Goal: Task Accomplishment & Management: Use online tool/utility

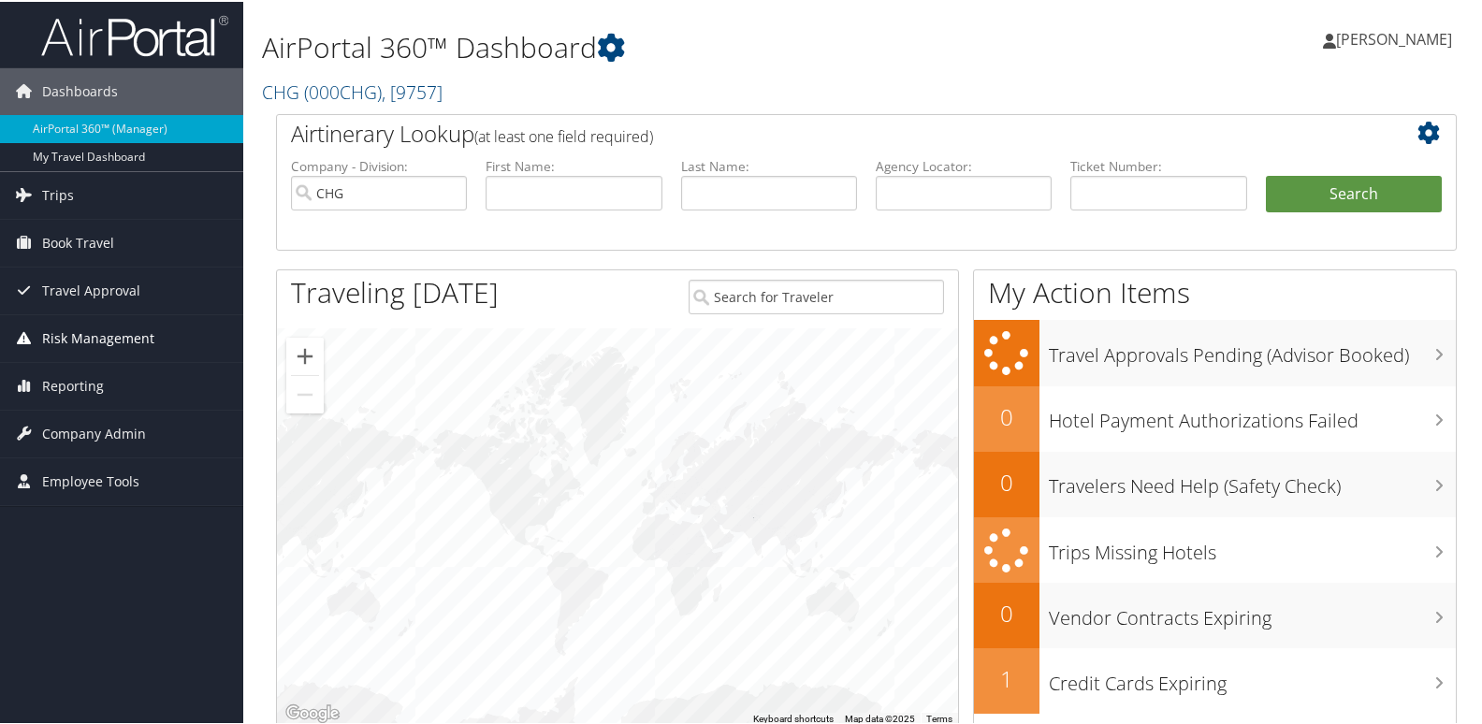
click at [107, 342] on span "Risk Management" at bounding box center [98, 337] width 112 height 47
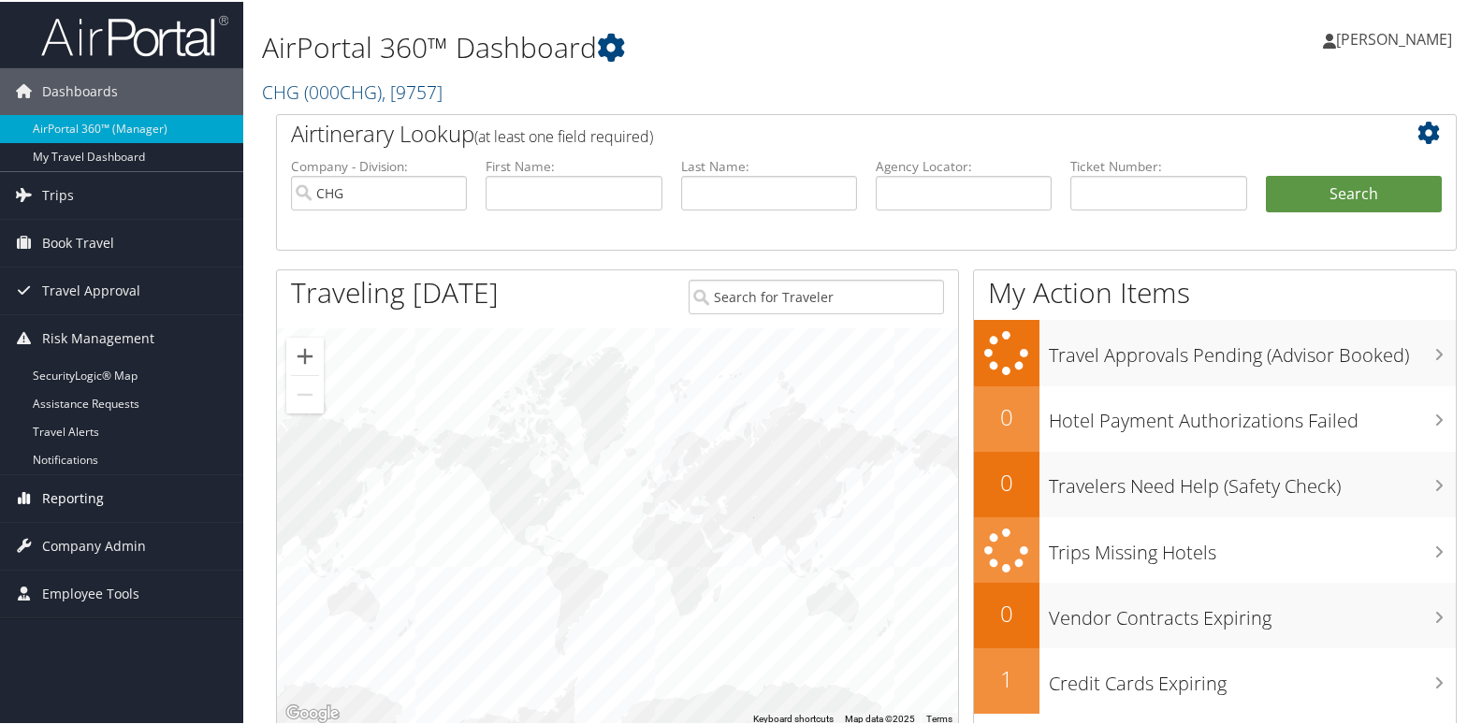
click at [91, 502] on span "Reporting" at bounding box center [73, 497] width 62 height 47
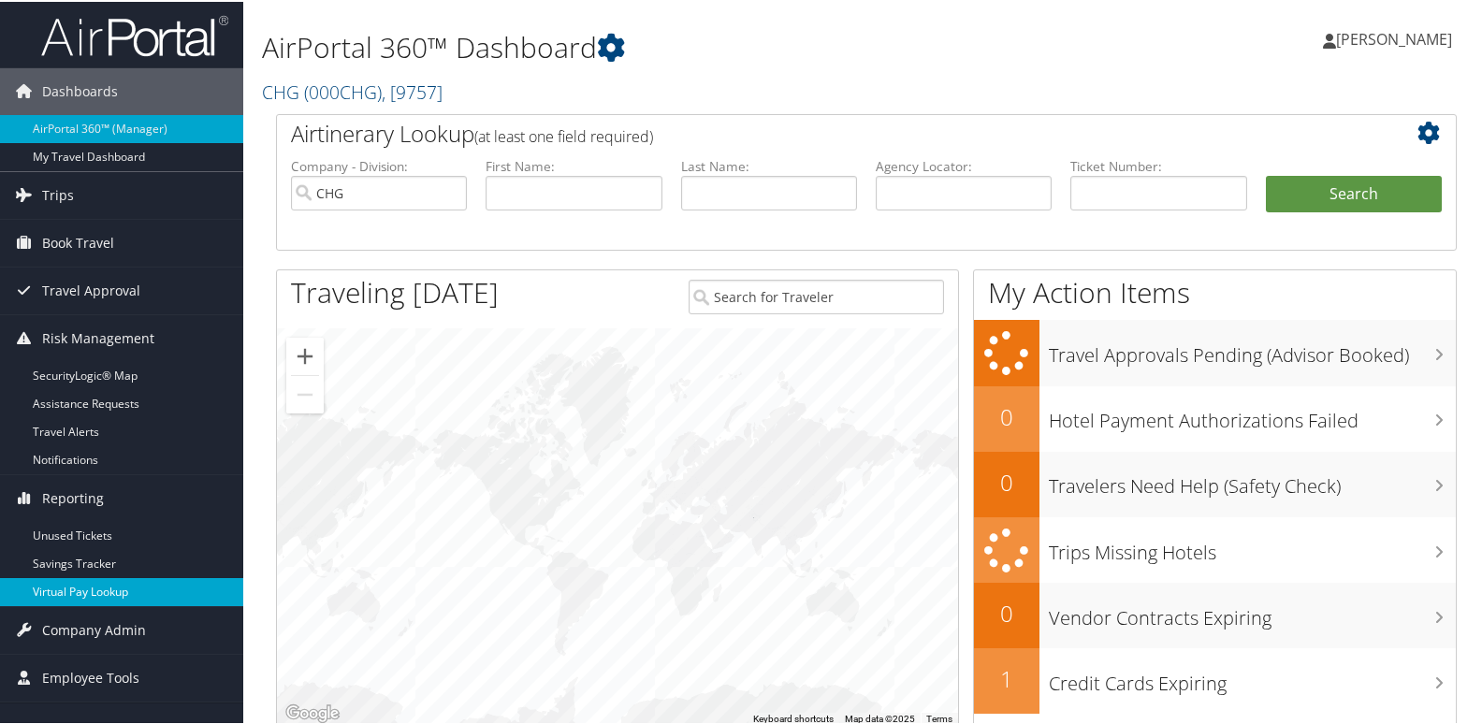
click at [75, 585] on link "Virtual Pay Lookup" at bounding box center [121, 591] width 243 height 28
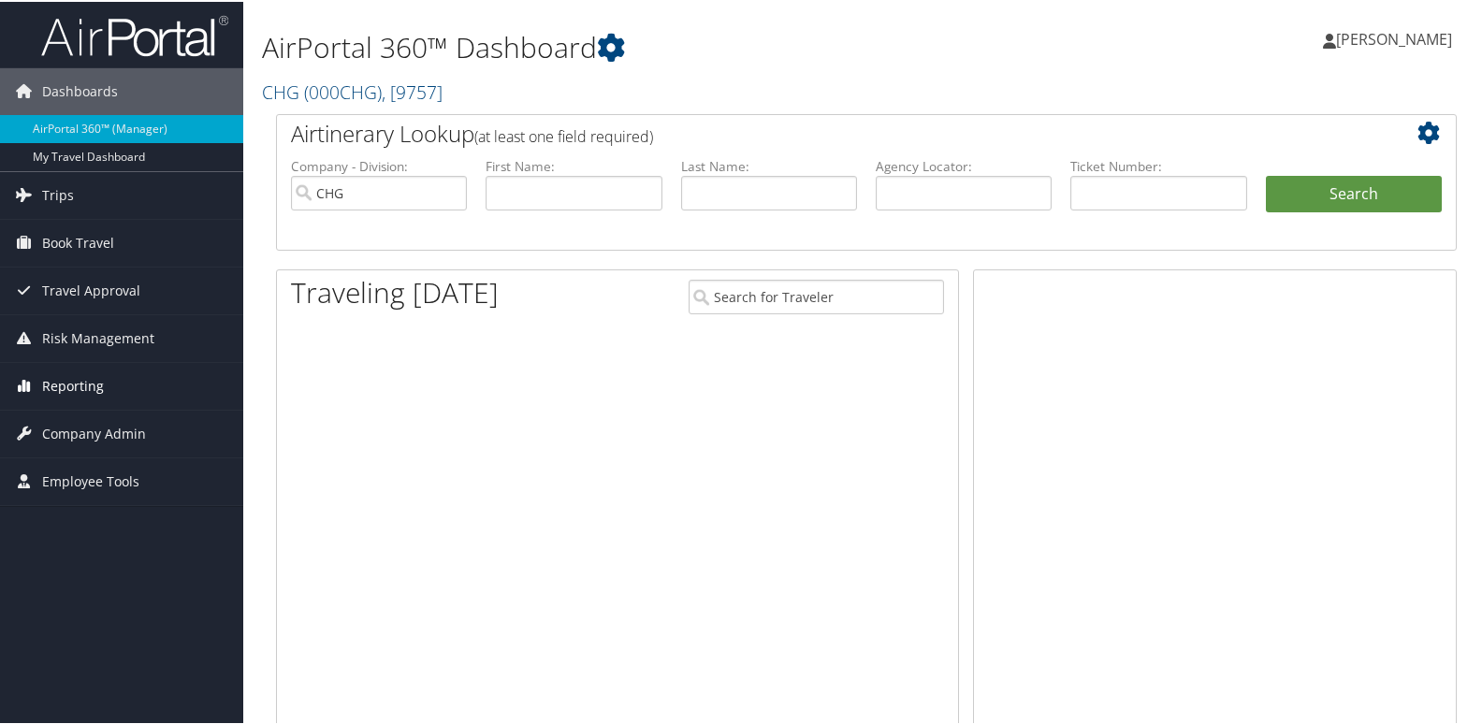
click at [85, 389] on span "Reporting" at bounding box center [73, 384] width 62 height 47
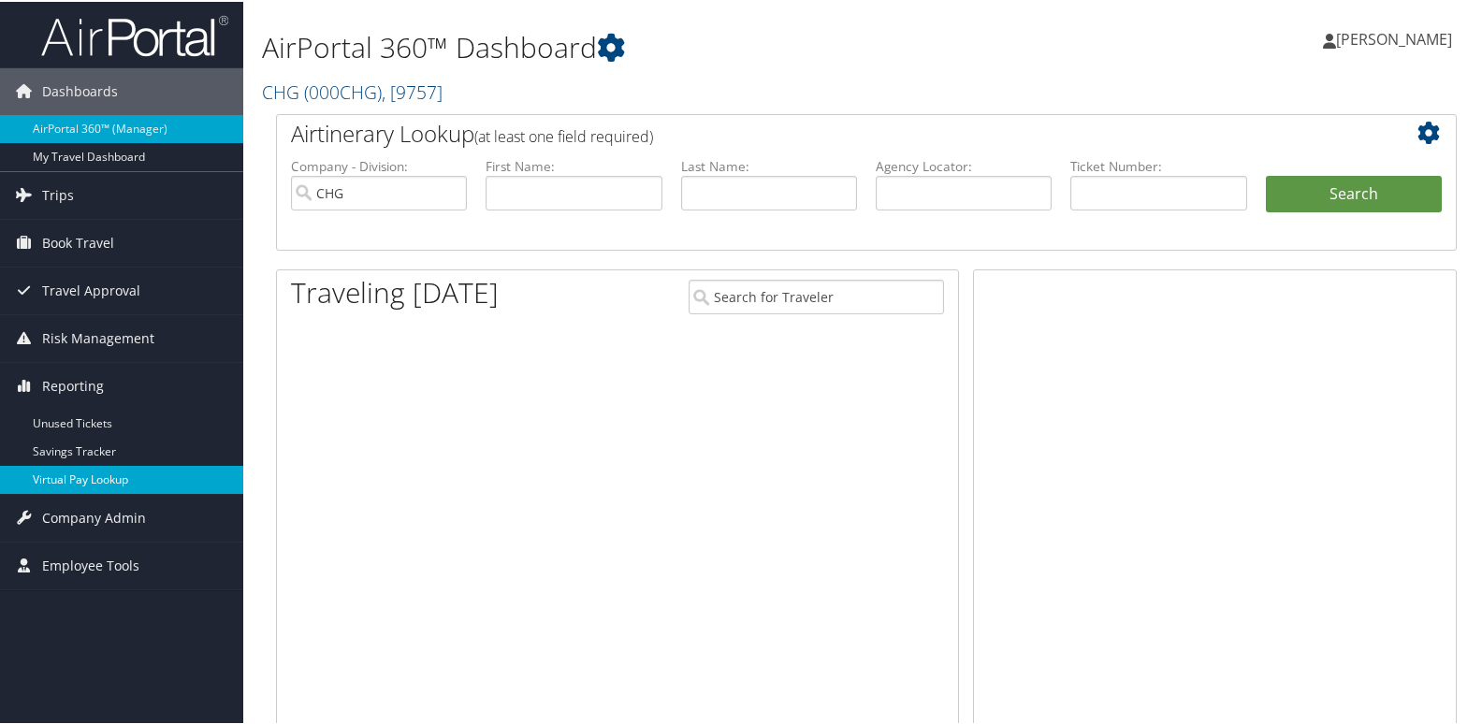
click at [92, 475] on link "Virtual Pay Lookup" at bounding box center [121, 478] width 243 height 28
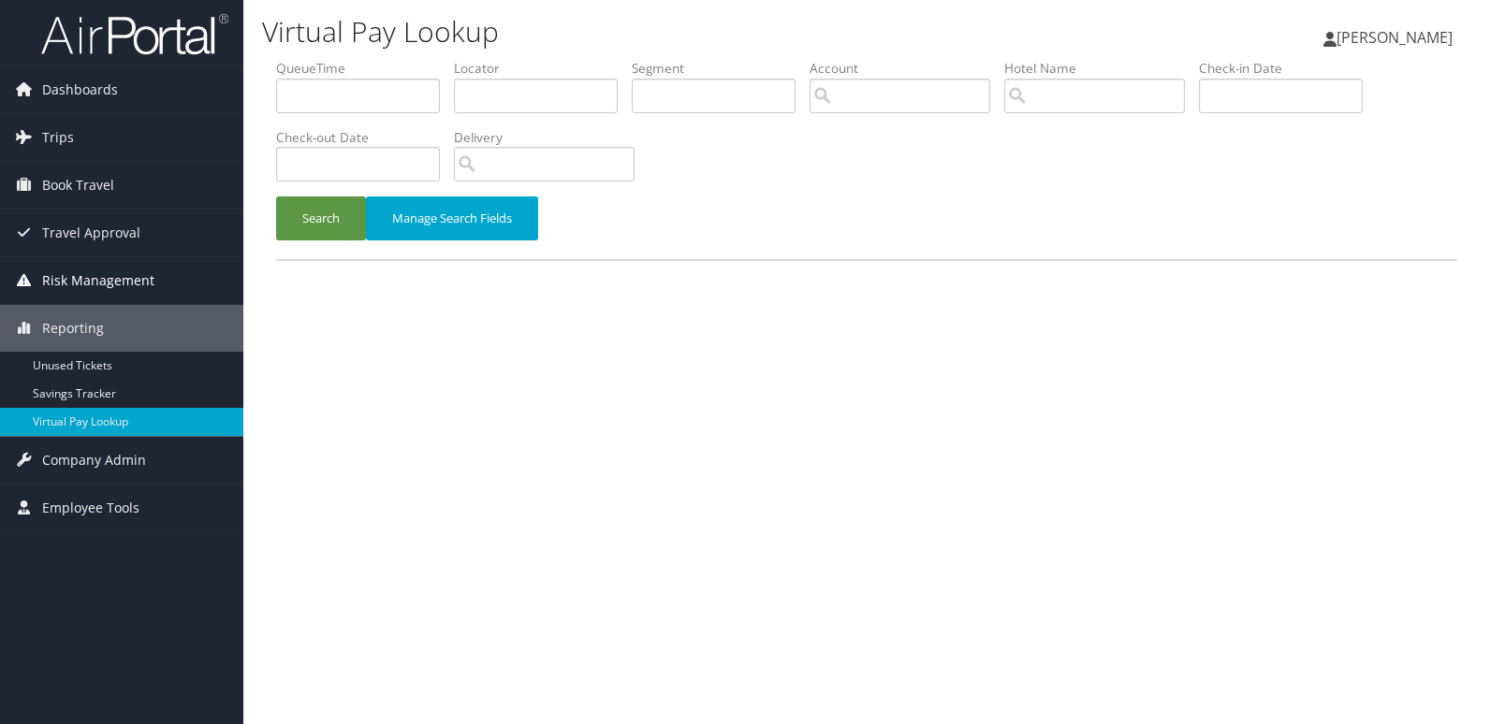
click at [4, 309] on link "Reporting" at bounding box center [121, 328] width 243 height 47
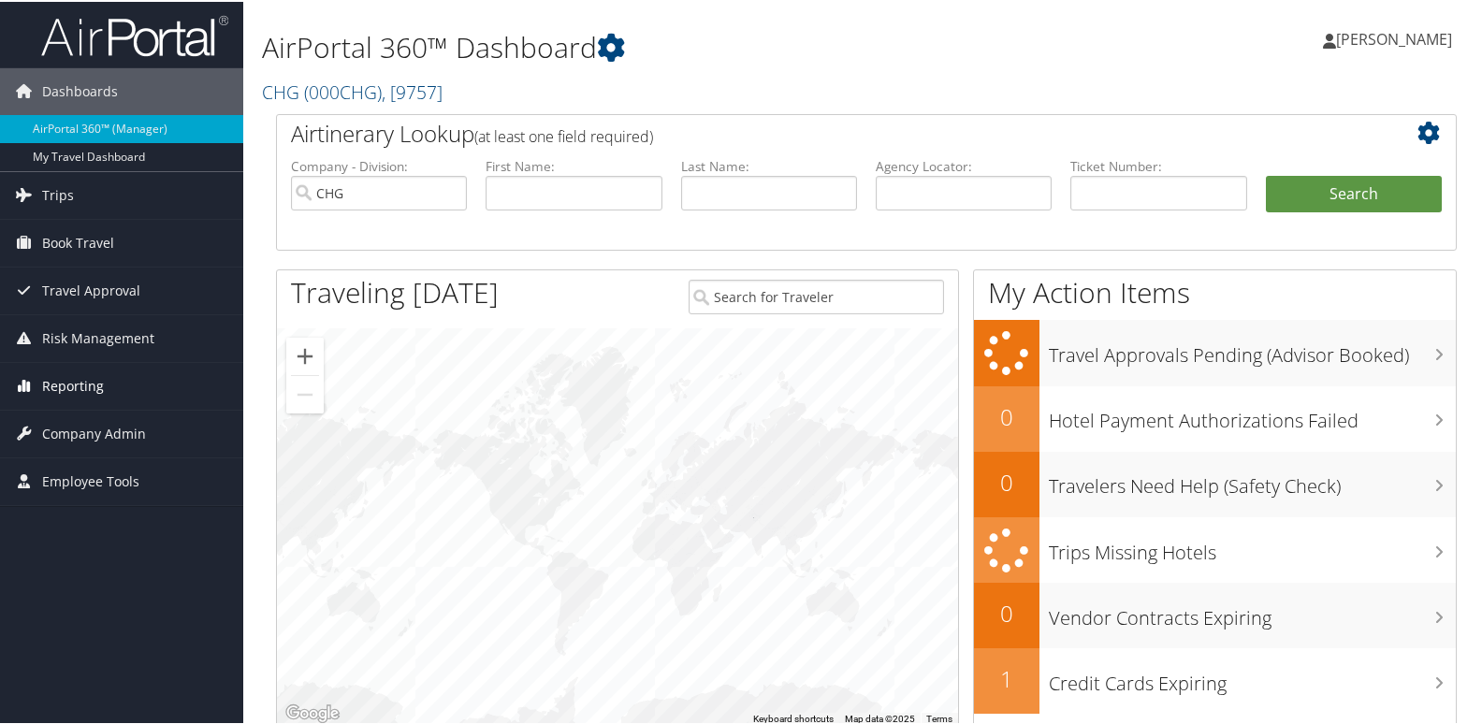
click at [79, 387] on span "Reporting" at bounding box center [73, 384] width 62 height 47
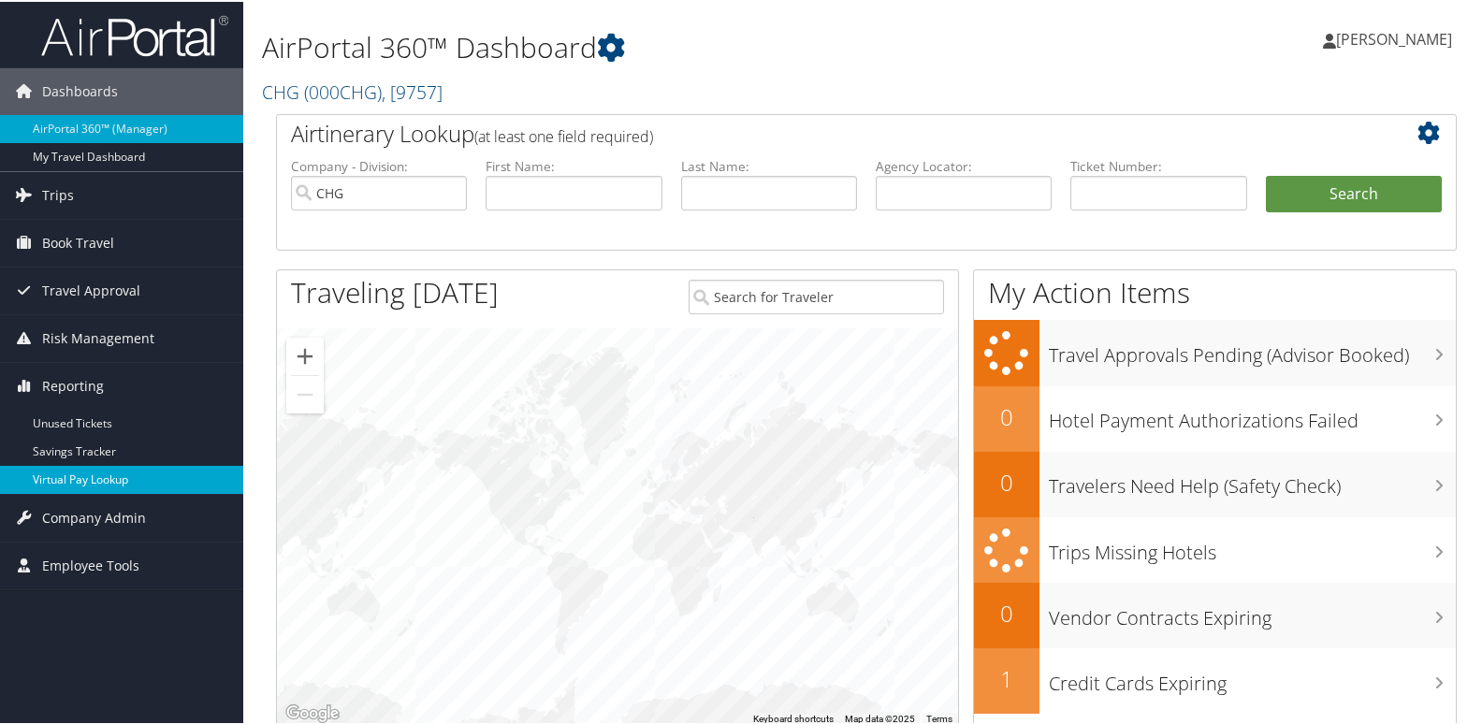
click at [75, 468] on link "Virtual Pay Lookup" at bounding box center [121, 478] width 243 height 28
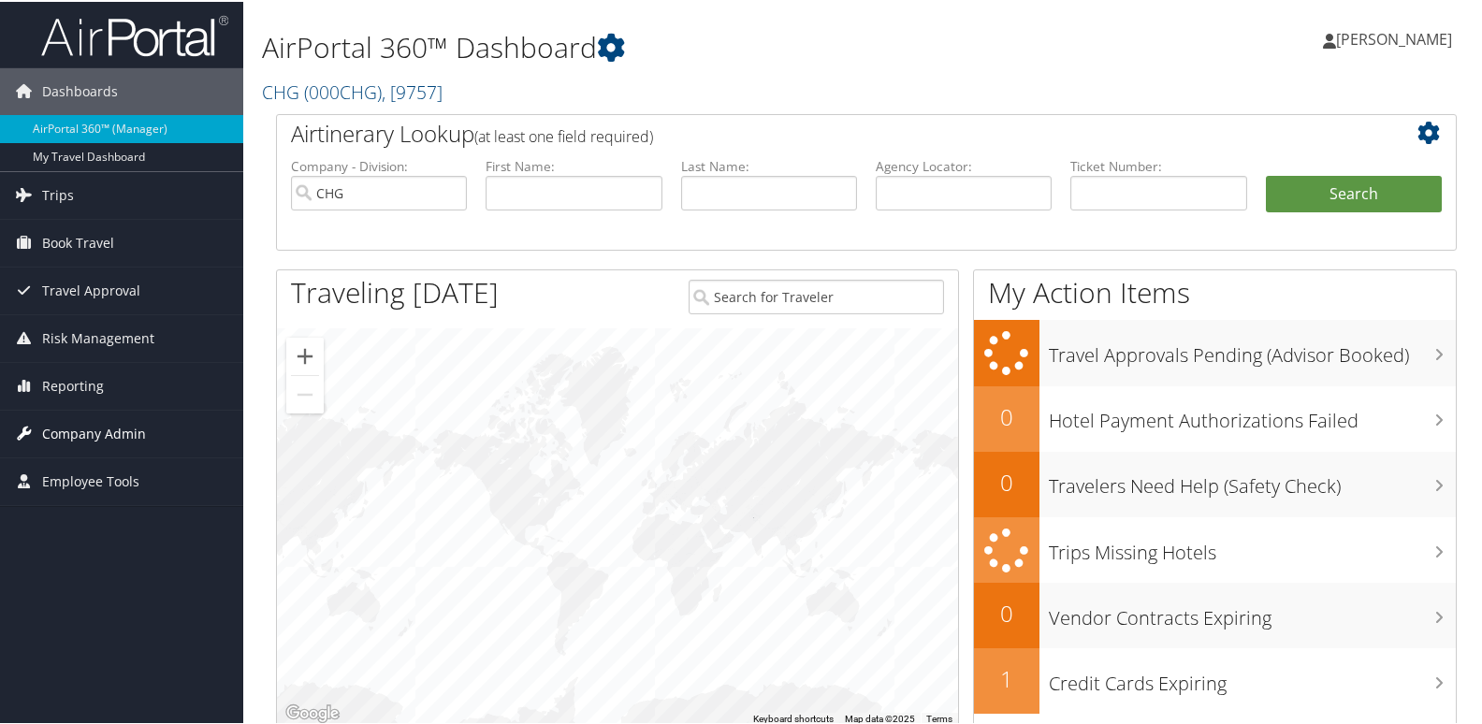
click at [52, 432] on span "Company Admin" at bounding box center [94, 432] width 104 height 47
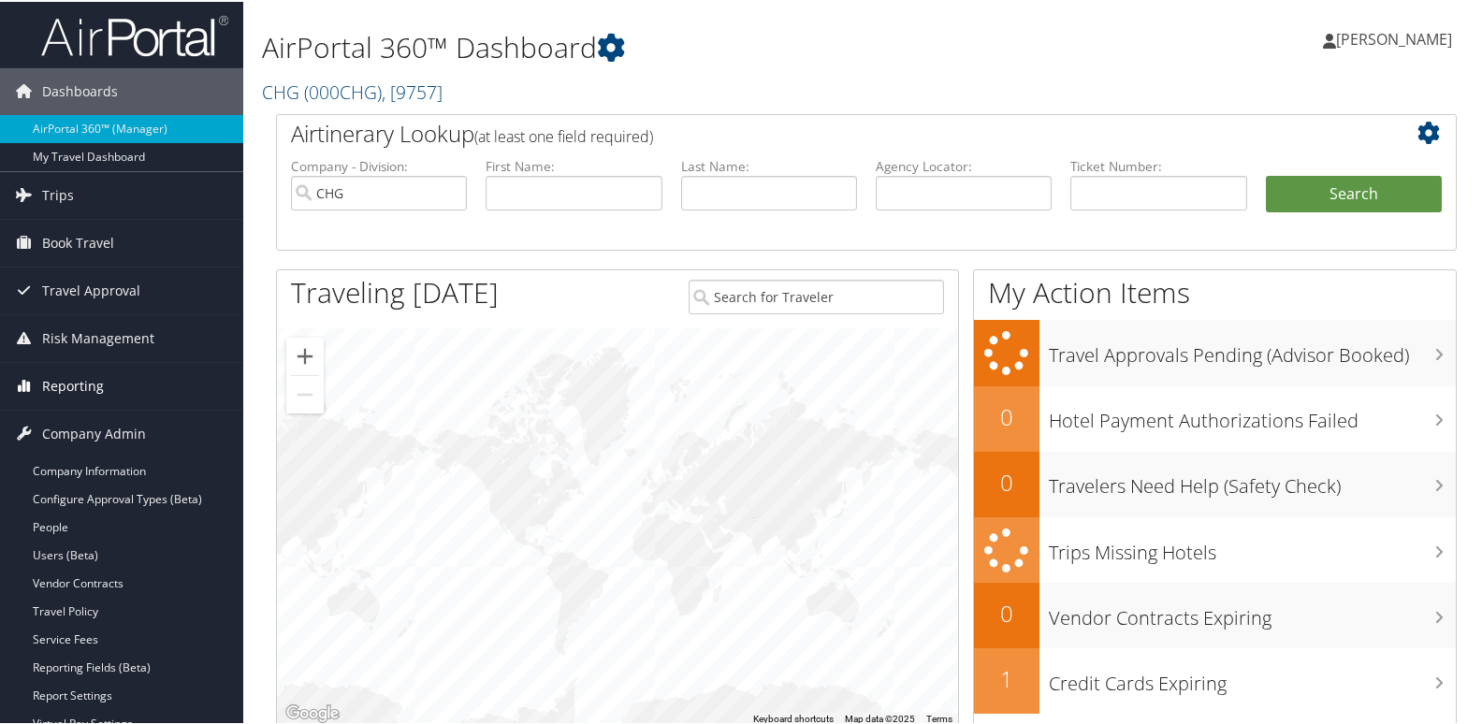
click at [63, 394] on span "Reporting" at bounding box center [73, 384] width 62 height 47
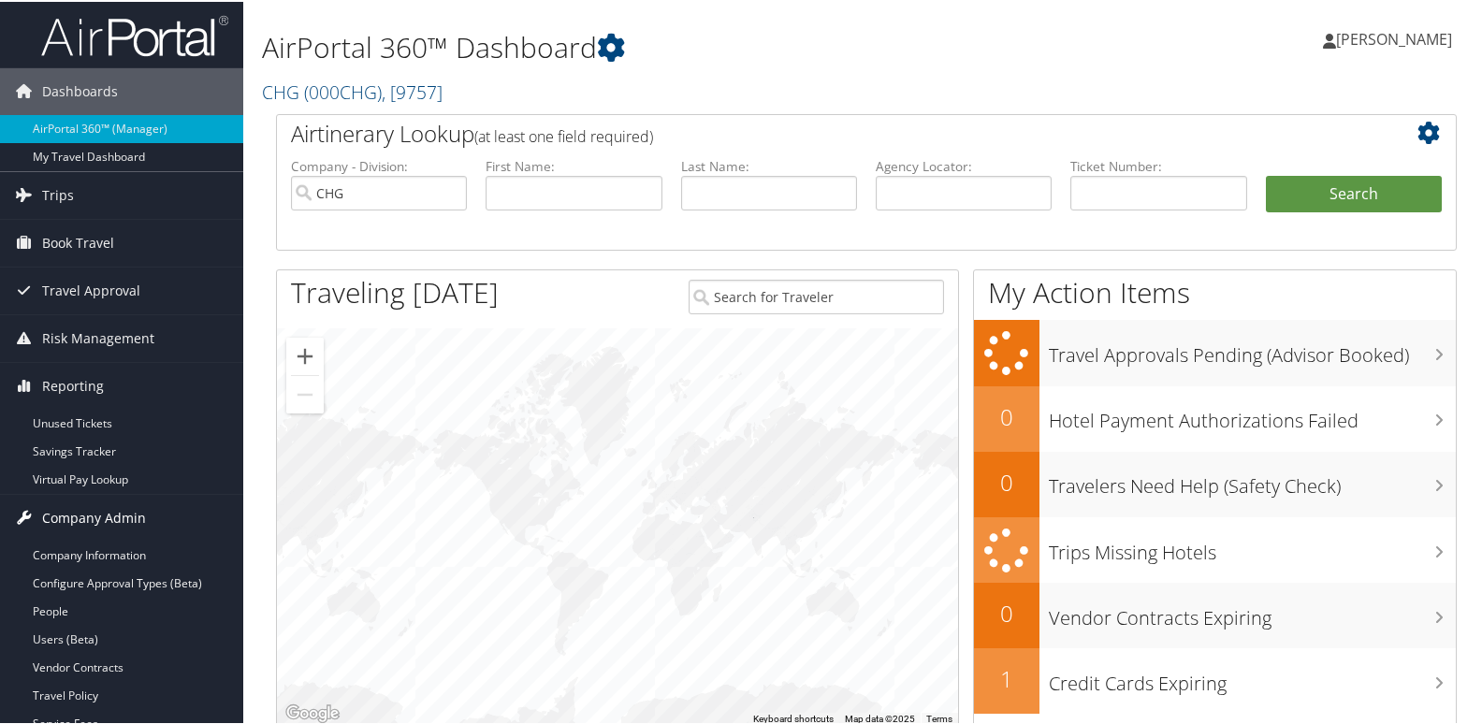
click at [74, 493] on span "Company Admin" at bounding box center [94, 516] width 104 height 47
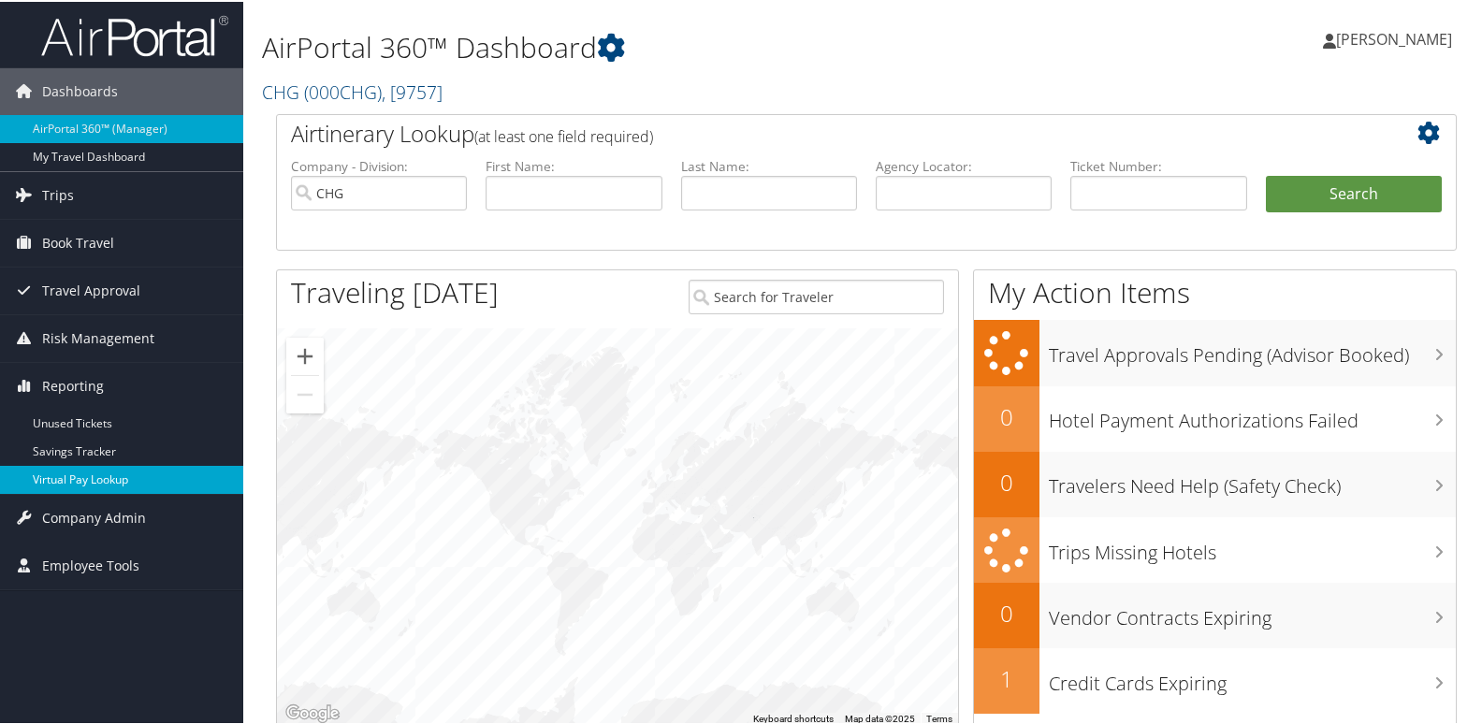
click at [85, 481] on link "Virtual Pay Lookup" at bounding box center [121, 478] width 243 height 28
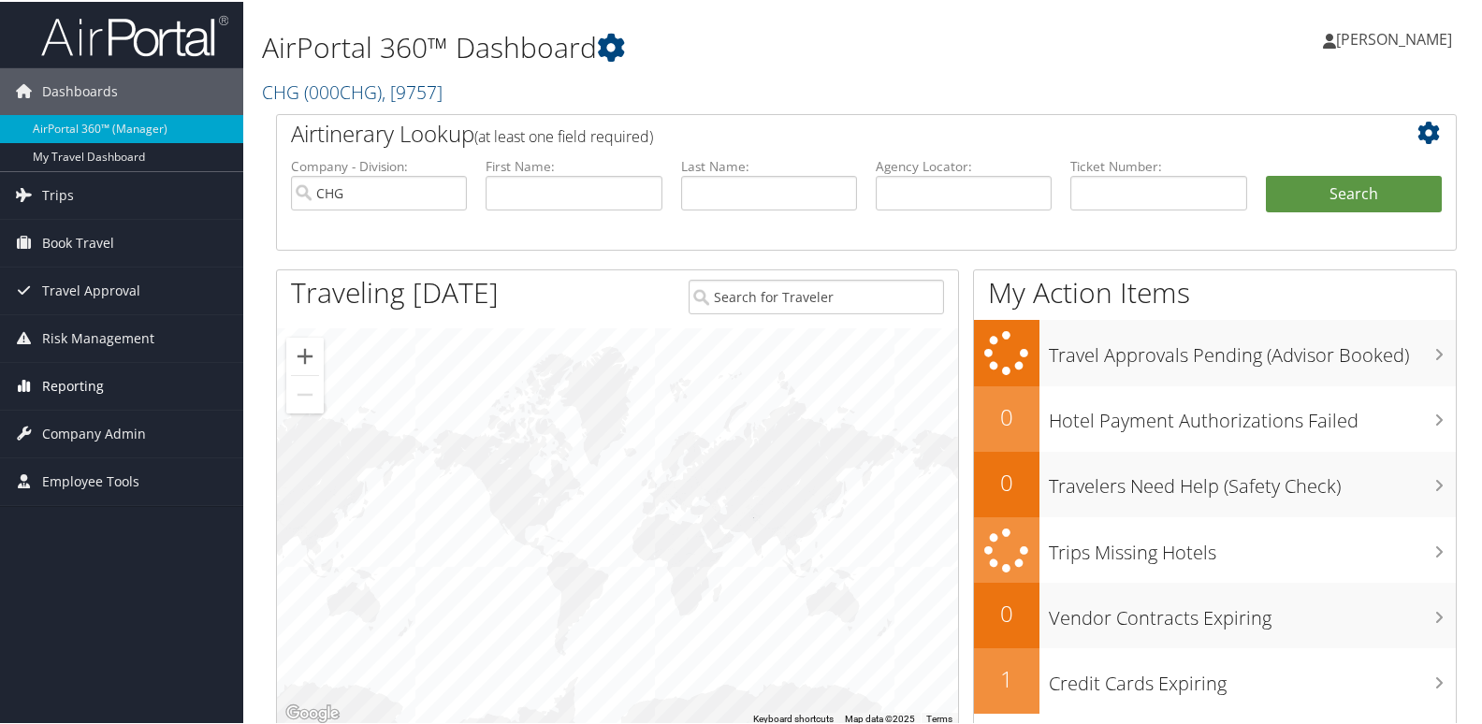
click at [105, 393] on link "Reporting" at bounding box center [121, 384] width 243 height 47
click at [81, 493] on ul "Dashboards AirPortal 360™ (Manager) My Travel Dashboard Trips Airtinerary® Look…" at bounding box center [121, 294] width 243 height 589
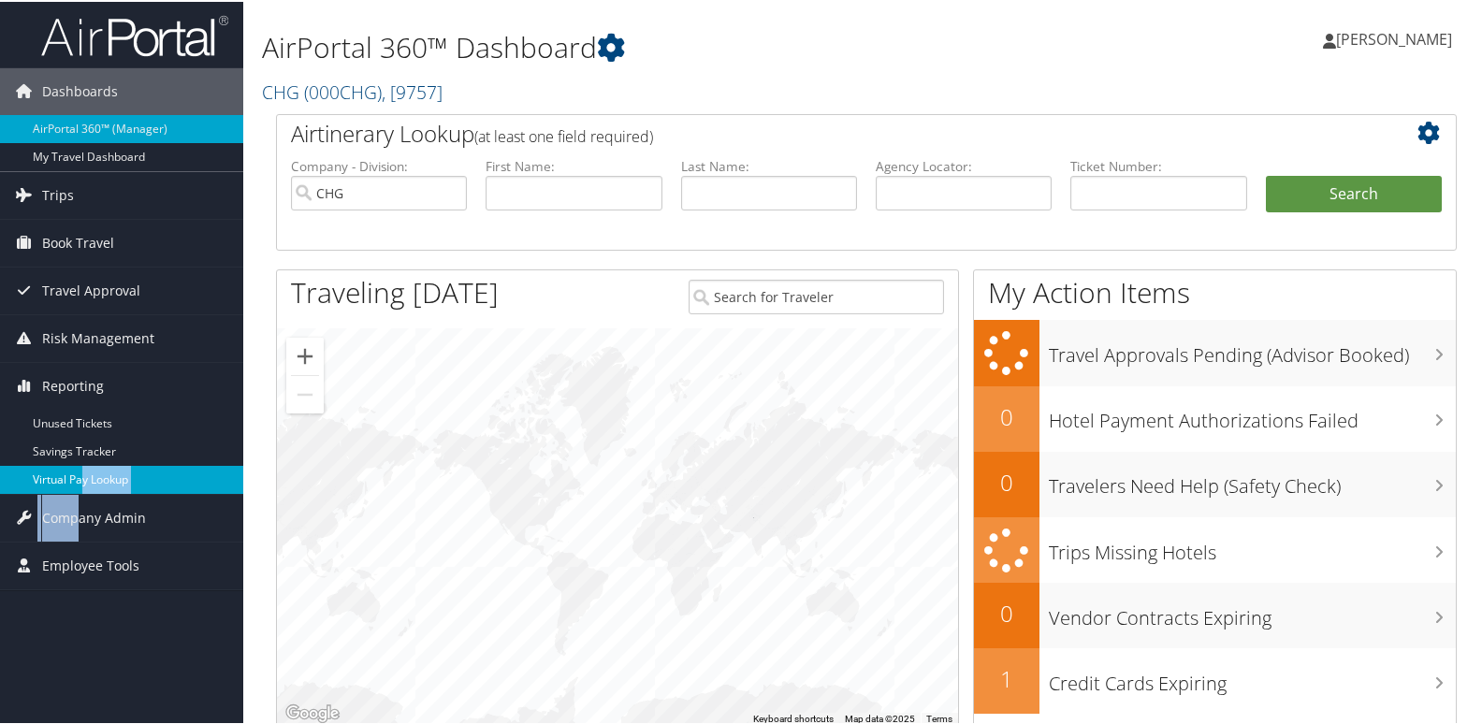
drag, startPoint x: 81, startPoint y: 493, endPoint x: 70, endPoint y: 476, distance: 20.2
click at [70, 476] on link "Virtual Pay Lookup" at bounding box center [121, 478] width 243 height 28
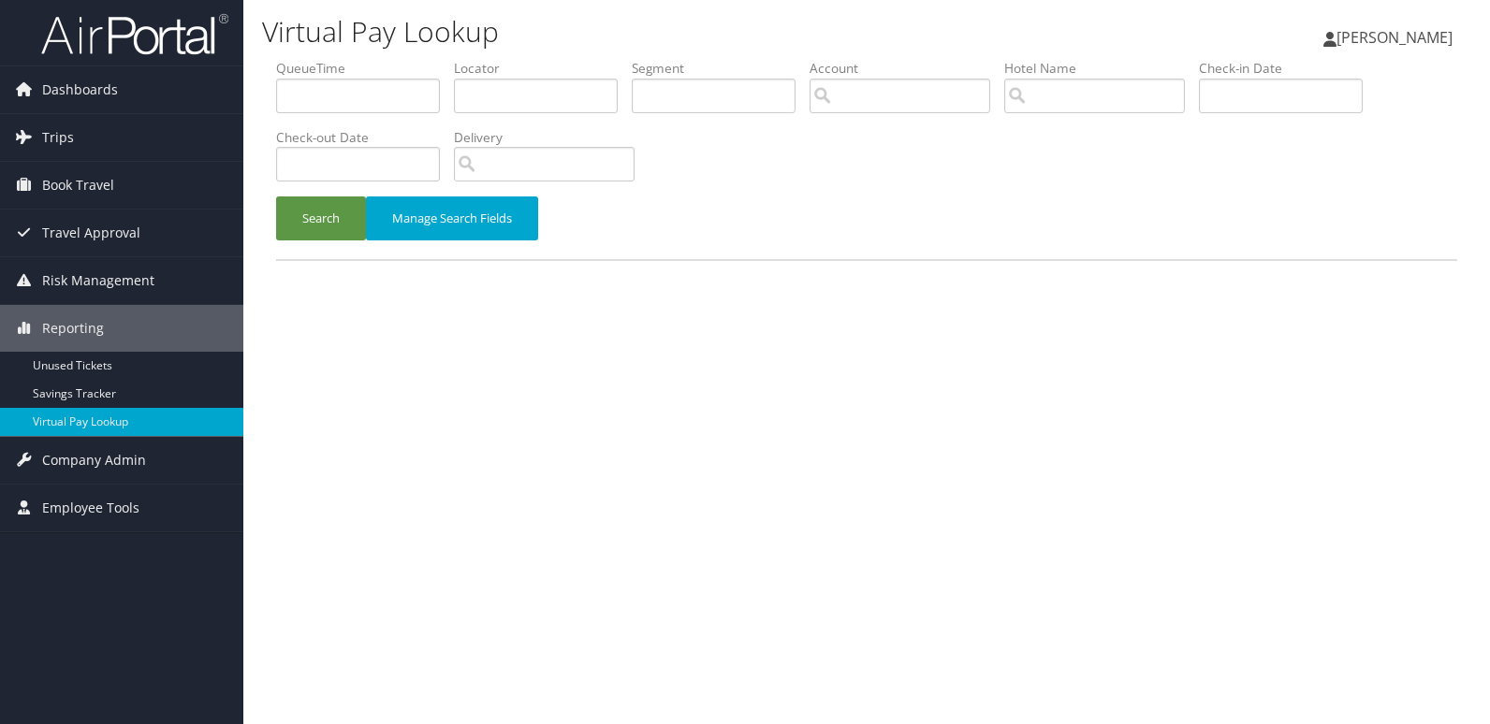
drag, startPoint x: 0, startPoint y: 0, endPoint x: 812, endPoint y: 394, distance: 902.9
click at [812, 394] on div "Virtual Pay Lookup Luke Perry Luke Perry My Settings Travel Agency Contacts Vie…" at bounding box center [866, 362] width 1247 height 724
click at [500, 98] on input "text" at bounding box center [536, 96] width 164 height 35
paste input "JIIQFC"
type input "JIIQFC"
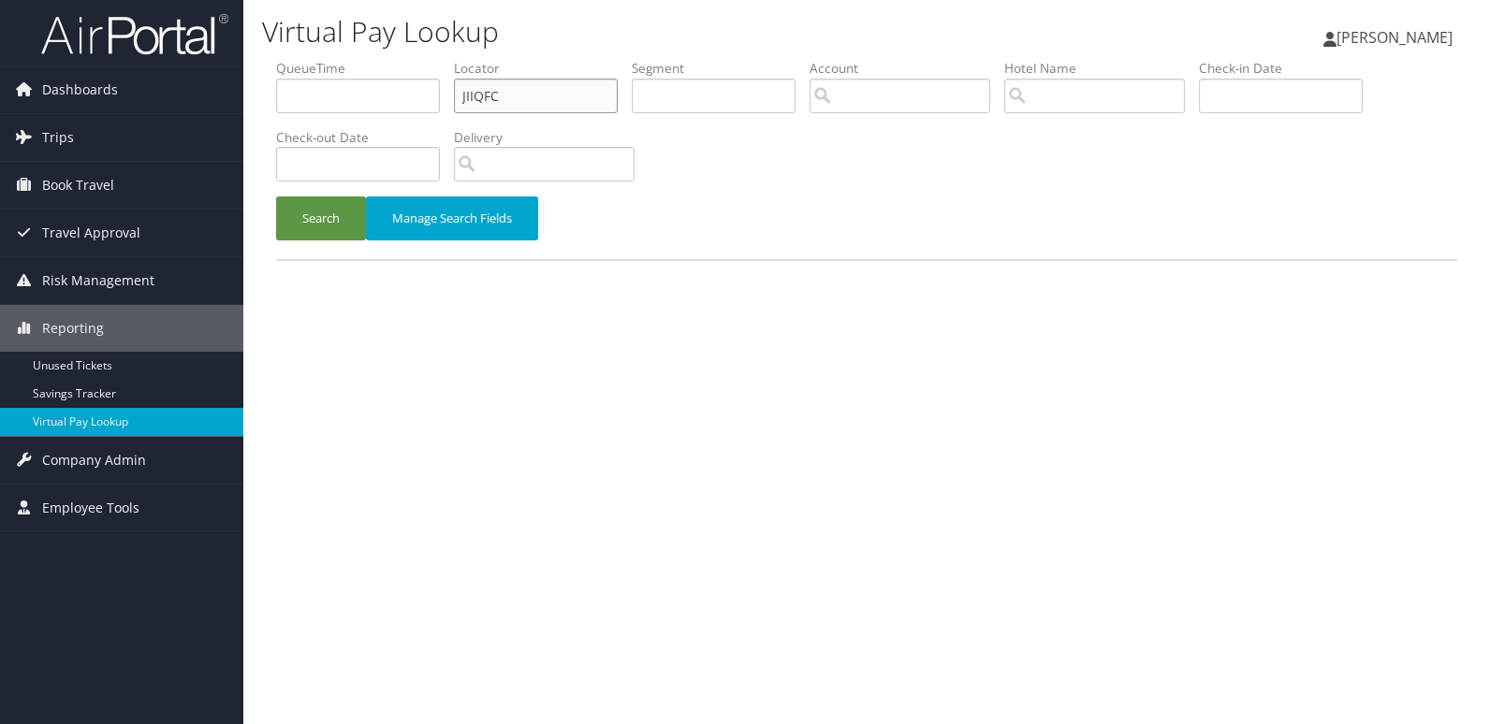
click at [276, 197] on button "Search" at bounding box center [321, 219] width 90 height 44
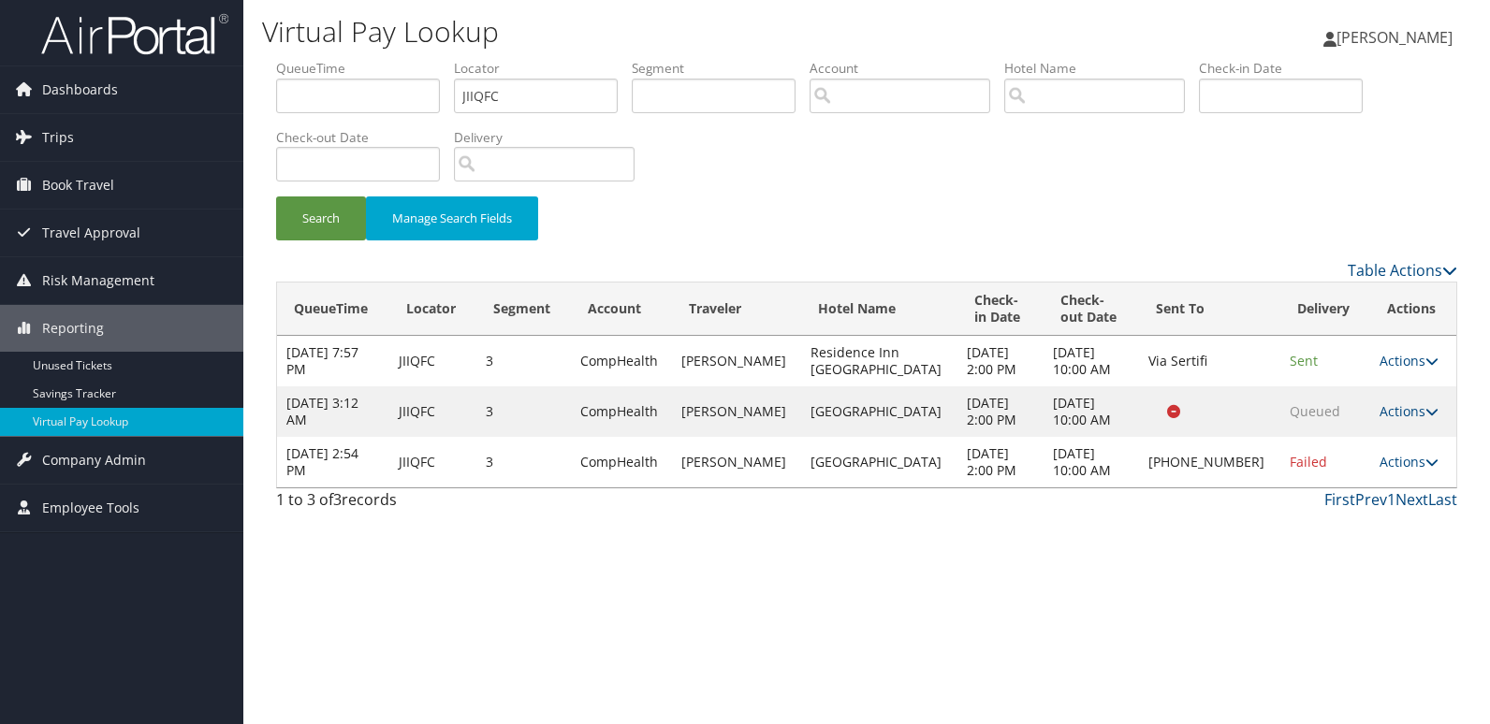
drag, startPoint x: 1409, startPoint y: 462, endPoint x: 1402, endPoint y: 495, distance: 33.4
click at [1408, 462] on link "Actions" at bounding box center [1409, 462] width 59 height 18
click at [1367, 522] on link "Logs" at bounding box center [1343, 521] width 160 height 32
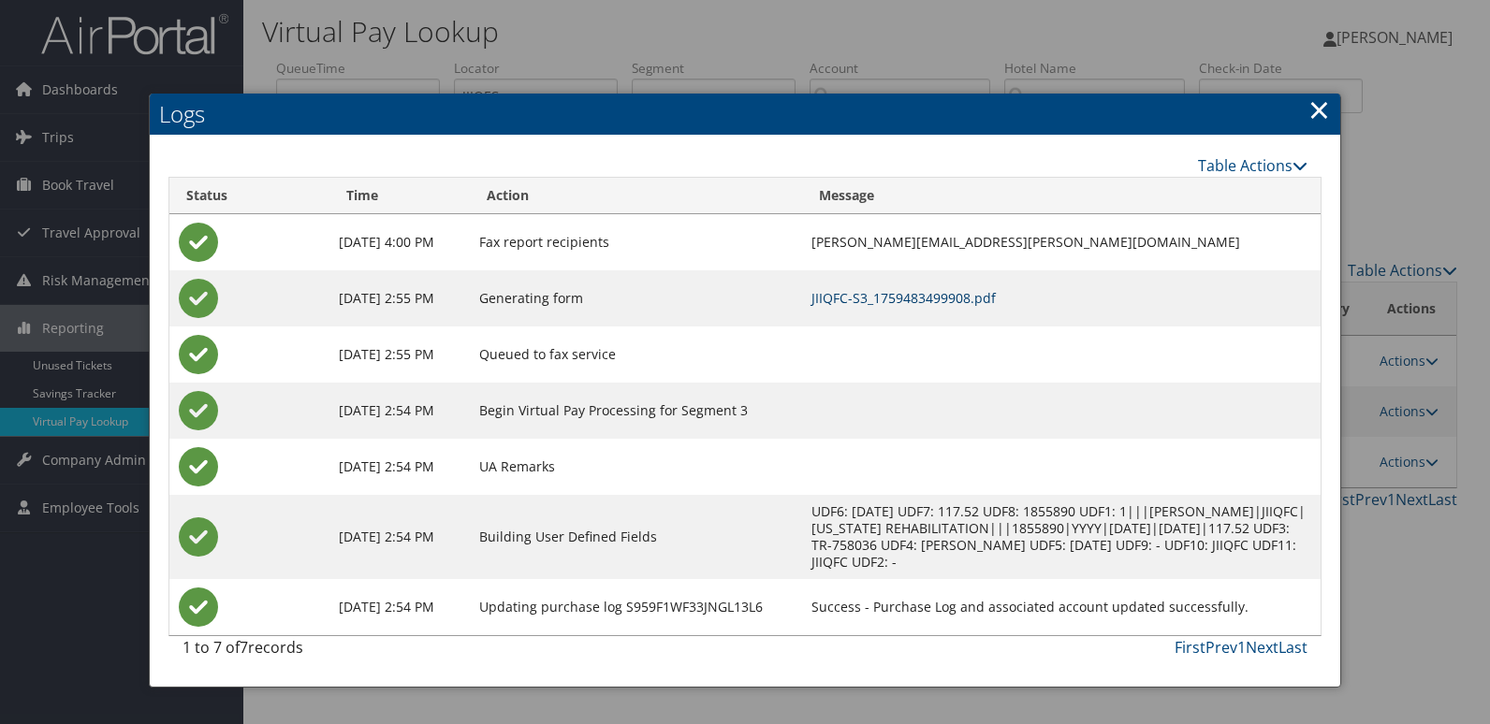
click at [906, 299] on link "JIIQFC-S3_1759483499908.pdf" at bounding box center [903, 298] width 184 height 18
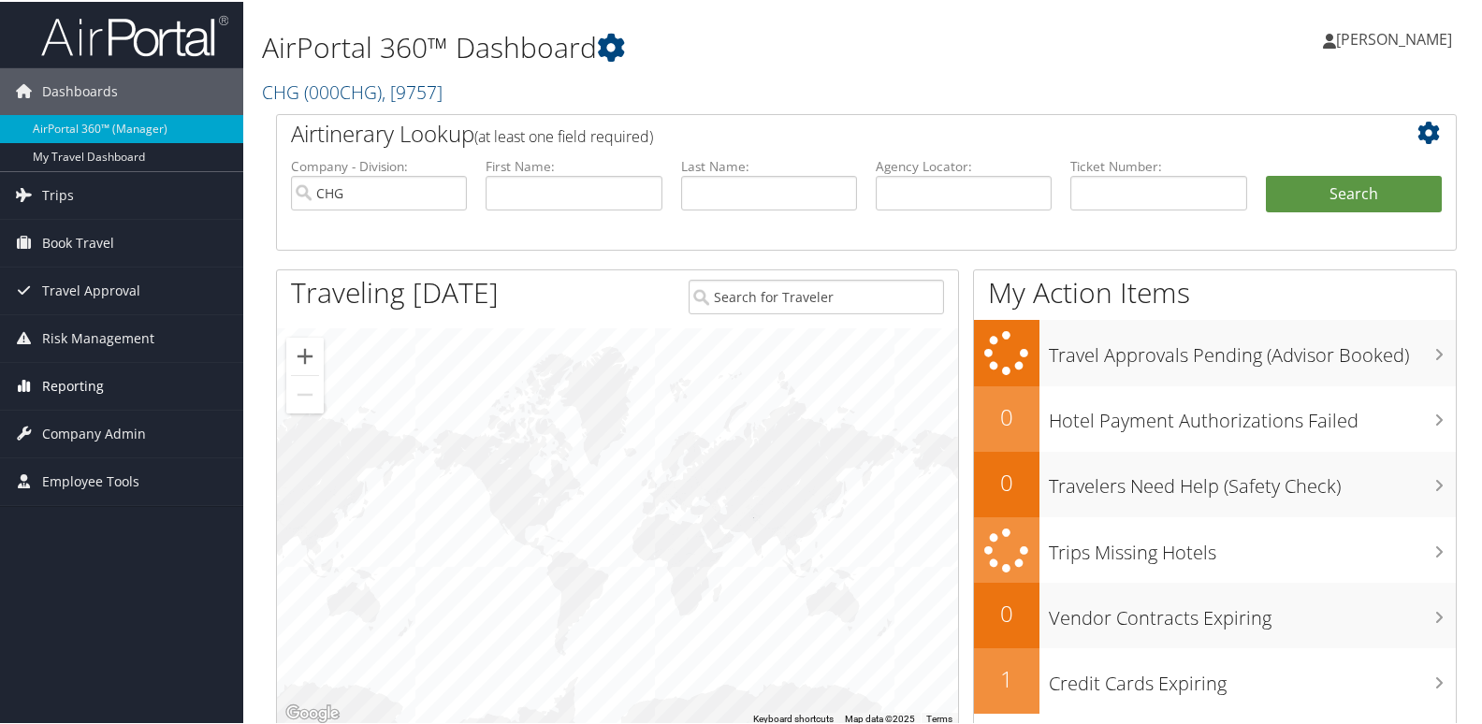
click at [74, 374] on span "Reporting" at bounding box center [73, 384] width 62 height 47
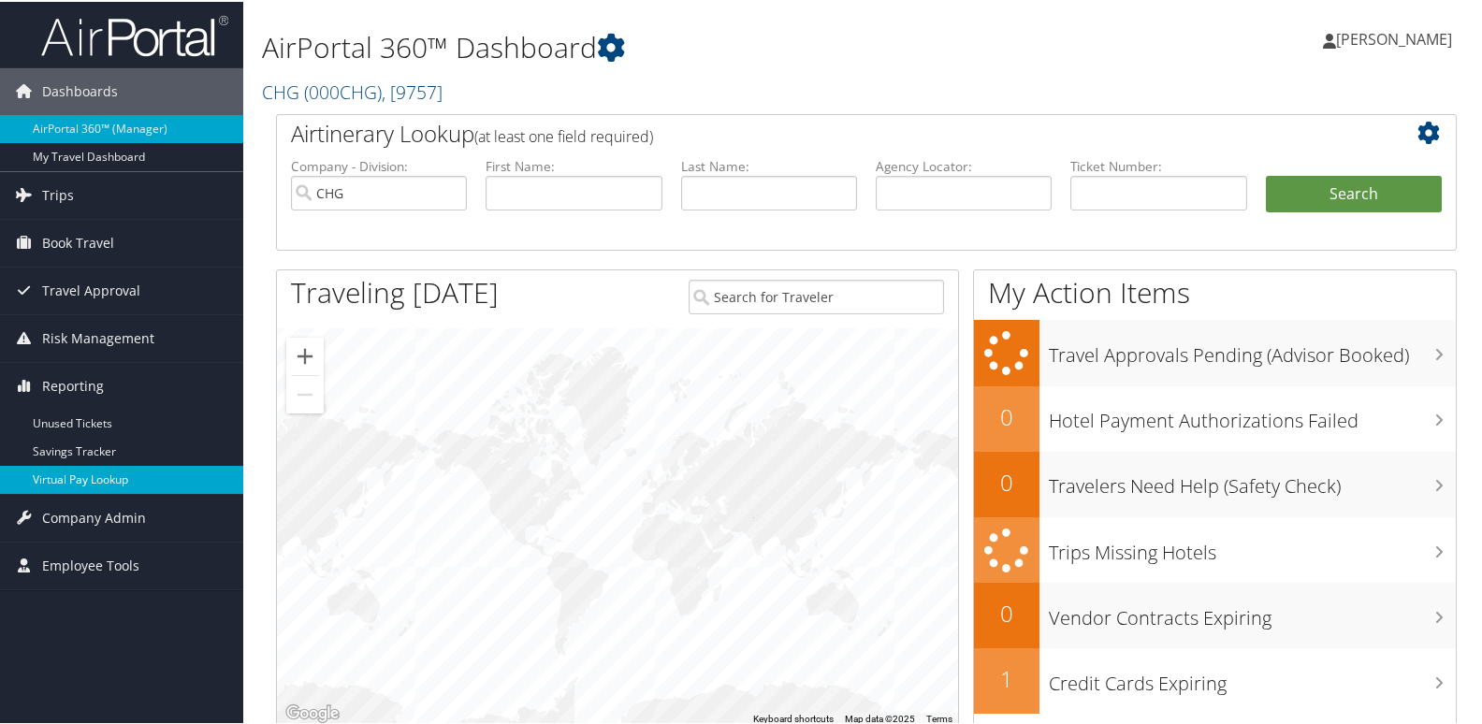
click at [64, 474] on link "Virtual Pay Lookup" at bounding box center [121, 478] width 243 height 28
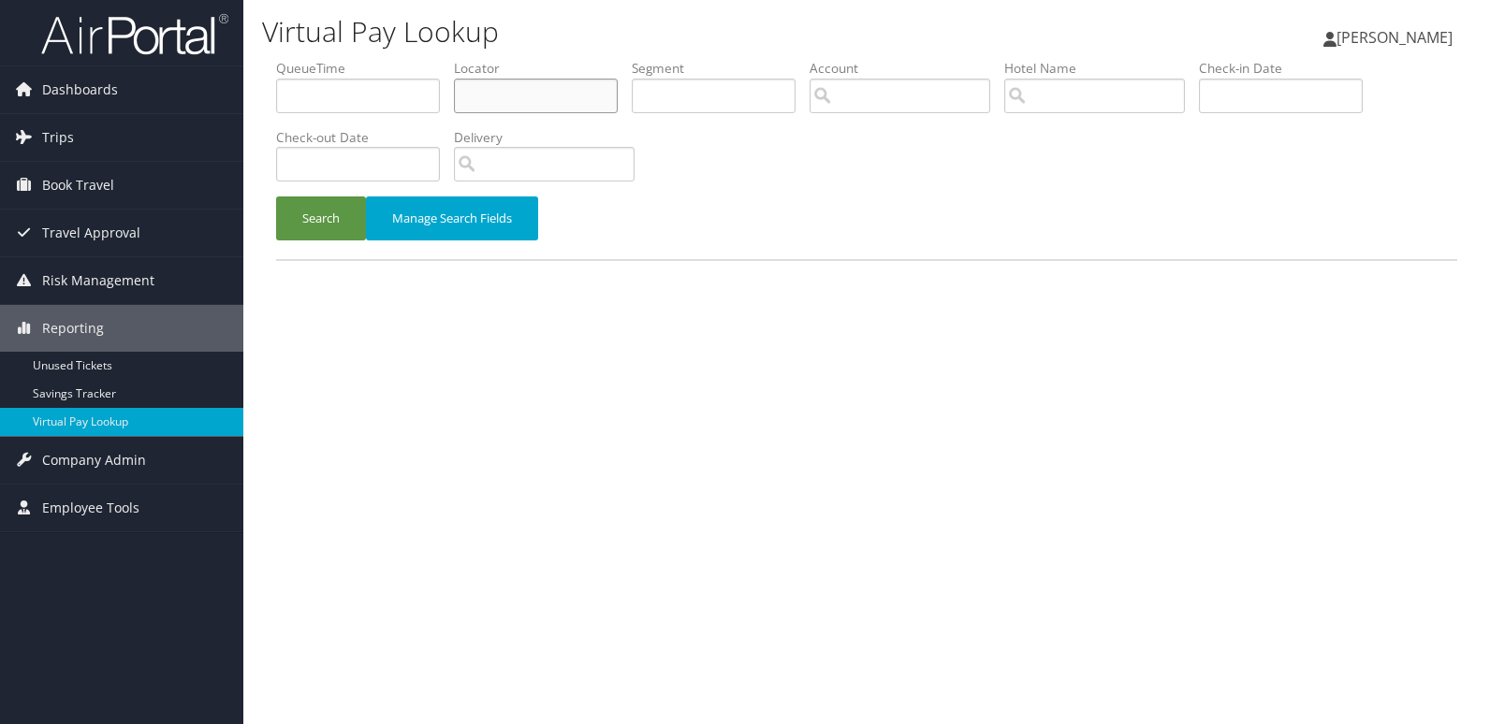
click at [466, 79] on input "text" at bounding box center [536, 96] width 164 height 35
paste input "WFLFZN"
type input "WFLFZN"
click at [276, 197] on button "Search" at bounding box center [321, 219] width 90 height 44
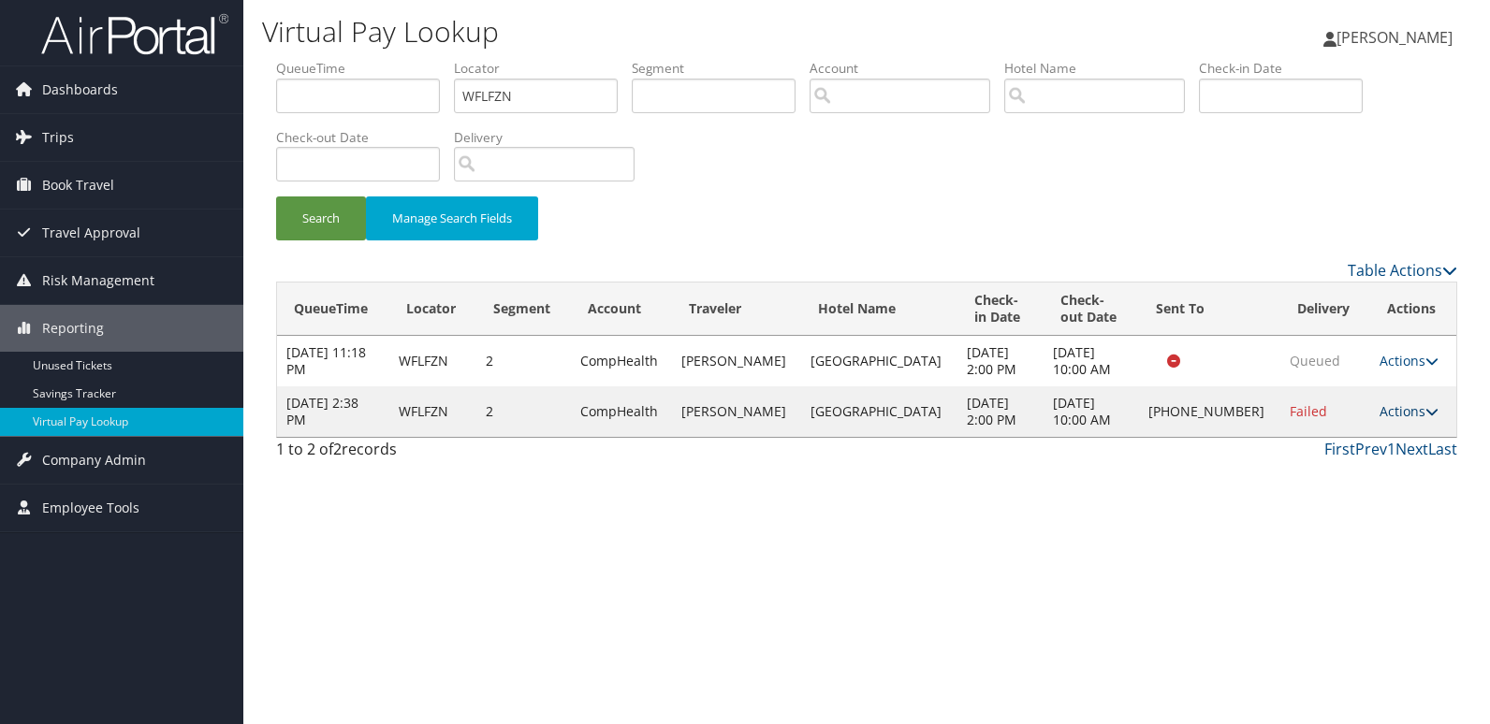
click at [1386, 412] on link "Actions" at bounding box center [1409, 411] width 59 height 18
click at [1314, 485] on link "Logs" at bounding box center [1343, 471] width 160 height 32
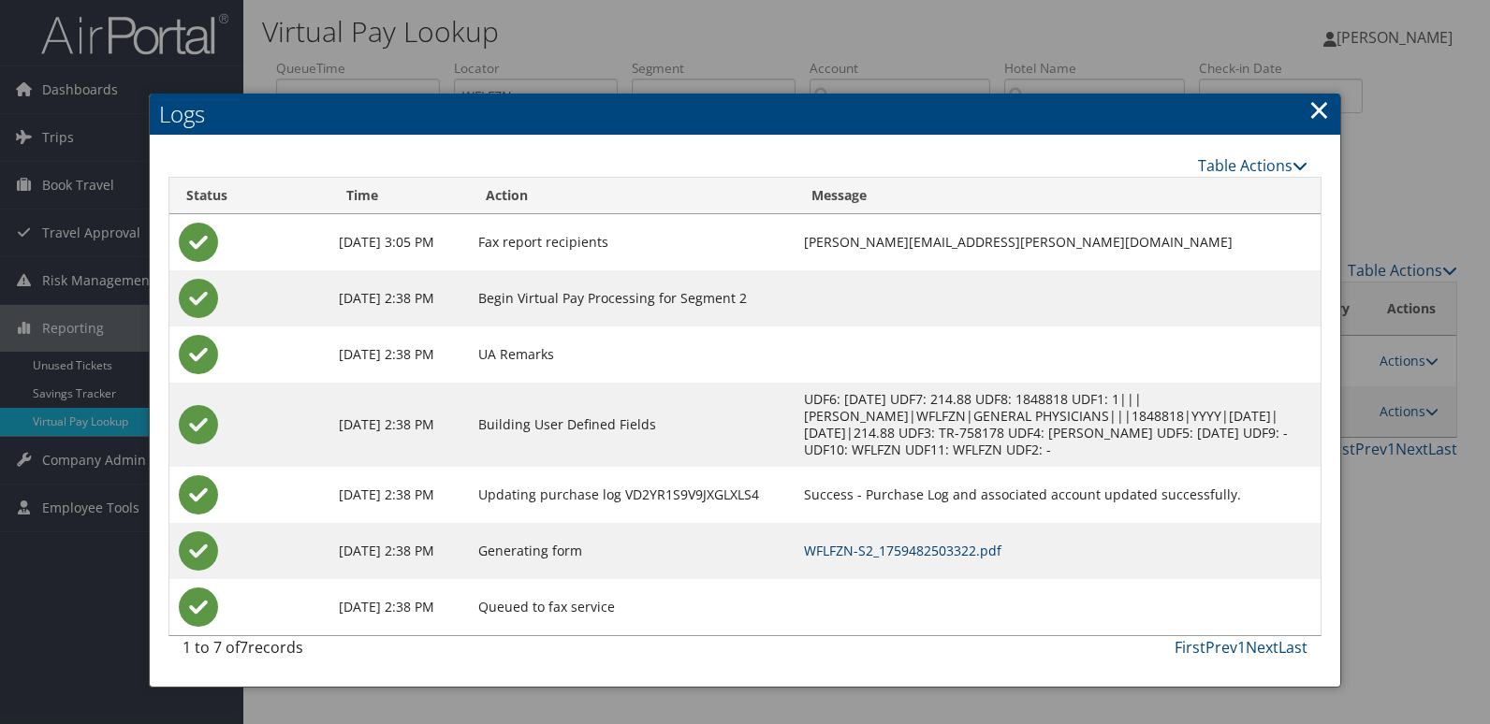
click at [936, 554] on link "WFLFZN-S2_1759482503322.pdf" at bounding box center [902, 551] width 197 height 18
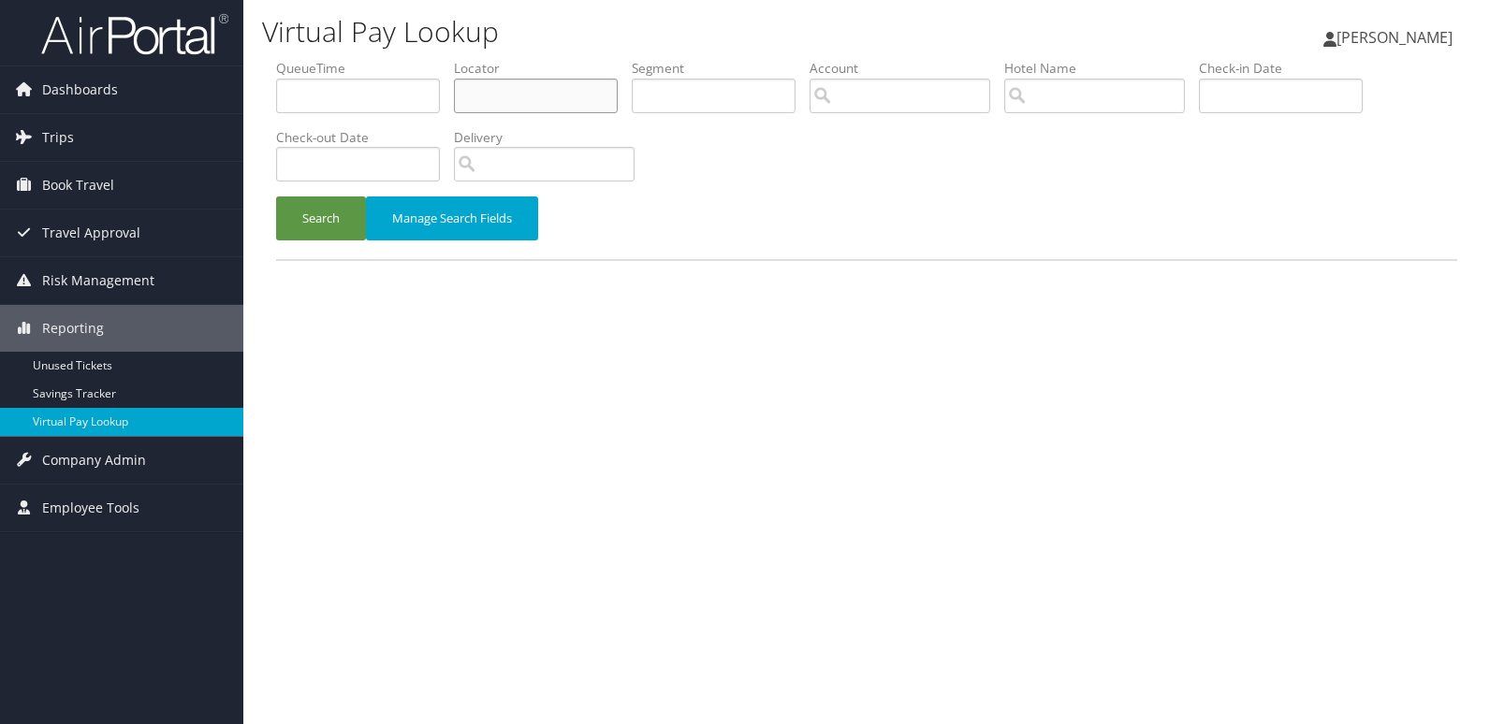
click at [543, 107] on input "text" at bounding box center [536, 96] width 164 height 35
paste input "FUMUSV"
type input "FUMUSV"
click at [306, 220] on button "Search" at bounding box center [321, 219] width 90 height 44
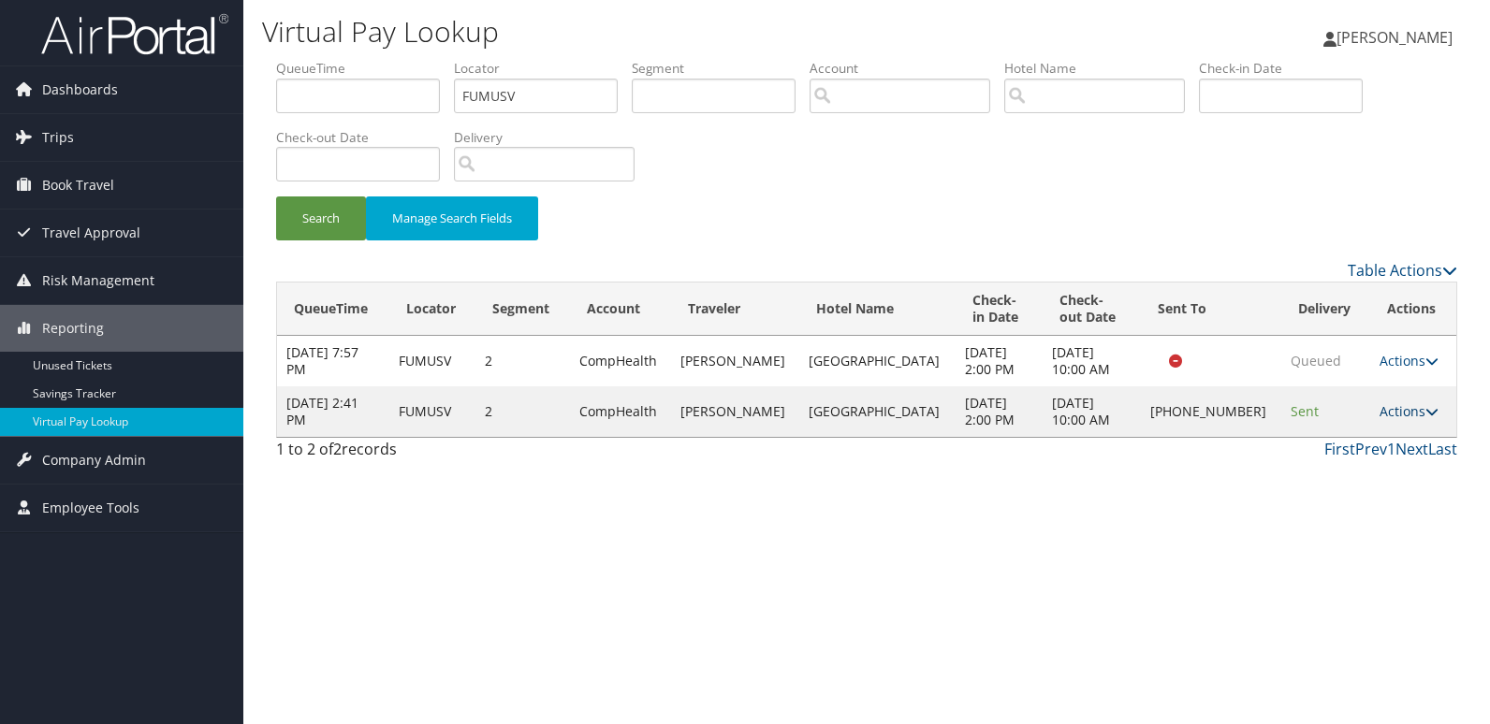
click at [1380, 413] on link "Actions" at bounding box center [1409, 411] width 59 height 18
click at [1373, 469] on link "Logs" at bounding box center [1344, 471] width 160 height 32
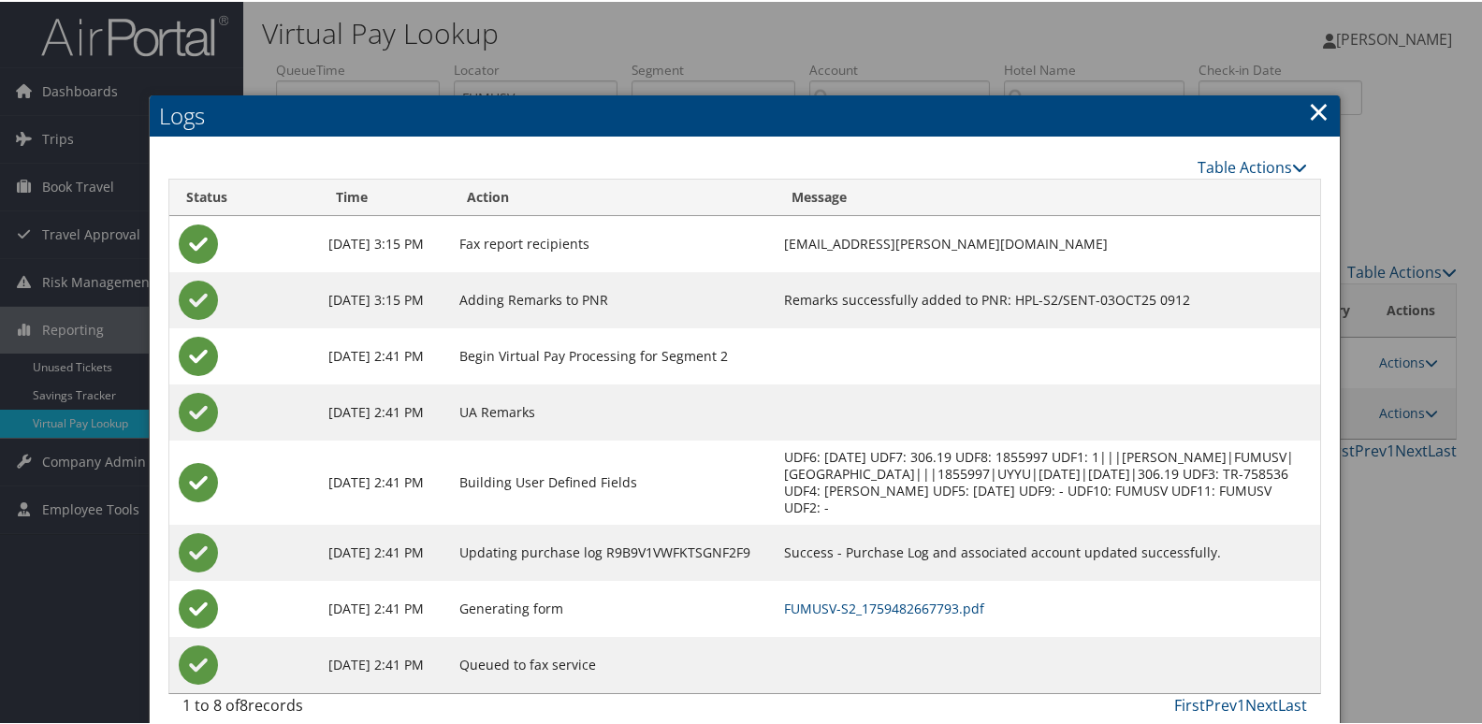
click at [936, 634] on td "FUMUSV-S2_1759482667793.pdf" at bounding box center [1048, 607] width 546 height 56
click at [955, 616] on link "FUMUSV-S2_1759482667793.pdf" at bounding box center [884, 607] width 200 height 18
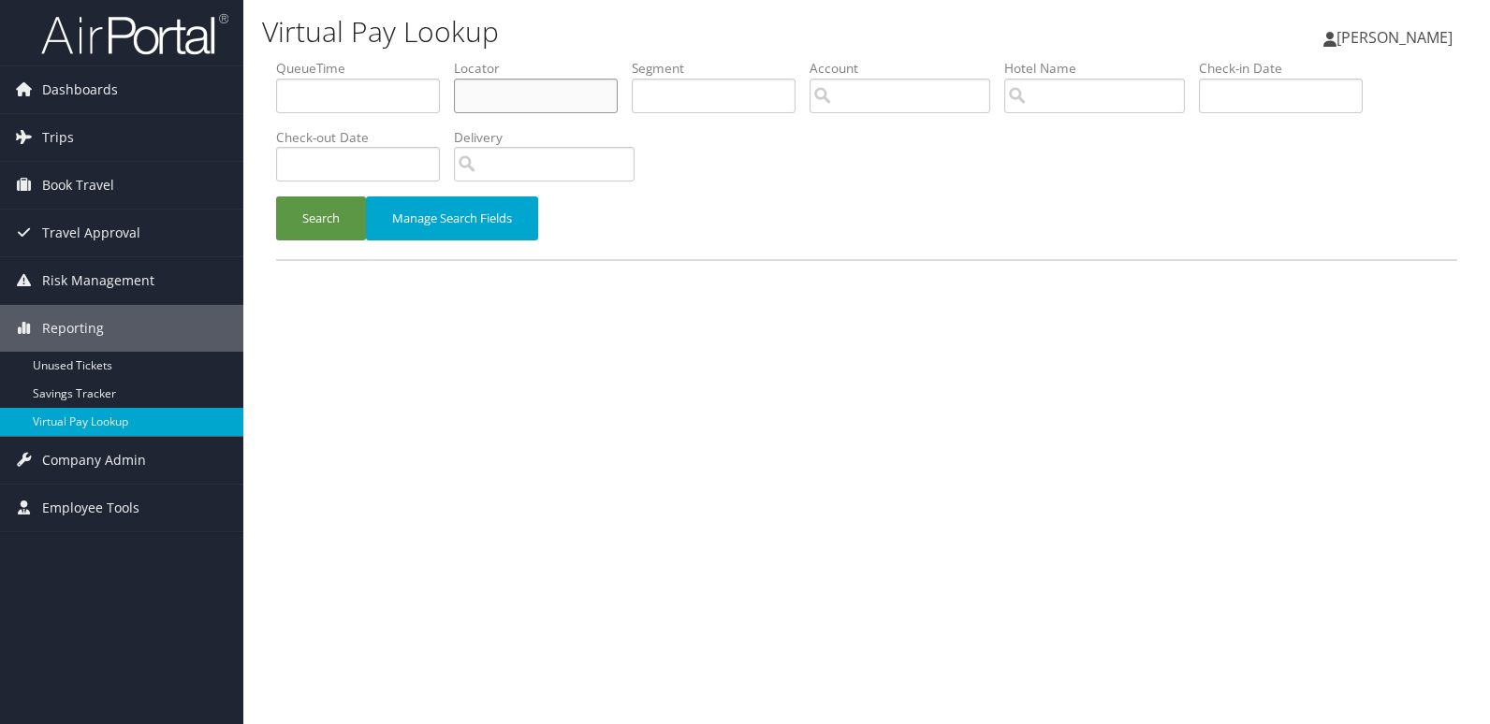
click at [498, 98] on input "text" at bounding box center [536, 96] width 164 height 35
paste input "WCBLGN"
type input "WCBLGN"
click at [322, 210] on button "Search" at bounding box center [321, 219] width 90 height 44
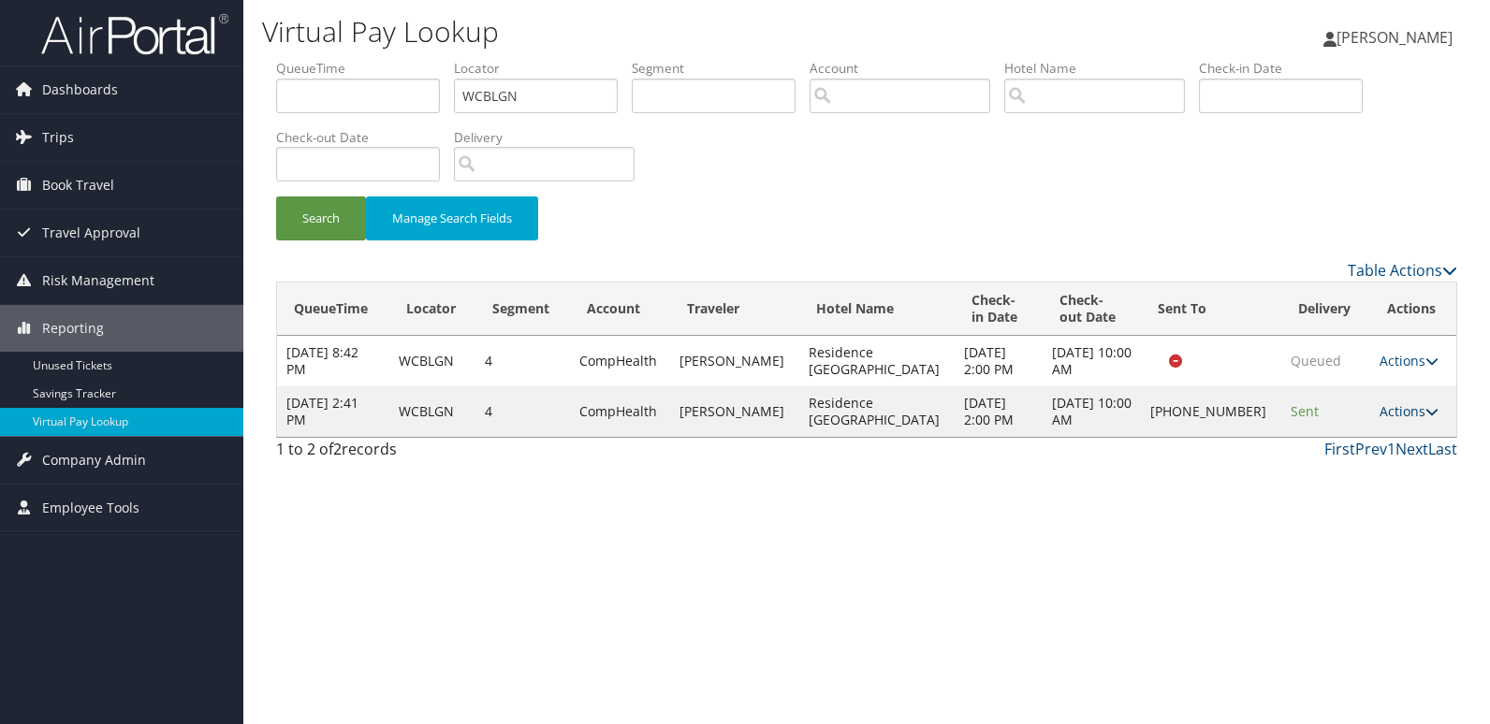
click at [1380, 409] on link "Actions" at bounding box center [1409, 411] width 59 height 18
click at [1357, 457] on link "Logs" at bounding box center [1344, 471] width 160 height 32
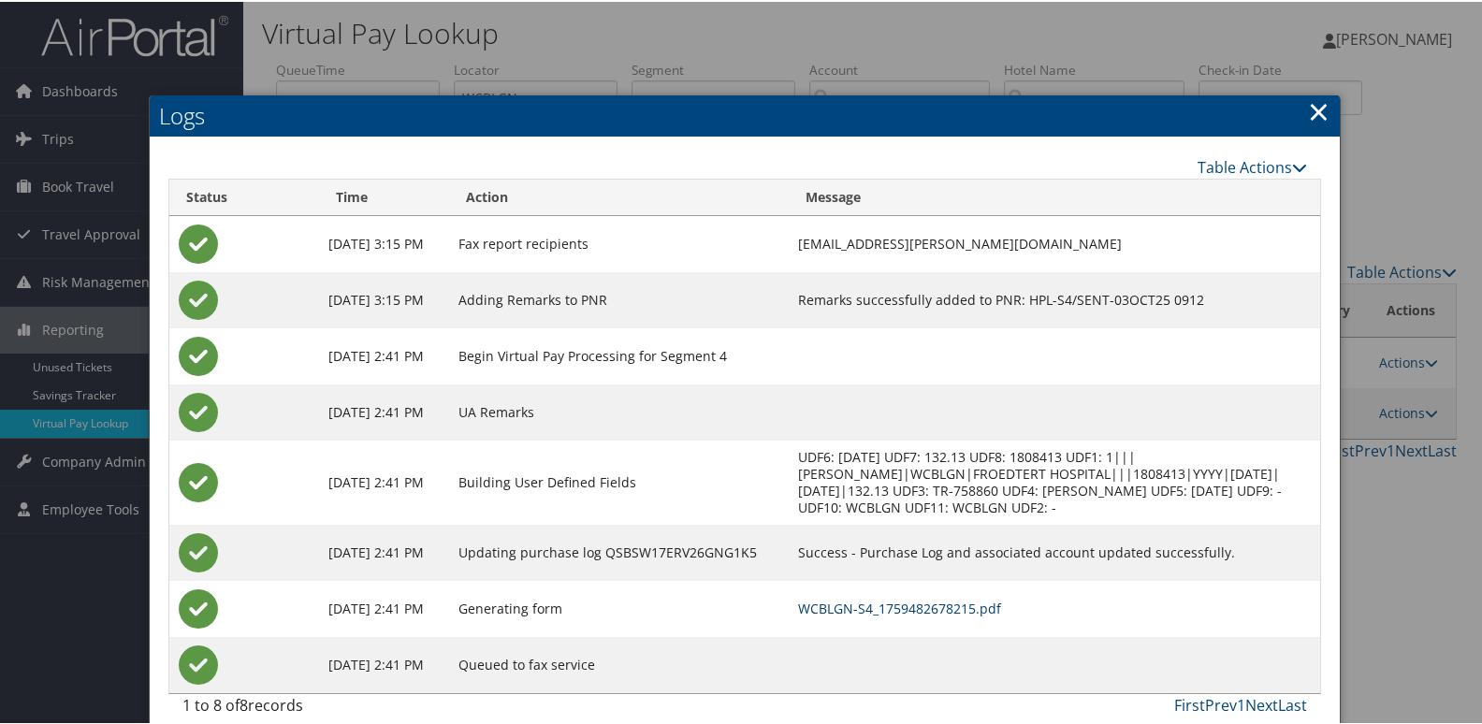
click at [912, 604] on link "WCBLGN-S4_1759482678215.pdf" at bounding box center [899, 607] width 203 height 18
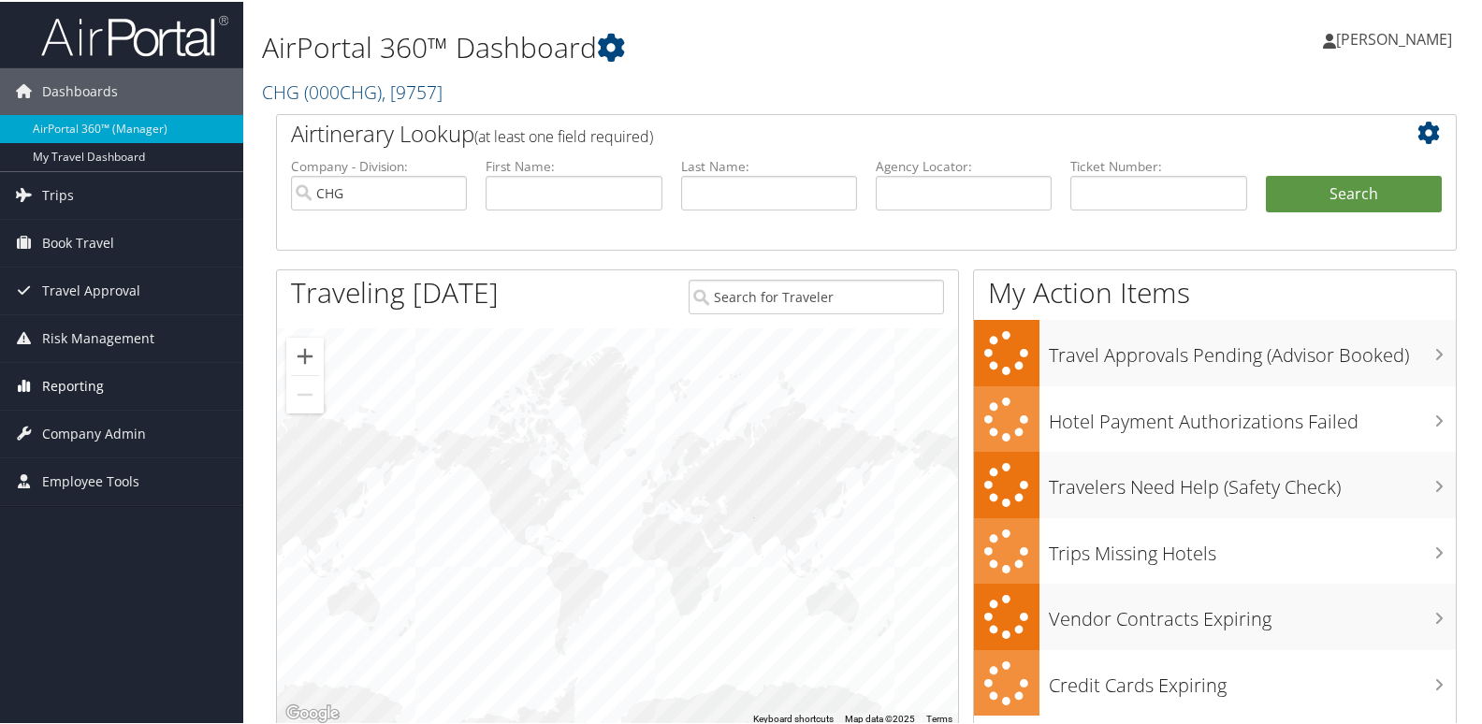
click at [42, 385] on span "Reporting" at bounding box center [73, 384] width 62 height 47
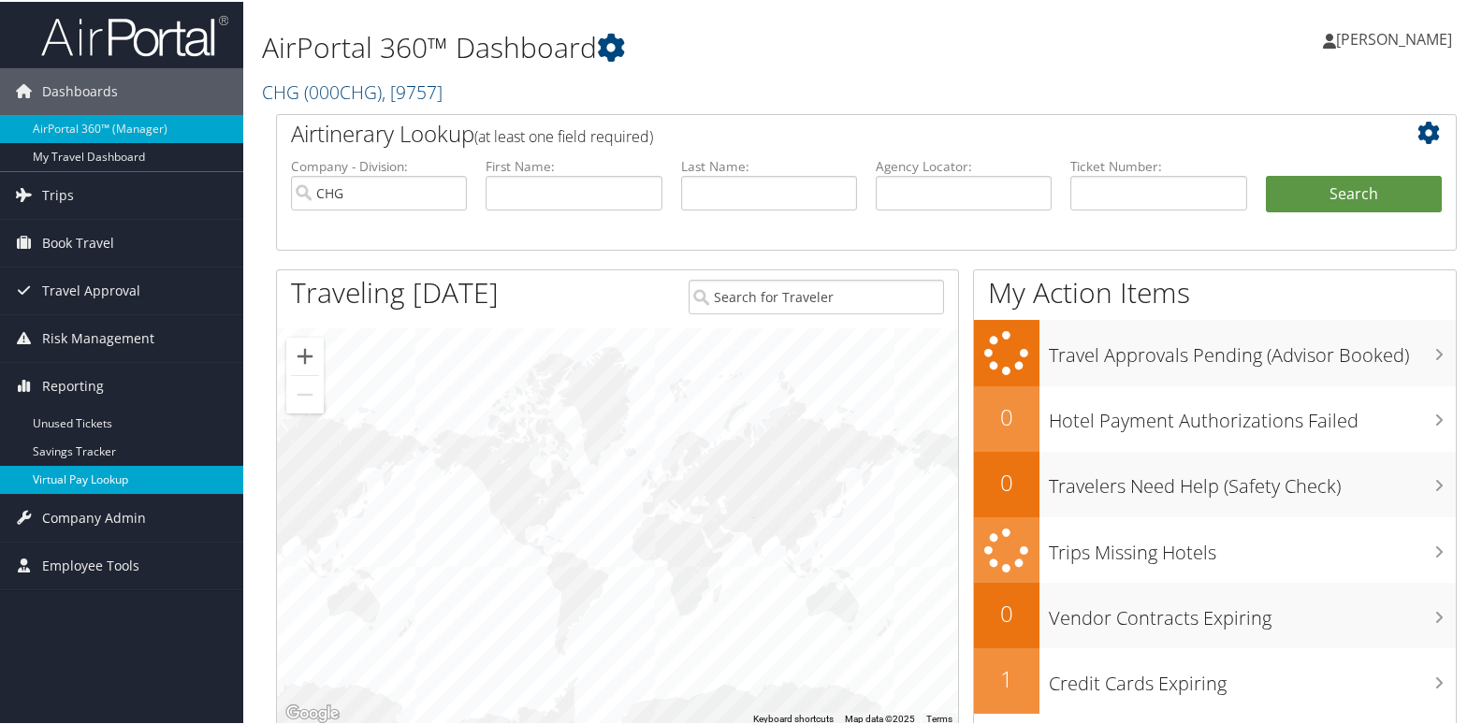
click at [75, 475] on link "Virtual Pay Lookup" at bounding box center [121, 478] width 243 height 28
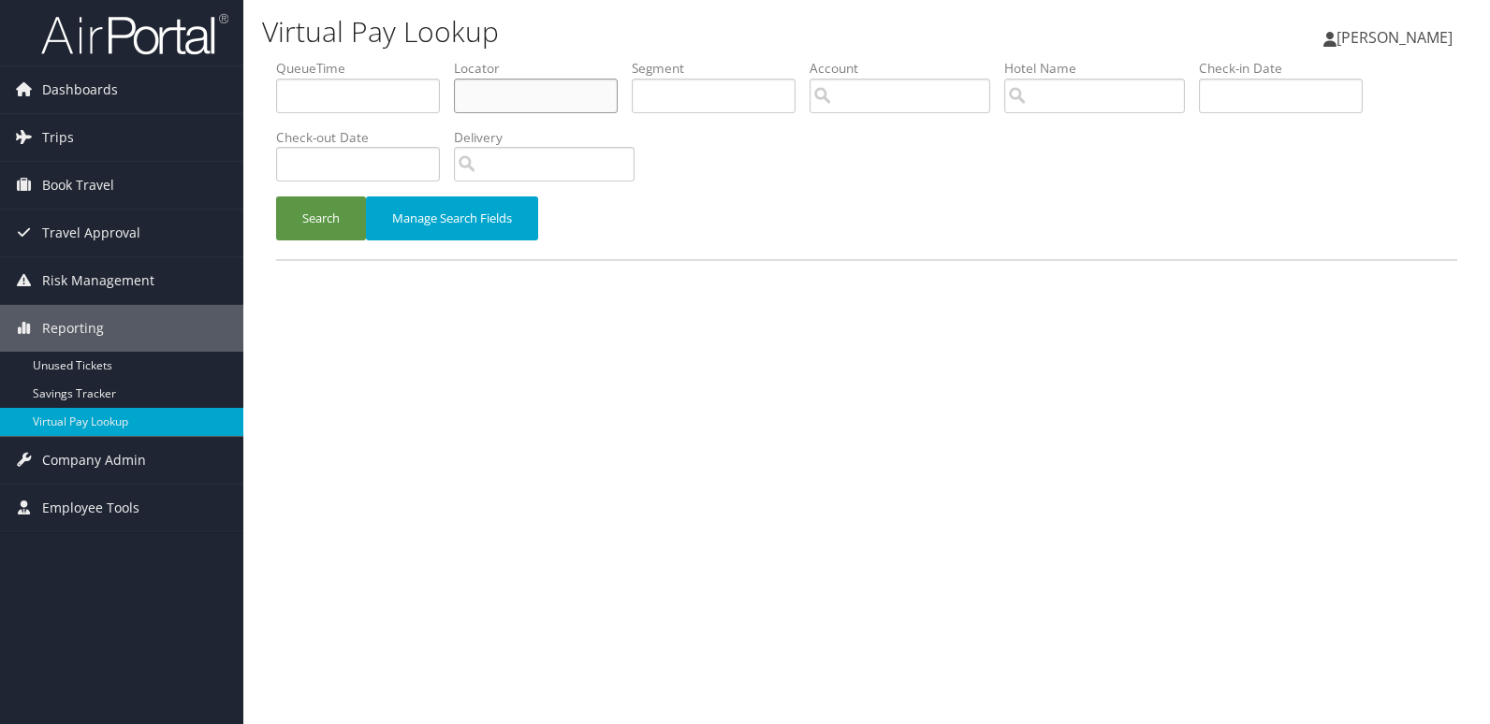
click at [496, 89] on input "text" at bounding box center [536, 96] width 164 height 35
paste input "UYEVUS"
type input "UYEVUS"
click at [313, 226] on button "Search" at bounding box center [321, 219] width 90 height 44
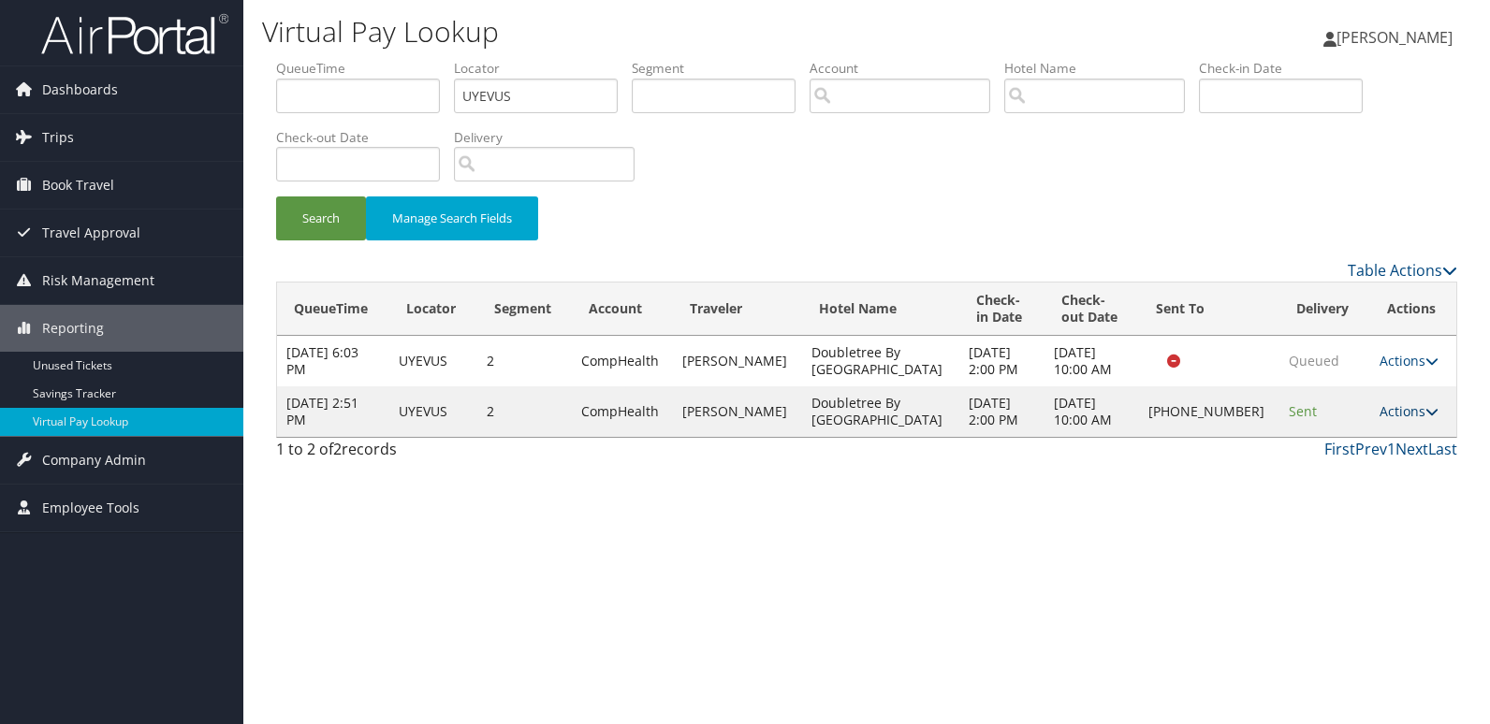
click at [1395, 414] on link "Actions" at bounding box center [1409, 411] width 59 height 18
click at [1351, 466] on link "Logs" at bounding box center [1343, 471] width 160 height 32
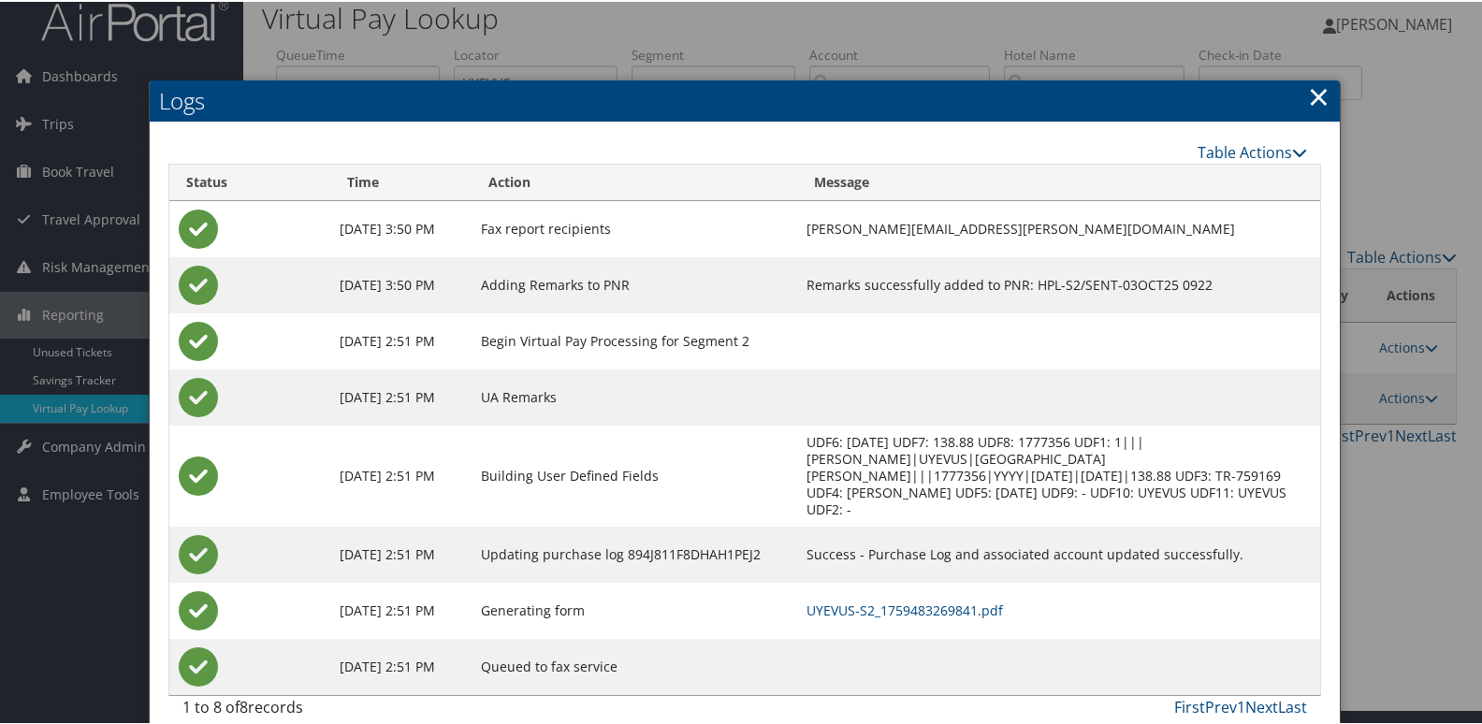
scroll to position [20, 0]
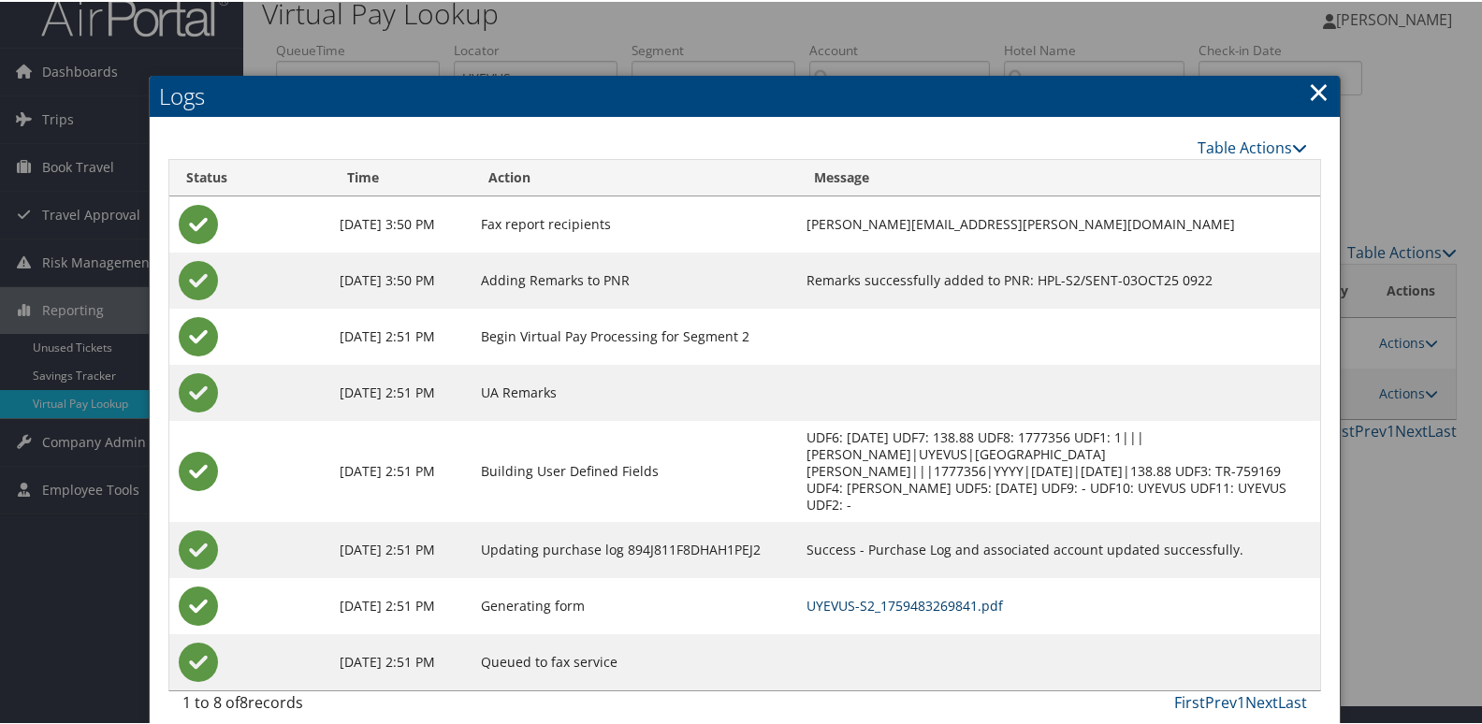
click at [868, 595] on link "UYEVUS-S2_1759483269841.pdf" at bounding box center [905, 604] width 197 height 18
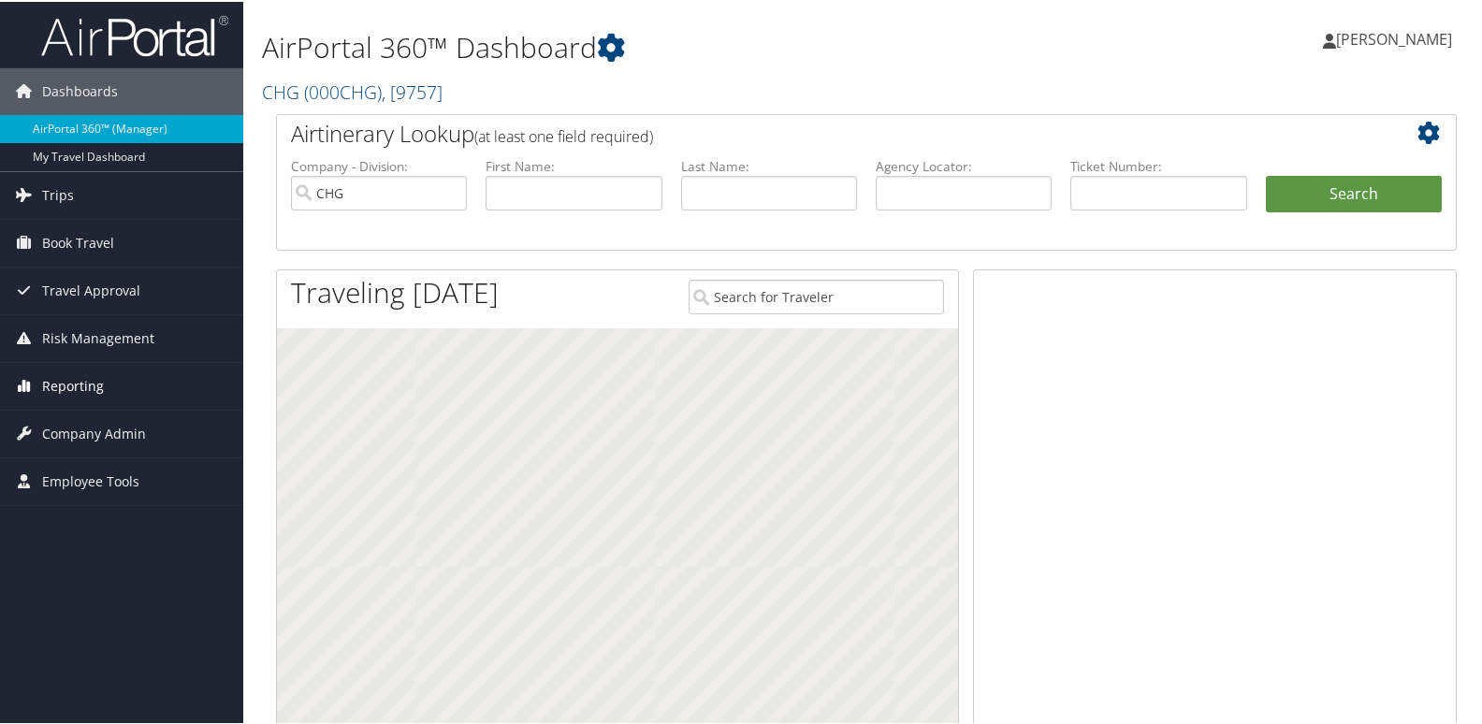
click at [75, 382] on span "Reporting" at bounding box center [73, 384] width 62 height 47
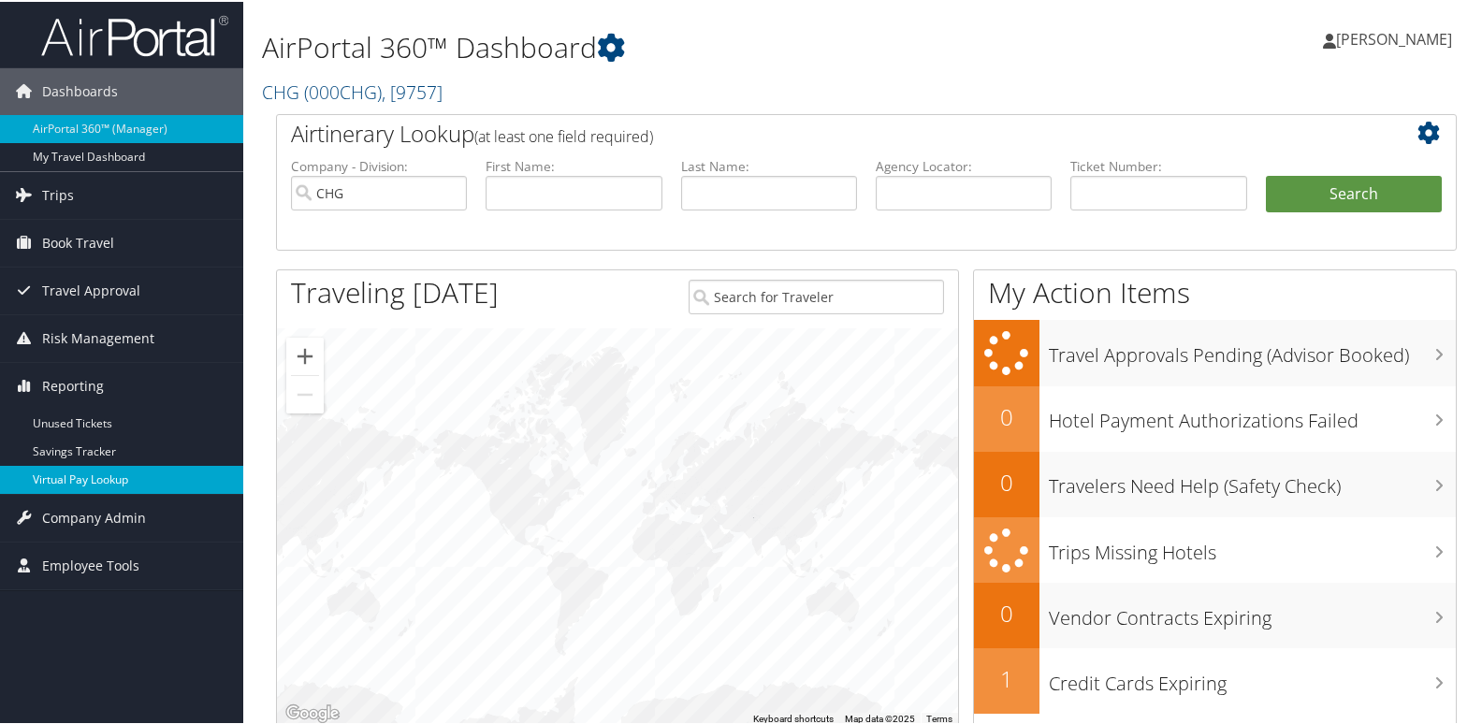
click at [82, 479] on link "Virtual Pay Lookup" at bounding box center [121, 478] width 243 height 28
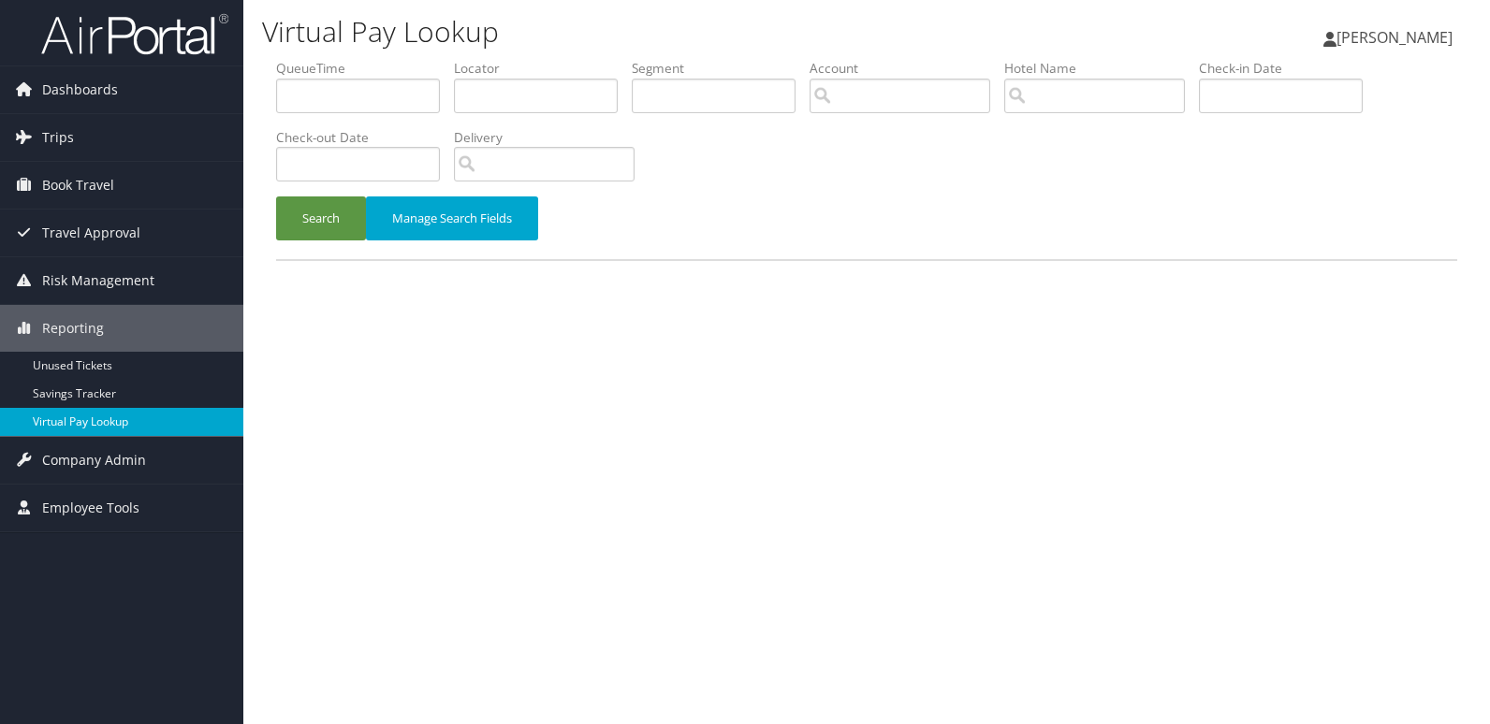
click at [168, 421] on link "Virtual Pay Lookup" at bounding box center [121, 422] width 243 height 28
click at [485, 93] on input "text" at bounding box center [536, 96] width 164 height 35
paste input "JCGLZE"
type input "JCGLZE"
click at [276, 197] on button "Search" at bounding box center [321, 219] width 90 height 44
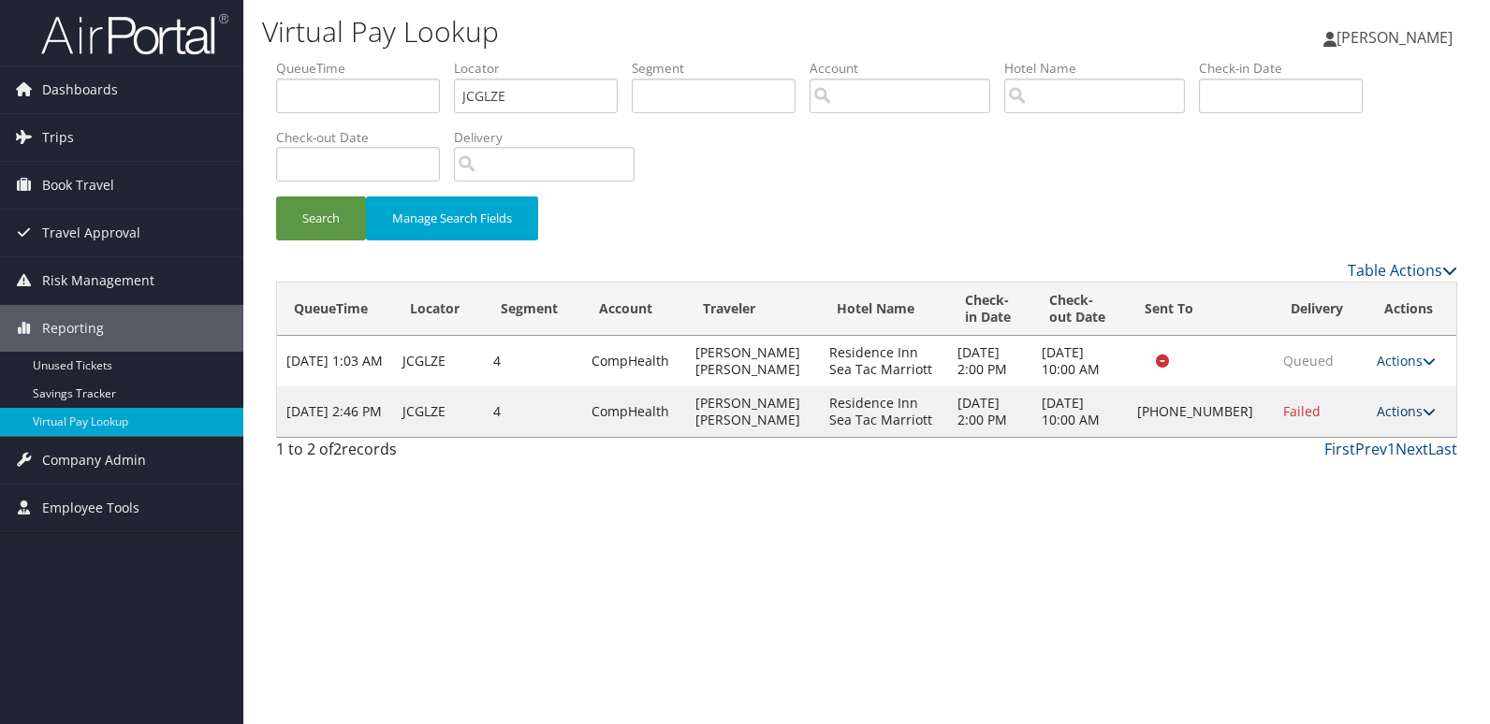
click at [1399, 416] on link "Actions" at bounding box center [1406, 411] width 59 height 18
click at [1328, 469] on link "Logs" at bounding box center [1343, 471] width 160 height 32
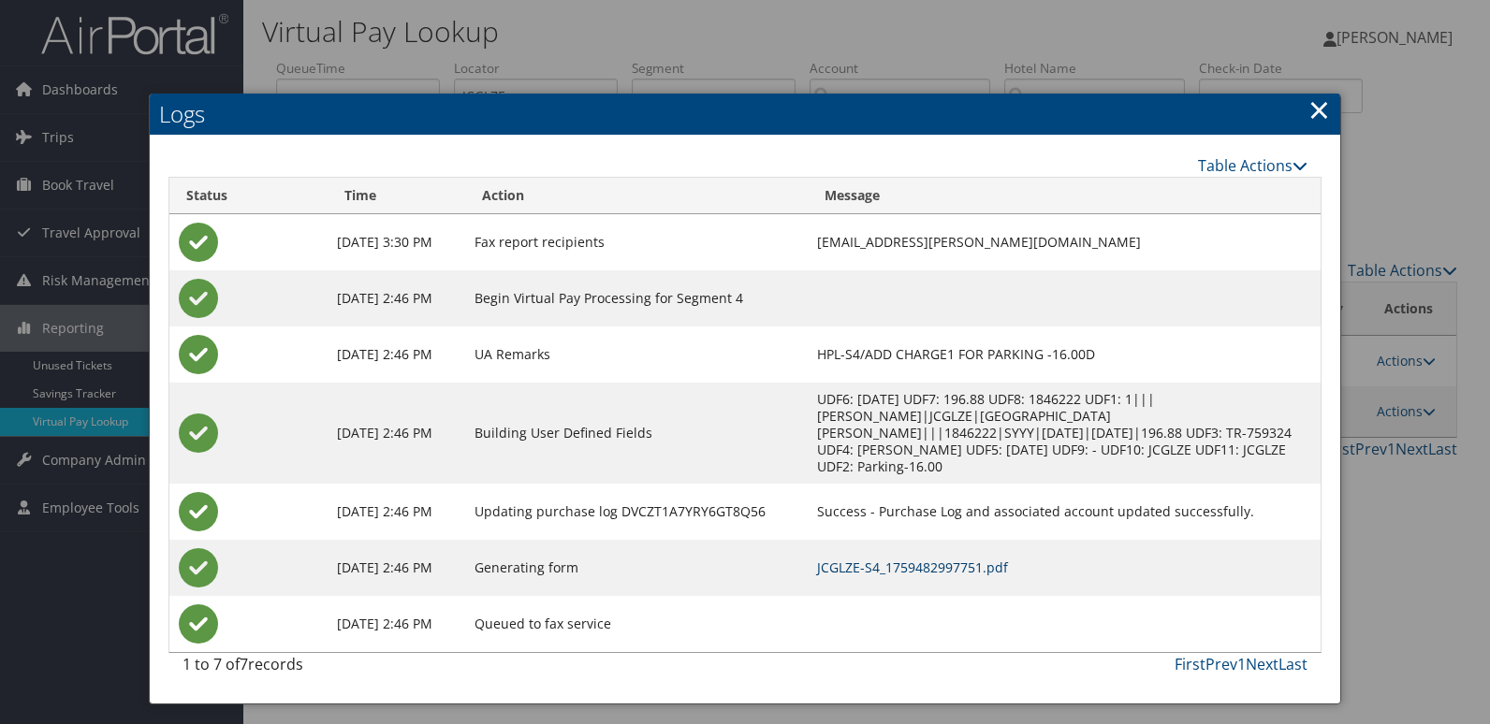
click at [914, 559] on link "JCGLZE-S4_1759482997751.pdf" at bounding box center [912, 568] width 191 height 18
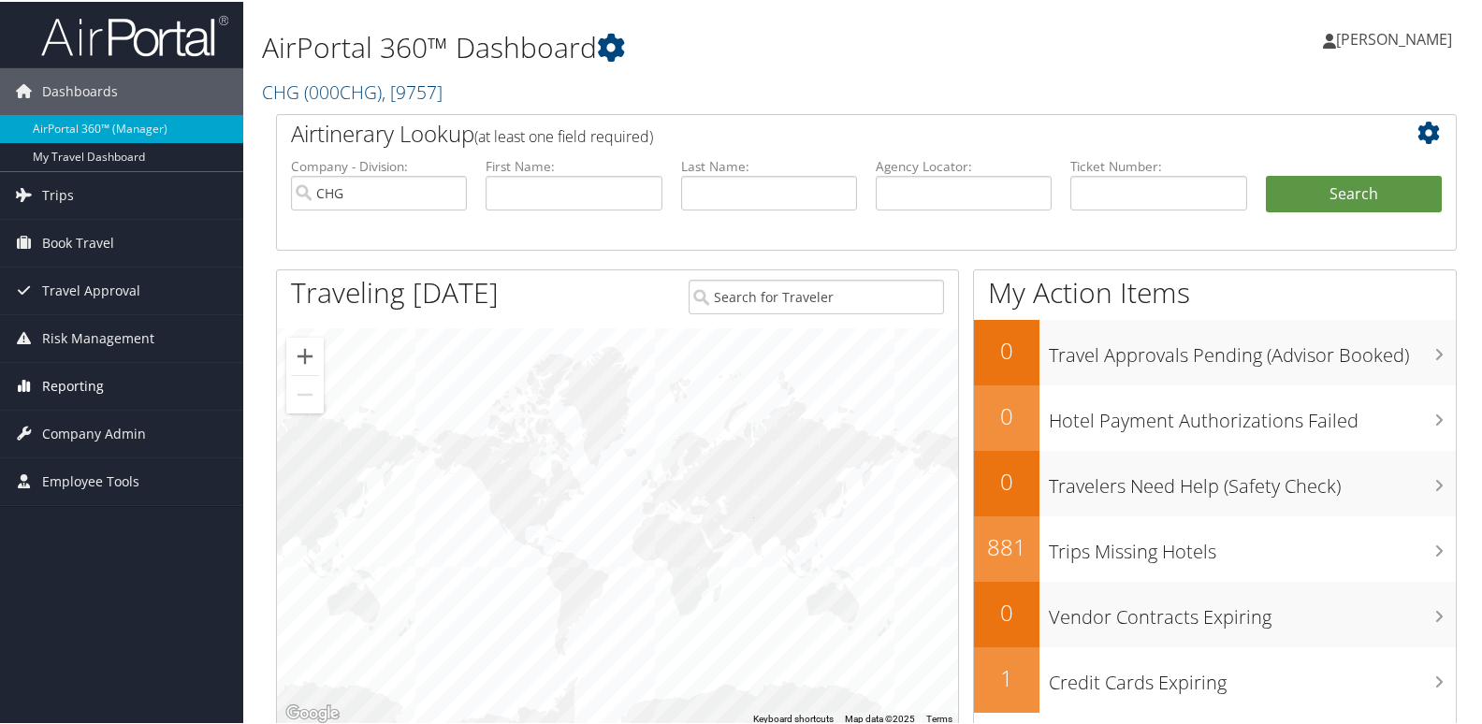
click at [72, 388] on span "Reporting" at bounding box center [73, 384] width 62 height 47
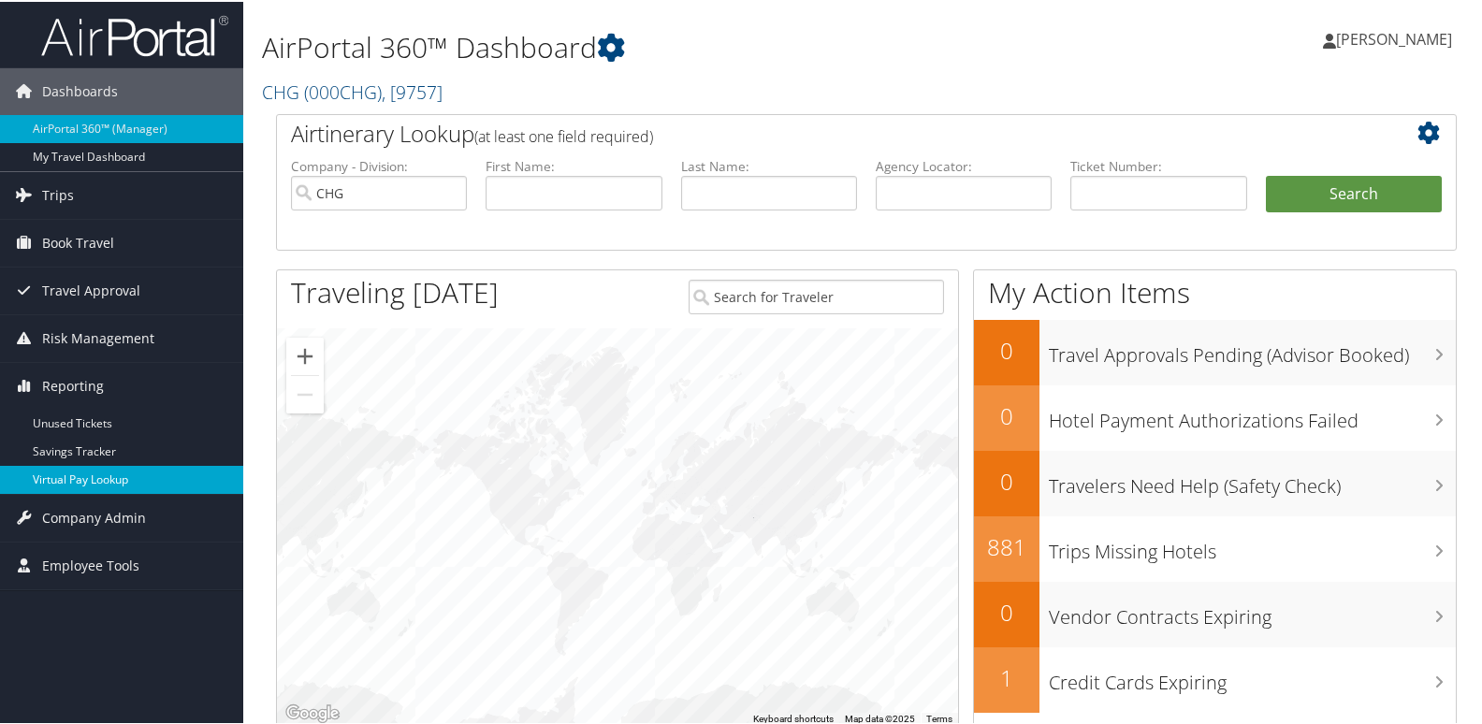
click at [58, 471] on link "Virtual Pay Lookup" at bounding box center [121, 478] width 243 height 28
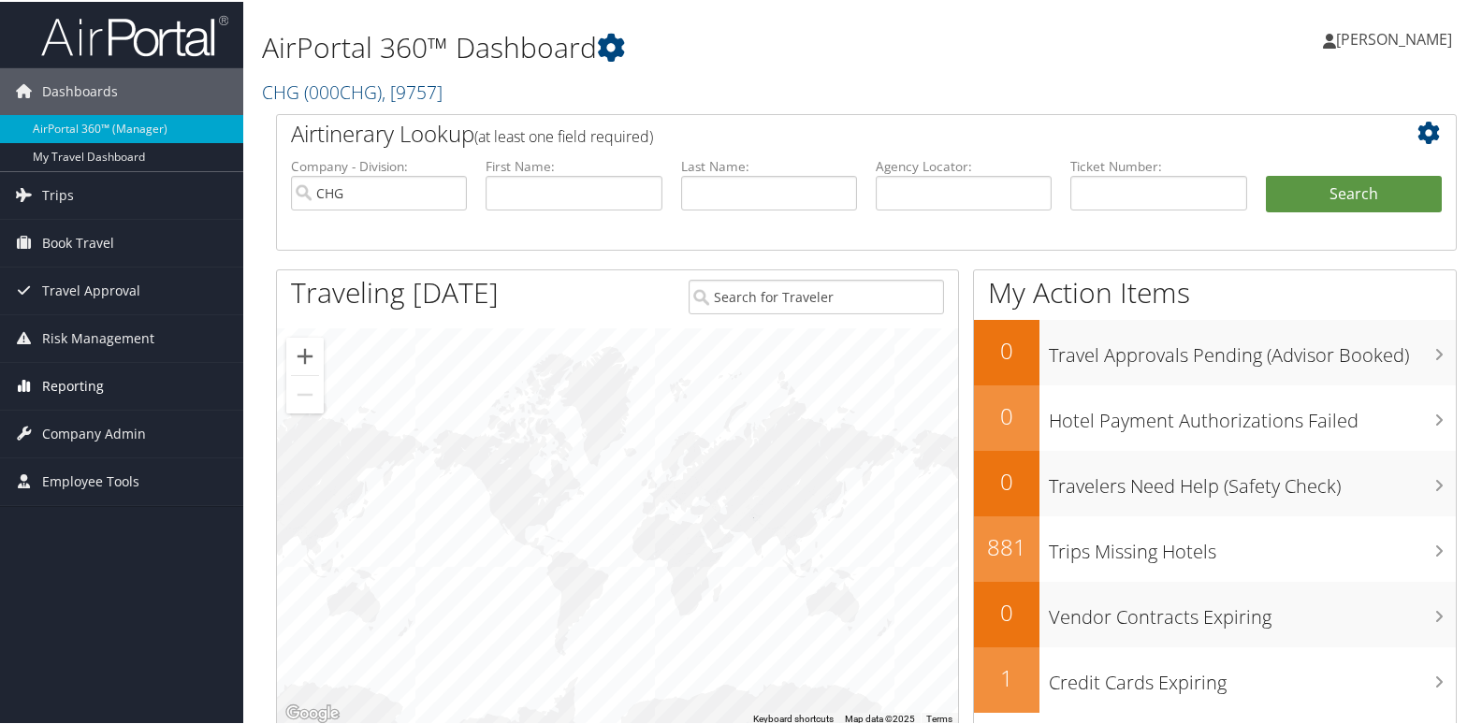
click at [68, 382] on span "Reporting" at bounding box center [73, 384] width 62 height 47
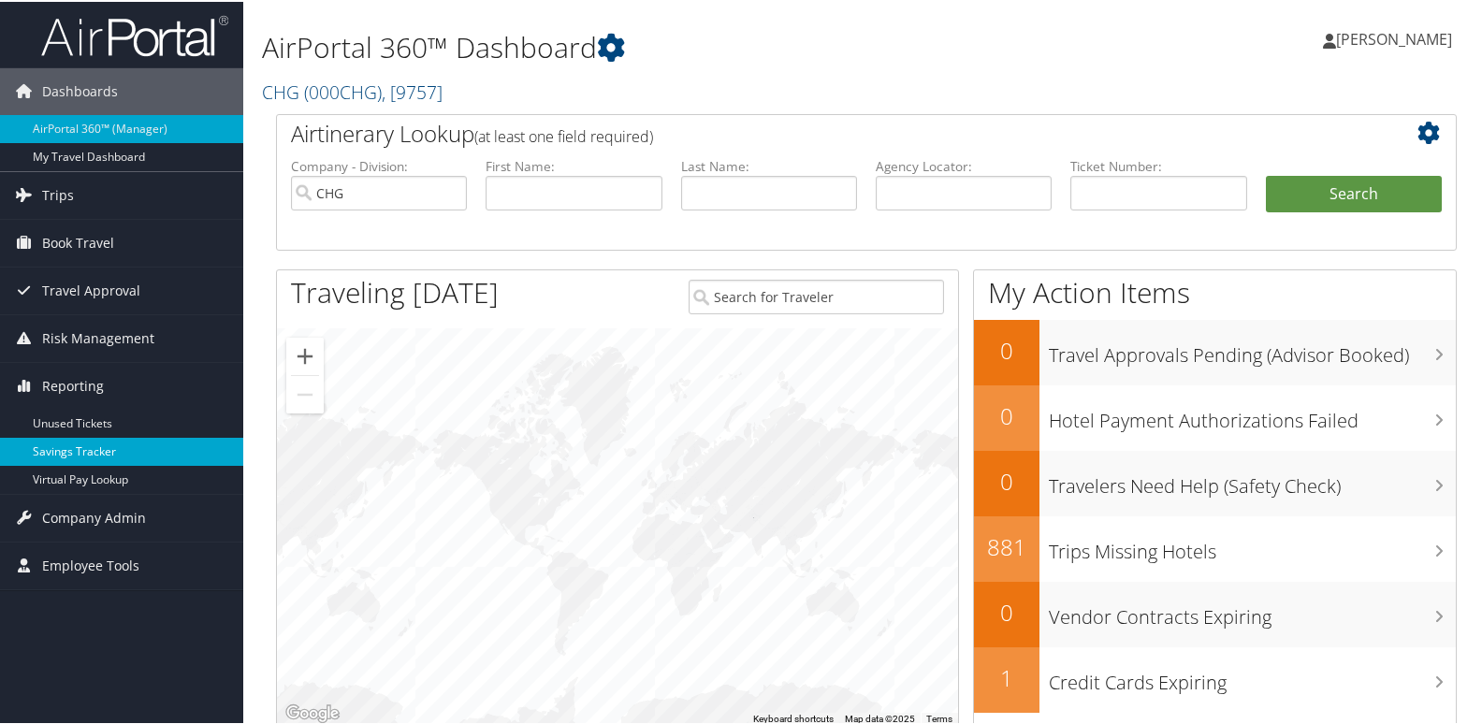
click at [53, 460] on link "Savings Tracker" at bounding box center [121, 450] width 243 height 28
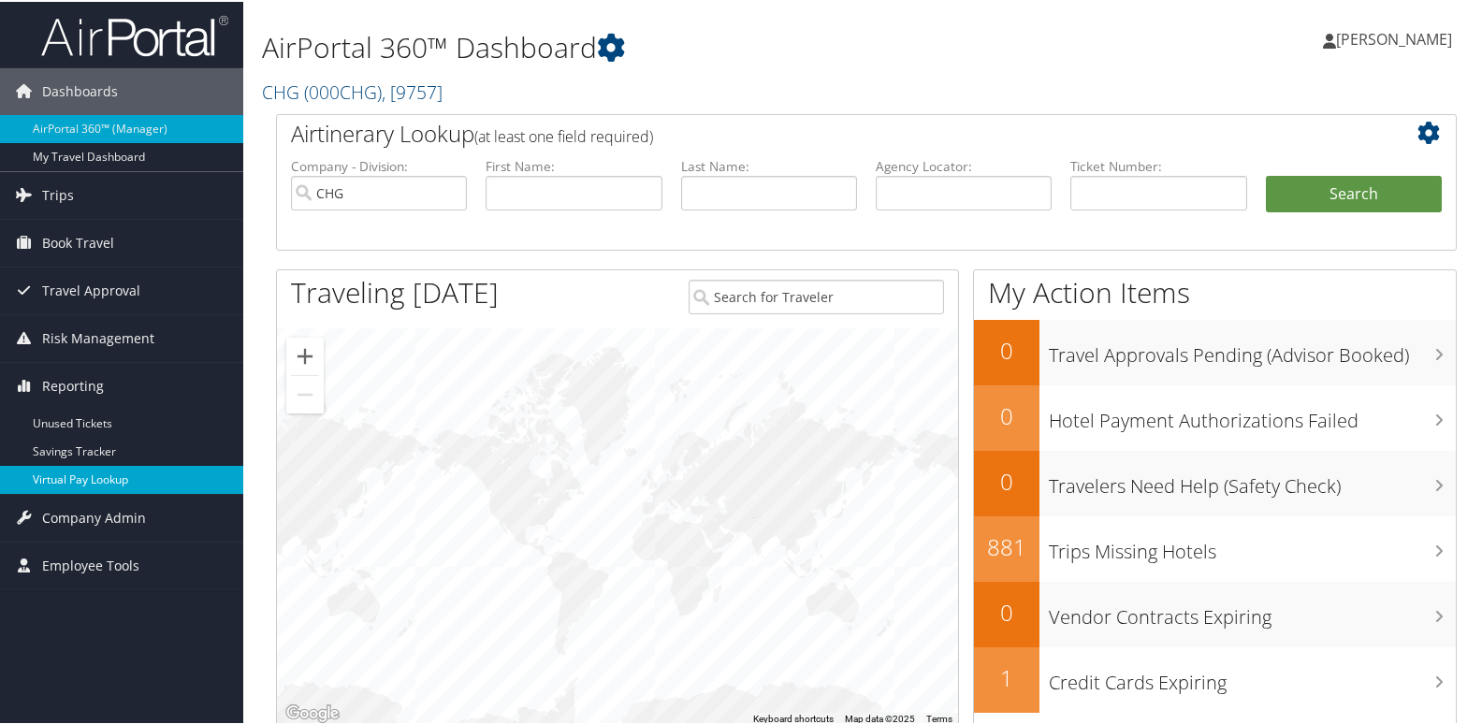
click at [53, 470] on link "Virtual Pay Lookup" at bounding box center [121, 478] width 243 height 28
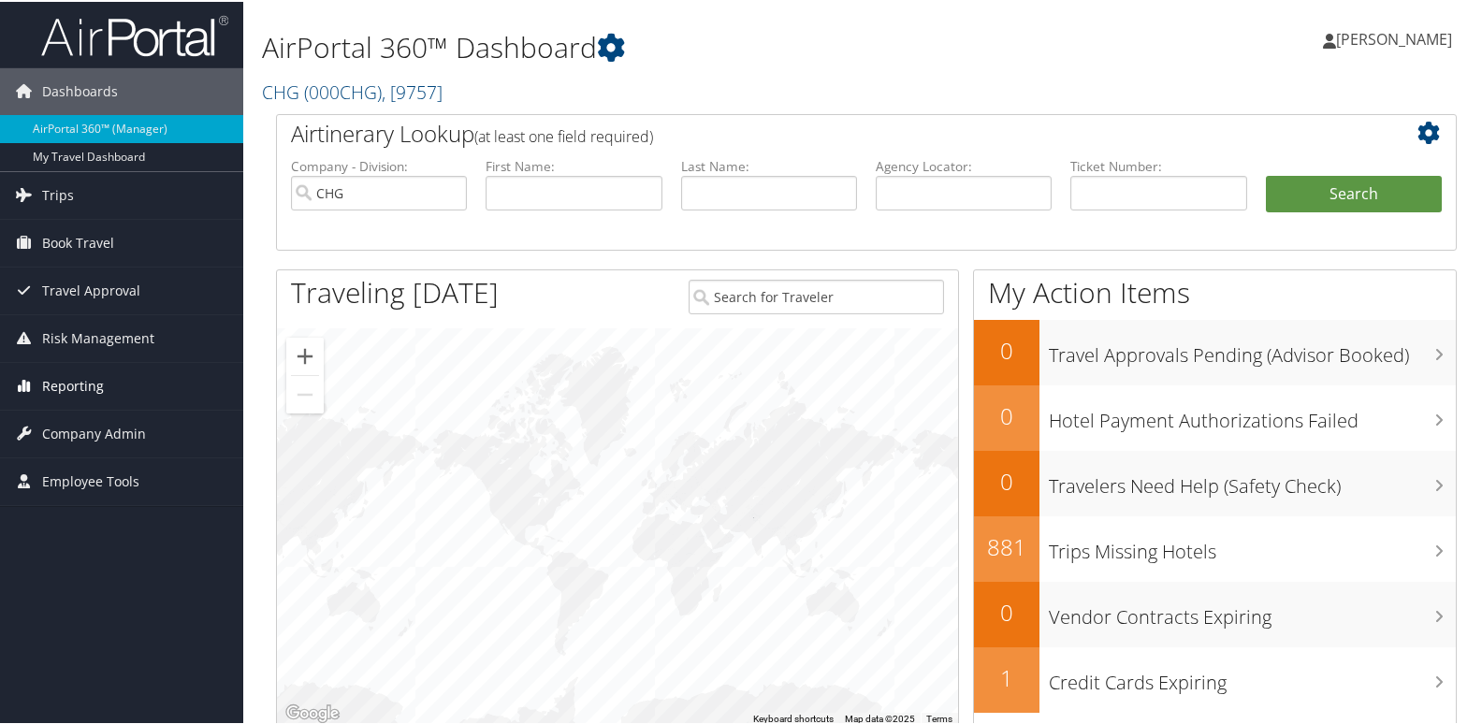
click at [92, 383] on span "Reporting" at bounding box center [73, 384] width 62 height 47
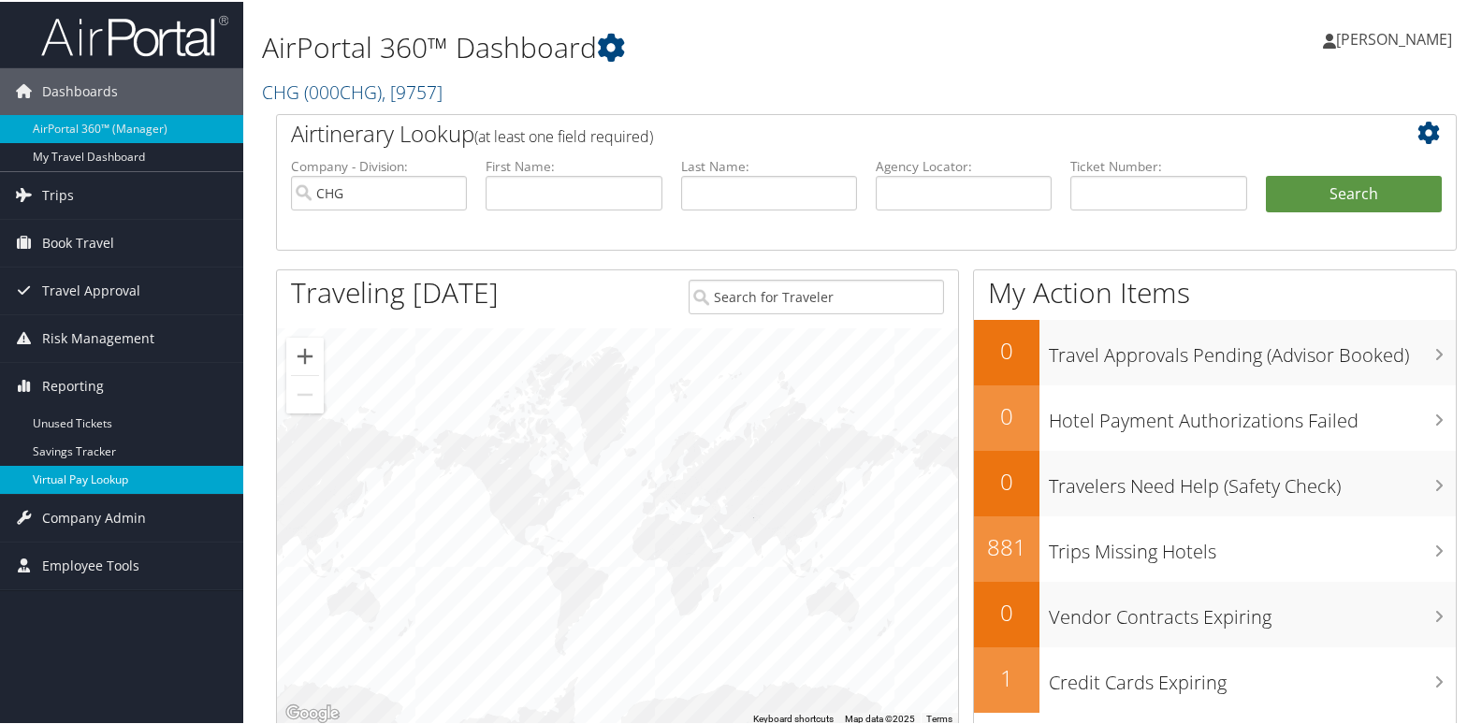
click at [79, 485] on link "Virtual Pay Lookup" at bounding box center [121, 478] width 243 height 28
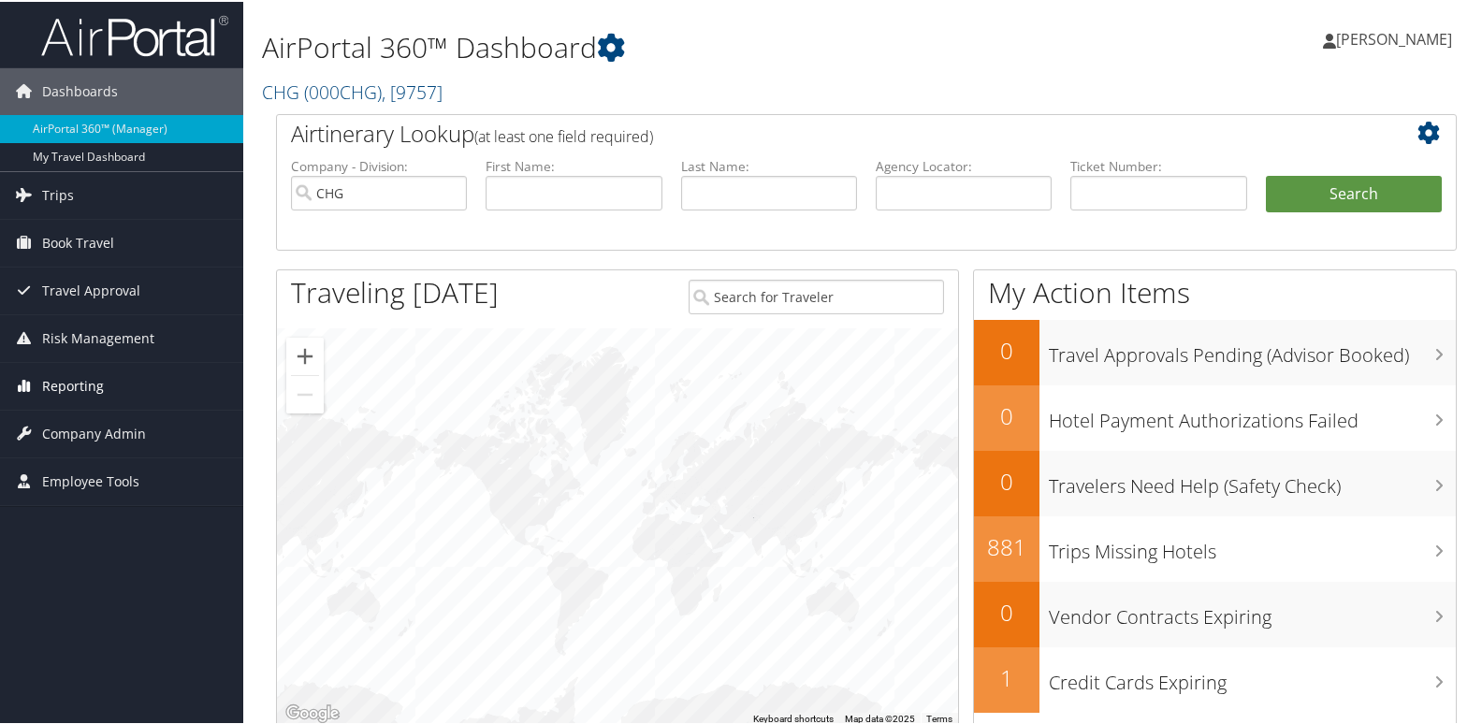
click at [64, 380] on span "Reporting" at bounding box center [73, 384] width 62 height 47
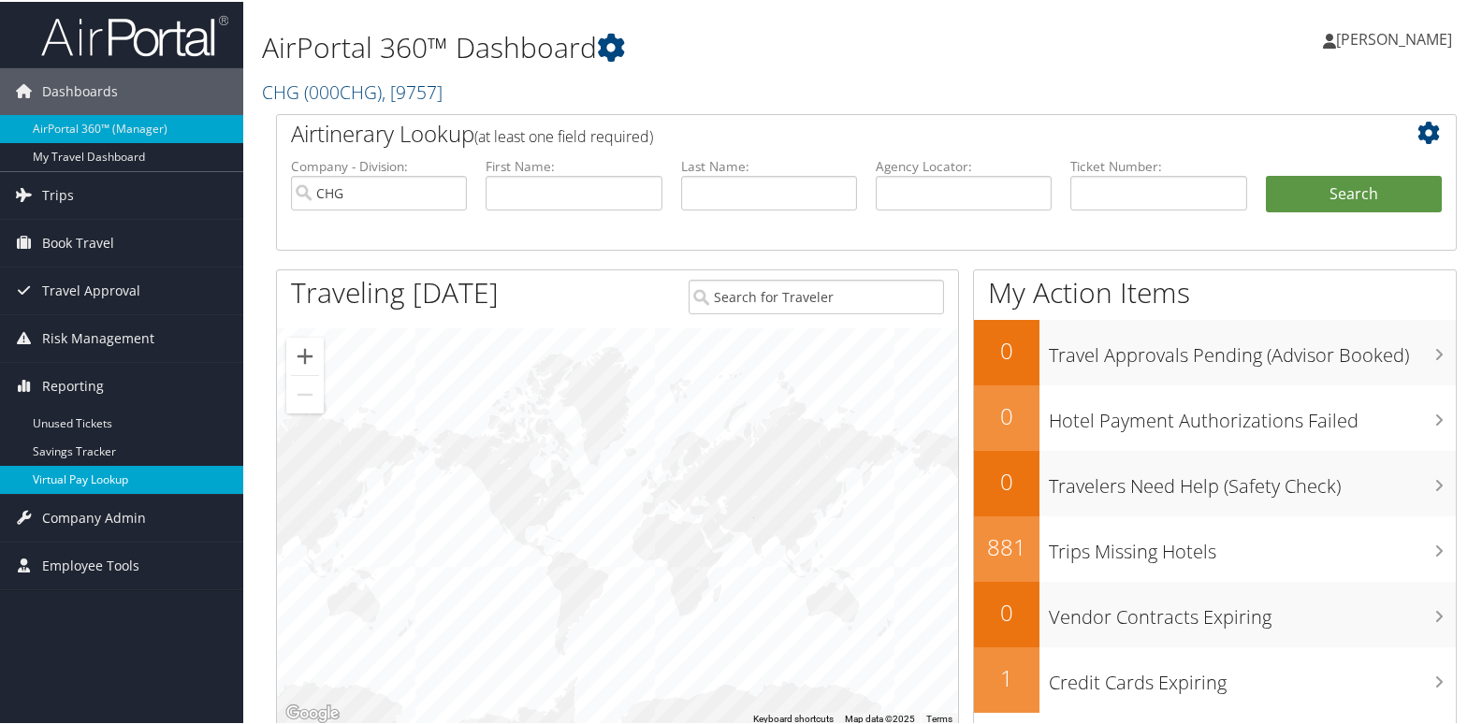
click at [51, 474] on link "Virtual Pay Lookup" at bounding box center [121, 478] width 243 height 28
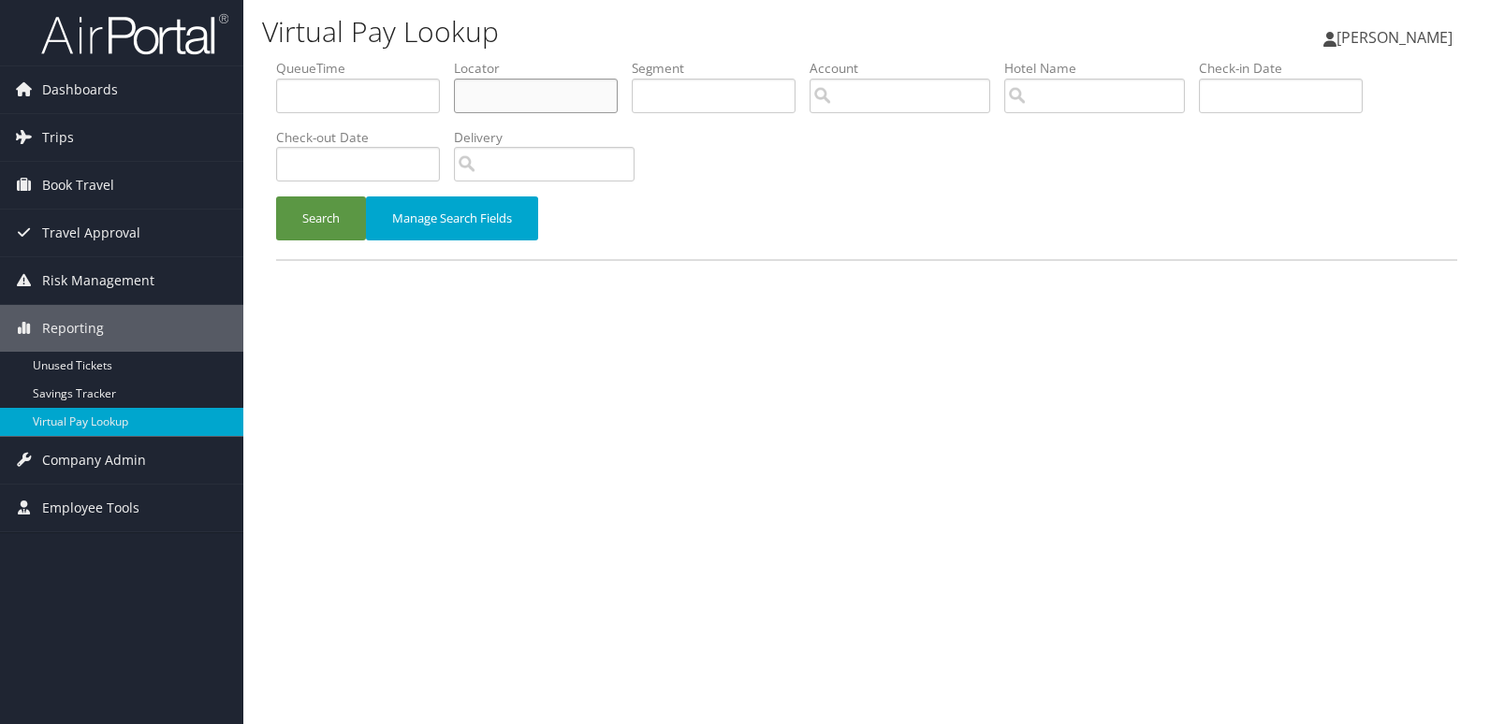
click at [524, 92] on input "text" at bounding box center [536, 96] width 164 height 35
paste input "JRAUYV"
type input "JRAUYV"
click at [340, 204] on button "Search" at bounding box center [321, 219] width 90 height 44
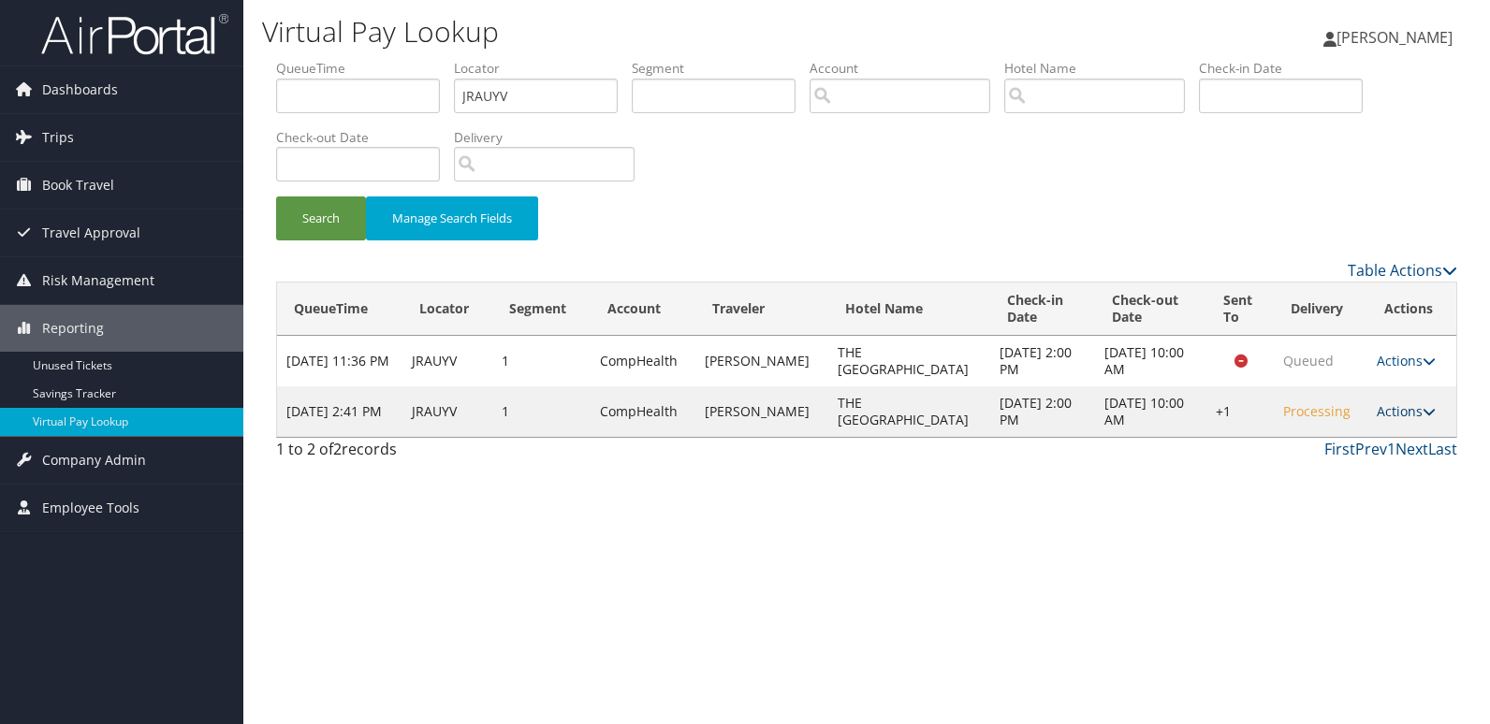
click at [1398, 416] on link "Actions" at bounding box center [1406, 411] width 59 height 18
click at [1370, 473] on link "Logs" at bounding box center [1345, 471] width 160 height 32
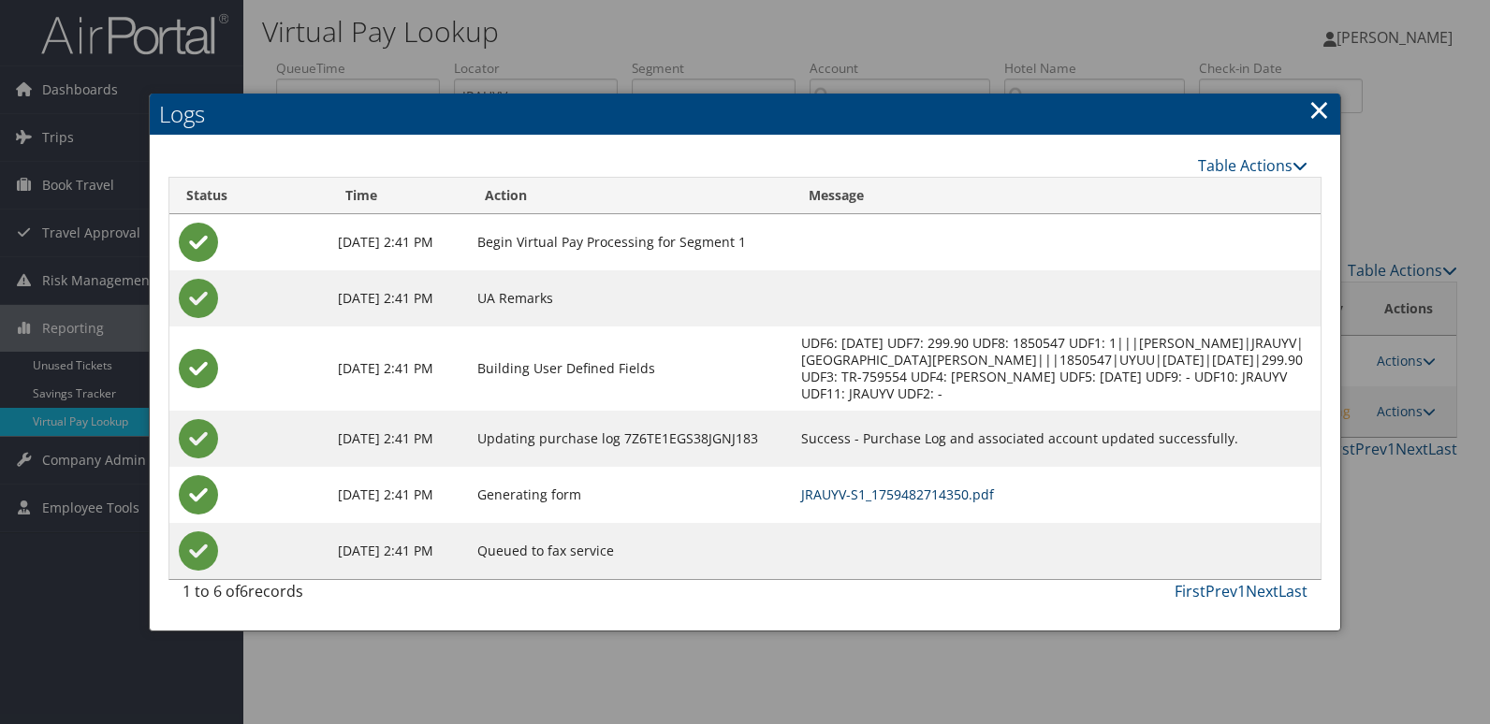
click at [987, 489] on link "JRAUYV-S1_1759482714350.pdf" at bounding box center [897, 495] width 193 height 18
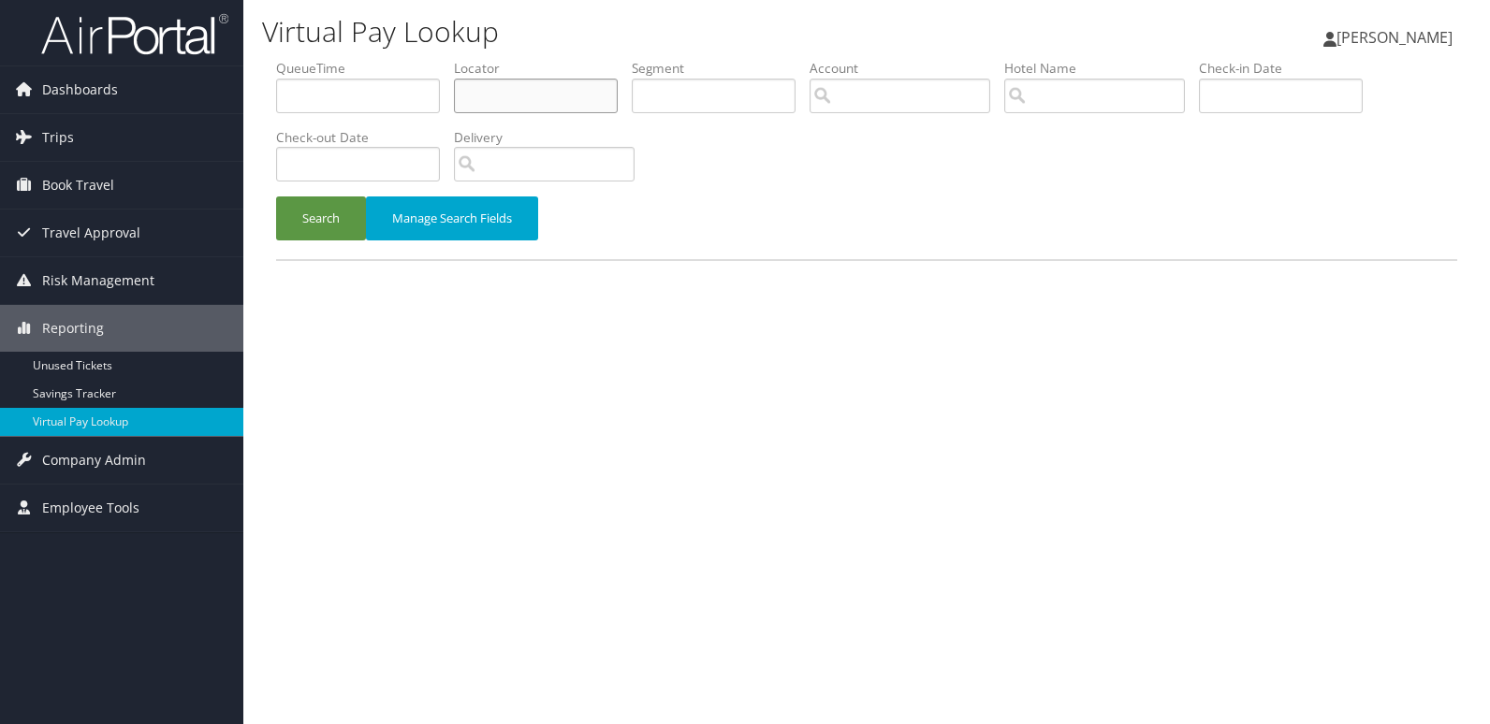
click at [533, 90] on input "text" at bounding box center [536, 96] width 164 height 35
paste input "FTKVFK"
type input "FTKVFK"
click at [276, 197] on button "Search" at bounding box center [321, 219] width 90 height 44
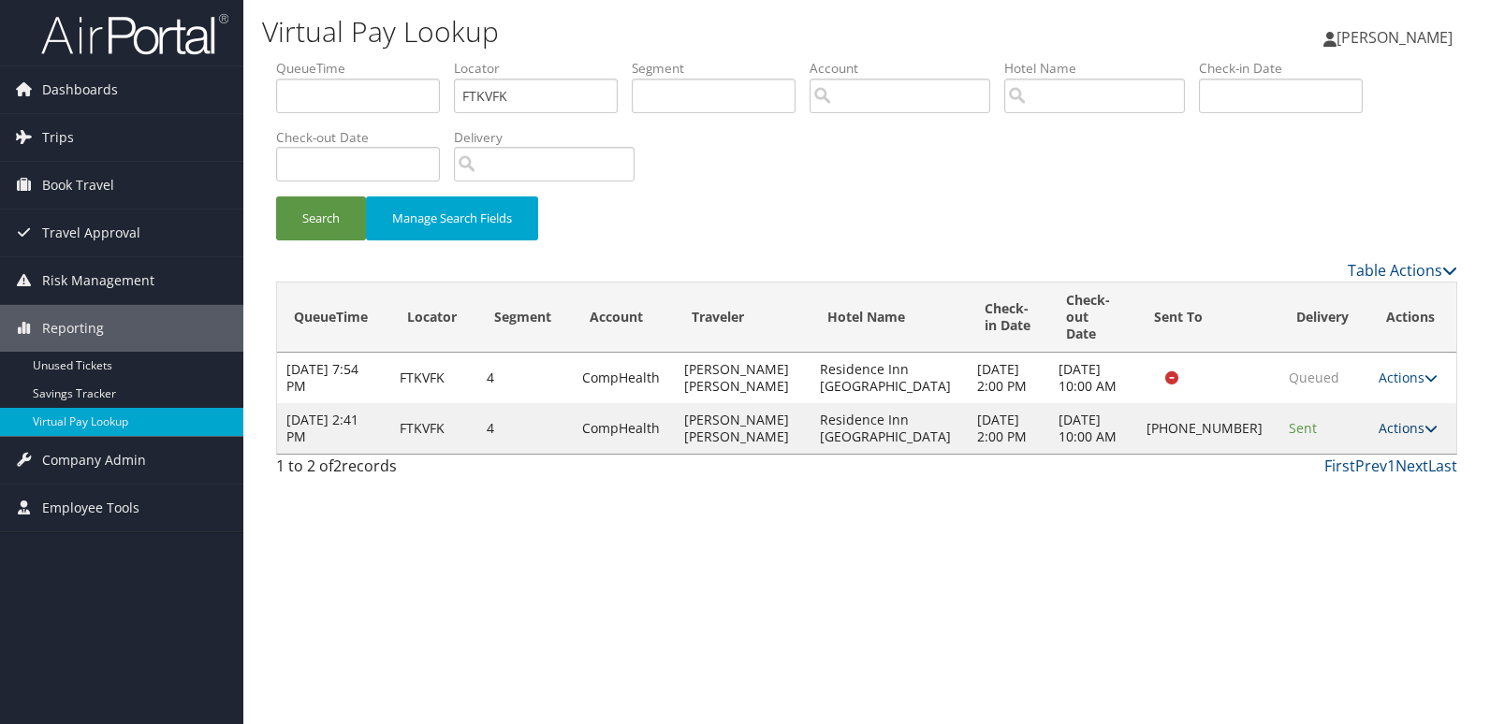
click at [1399, 419] on link "Actions" at bounding box center [1408, 428] width 59 height 18
click at [1348, 495] on link "Delivery Information" at bounding box center [1343, 511] width 160 height 32
drag, startPoint x: 1307, startPoint y: 438, endPoint x: 1324, endPoint y: 434, distance: 17.3
click at [1307, 439] on div at bounding box center [745, 362] width 1490 height 724
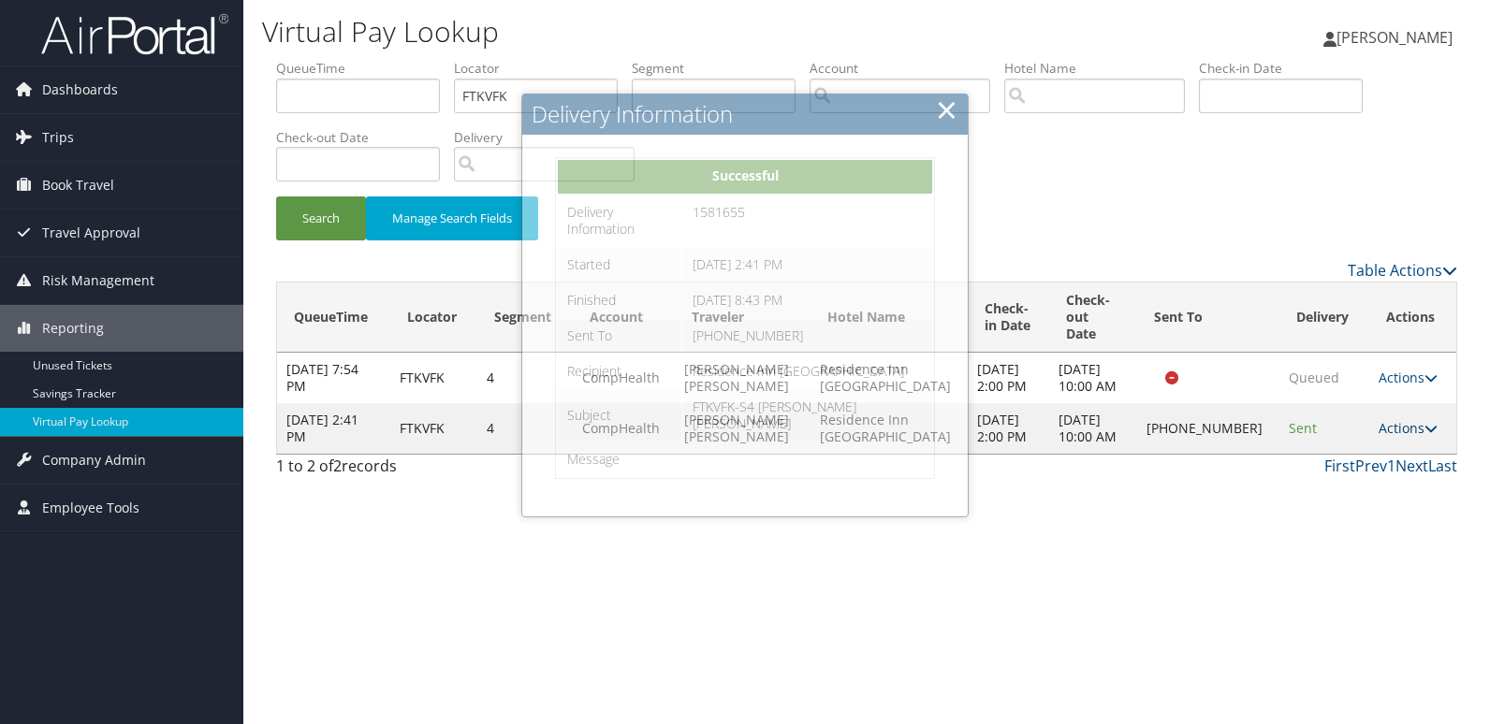
click at [1413, 425] on link "Actions" at bounding box center [1408, 428] width 59 height 18
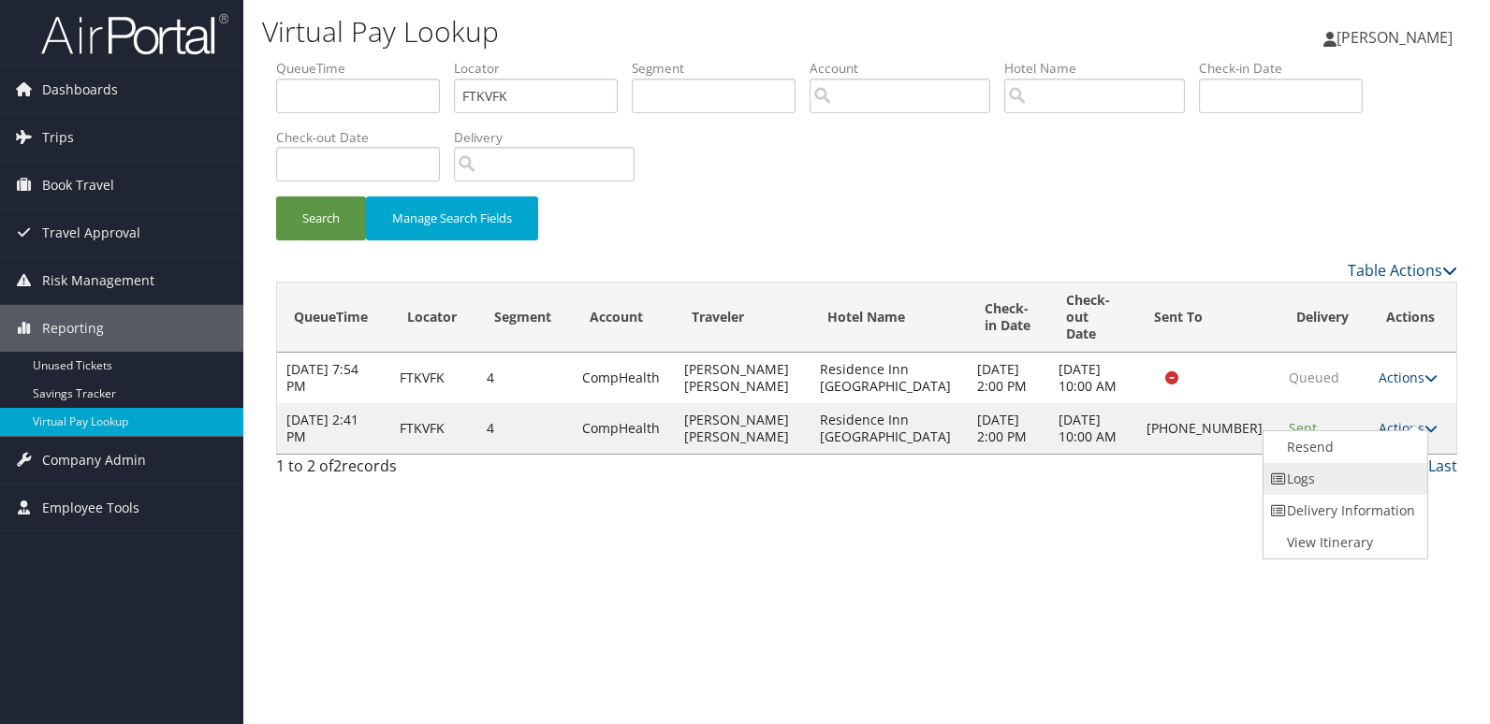
click at [1372, 466] on link "Logs" at bounding box center [1343, 479] width 160 height 32
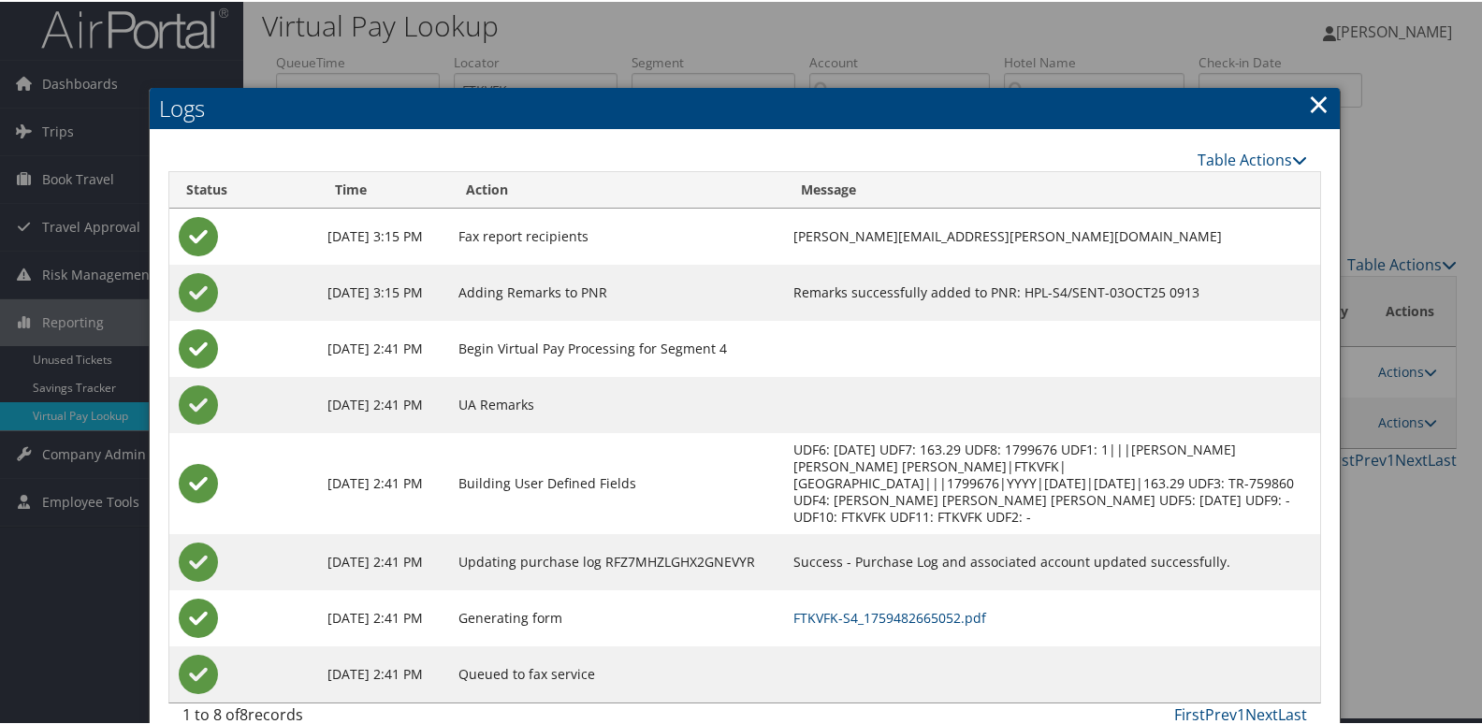
scroll to position [20, 0]
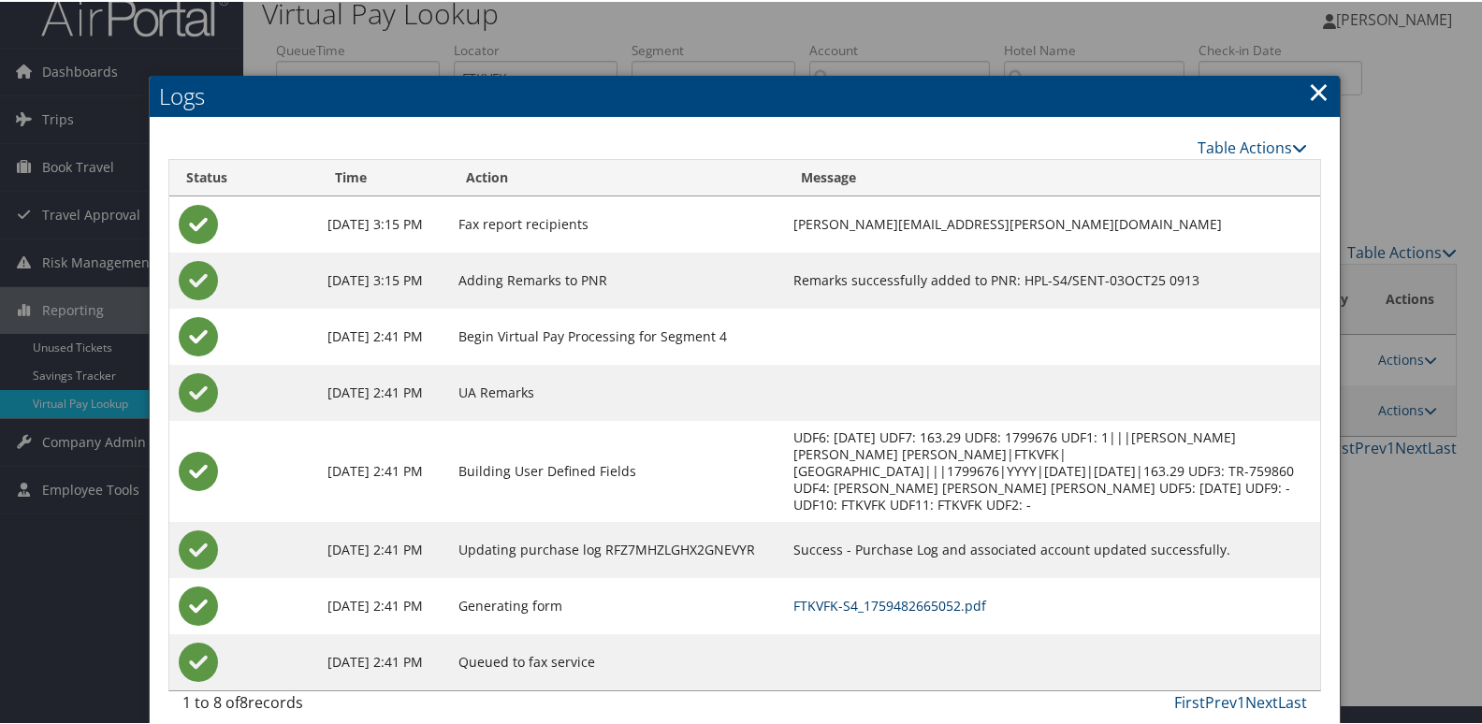
click at [856, 595] on link "FTKVFK-S4_1759482665052.pdf" at bounding box center [890, 604] width 193 height 18
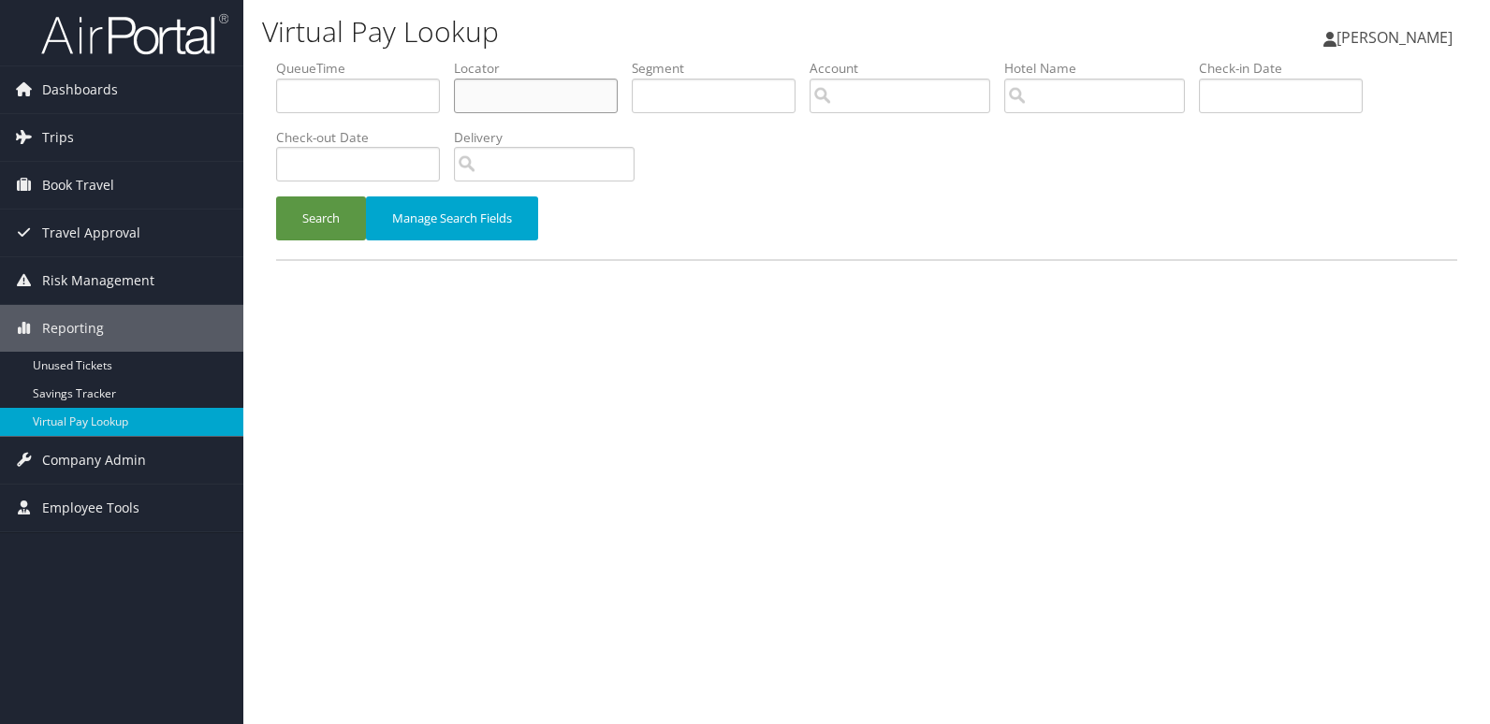
click at [529, 99] on input "text" at bounding box center [536, 96] width 164 height 35
paste input "ALGCXH"
type input "ALGCXH"
click at [328, 216] on button "Search" at bounding box center [321, 219] width 90 height 44
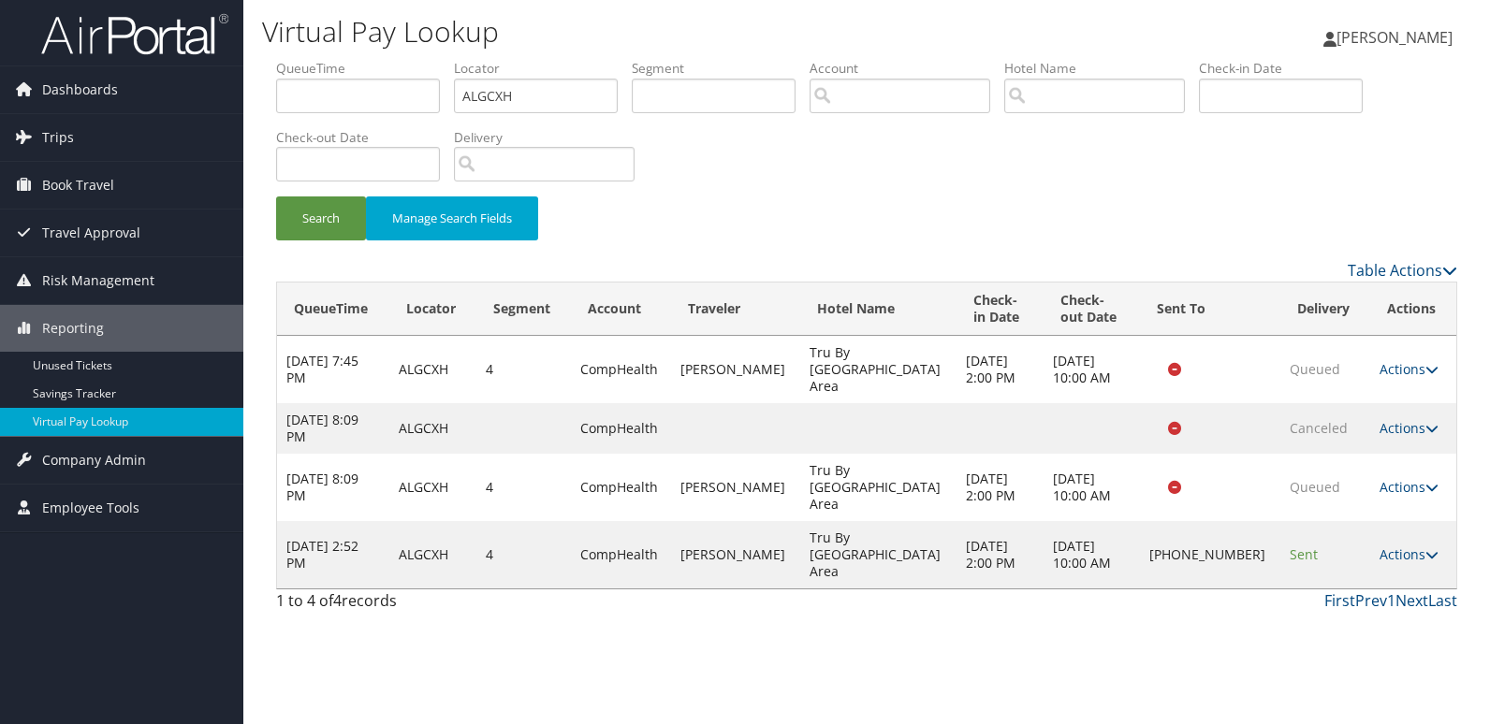
click at [1398, 521] on td "Actions Resend Logs Delivery Information View Itinerary" at bounding box center [1413, 554] width 86 height 67
click at [1401, 546] on link "Actions" at bounding box center [1409, 555] width 59 height 18
click at [1350, 562] on link "Logs" at bounding box center [1343, 572] width 160 height 32
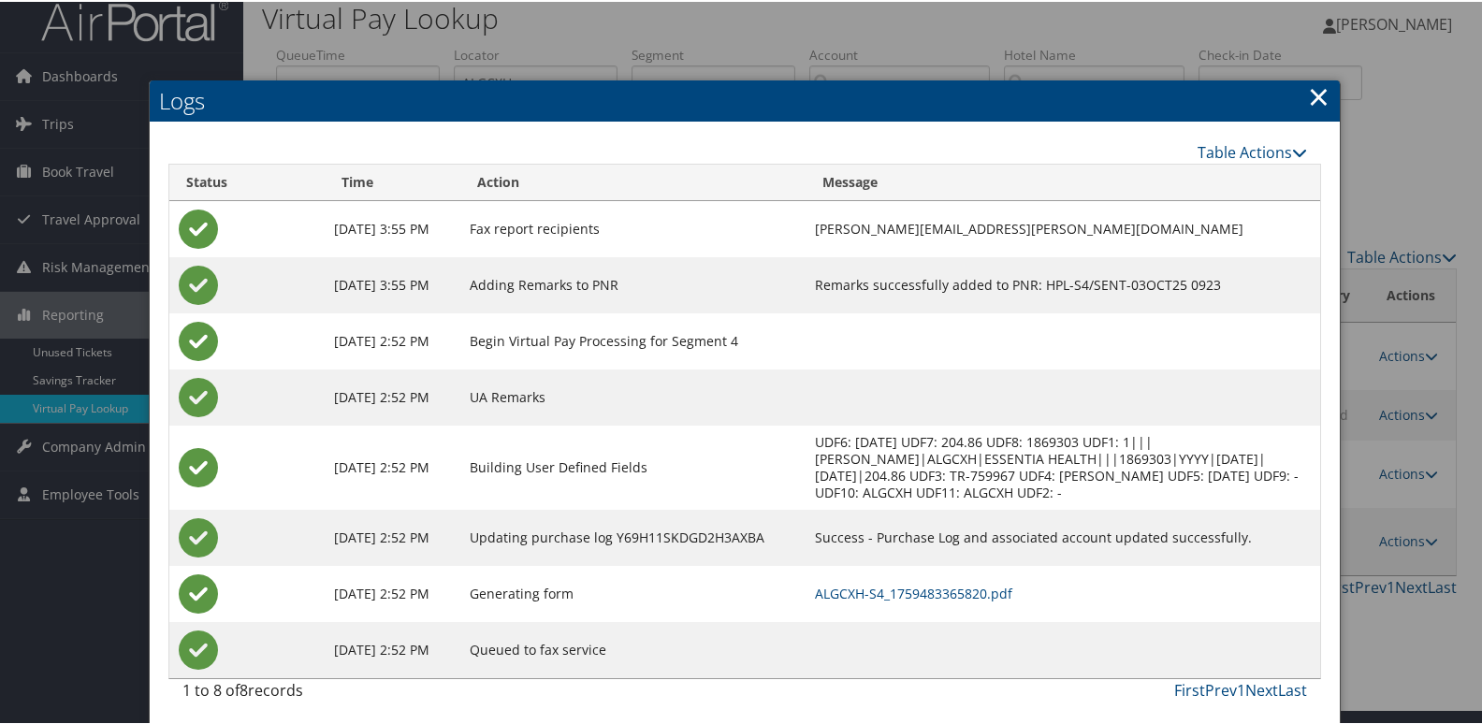
scroll to position [20, 0]
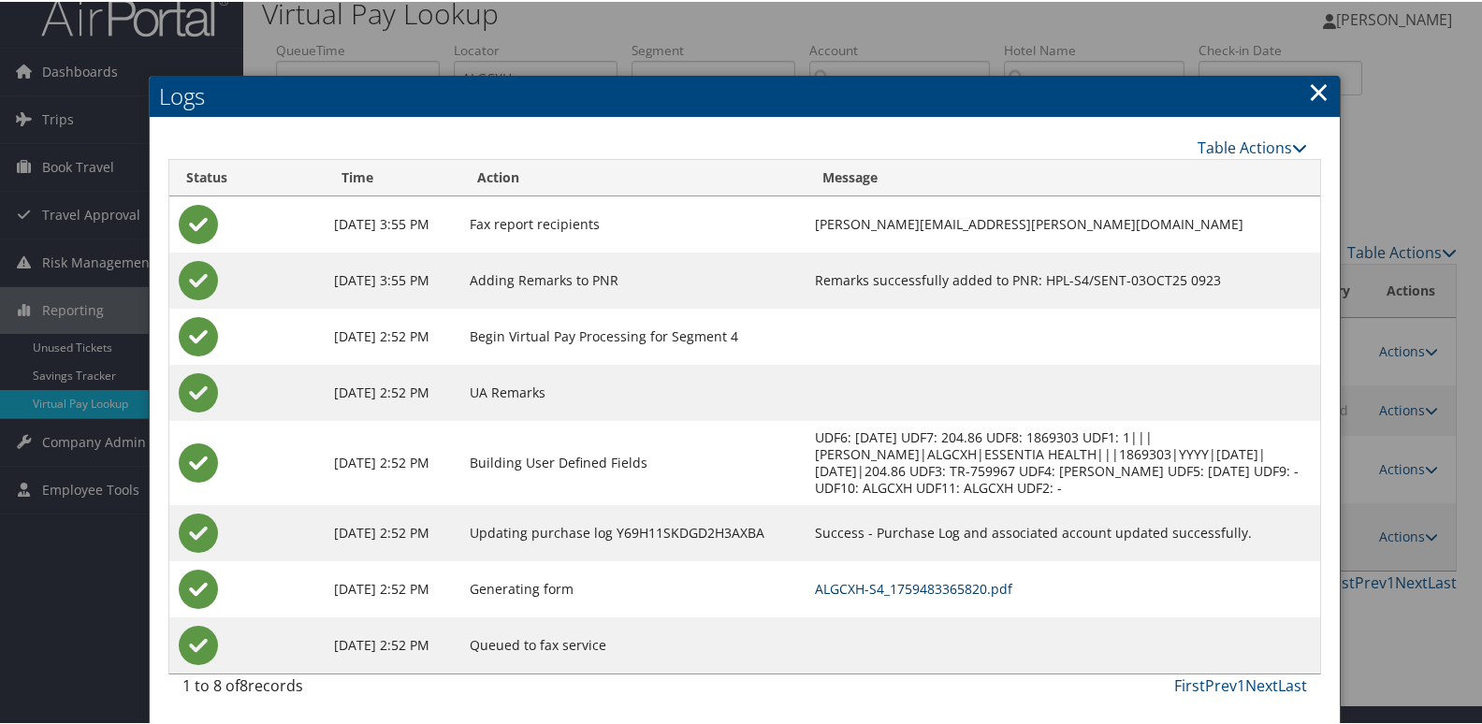
click at [910, 591] on link "ALGCXH-S4_1759483365820.pdf" at bounding box center [913, 587] width 197 height 18
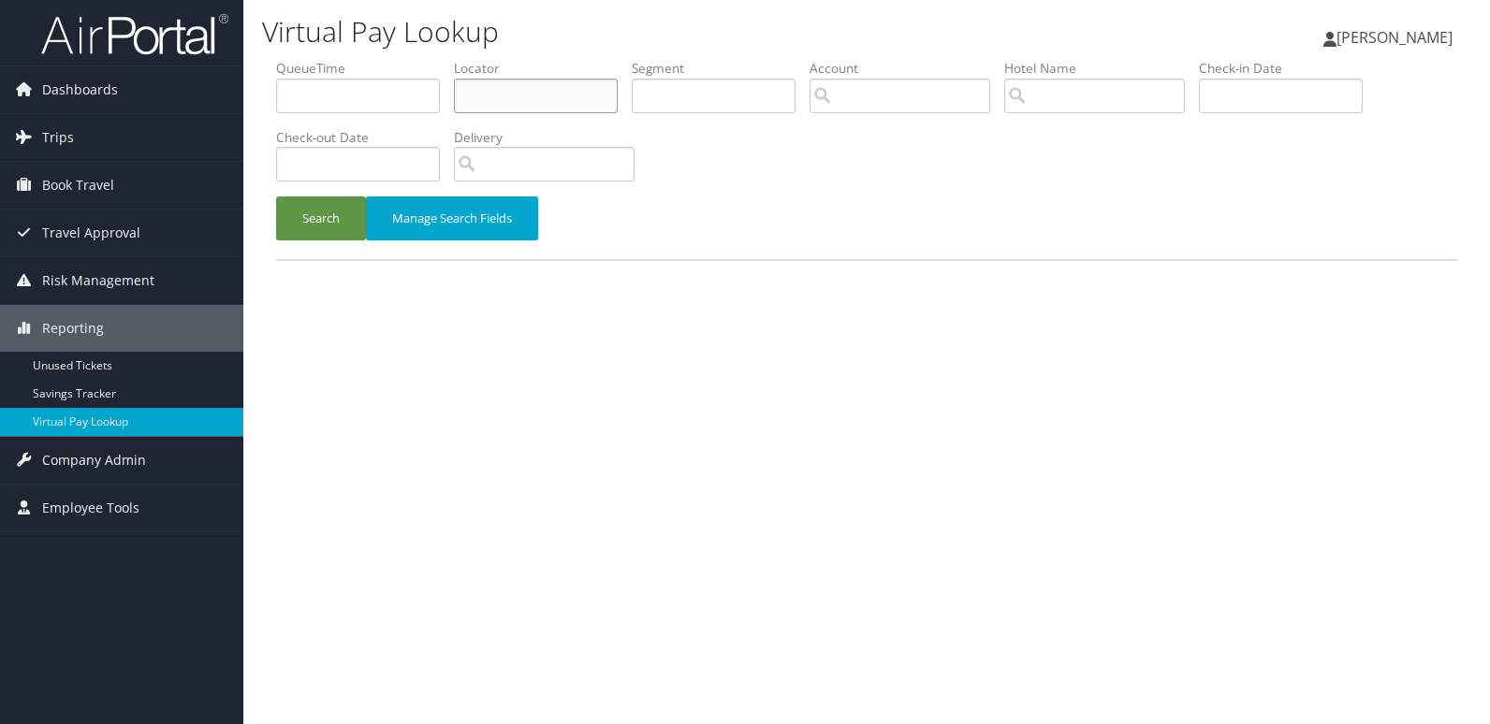
click at [522, 107] on input "text" at bounding box center [536, 96] width 164 height 35
paste input "DBRLHU"
type input "DBRLHU"
click at [276, 197] on button "Search" at bounding box center [321, 219] width 90 height 44
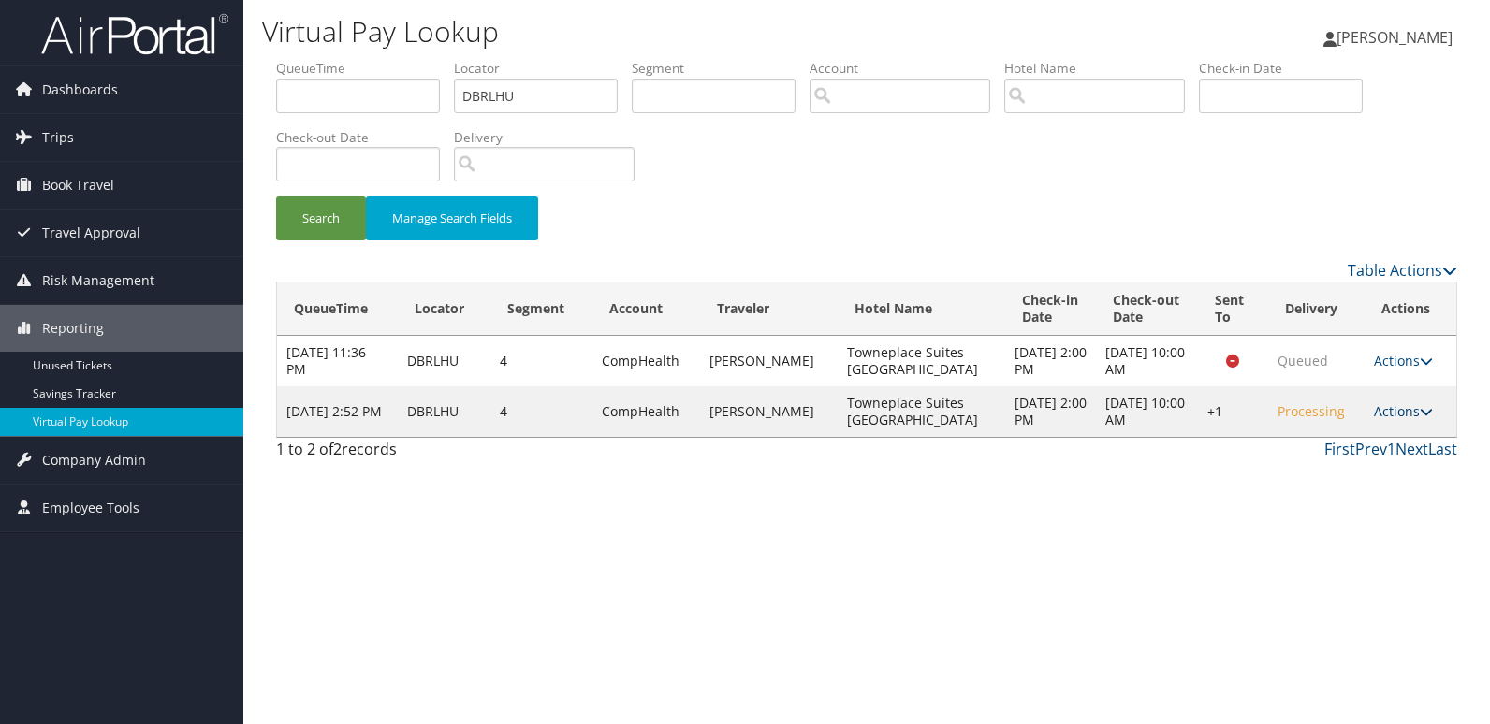
click at [1403, 413] on link "Actions" at bounding box center [1403, 411] width 59 height 18
click at [1340, 471] on link "Logs" at bounding box center [1345, 471] width 160 height 32
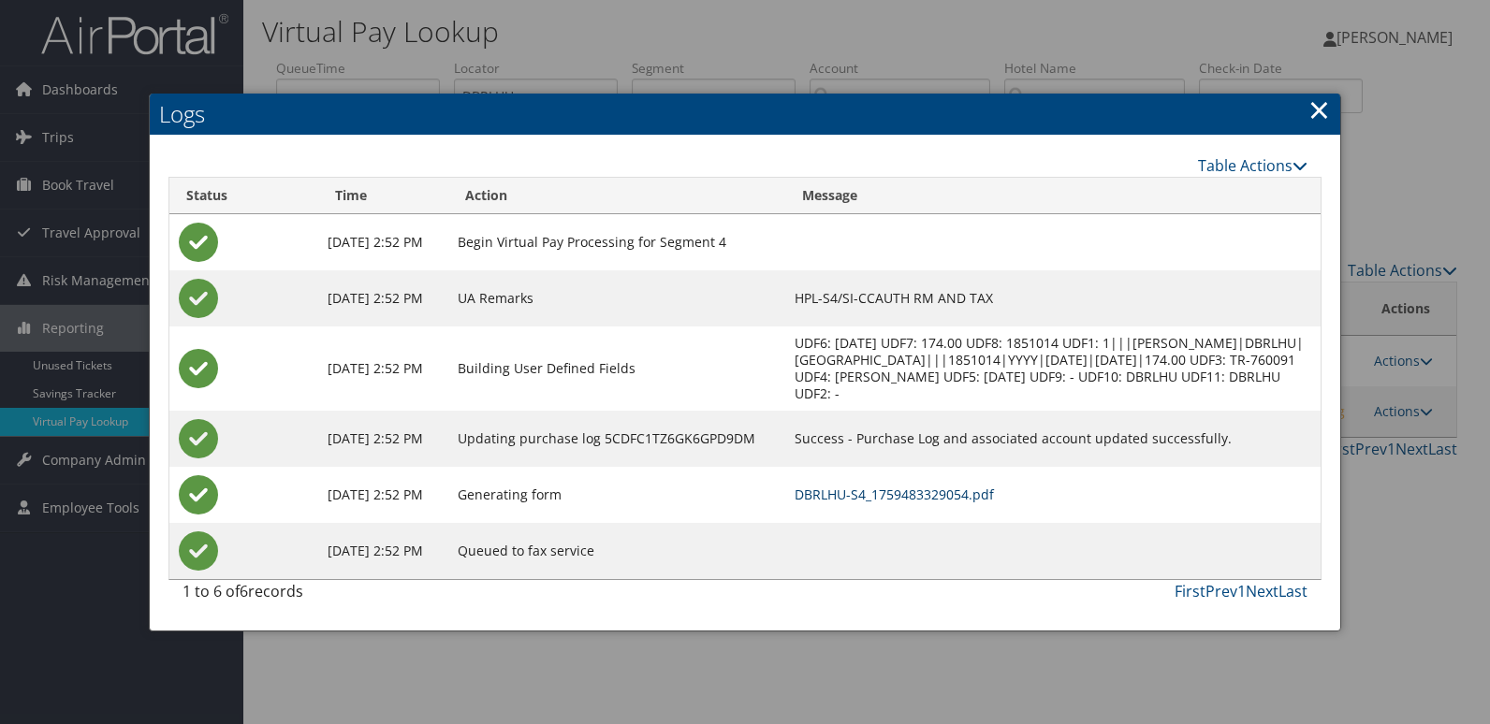
click at [994, 497] on link "DBRLHU-S4_1759483329054.pdf" at bounding box center [894, 495] width 199 height 18
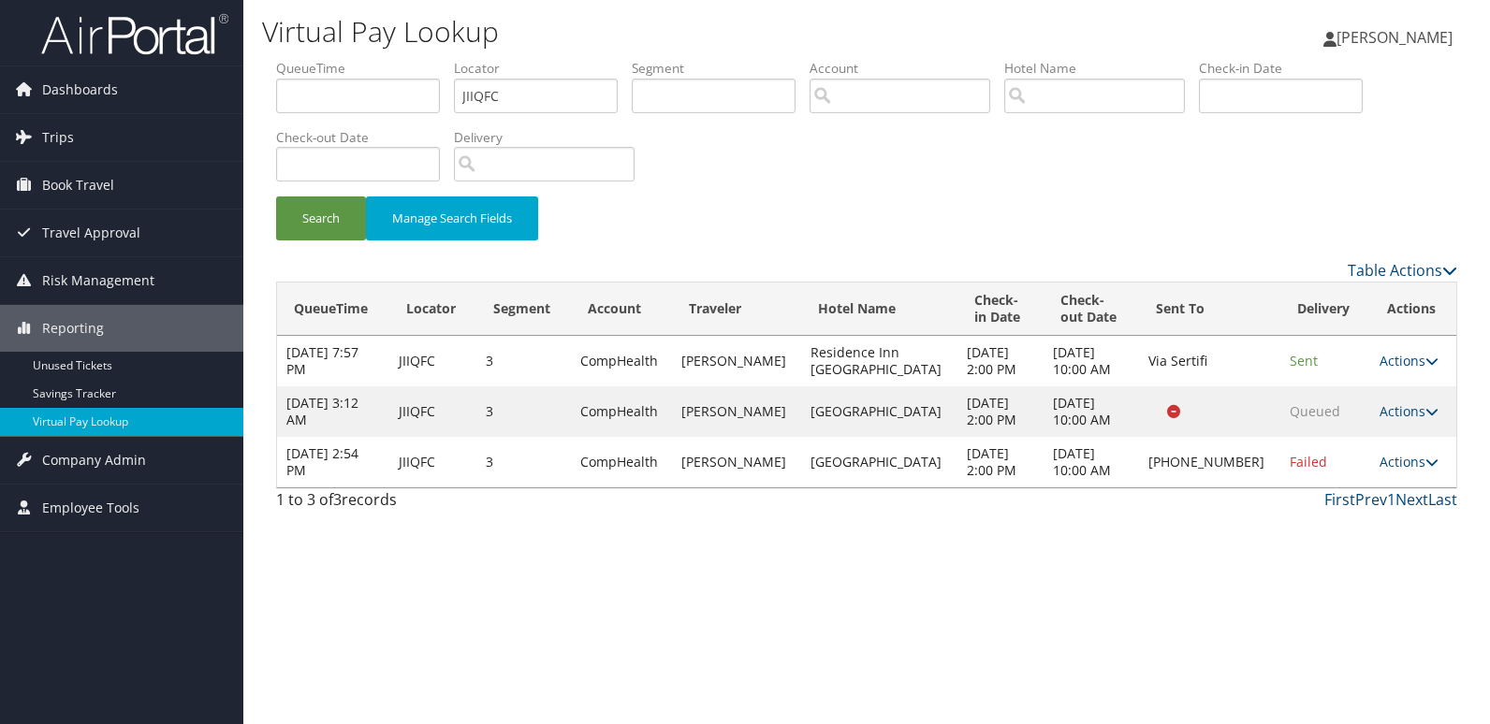
click at [1394, 370] on td "Actions Resend Logs View Itinerary" at bounding box center [1413, 361] width 86 height 51
click at [1392, 362] on link "Actions" at bounding box center [1409, 361] width 59 height 18
click at [1371, 431] on link "Logs" at bounding box center [1365, 420] width 118 height 32
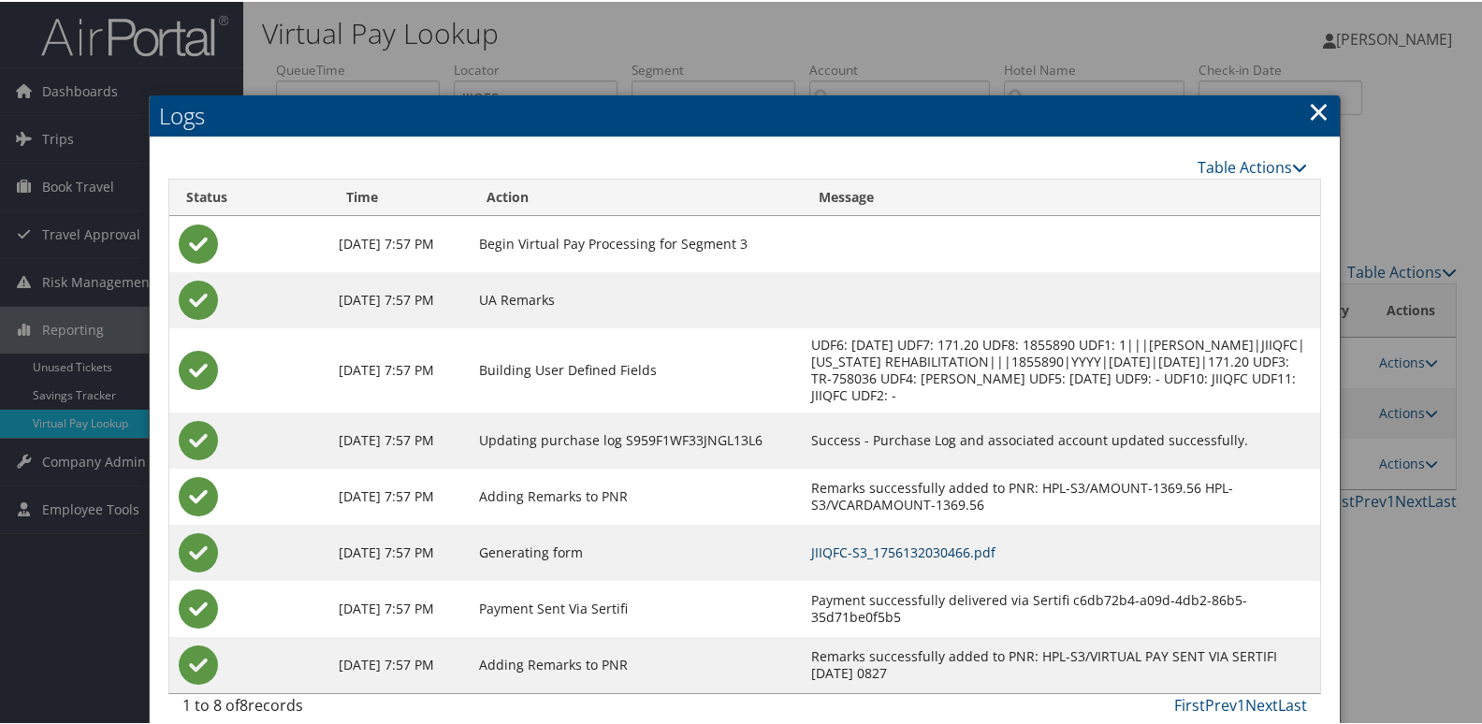
click at [895, 544] on link "JIIQFC-S3_1756132030466.pdf" at bounding box center [903, 551] width 184 height 18
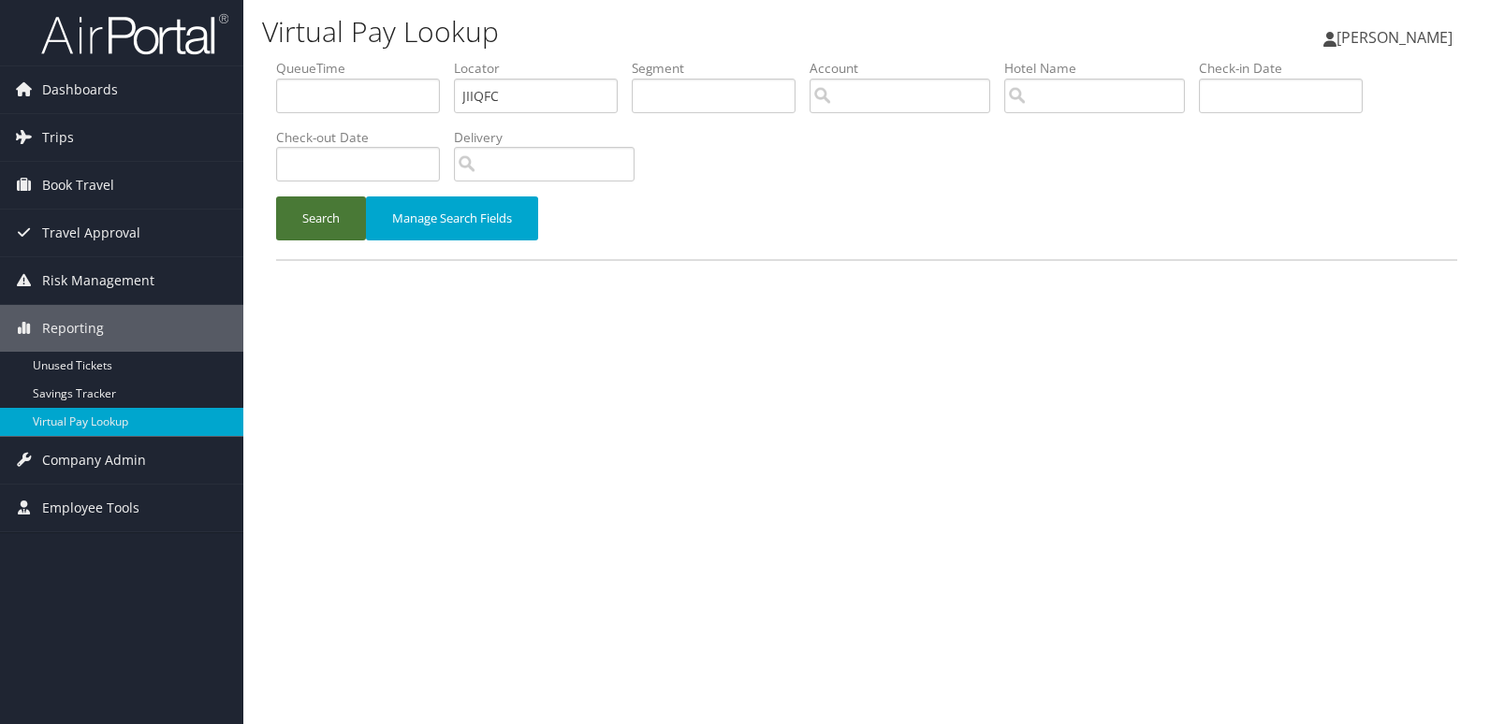
click at [300, 216] on button "Search" at bounding box center [321, 219] width 90 height 44
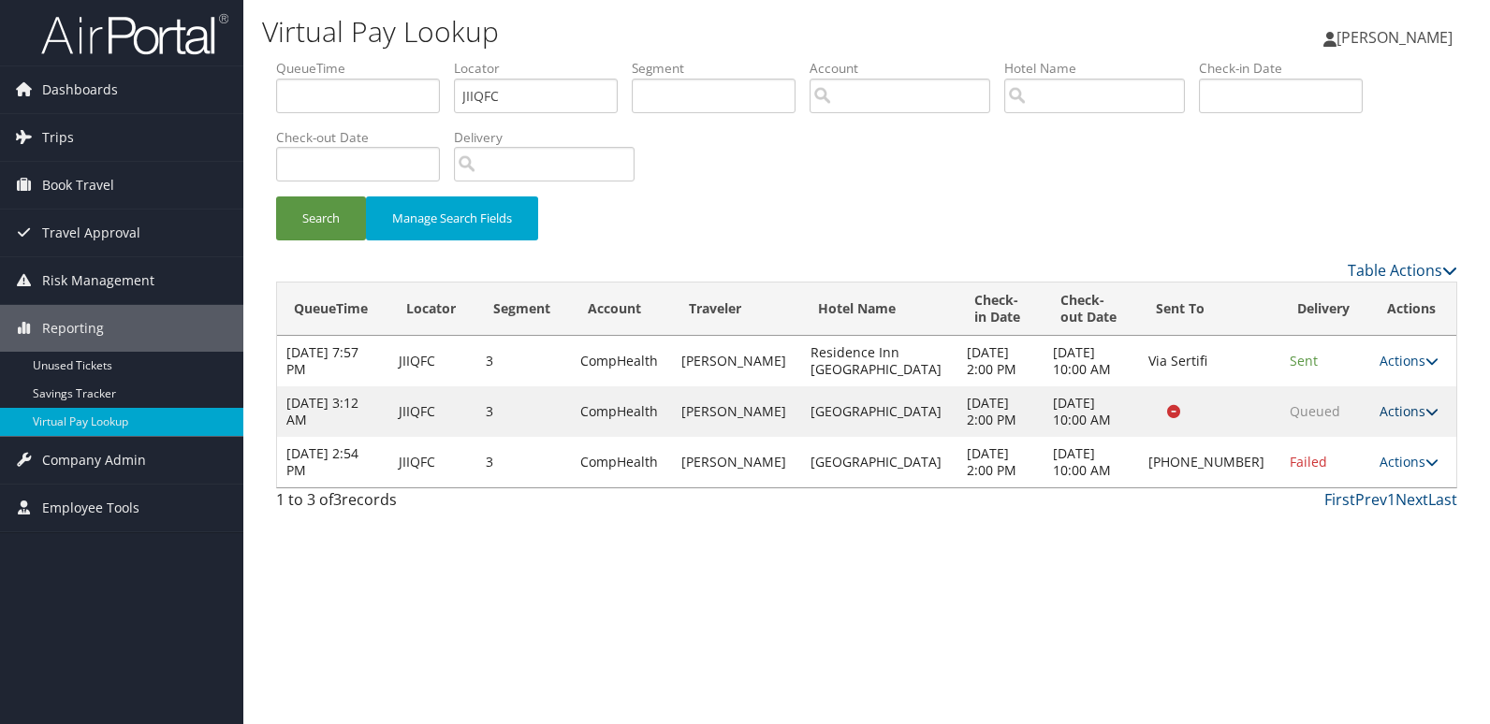
click at [1407, 413] on link "Actions" at bounding box center [1409, 411] width 59 height 18
click at [1371, 467] on link "Logs" at bounding box center [1365, 471] width 118 height 32
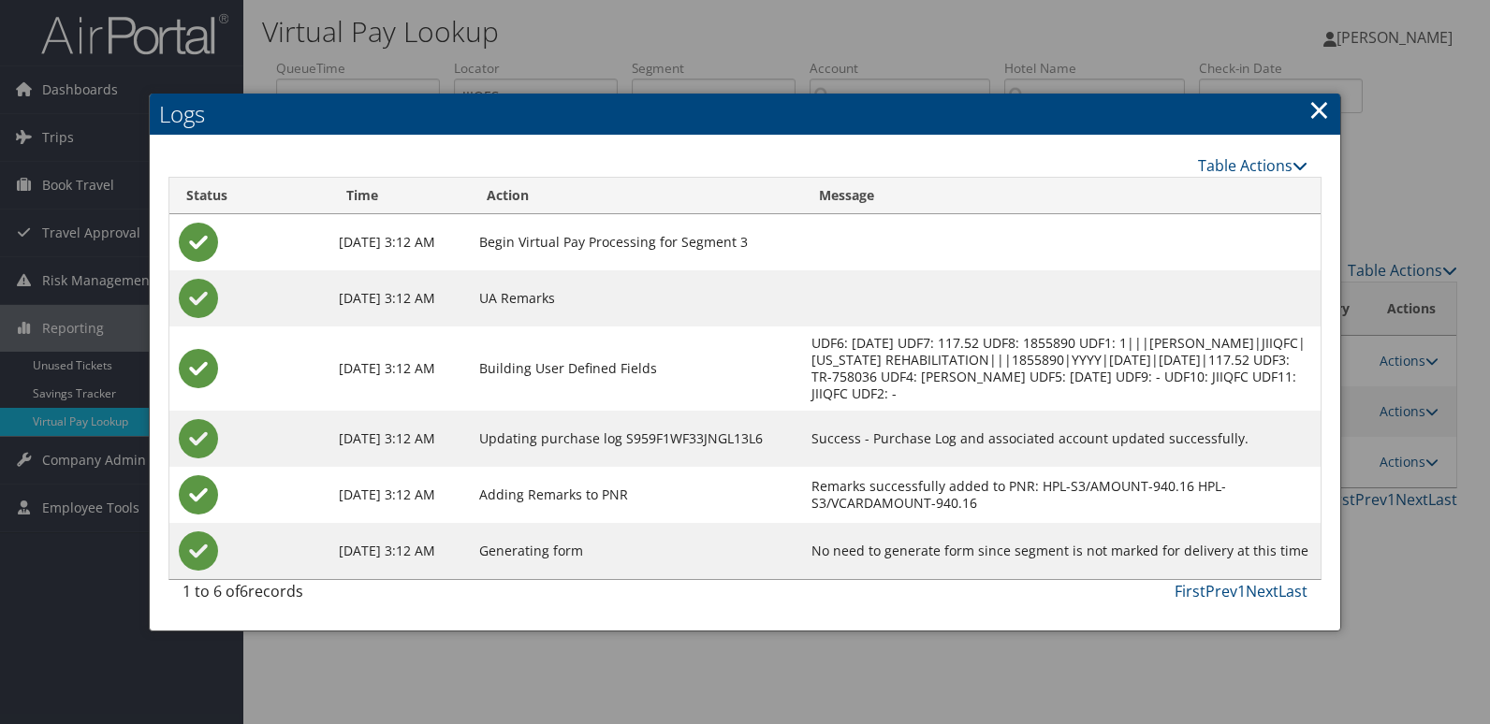
click at [1313, 108] on link "×" at bounding box center [1319, 109] width 22 height 37
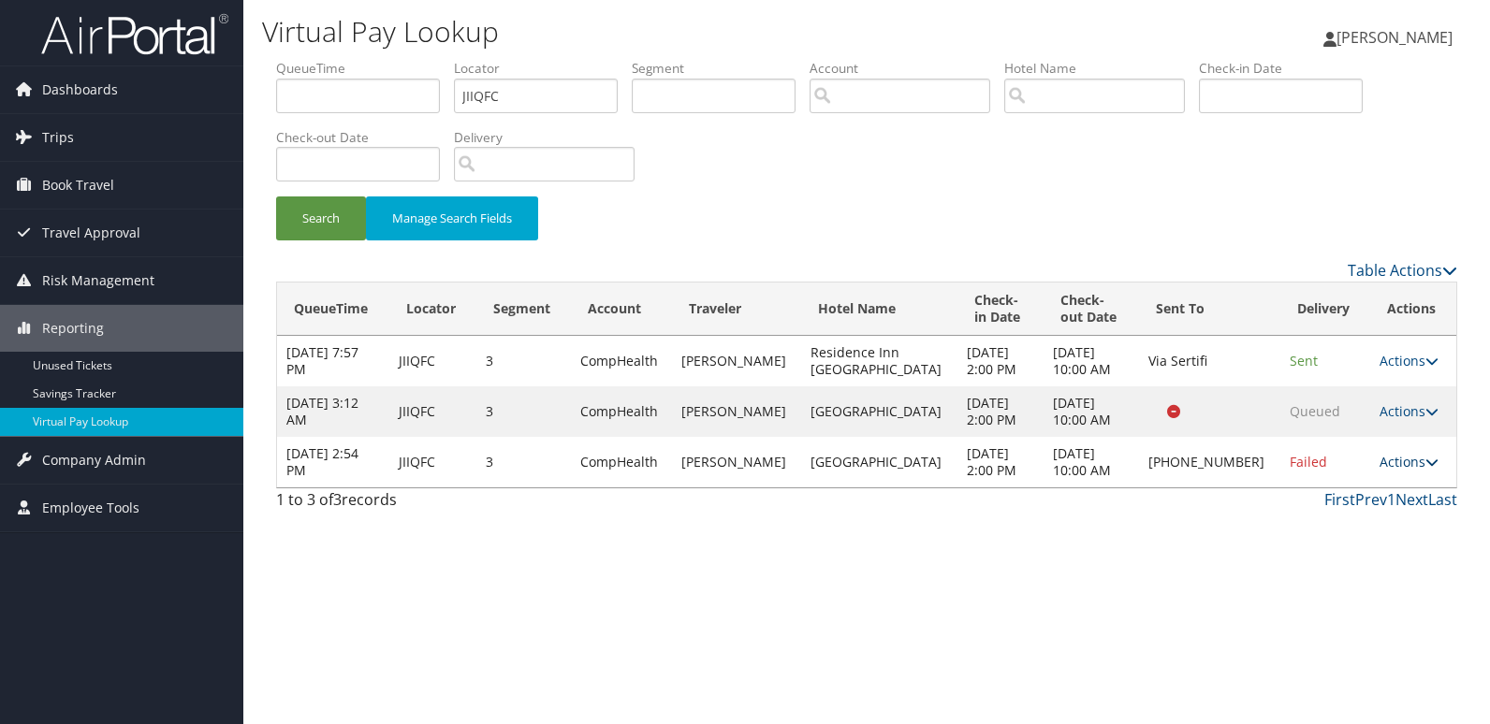
click at [1394, 457] on link "Actions" at bounding box center [1409, 462] width 59 height 18
click at [1302, 524] on link "Logs" at bounding box center [1343, 521] width 160 height 32
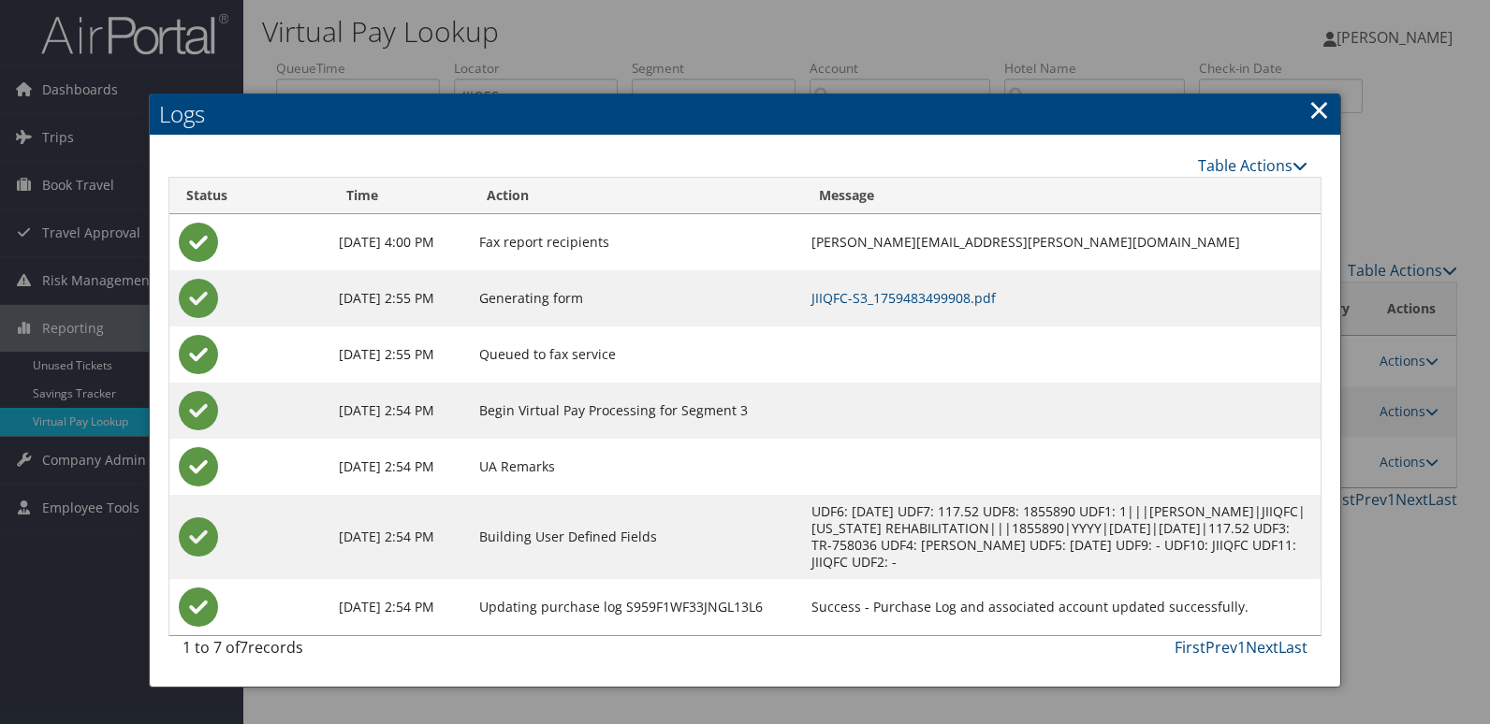
click at [1315, 109] on link "×" at bounding box center [1319, 109] width 22 height 37
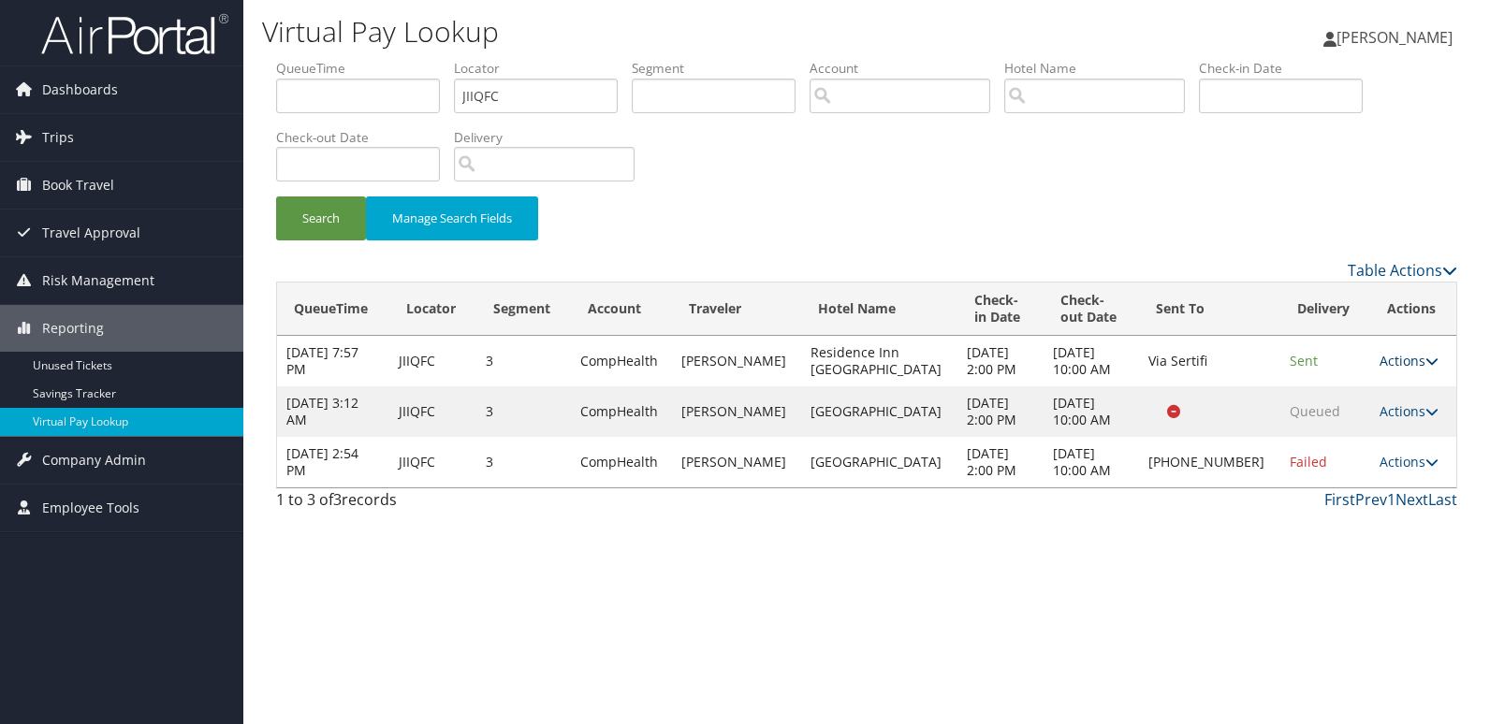
click at [1384, 353] on link "Actions" at bounding box center [1409, 361] width 59 height 18
drag, startPoint x: 1358, startPoint y: 409, endPoint x: 1206, endPoint y: 364, distance: 158.1
click at [1357, 409] on link "Logs" at bounding box center [1365, 420] width 118 height 32
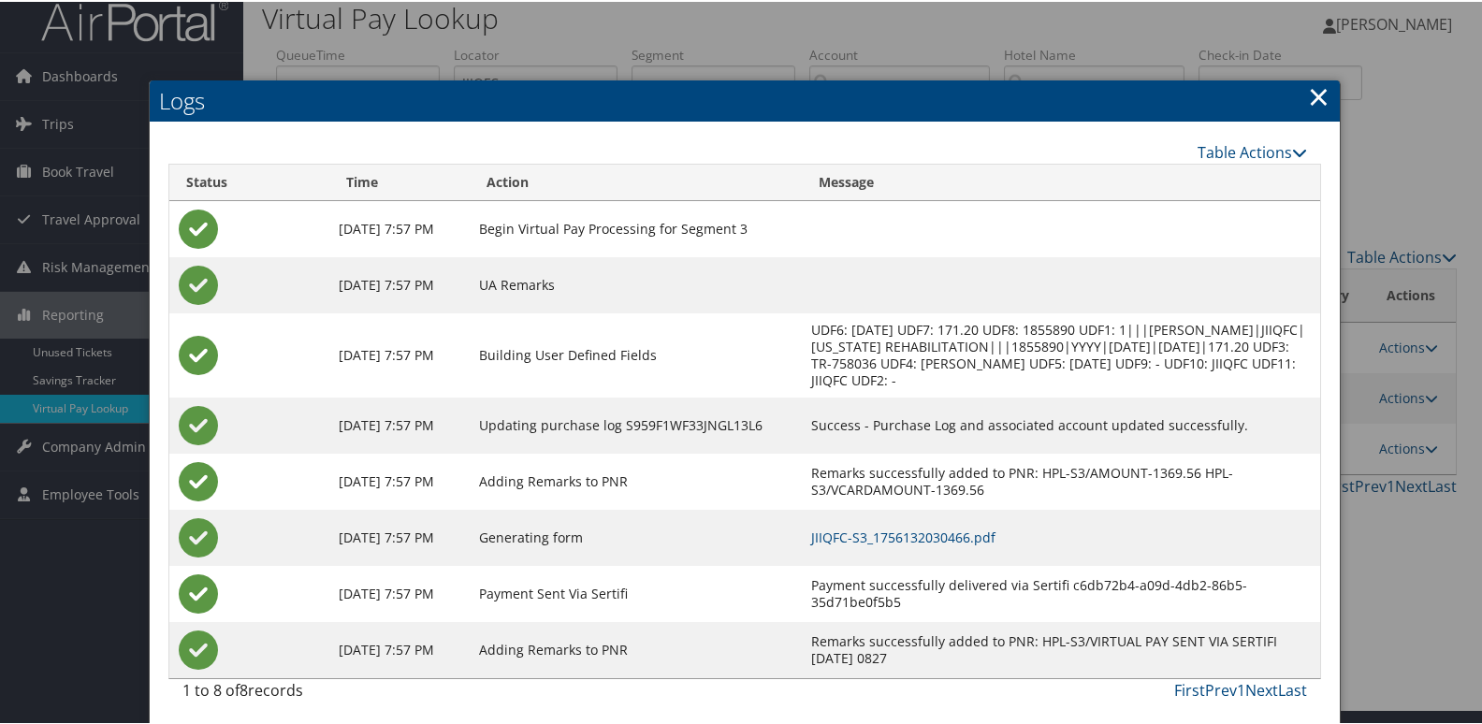
scroll to position [20, 0]
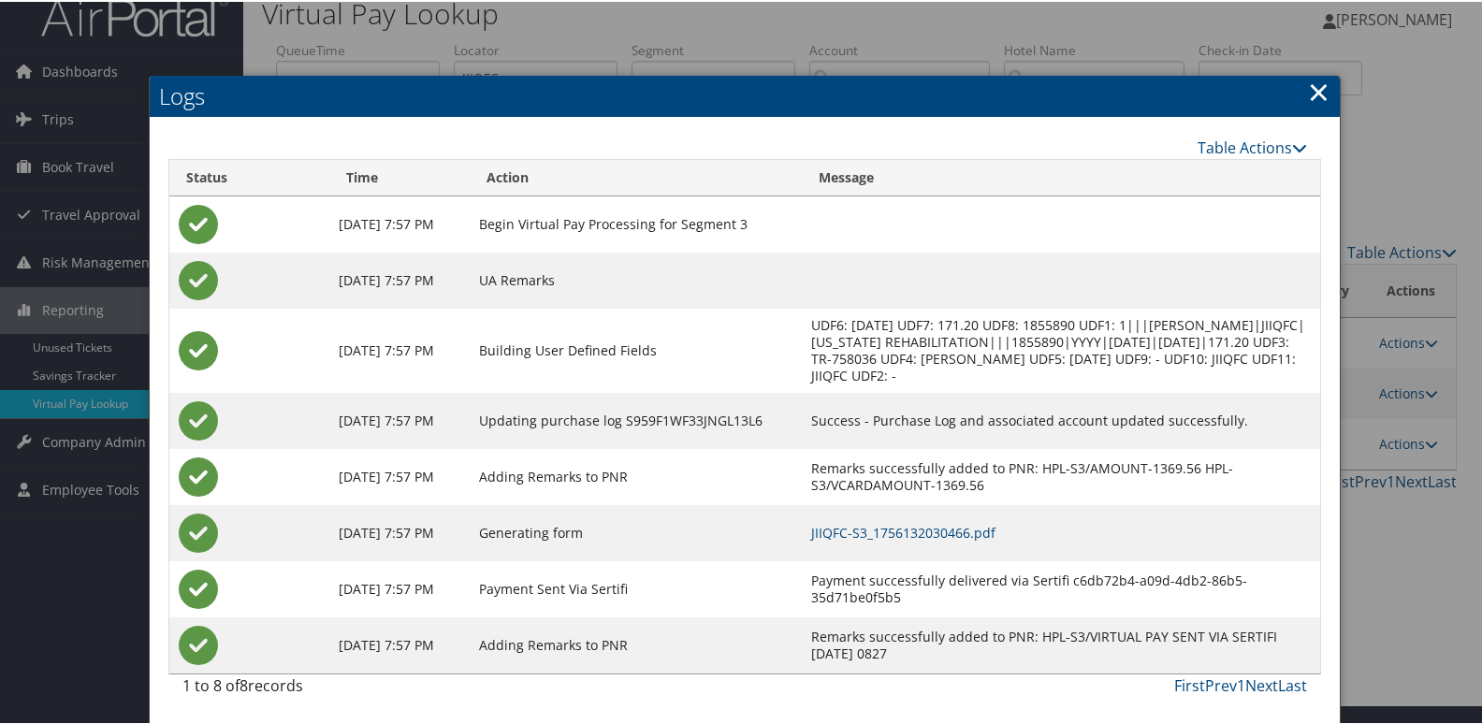
click at [1309, 94] on link "×" at bounding box center [1319, 89] width 22 height 37
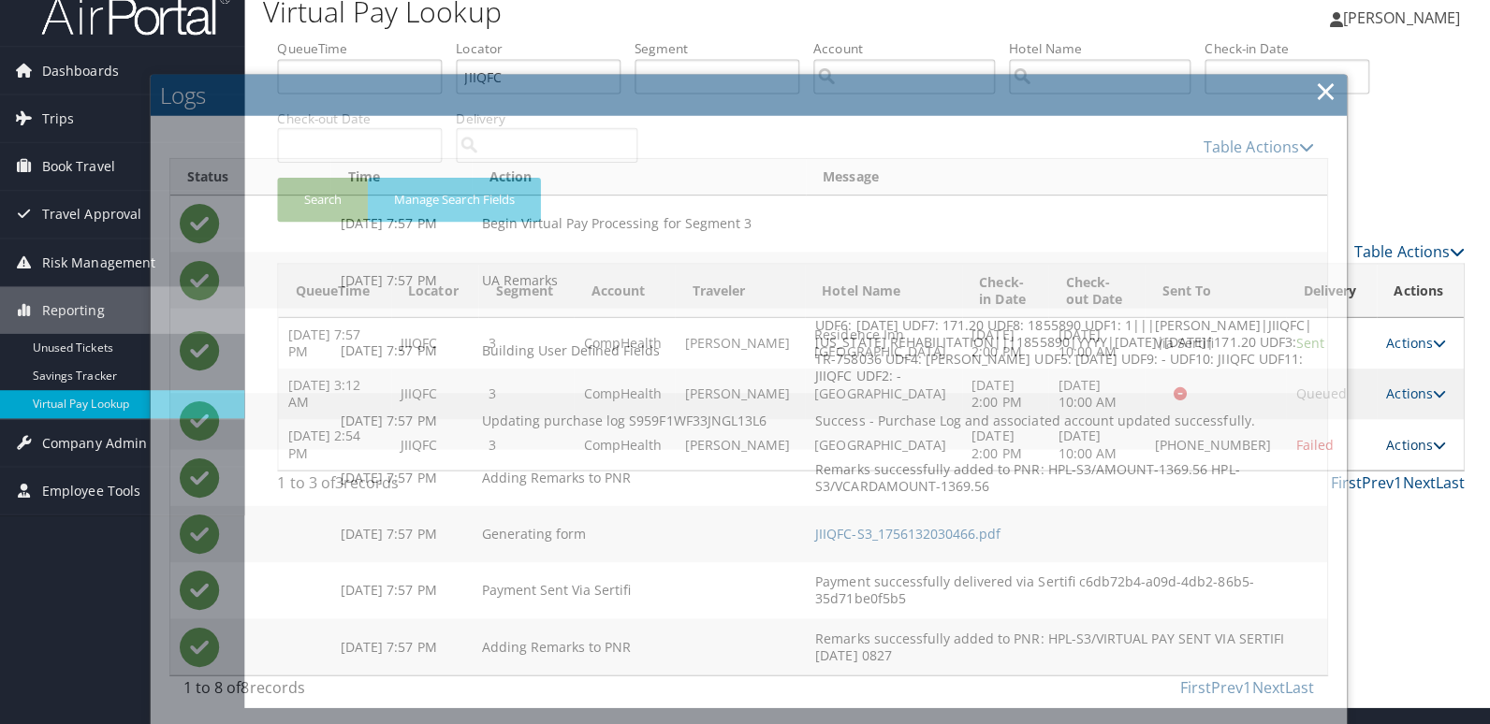
scroll to position [0, 0]
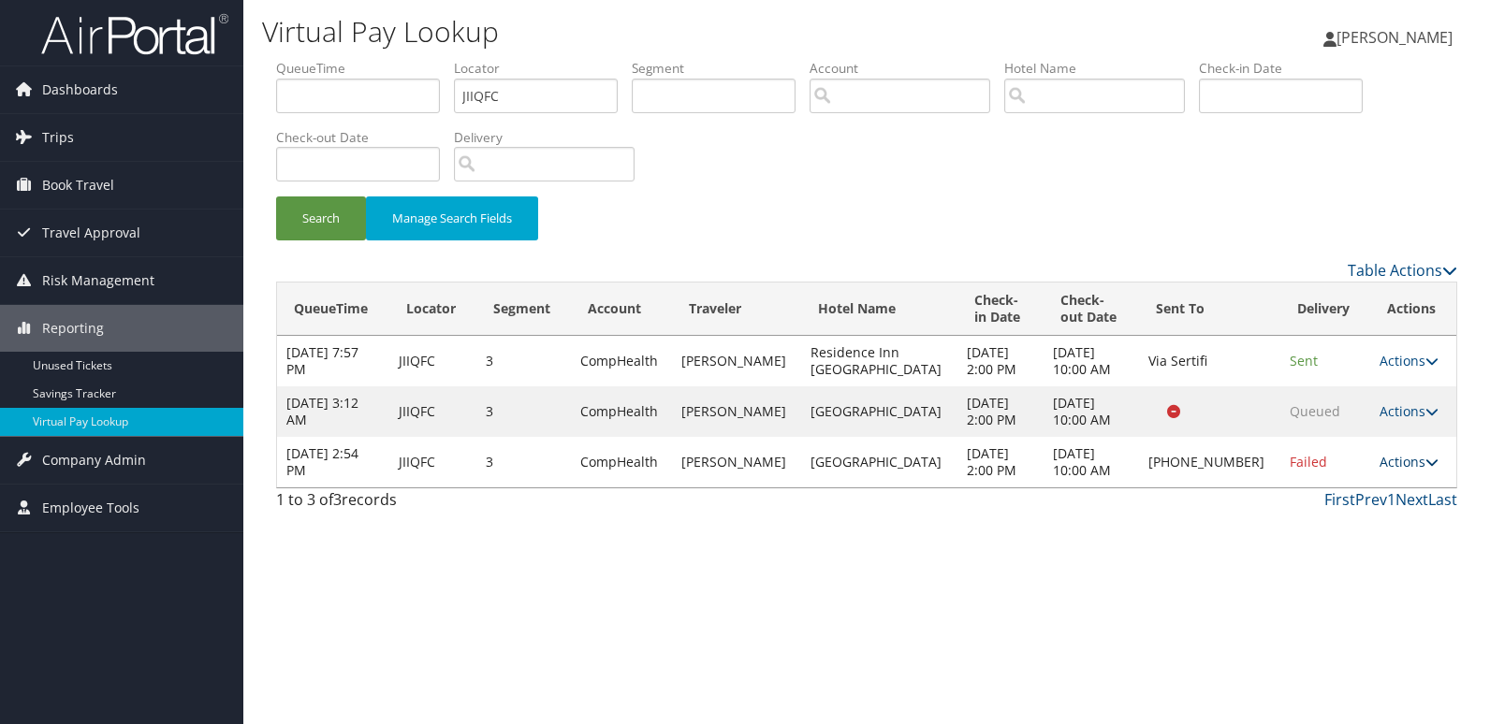
click at [1403, 457] on link "Actions" at bounding box center [1409, 462] width 59 height 18
click at [1372, 512] on link "Logs" at bounding box center [1343, 521] width 160 height 32
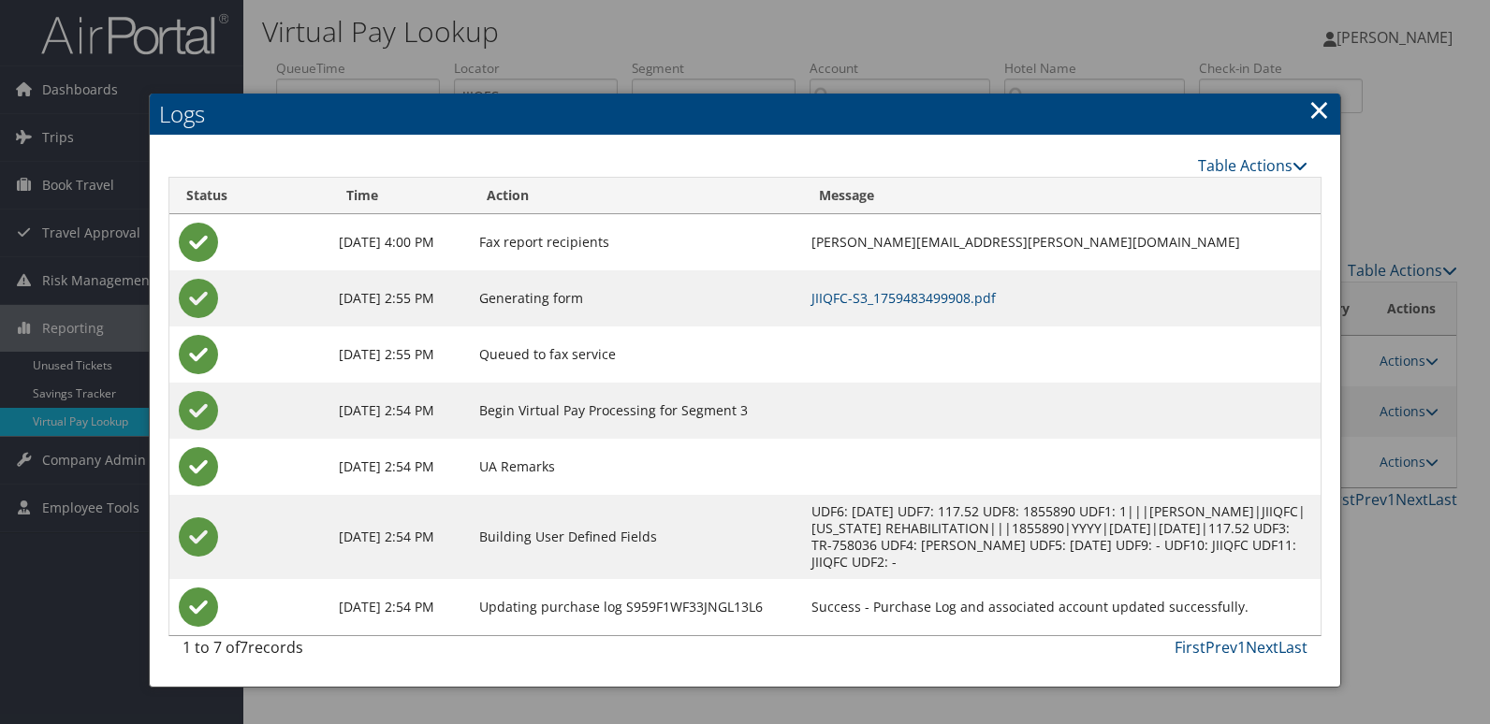
click at [880, 285] on td "JIIQFC-S3_1759483499908.pdf" at bounding box center [1061, 298] width 518 height 56
drag, startPoint x: 882, startPoint y: 304, endPoint x: 905, endPoint y: 314, distance: 25.6
click at [882, 305] on link "JIIQFC-S3_1759483499908.pdf" at bounding box center [903, 298] width 184 height 18
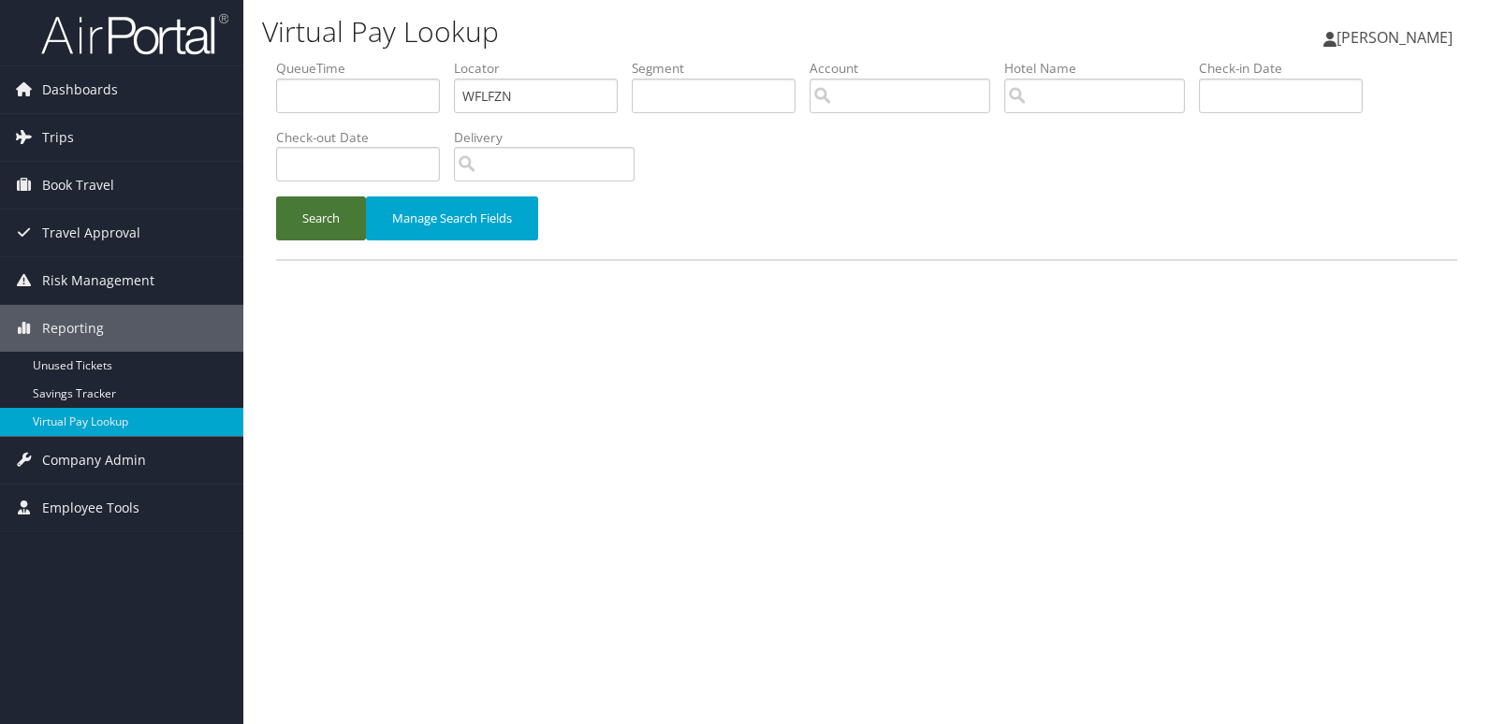
click at [321, 233] on button "Search" at bounding box center [321, 219] width 90 height 44
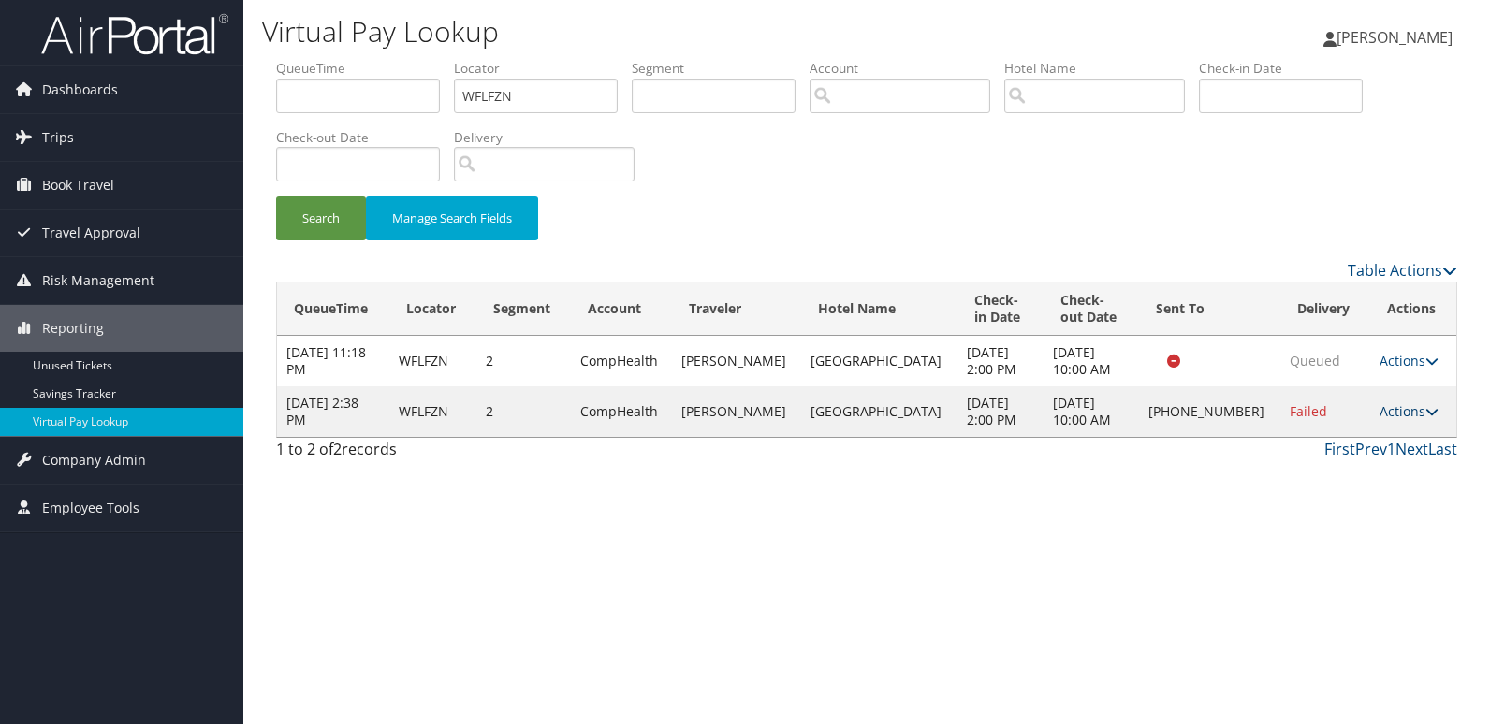
click at [1380, 414] on link "Actions" at bounding box center [1409, 411] width 59 height 18
click at [1311, 440] on link "Resend" at bounding box center [1343, 439] width 160 height 32
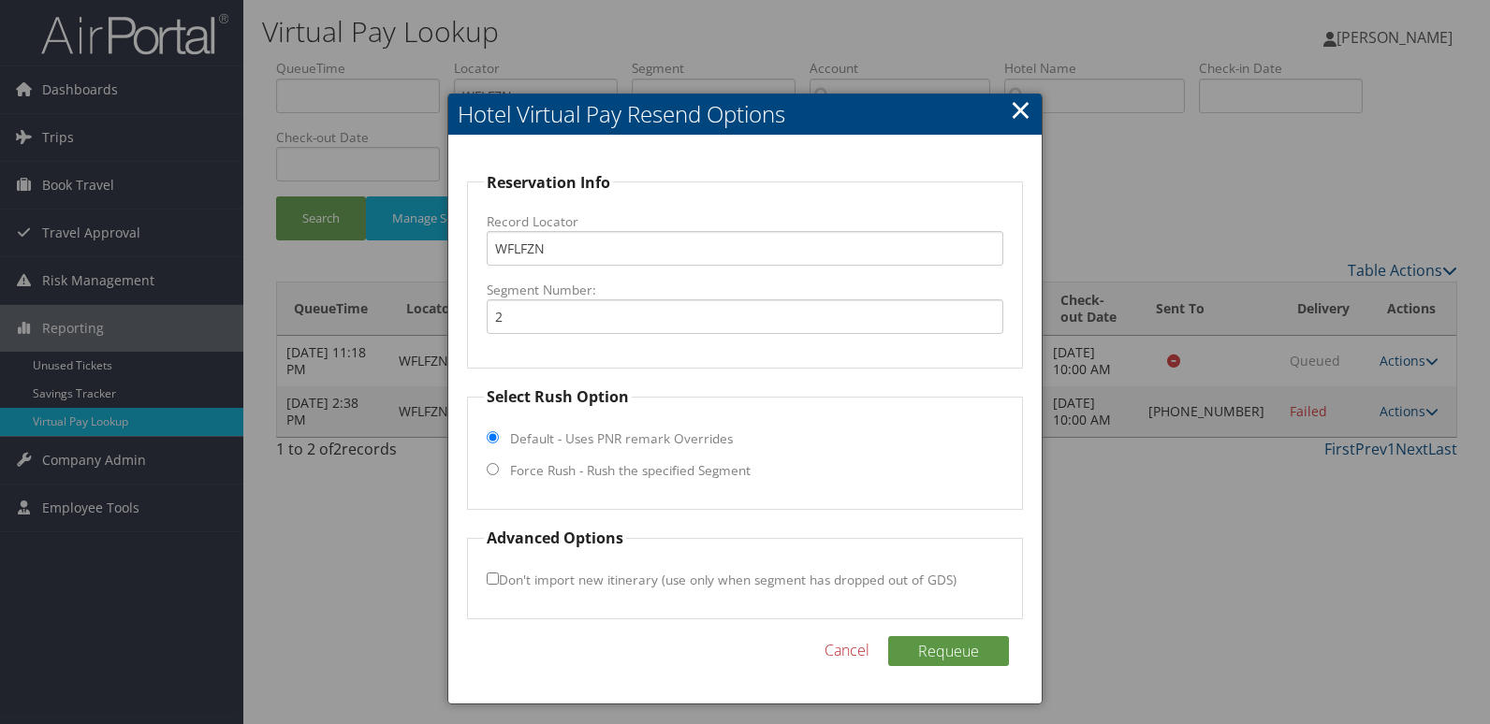
click at [1298, 501] on div at bounding box center [745, 362] width 1490 height 724
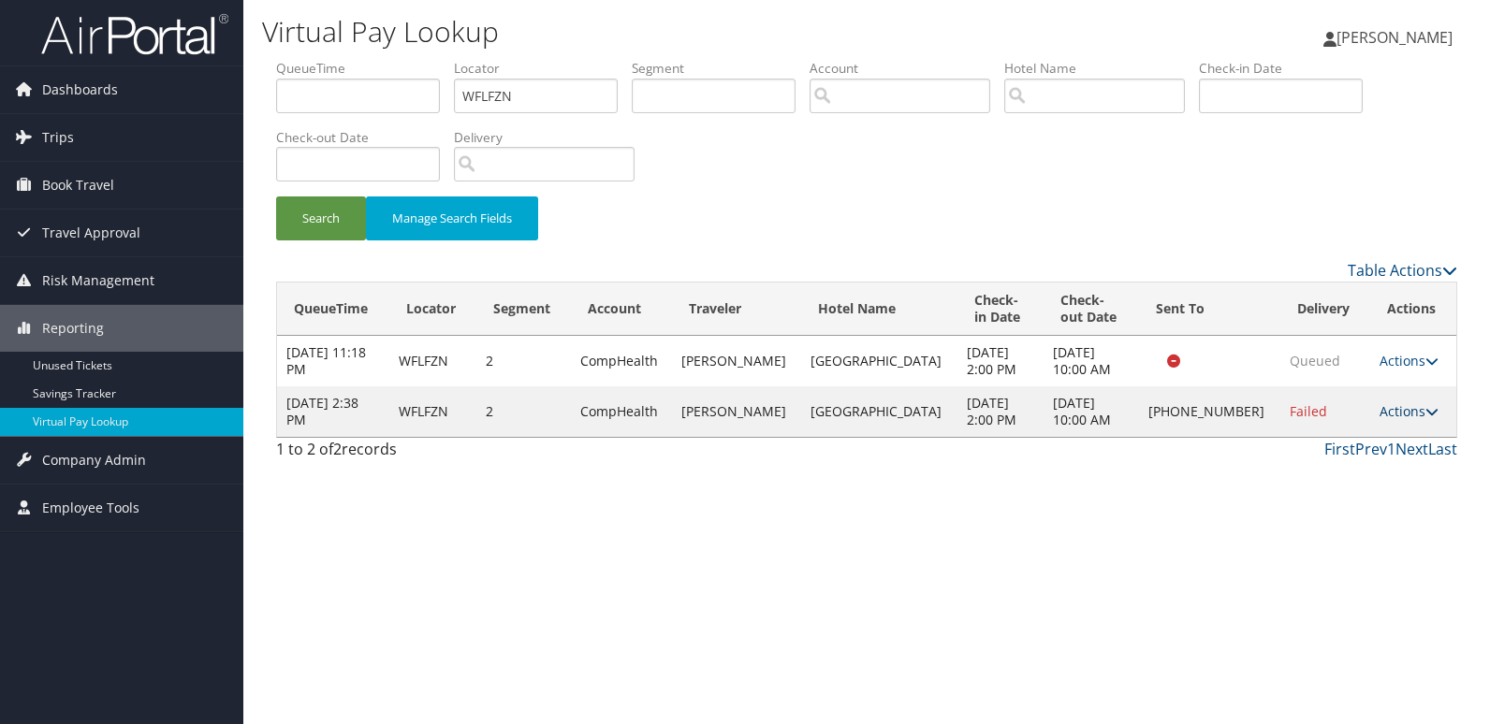
click at [1390, 413] on link "Actions" at bounding box center [1409, 411] width 59 height 18
click at [1380, 470] on link "Logs" at bounding box center [1343, 471] width 160 height 32
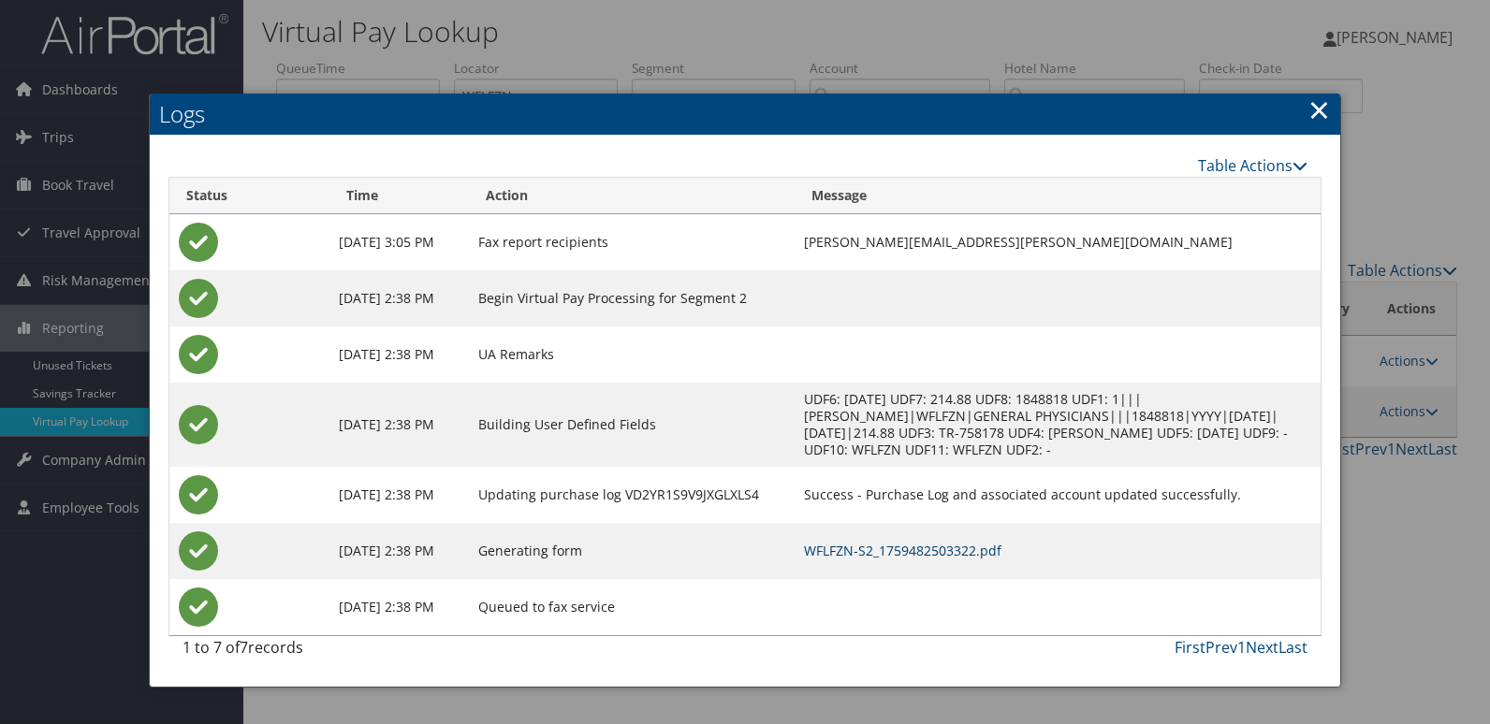
click at [877, 552] on link "WFLFZN-S2_1759482503322.pdf" at bounding box center [902, 551] width 197 height 18
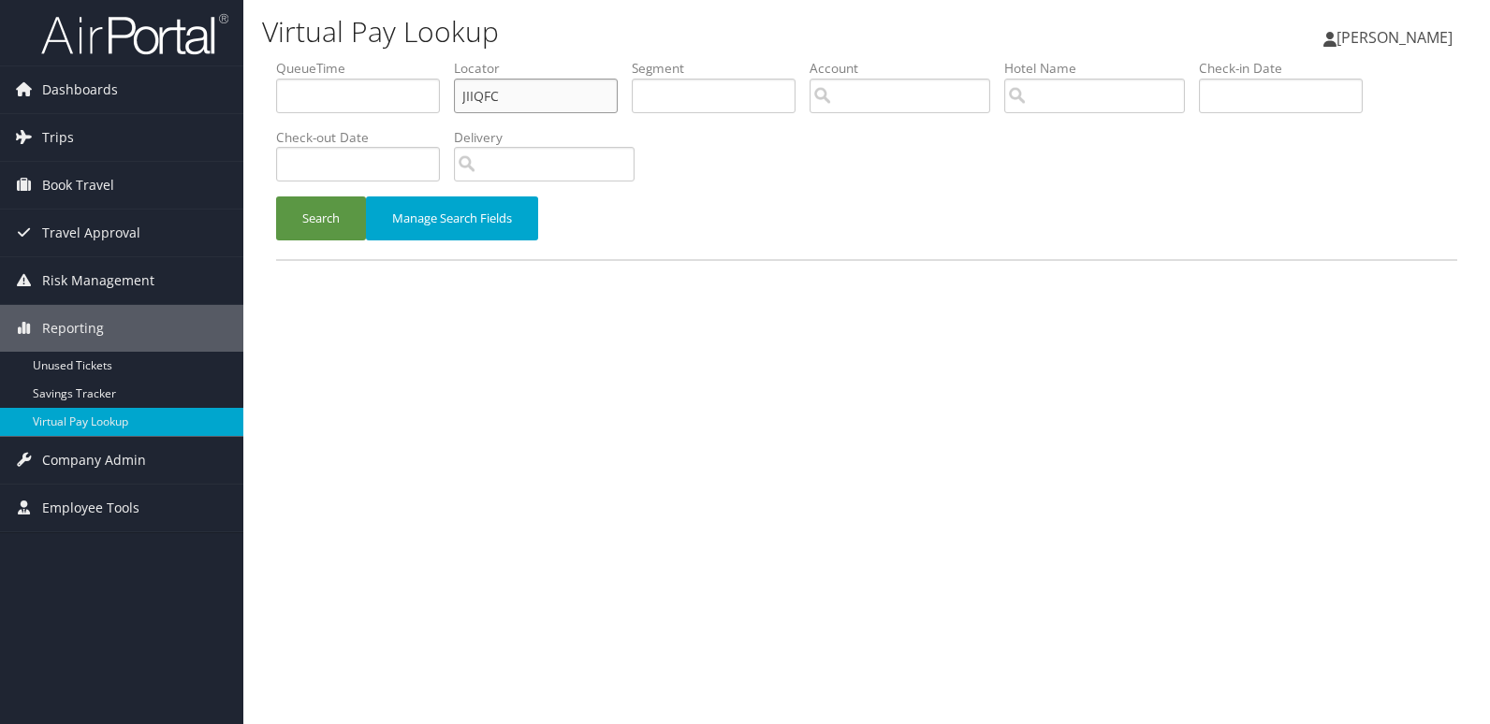
drag, startPoint x: 0, startPoint y: 0, endPoint x: 348, endPoint y: 93, distance: 360.3
click at [348, 59] on ul "QueueTime Locator JIIQFC Segment Account Traveler Hotel Name Check-in Date Chec…" at bounding box center [866, 59] width 1181 height 0
paste input "KXSQMY"
type input "KXSQMY"
click at [276, 197] on button "Search" at bounding box center [321, 219] width 90 height 44
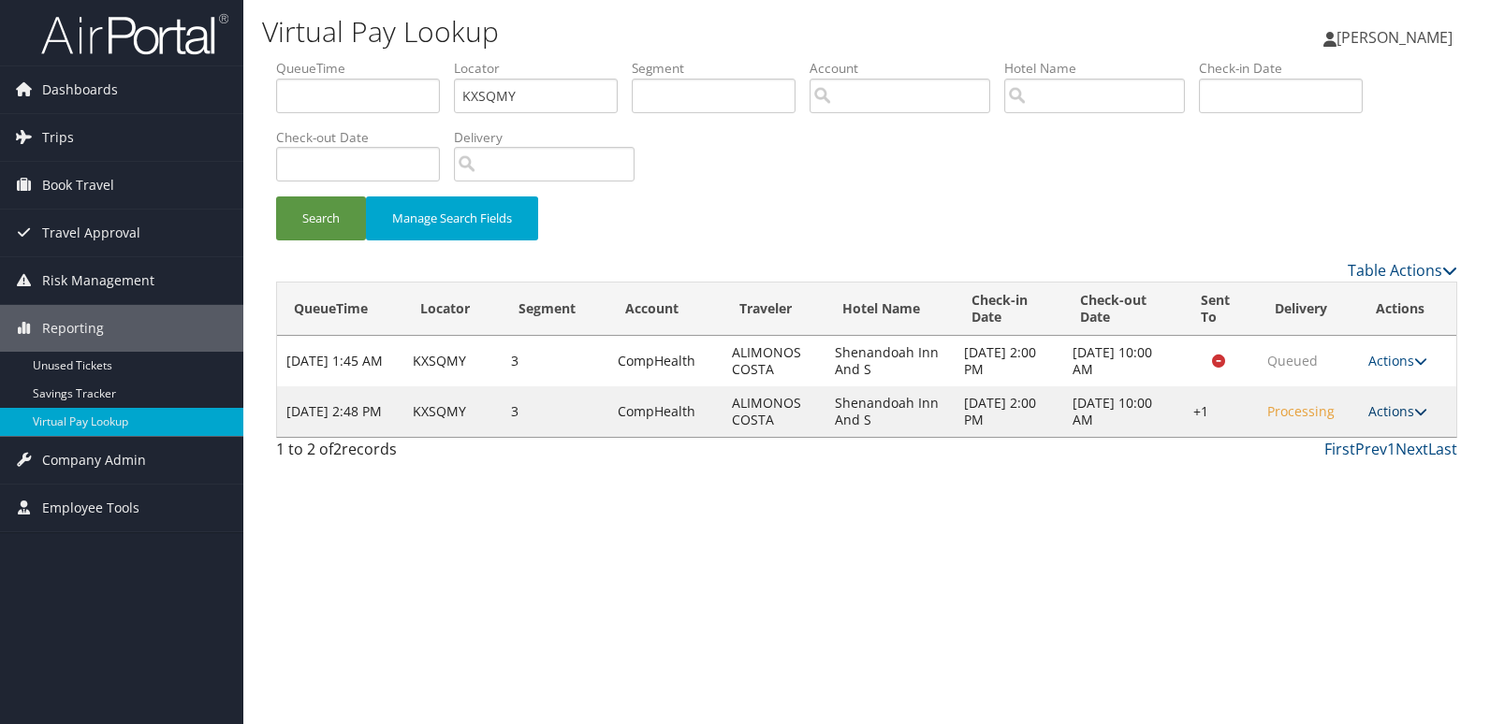
click at [1382, 403] on link "Actions" at bounding box center [1397, 411] width 59 height 18
click at [1311, 468] on link "Logs" at bounding box center [1344, 471] width 160 height 32
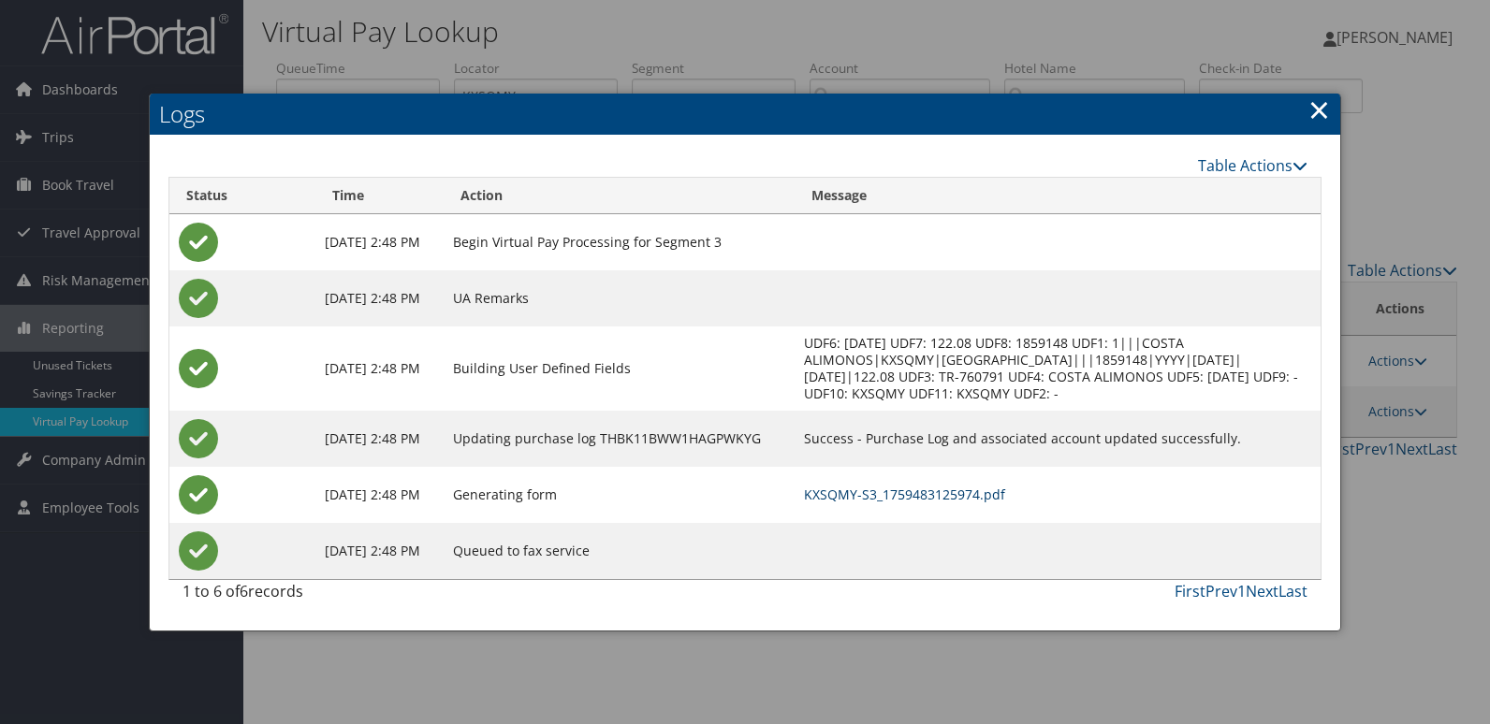
drag, startPoint x: 944, startPoint y: 490, endPoint x: 988, endPoint y: 503, distance: 45.6
click at [944, 490] on link "KXSQMY-S3_1759483125974.pdf" at bounding box center [904, 495] width 201 height 18
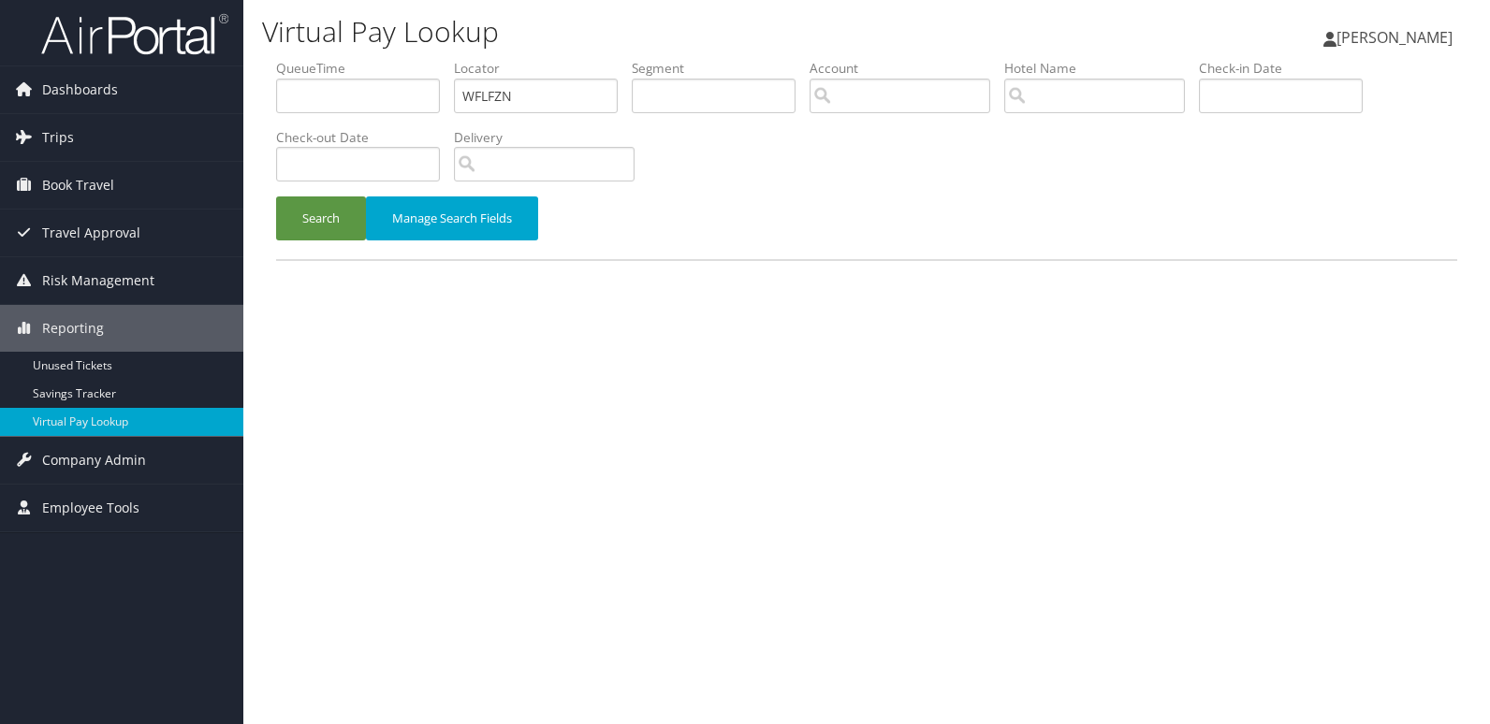
click at [377, 59] on ul "QueueTime Locator WFLFZN Segment Account Traveler Hotel Name Check-in Date Chec…" at bounding box center [866, 59] width 1181 height 0
type input "MNKRDC"
click at [276, 197] on button "Search" at bounding box center [321, 219] width 90 height 44
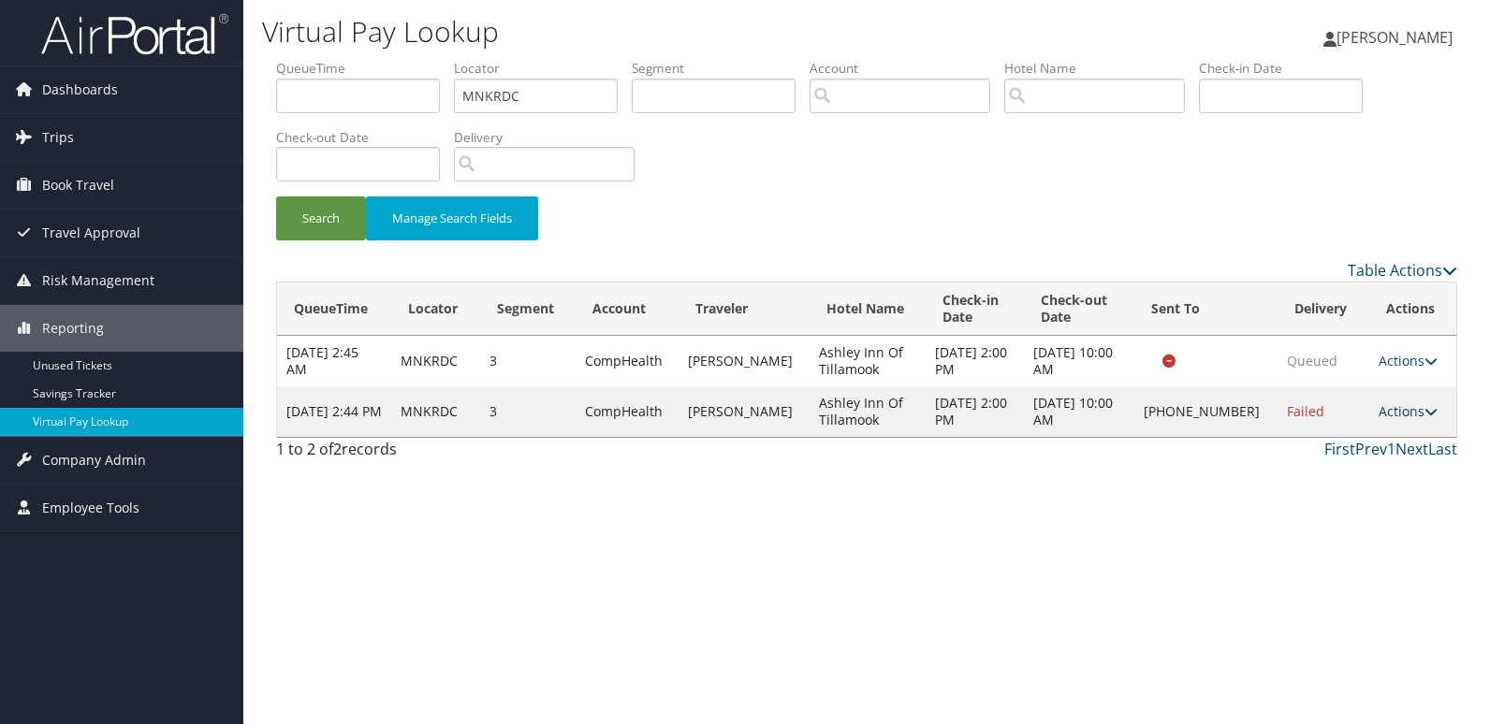
click at [1390, 412] on link "Actions" at bounding box center [1408, 411] width 59 height 18
click at [1328, 474] on link "Logs" at bounding box center [1345, 471] width 160 height 32
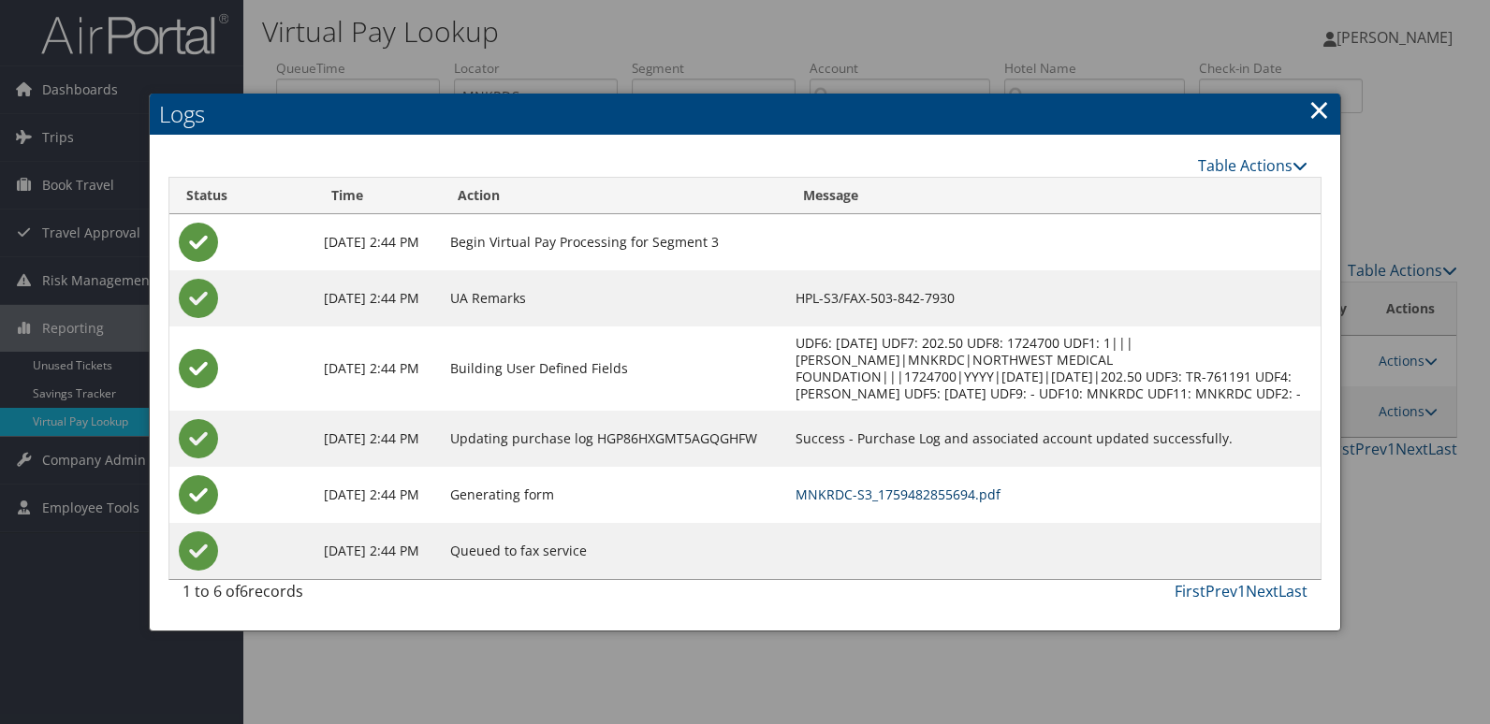
drag, startPoint x: 997, startPoint y: 492, endPoint x: 1085, endPoint y: 526, distance: 94.2
click at [997, 492] on link "MNKRDC-S3_1759482855694.pdf" at bounding box center [898, 495] width 205 height 18
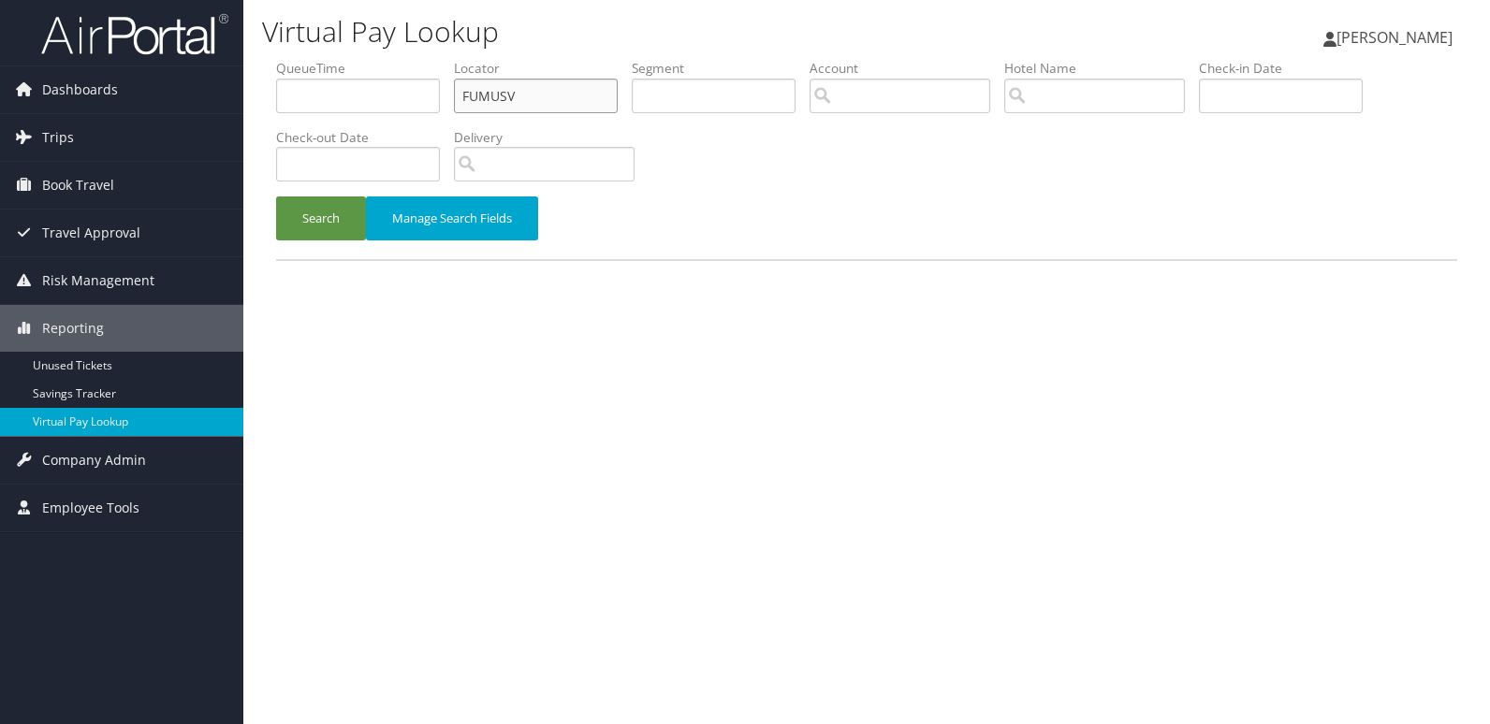
drag, startPoint x: 497, startPoint y: 94, endPoint x: 416, endPoint y: 102, distance: 80.9
click at [416, 59] on ul "QueueTime Locator FUMUSV Segment Account Traveler Hotel Name Check-in Date Chec…" at bounding box center [866, 59] width 1181 height 0
paste input "KSTCRX"
type input "KSTCRX"
click at [276, 197] on button "Search" at bounding box center [321, 219] width 90 height 44
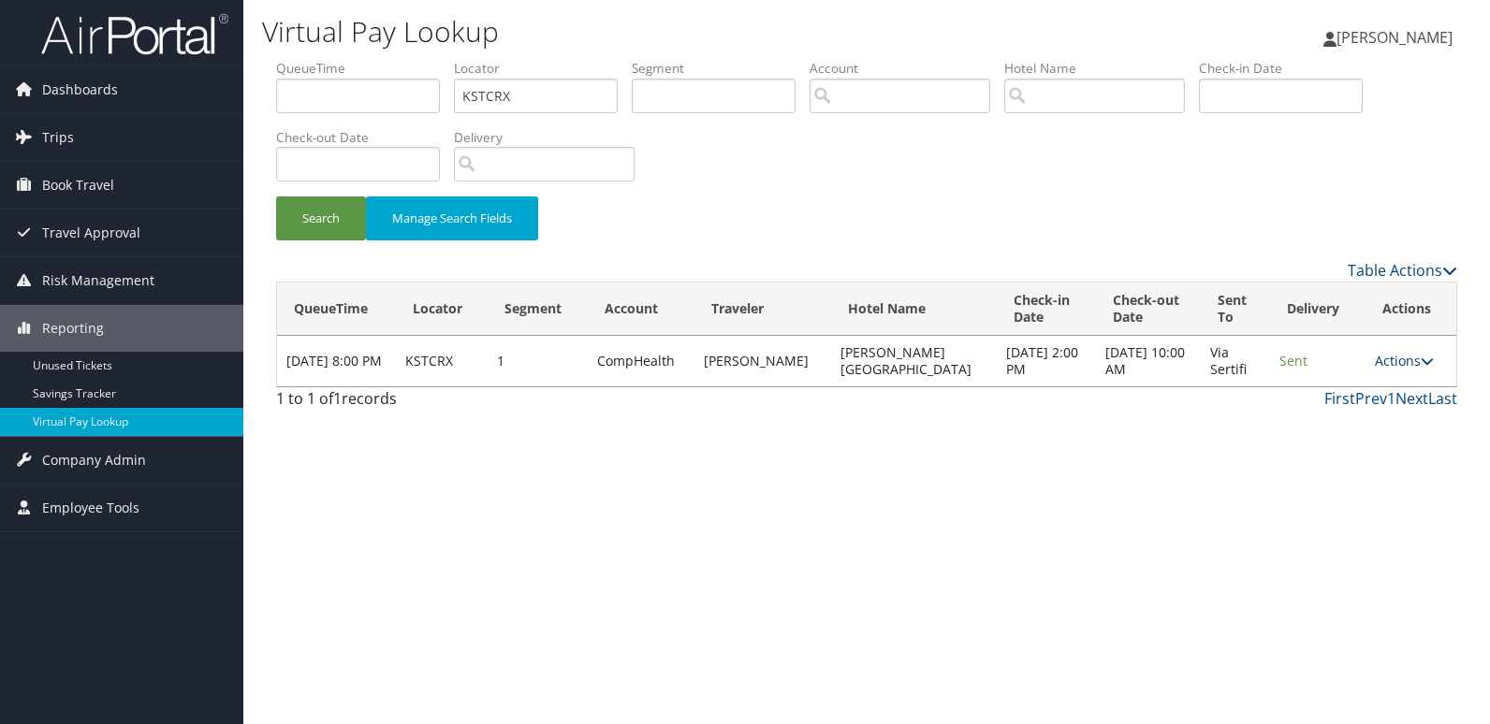
click at [1413, 355] on link "Actions" at bounding box center [1404, 361] width 59 height 18
click at [1347, 419] on link "Logs" at bounding box center [1366, 420] width 118 height 32
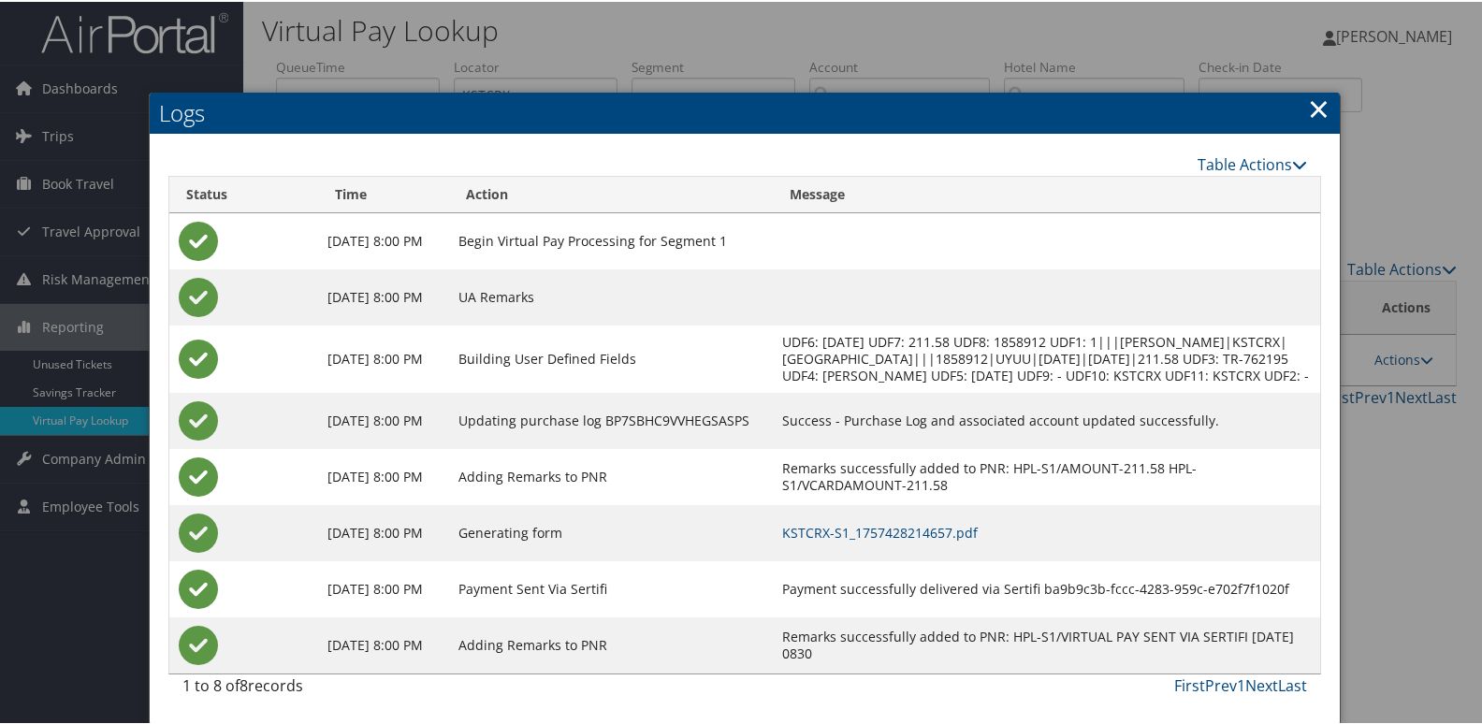
scroll to position [20, 0]
click at [977, 522] on link "KSTCRX-S1_1757428214657.pdf" at bounding box center [880, 531] width 196 height 18
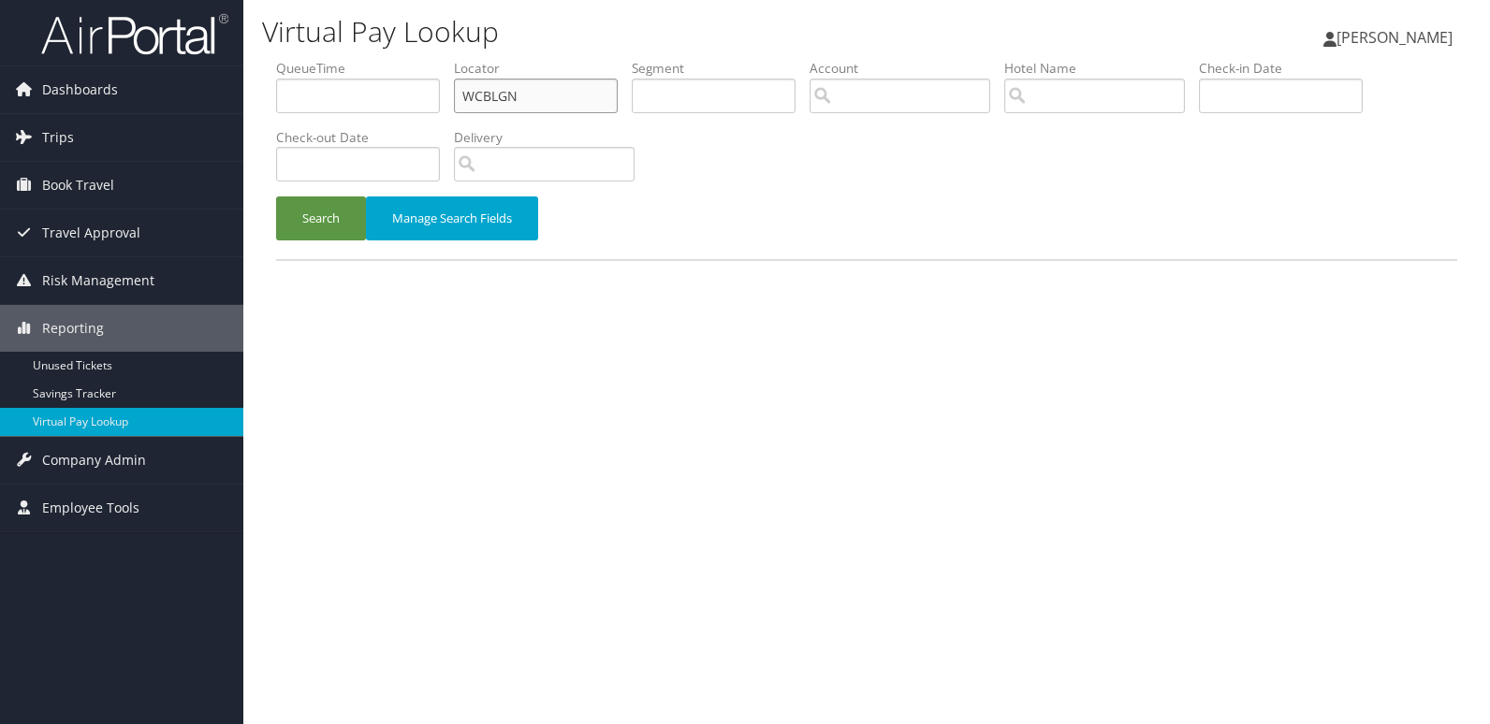
drag, startPoint x: 460, startPoint y: 100, endPoint x: 329, endPoint y: 109, distance: 130.4
click at [329, 59] on ul "QueueTime Locator WCBLGN Segment Account Traveler Hotel Name Check-in Date Chec…" at bounding box center [866, 59] width 1181 height 0
paste input "CBNBMD"
type input "CBNBMD"
click at [336, 208] on button "Search" at bounding box center [321, 219] width 90 height 44
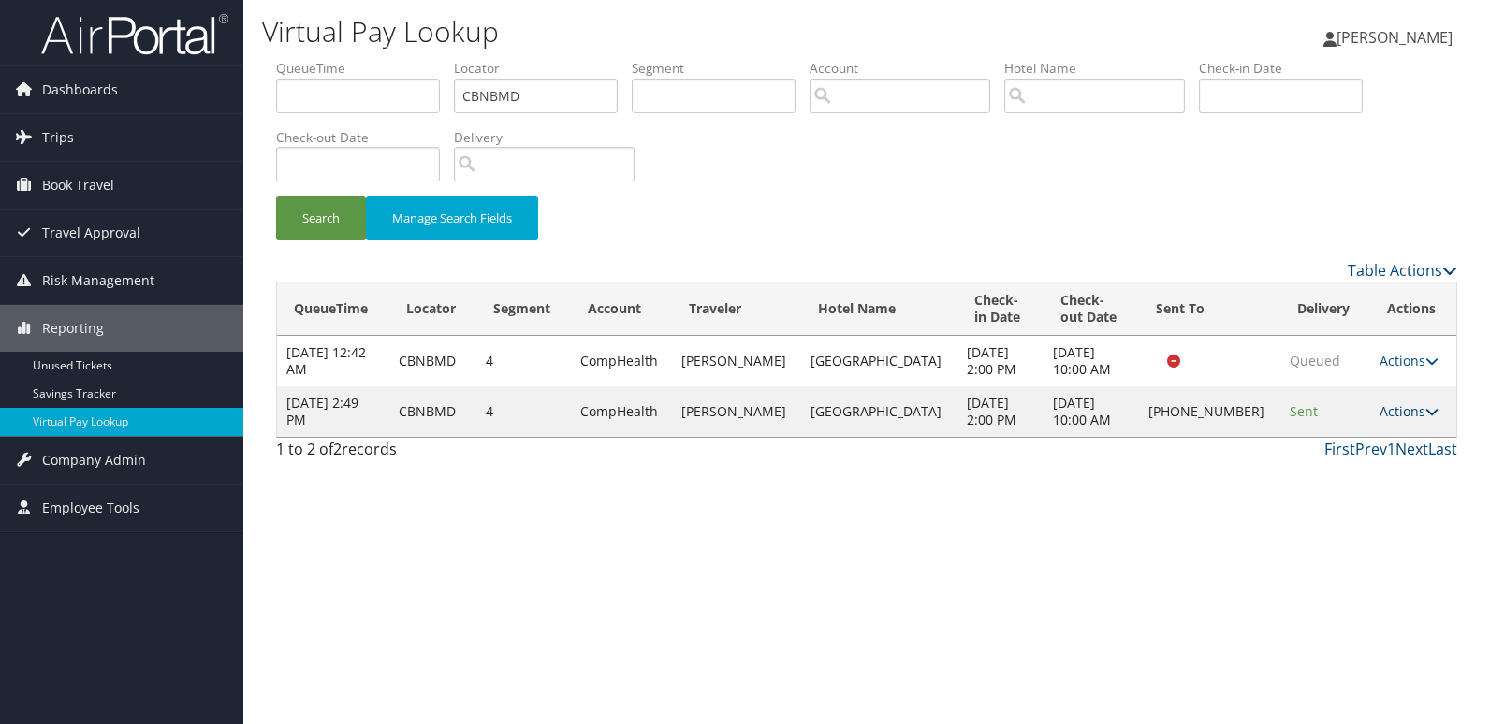
click at [1394, 416] on link "Actions" at bounding box center [1409, 411] width 59 height 18
click at [1330, 478] on link "Logs" at bounding box center [1343, 471] width 160 height 32
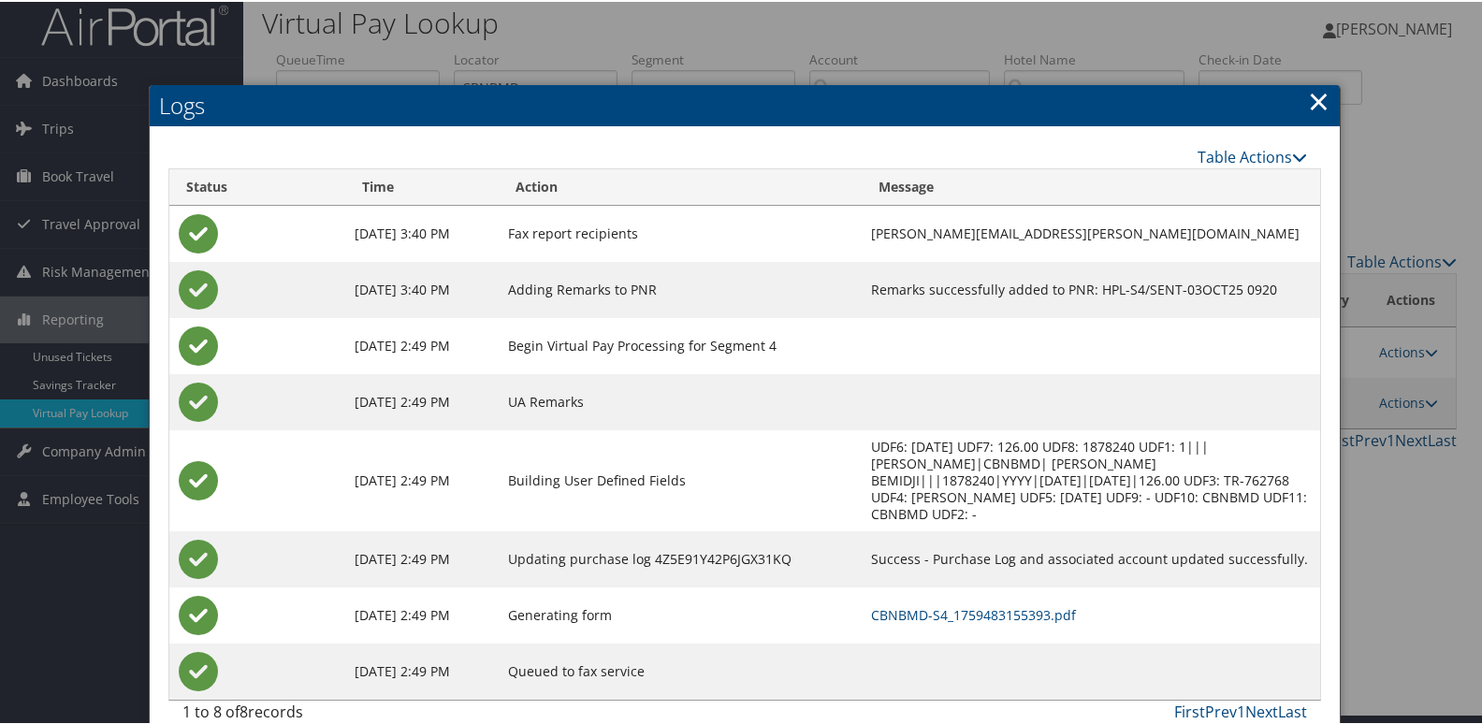
scroll to position [20, 0]
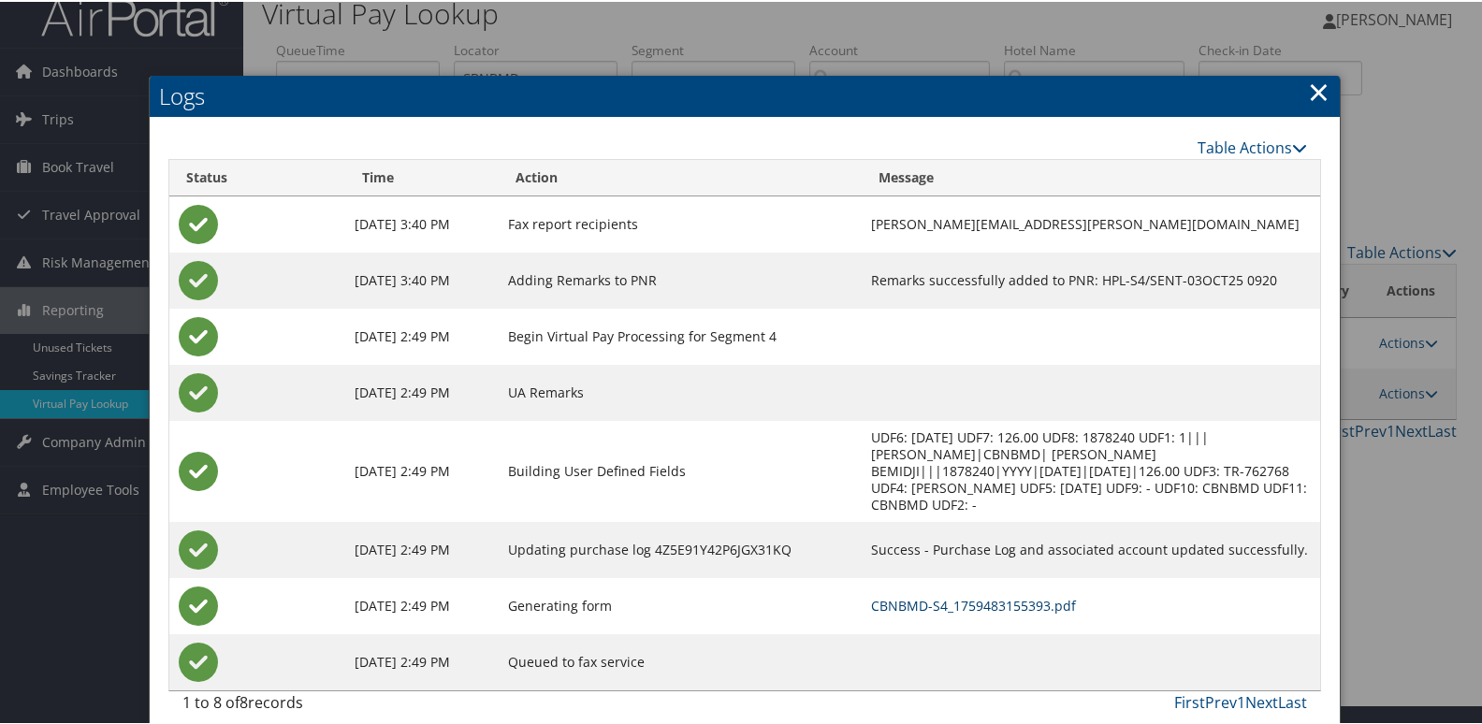
click at [937, 595] on link "CBNBMD-S4_1759483155393.pdf" at bounding box center [973, 604] width 205 height 18
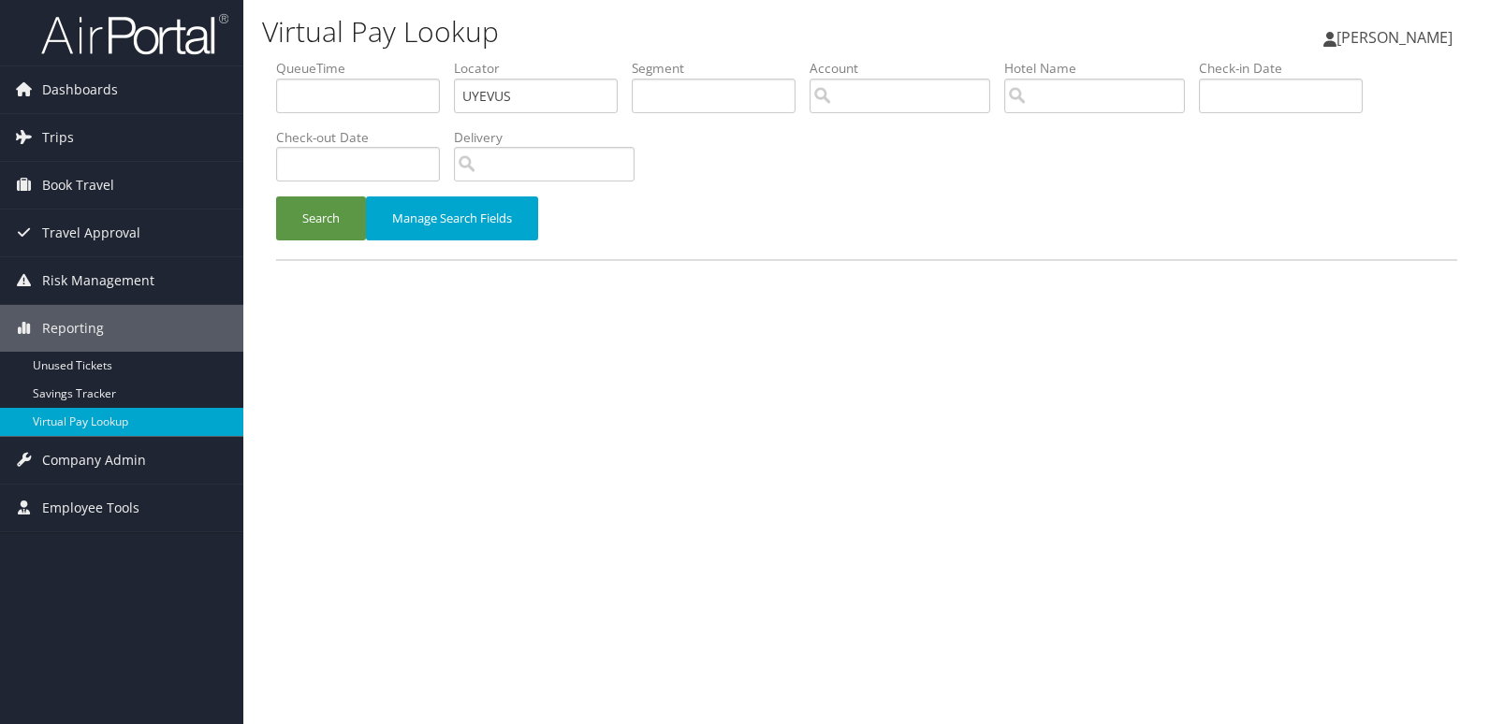
click at [317, 59] on ul "QueueTime Locator UYEVUS Segment Account Traveler Hotel Name Check-in Date Chec…" at bounding box center [866, 59] width 1181 height 0
type input "FHZGSE"
click at [276, 197] on button "Search" at bounding box center [321, 219] width 90 height 44
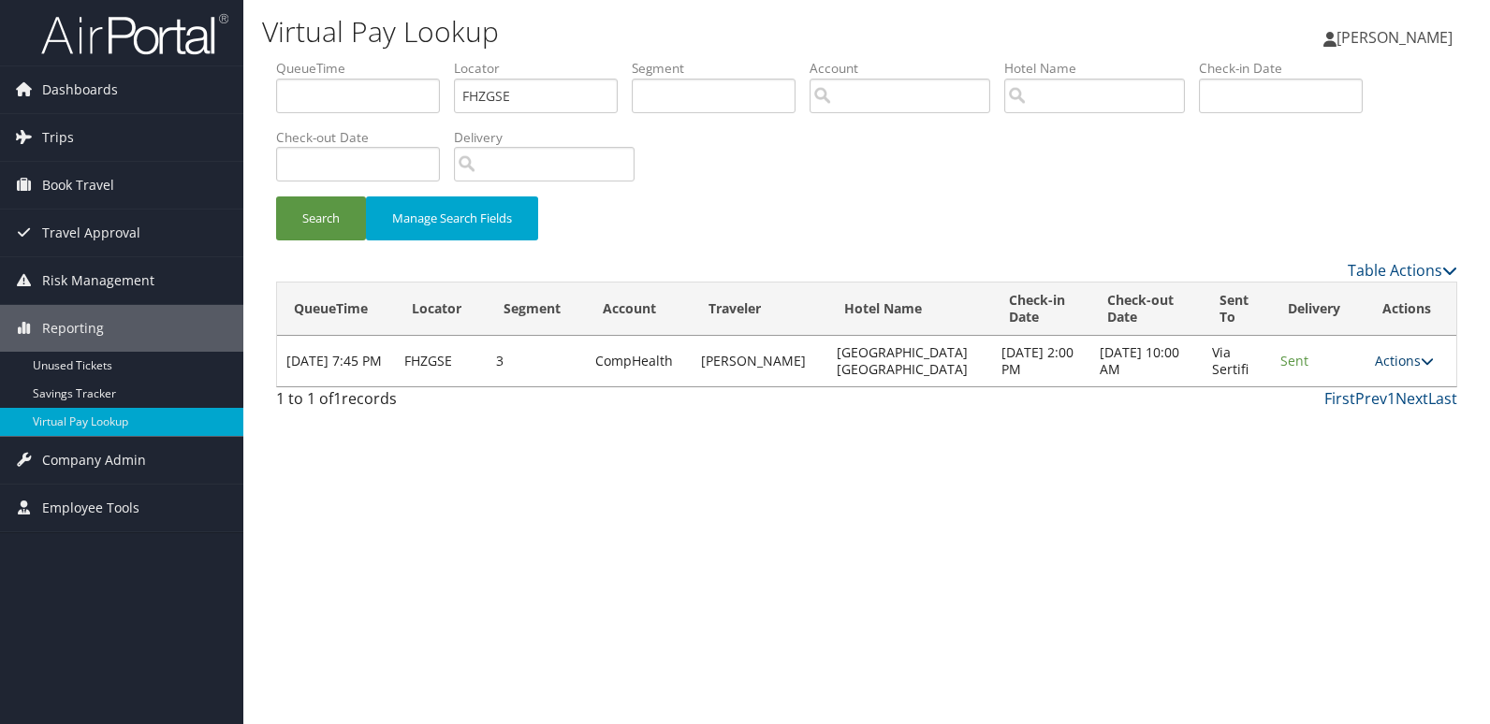
click at [1399, 364] on link "Actions" at bounding box center [1404, 361] width 59 height 18
click at [1359, 417] on link "Logs" at bounding box center [1367, 420] width 118 height 32
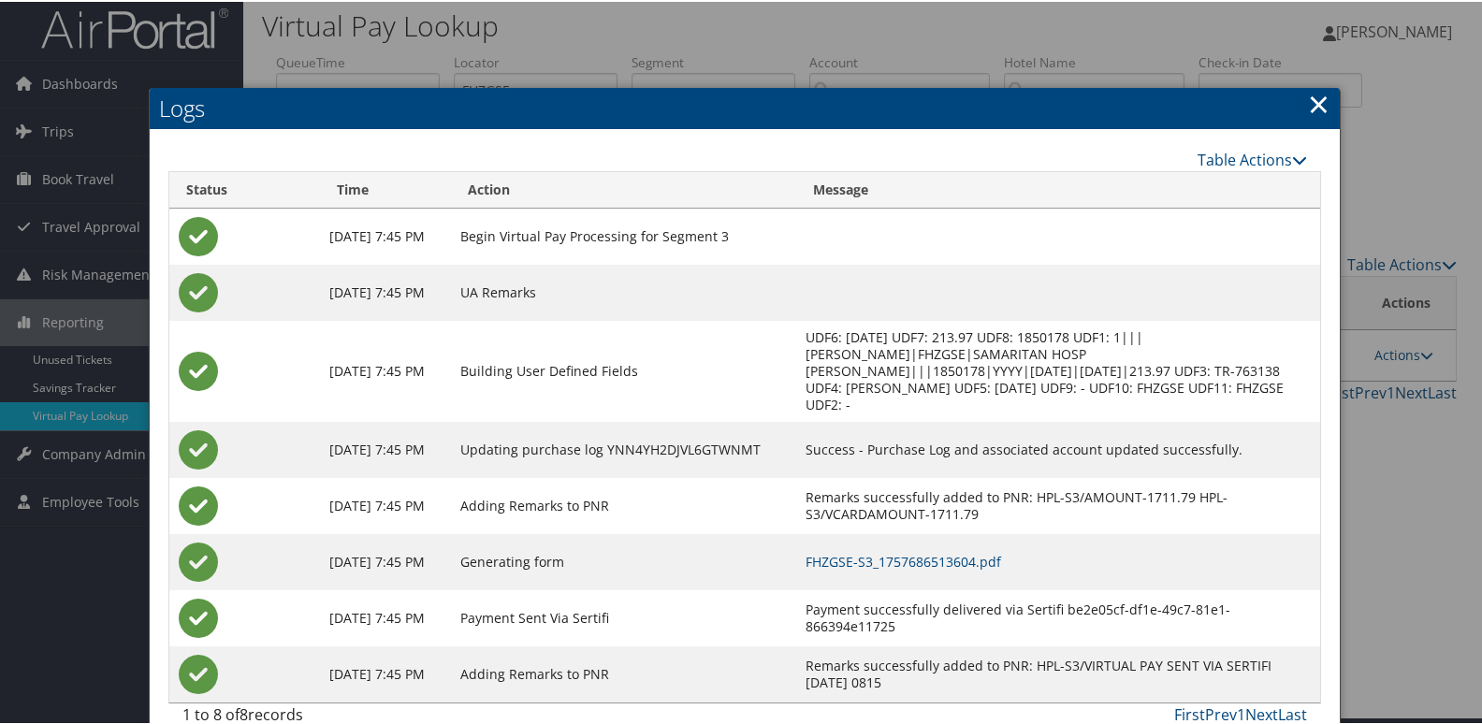
scroll to position [20, 0]
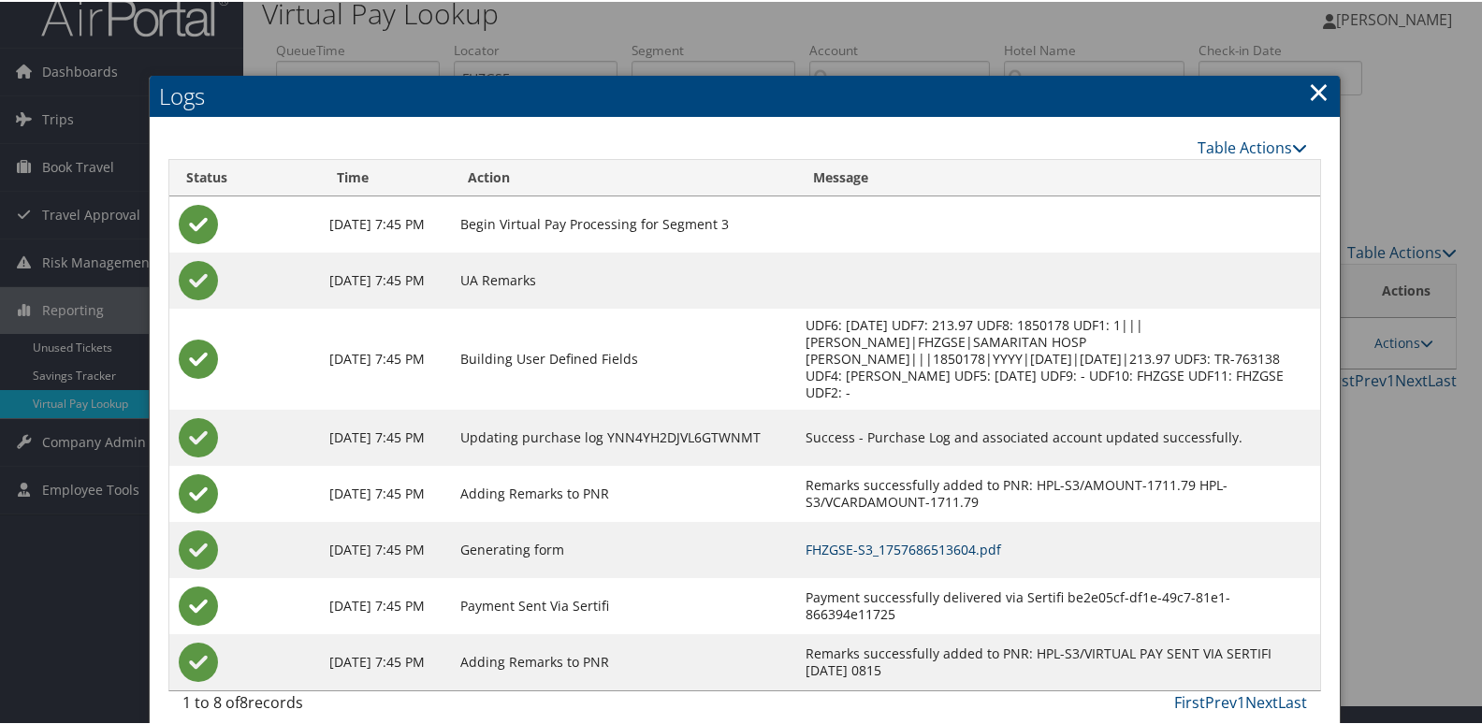
click at [1001, 539] on link "FHZGSE-S3_1757686513604.pdf" at bounding box center [904, 548] width 196 height 18
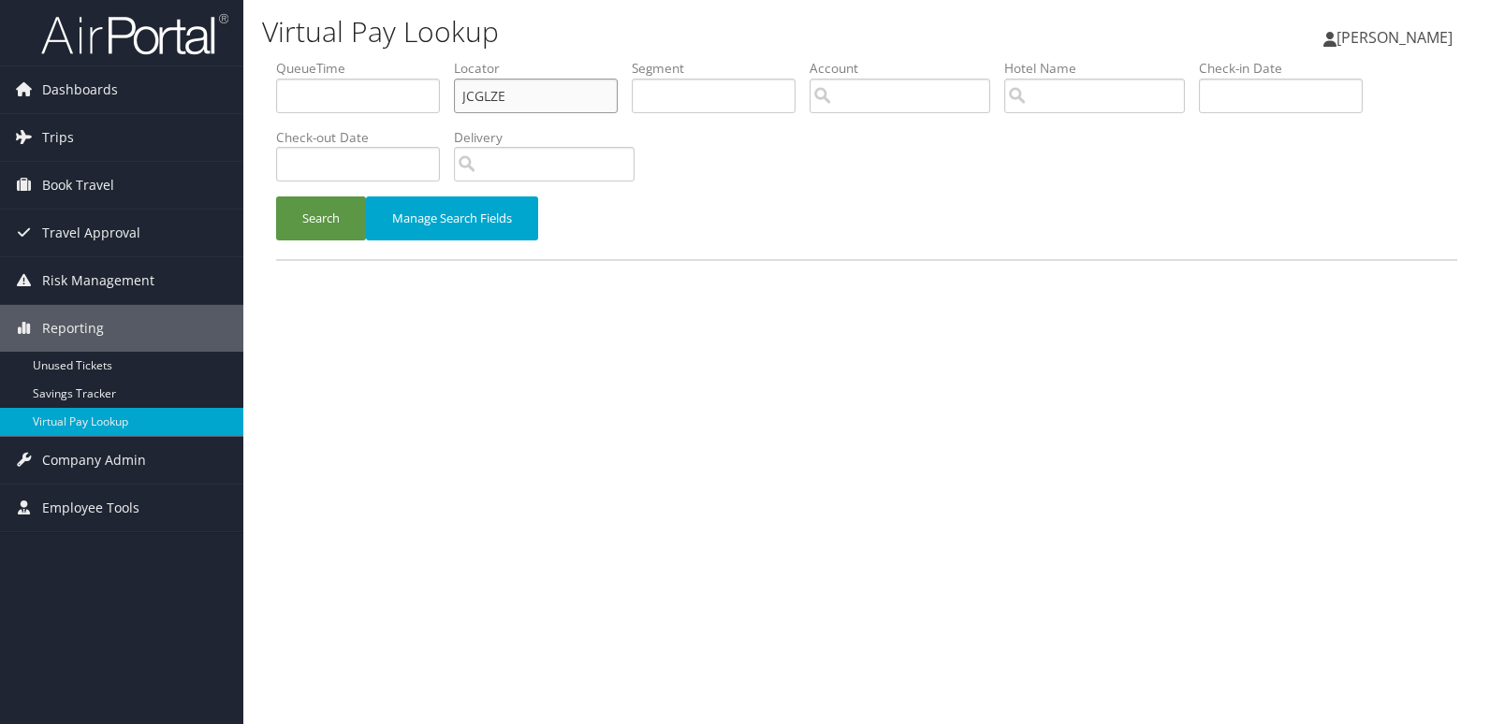
drag, startPoint x: 505, startPoint y: 97, endPoint x: 310, endPoint y: 92, distance: 195.7
click at [310, 59] on ul "QueueTime Locator JCGLZE Segment Account Traveler Hotel Name Check-in Date Chec…" at bounding box center [866, 59] width 1181 height 0
paste input "MPFXER"
type input "MPFXER"
click at [276, 197] on button "Search" at bounding box center [321, 219] width 90 height 44
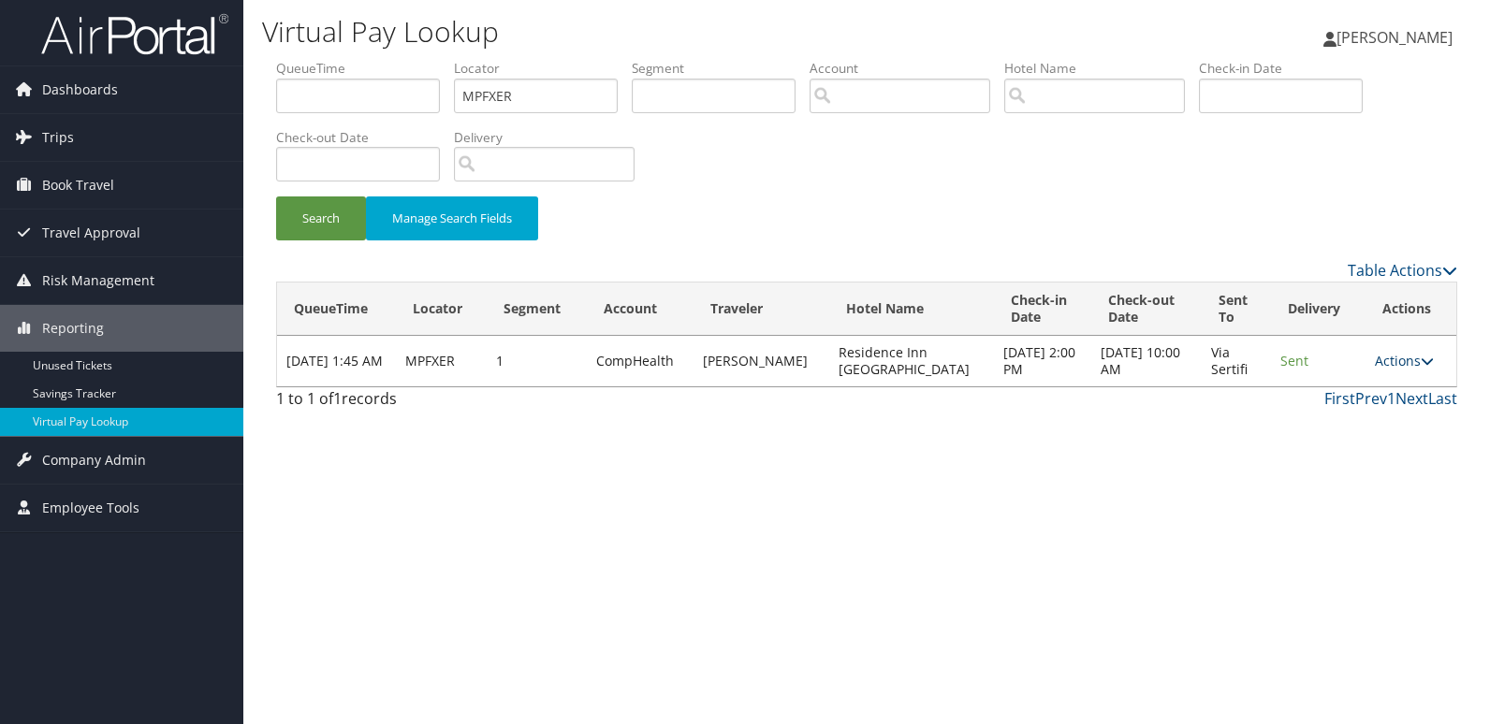
click at [1386, 365] on link "Actions" at bounding box center [1404, 361] width 59 height 18
click at [1365, 409] on link "Logs" at bounding box center [1367, 420] width 118 height 32
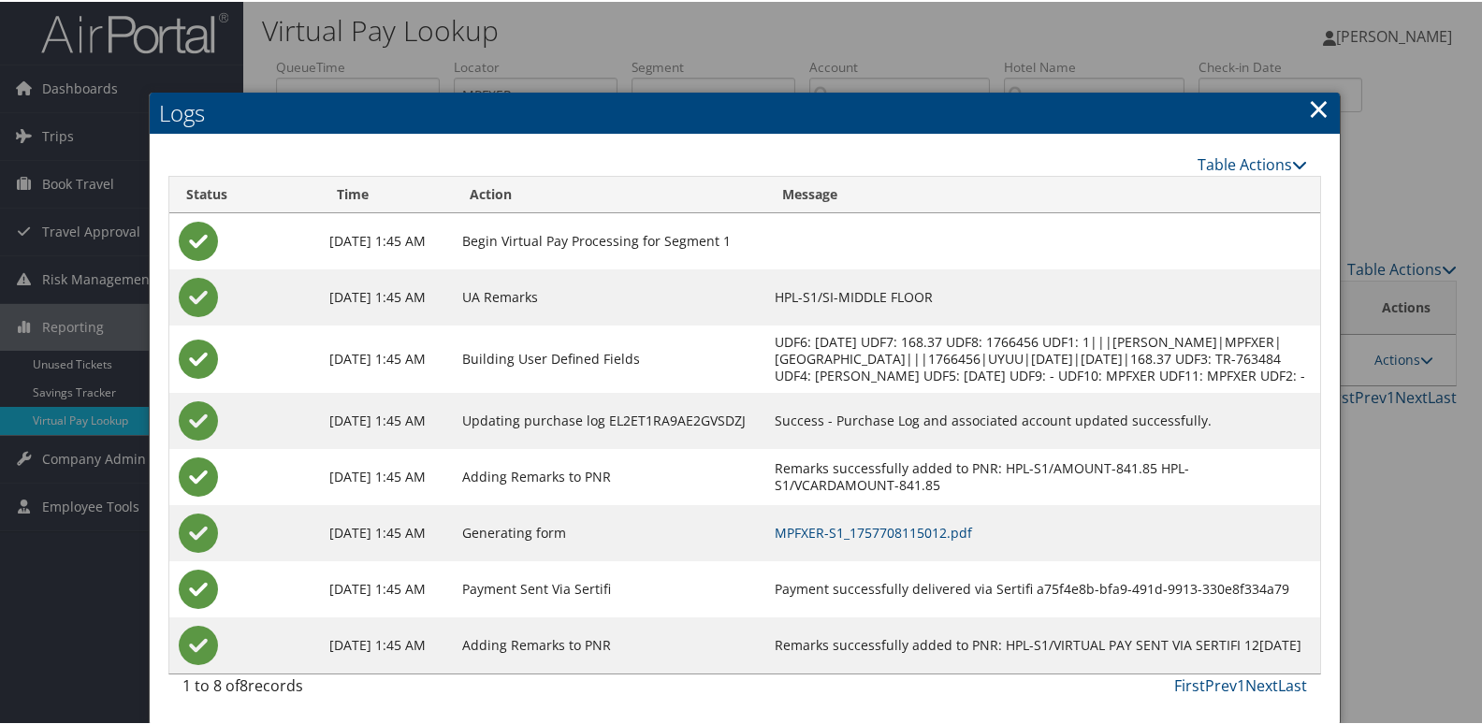
scroll to position [20, 0]
click at [947, 520] on td "MPFXER-S1_1757708115012.pdf" at bounding box center [1043, 532] width 555 height 56
click at [947, 522] on link "MPFXER-S1_1757708115012.pdf" at bounding box center [873, 531] width 197 height 18
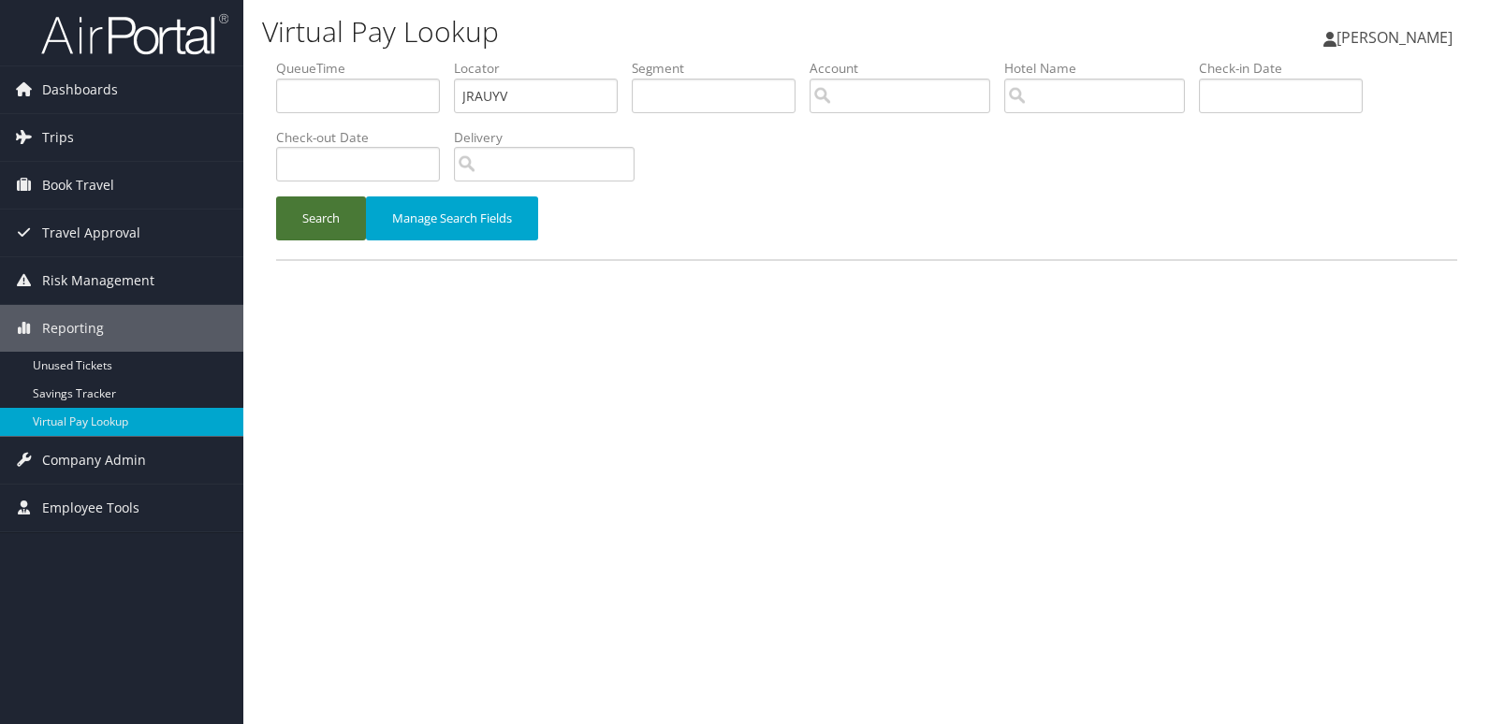
click at [315, 225] on button "Search" at bounding box center [321, 219] width 90 height 44
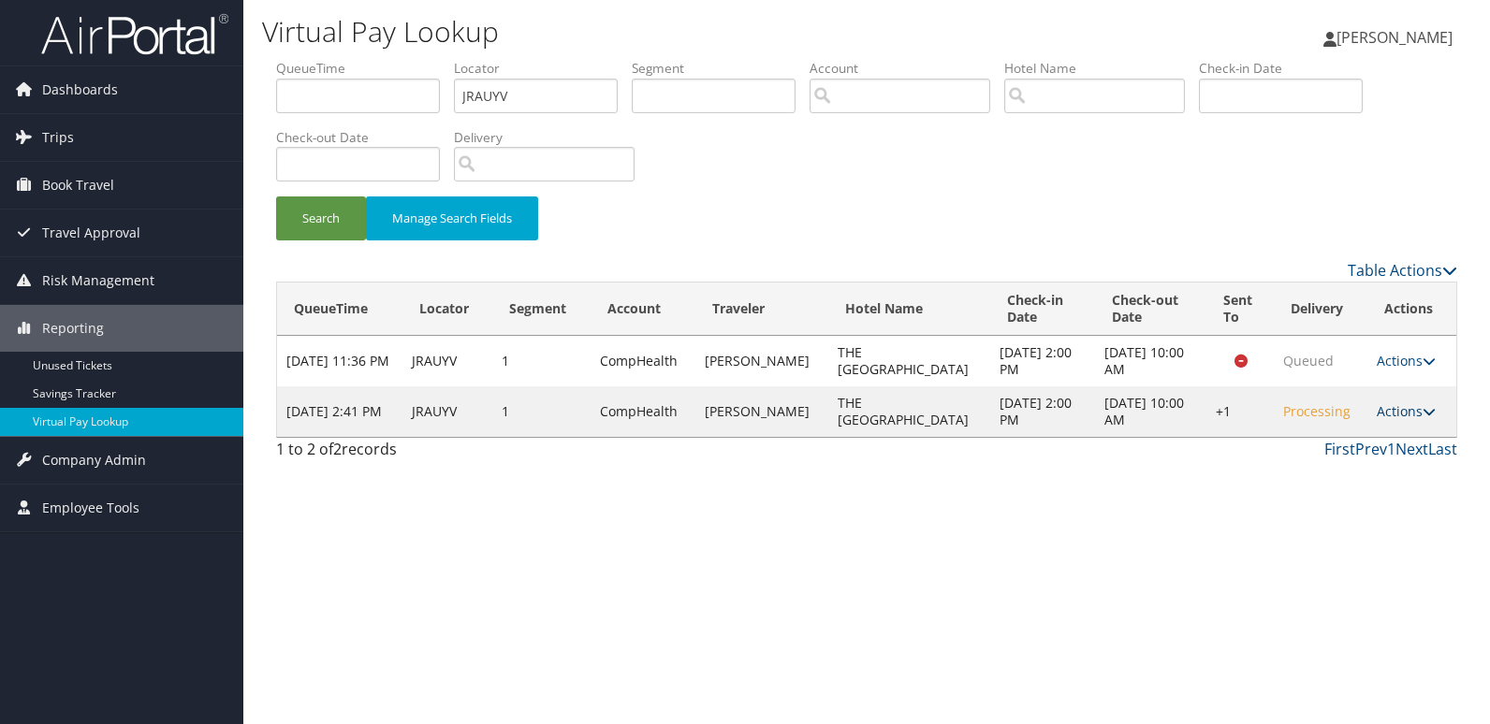
click at [1389, 409] on link "Actions" at bounding box center [1406, 411] width 59 height 18
click at [1314, 436] on link "Resend" at bounding box center [1345, 439] width 160 height 32
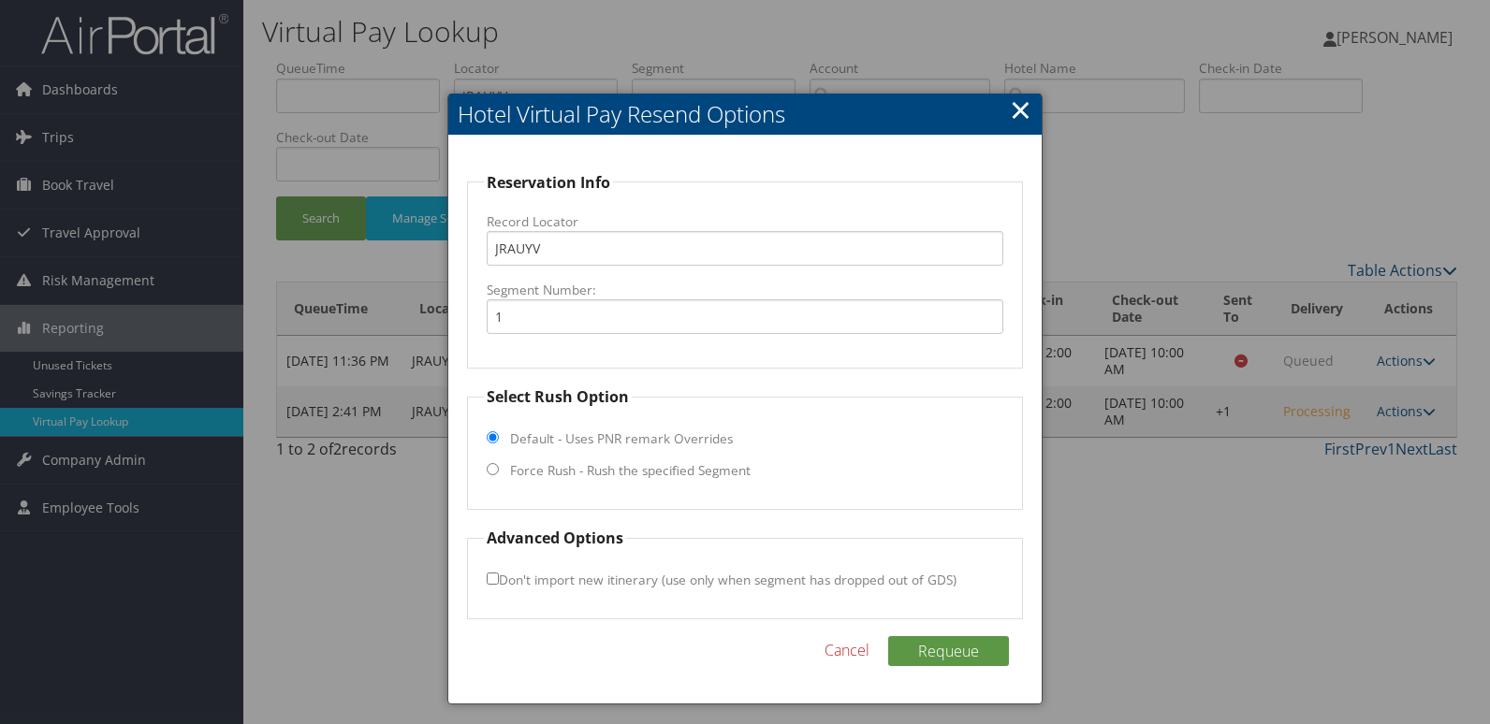
click at [586, 469] on label "Force Rush - Rush the specified Segment" at bounding box center [630, 470] width 241 height 19
click at [499, 469] on input "Force Rush - Rush the specified Segment" at bounding box center [493, 469] width 12 height 12
radio input "true"
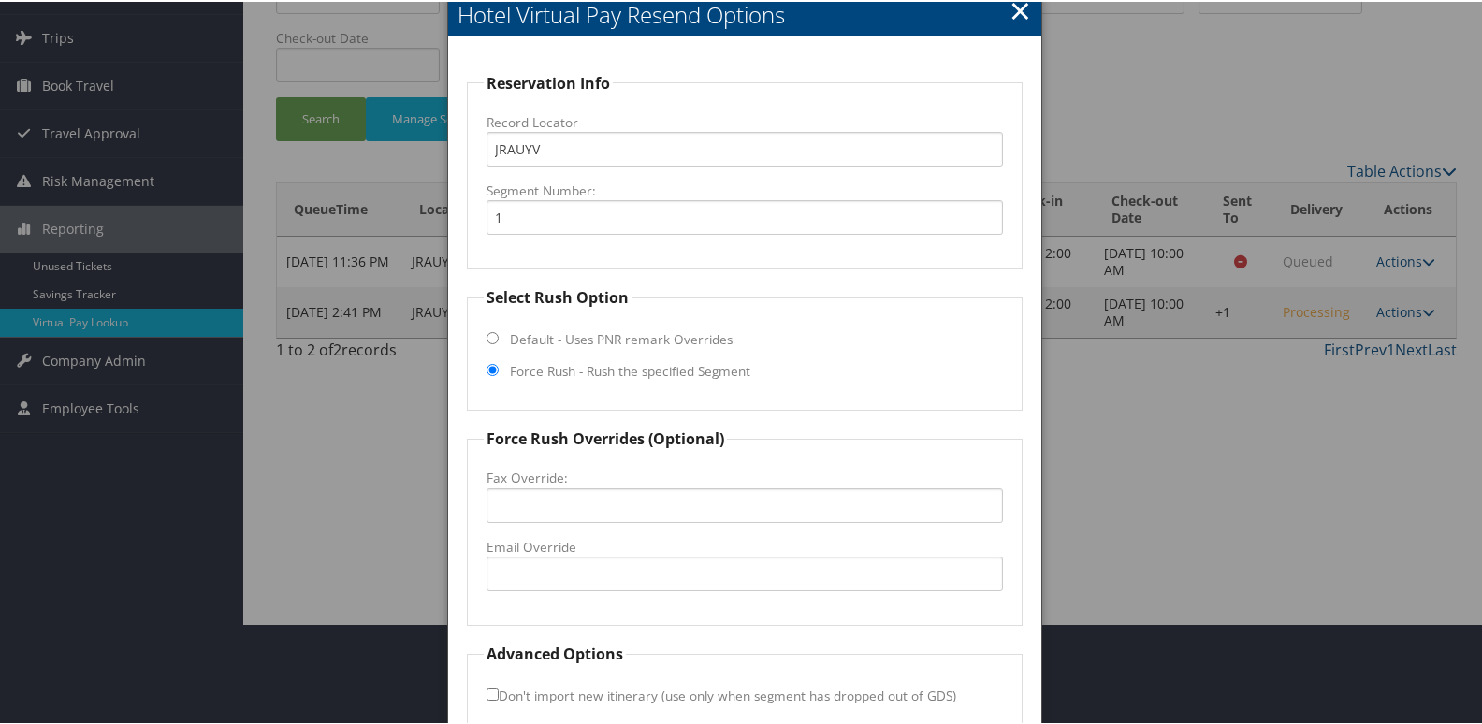
scroll to position [196, 0]
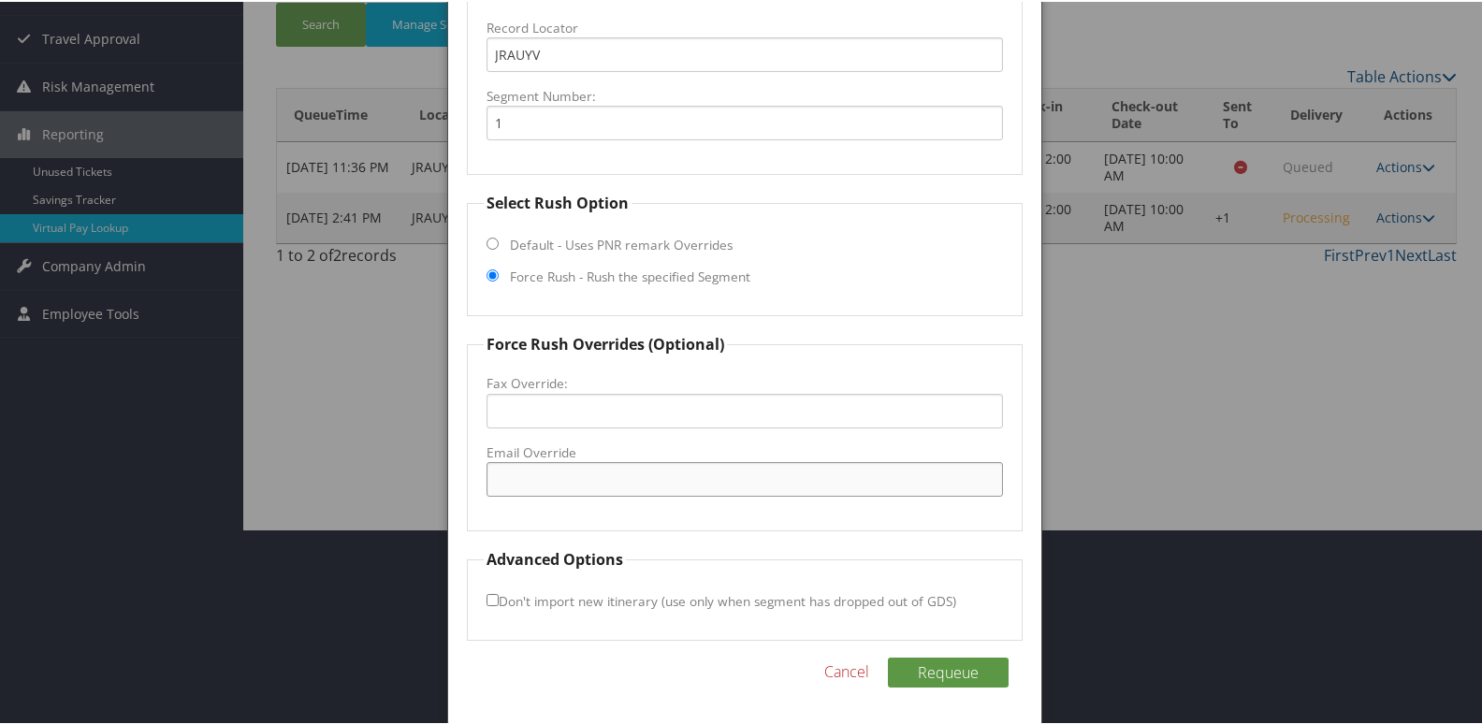
drag, startPoint x: 558, startPoint y: 492, endPoint x: 568, endPoint y: 492, distance: 10.3
click at [558, 492] on input "Email Override" at bounding box center [746, 477] width 518 height 35
click at [1078, 427] on div at bounding box center [745, 362] width 1490 height 724
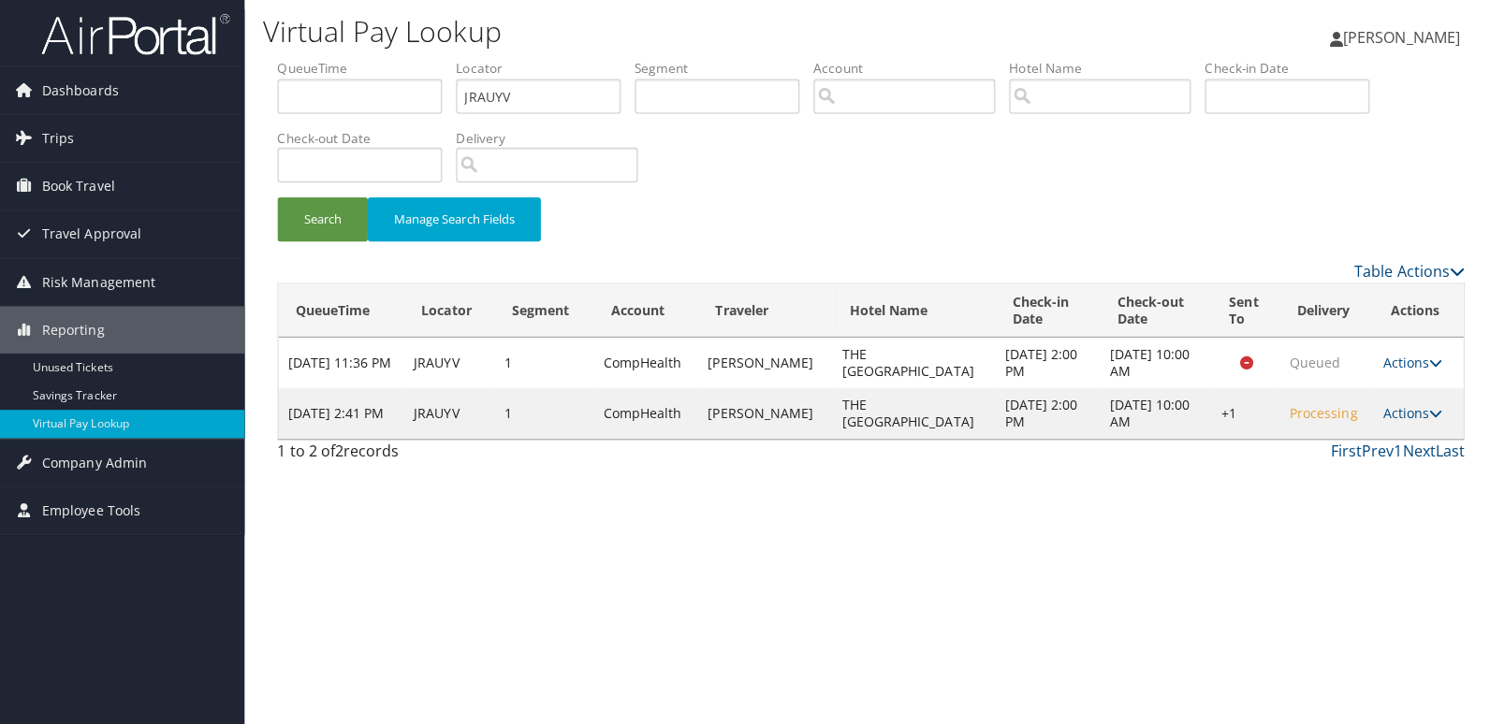
scroll to position [0, 0]
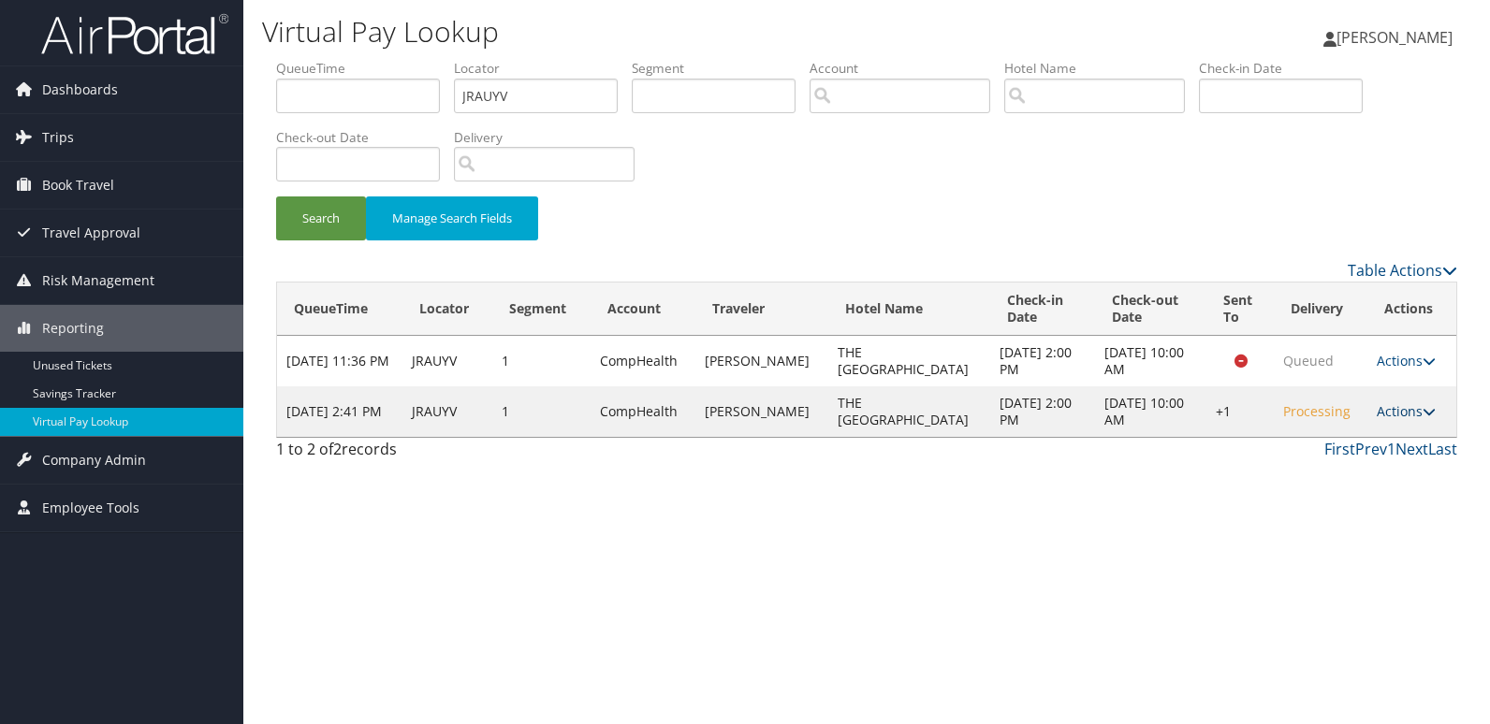
click at [1399, 413] on link "Actions" at bounding box center [1406, 411] width 59 height 18
drag, startPoint x: 1315, startPoint y: 476, endPoint x: 1061, endPoint y: 383, distance: 270.3
click at [1313, 476] on link "Logs" at bounding box center [1345, 471] width 160 height 32
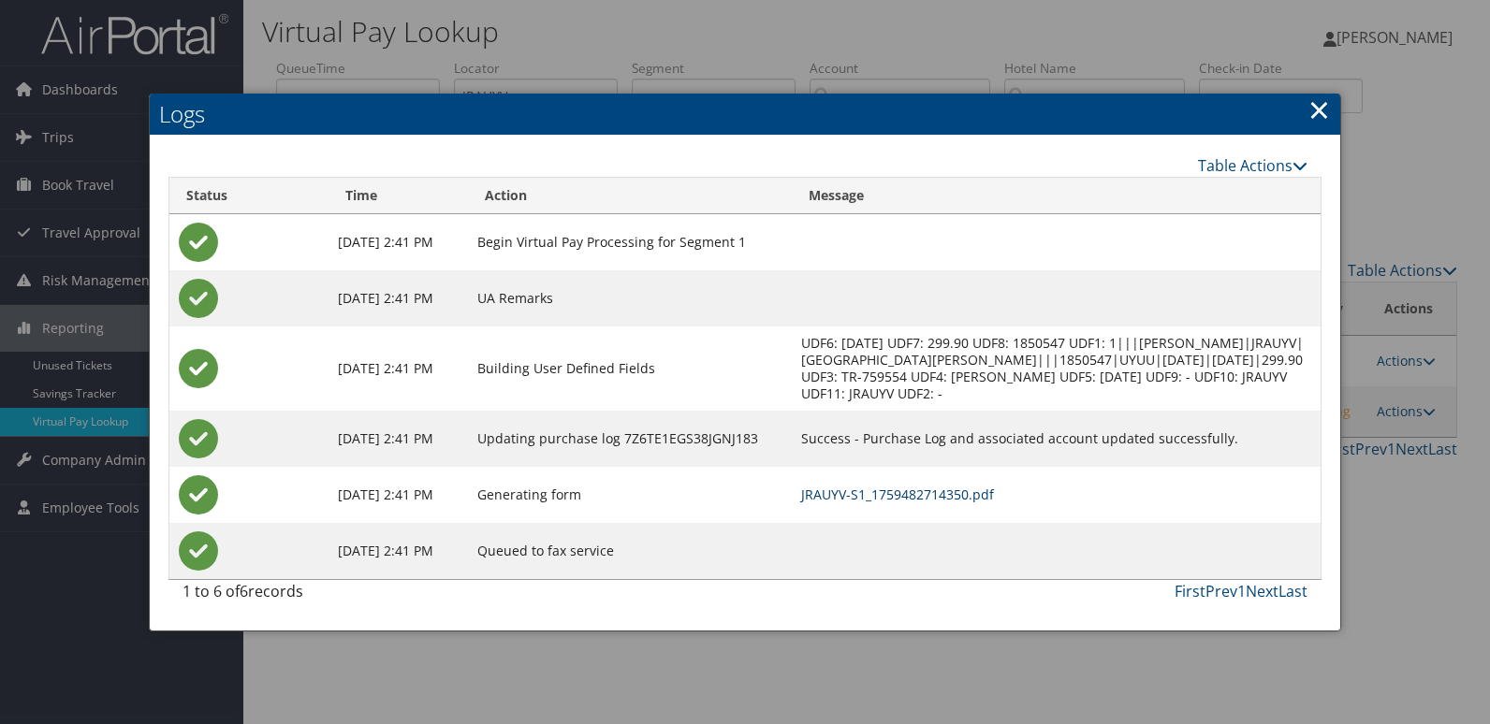
drag, startPoint x: 927, startPoint y: 495, endPoint x: 1020, endPoint y: 512, distance: 94.2
click at [927, 498] on link "JRAUYV-S1_1759482714350.pdf" at bounding box center [897, 495] width 193 height 18
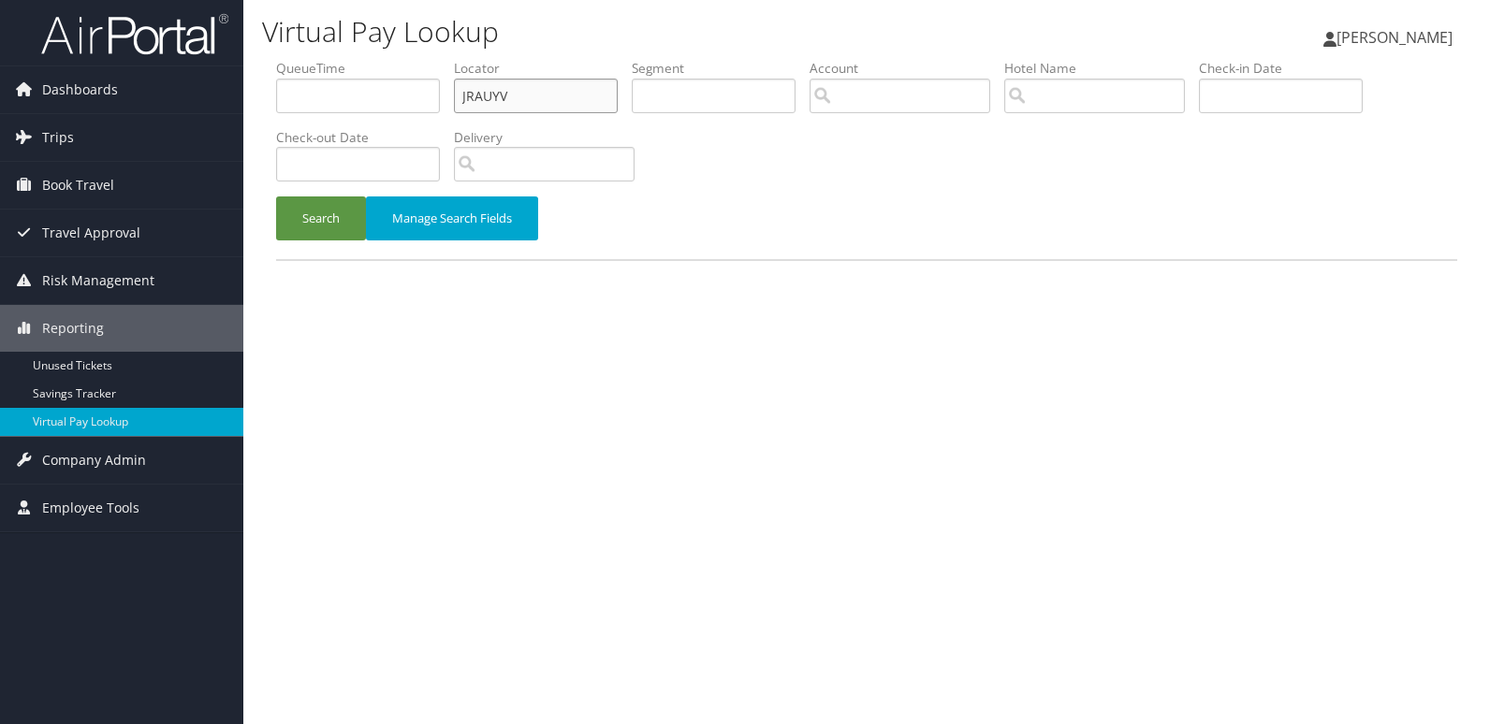
drag, startPoint x: 551, startPoint y: 95, endPoint x: 310, endPoint y: 95, distance: 241.5
click at [310, 59] on ul "QueueTime Locator JRAUYV Segment Account Traveler Hotel Name Check-in Date Chec…" at bounding box center [866, 59] width 1181 height 0
paste input "WPATVZ"
type input "WPATVZ"
click at [299, 214] on button "Search" at bounding box center [321, 219] width 90 height 44
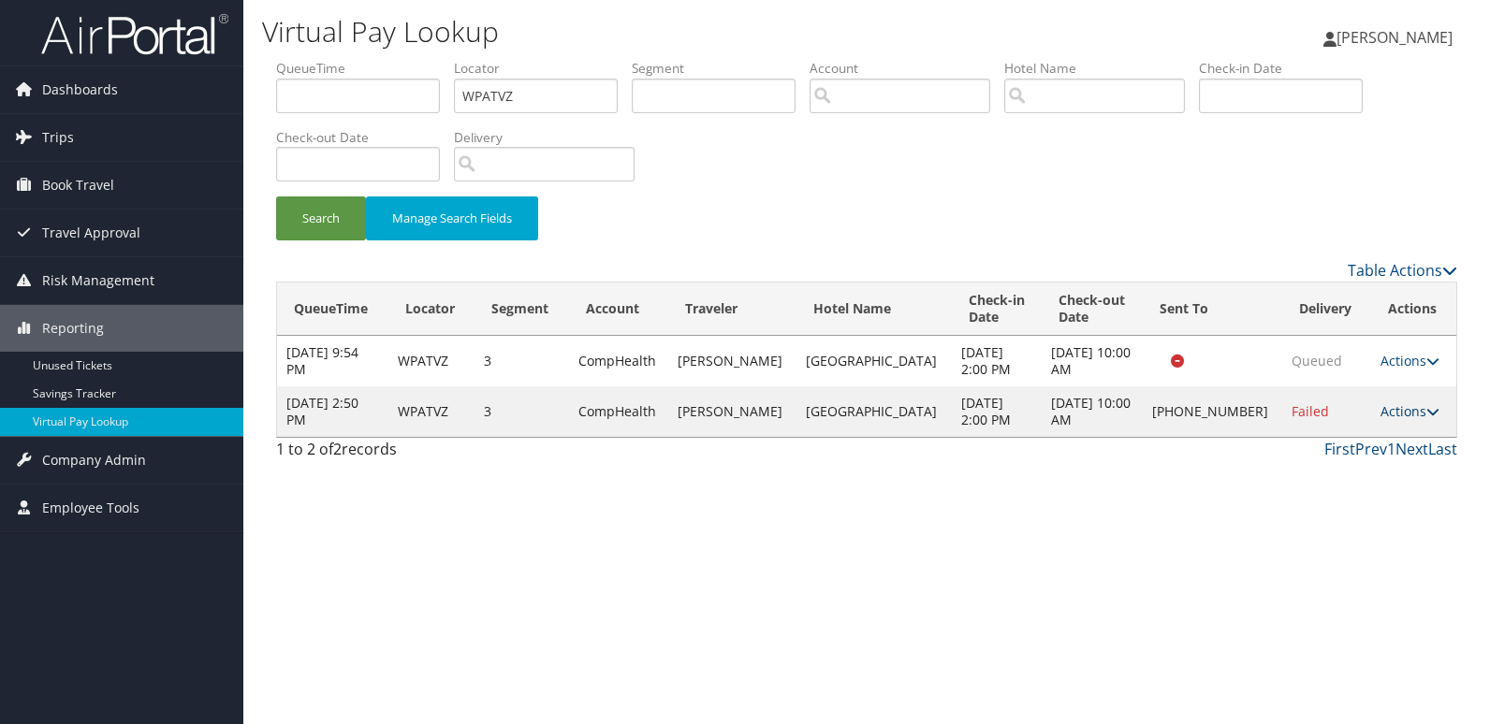
click at [1411, 420] on link "Actions" at bounding box center [1409, 411] width 59 height 18
click at [1313, 493] on link "Logs" at bounding box center [1343, 496] width 160 height 32
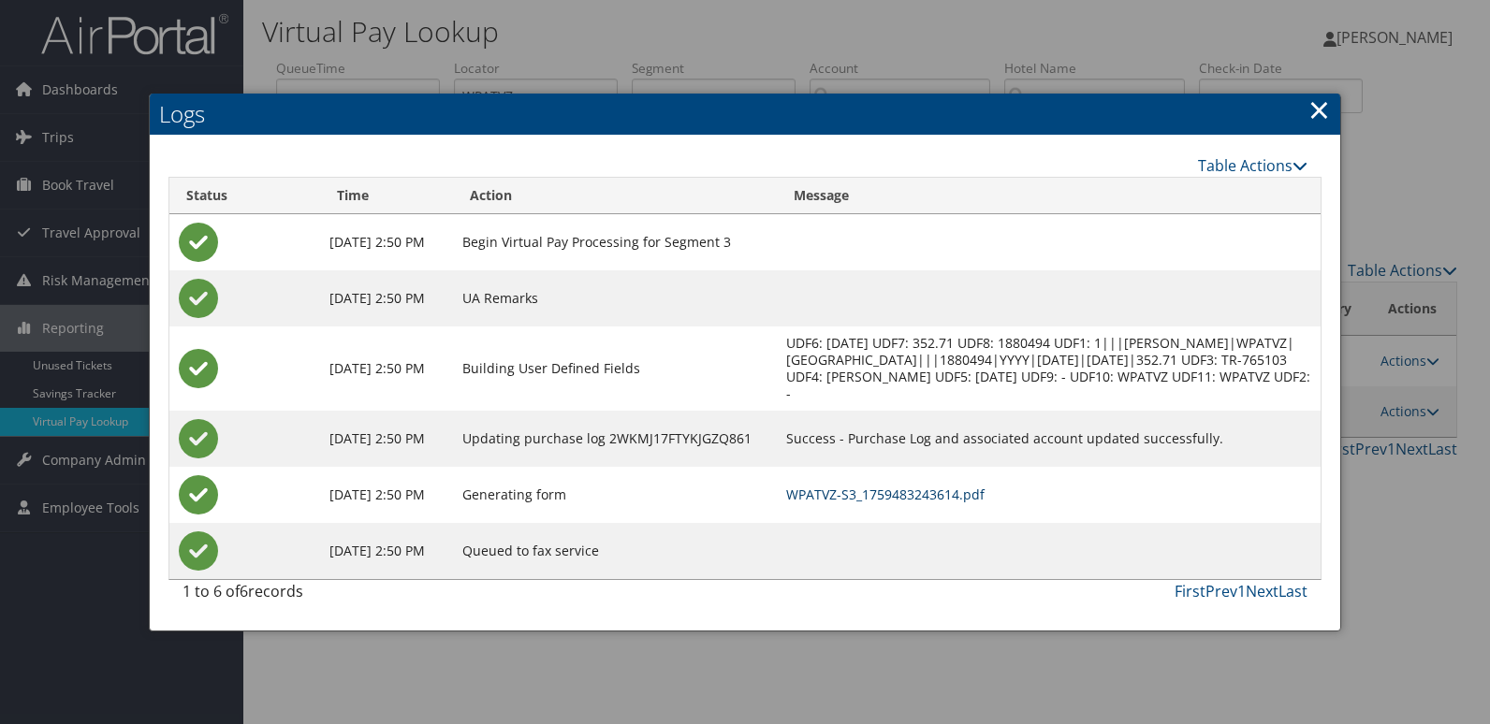
click at [983, 504] on link "WPATVZ-S3_1759483243614.pdf" at bounding box center [885, 495] width 198 height 18
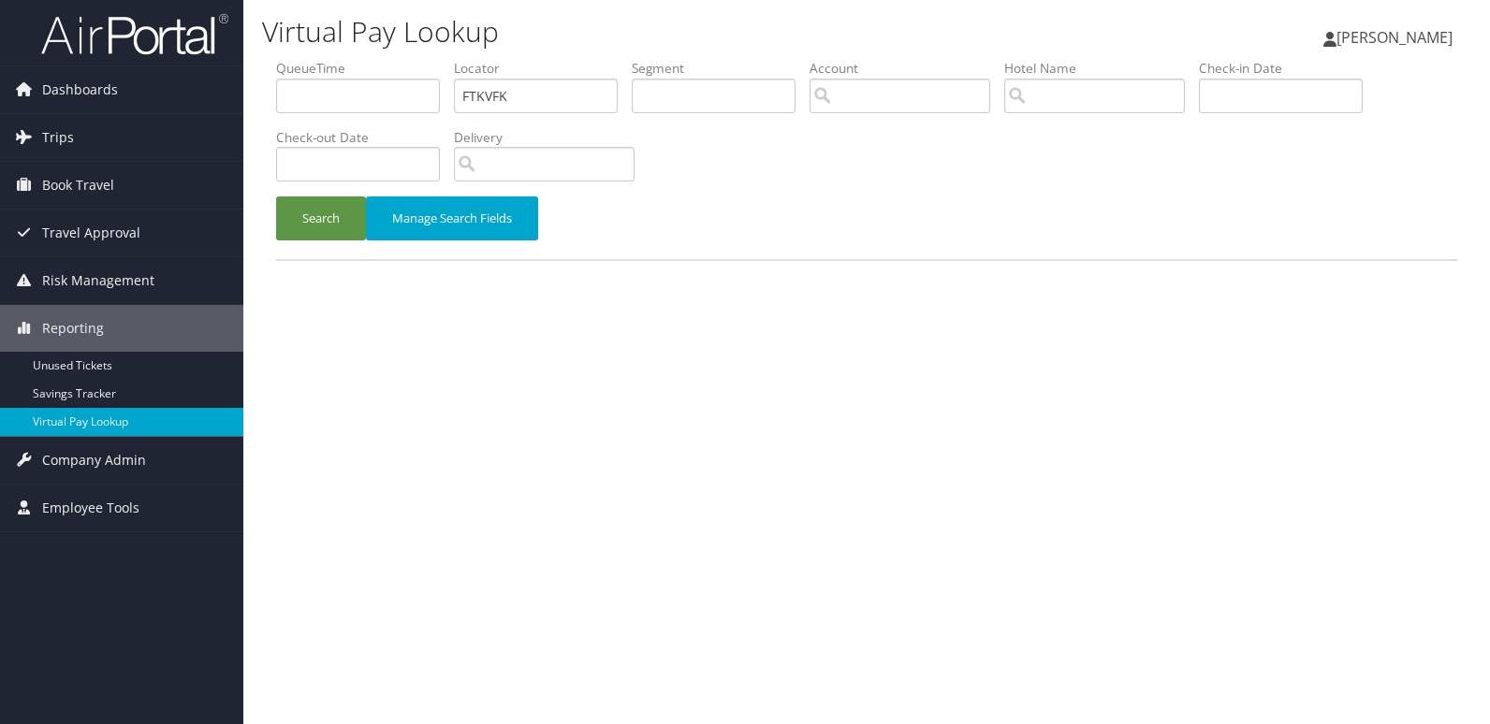
click at [276, 111] on form "QueueTime Locator FTKVFK Segment Account Traveler Hotel Name Check-in Date Chec…" at bounding box center [866, 159] width 1181 height 200
type input "WVUOHZ"
click at [276, 197] on button "Search" at bounding box center [321, 219] width 90 height 44
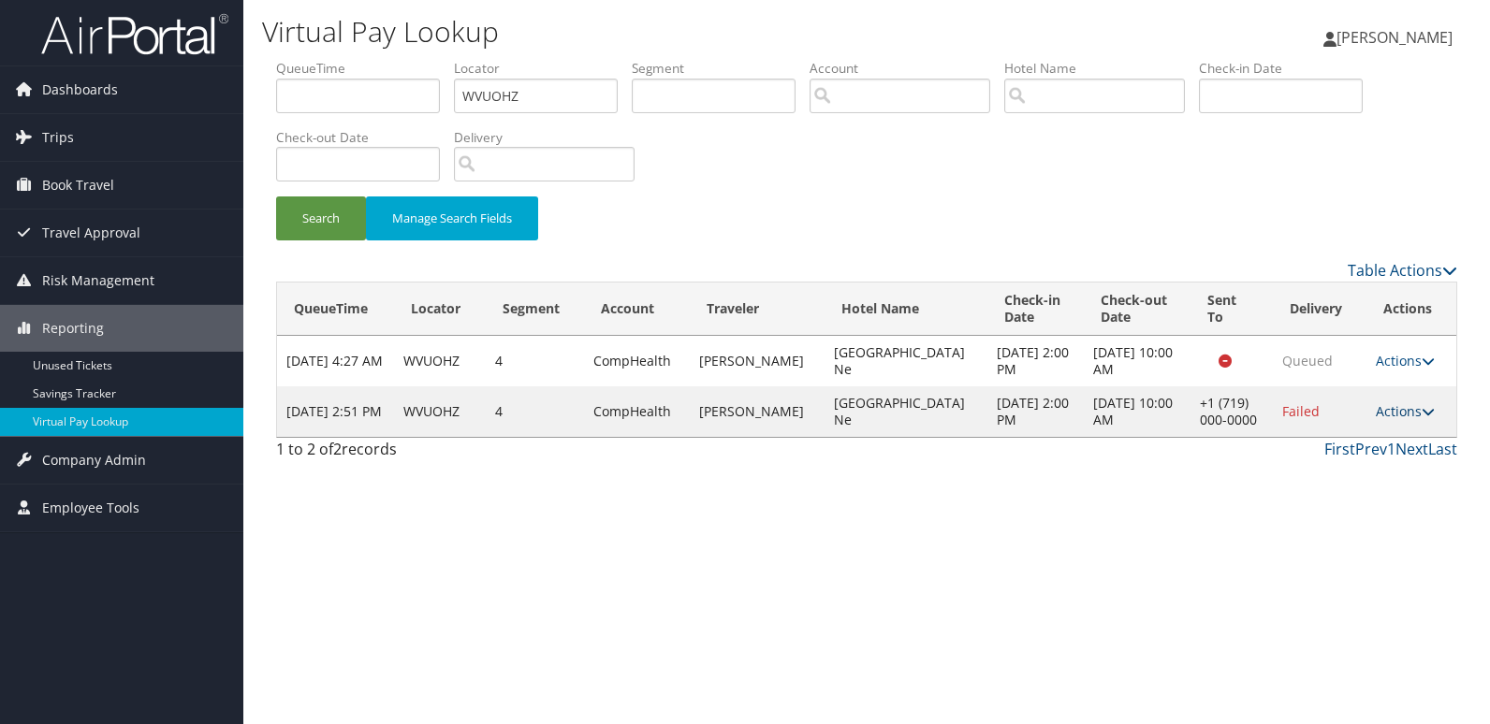
click at [1389, 406] on link "Actions" at bounding box center [1405, 411] width 59 height 18
click at [1304, 464] on link "Logs" at bounding box center [1344, 471] width 160 height 32
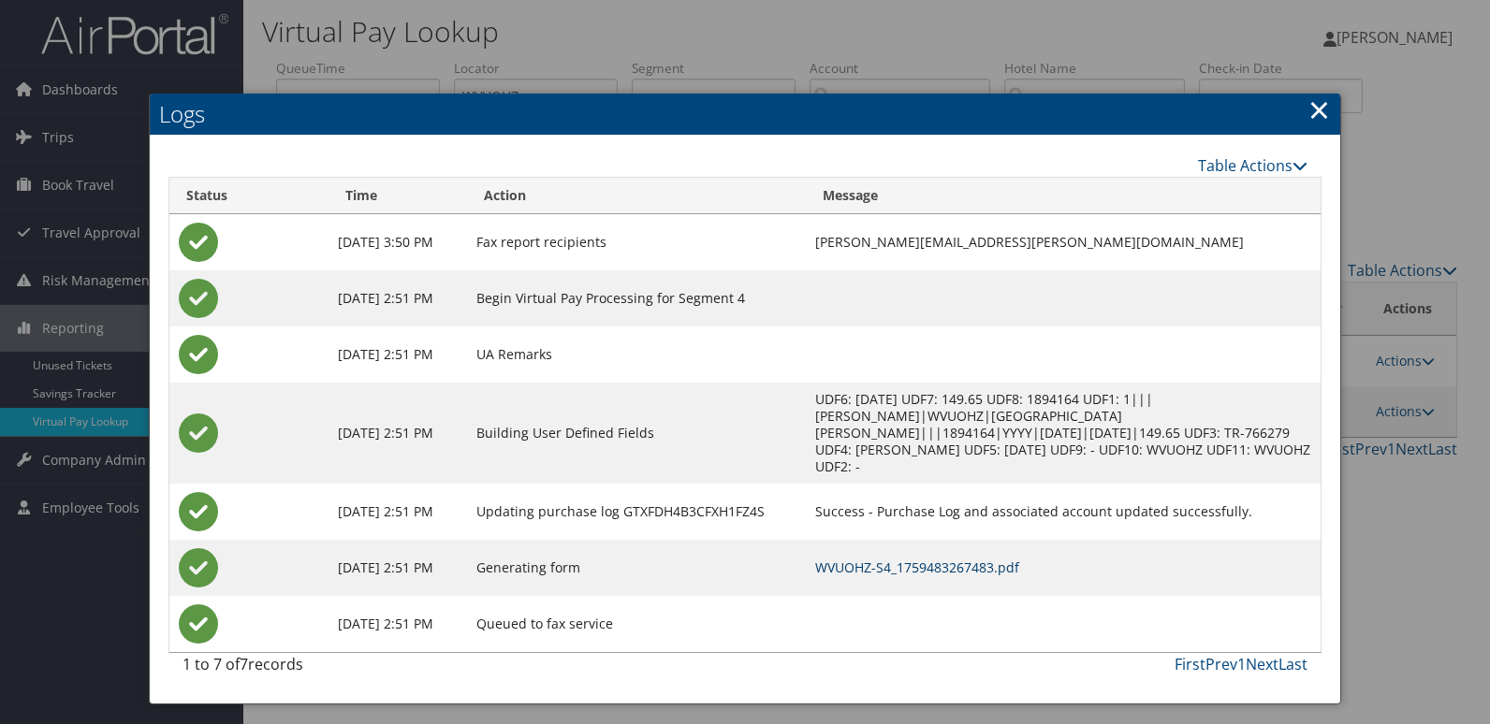
click at [927, 559] on link "WVUOHZ-S4_1759483267483.pdf" at bounding box center [917, 568] width 204 height 18
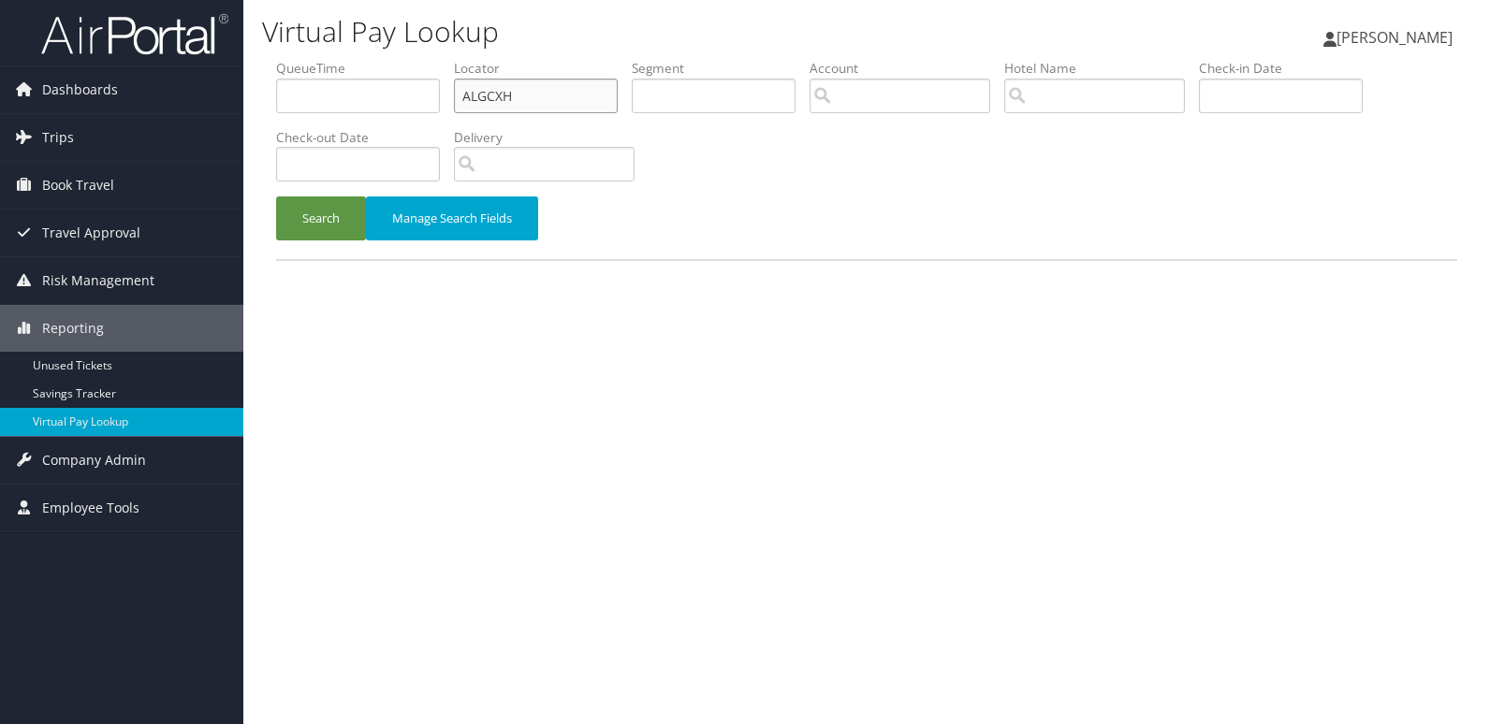
drag, startPoint x: 544, startPoint y: 101, endPoint x: 308, endPoint y: 100, distance: 235.8
click at [308, 59] on ul "QueueTime Locator ALGCXH Segment Account Traveler Hotel Name Check-in Date Chec…" at bounding box center [866, 59] width 1181 height 0
paste input "IWPRYY"
type input "IWPRYY"
click at [276, 197] on button "Search" at bounding box center [321, 219] width 90 height 44
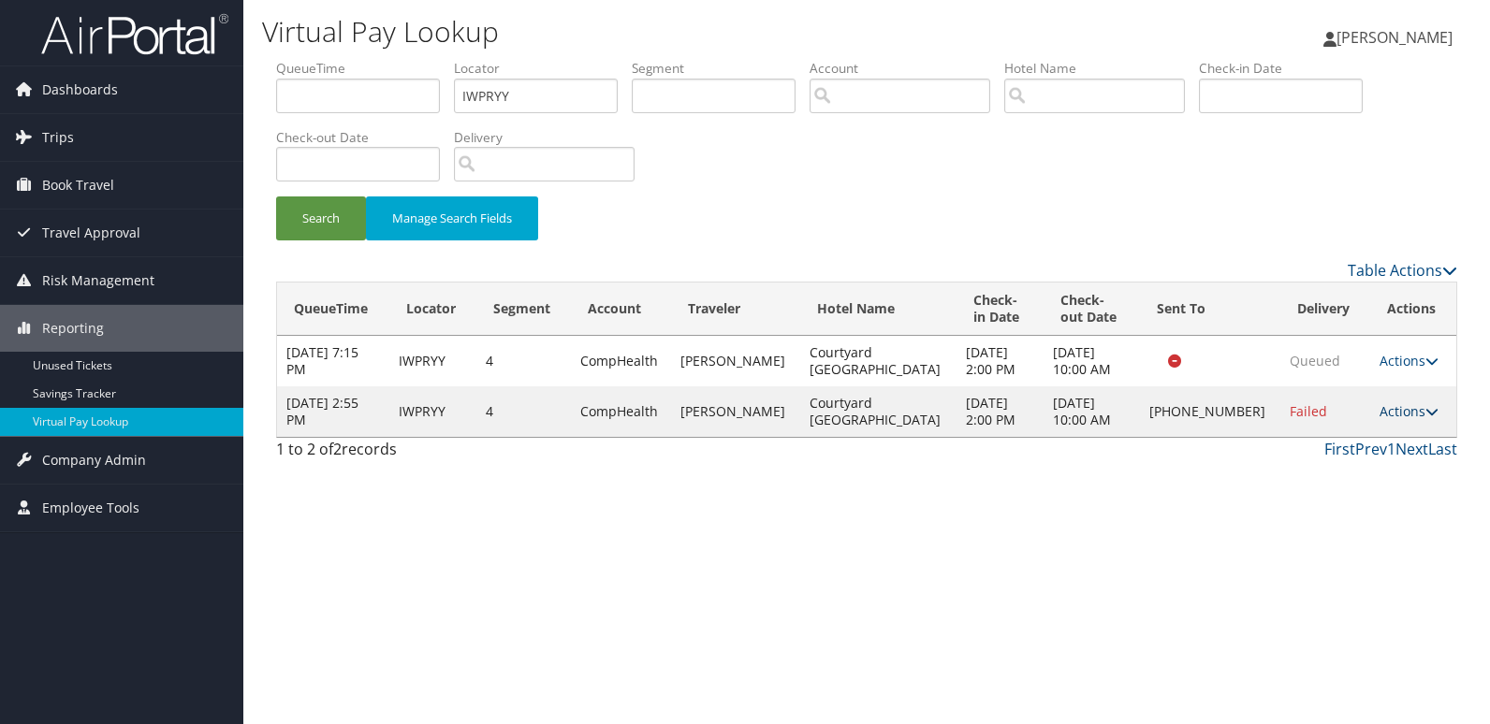
click at [1386, 411] on link "Actions" at bounding box center [1409, 411] width 59 height 18
click at [1326, 481] on link "Logs" at bounding box center [1344, 471] width 160 height 32
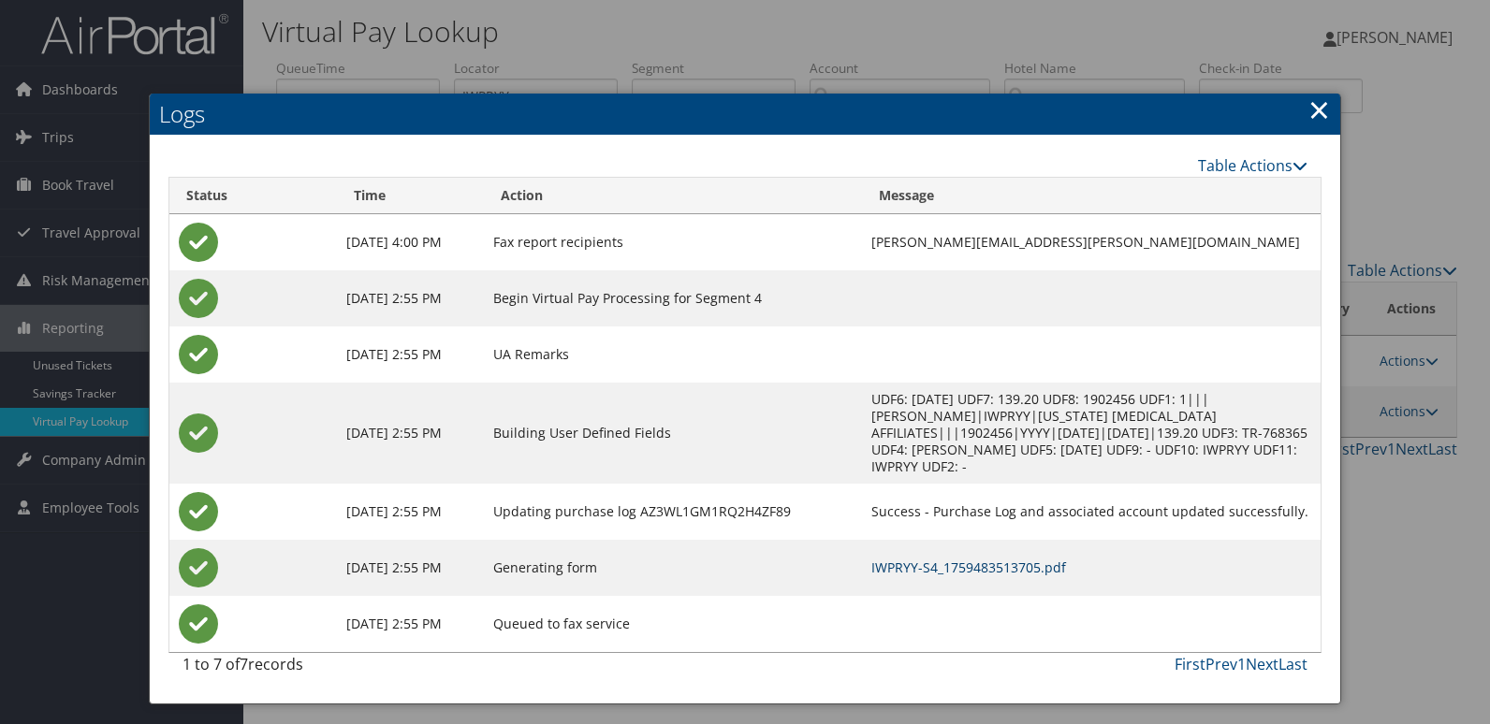
drag, startPoint x: 962, startPoint y: 549, endPoint x: 1054, endPoint y: 577, distance: 95.9
click at [962, 559] on link "IWPRYY-S4_1759483513705.pdf" at bounding box center [968, 568] width 195 height 18
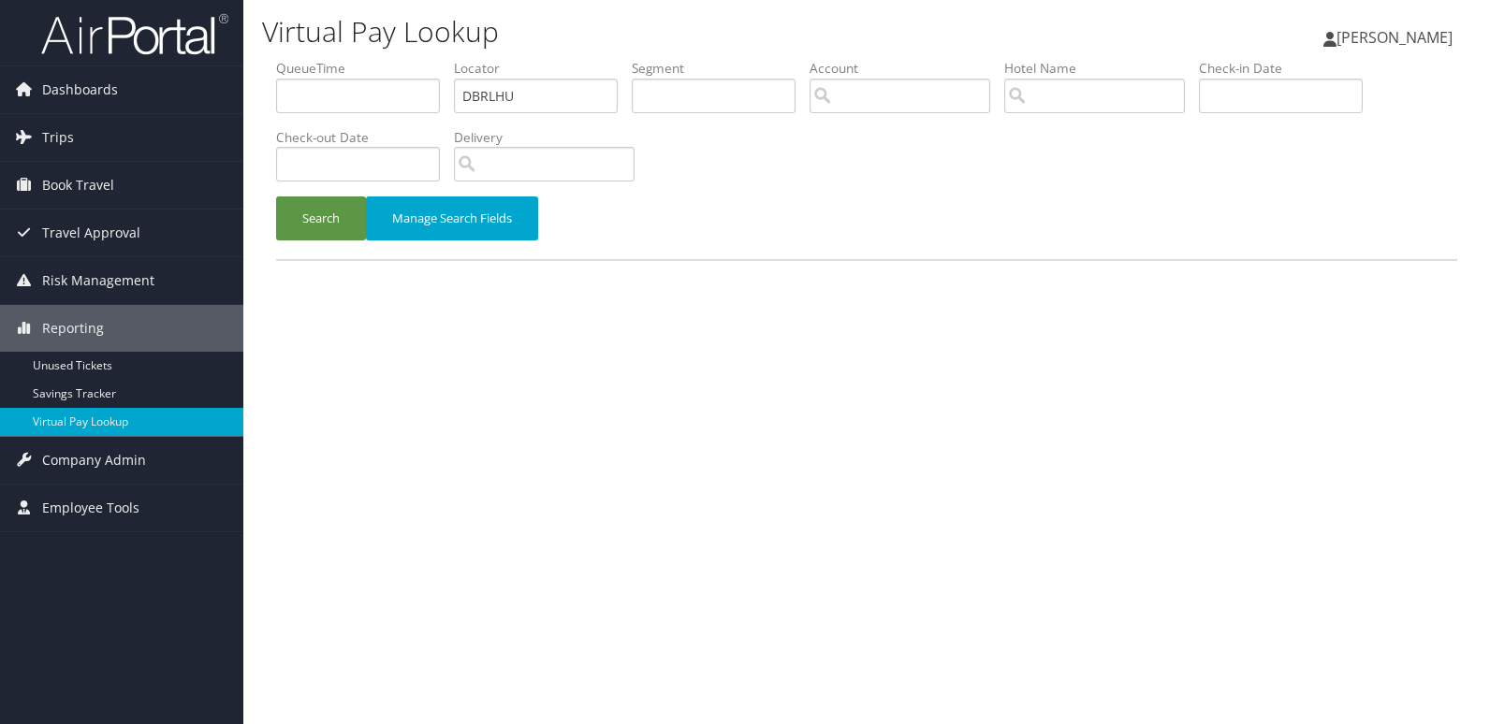
click at [250, 94] on div "Virtual Pay Lookup [PERSON_NAME] [PERSON_NAME] My Settings Travel Agency Contac…" at bounding box center [866, 362] width 1247 height 724
type input "HDUCUL"
click at [276, 197] on button "Search" at bounding box center [321, 219] width 90 height 44
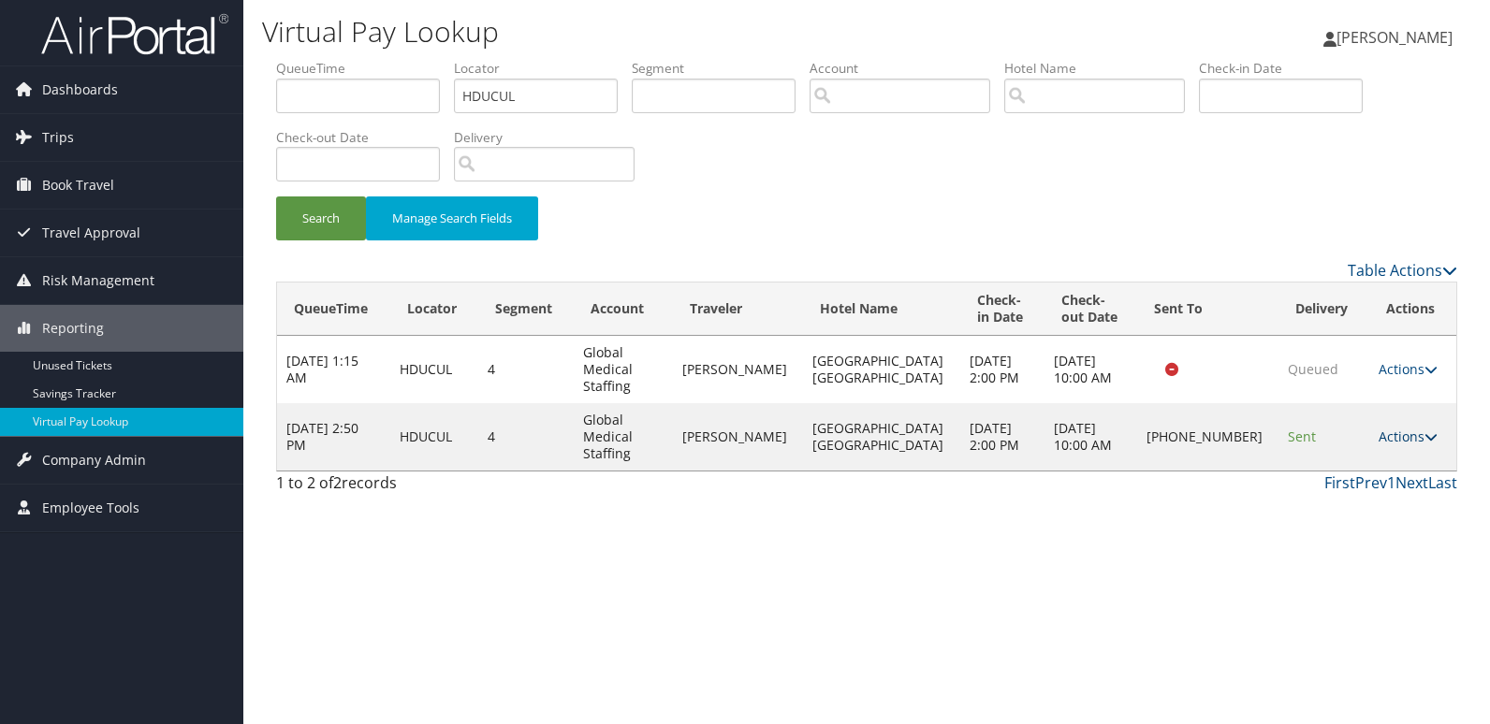
click at [1381, 428] on link "Actions" at bounding box center [1408, 437] width 59 height 18
click at [1342, 471] on link "Logs" at bounding box center [1341, 471] width 160 height 32
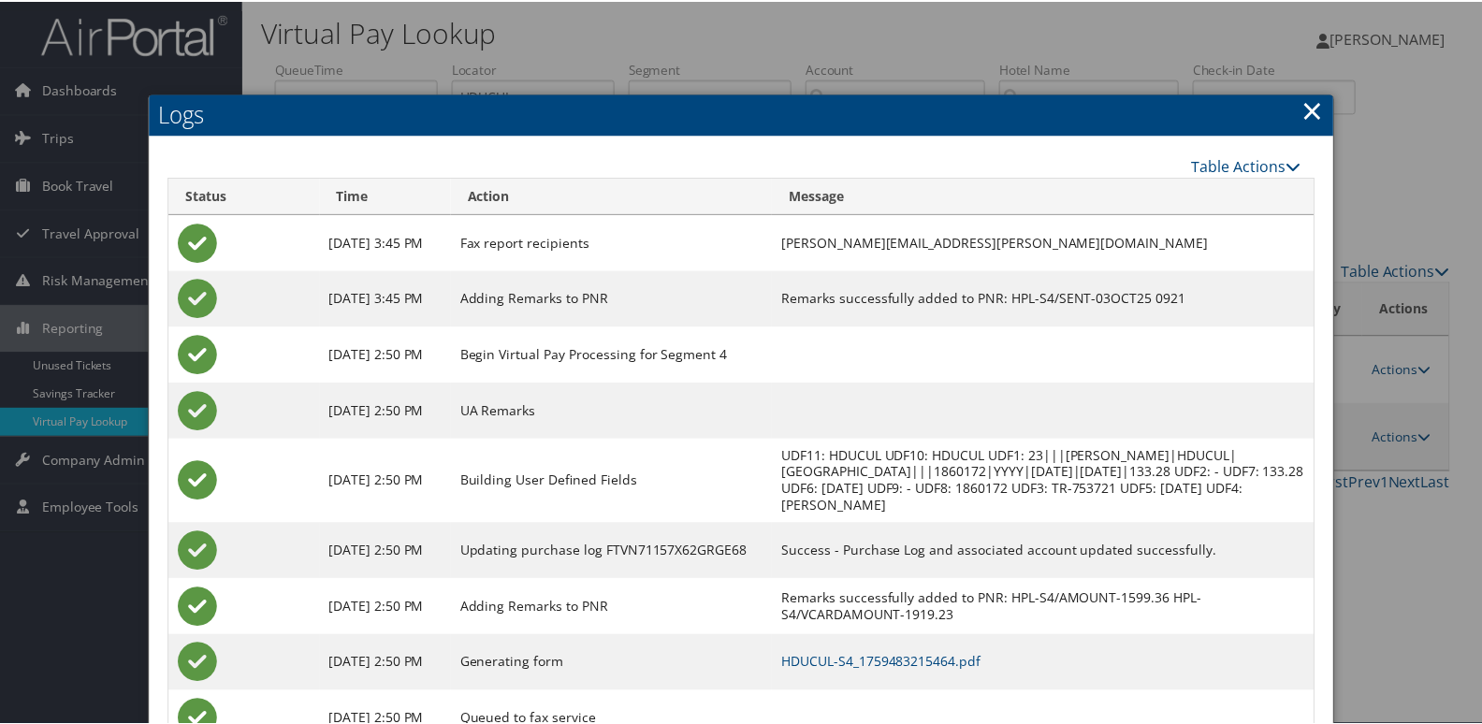
scroll to position [93, 0]
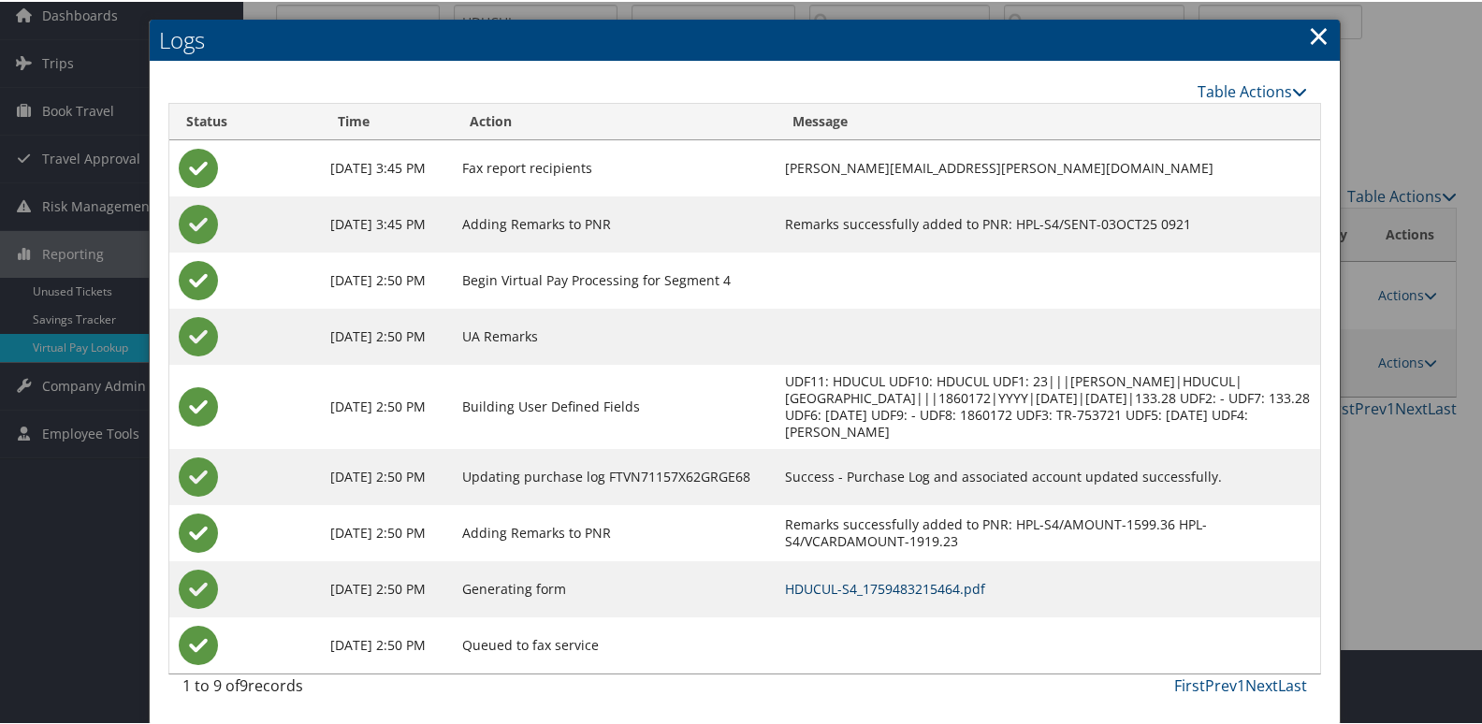
click at [934, 591] on link "HDUCUL-S4_1759483215464.pdf" at bounding box center [885, 587] width 200 height 18
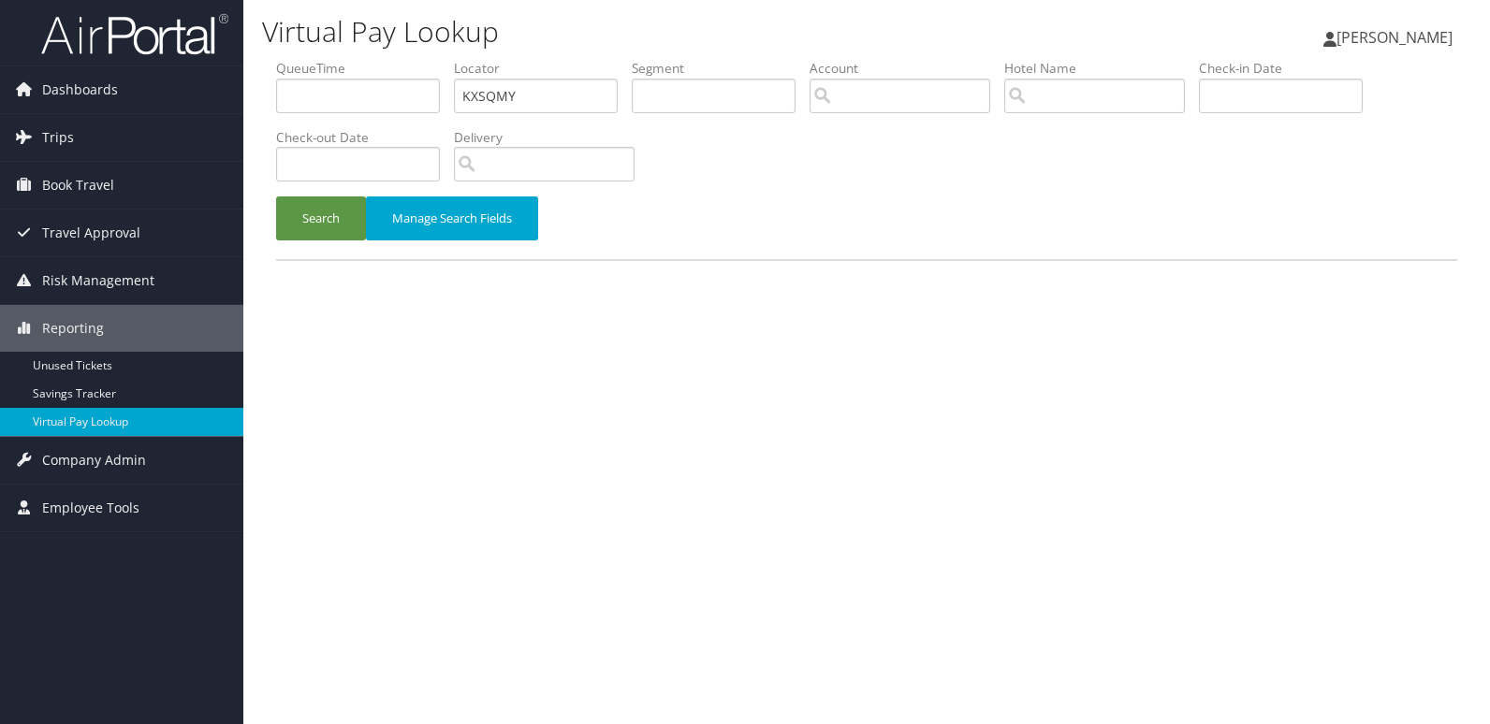
click at [322, 219] on button "Search" at bounding box center [321, 219] width 90 height 44
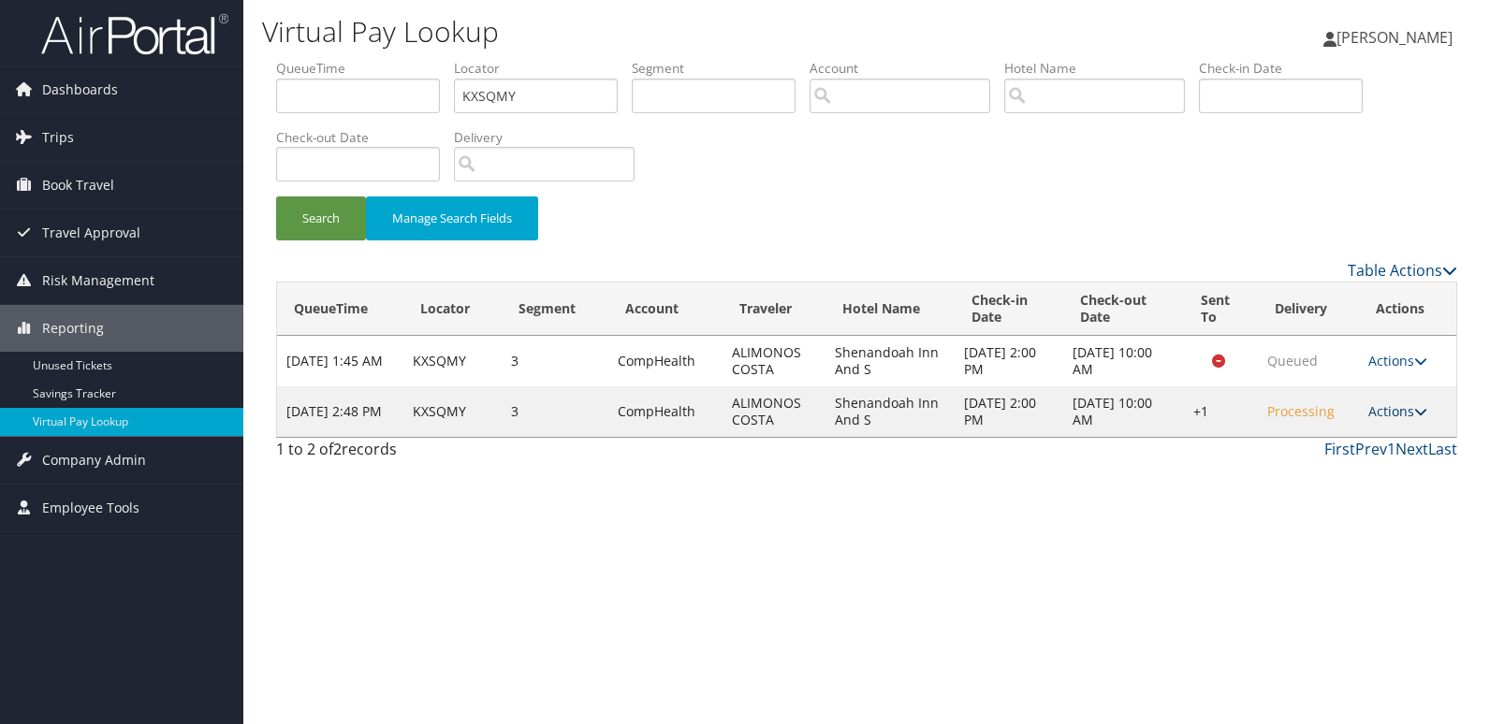
click at [1409, 413] on link "Actions" at bounding box center [1397, 411] width 59 height 18
click at [1367, 429] on link "Resend" at bounding box center [1344, 439] width 160 height 32
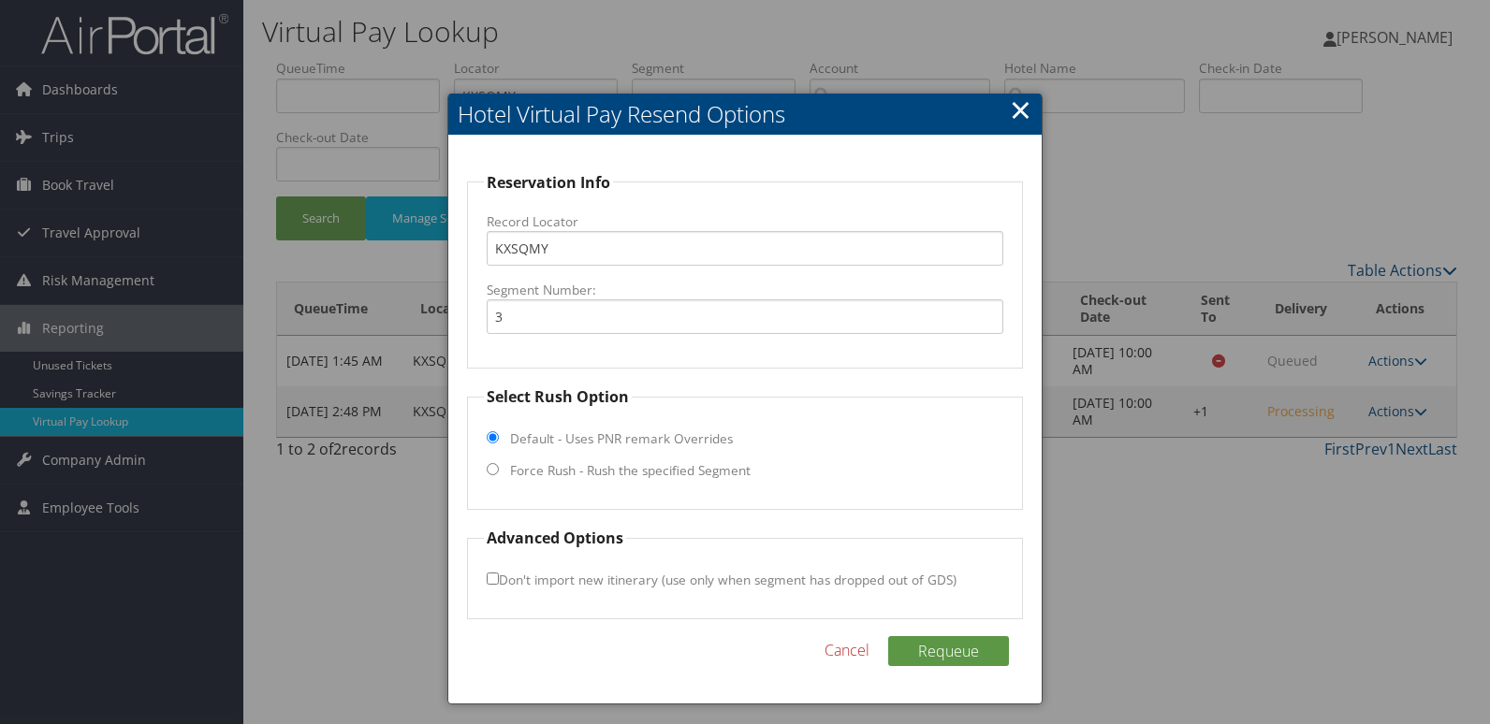
click at [588, 465] on label "Force Rush - Rush the specified Segment" at bounding box center [630, 470] width 241 height 19
click at [499, 465] on input "Force Rush - Rush the specified Segment" at bounding box center [493, 469] width 12 height 12
radio input "true"
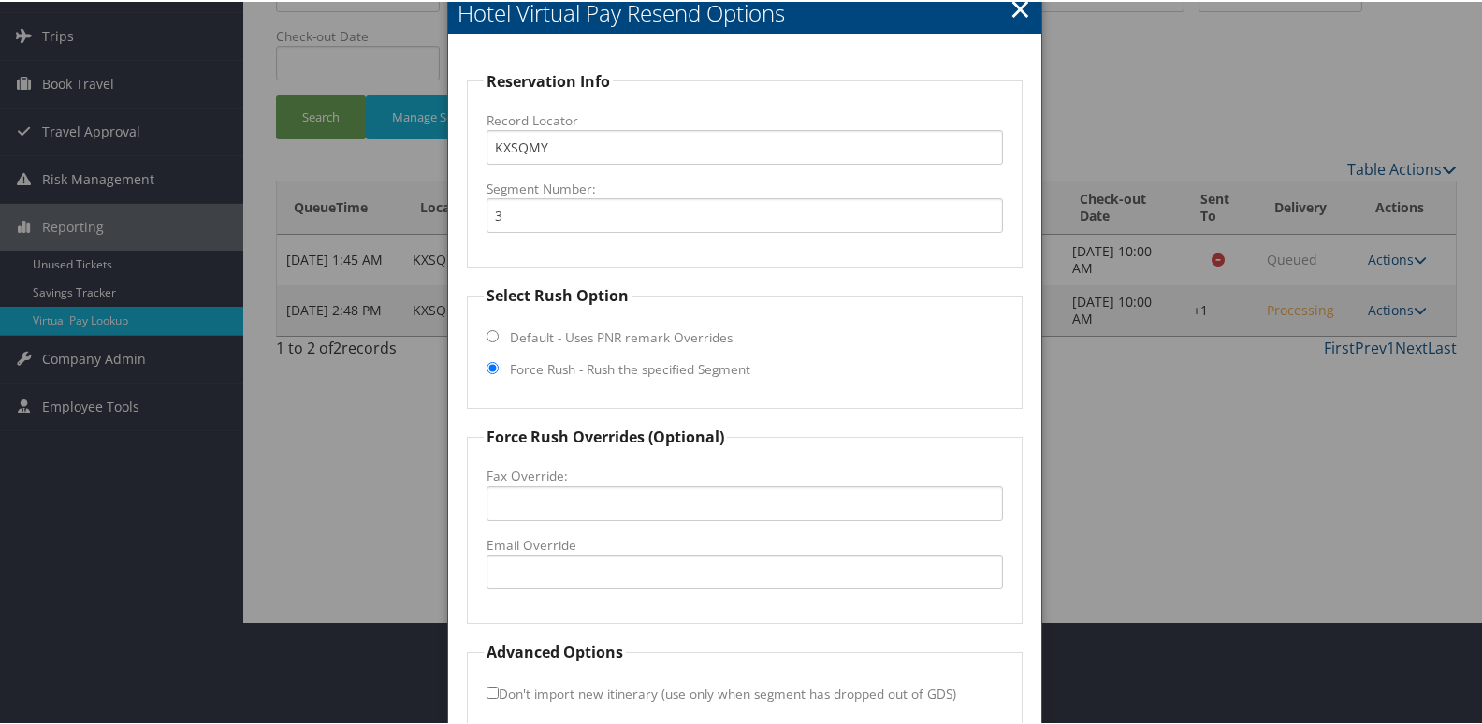
scroll to position [196, 0]
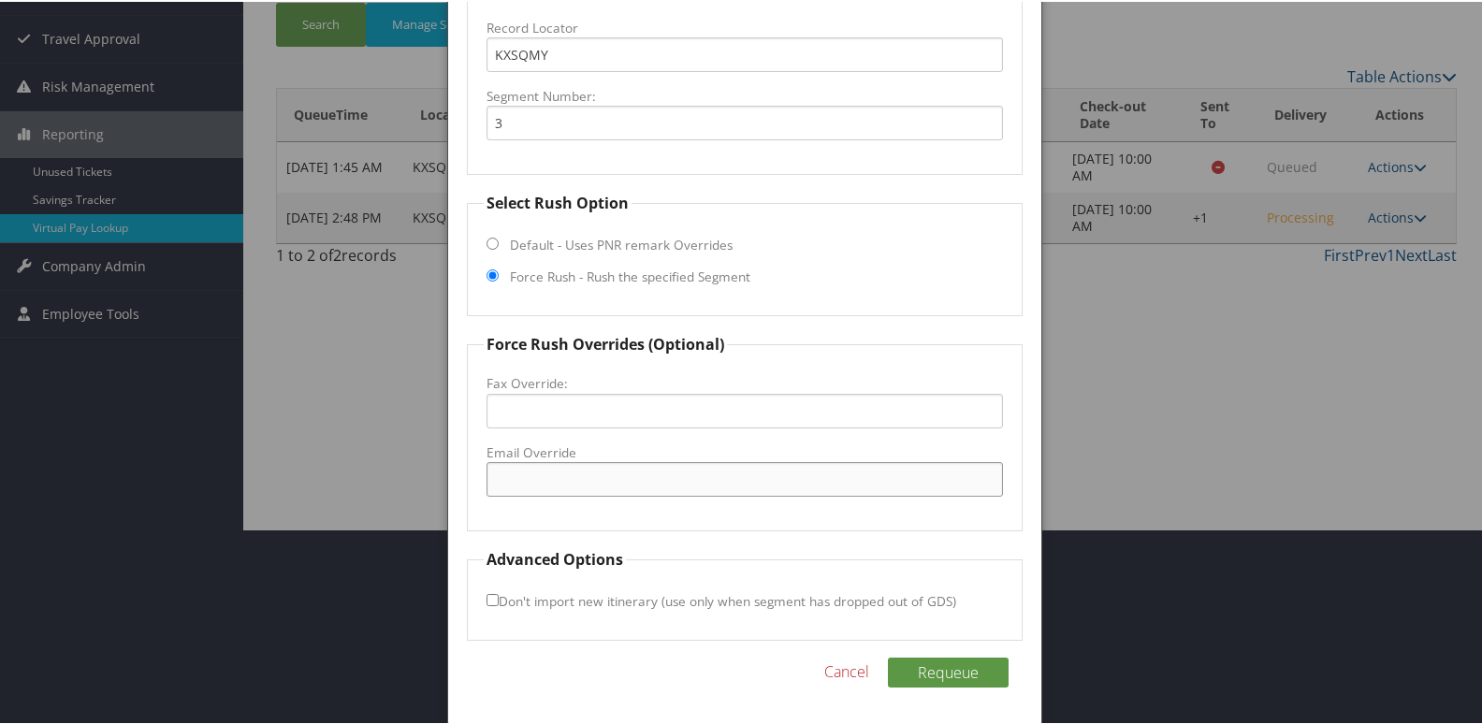
click at [638, 491] on input "Email Override" at bounding box center [746, 477] width 518 height 35
drag, startPoint x: 685, startPoint y: 483, endPoint x: 401, endPoint y: 480, distance: 284.5
click at [401, 480] on body "Menu Dashboards ► AirPortal 360™ (Manager) My Travel Dashboard Trips ► Airtiner…" at bounding box center [745, 166] width 1490 height 724
type input "sheninn3000@hotmail.com"
click at [975, 680] on button "Requeue" at bounding box center [948, 671] width 121 height 30
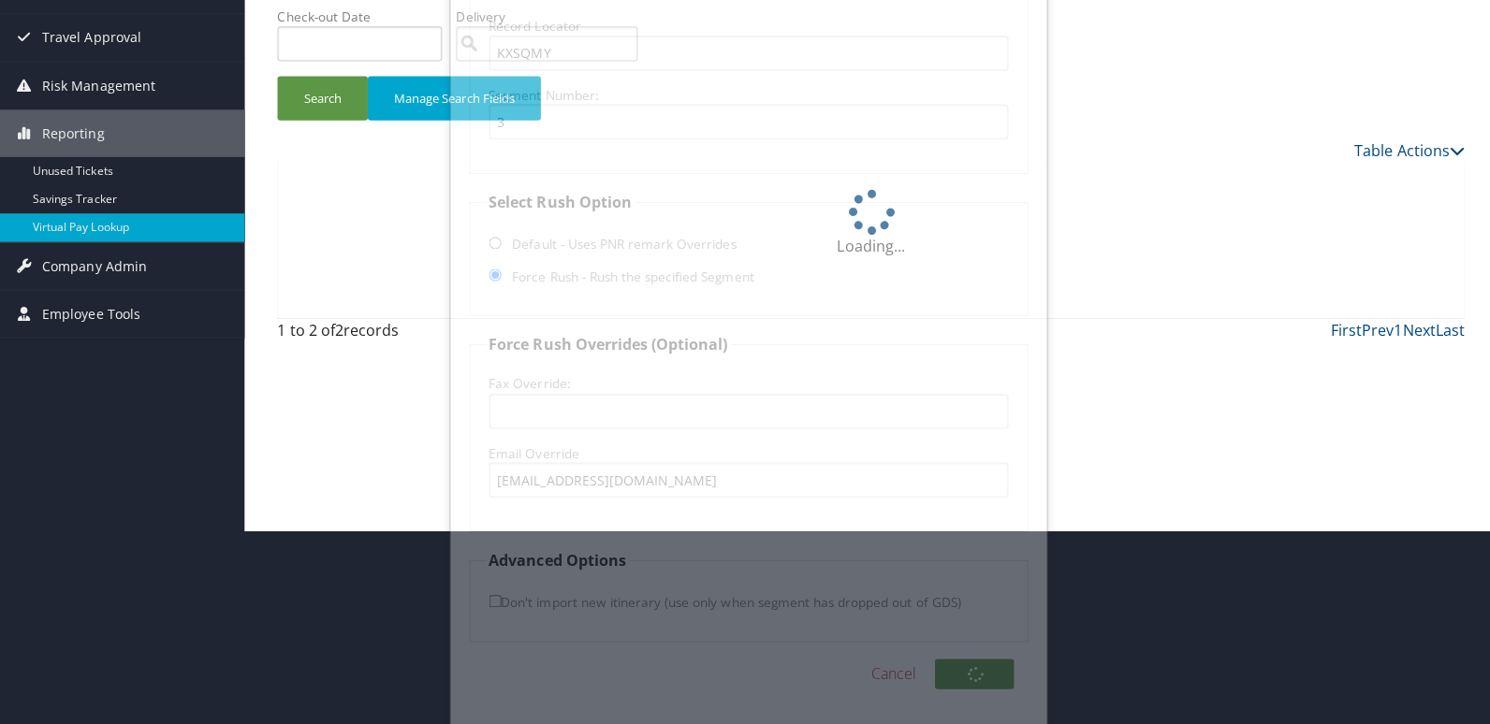
scroll to position [0, 0]
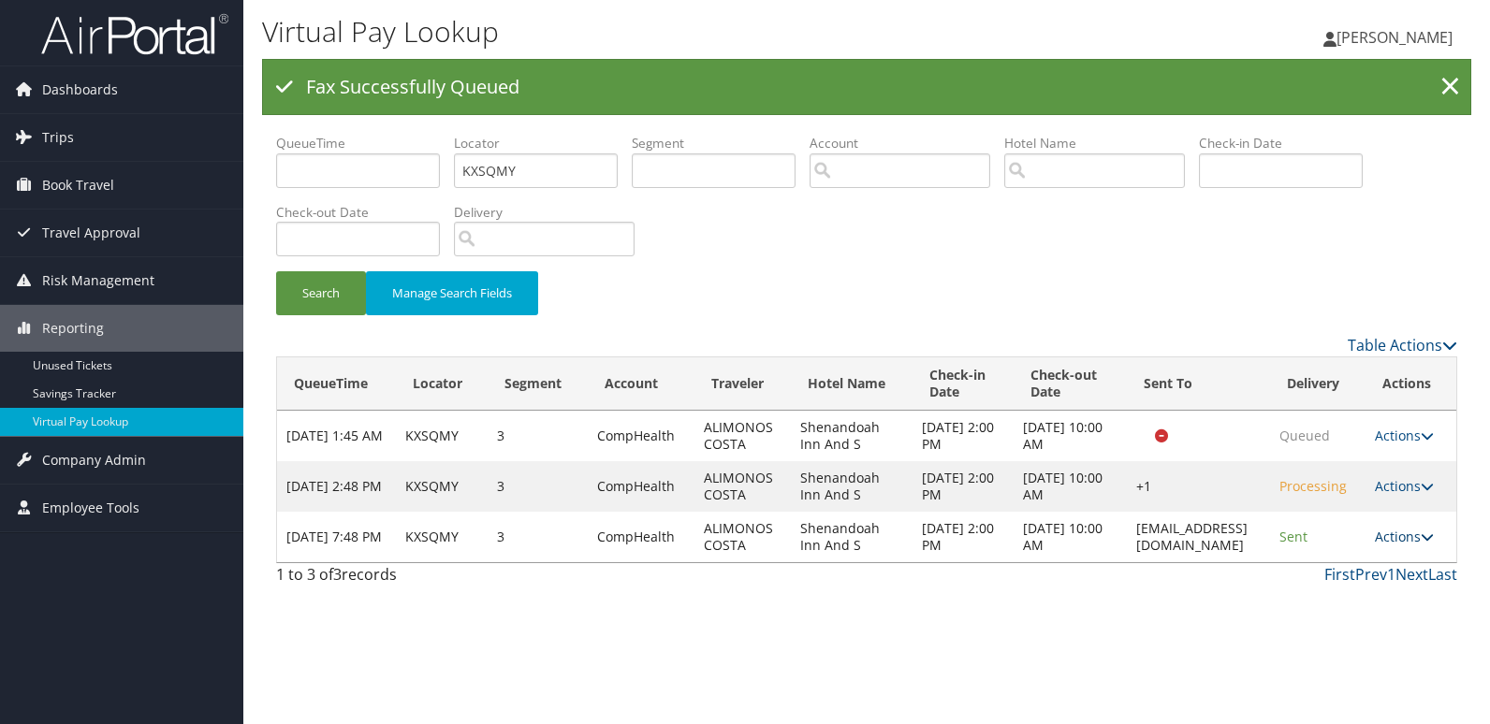
click at [1403, 536] on link "Actions" at bounding box center [1404, 537] width 59 height 18
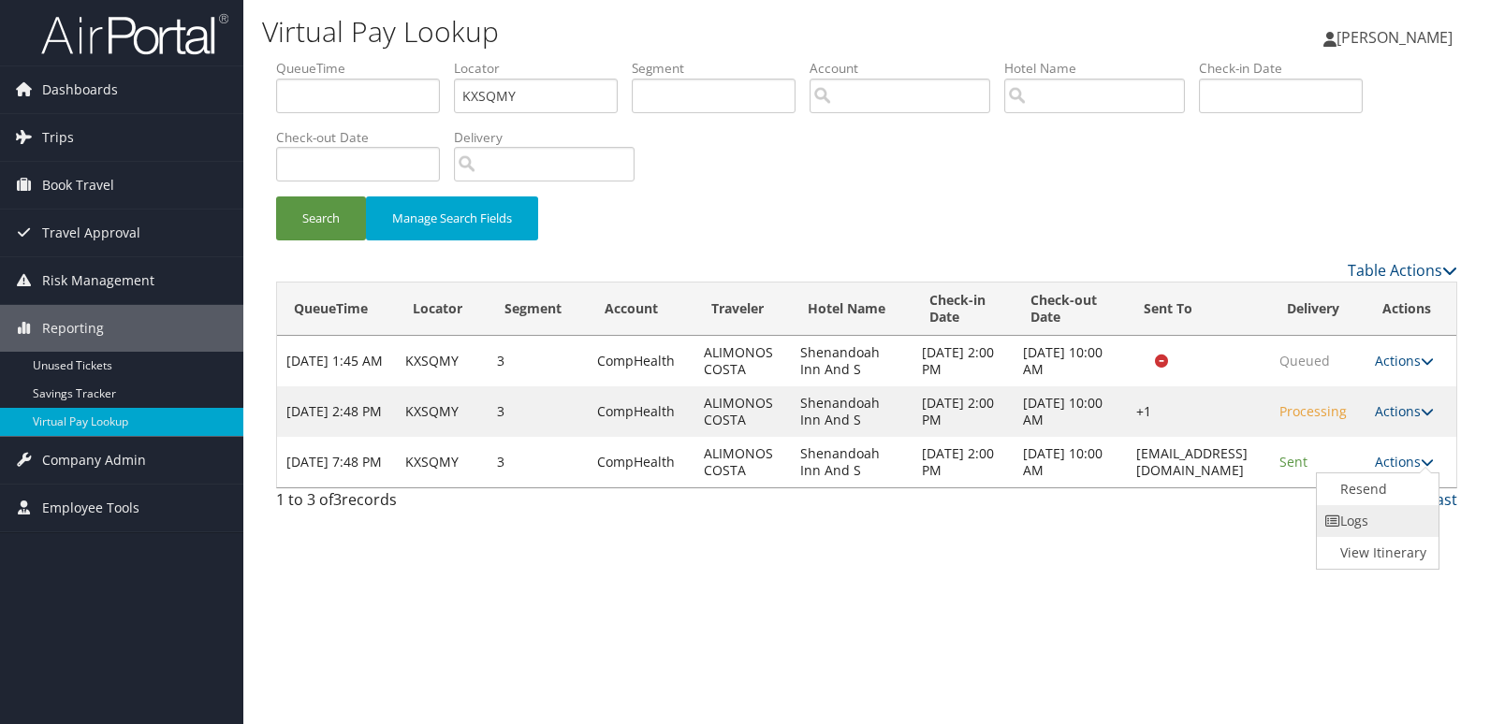
click at [1364, 520] on link "Logs" at bounding box center [1376, 521] width 118 height 32
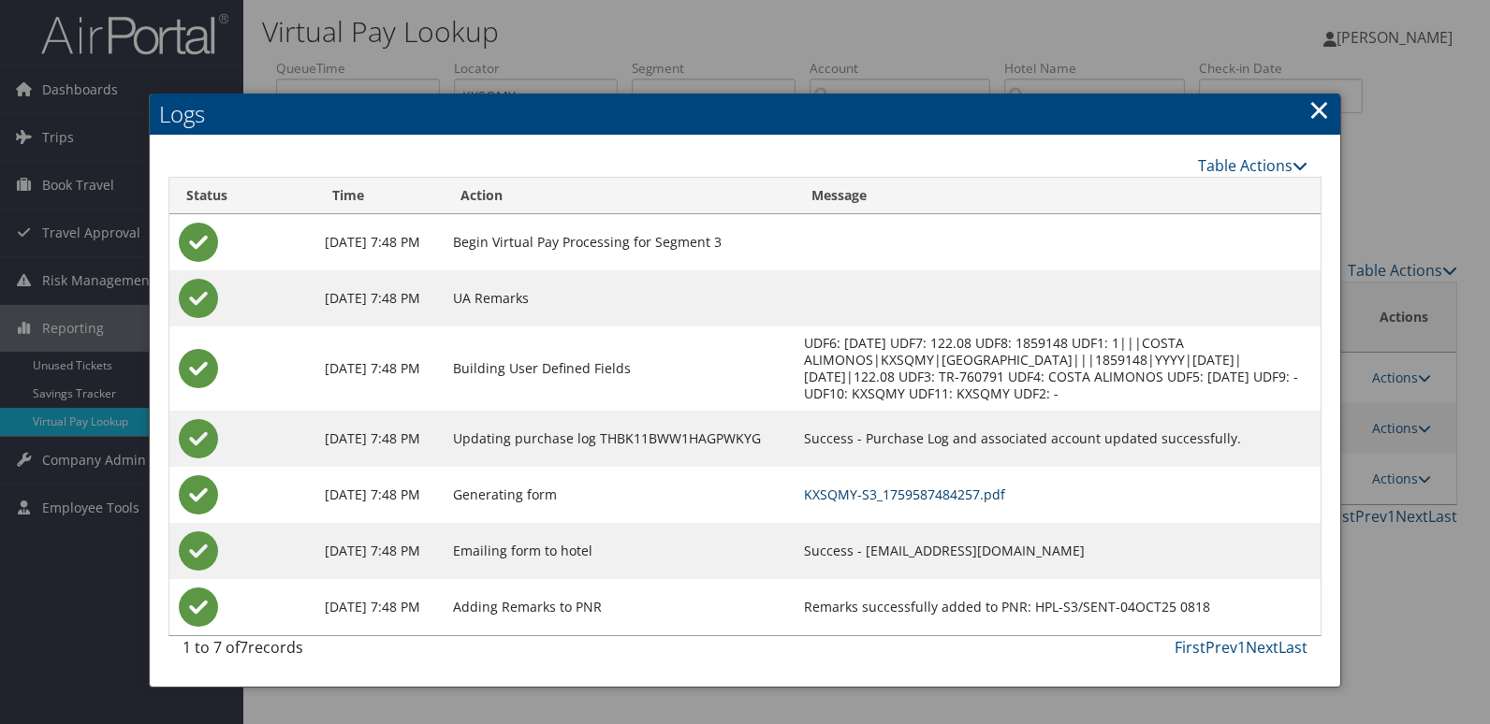
click at [952, 498] on link "KXSQMY-S3_1759587484257.pdf" at bounding box center [904, 495] width 201 height 18
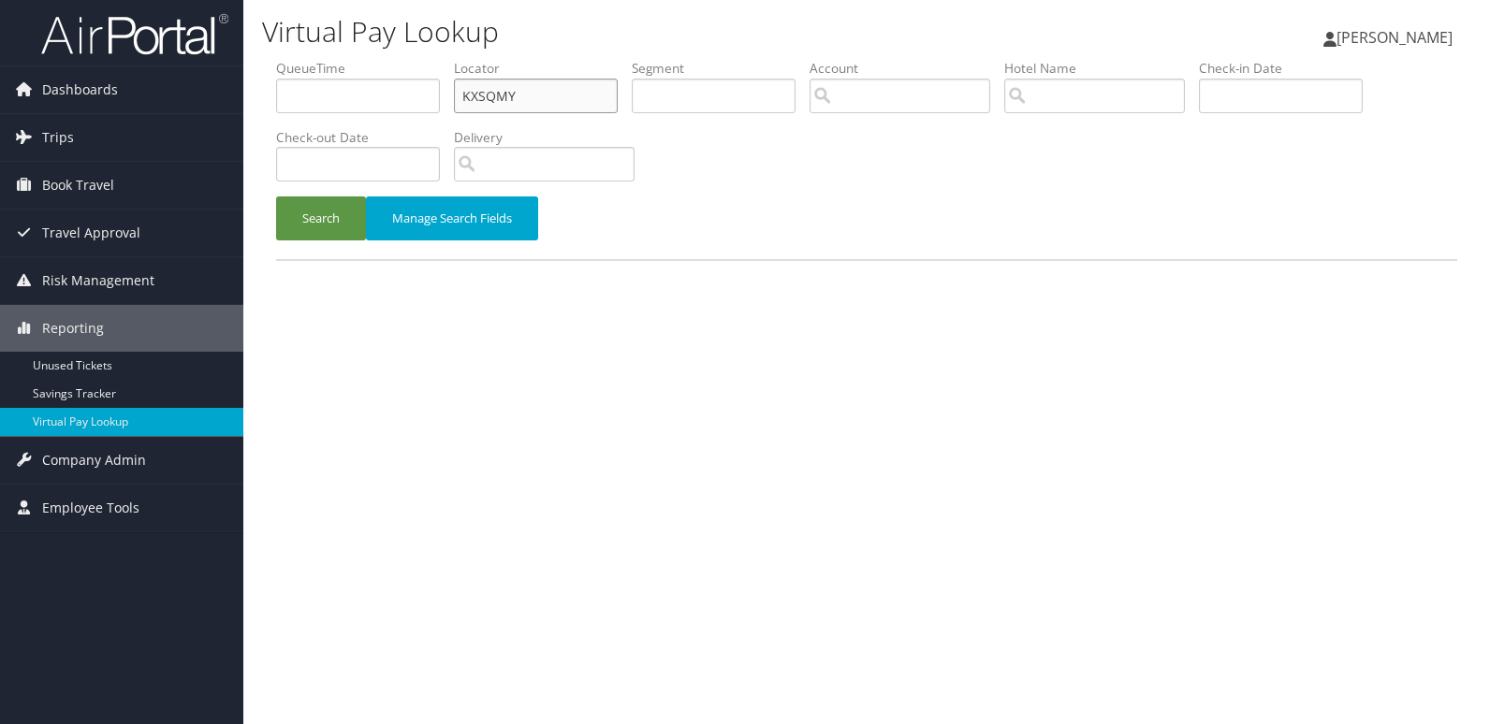
drag, startPoint x: 0, startPoint y: 0, endPoint x: 274, endPoint y: 95, distance: 290.4
click at [276, 95] on form "QueueTime Locator KXSQMY Segment Account Traveler Hotel Name Check-in Date Chec…" at bounding box center [866, 159] width 1181 height 200
paste input "SLRSUQ"
type input "SLRSUQ"
click at [292, 233] on button "Search" at bounding box center [321, 219] width 90 height 44
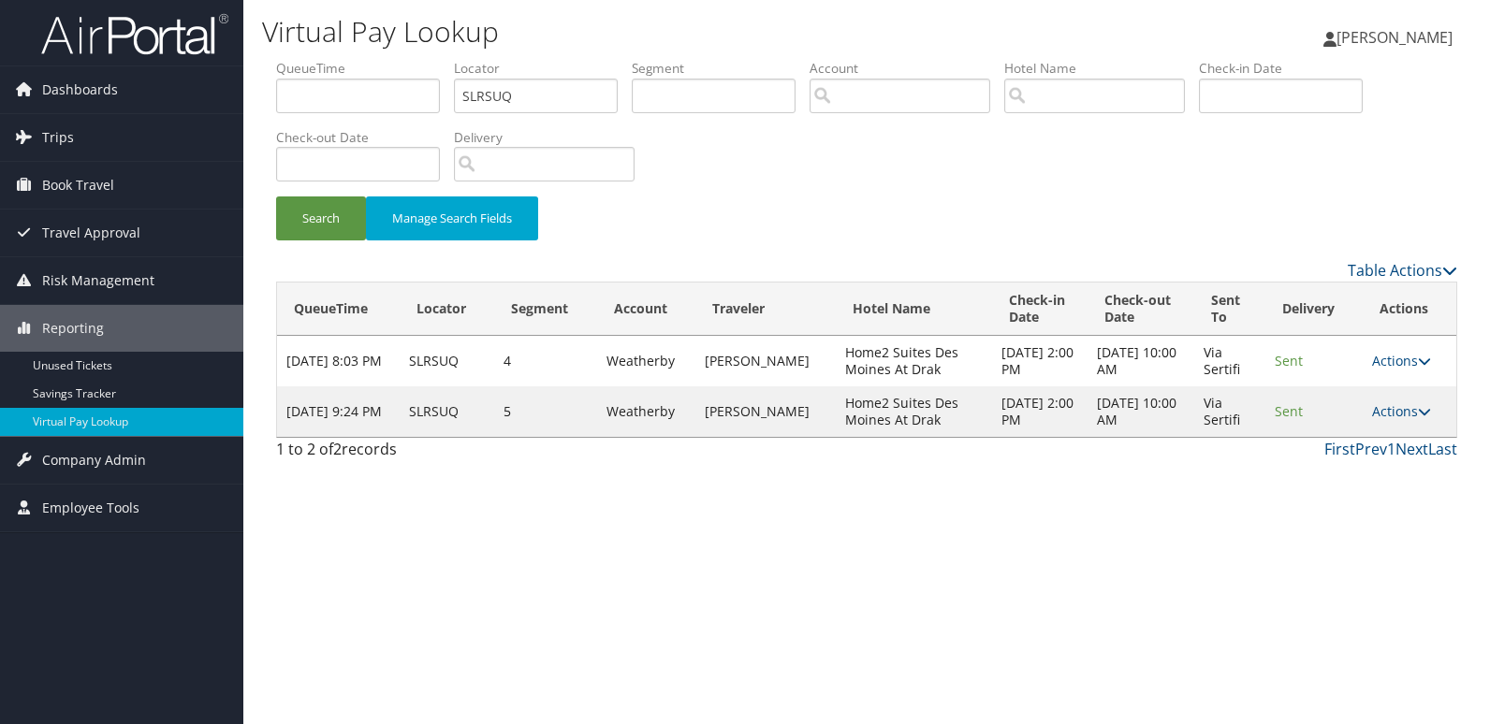
click at [1400, 401] on td "Actions Resend Logs View Itinerary" at bounding box center [1410, 412] width 94 height 51
click at [1396, 415] on link "Actions" at bounding box center [1401, 411] width 59 height 18
click at [1364, 457] on link "Logs" at bounding box center [1366, 471] width 118 height 32
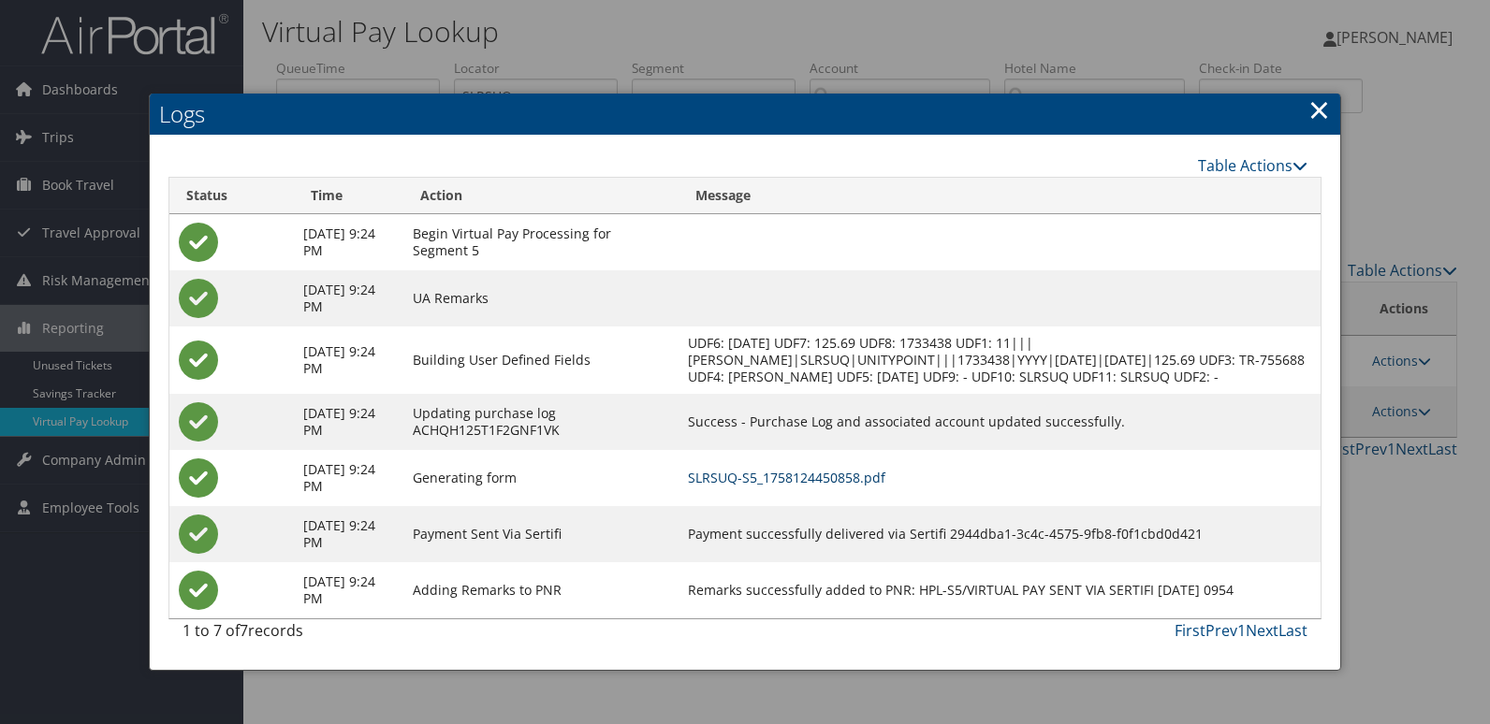
click at [810, 487] on link "SLRSUQ-S5_1758124450858.pdf" at bounding box center [786, 478] width 197 height 18
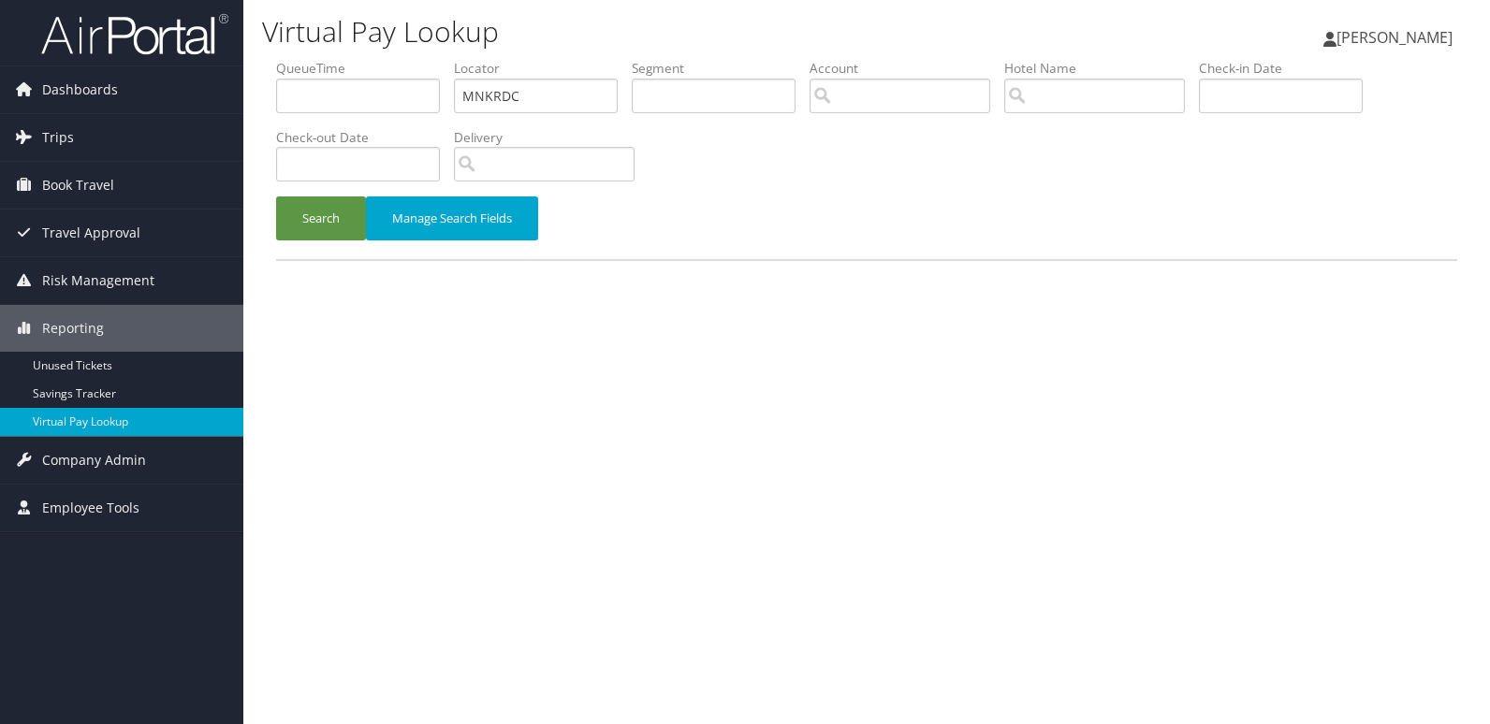
click at [407, 59] on ul "QueueTime Locator MNKRDC Segment Account Traveler Hotel Name Check-in Date Chec…" at bounding box center [866, 59] width 1181 height 0
type input "MIPIBH"
click at [276, 197] on button "Search" at bounding box center [321, 219] width 90 height 44
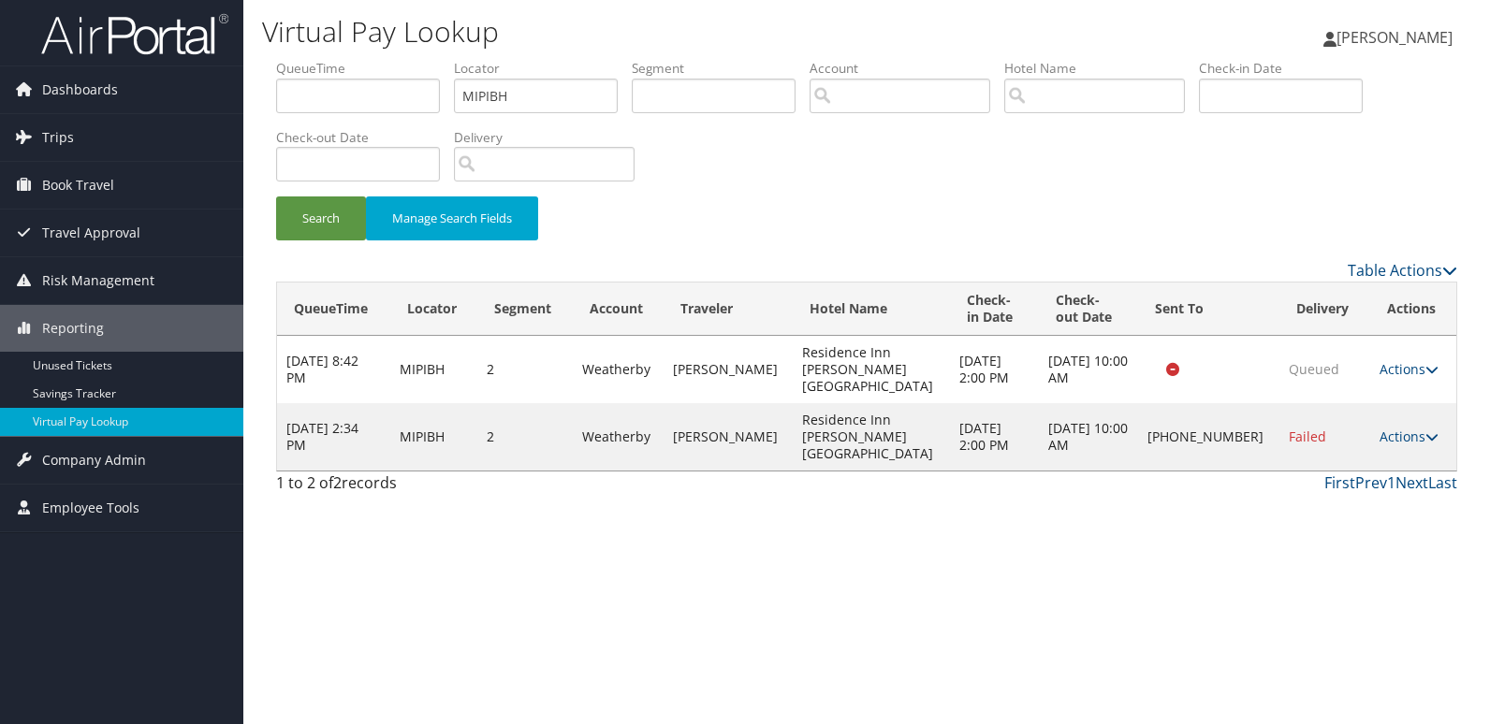
click at [1414, 428] on link "Actions" at bounding box center [1409, 437] width 59 height 18
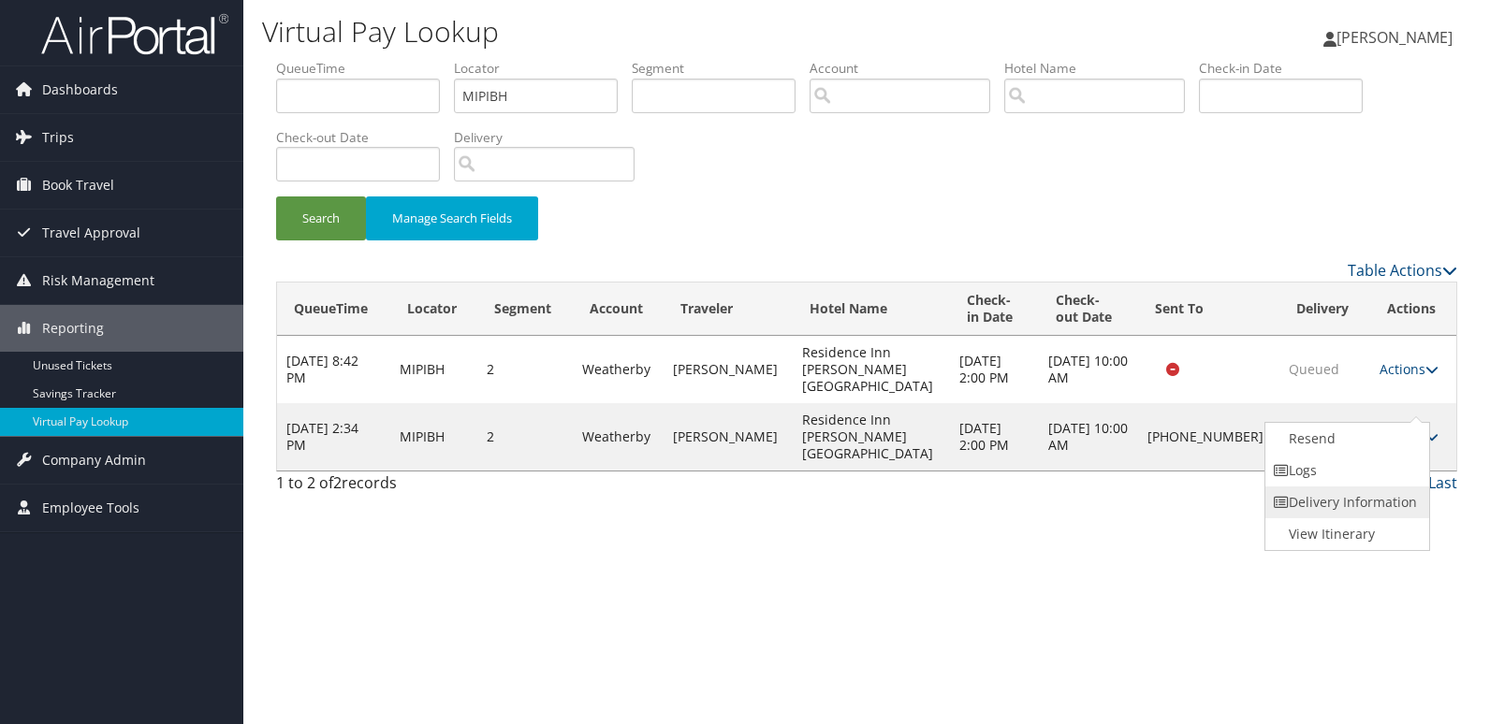
click at [1318, 491] on link "Delivery Information" at bounding box center [1345, 503] width 160 height 32
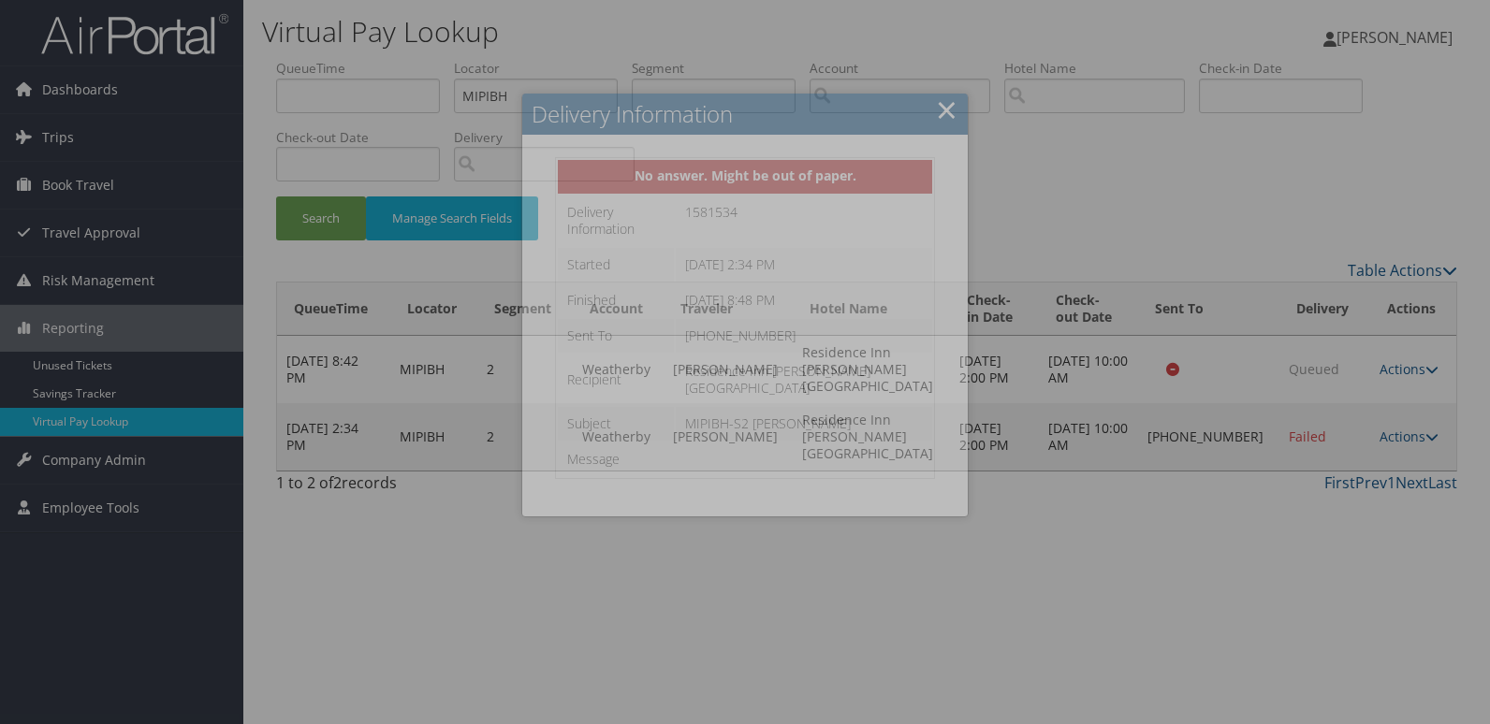
click at [1302, 489] on div at bounding box center [745, 362] width 1490 height 724
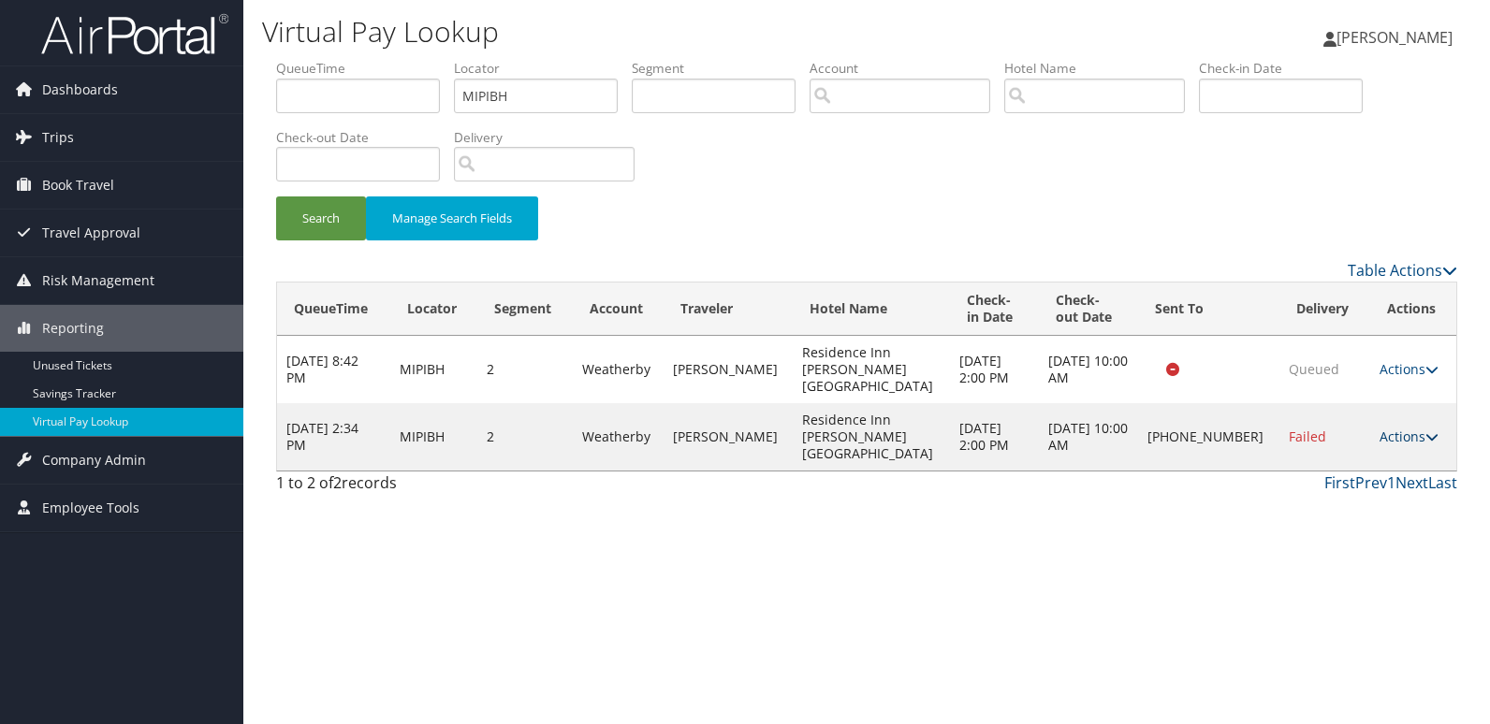
click at [1400, 428] on link "Actions" at bounding box center [1409, 437] width 59 height 18
click at [1352, 468] on link "Logs" at bounding box center [1345, 471] width 160 height 32
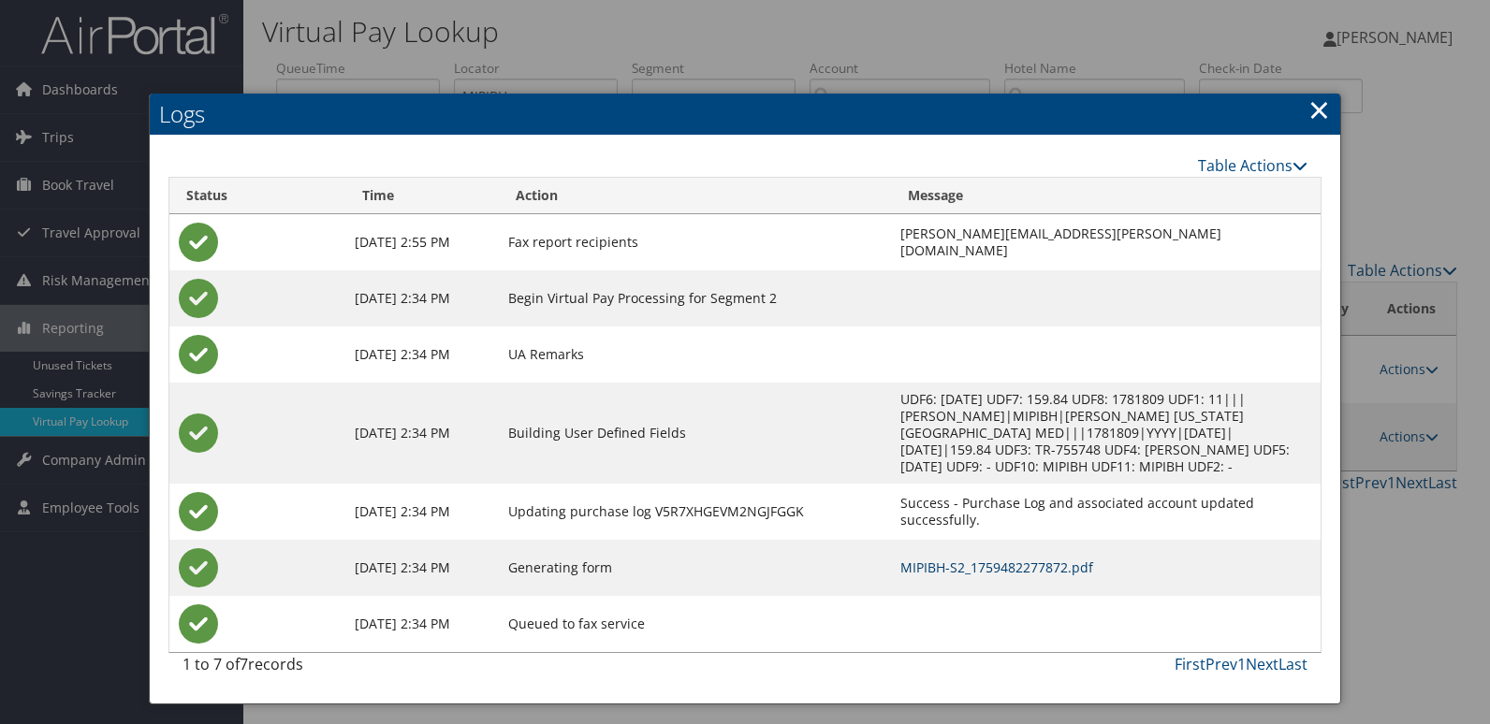
click at [907, 559] on link "MIPIBH-S2_1759482277872.pdf" at bounding box center [996, 568] width 193 height 18
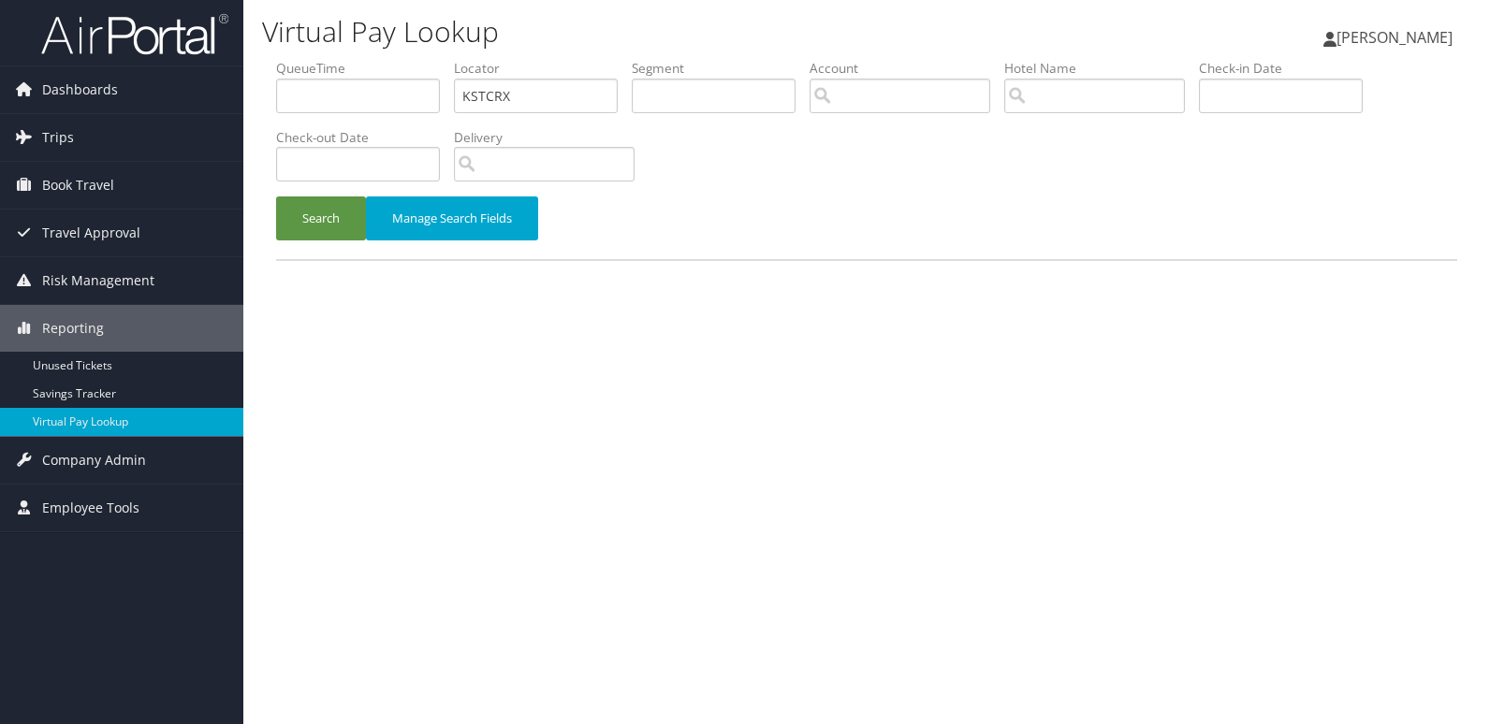
click at [321, 228] on button "Search" at bounding box center [321, 219] width 90 height 44
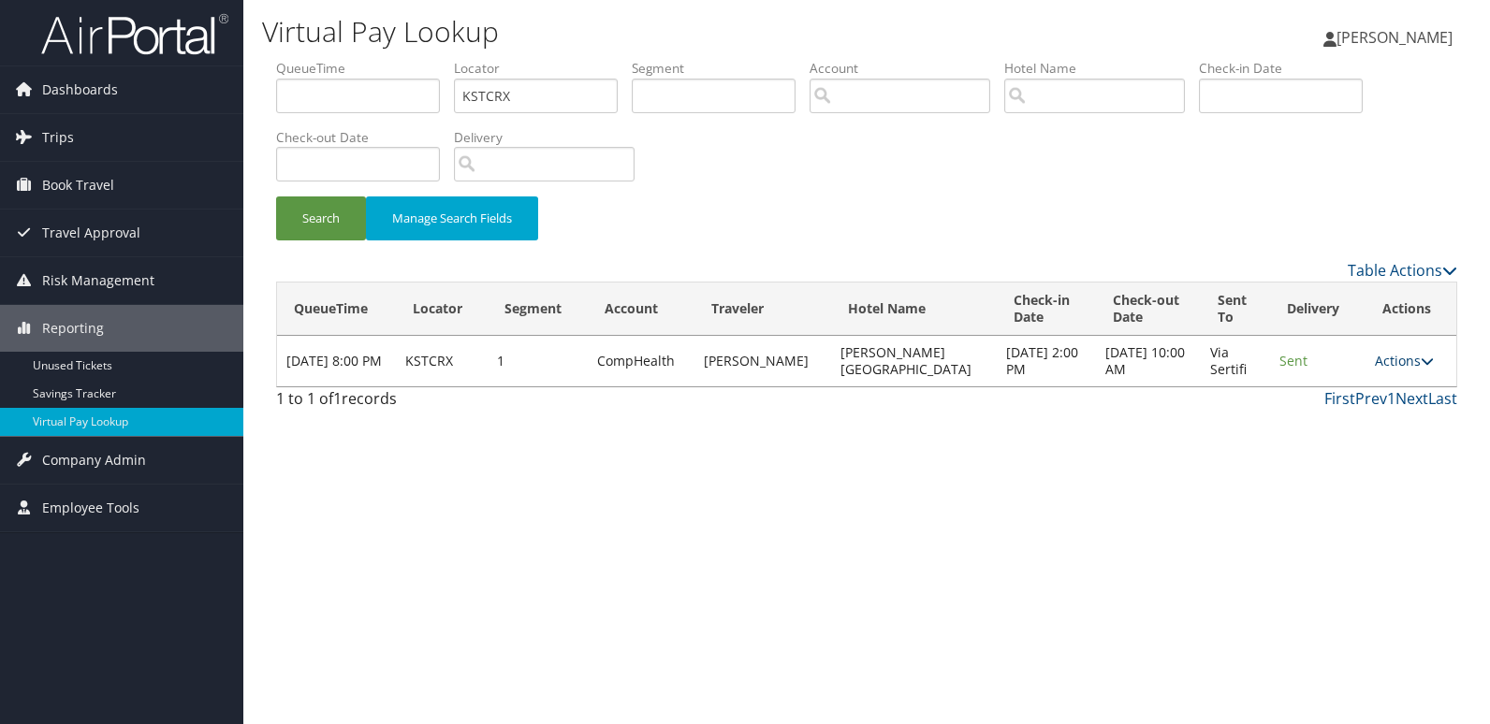
click at [1389, 362] on link "Actions" at bounding box center [1404, 361] width 59 height 18
click at [1355, 418] on link "Logs" at bounding box center [1366, 420] width 118 height 32
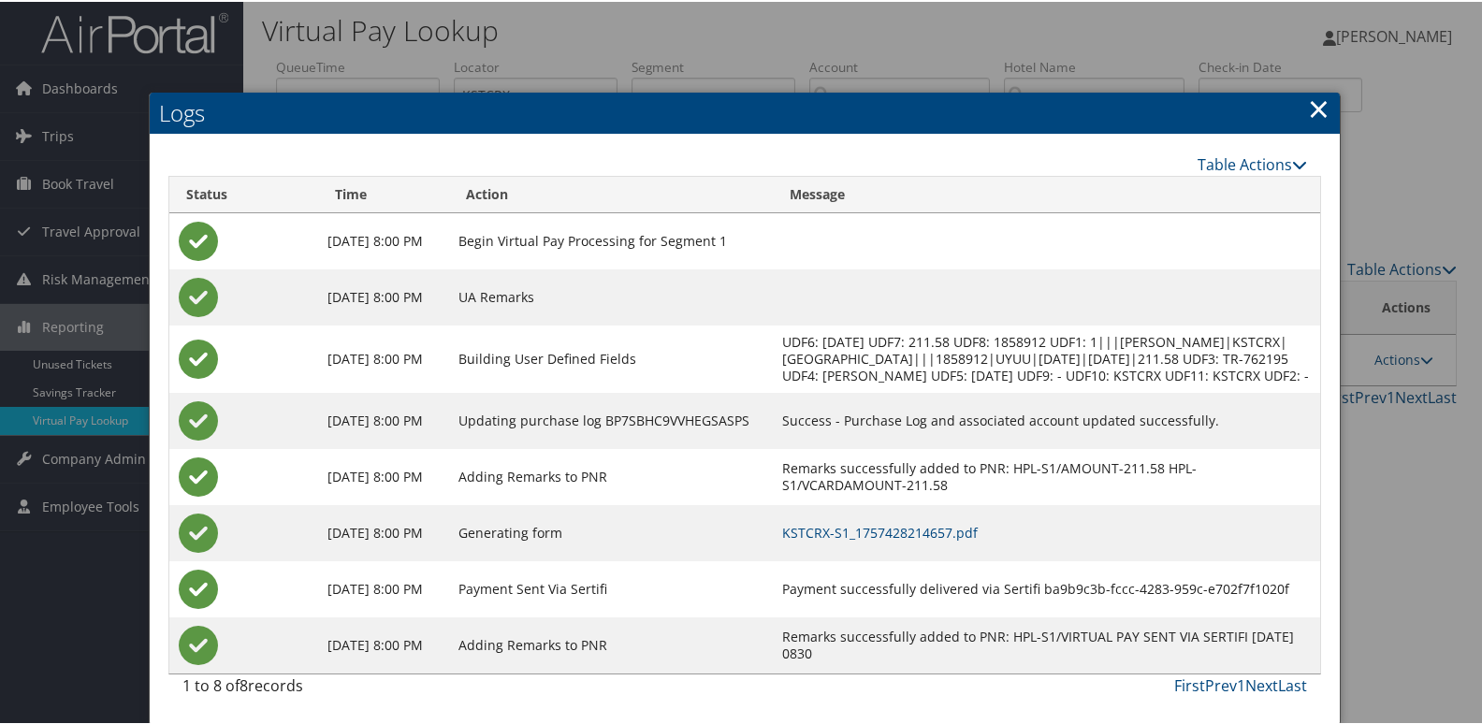
scroll to position [20, 0]
click at [961, 532] on link "KSTCRX-S1_1757428214657.pdf" at bounding box center [880, 531] width 196 height 18
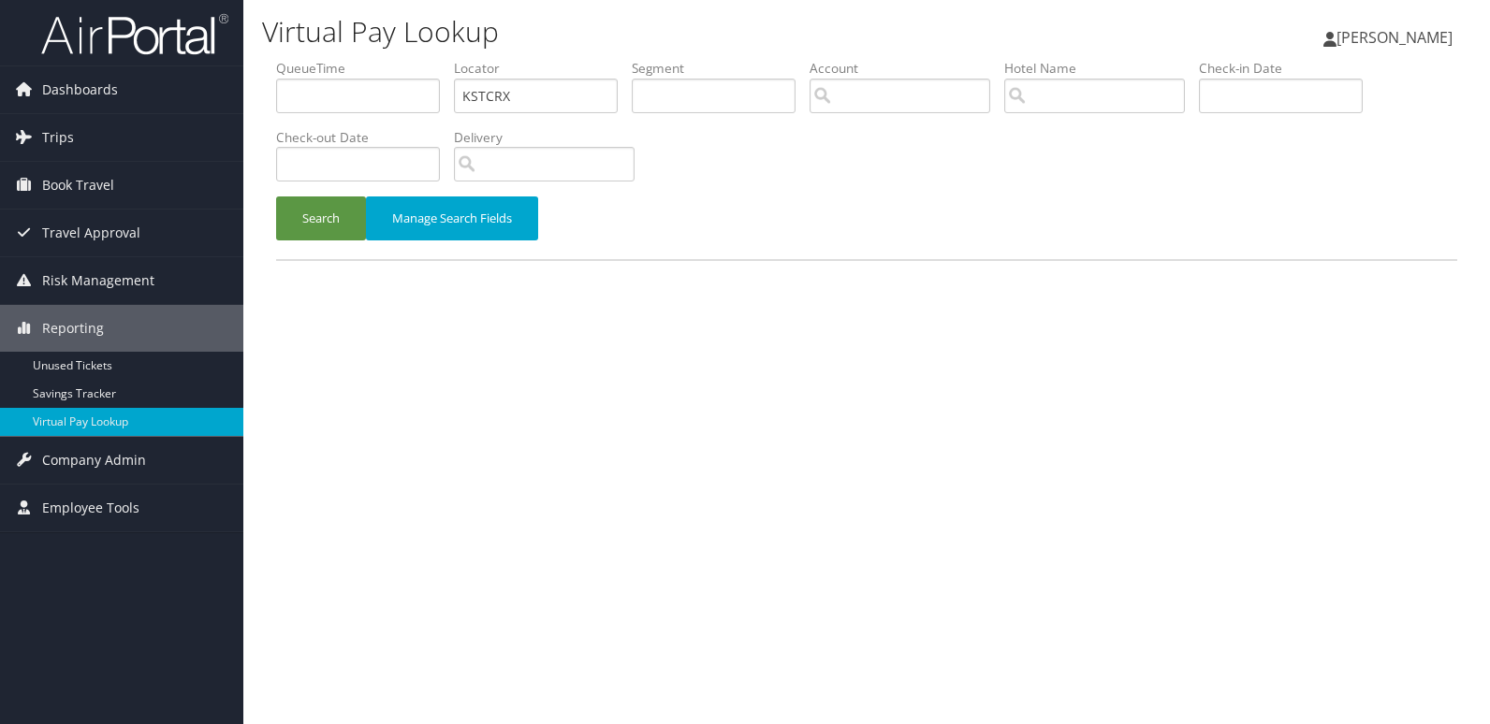
click at [428, 59] on ul "QueueTime Locator KSTCRX Segment Account Traveler Hotel Name Check-in Date Chec…" at bounding box center [866, 59] width 1181 height 0
type input "UZNTQS"
click at [314, 227] on button "Search" at bounding box center [321, 219] width 90 height 44
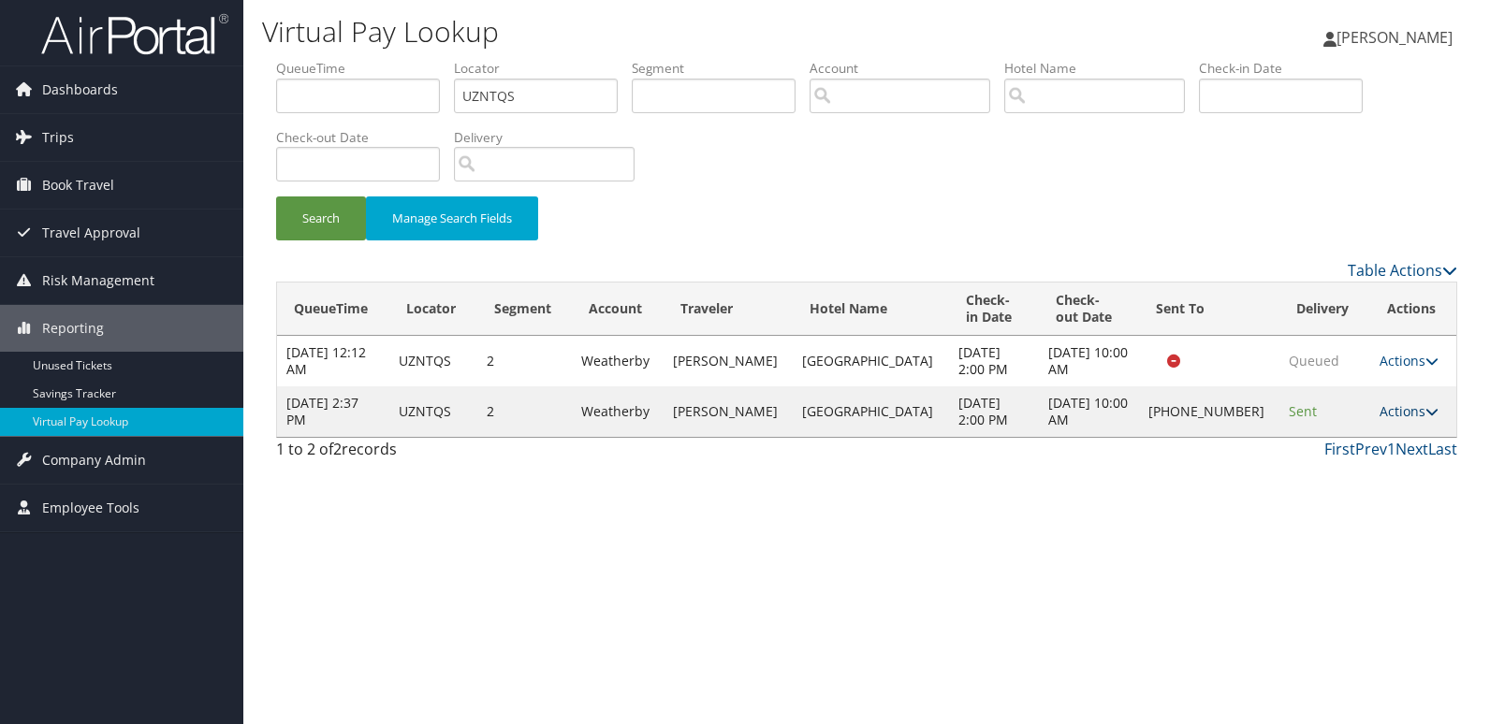
click at [1397, 409] on link "Actions" at bounding box center [1409, 411] width 59 height 18
click at [1313, 475] on link "Logs" at bounding box center [1343, 471] width 160 height 32
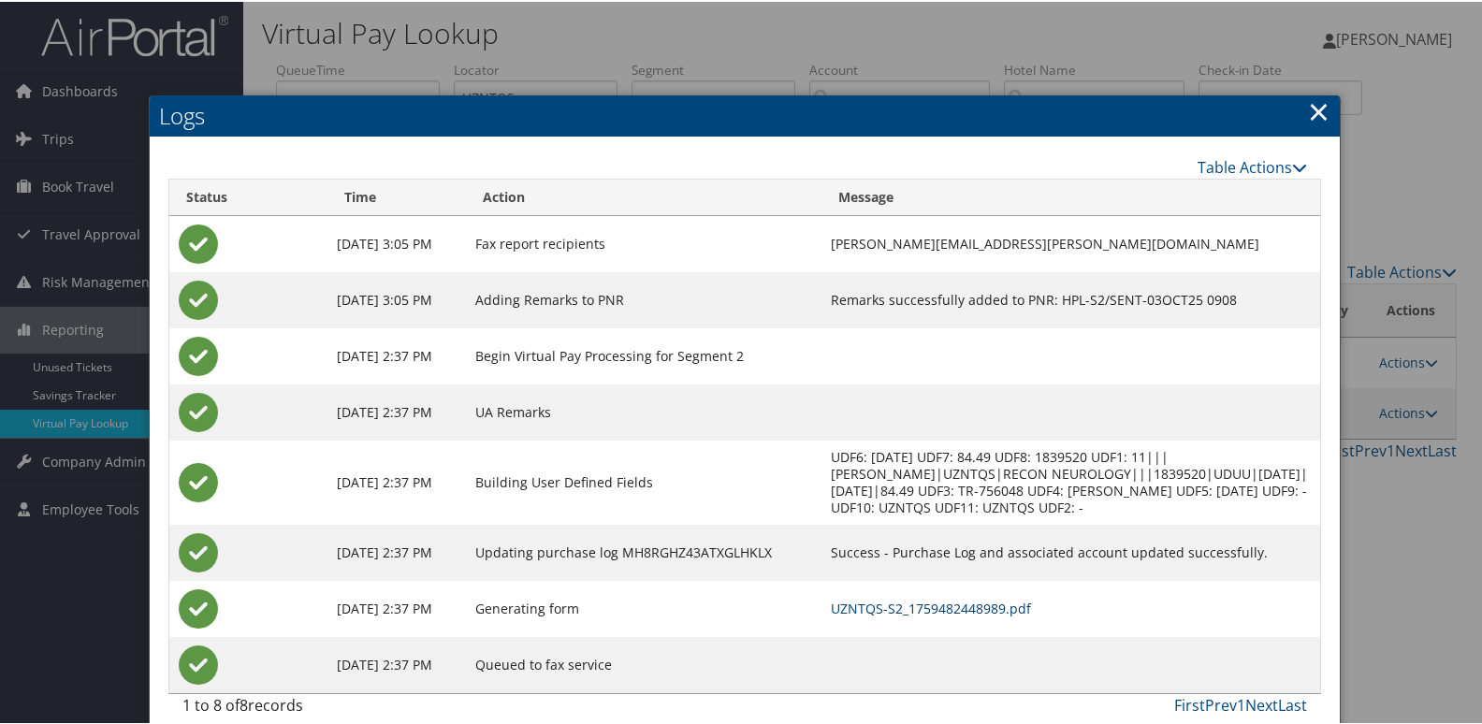
click at [901, 608] on link "UZNTQS-S2_1759482448989.pdf" at bounding box center [931, 607] width 200 height 18
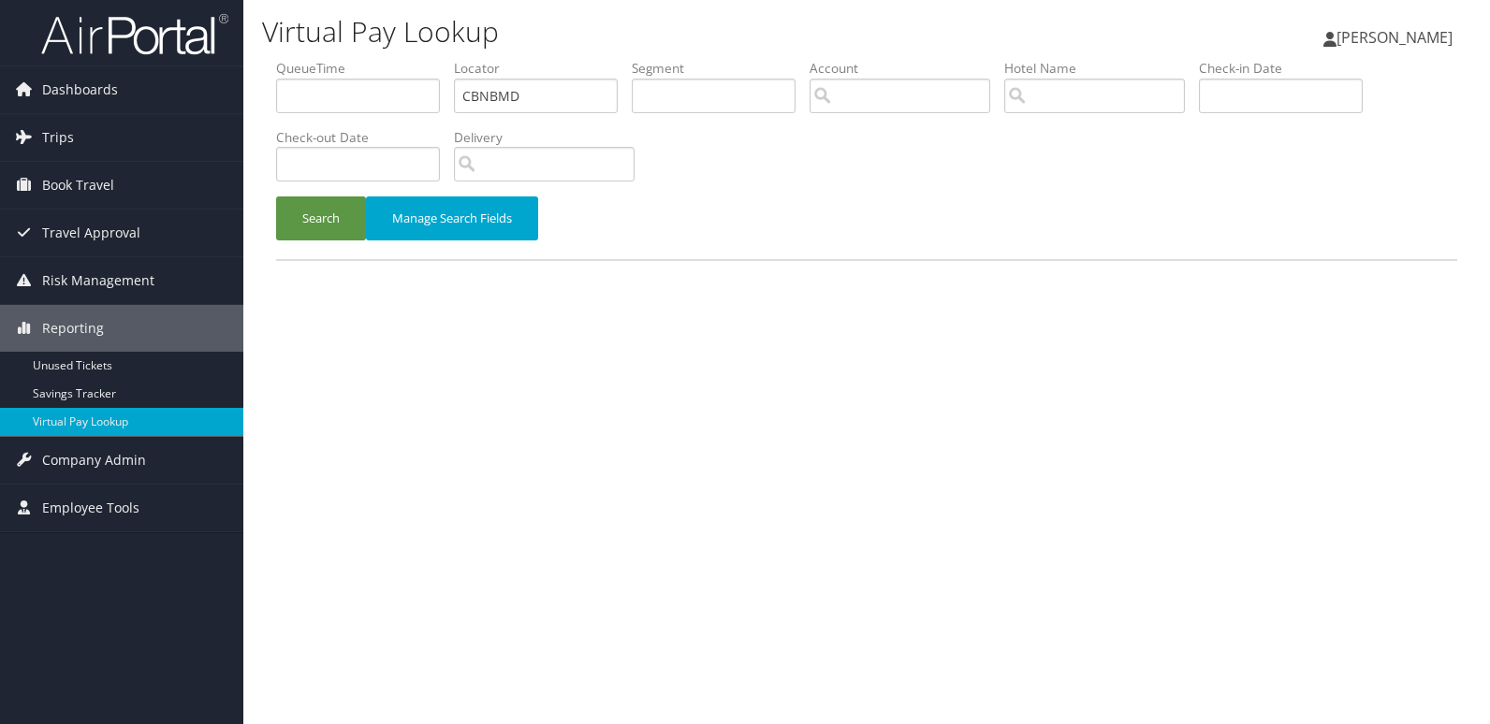
click at [378, 59] on ul "QueueTime Locator CBNBMD Segment Account Traveler Hotel Name Check-in Date Chec…" at bounding box center [866, 59] width 1181 height 0
type input "EWVCZM"
click at [357, 216] on button "Search" at bounding box center [321, 219] width 90 height 44
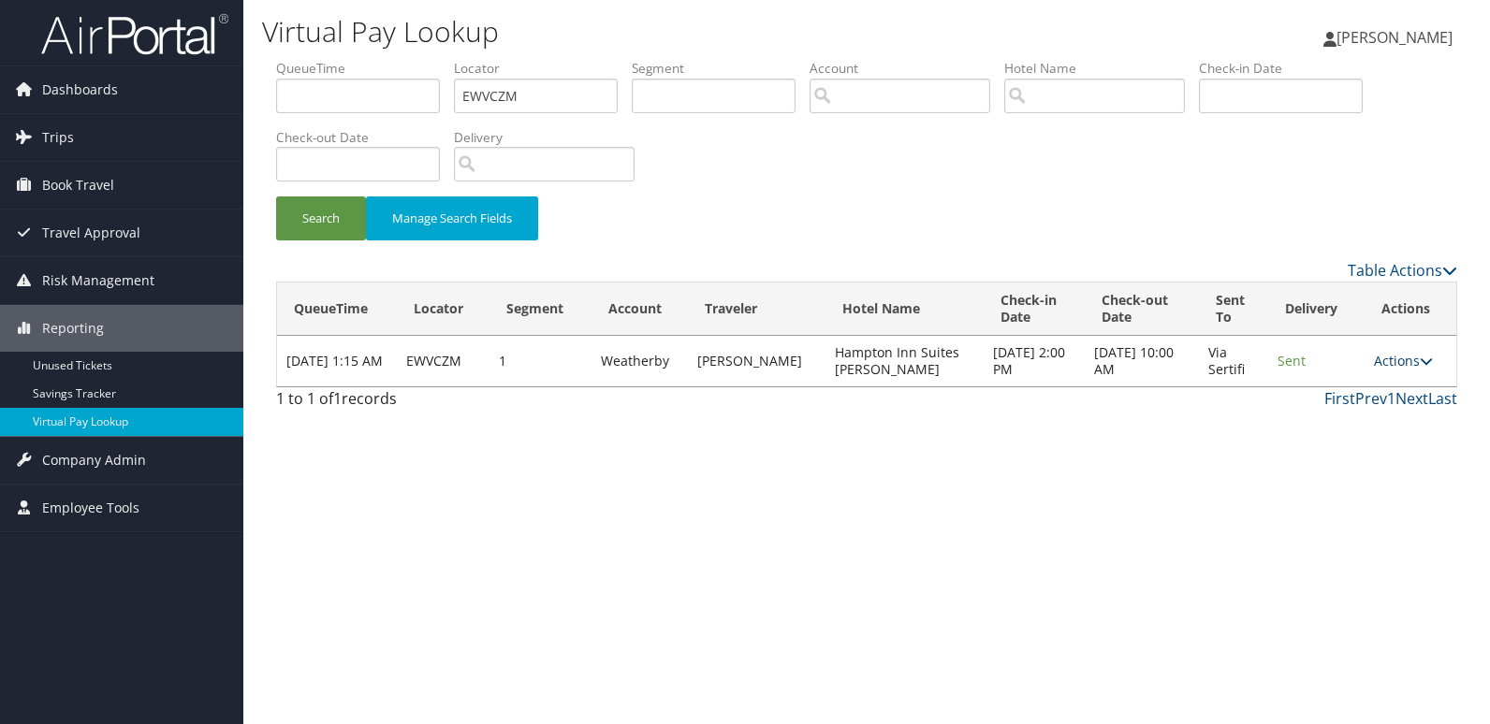
click at [1399, 363] on link "Actions" at bounding box center [1403, 361] width 59 height 18
click at [1336, 417] on link "Logs" at bounding box center [1367, 420] width 118 height 32
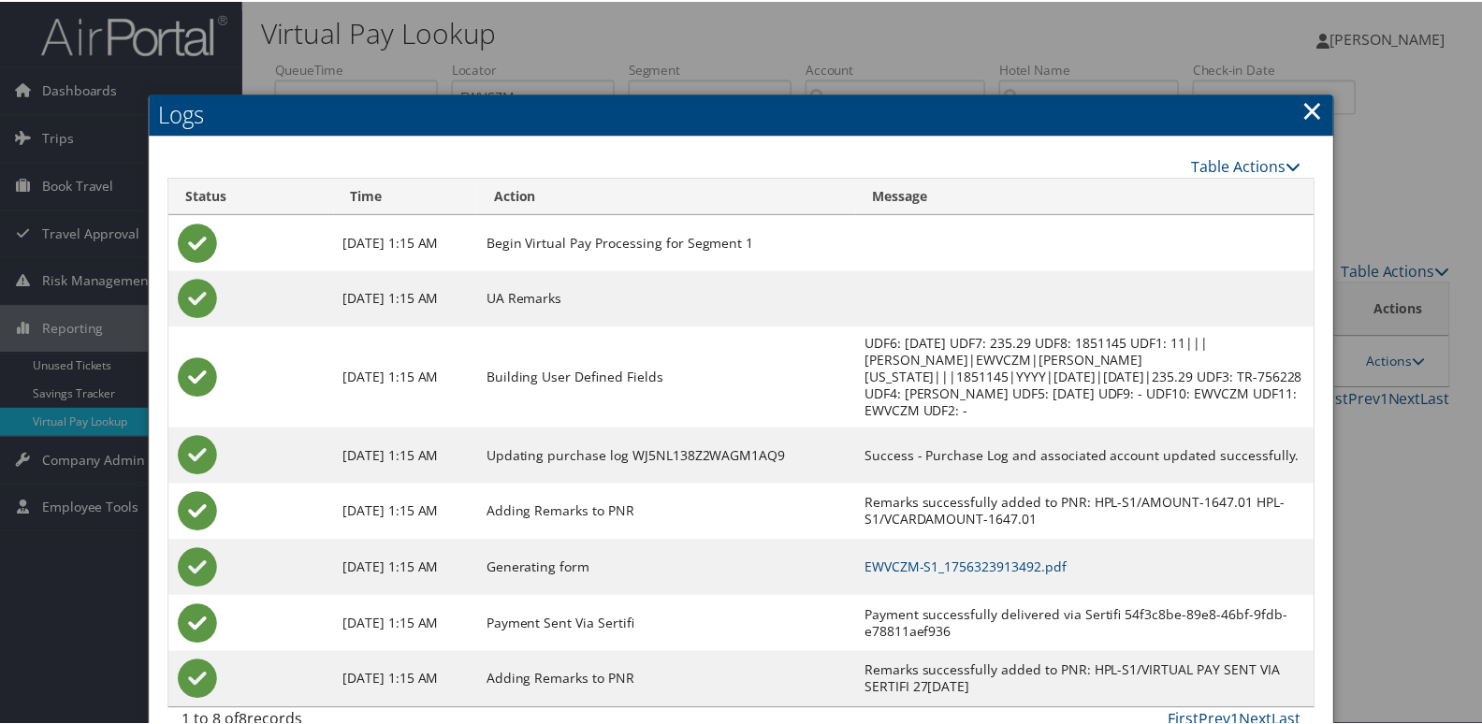
scroll to position [20, 0]
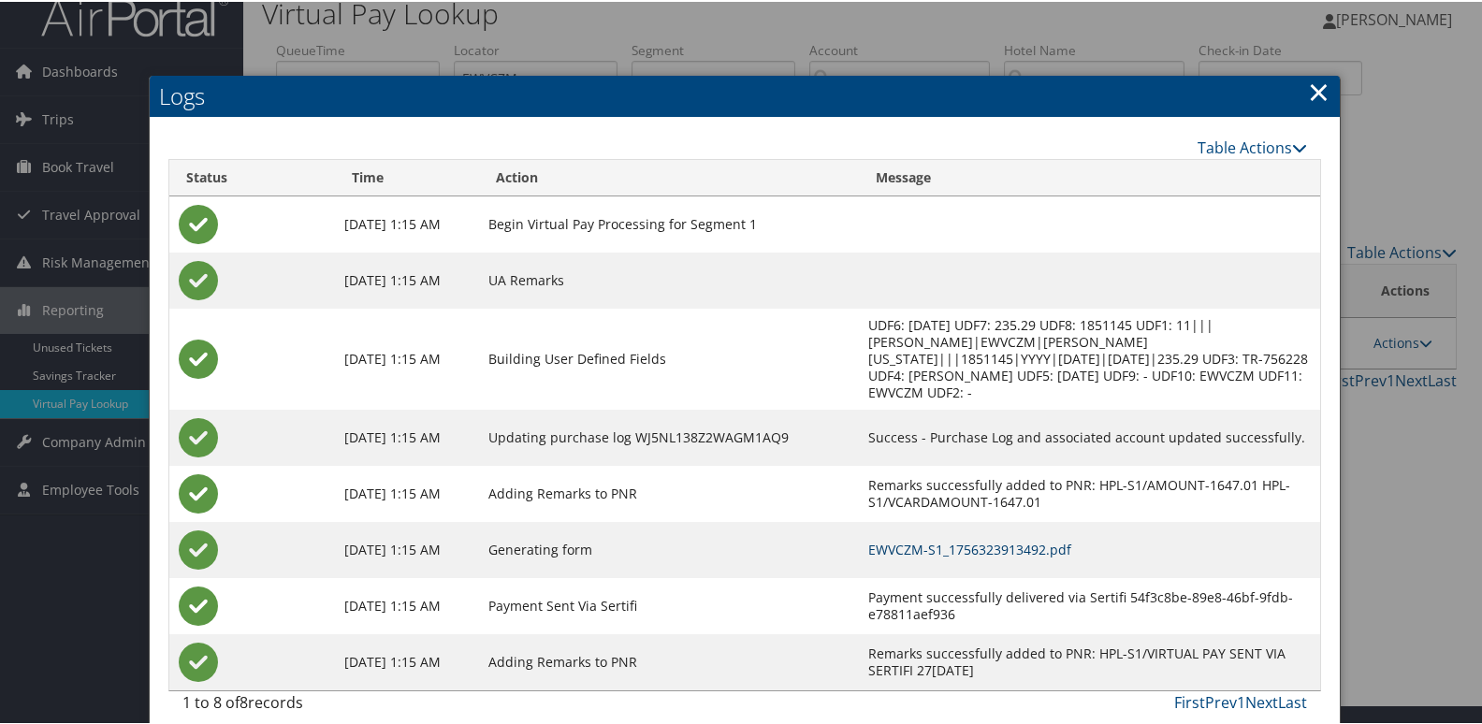
click at [928, 539] on link "EWVCZM-S1_1756323913492.pdf" at bounding box center [970, 548] width 203 height 18
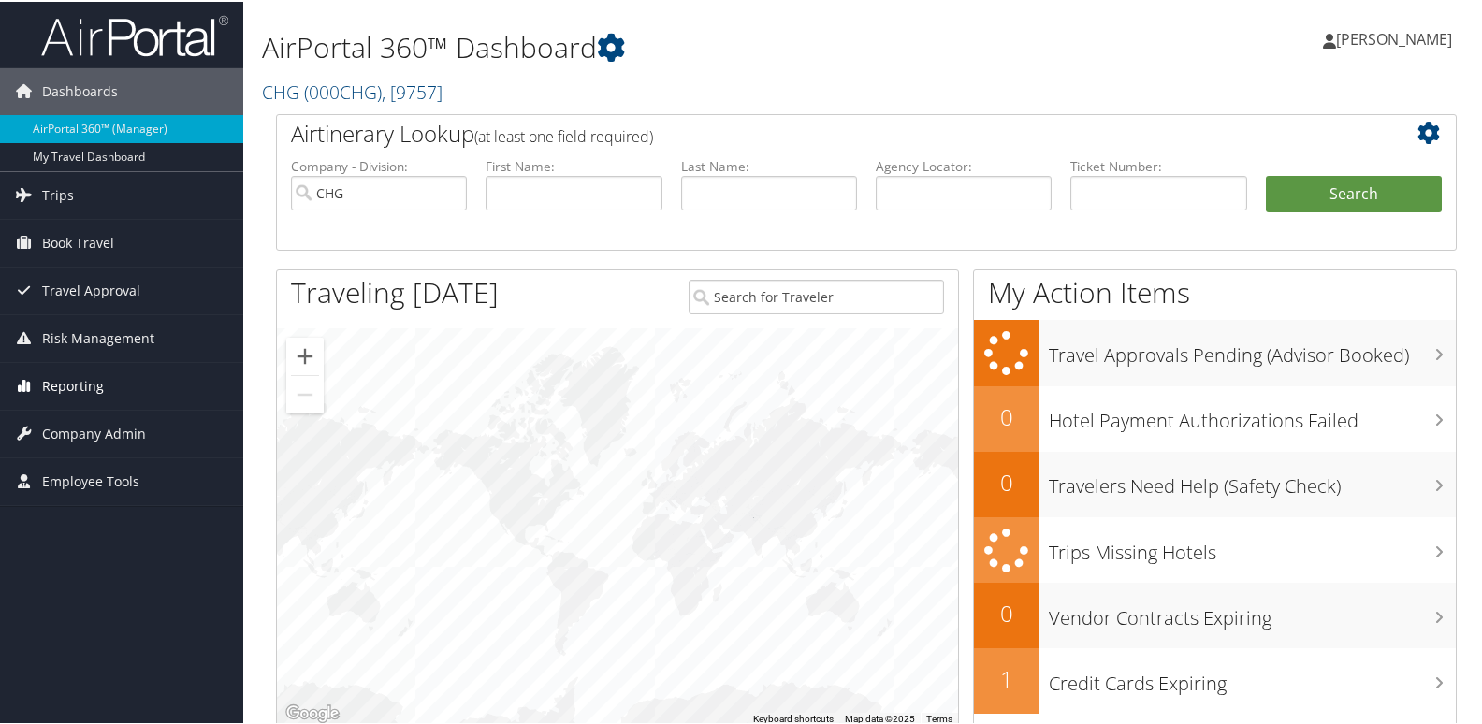
click at [79, 393] on span "Reporting" at bounding box center [73, 384] width 62 height 47
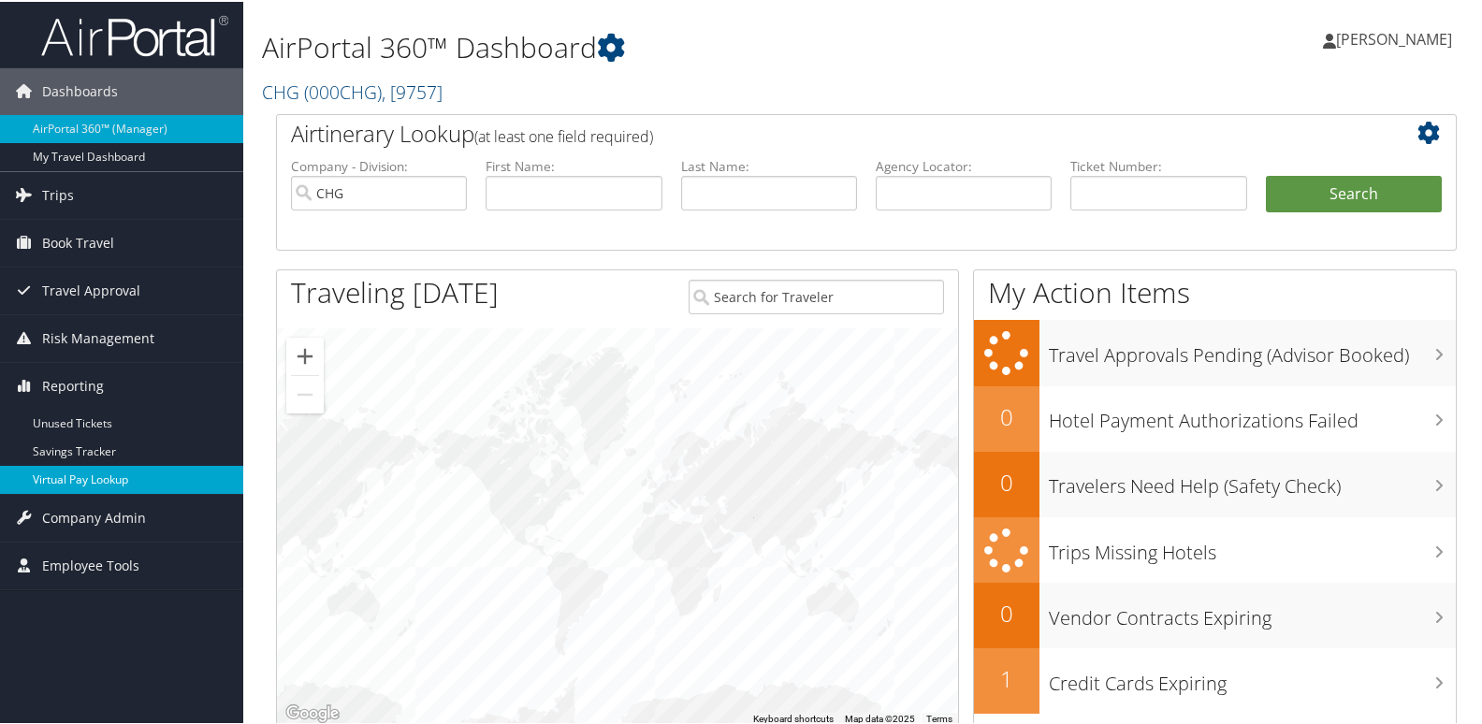
click at [73, 478] on link "Virtual Pay Lookup" at bounding box center [121, 478] width 243 height 28
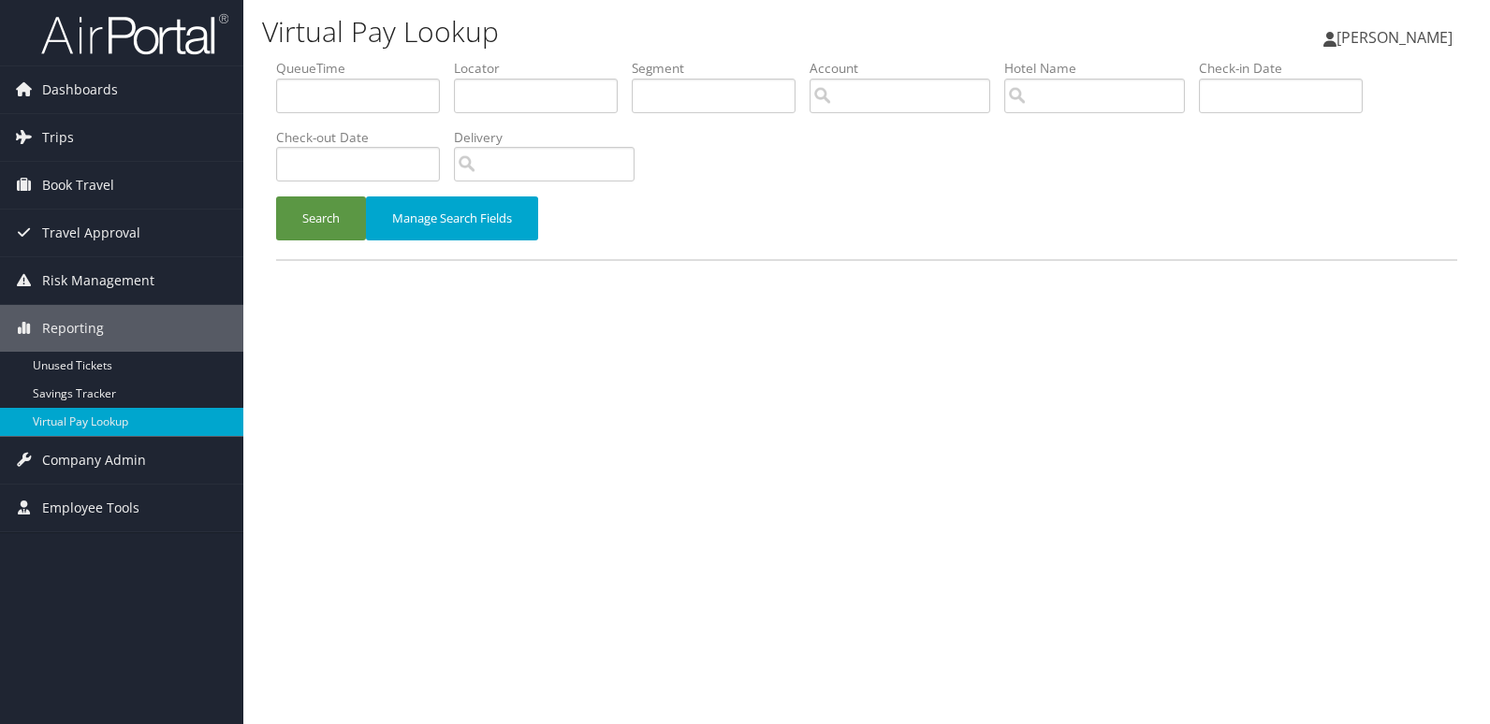
click at [851, 411] on div "Virtual Pay Lookup Luke Perry Luke Perry My Settings Travel Agency Contacts Vie…" at bounding box center [866, 362] width 1247 height 724
click at [643, 373] on div "Virtual Pay Lookup Luke Perry Luke Perry My Settings Travel Agency Contacts Vie…" at bounding box center [866, 362] width 1247 height 724
click at [531, 87] on input "text" at bounding box center [536, 96] width 164 height 35
paste input "FHZGSE"
type input "FHZGSE"
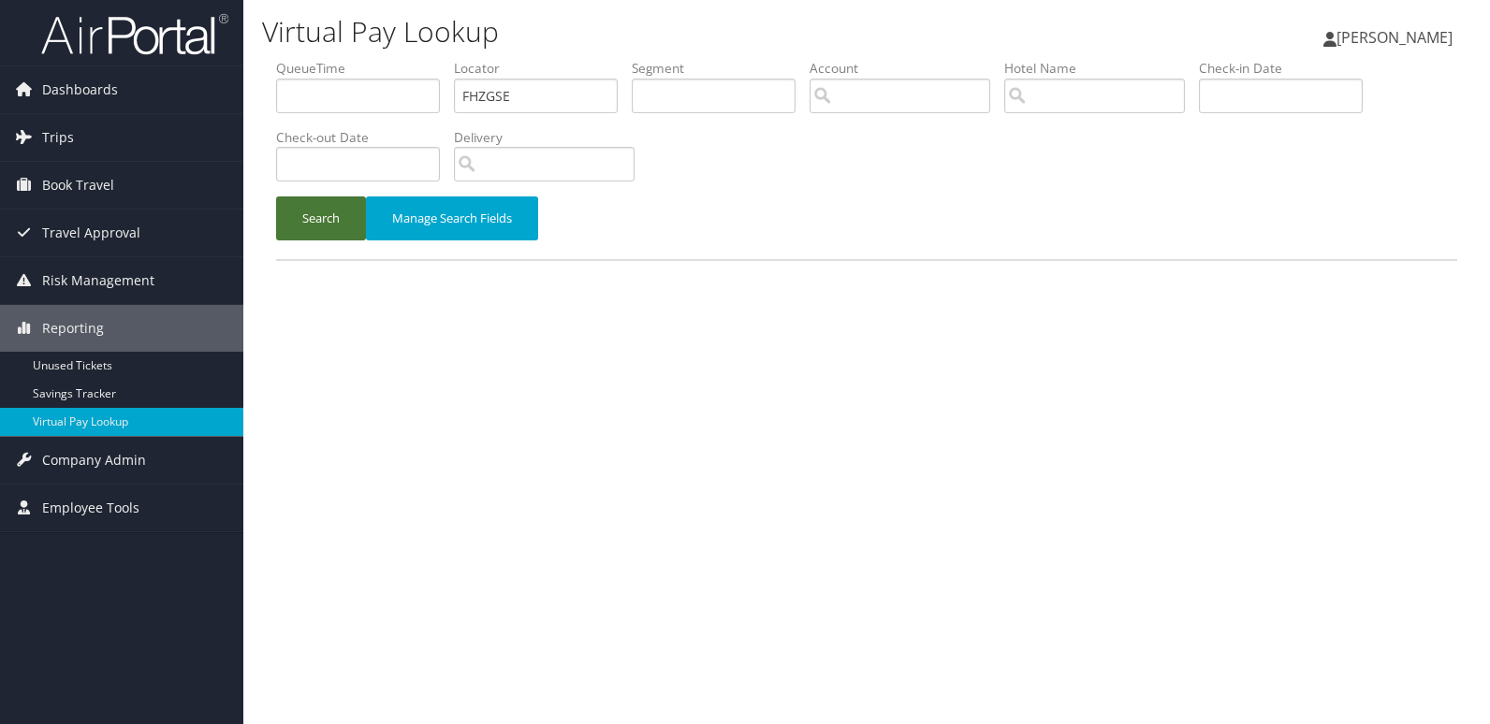
click at [311, 211] on button "Search" at bounding box center [321, 219] width 90 height 44
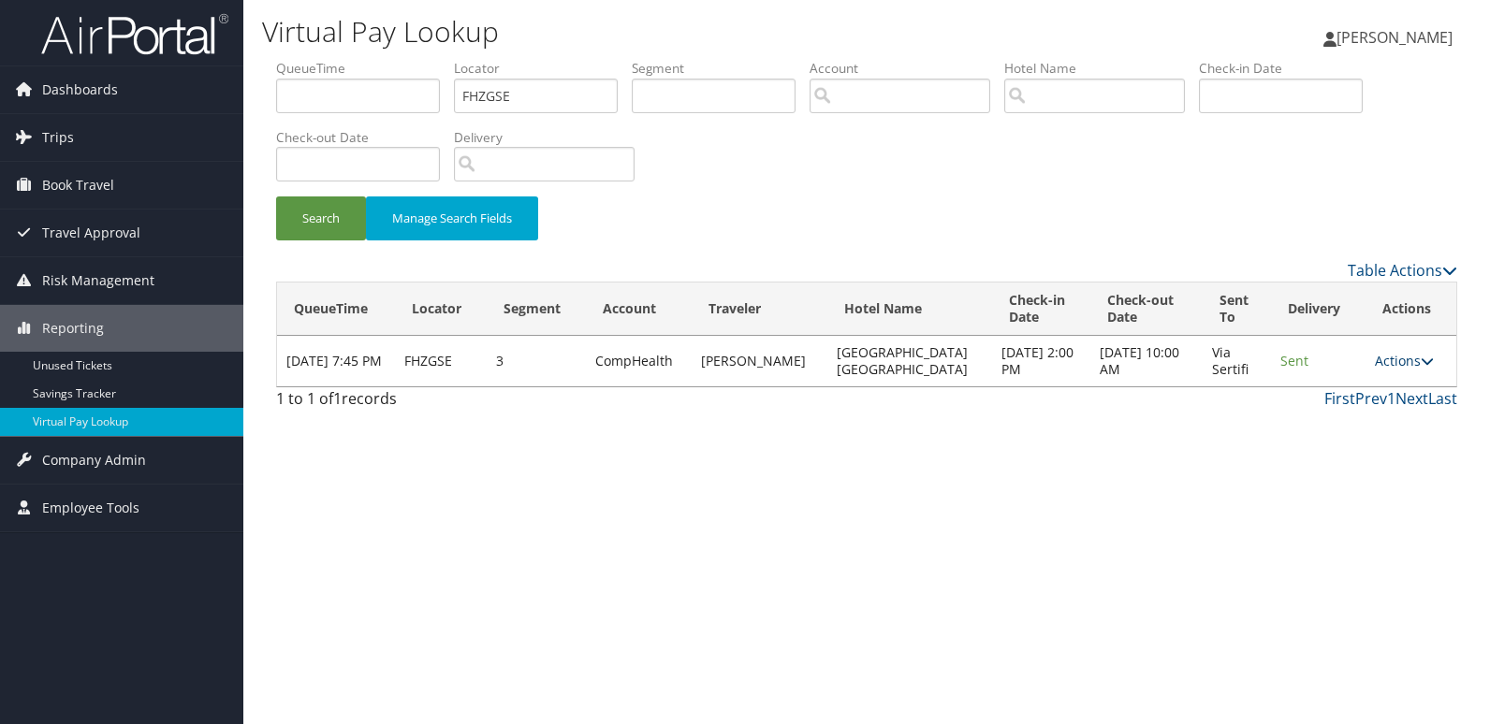
click at [1385, 360] on link "Actions" at bounding box center [1404, 361] width 59 height 18
click at [1363, 406] on link "Logs" at bounding box center [1367, 420] width 118 height 32
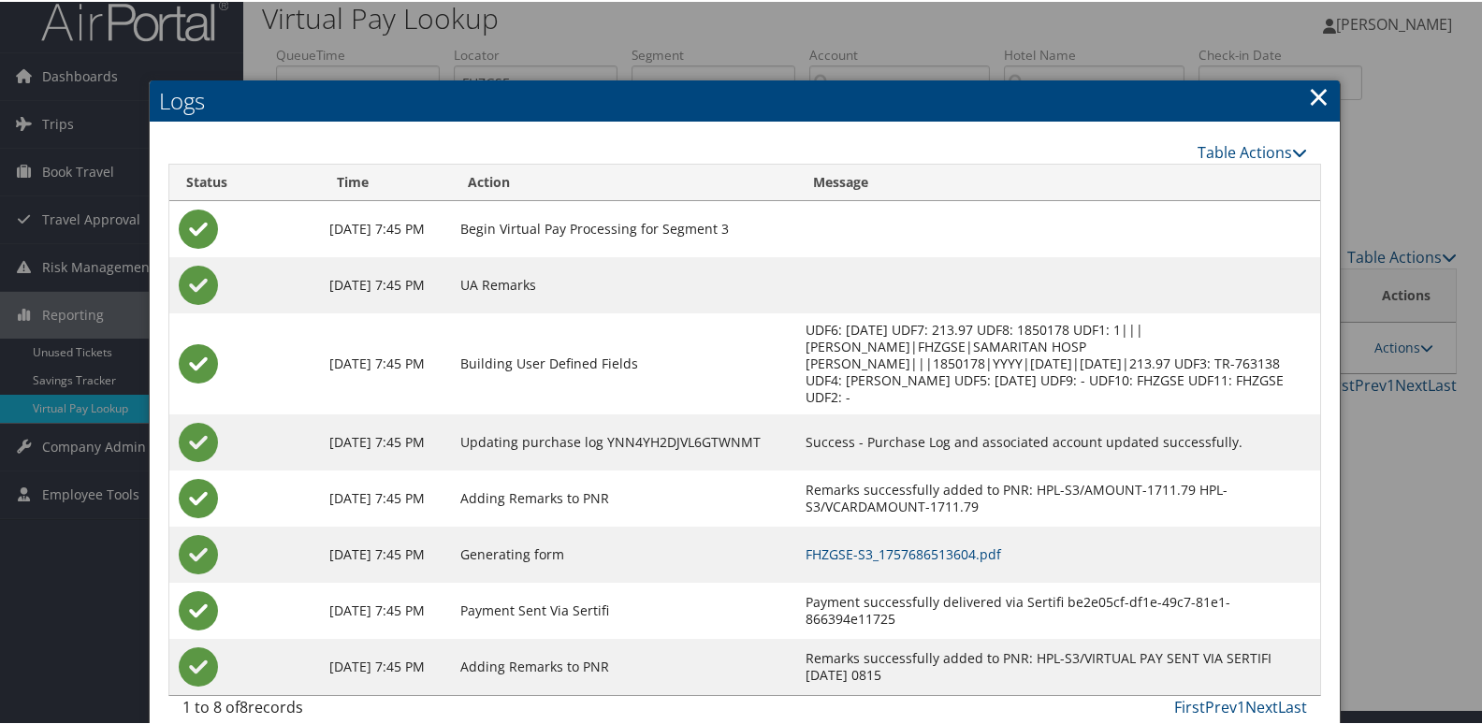
scroll to position [20, 0]
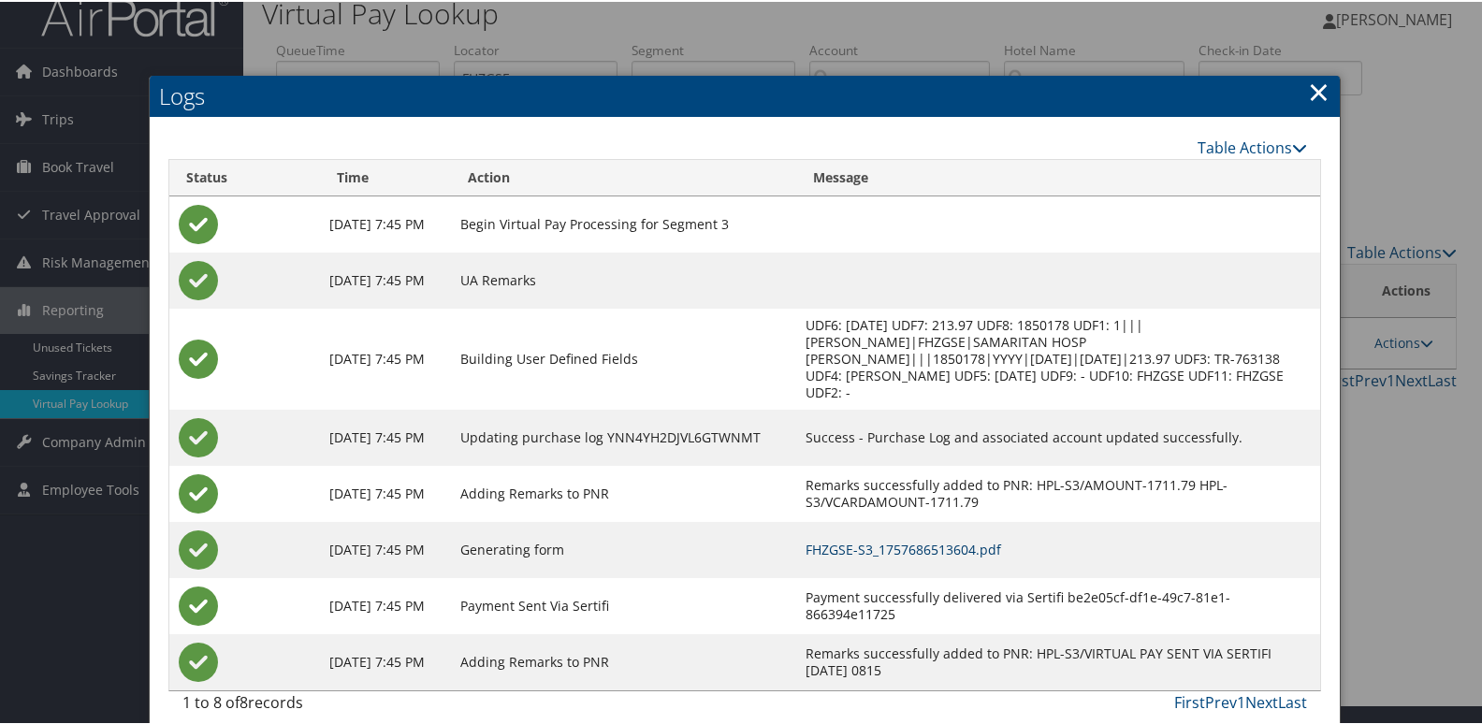
click at [922, 539] on link "FHZGSE-S3_1757686513604.pdf" at bounding box center [904, 548] width 196 height 18
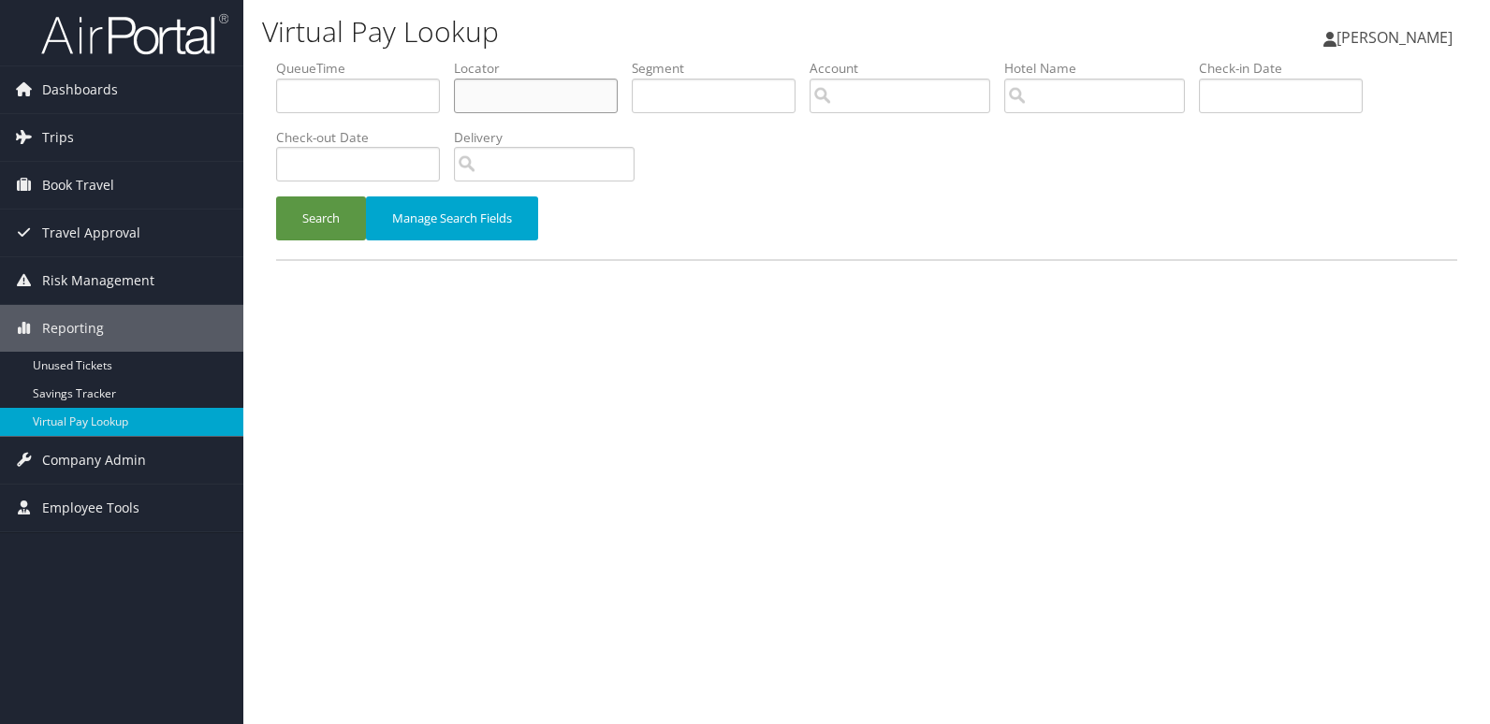
click at [504, 86] on input "text" at bounding box center [536, 96] width 164 height 35
paste input "WPATVZ"
type input "WPATVZ"
click at [276, 197] on button "Search" at bounding box center [321, 219] width 90 height 44
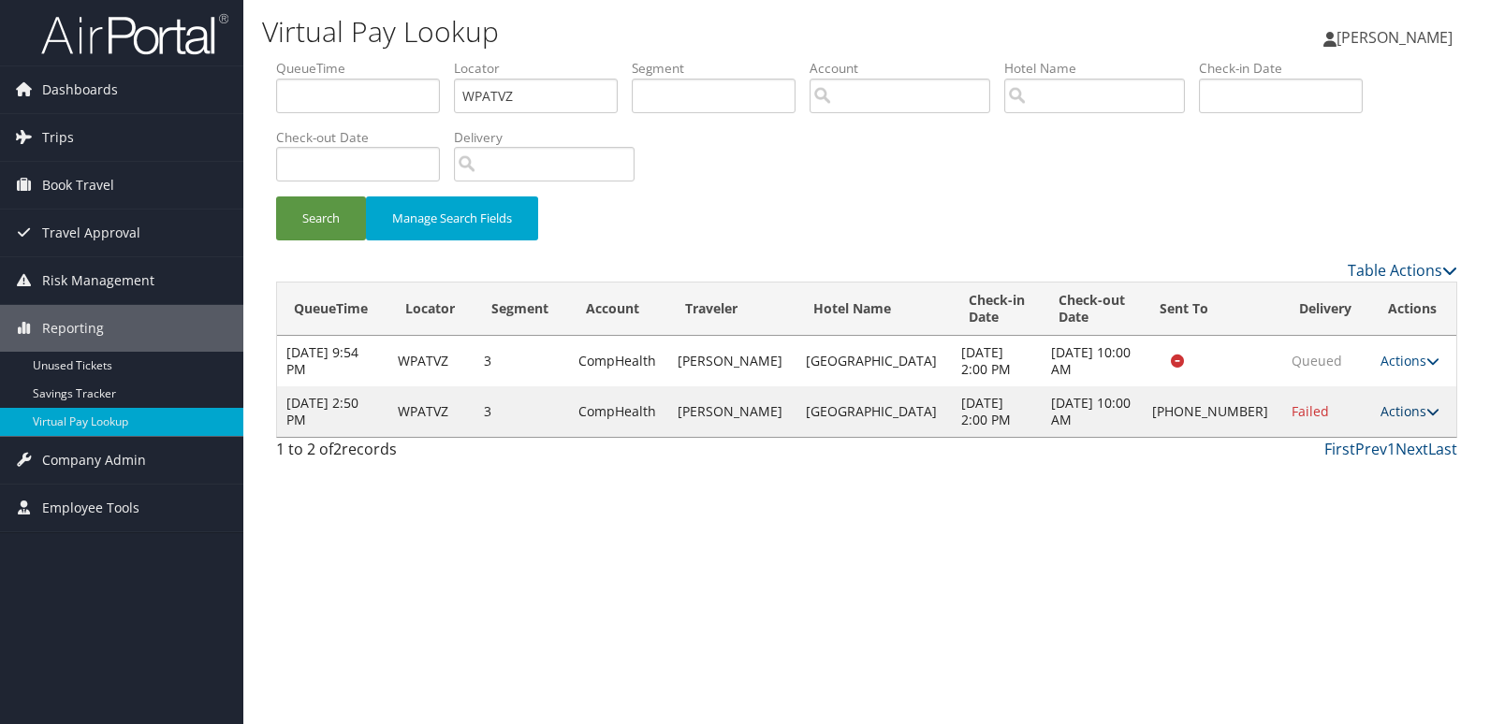
click at [1399, 420] on link "Actions" at bounding box center [1409, 411] width 59 height 18
click at [1330, 482] on link "Logs" at bounding box center [1343, 496] width 160 height 32
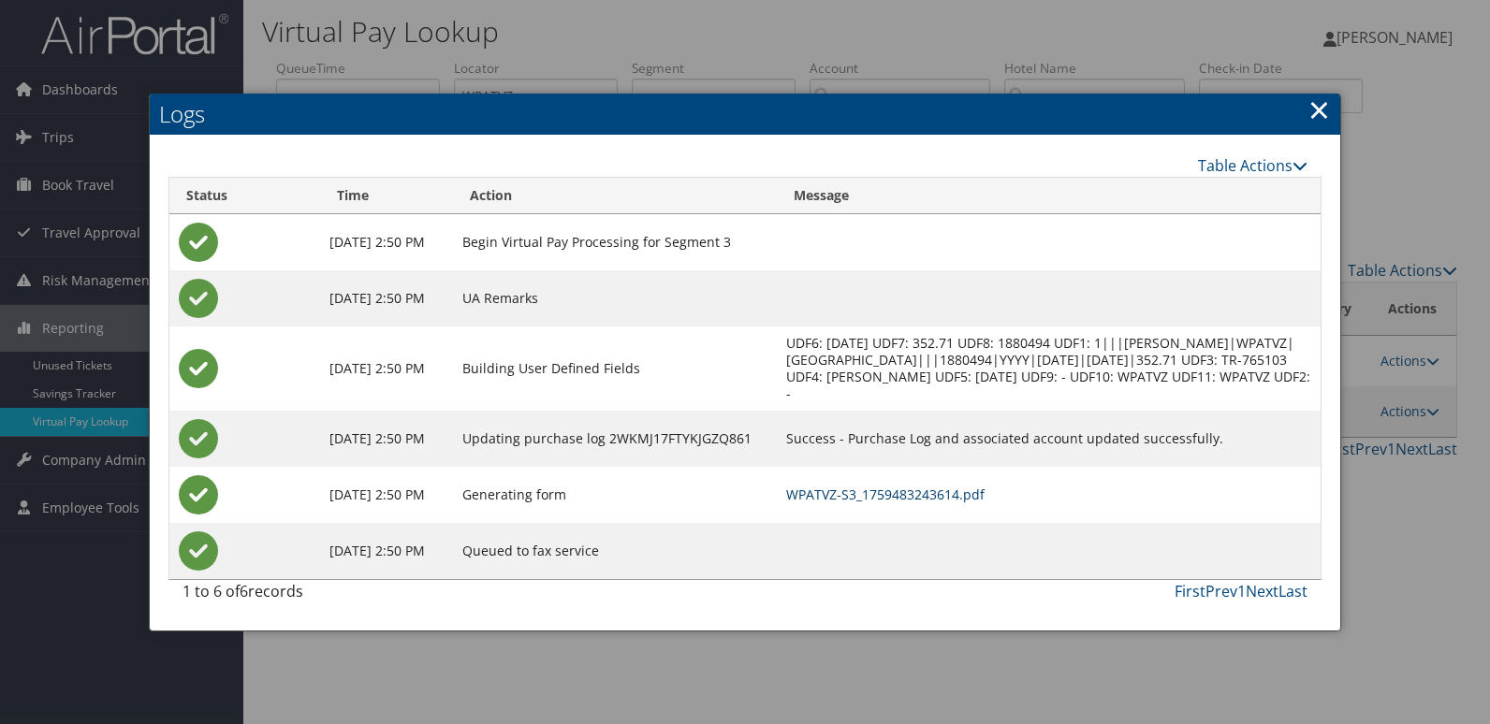
click at [976, 504] on link "WPATVZ-S3_1759483243614.pdf" at bounding box center [885, 495] width 198 height 18
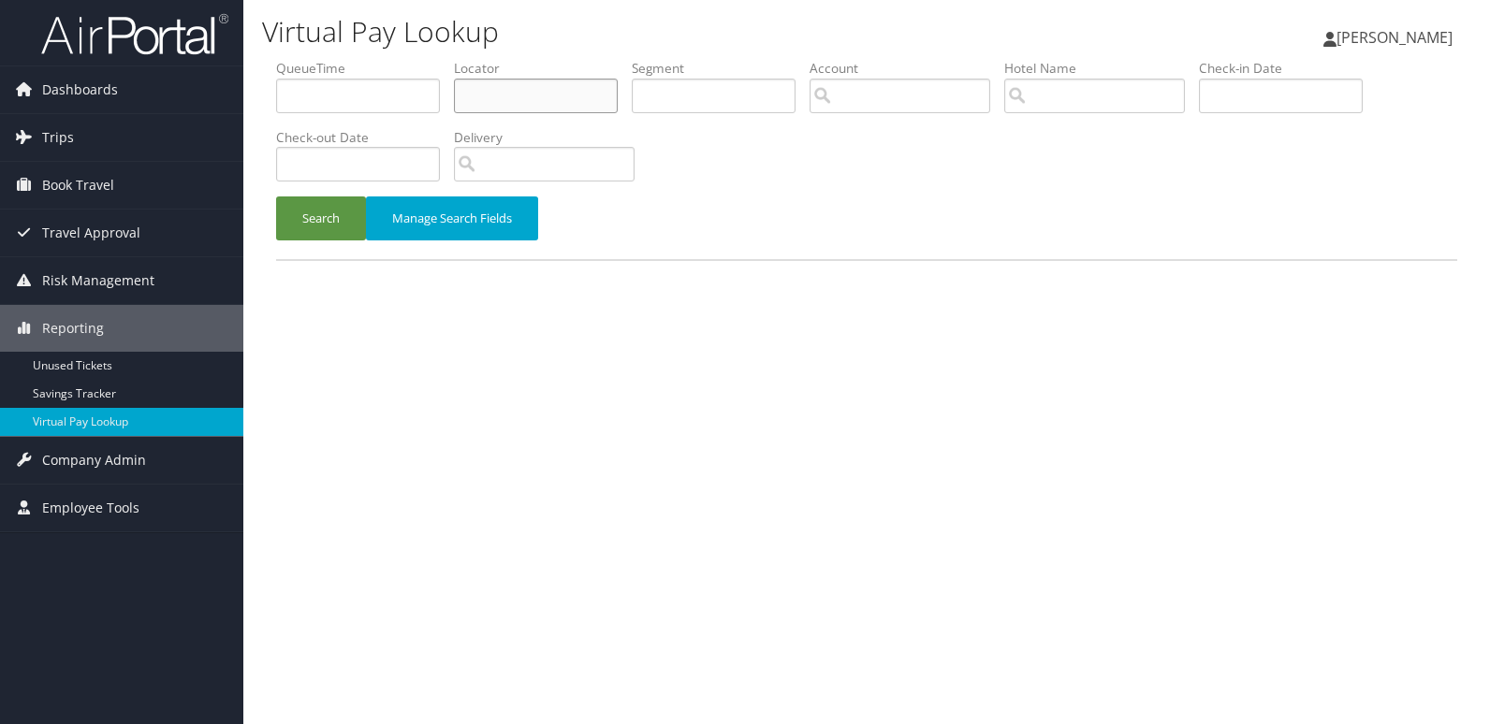
click at [503, 84] on input "text" at bounding box center [536, 96] width 164 height 35
paste input "WVUOHZ"
type input "WVUOHZ"
click at [276, 197] on button "Search" at bounding box center [321, 219] width 90 height 44
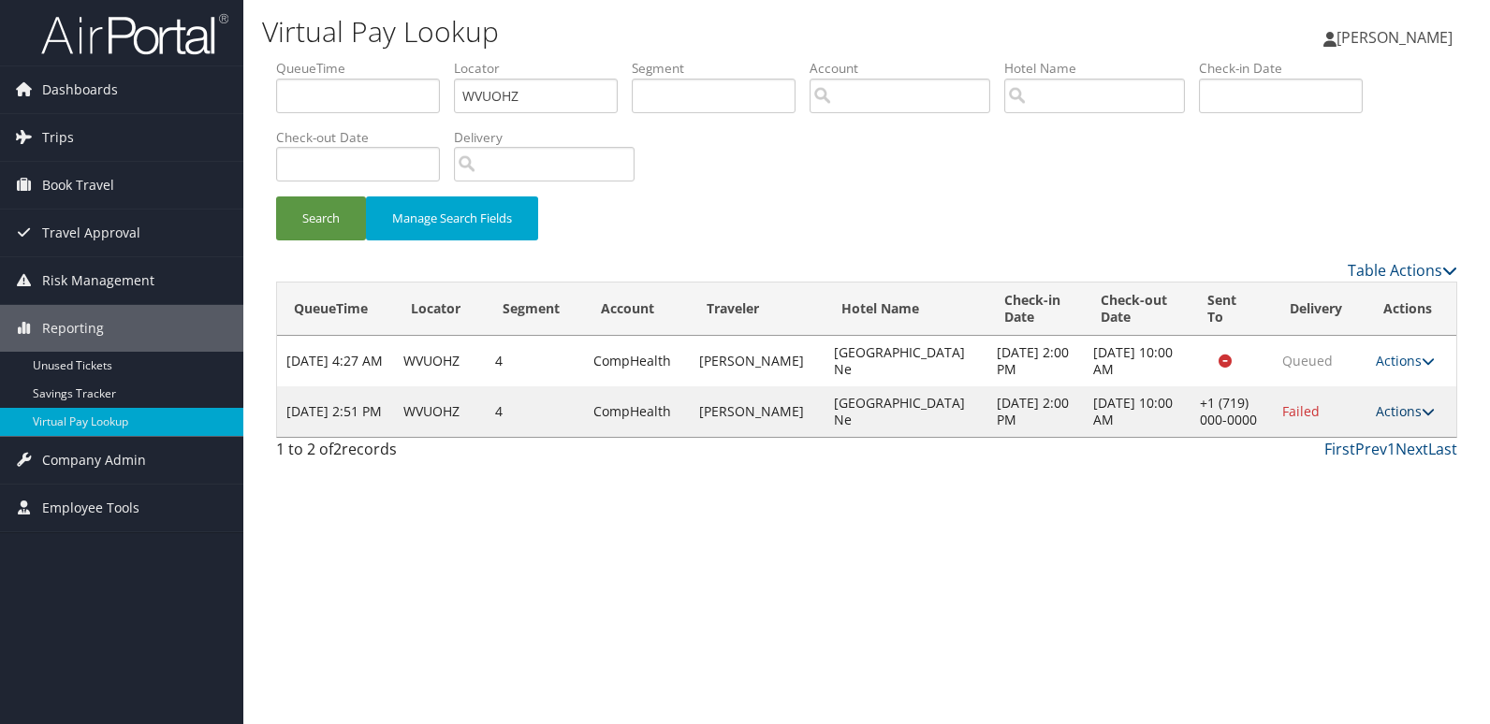
click at [1394, 409] on link "Actions" at bounding box center [1405, 411] width 59 height 18
click at [1321, 469] on link "Logs" at bounding box center [1344, 471] width 160 height 32
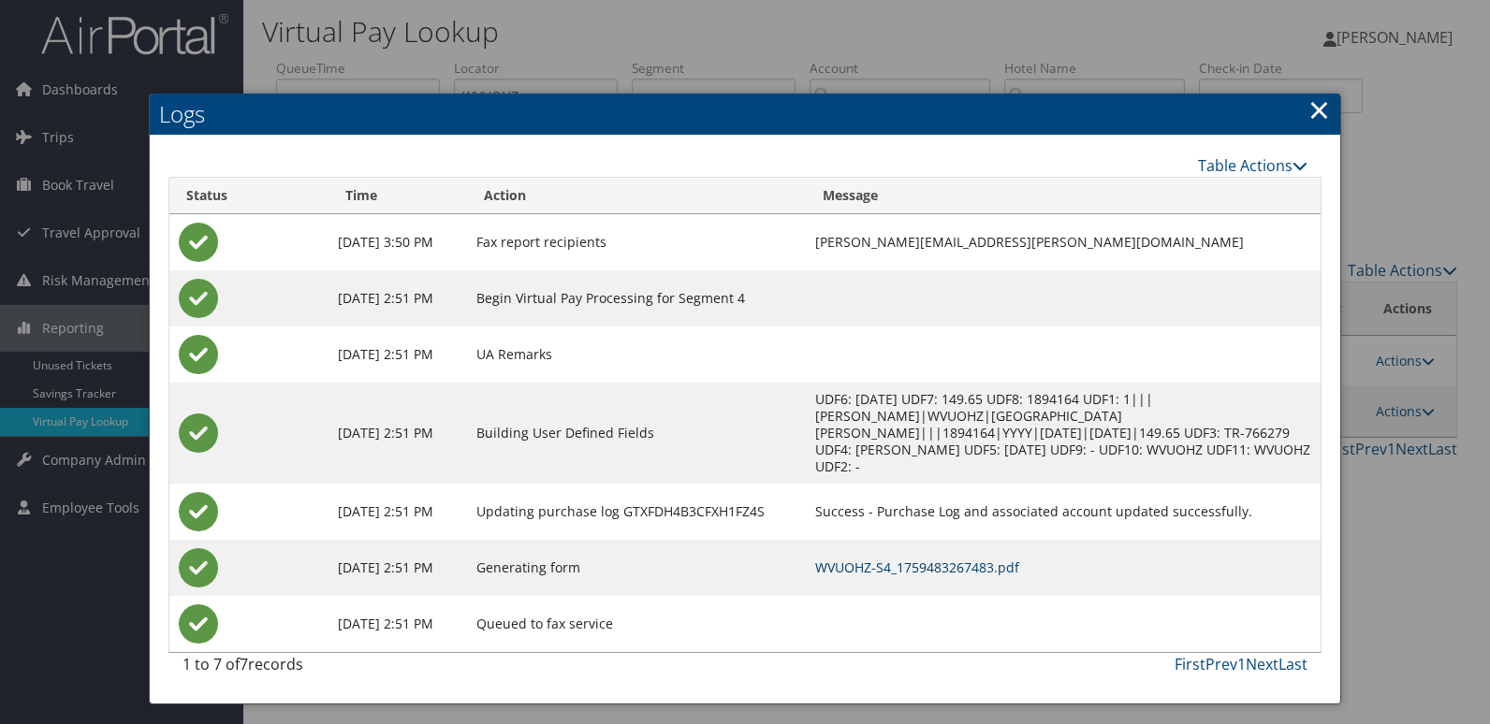
click at [994, 559] on link "WVUOHZ-S4_1759483267483.pdf" at bounding box center [917, 568] width 204 height 18
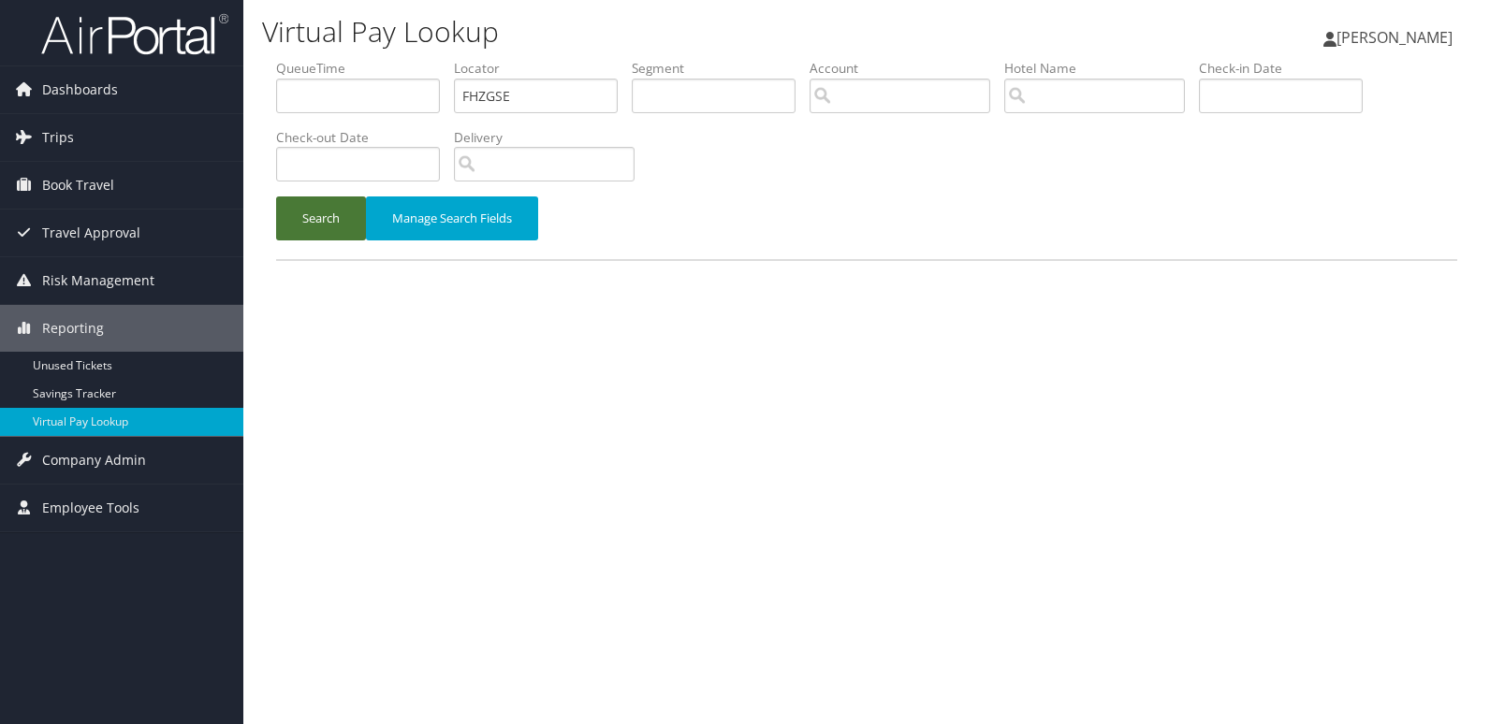
click at [335, 220] on button "Search" at bounding box center [321, 219] width 90 height 44
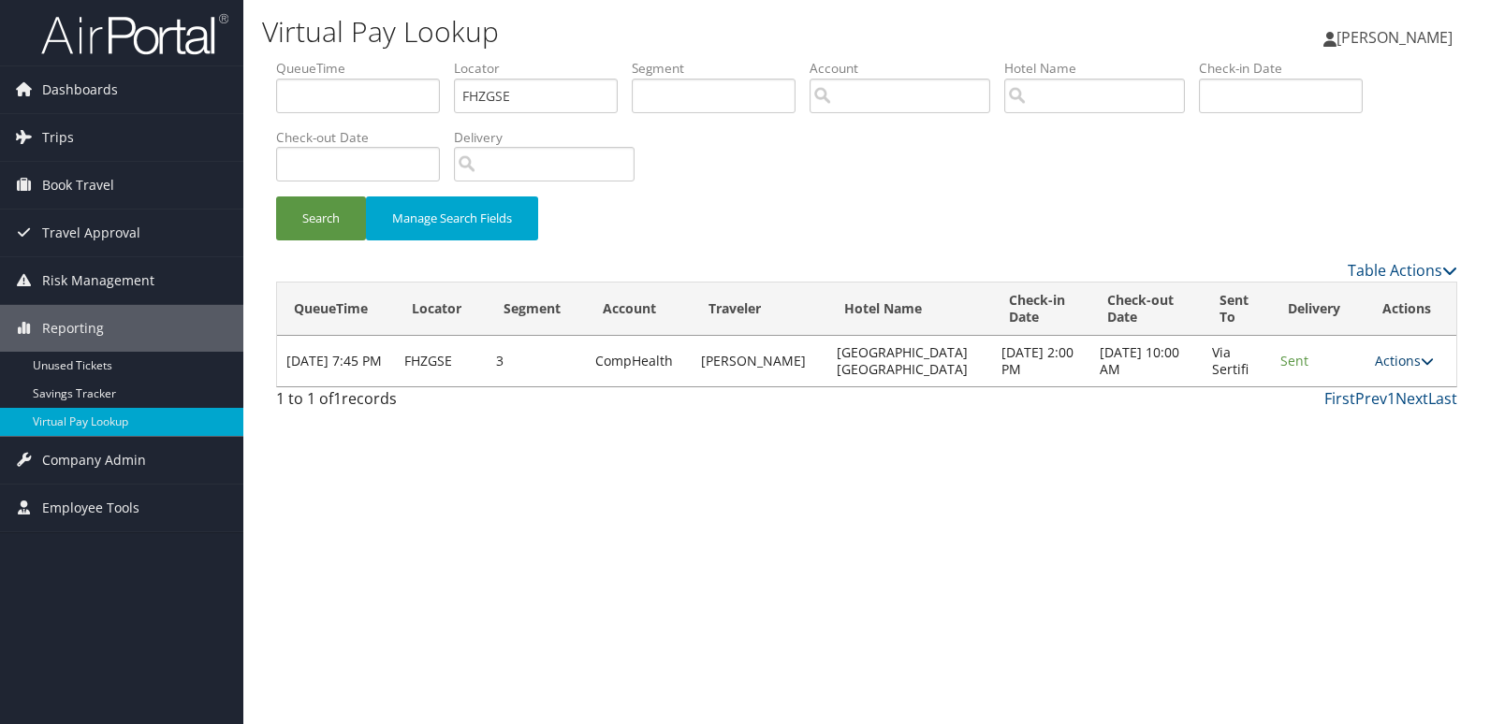
click at [1388, 363] on link "Actions" at bounding box center [1404, 361] width 59 height 18
click at [1347, 417] on link "Logs" at bounding box center [1367, 420] width 118 height 32
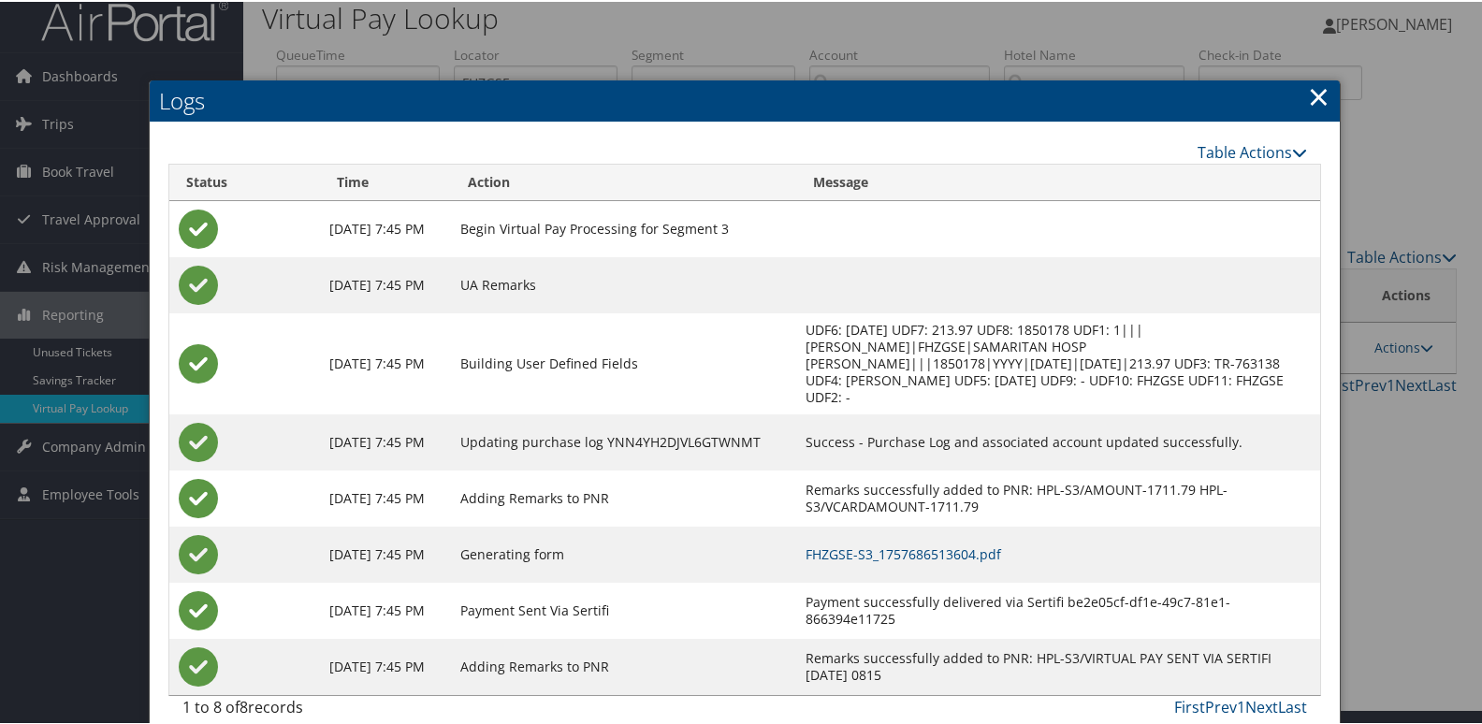
scroll to position [20, 0]
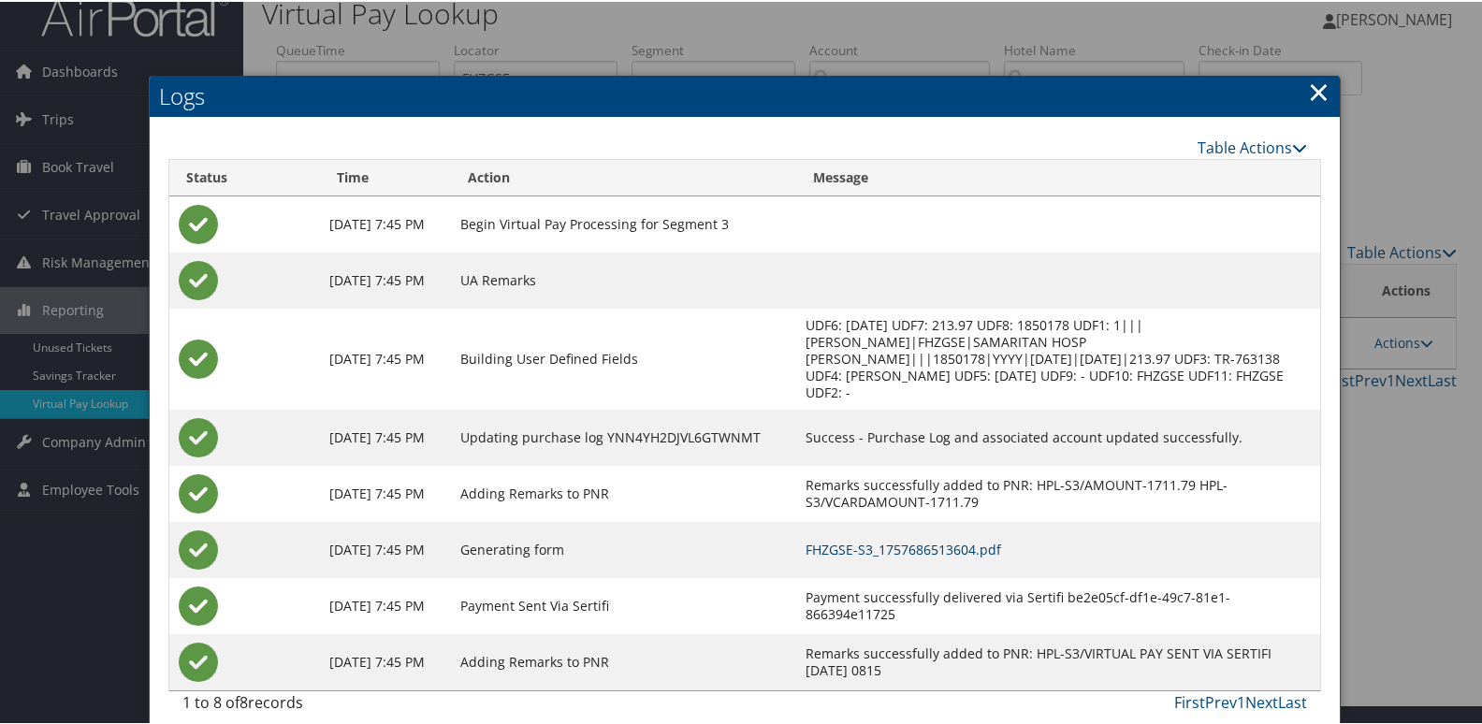
click at [941, 539] on link "FHZGSE-S3_1757686513604.pdf" at bounding box center [904, 548] width 196 height 18
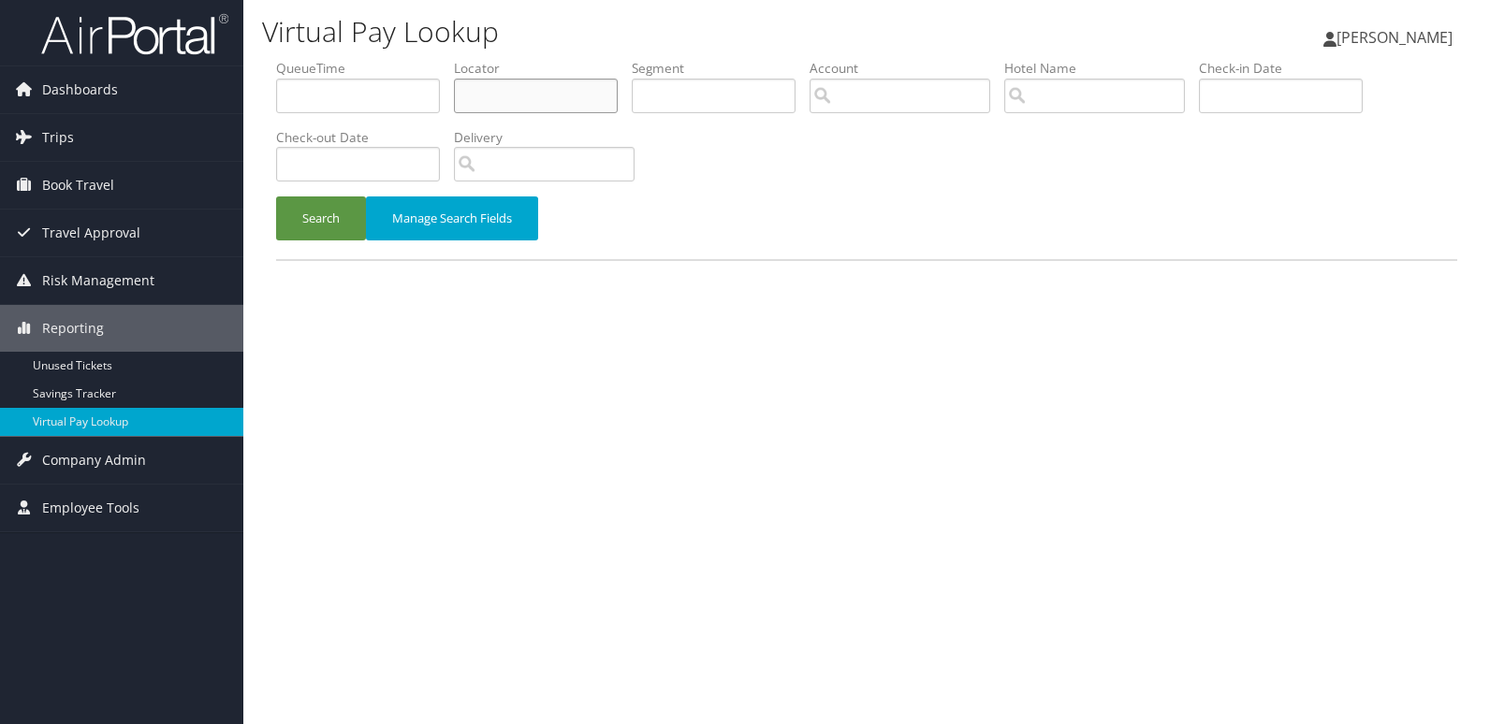
click at [544, 102] on input "text" at bounding box center [536, 96] width 164 height 35
paste input "IWPRYY"
type input "IWPRYY"
click at [276, 197] on button "Search" at bounding box center [321, 219] width 90 height 44
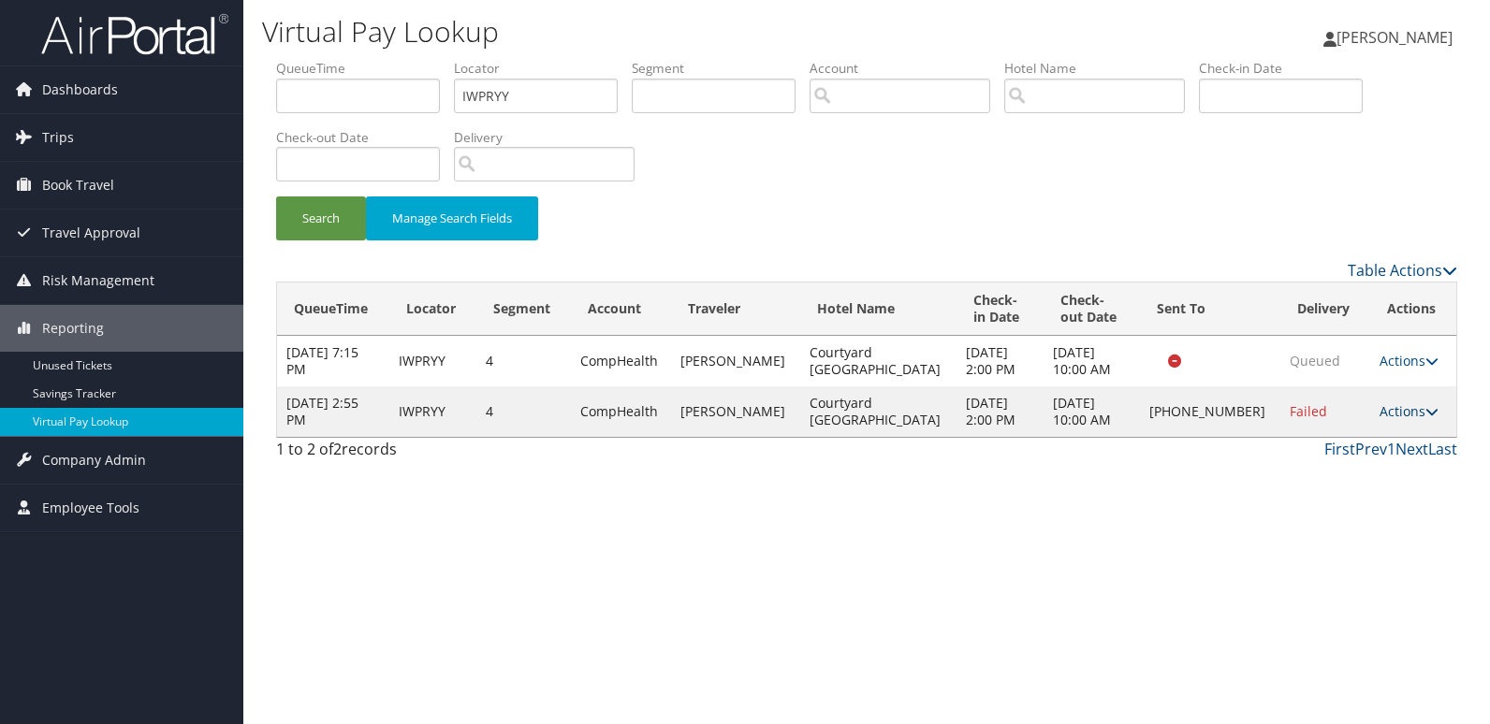
click at [1399, 413] on link "Actions" at bounding box center [1409, 411] width 59 height 18
click at [1321, 475] on link "Logs" at bounding box center [1344, 471] width 160 height 32
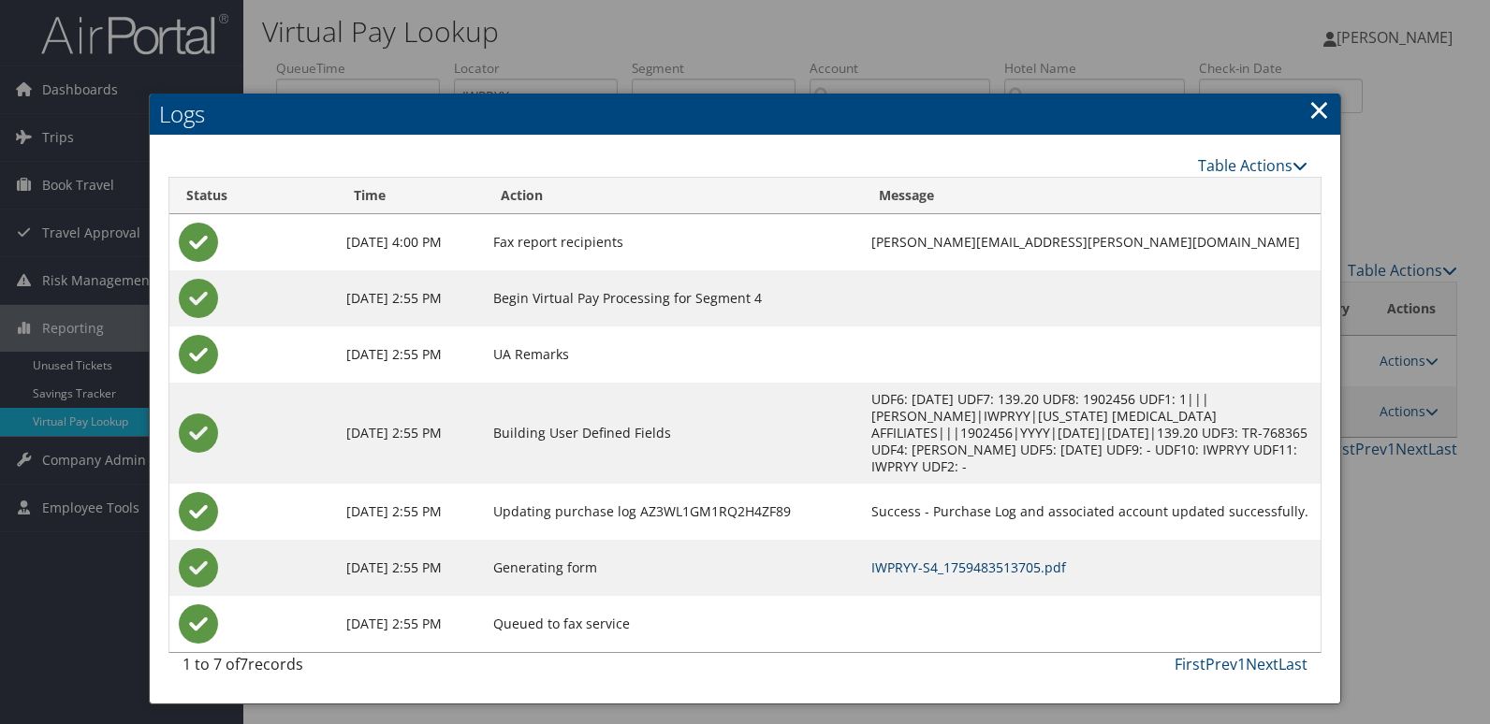
drag, startPoint x: 938, startPoint y: 547, endPoint x: 993, endPoint y: 575, distance: 61.5
click at [938, 559] on link "IWPRYY-S4_1759483513705.pdf" at bounding box center [968, 568] width 195 height 18
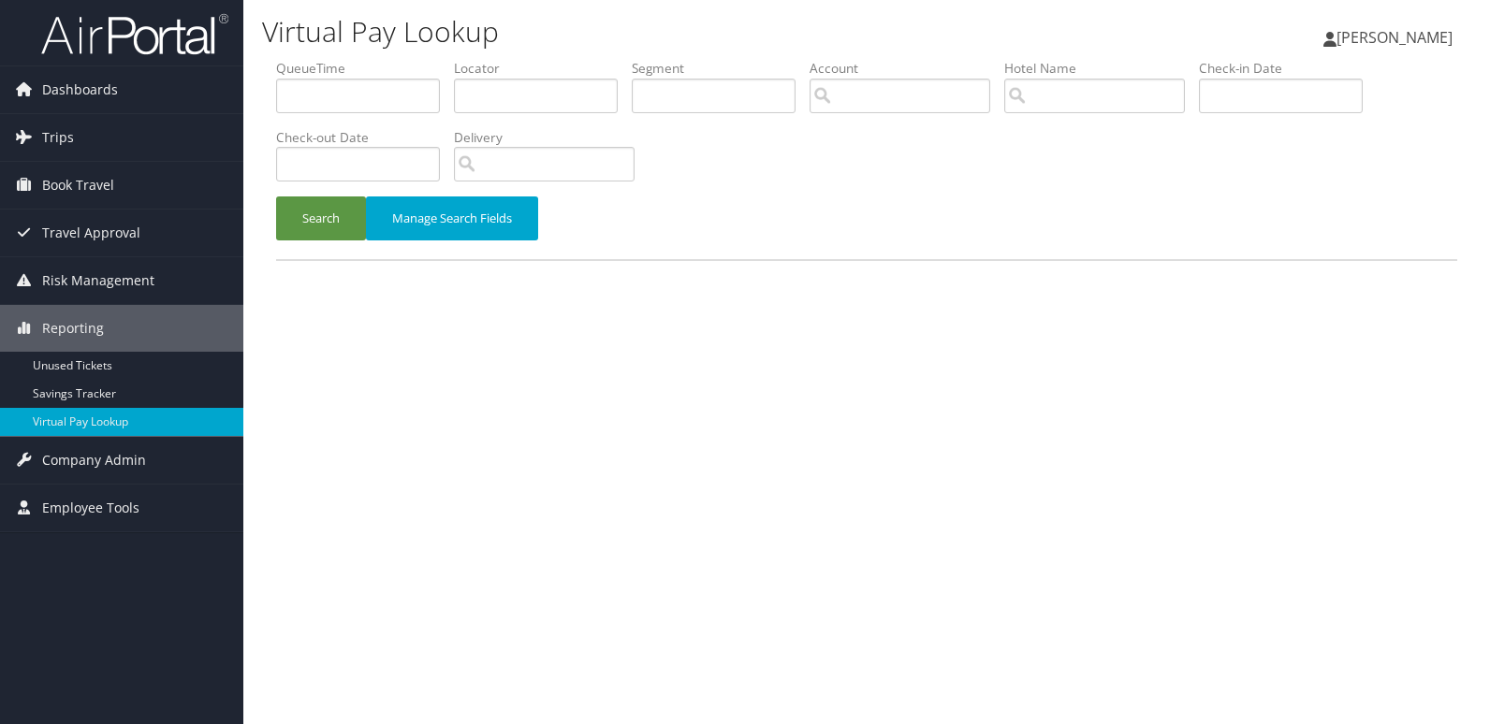
click at [447, 122] on li "QueueTime" at bounding box center [365, 93] width 178 height 68
click at [474, 105] on input "text" at bounding box center [536, 96] width 164 height 35
paste input "HDUCUL"
type input "HDUCUL"
click at [342, 217] on button "Search" at bounding box center [321, 219] width 90 height 44
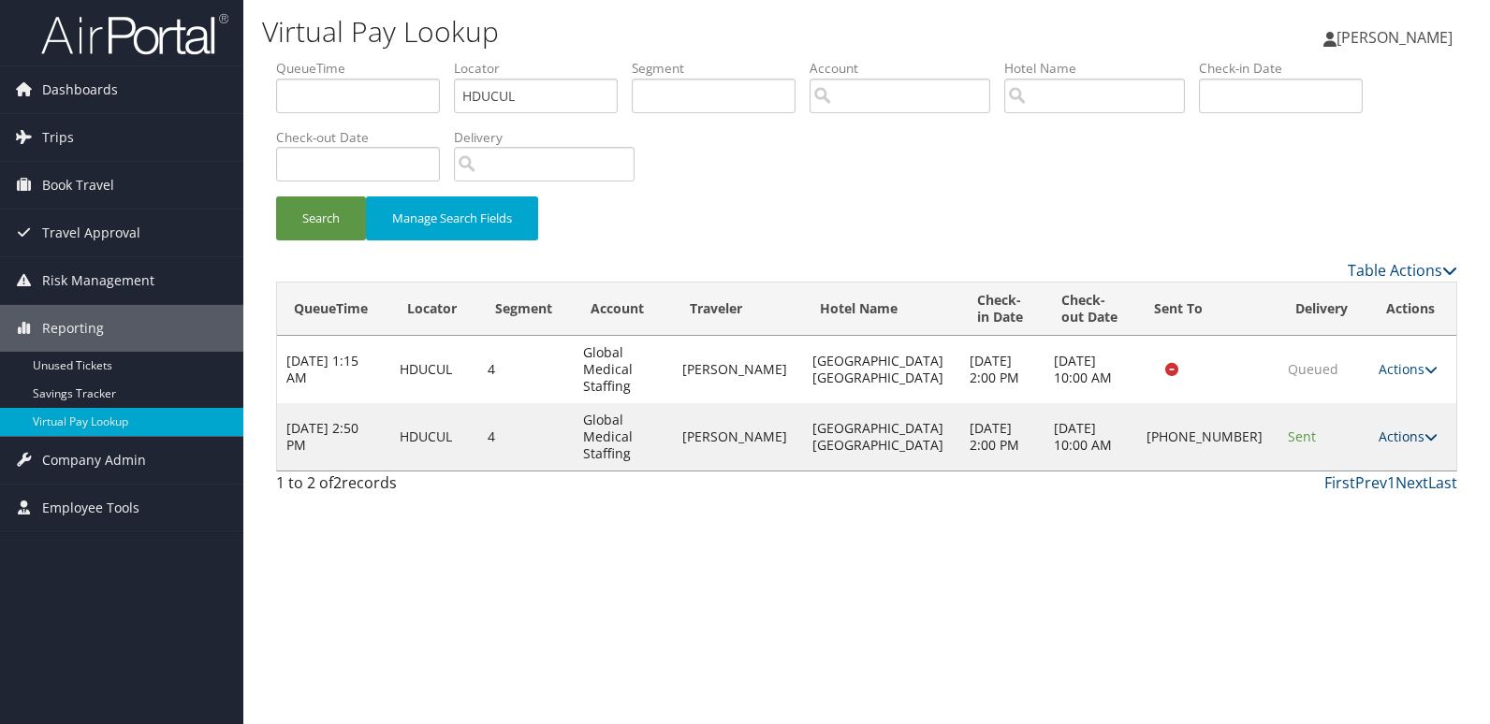
click at [1399, 428] on link "Actions" at bounding box center [1408, 437] width 59 height 18
click at [1322, 479] on link "Logs" at bounding box center [1341, 471] width 160 height 32
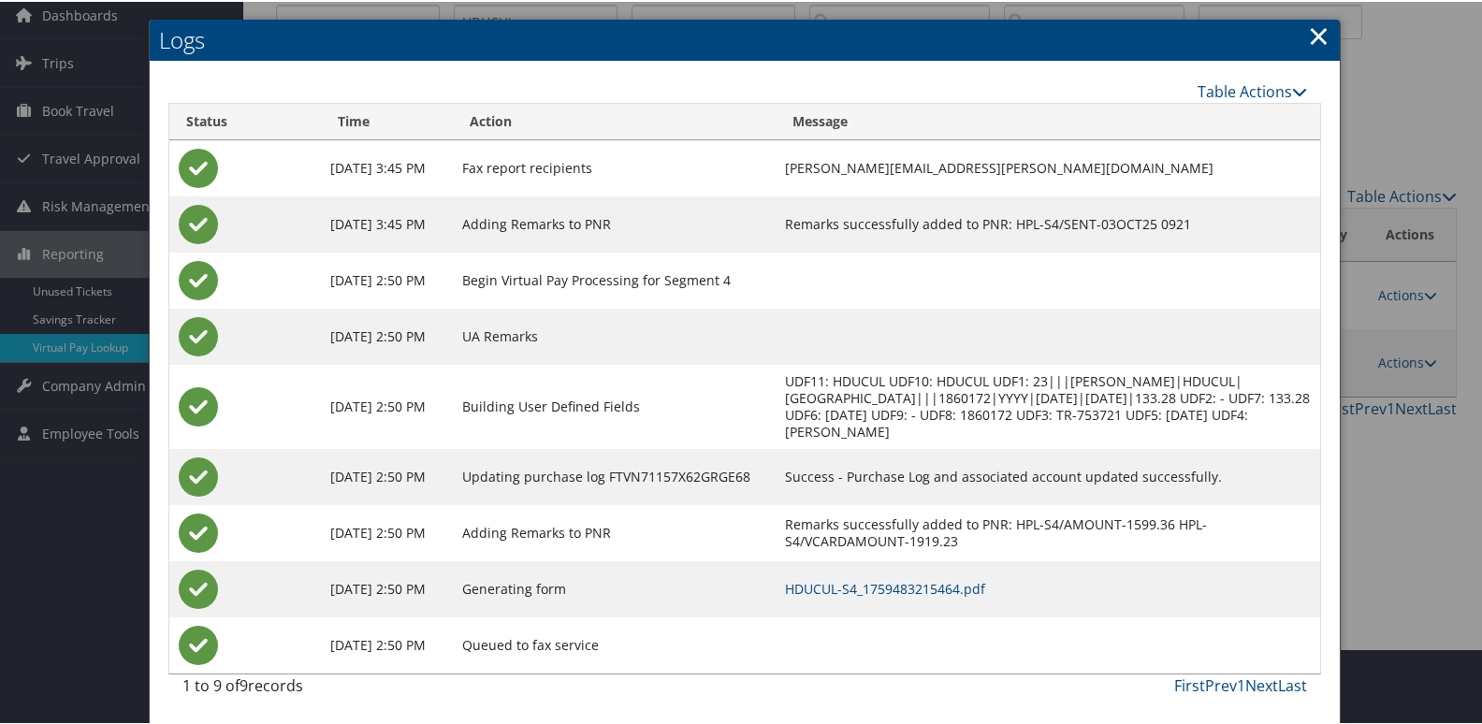
scroll to position [93, 0]
click at [899, 581] on link "HDUCUL-S4_1759483215464.pdf" at bounding box center [885, 587] width 200 height 18
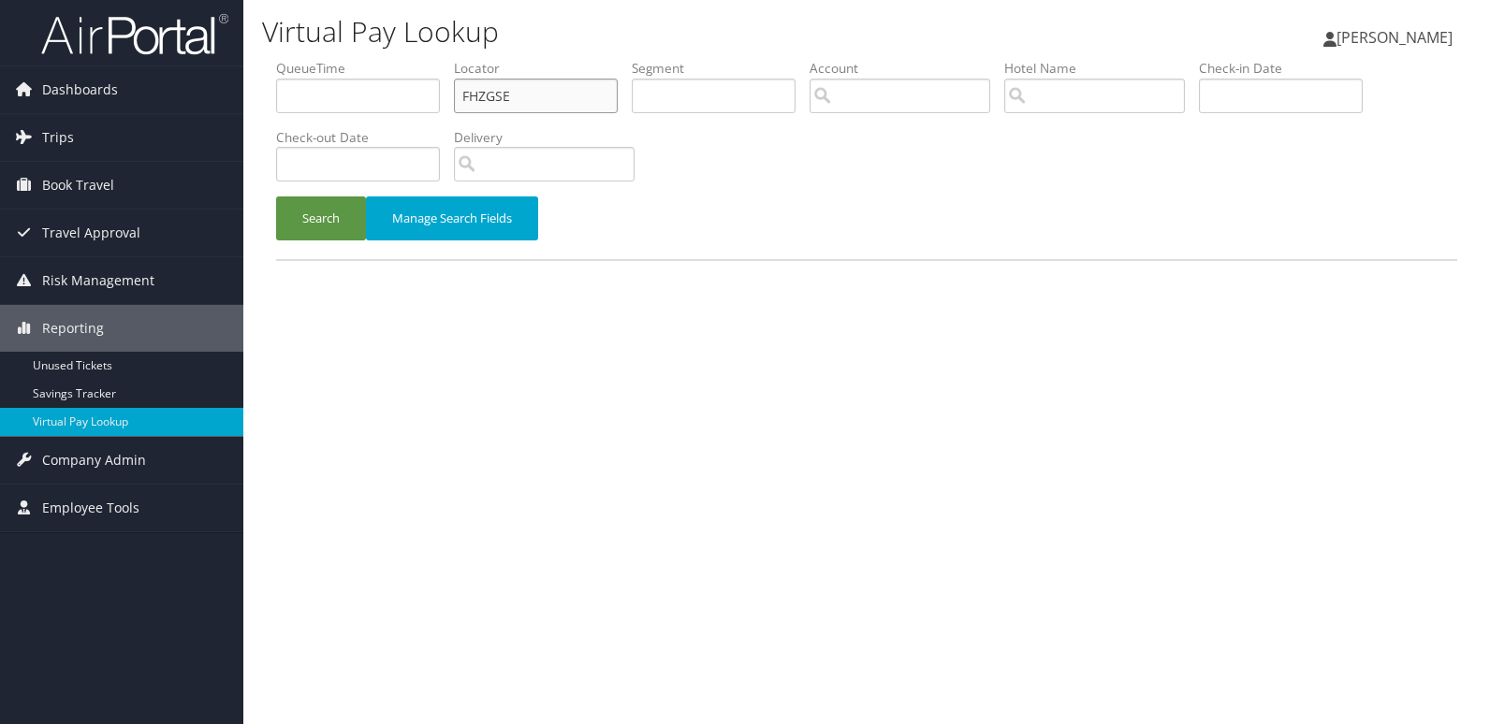
drag, startPoint x: 519, startPoint y: 109, endPoint x: 462, endPoint y: 99, distance: 58.0
click at [462, 99] on input "FHZGSE" at bounding box center [536, 96] width 164 height 35
paste input "MPFXER"
type input "MPFXER"
click at [276, 197] on button "Search" at bounding box center [321, 219] width 90 height 44
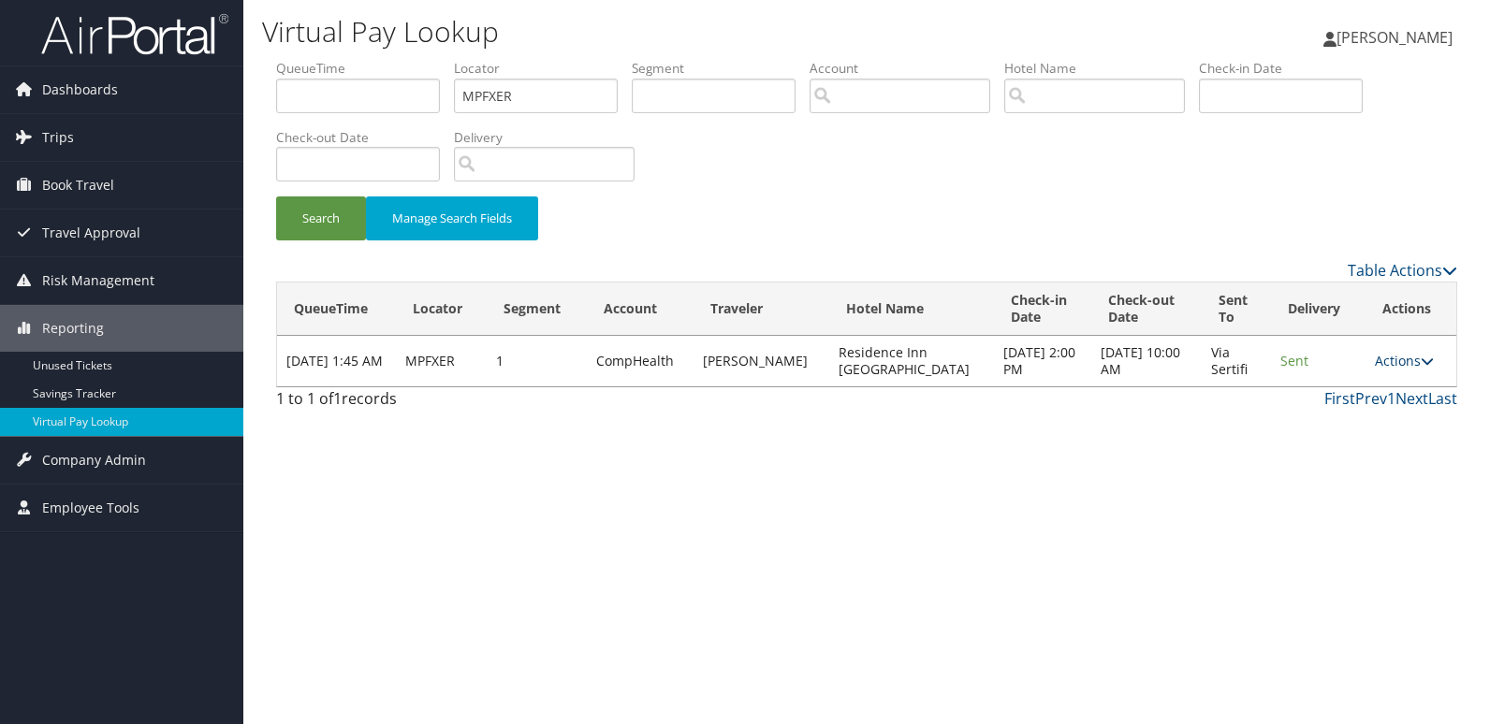
click at [1375, 359] on link "Actions" at bounding box center [1404, 361] width 59 height 18
click at [1360, 396] on link "Resend" at bounding box center [1367, 388] width 118 height 32
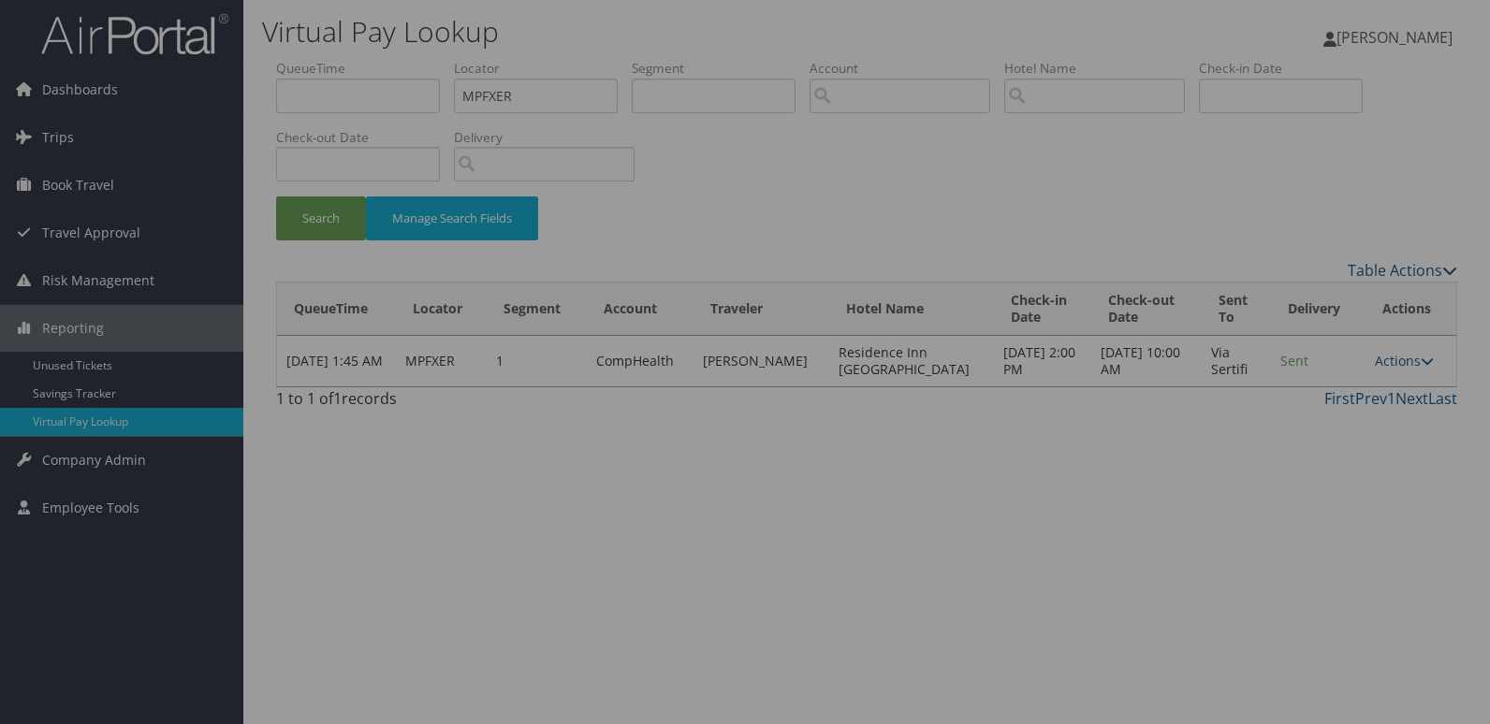
click at [1271, 410] on div at bounding box center [745, 362] width 1490 height 724
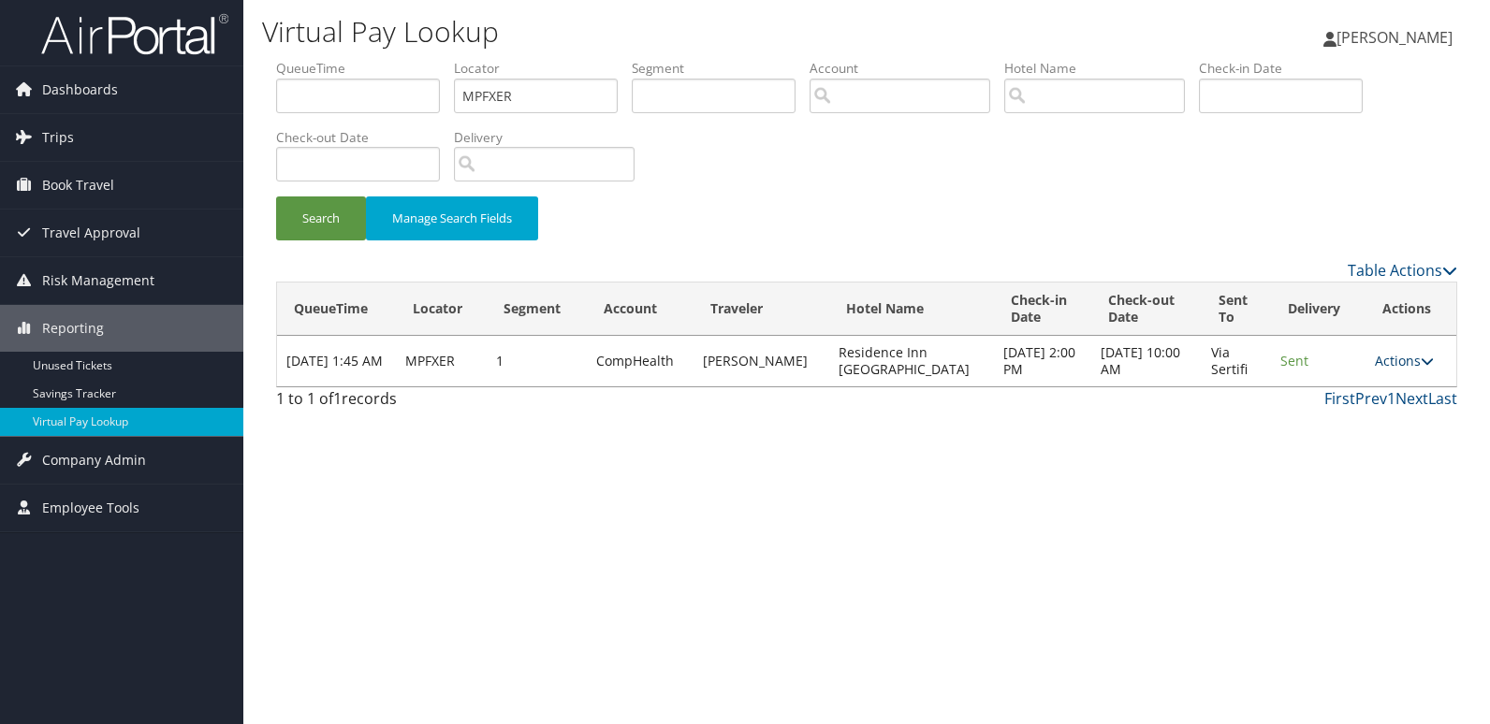
click at [1410, 368] on link "Actions" at bounding box center [1404, 361] width 59 height 18
click at [1388, 412] on link "Logs" at bounding box center [1367, 420] width 118 height 32
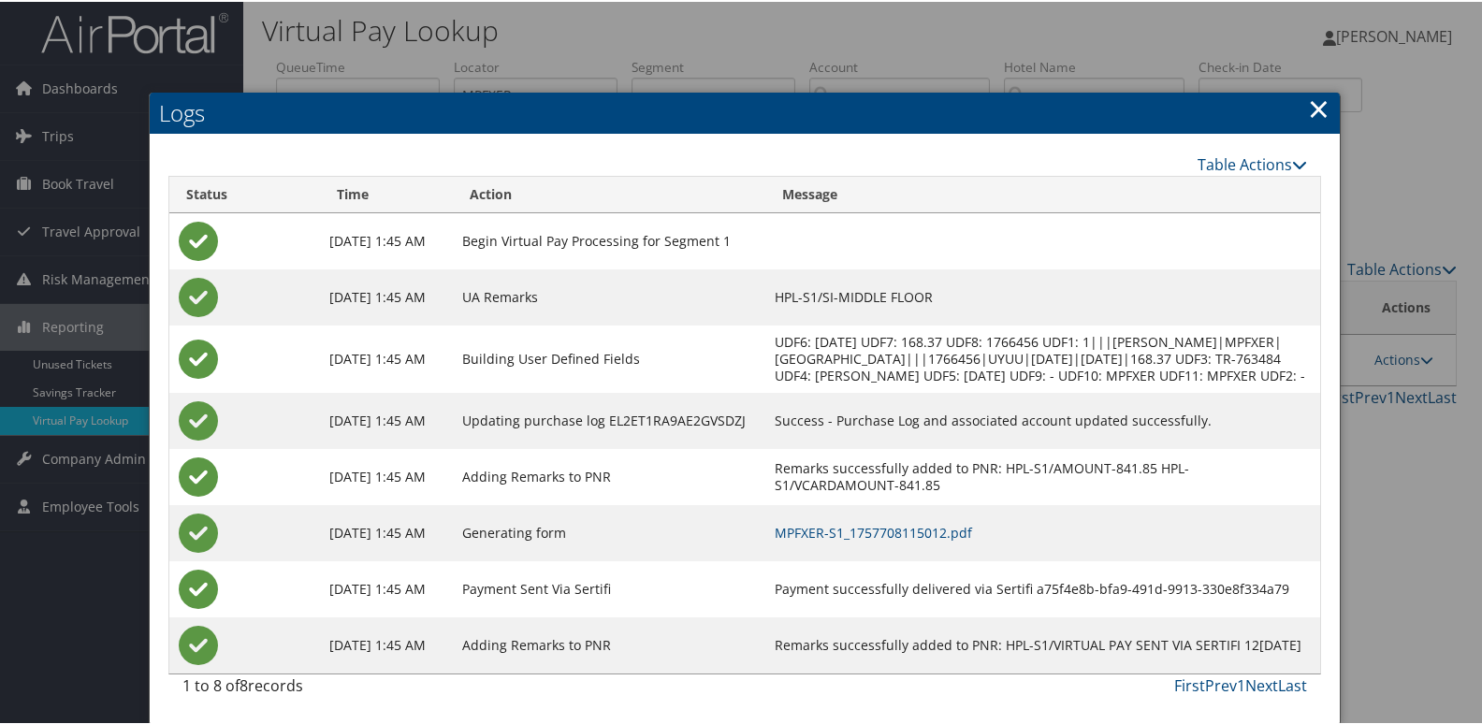
scroll to position [20, 0]
click at [935, 525] on link "MPFXER-S1_1757708115012.pdf" at bounding box center [873, 531] width 197 height 18
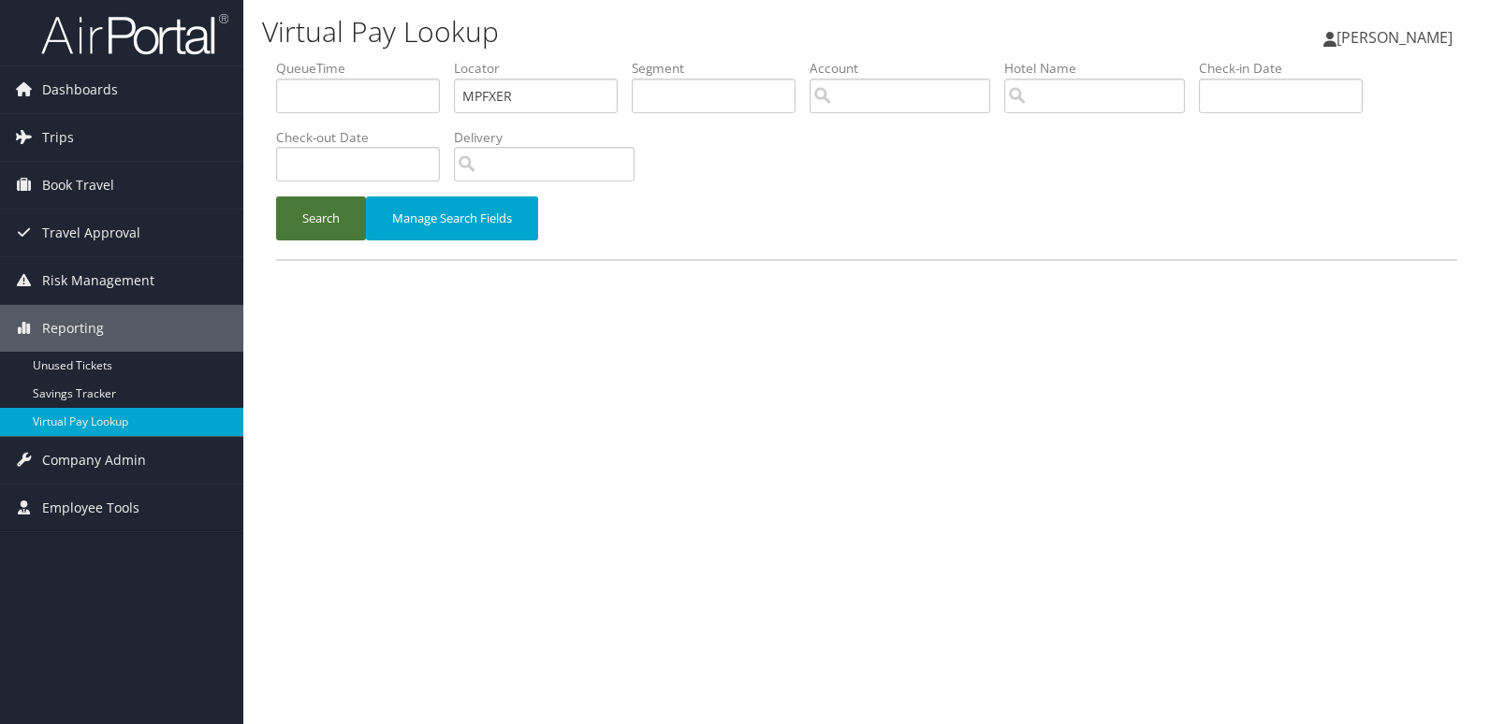
click at [296, 212] on button "Search" at bounding box center [321, 219] width 90 height 44
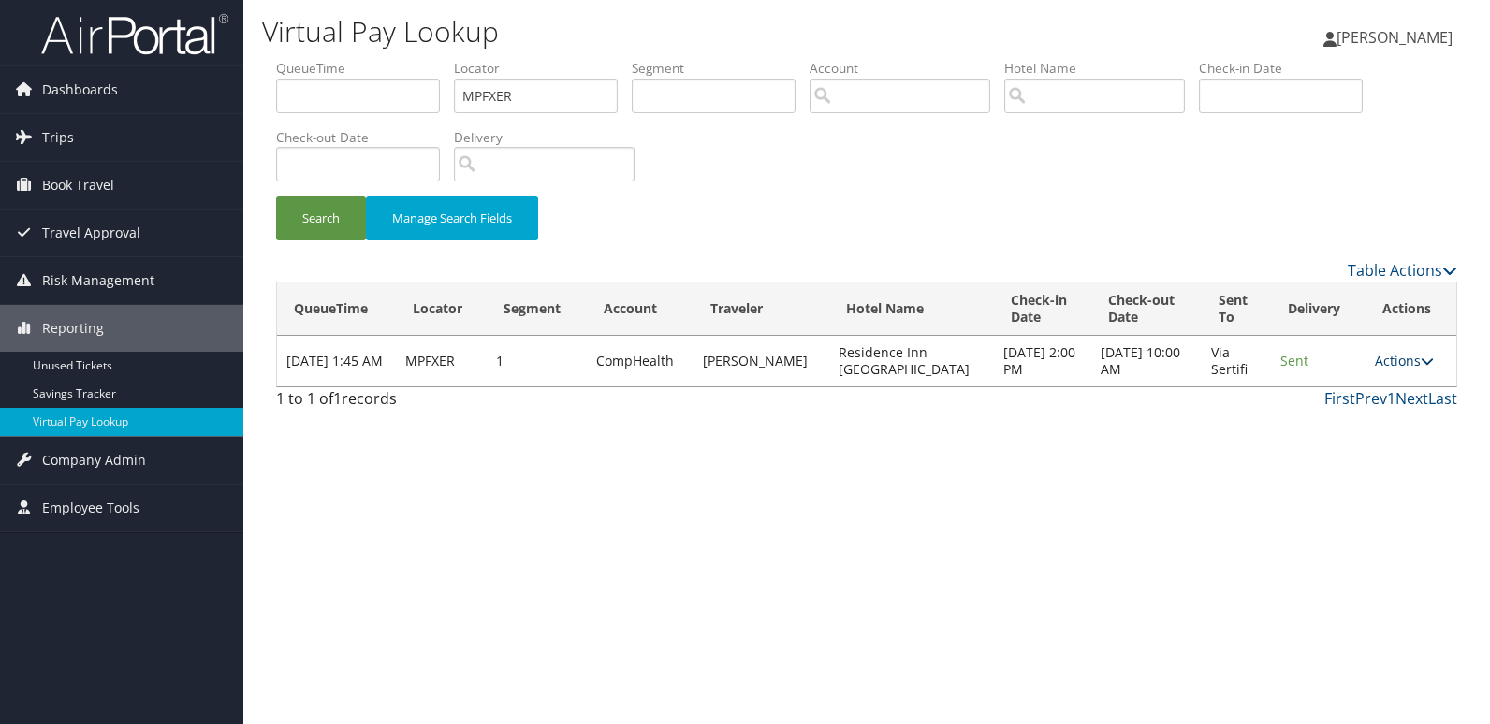
click at [1394, 358] on link "Actions" at bounding box center [1404, 361] width 59 height 18
click at [1336, 417] on link "Logs" at bounding box center [1367, 420] width 118 height 32
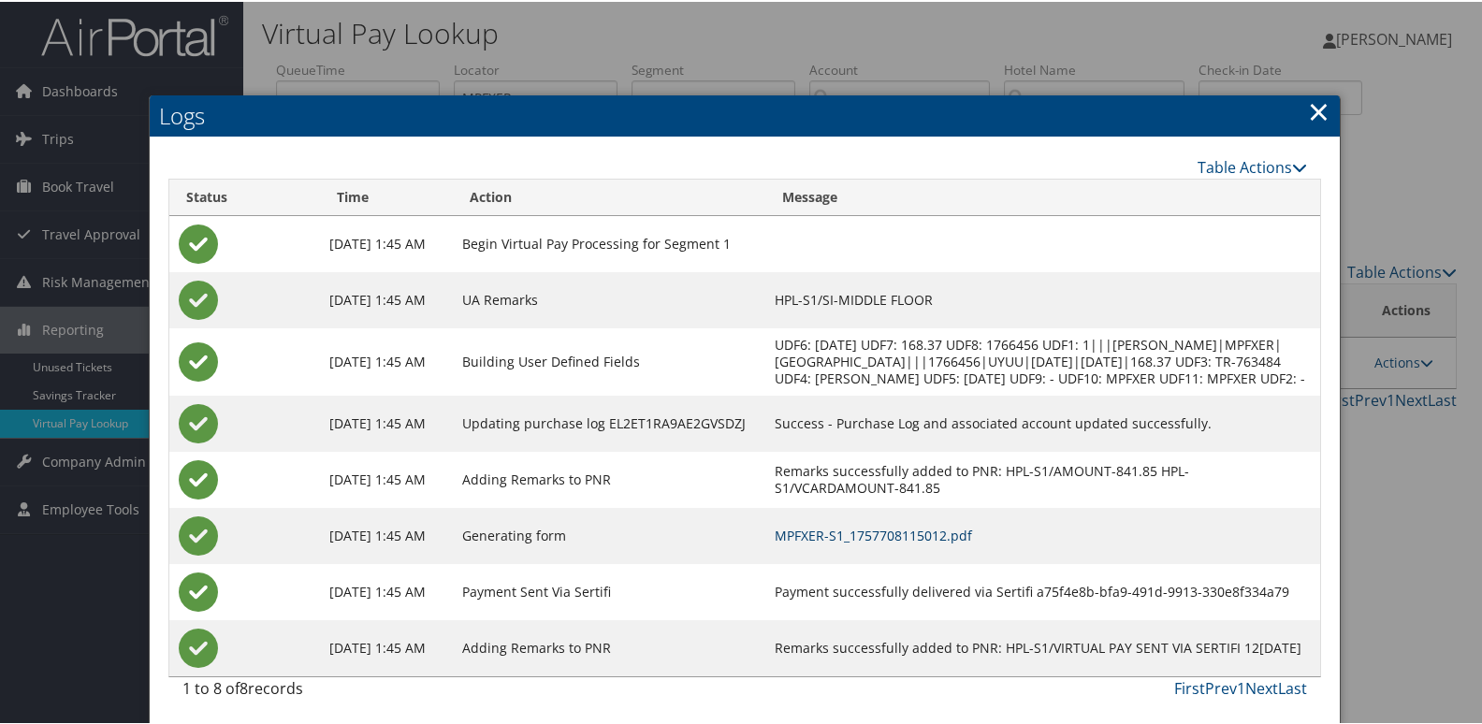
click at [939, 543] on link "MPFXER-S1_1757708115012.pdf" at bounding box center [873, 534] width 197 height 18
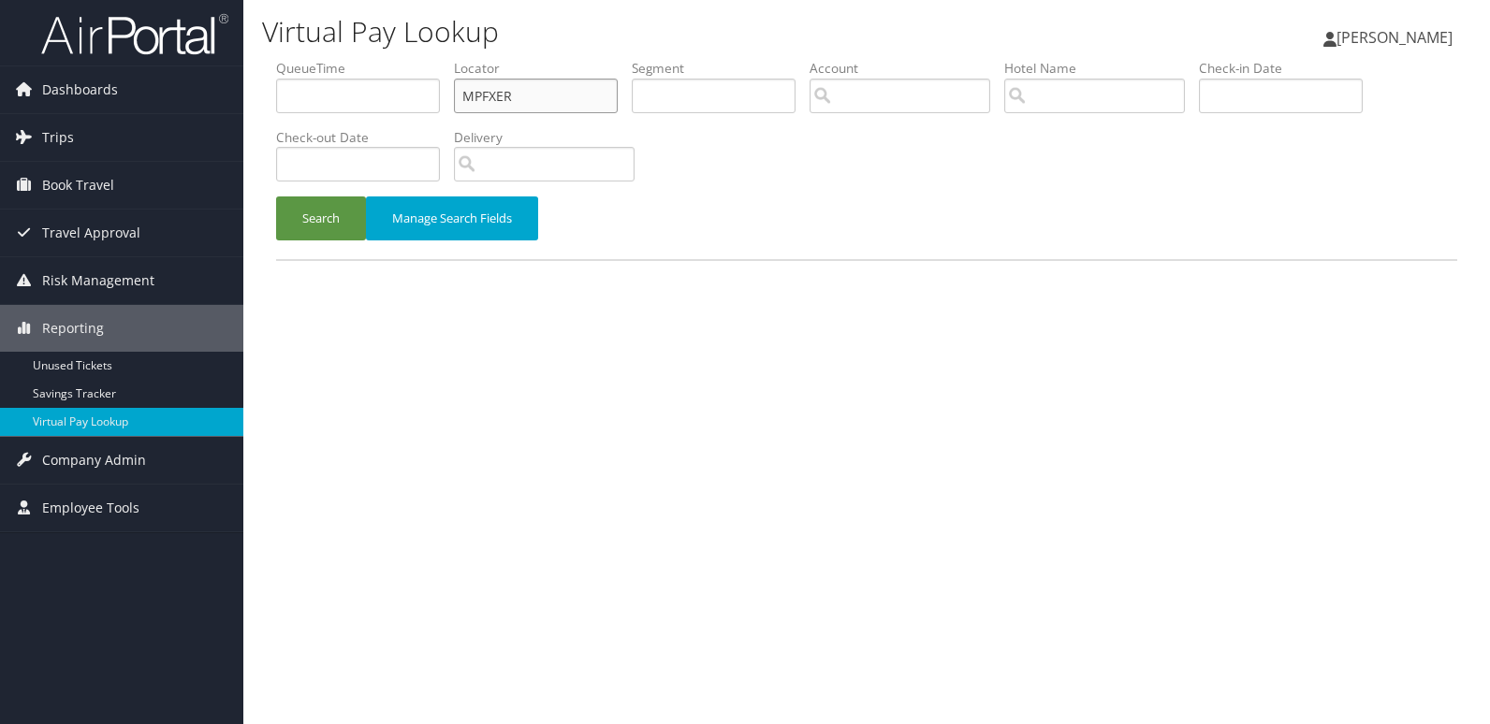
click at [477, 94] on input "MPFXER" at bounding box center [536, 96] width 164 height 35
paste input "SLRSUQ"
drag, startPoint x: 587, startPoint y: 96, endPoint x: 426, endPoint y: 101, distance: 161.0
click at [426, 59] on ul "QueueTime Locator M SLRSUQ Segment Account Traveler Hotel Name Check-in Date Ch…" at bounding box center [866, 59] width 1181 height 0
paste input "text"
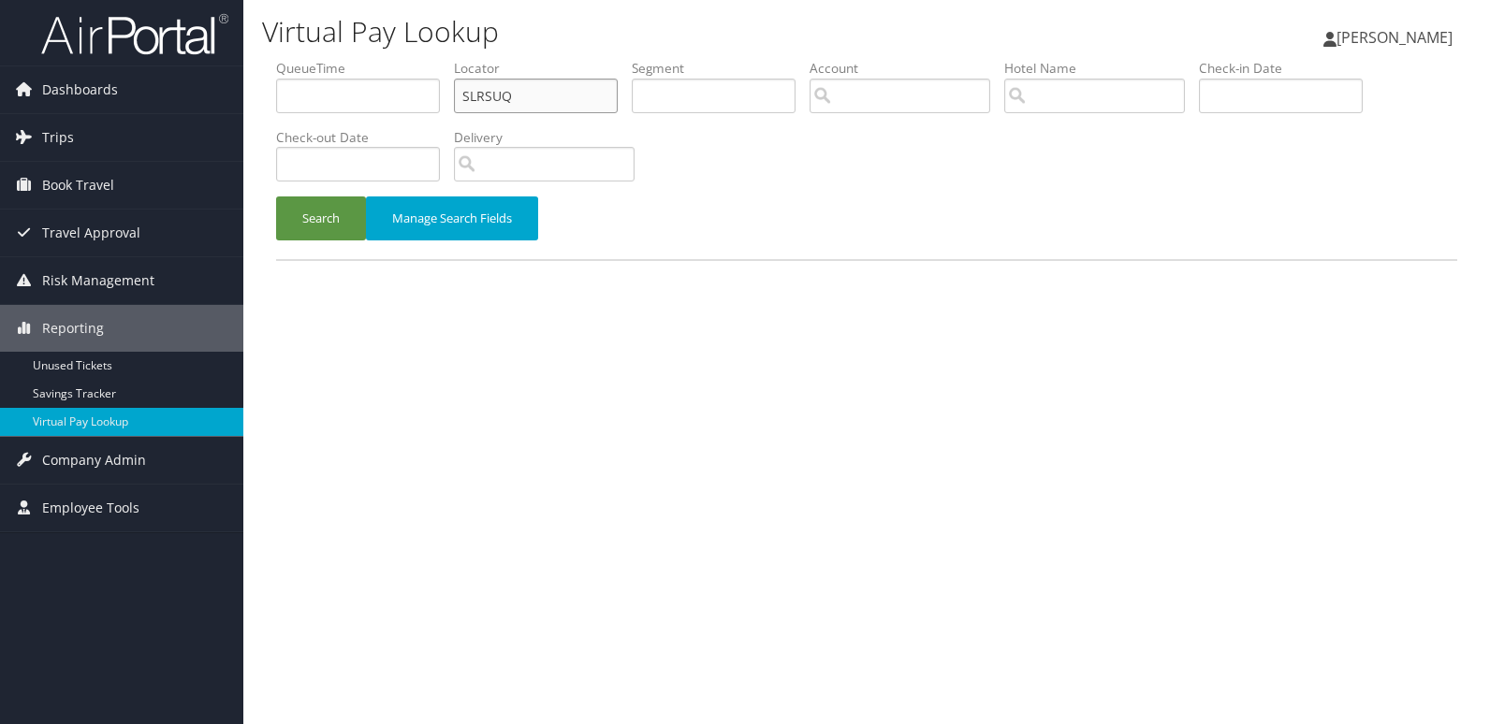
type input "SLRSUQ"
click at [276, 197] on button "Search" at bounding box center [321, 219] width 90 height 44
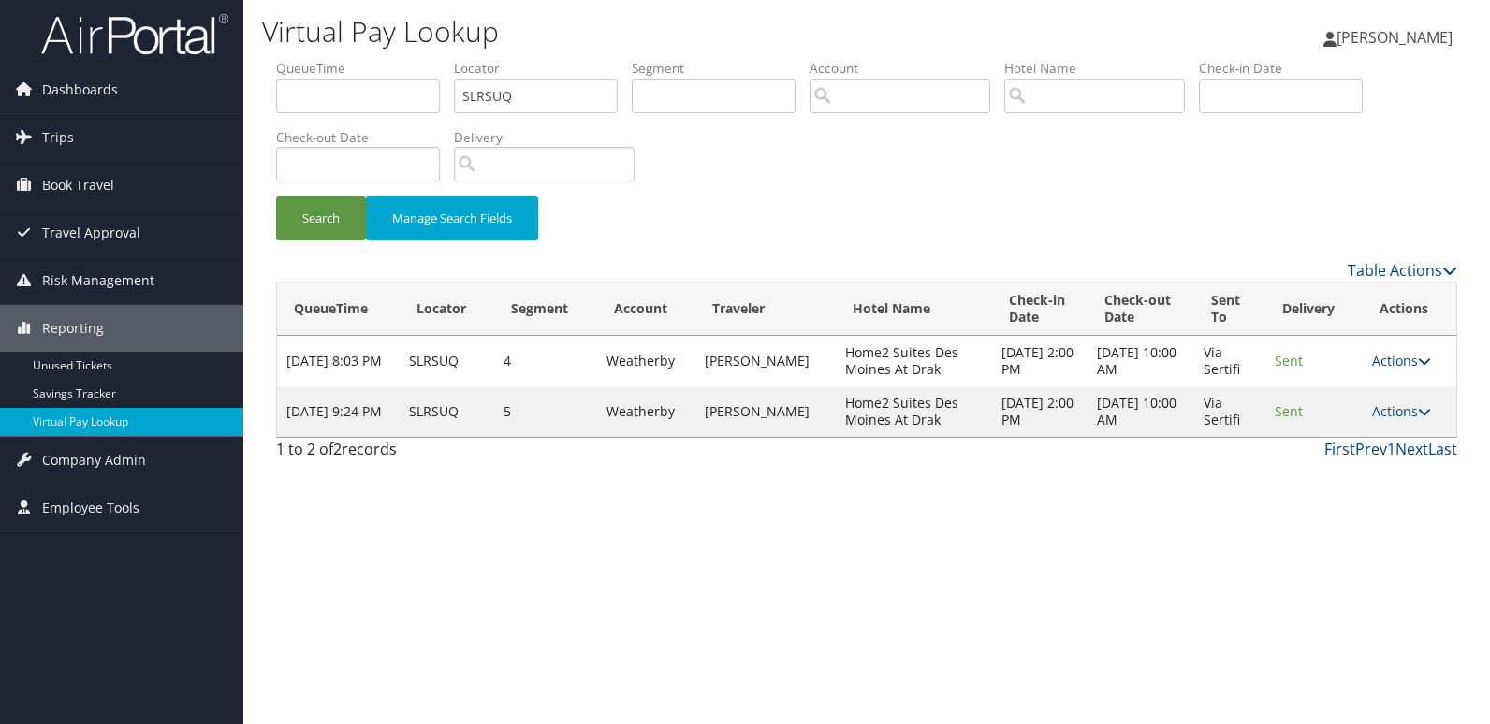
click at [851, 524] on div "Virtual Pay Lookup Luke Perry Luke Perry My Settings Travel Agency Contacts Vie…" at bounding box center [866, 362] width 1247 height 724
click at [1411, 410] on link "Actions" at bounding box center [1401, 411] width 59 height 18
click at [1350, 467] on link "Logs" at bounding box center [1366, 471] width 118 height 32
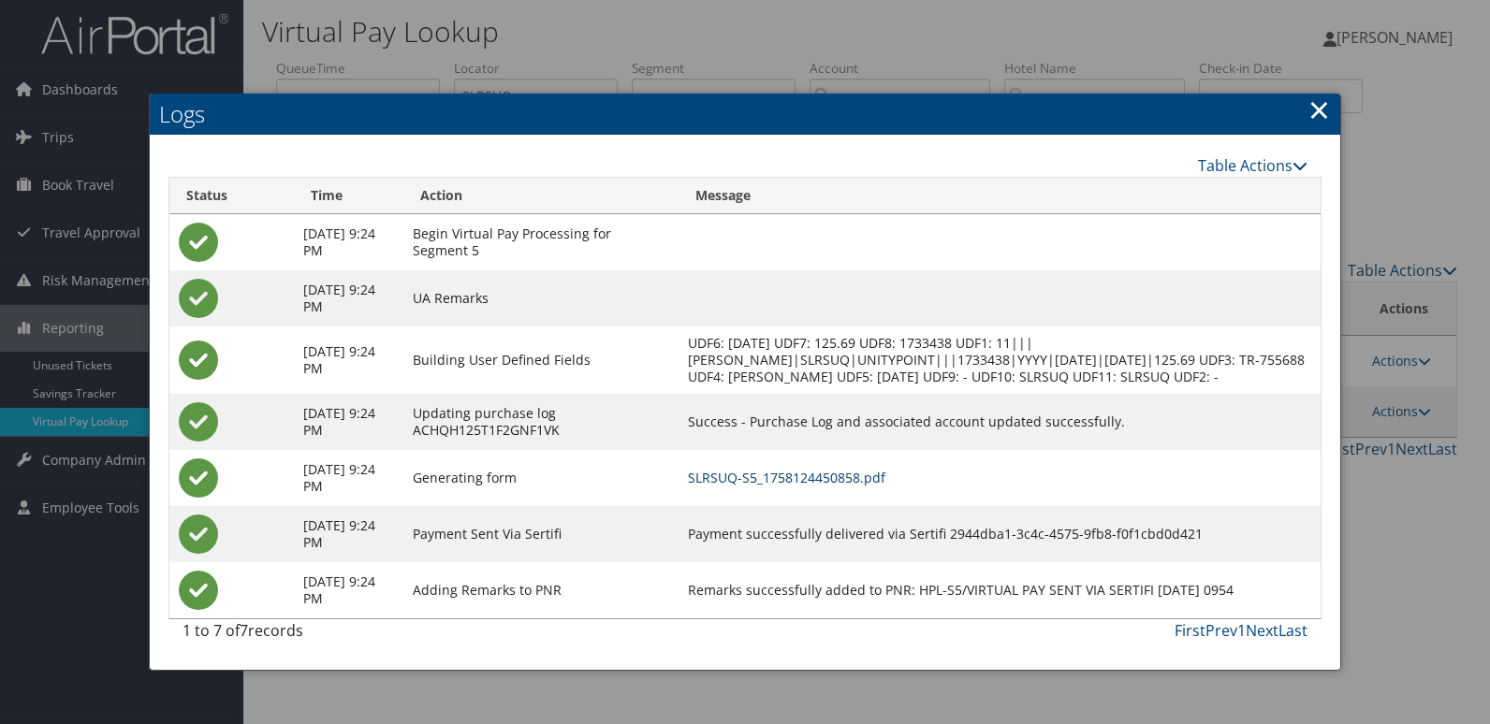
click at [861, 487] on link "SLRSUQ-S5_1758124450858.pdf" at bounding box center [786, 478] width 197 height 18
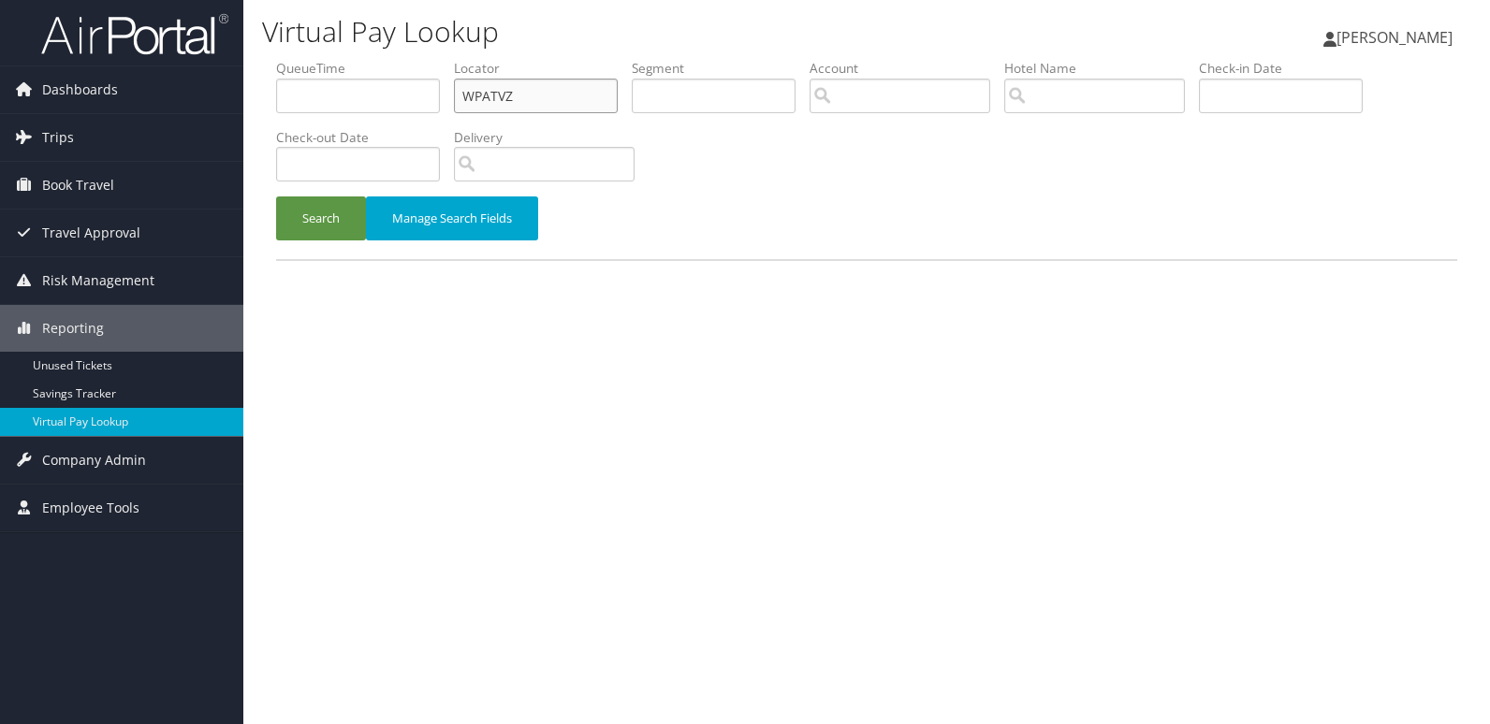
drag, startPoint x: 552, startPoint y: 104, endPoint x: 429, endPoint y: 104, distance: 123.5
click at [431, 59] on ul "QueueTime Locator WPATVZ Segment Account Traveler Hotel Name Check-in Date Chec…" at bounding box center [866, 59] width 1181 height 0
paste input "MIPIBH"
click at [276, 197] on button "Search" at bounding box center [321, 219] width 90 height 44
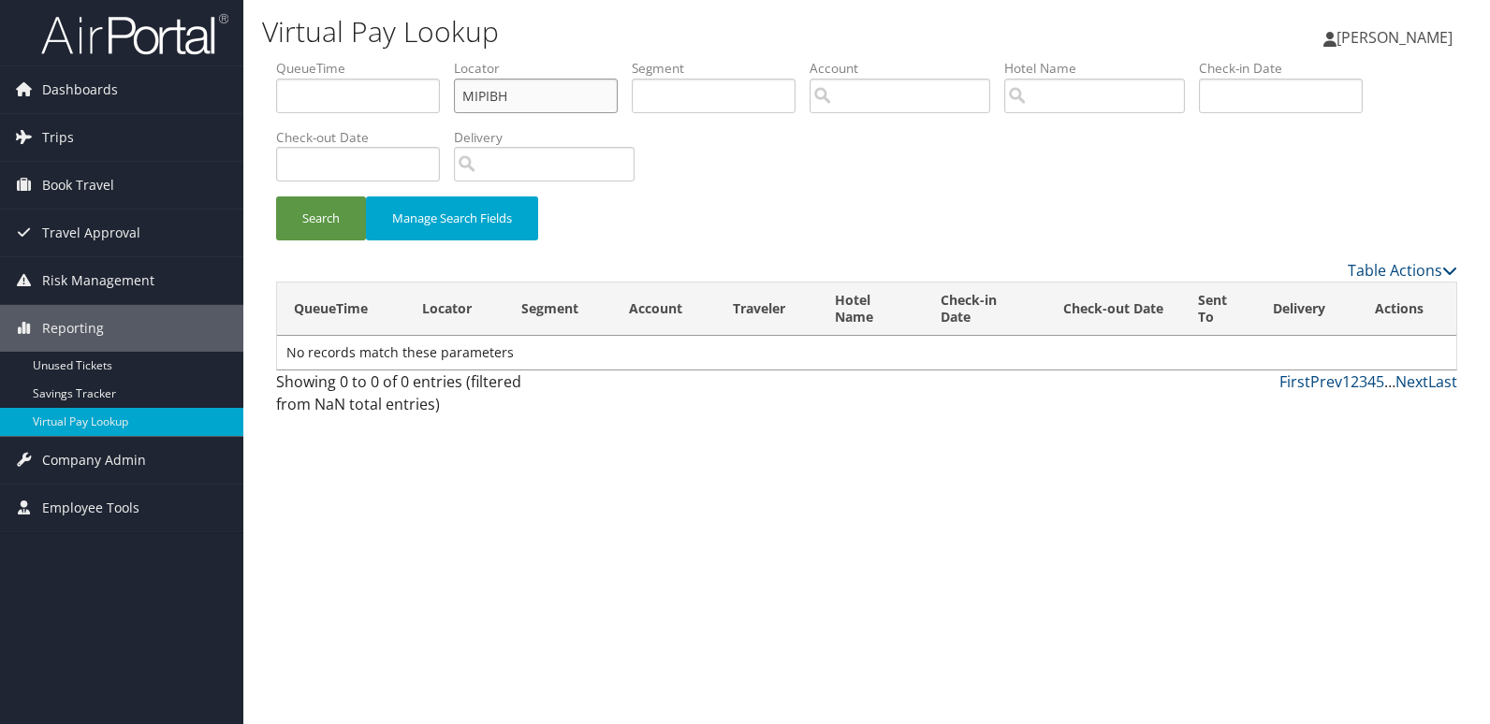
type input "MIPIBH"
click at [276, 197] on button "Search" at bounding box center [321, 219] width 90 height 44
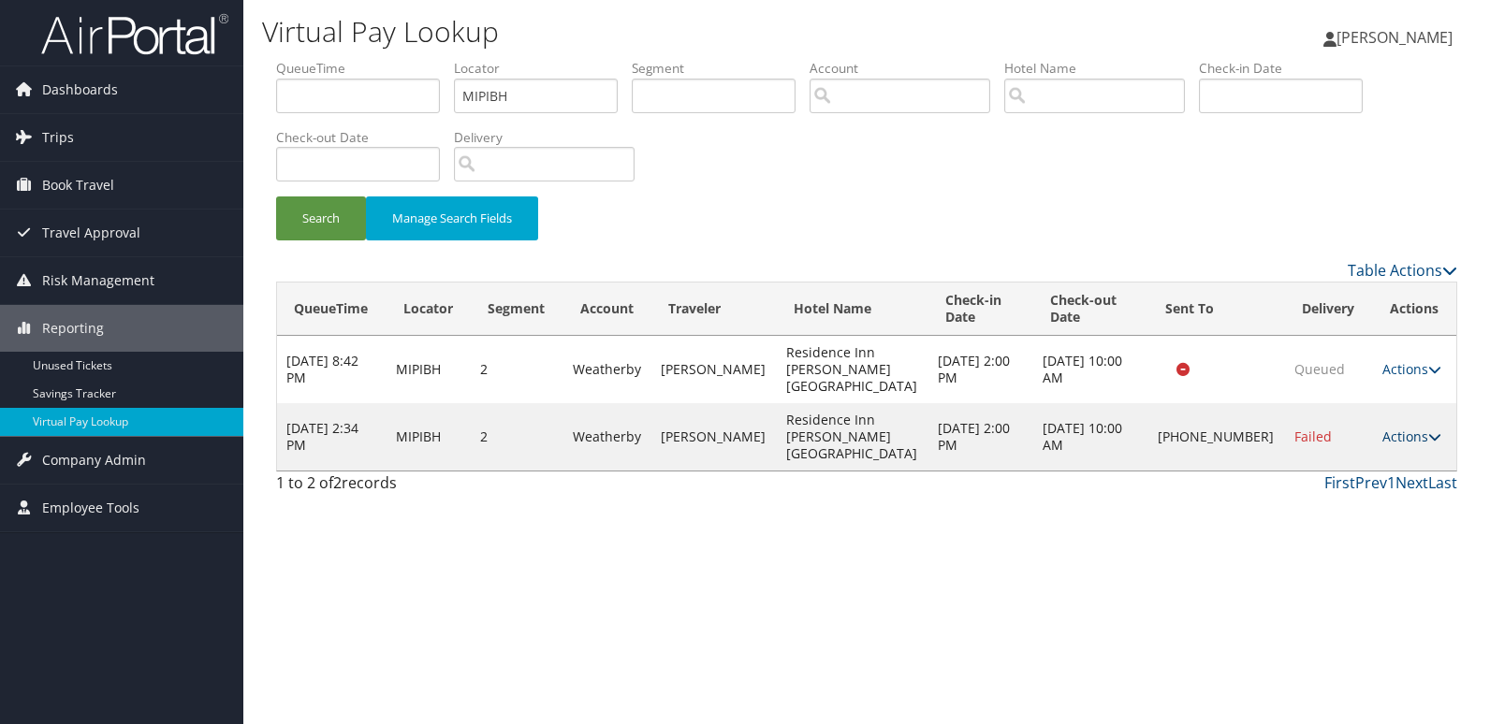
click at [1382, 438] on link "Actions" at bounding box center [1411, 437] width 59 height 18
click at [1329, 490] on link "Logs" at bounding box center [1343, 496] width 160 height 32
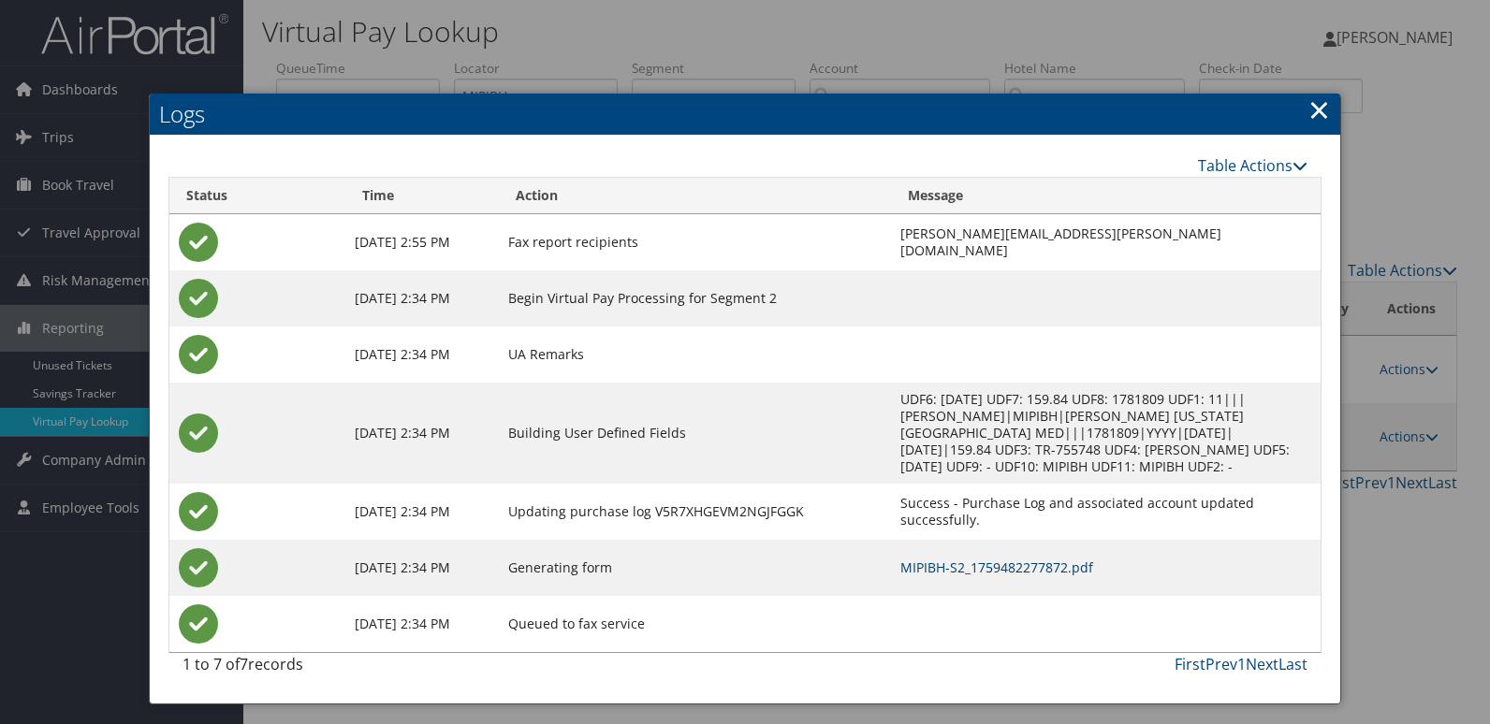
click at [900, 559] on link "MIPIBH-S2_1759482277872.pdf" at bounding box center [996, 568] width 193 height 18
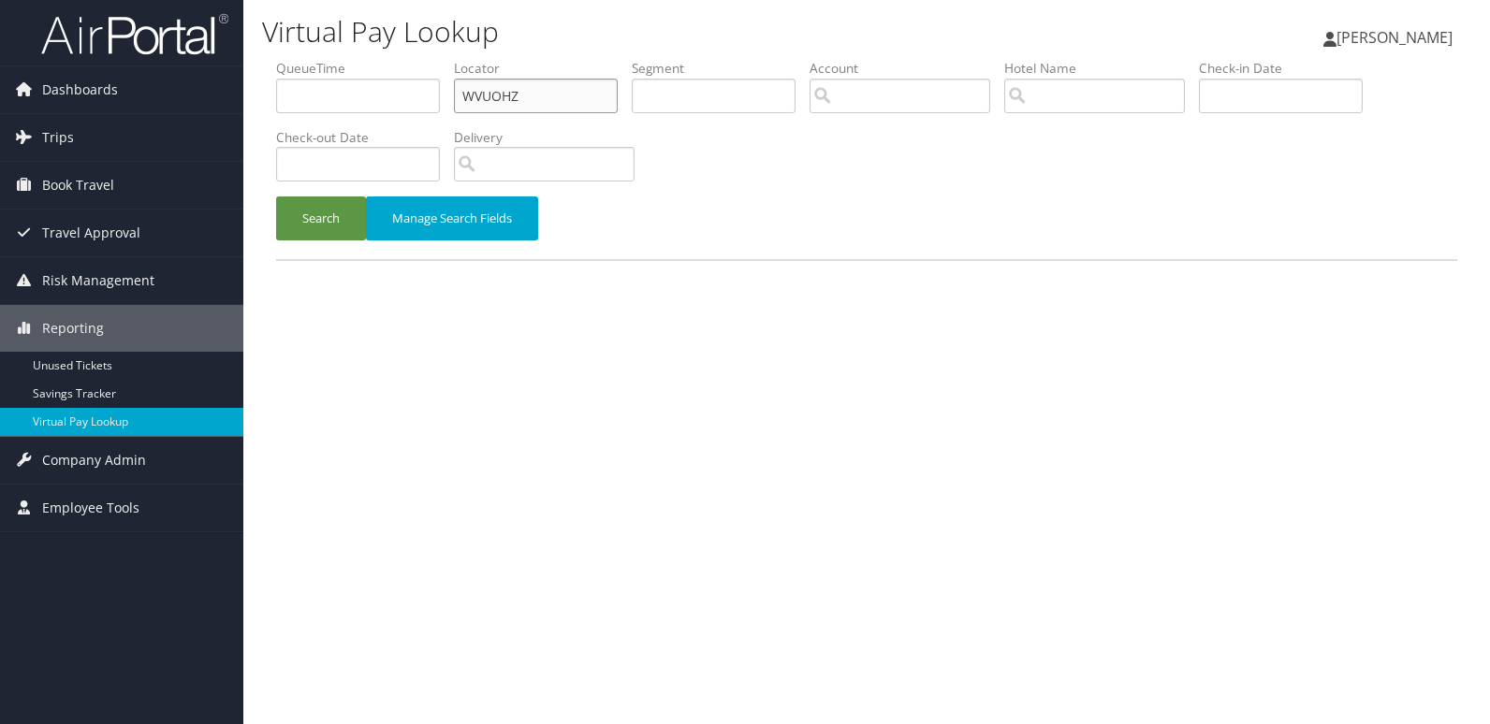
drag, startPoint x: 526, startPoint y: 93, endPoint x: 433, endPoint y: 93, distance: 92.7
click at [433, 59] on ul "QueueTime Locator WVUOHZ Segment Account Traveler Hotel Name Check-in Date Chec…" at bounding box center [866, 59] width 1181 height 0
paste input "UZNTQS"
type input "UZNTQS"
click at [276, 197] on button "Search" at bounding box center [321, 219] width 90 height 44
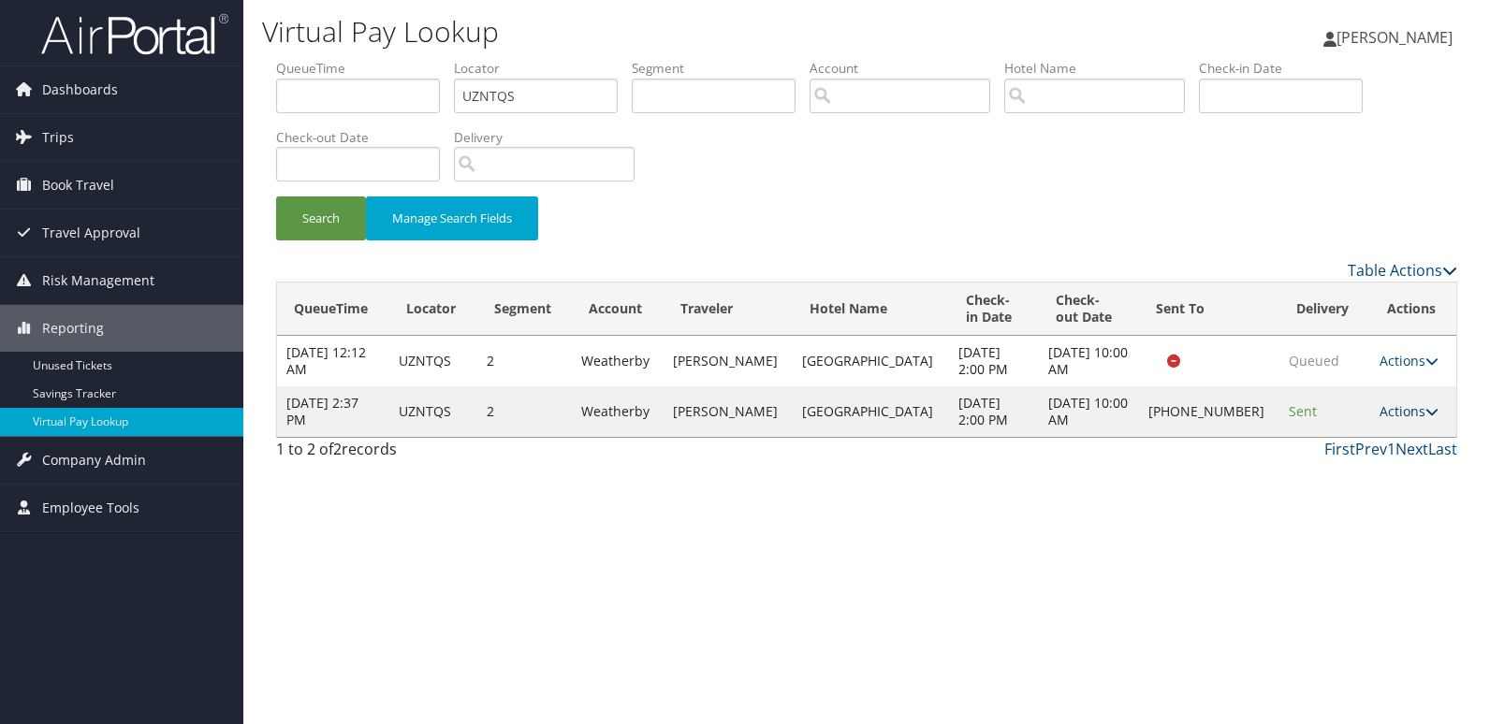
click at [1387, 408] on link "Actions" at bounding box center [1409, 411] width 59 height 18
click at [1340, 479] on link "Logs" at bounding box center [1343, 471] width 160 height 32
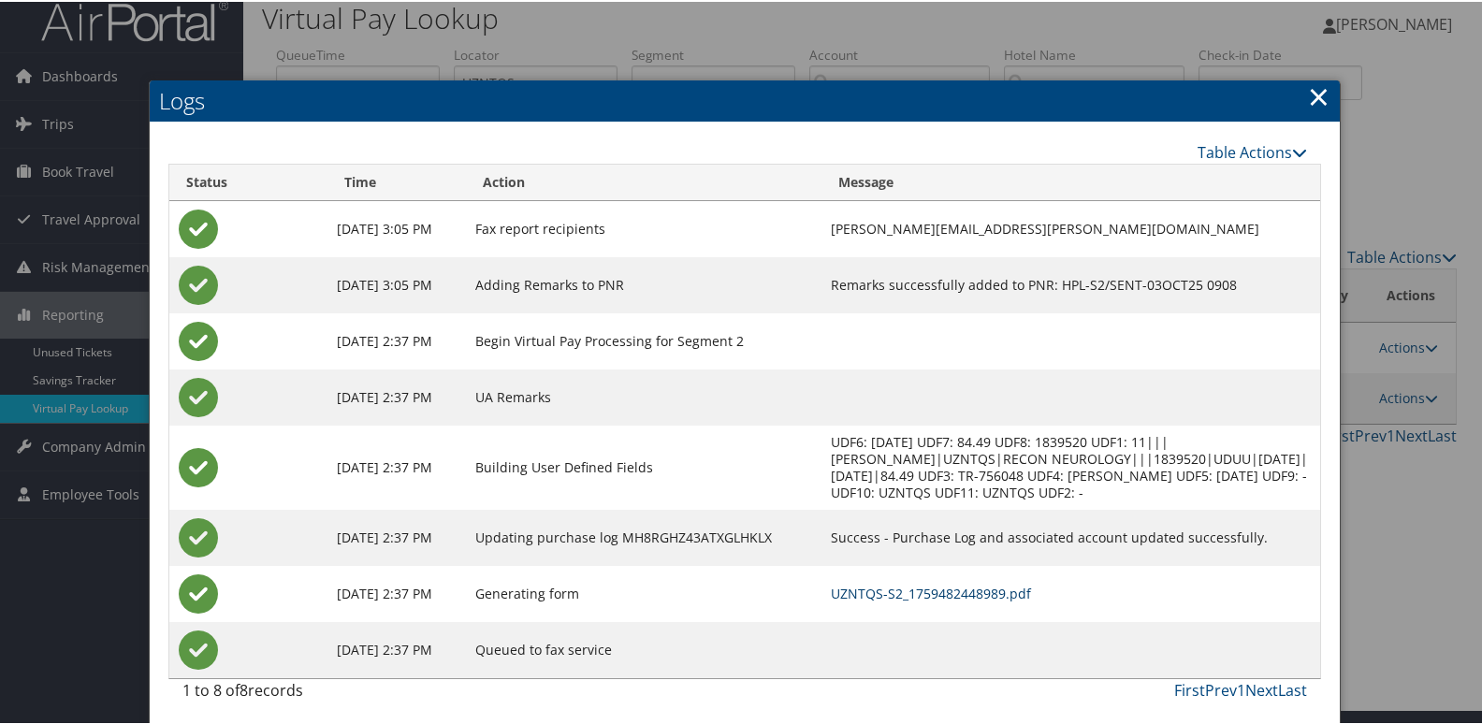
scroll to position [20, 0]
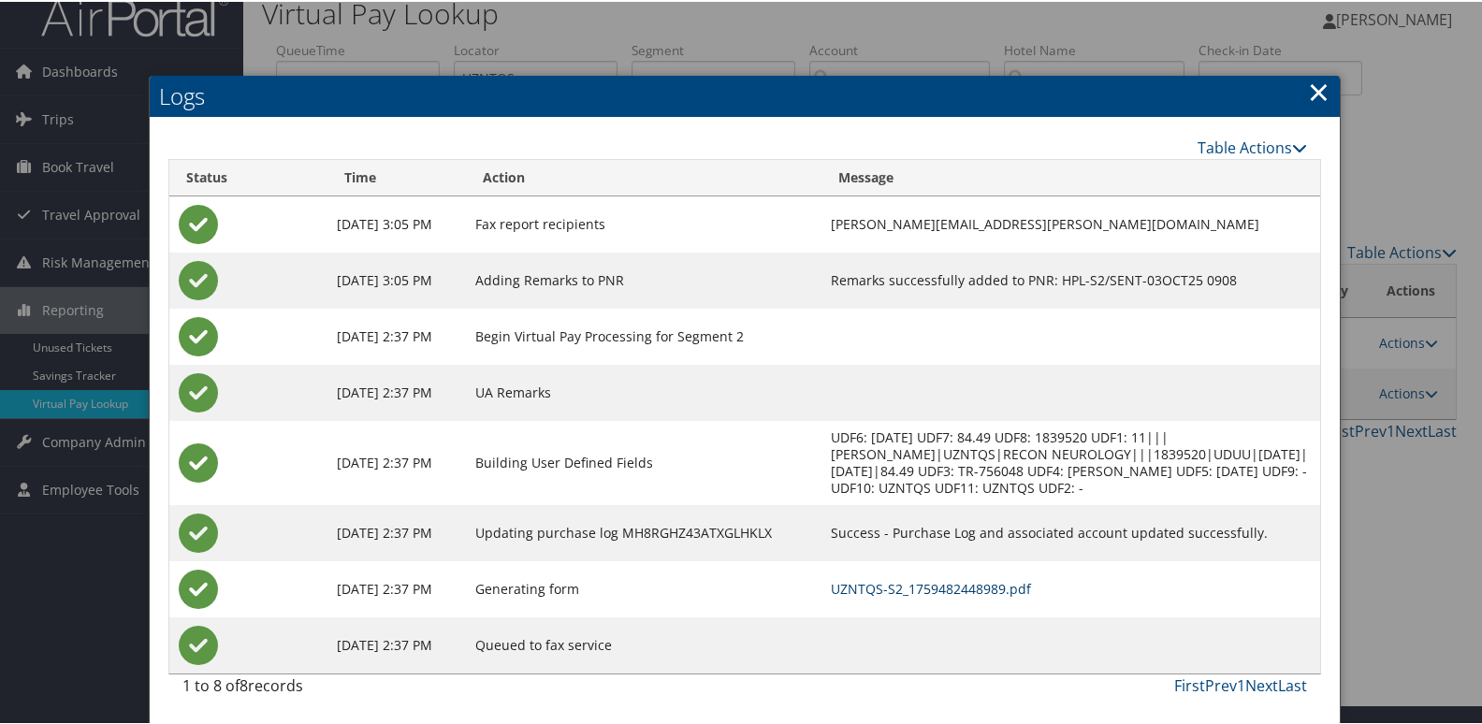
click at [874, 587] on link "UZNTQS-S2_1759482448989.pdf" at bounding box center [931, 587] width 200 height 18
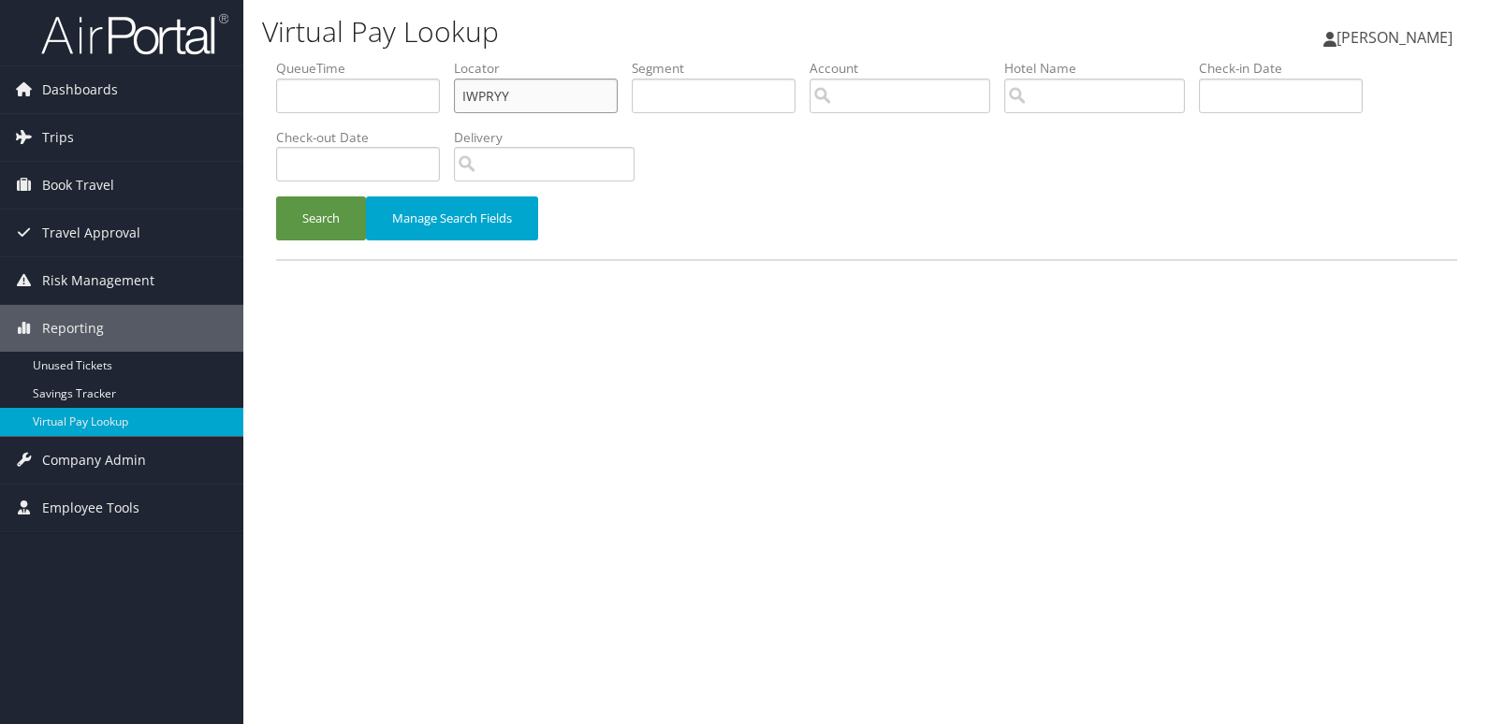
drag, startPoint x: 377, startPoint y: 105, endPoint x: 352, endPoint y: 105, distance: 25.3
click at [352, 59] on ul "QueueTime Locator IWPRYY Segment Account Traveler Hotel Name Check-in Date Chec…" at bounding box center [866, 59] width 1181 height 0
paste input "EWVCZM"
type input "EWVCZM"
click at [276, 197] on button "Search" at bounding box center [321, 219] width 90 height 44
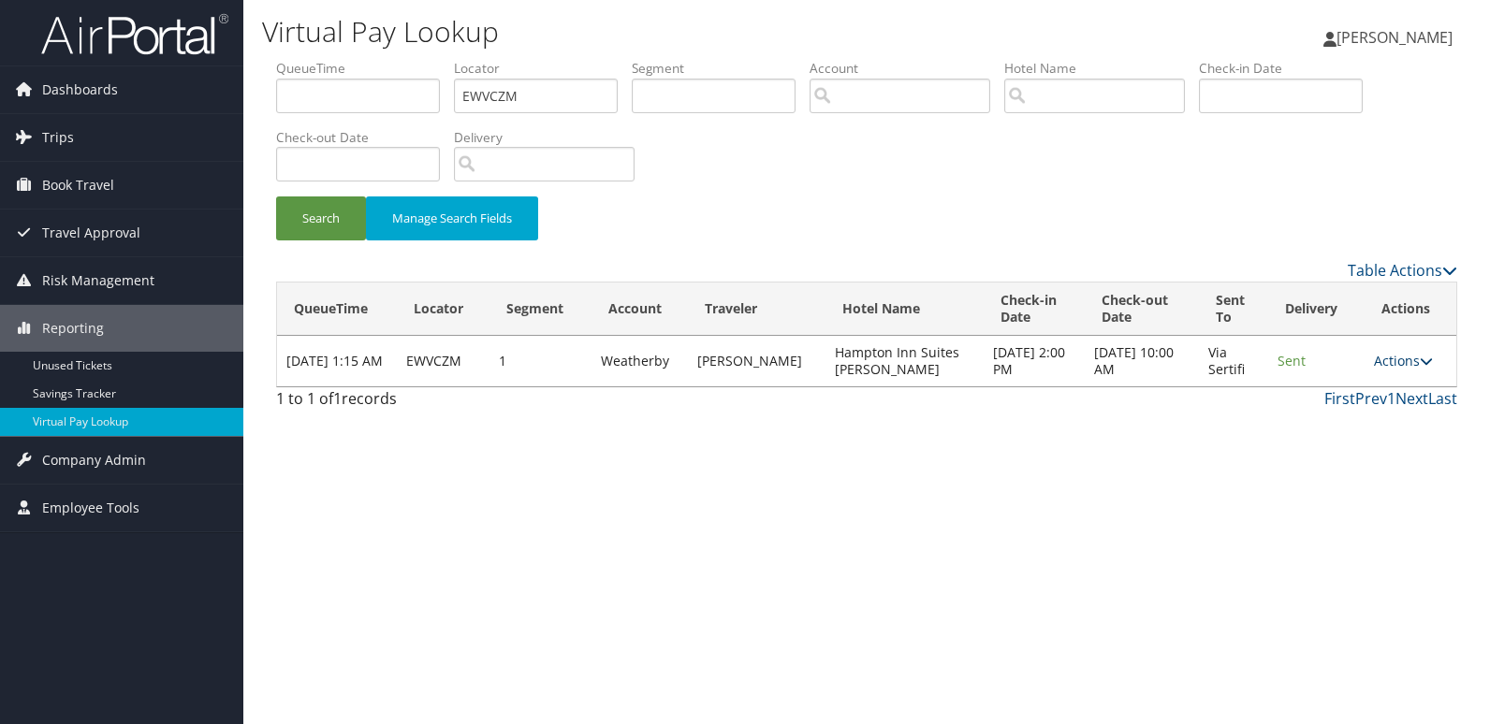
click at [1394, 359] on link "Actions" at bounding box center [1403, 361] width 59 height 18
click at [1350, 413] on link "Logs" at bounding box center [1367, 420] width 118 height 32
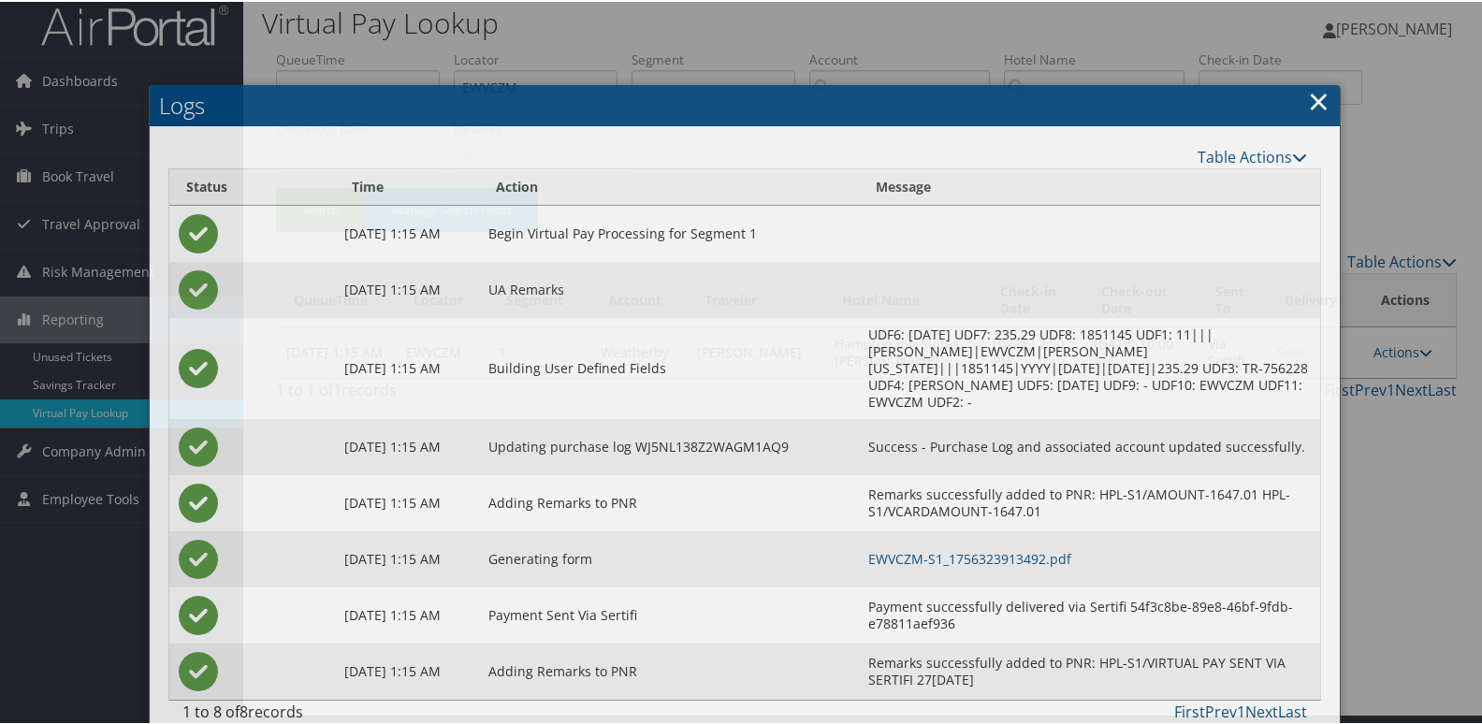
scroll to position [20, 0]
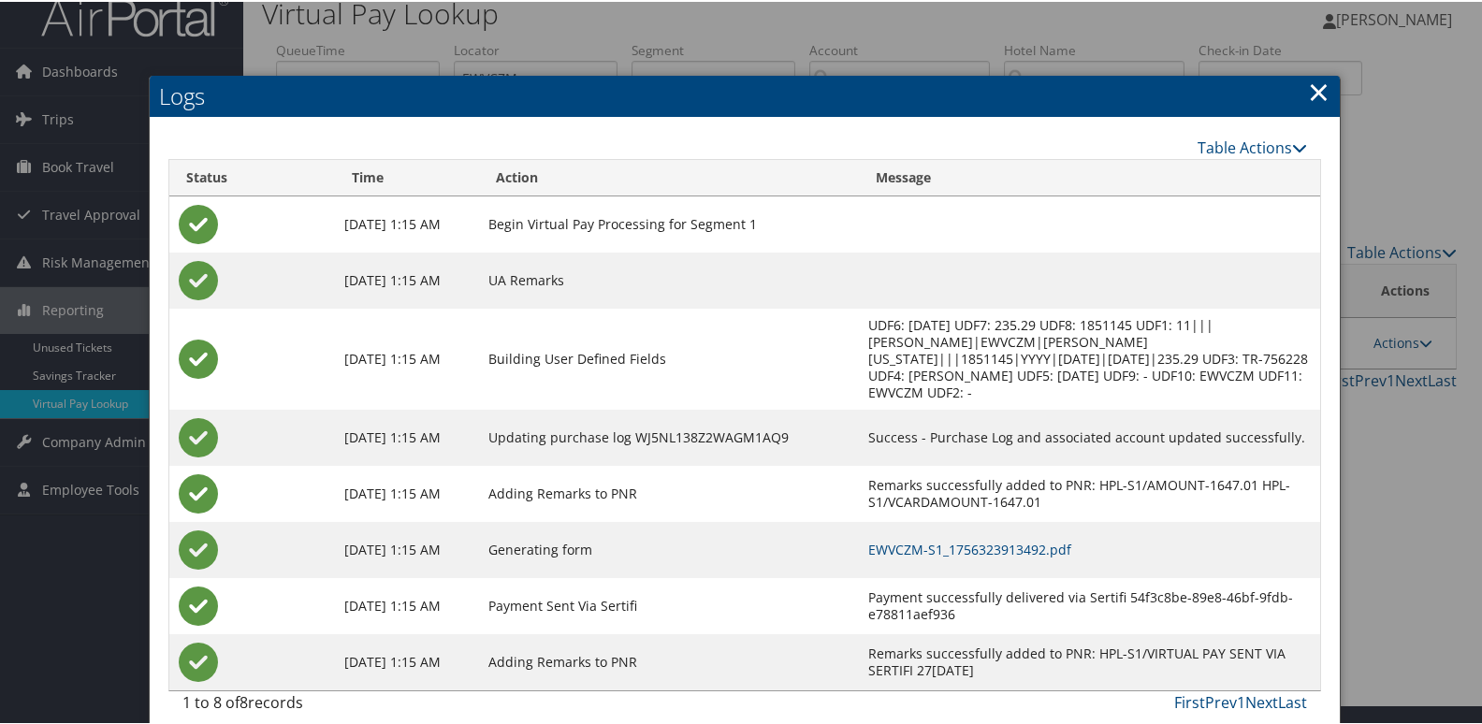
click at [929, 541] on td "EWVCZM-S1_1756323913492.pdf" at bounding box center [1089, 548] width 460 height 56
click at [937, 539] on link "EWVCZM-S1_1756323913492.pdf" at bounding box center [970, 548] width 203 height 18
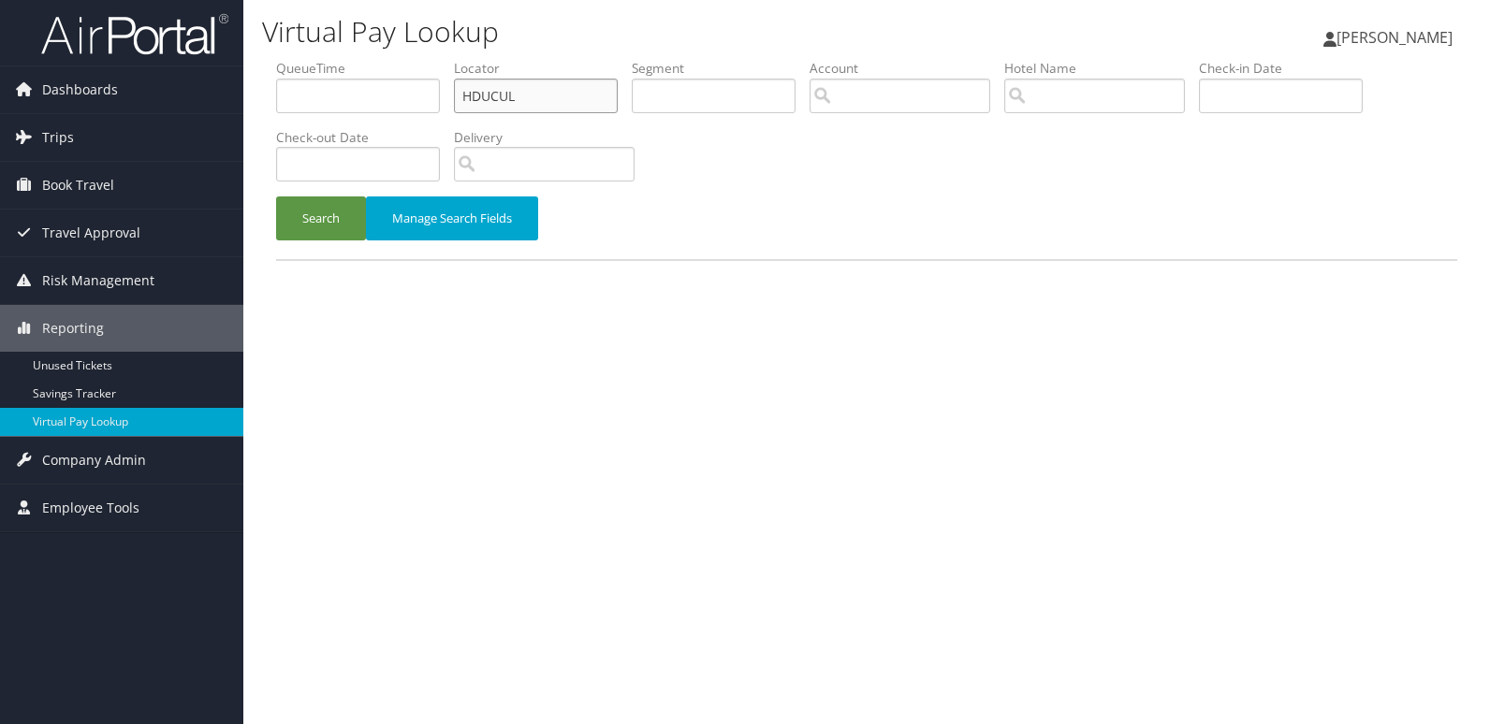
drag, startPoint x: 0, startPoint y: 0, endPoint x: 430, endPoint y: 91, distance: 439.1
click at [430, 59] on ul "QueueTime Locator HDUCUL Segment Account Traveler Hotel Name Check-in Date Chec…" at bounding box center [866, 59] width 1181 height 0
paste input "FEQMYO"
click at [276, 197] on button "Search" at bounding box center [321, 219] width 90 height 44
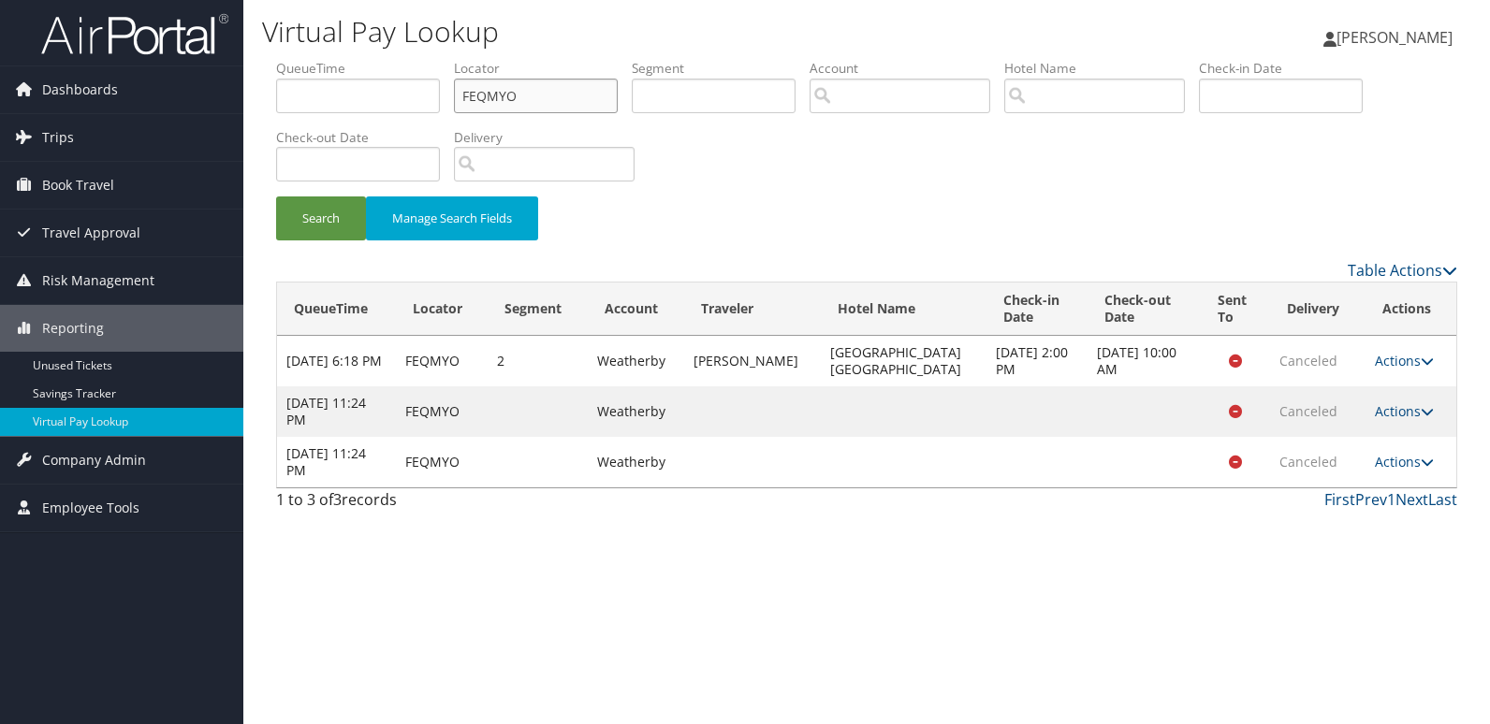
drag, startPoint x: 545, startPoint y: 97, endPoint x: 317, endPoint y: 95, distance: 227.4
click at [317, 59] on ul "QueueTime Locator FEQMYO Segment Account Traveler Hotel Name Check-in Date Chec…" at bounding box center [866, 59] width 1181 height 0
paste input "IUTIXP"
type input "IUTIXP"
click at [276, 197] on button "Search" at bounding box center [321, 219] width 90 height 44
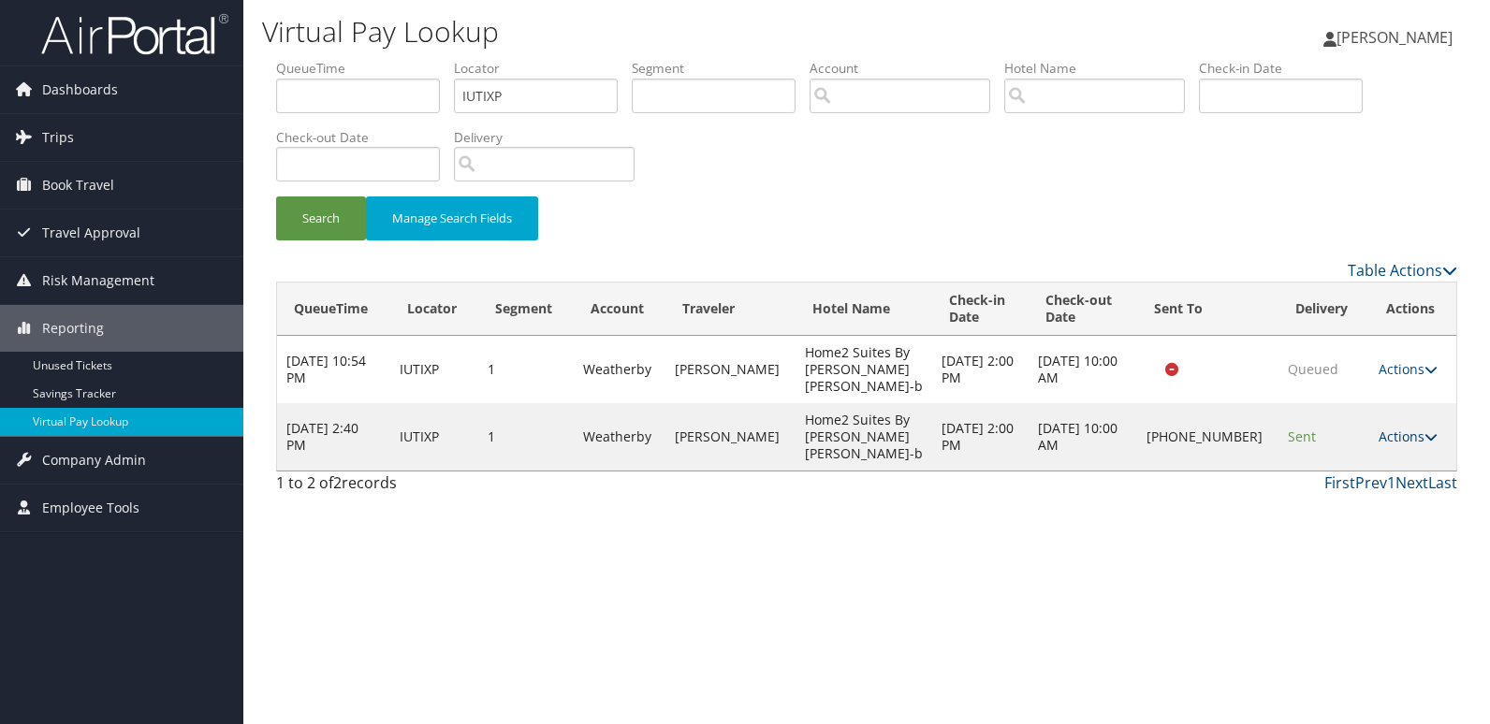
click at [1394, 428] on link "Actions" at bounding box center [1408, 437] width 59 height 18
click at [1340, 470] on link "Logs" at bounding box center [1347, 479] width 160 height 32
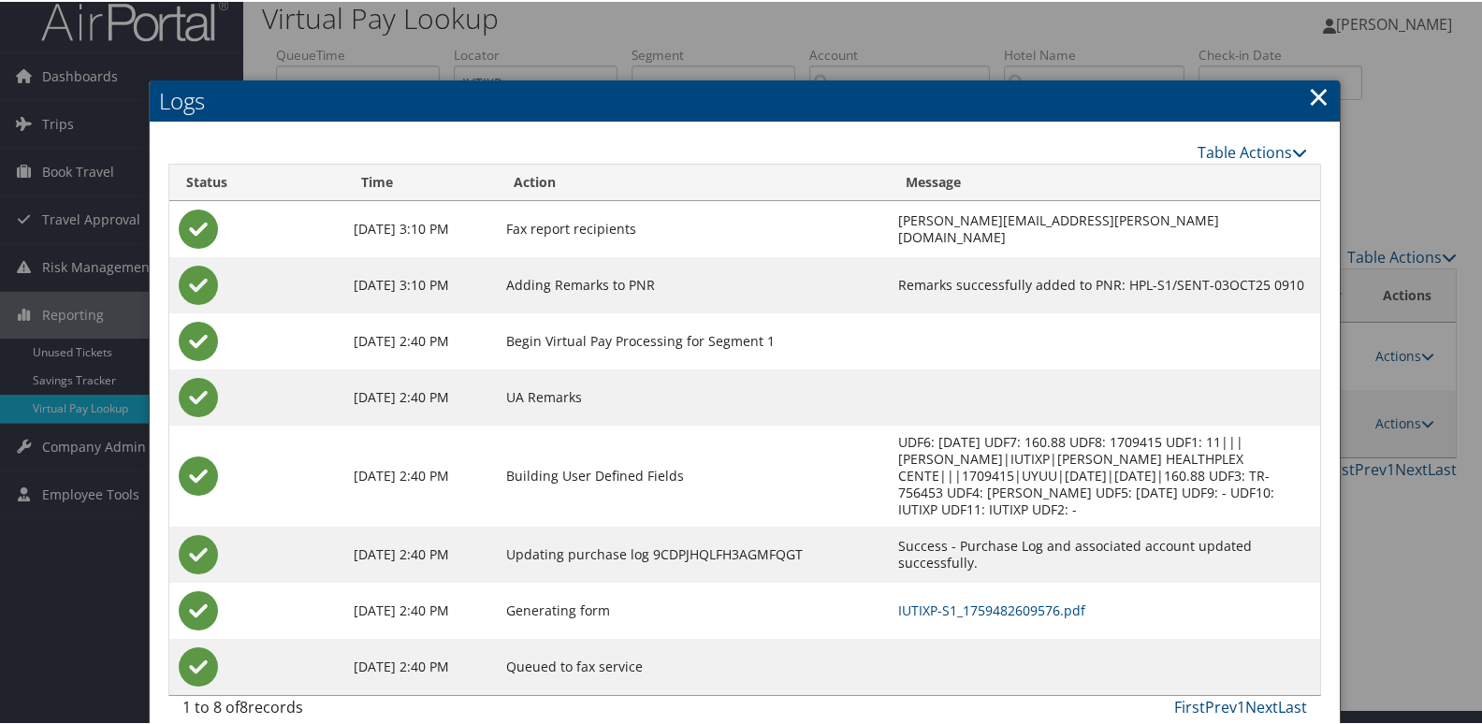
scroll to position [20, 0]
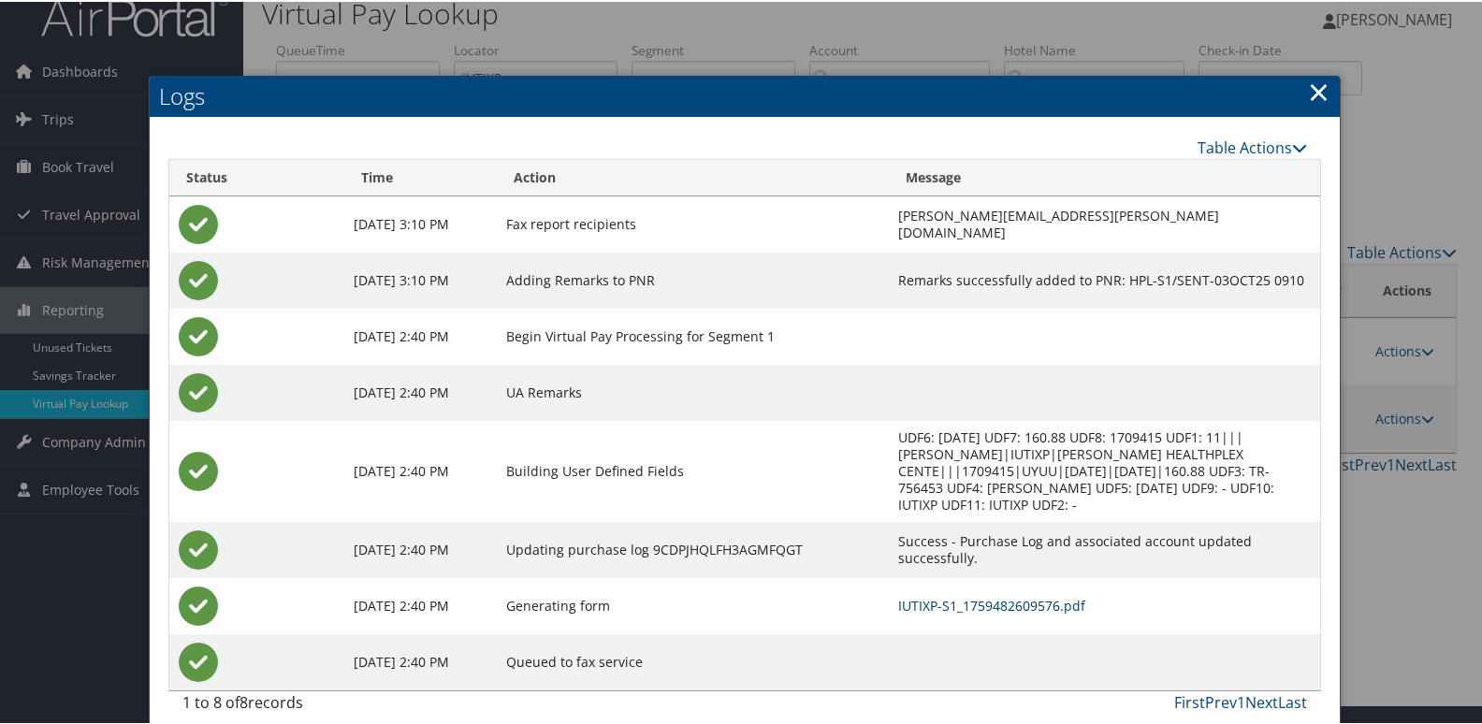
click at [898, 595] on link "IUTIXP-S1_1759482609576.pdf" at bounding box center [991, 604] width 187 height 18
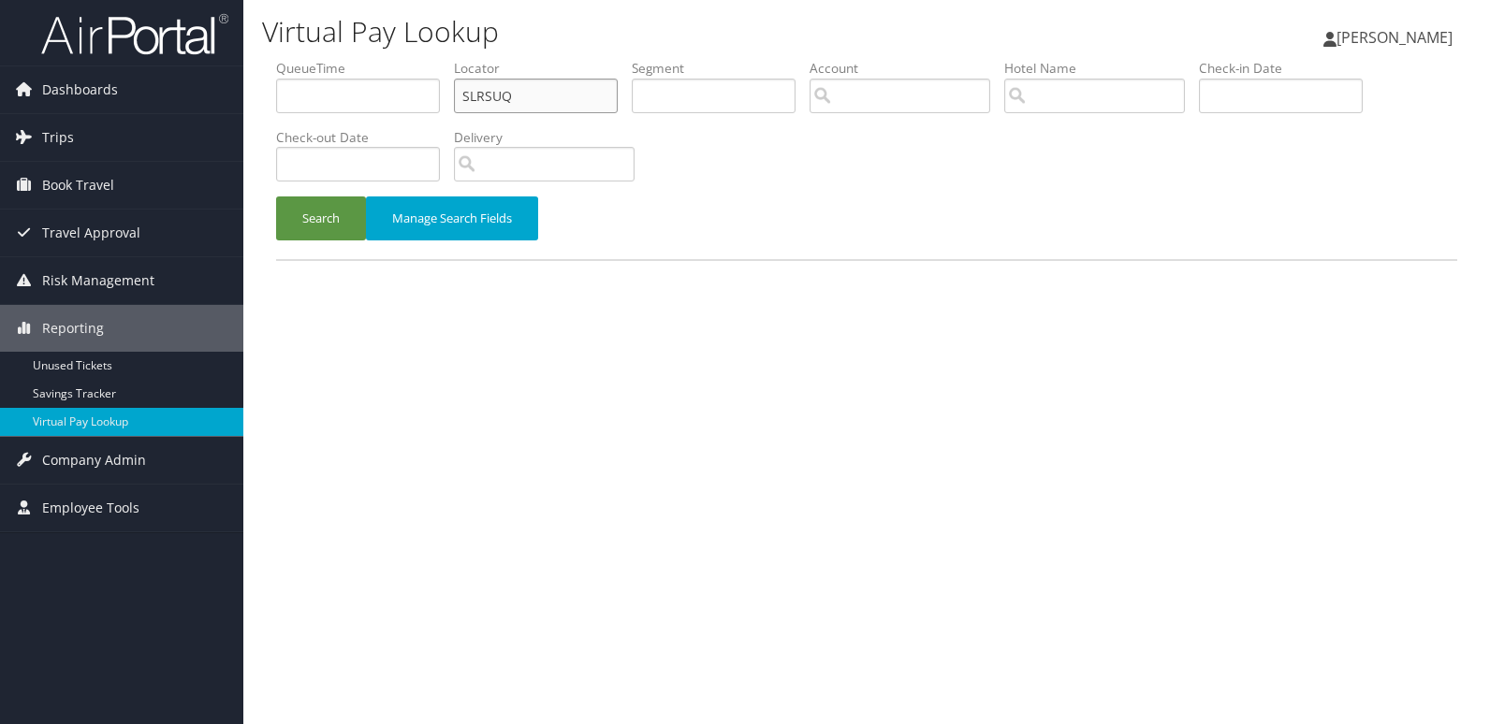
drag, startPoint x: 0, startPoint y: 0, endPoint x: 354, endPoint y: 101, distance: 367.9
click at [354, 59] on ul "QueueTime Locator SLRSUQ Segment Account Traveler Hotel Name Check-in Date Chec…" at bounding box center [866, 59] width 1181 height 0
paste input "IUTIXP"
type input "IUTIXP"
click at [276, 197] on button "Search" at bounding box center [321, 219] width 90 height 44
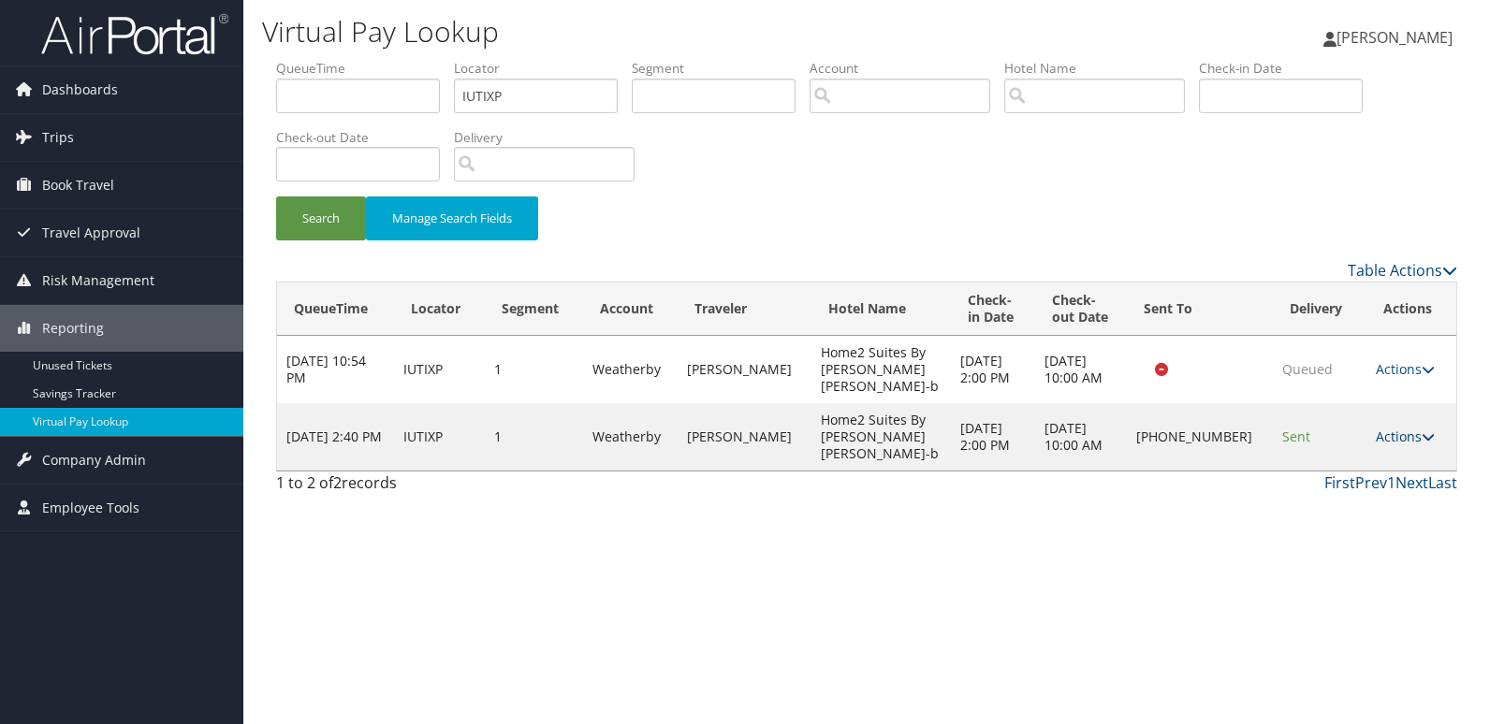
click at [1395, 428] on link "Actions" at bounding box center [1405, 437] width 59 height 18
click at [1360, 483] on link "Logs" at bounding box center [1343, 479] width 160 height 32
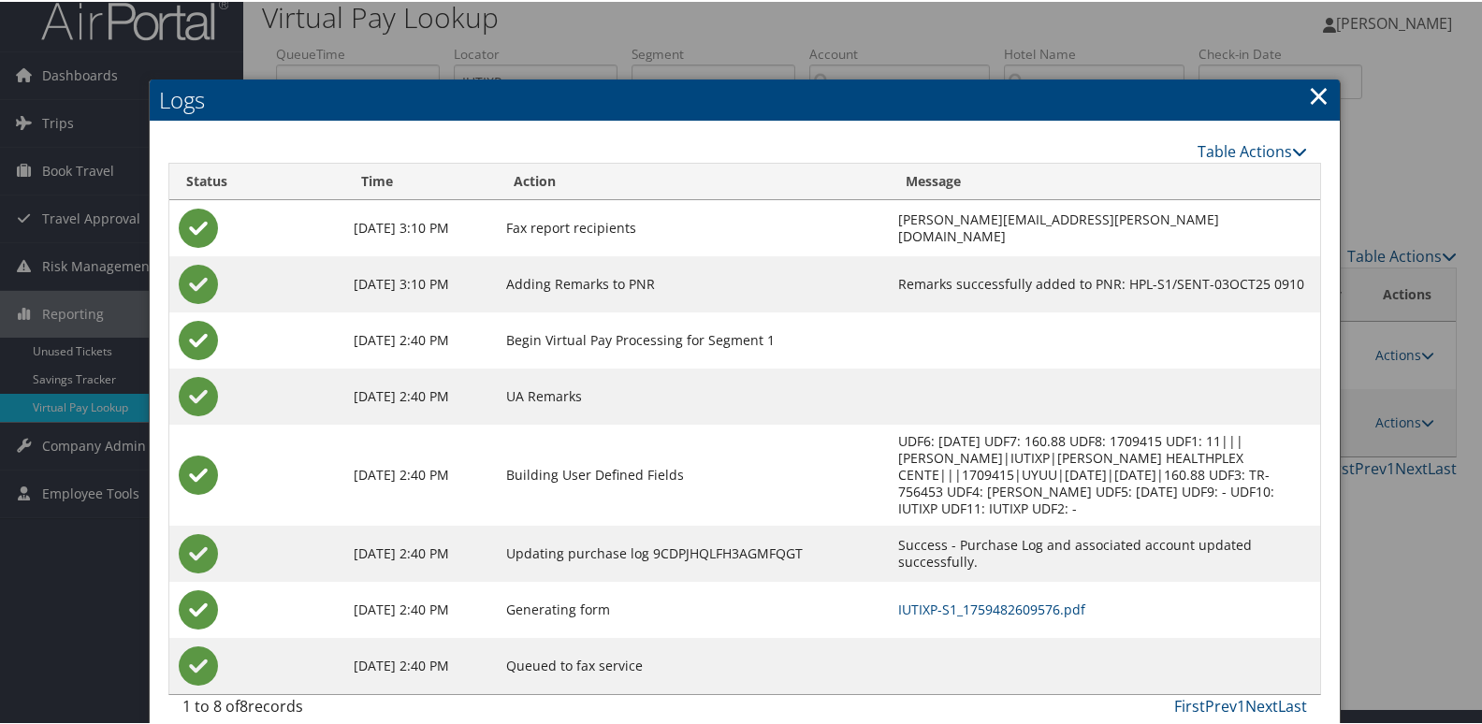
scroll to position [20, 0]
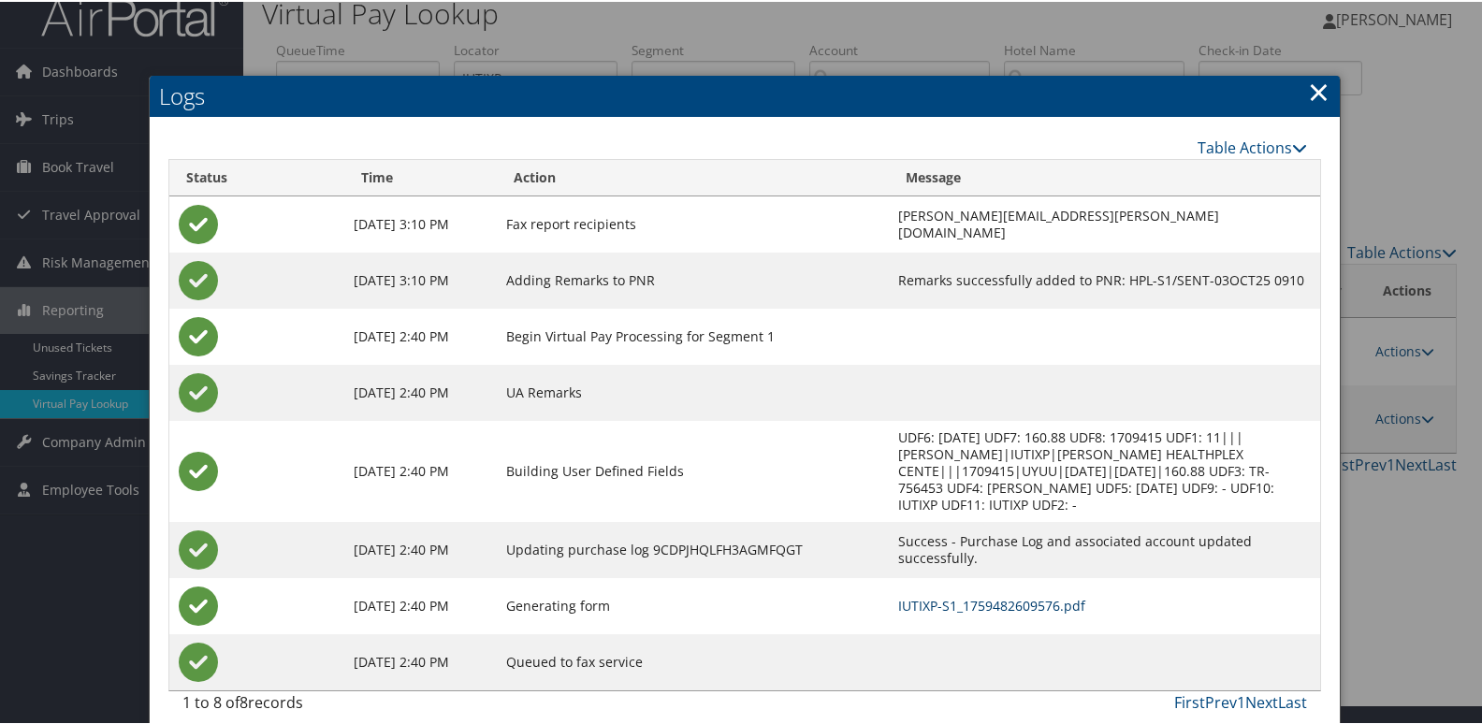
click at [898, 595] on link "IUTIXP-S1_1759482609576.pdf" at bounding box center [991, 604] width 187 height 18
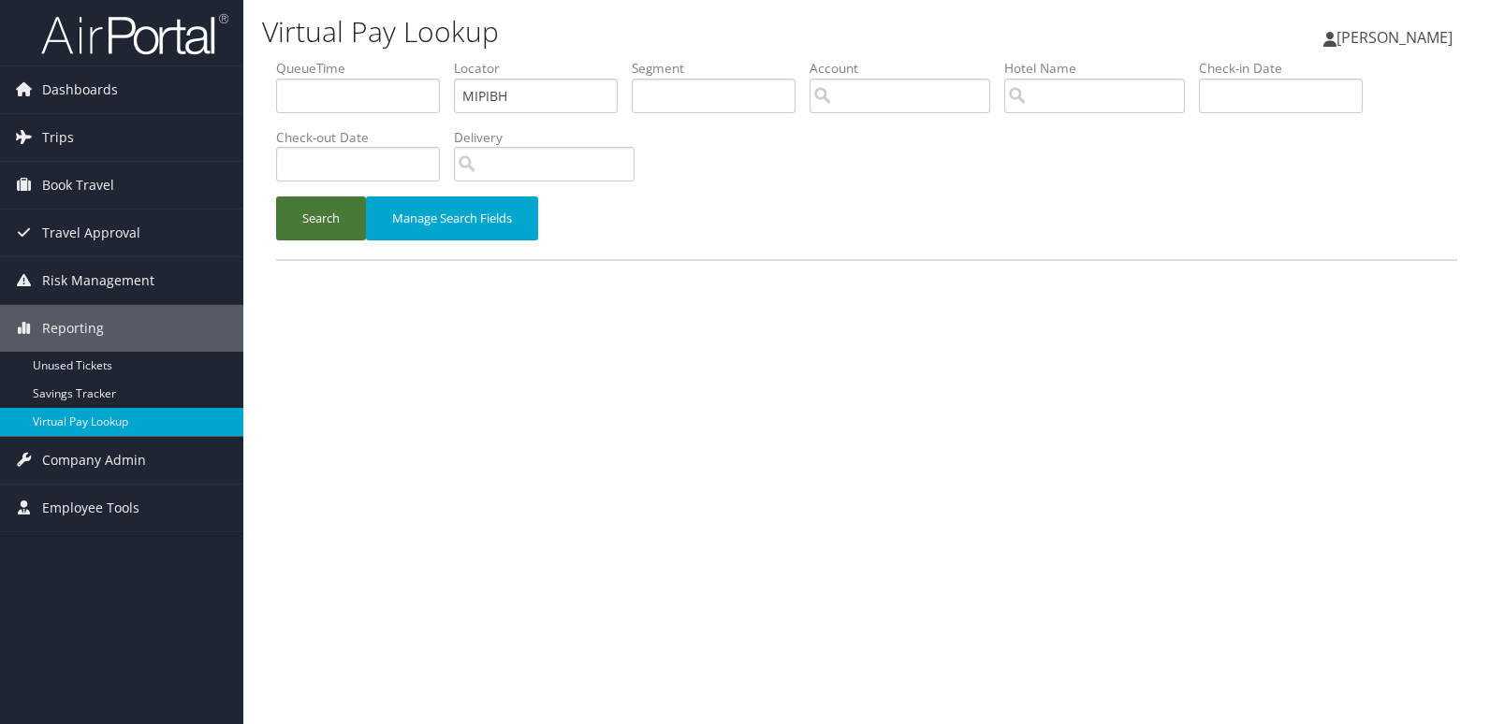
click at [340, 229] on button "Search" at bounding box center [321, 219] width 90 height 44
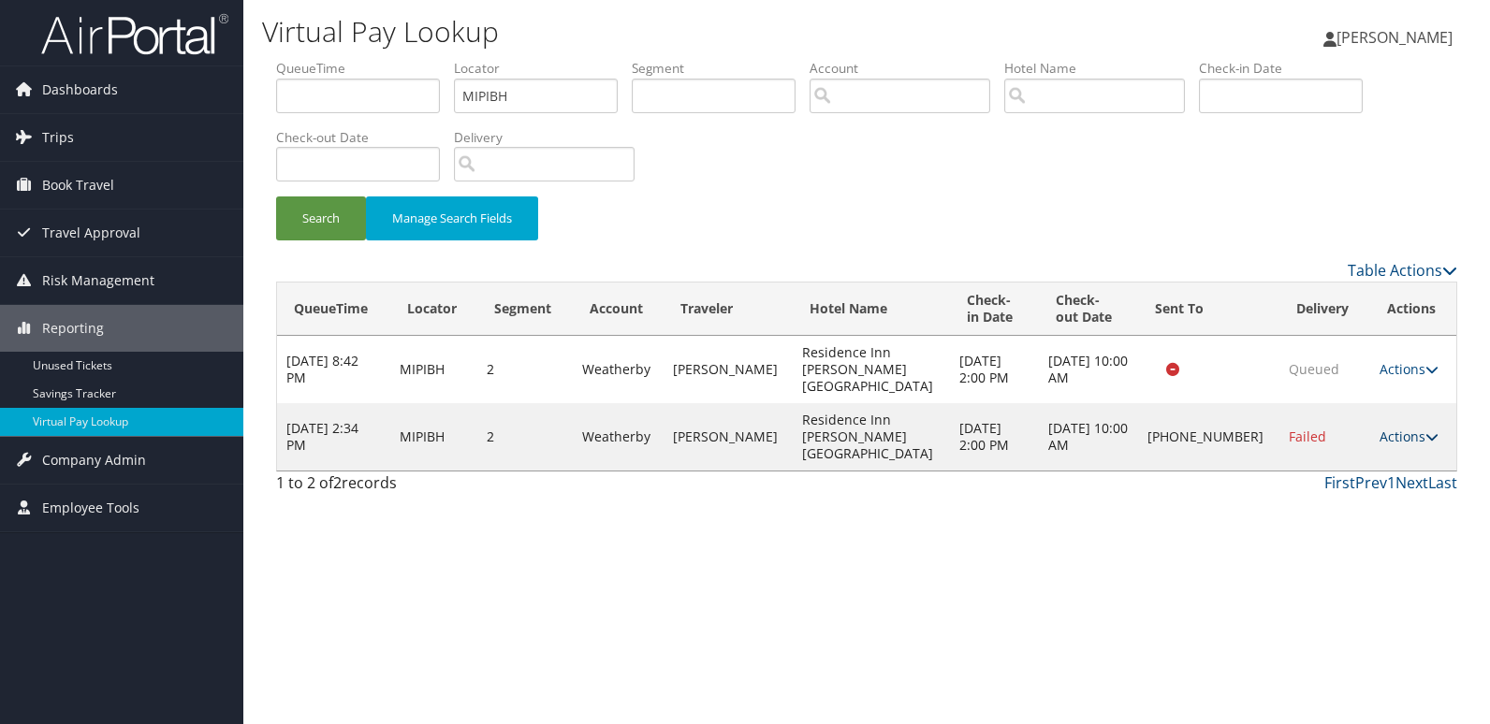
click at [1380, 428] on link "Actions" at bounding box center [1409, 437] width 59 height 18
click at [1338, 447] on link "Resend" at bounding box center [1345, 439] width 160 height 32
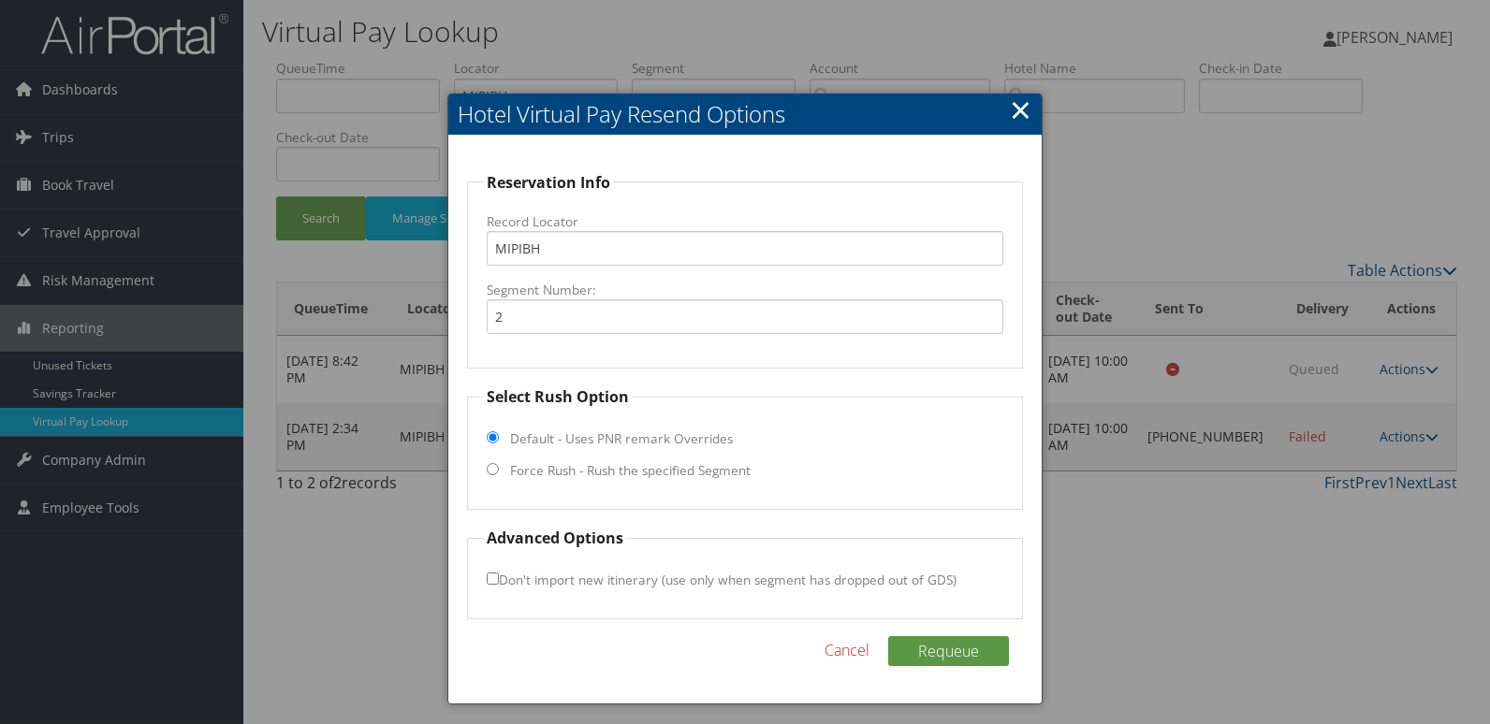
click at [571, 471] on label "Force Rush - Rush the specified Segment" at bounding box center [630, 470] width 241 height 19
click at [499, 471] on input "Force Rush - Rush the specified Segment" at bounding box center [493, 469] width 12 height 12
radio input "true"
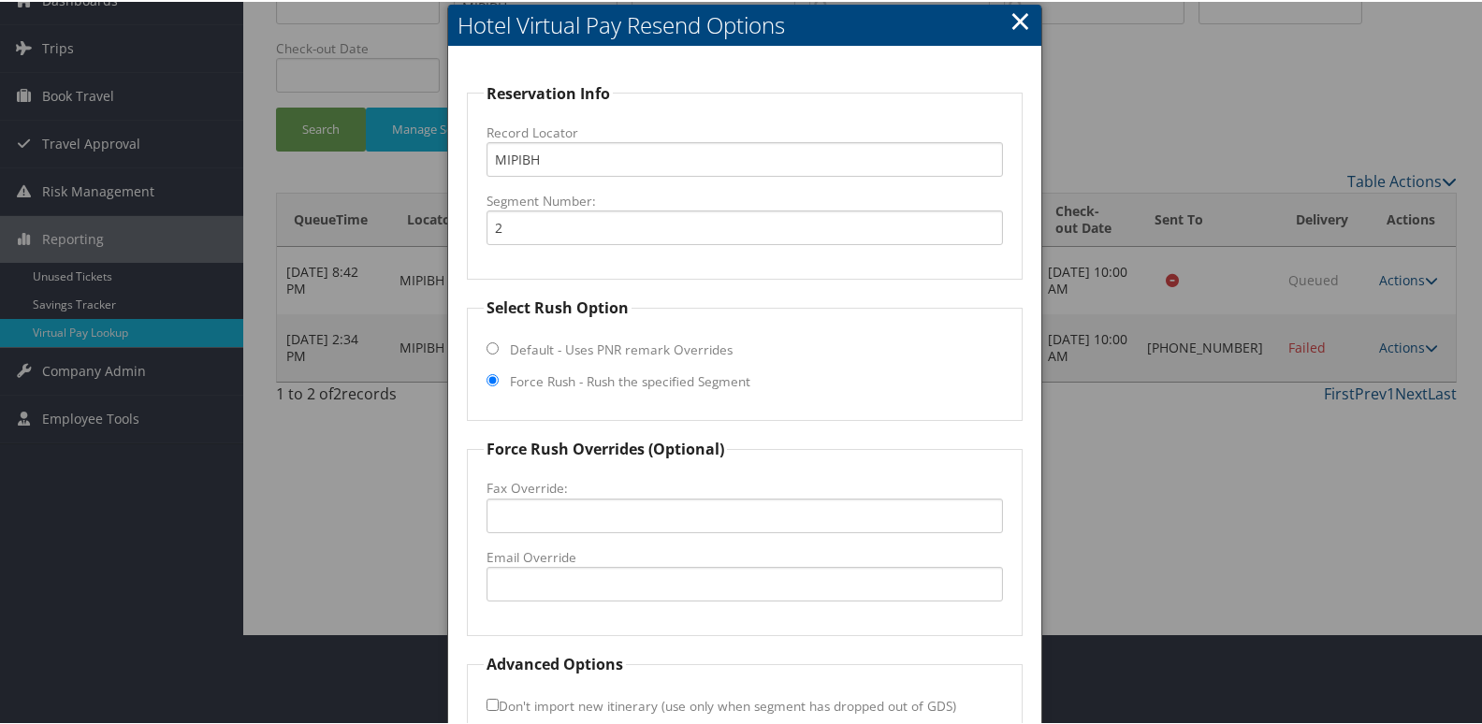
scroll to position [196, 0]
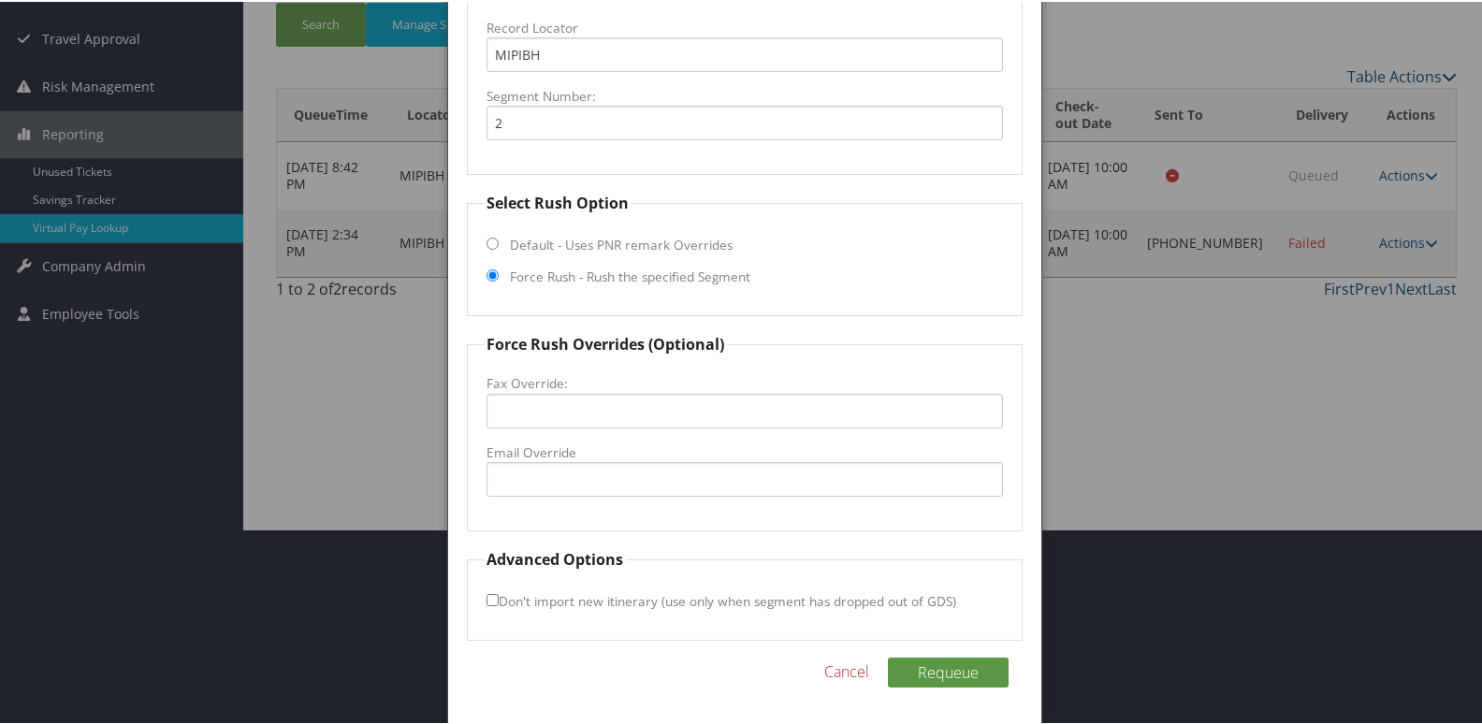
click at [566, 450] on label "Email Override" at bounding box center [746, 451] width 518 height 19
click at [566, 460] on input "Email Override" at bounding box center [746, 477] width 518 height 35
type input "avpri.ri@gmail.com"
click at [636, 478] on input "avpri.ri@gmail.com" at bounding box center [746, 477] width 518 height 35
drag, startPoint x: 645, startPoint y: 482, endPoint x: 340, endPoint y: 458, distance: 306.1
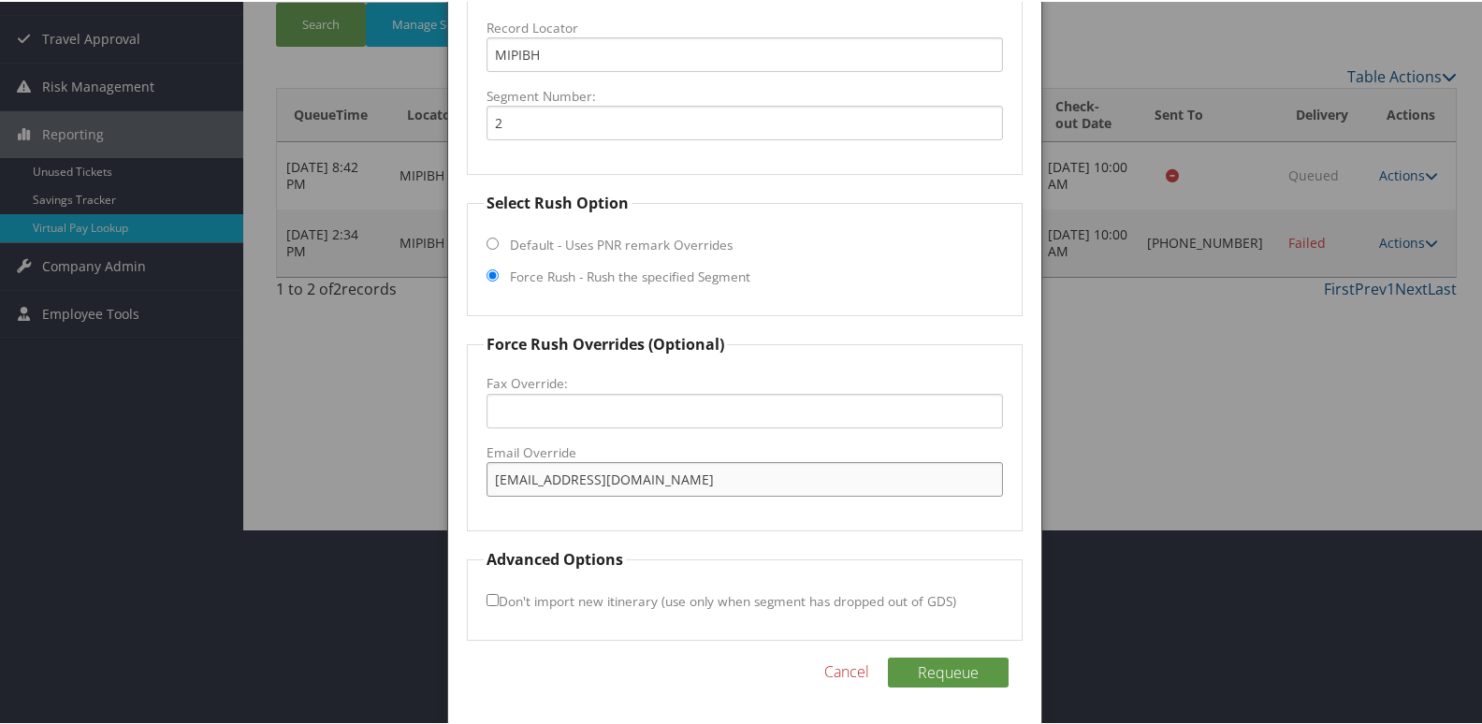
click at [339, 460] on body "Menu Dashboards ► AirPortal 360™ (Manager) My Travel Dashboard Trips ► Airtiner…" at bounding box center [745, 166] width 1490 height 724
click at [943, 694] on div "Requeue Cancel" at bounding box center [745, 680] width 557 height 49
click at [945, 682] on button "Requeue" at bounding box center [948, 671] width 121 height 30
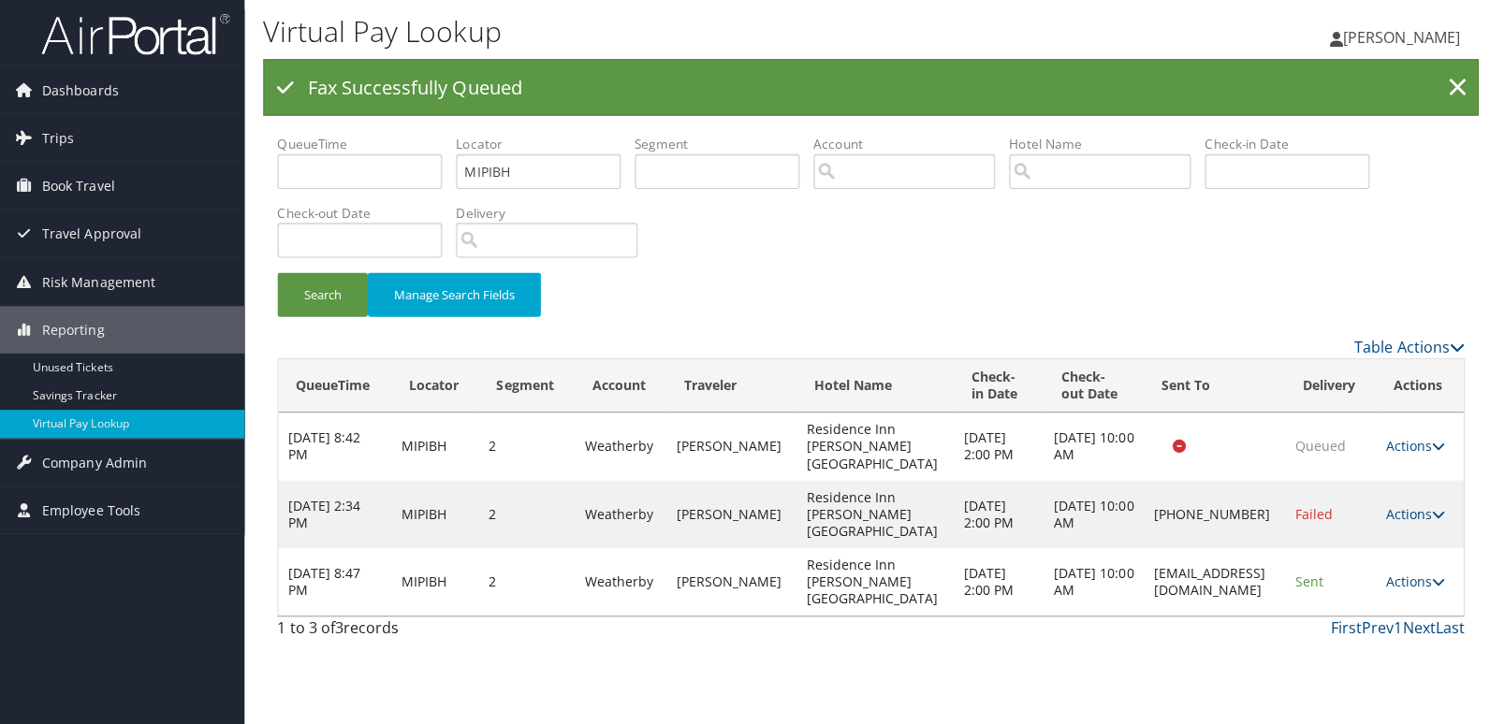
scroll to position [0, 0]
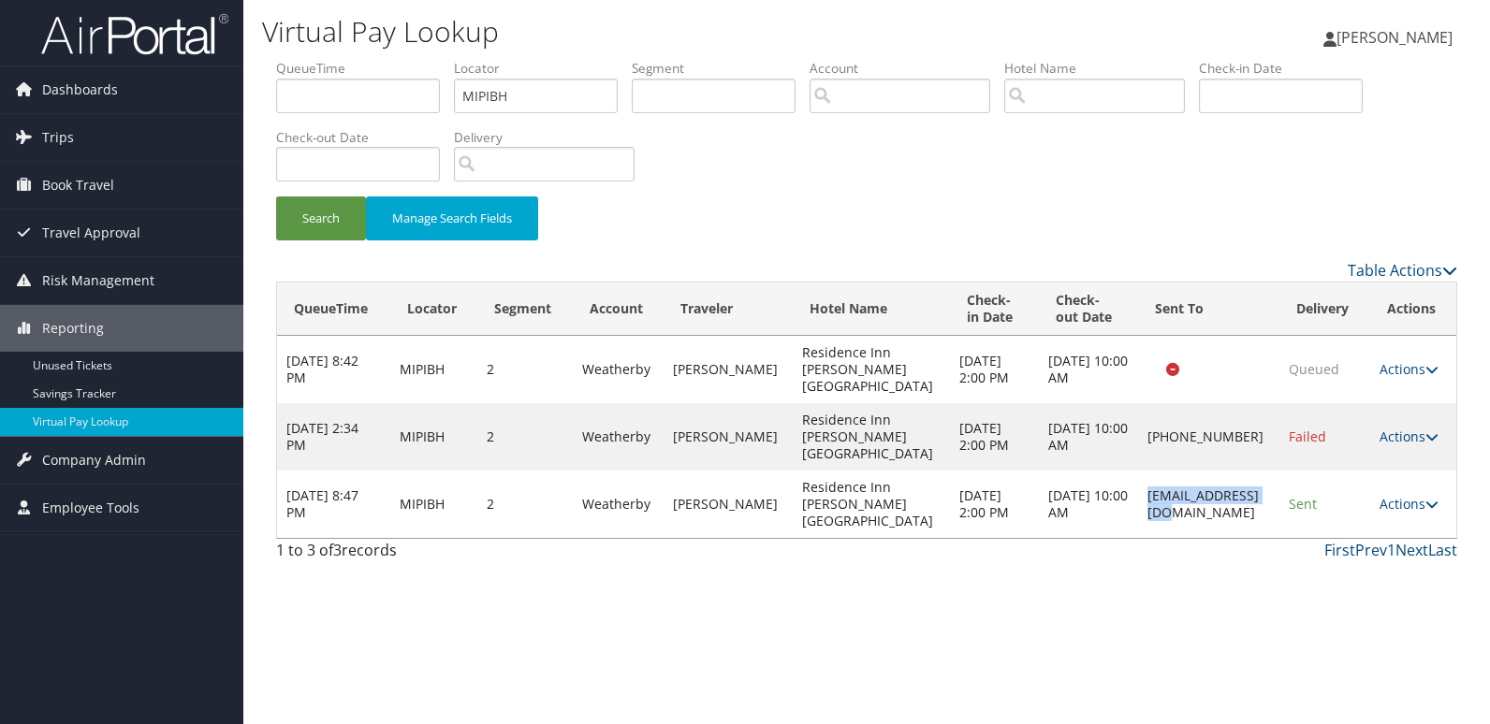
drag, startPoint x: 1256, startPoint y: 460, endPoint x: 1122, endPoint y: 464, distance: 133.9
click at [1138, 471] on td "avpri.ri@gmail.com" at bounding box center [1208, 504] width 141 height 67
copy td "avpri.ri@gmail.com"
click at [1421, 495] on link "Actions" at bounding box center [1409, 504] width 59 height 18
click at [1333, 528] on link "Logs" at bounding box center [1372, 521] width 118 height 32
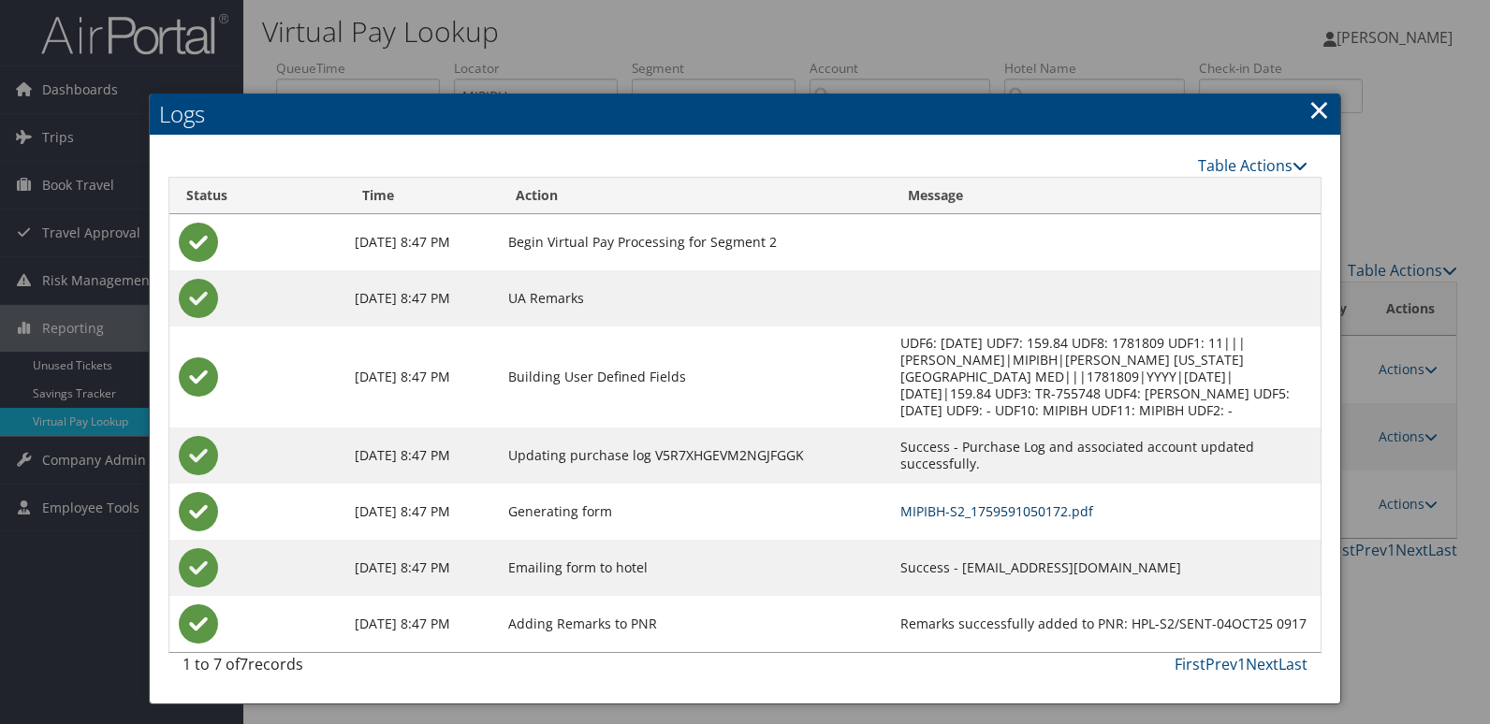
click at [988, 514] on link "MIPIBH-S2_1759591050172.pdf" at bounding box center [996, 512] width 193 height 18
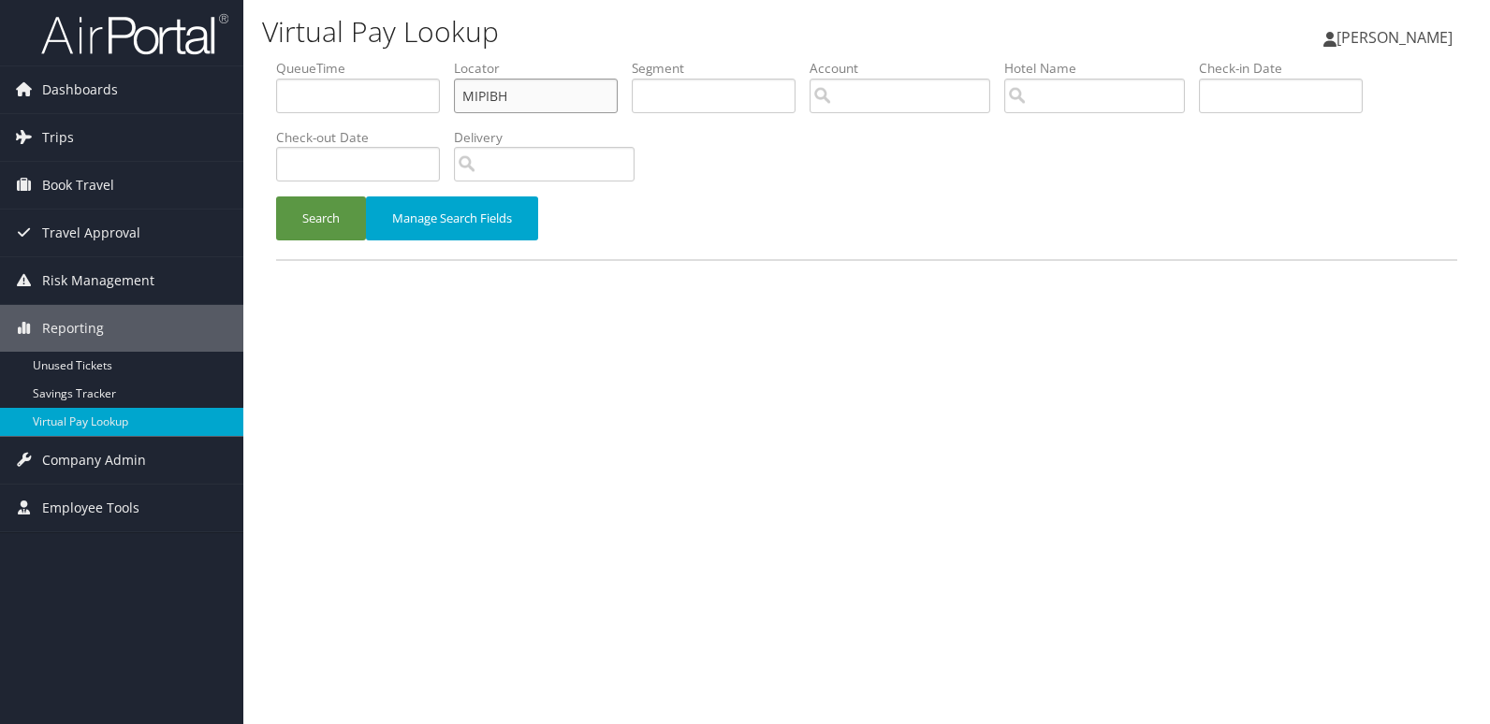
drag, startPoint x: 445, startPoint y: 98, endPoint x: 301, endPoint y: 116, distance: 144.3
click at [302, 59] on ul "QueueTime Locator MIPIBH Segment Account Traveler Hotel Name Check-in Date Chec…" at bounding box center [866, 59] width 1181 height 0
paste input "text"
click at [276, 197] on button "Search" at bounding box center [321, 219] width 90 height 44
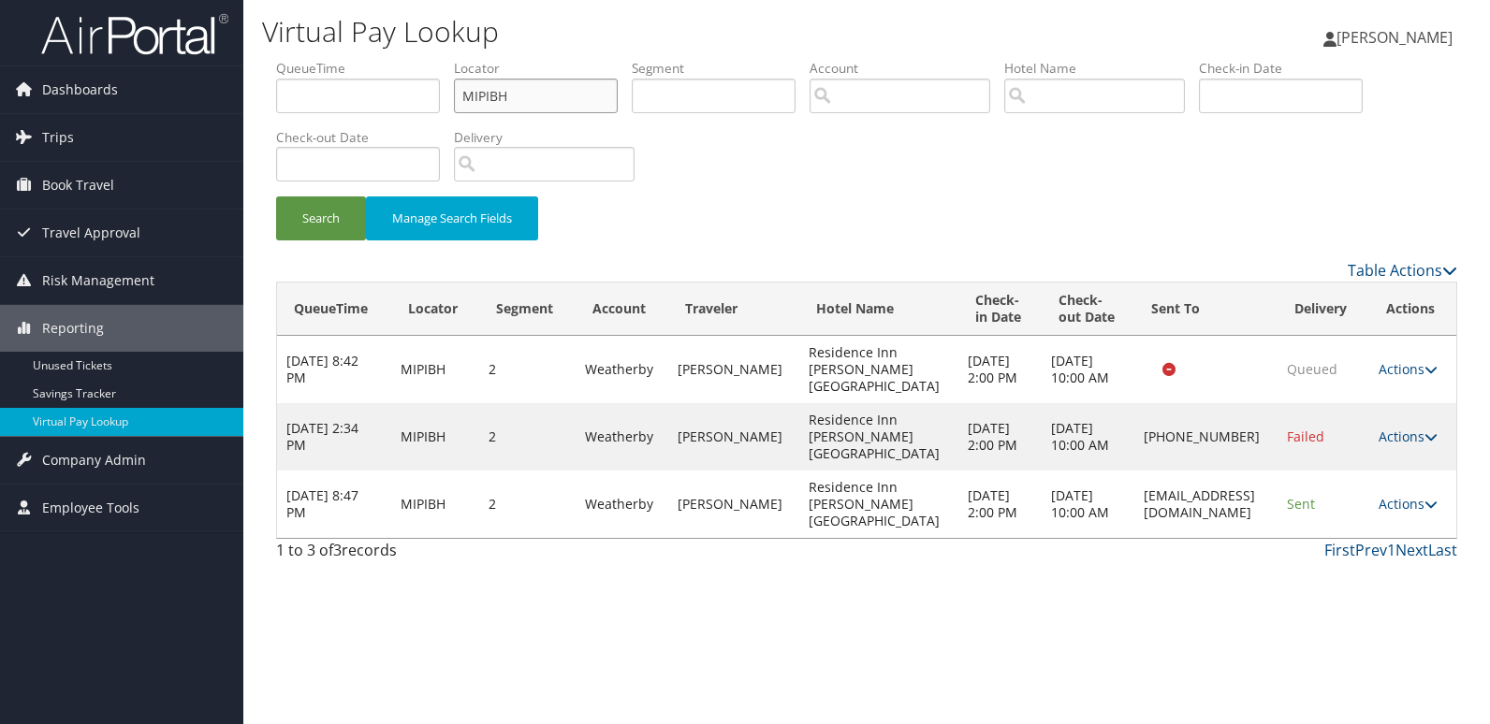
drag, startPoint x: 548, startPoint y: 100, endPoint x: 297, endPoint y: 99, distance: 251.8
click at [297, 59] on ul "QueueTime Locator MIPIBH Segment Account Traveler Hotel Name Check-in Date Chec…" at bounding box center [866, 59] width 1181 height 0
paste input "WMPJTB"
type input "WMPJTB"
click at [276, 197] on button "Search" at bounding box center [321, 219] width 90 height 44
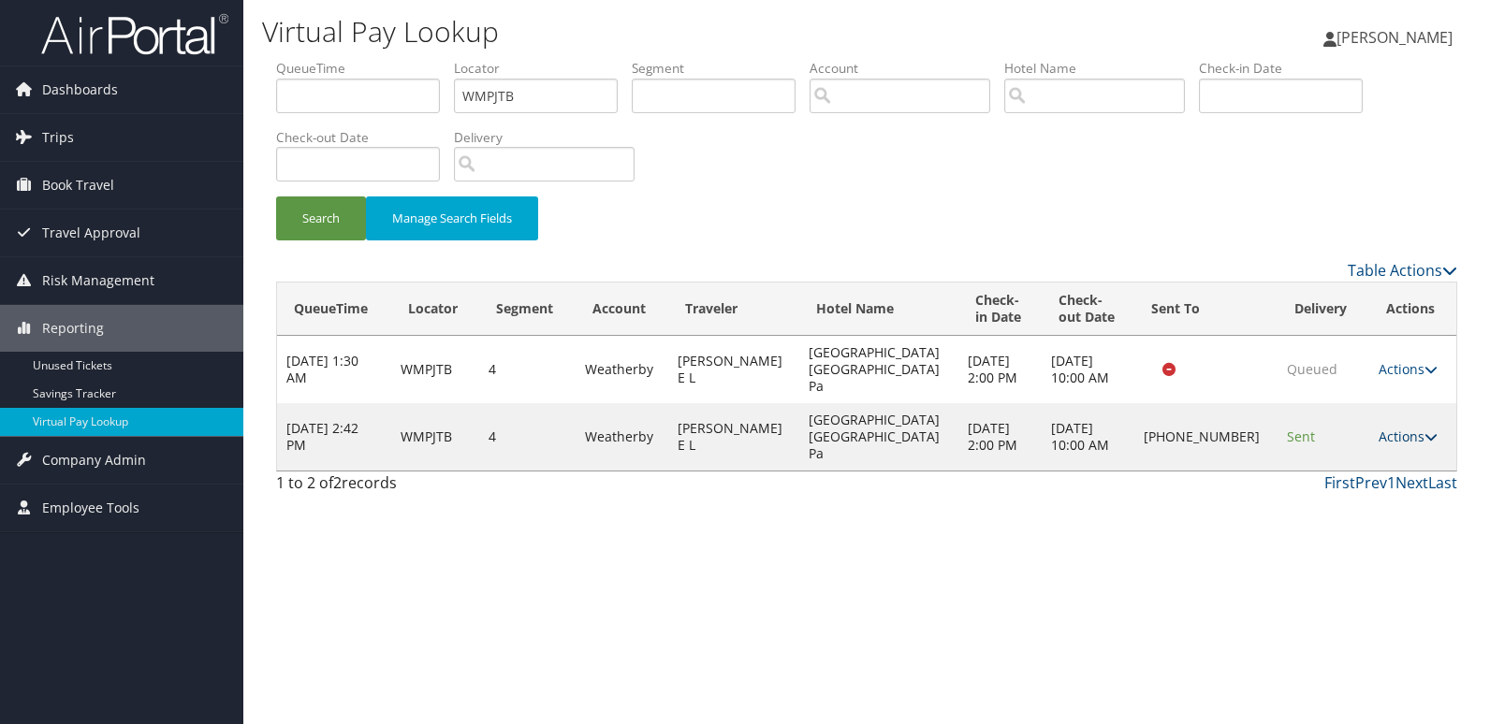
click at [1401, 428] on link "Actions" at bounding box center [1408, 437] width 59 height 18
click at [1362, 483] on link "Logs" at bounding box center [1347, 471] width 160 height 32
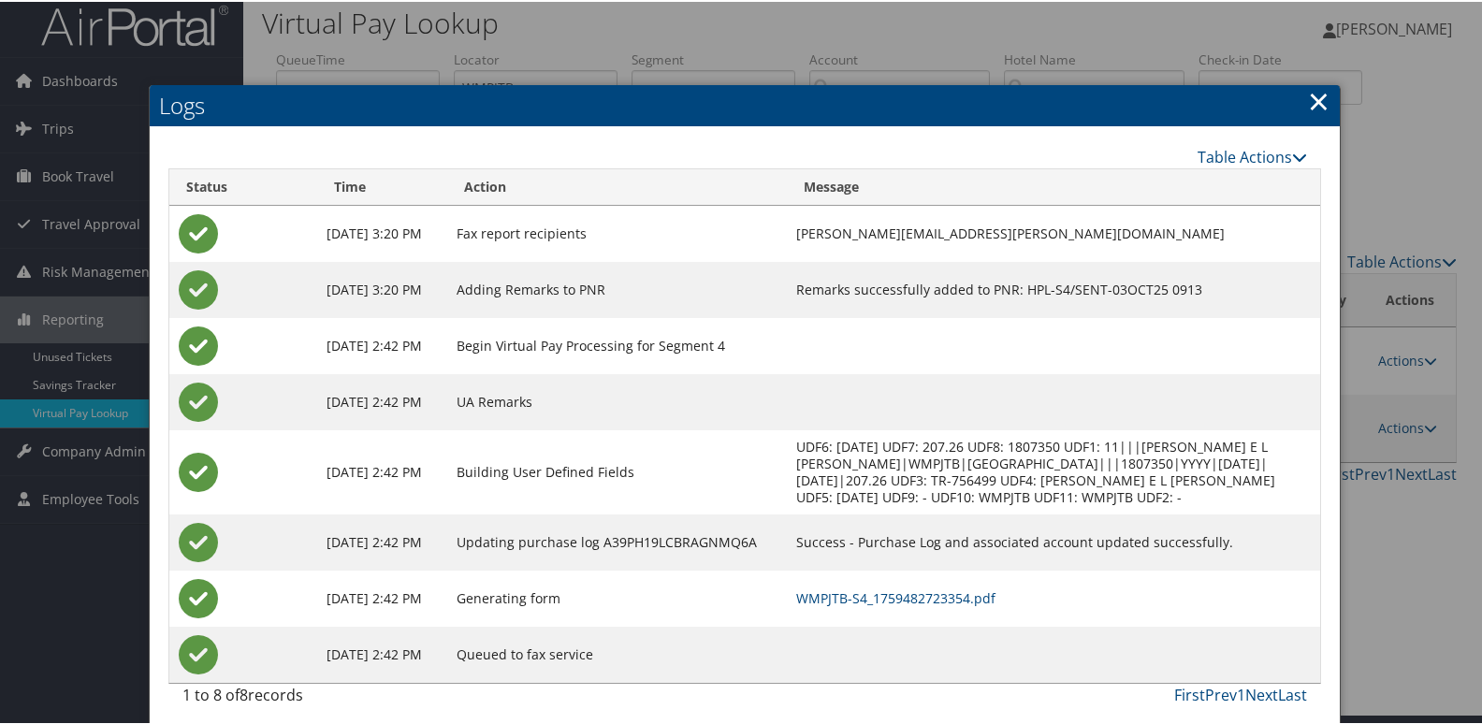
scroll to position [20, 0]
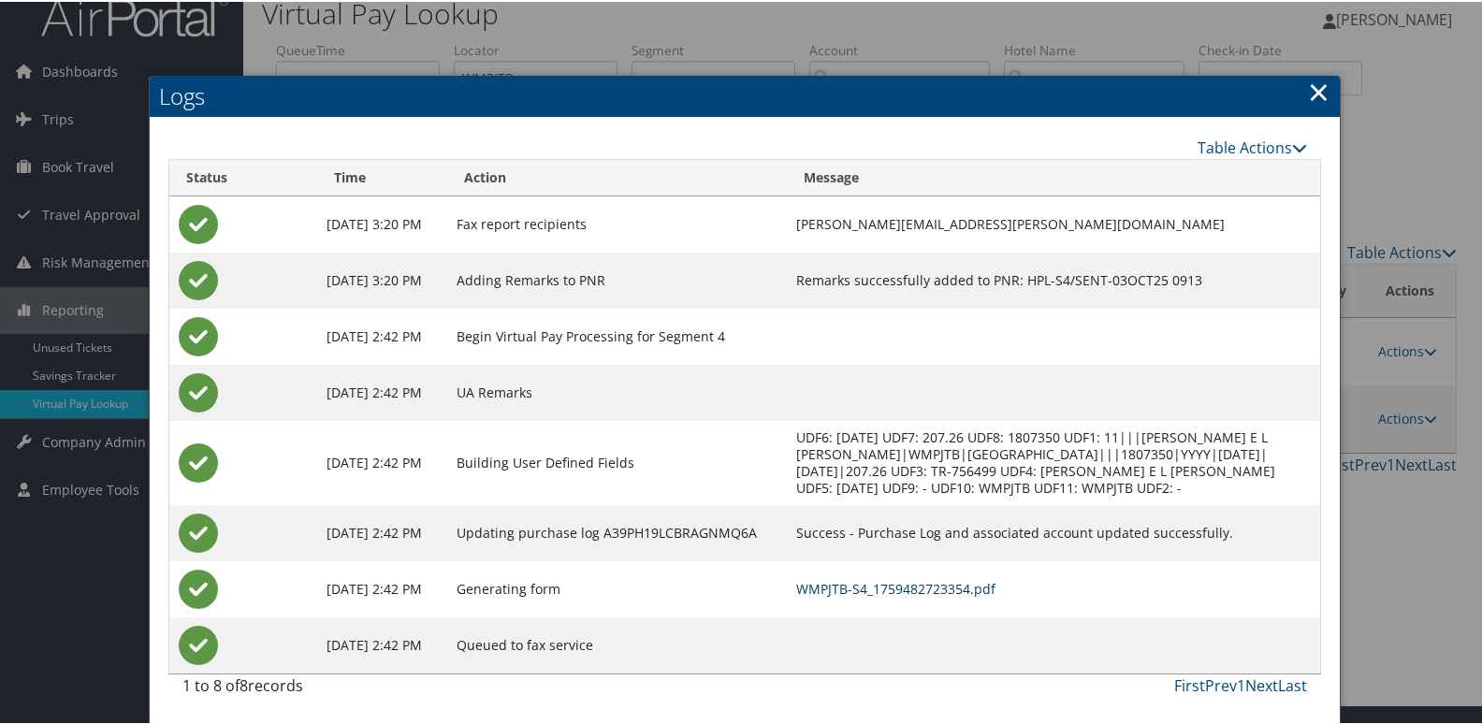
drag, startPoint x: 784, startPoint y: 591, endPoint x: 825, endPoint y: 578, distance: 42.9
click at [796, 591] on link "WMPJTB-S4_1759482723354.pdf" at bounding box center [895, 587] width 199 height 18
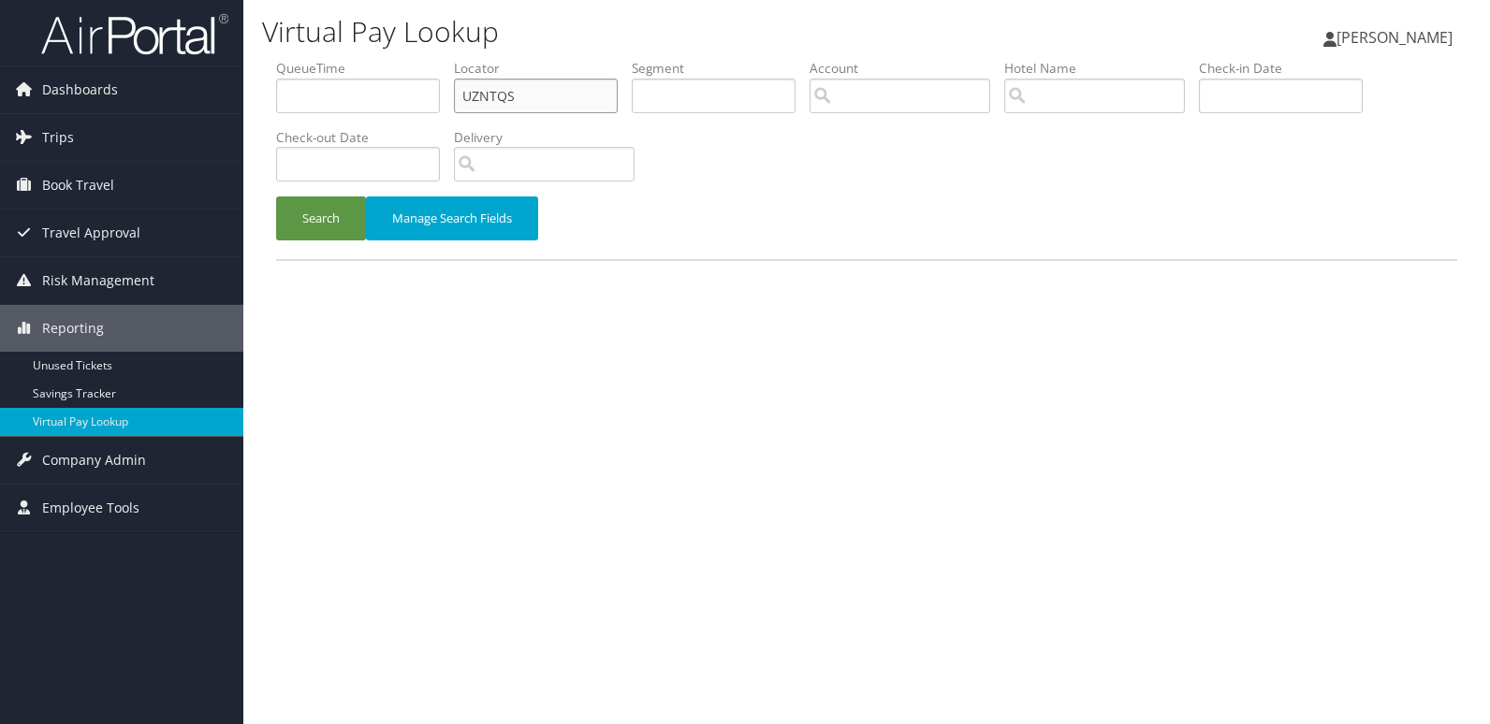
click at [340, 59] on ul "QueueTime Locator UZNTQS Segment Account Traveler Hotel Name Check-in Date Chec…" at bounding box center [866, 59] width 1181 height 0
paste input "YOAUKC"
type input "YOAUKC"
click at [276, 197] on button "Search" at bounding box center [321, 219] width 90 height 44
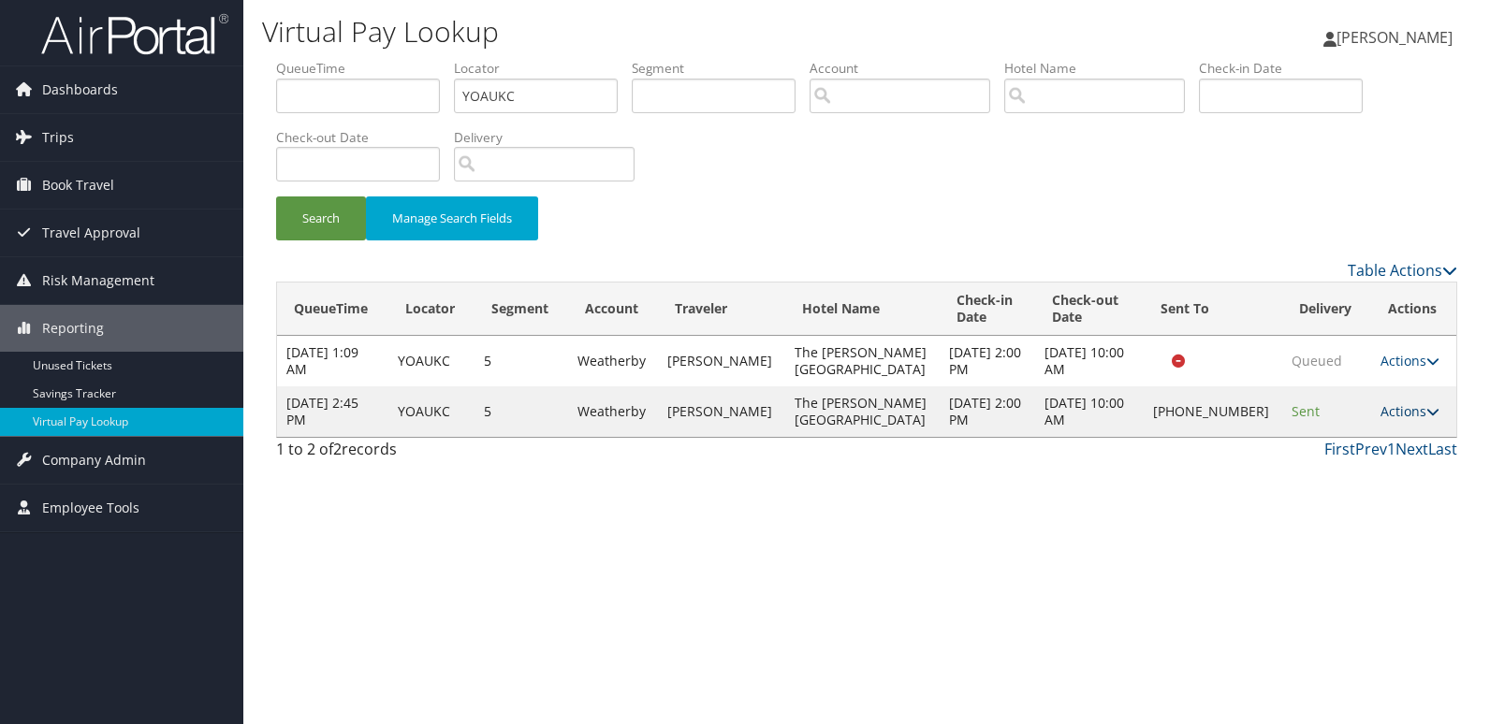
click at [1385, 411] on link "Actions" at bounding box center [1409, 411] width 59 height 18
click at [1337, 468] on link "Logs" at bounding box center [1343, 471] width 160 height 32
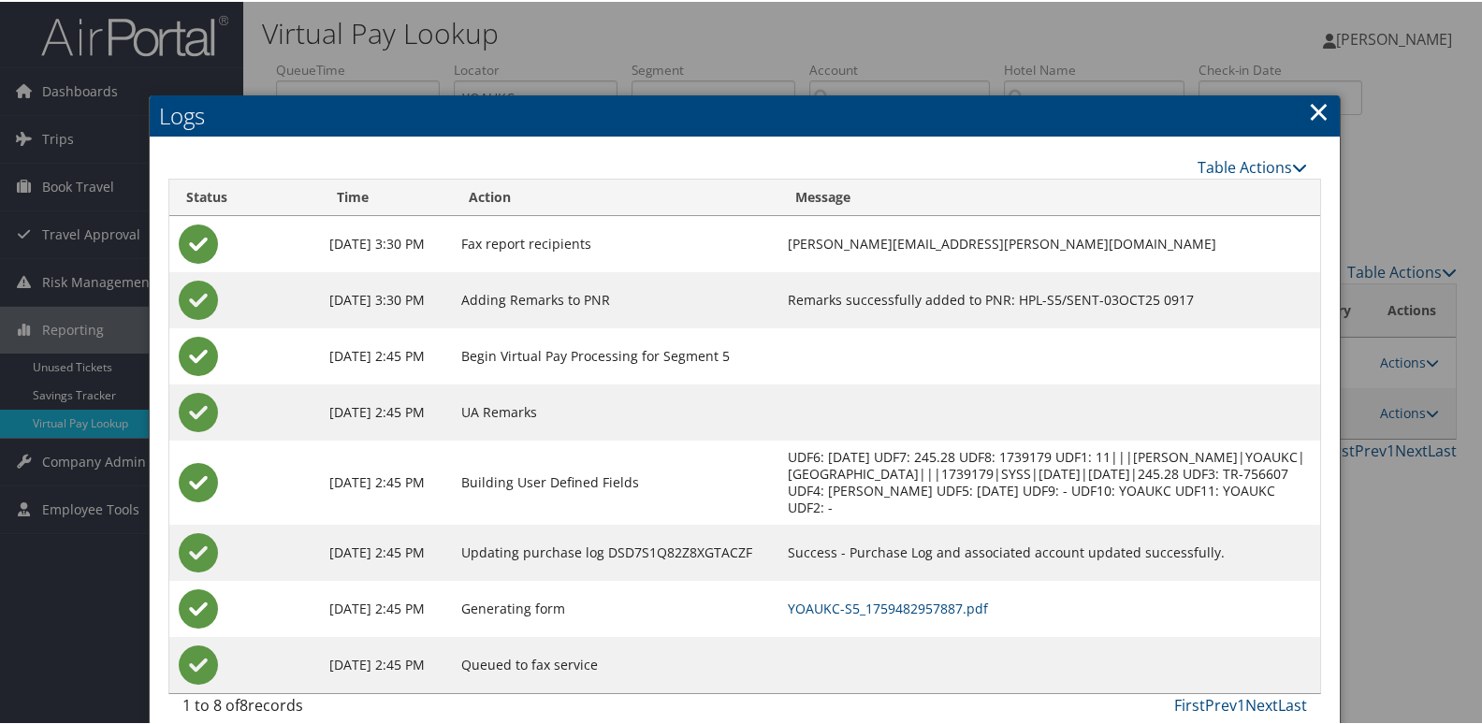
click at [887, 590] on td "YOAUKC-S5_1759482957887.pdf" at bounding box center [1050, 607] width 542 height 56
click at [907, 607] on link "YOAUKC-S5_1759482957887.pdf" at bounding box center [888, 607] width 200 height 18
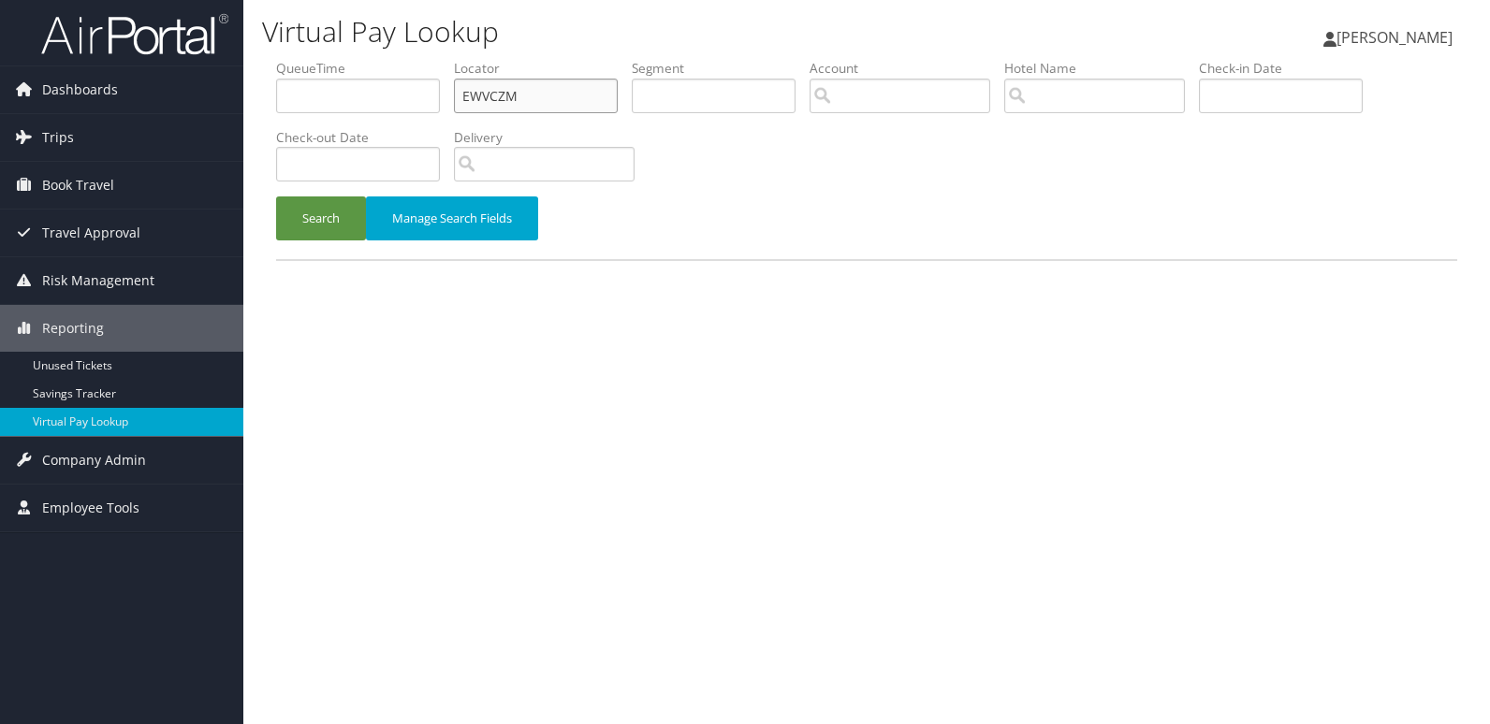
drag, startPoint x: 535, startPoint y: 89, endPoint x: 413, endPoint y: 88, distance: 122.6
click at [409, 59] on ul "QueueTime Locator EWVCZM Segment Account Traveler Hotel Name Check-in Date Chec…" at bounding box center [866, 59] width 1181 height 0
paste input "WNDPXY"
type input "WNDPXY"
click at [326, 231] on button "Search" at bounding box center [321, 219] width 90 height 44
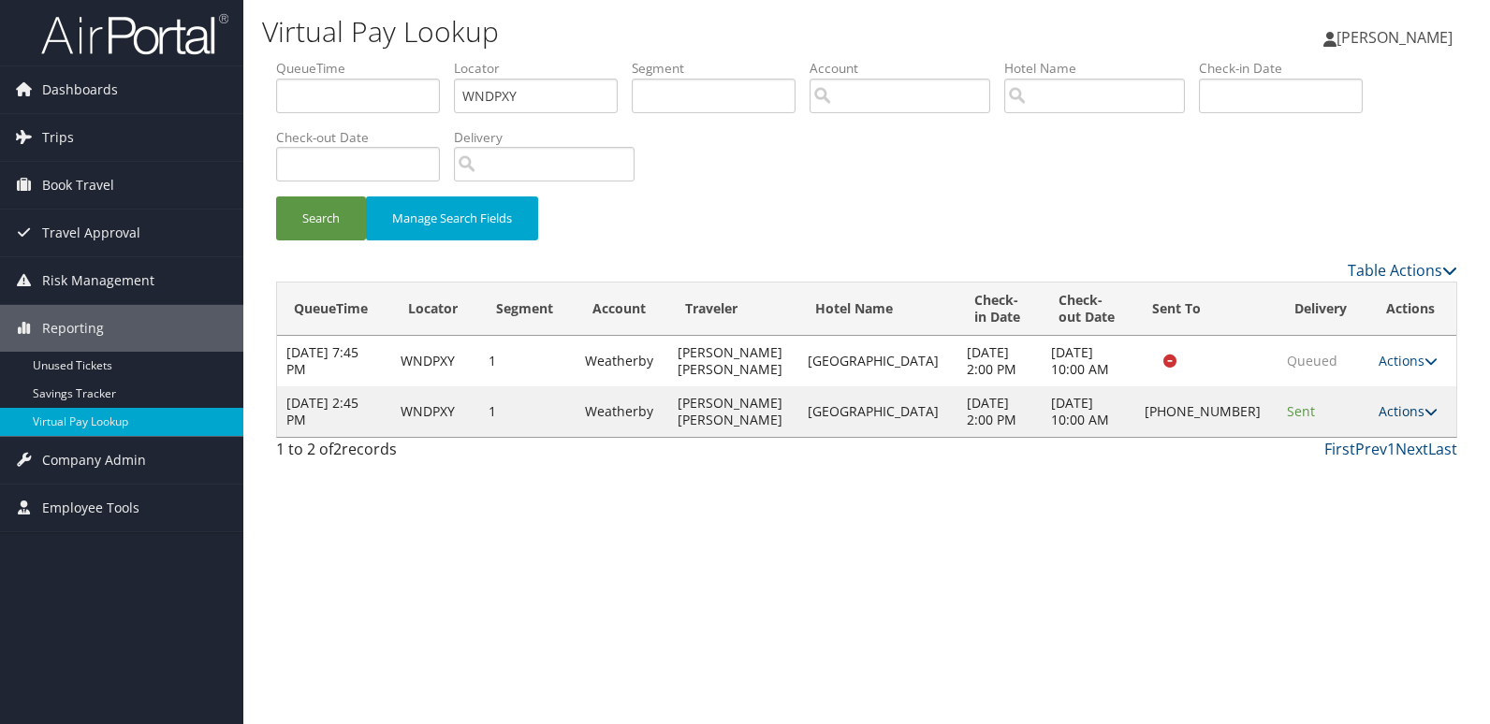
click at [1394, 415] on link "Actions" at bounding box center [1408, 411] width 59 height 18
click at [1340, 474] on link "Logs" at bounding box center [1343, 471] width 160 height 32
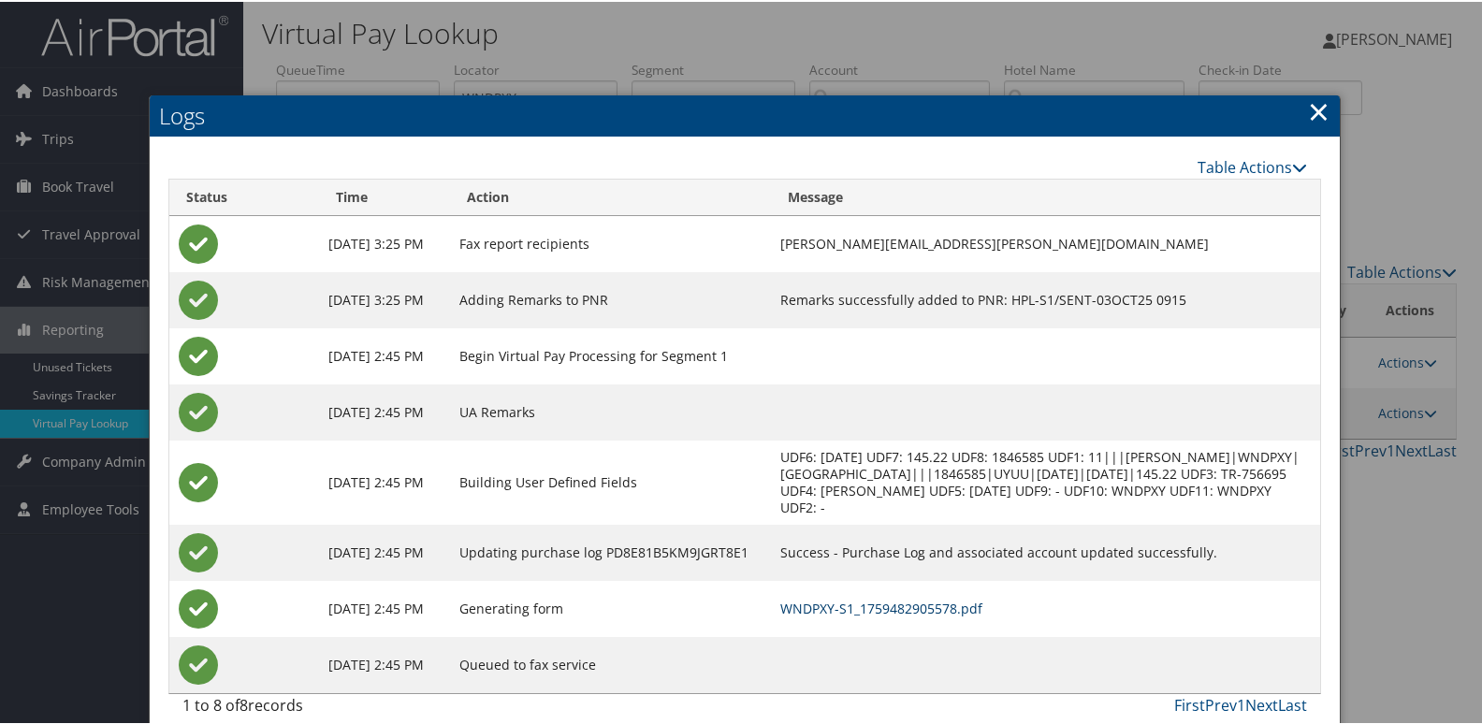
click at [844, 606] on link "WNDPXY-S1_1759482905578.pdf" at bounding box center [882, 607] width 202 height 18
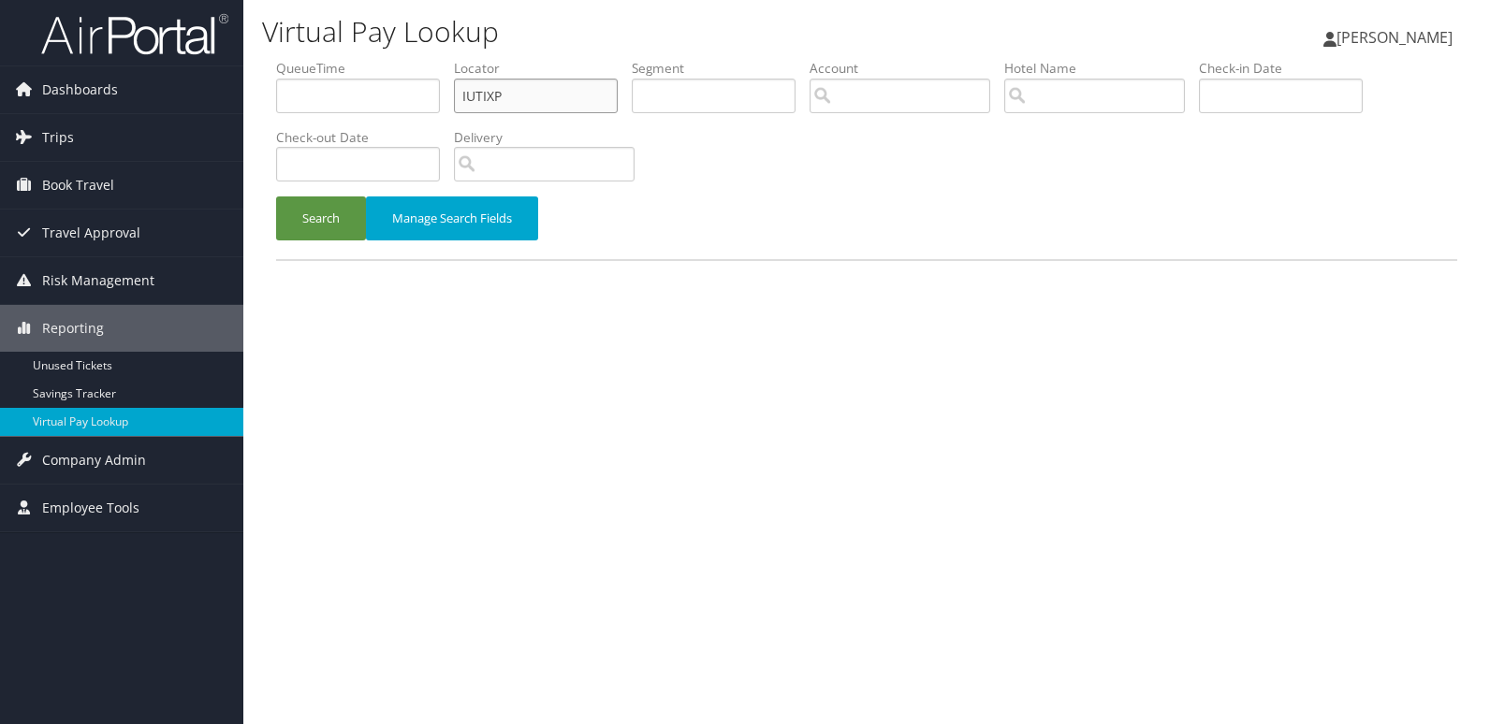
drag, startPoint x: 487, startPoint y: 95, endPoint x: 387, endPoint y: 94, distance: 100.2
click at [387, 59] on ul "QueueTime Locator IUTIXP Segment Account Traveler Hotel Name Check-in Date Chec…" at bounding box center [866, 59] width 1181 height 0
paste input "AEZJVH"
type input "AEZJVH"
click at [276, 197] on button "Search" at bounding box center [321, 219] width 90 height 44
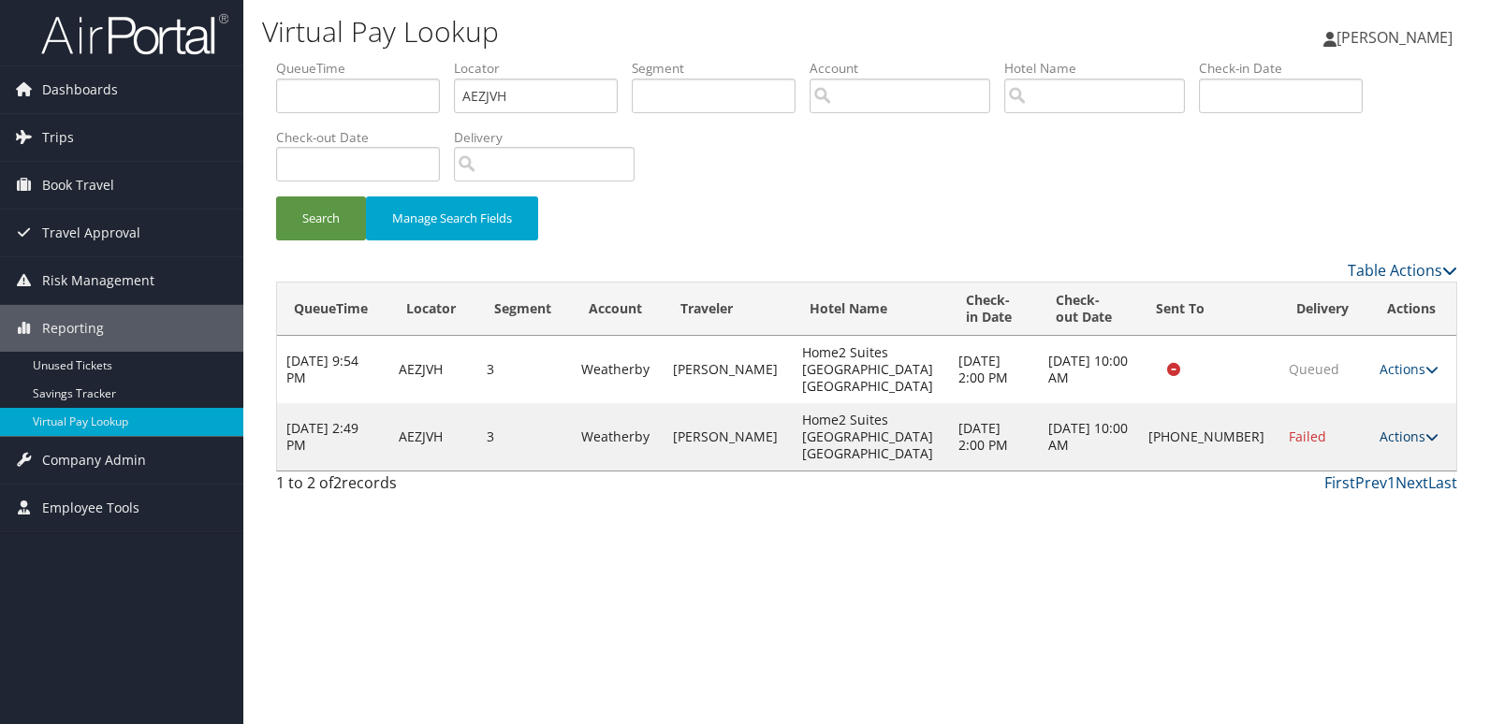
click at [1387, 428] on link "Actions" at bounding box center [1409, 437] width 59 height 18
click at [1319, 453] on link "Resend" at bounding box center [1344, 439] width 160 height 32
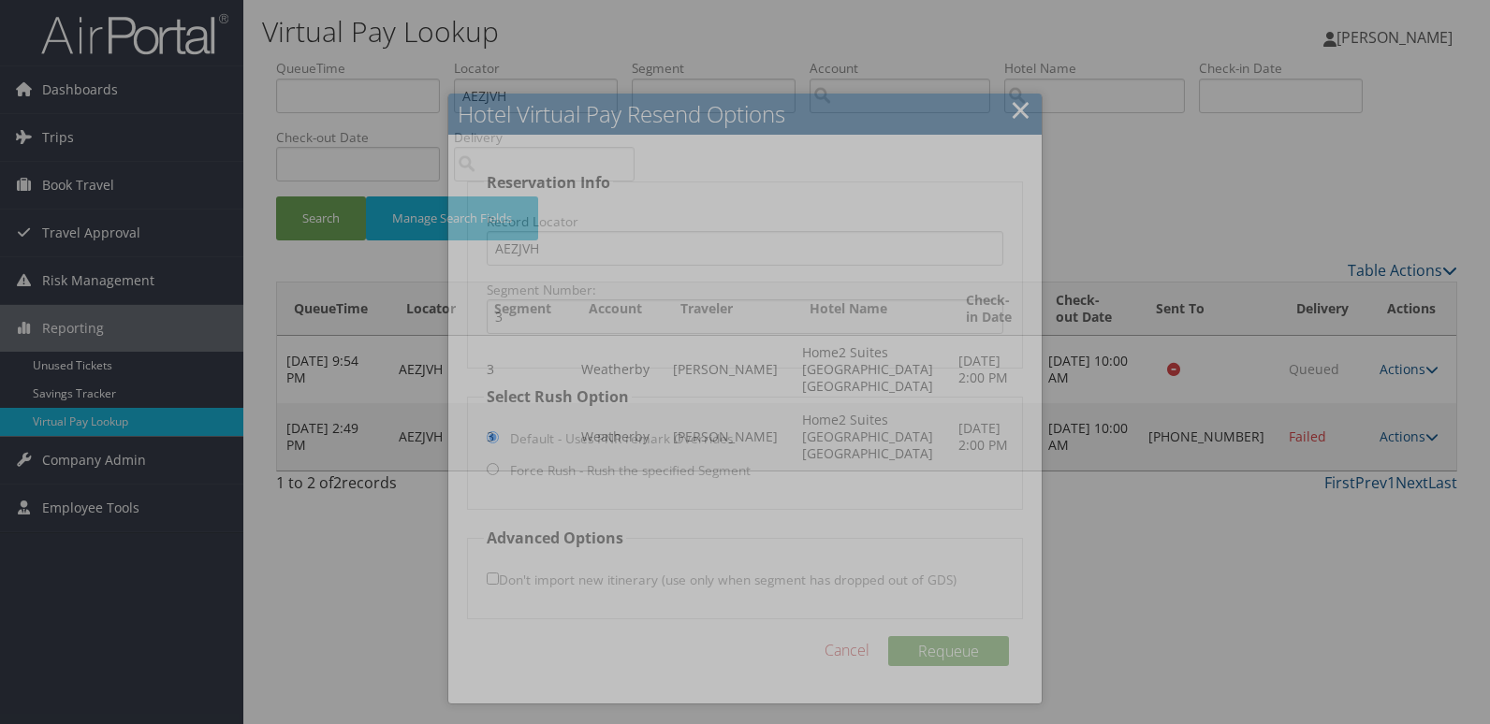
click at [1273, 458] on div at bounding box center [745, 362] width 1490 height 724
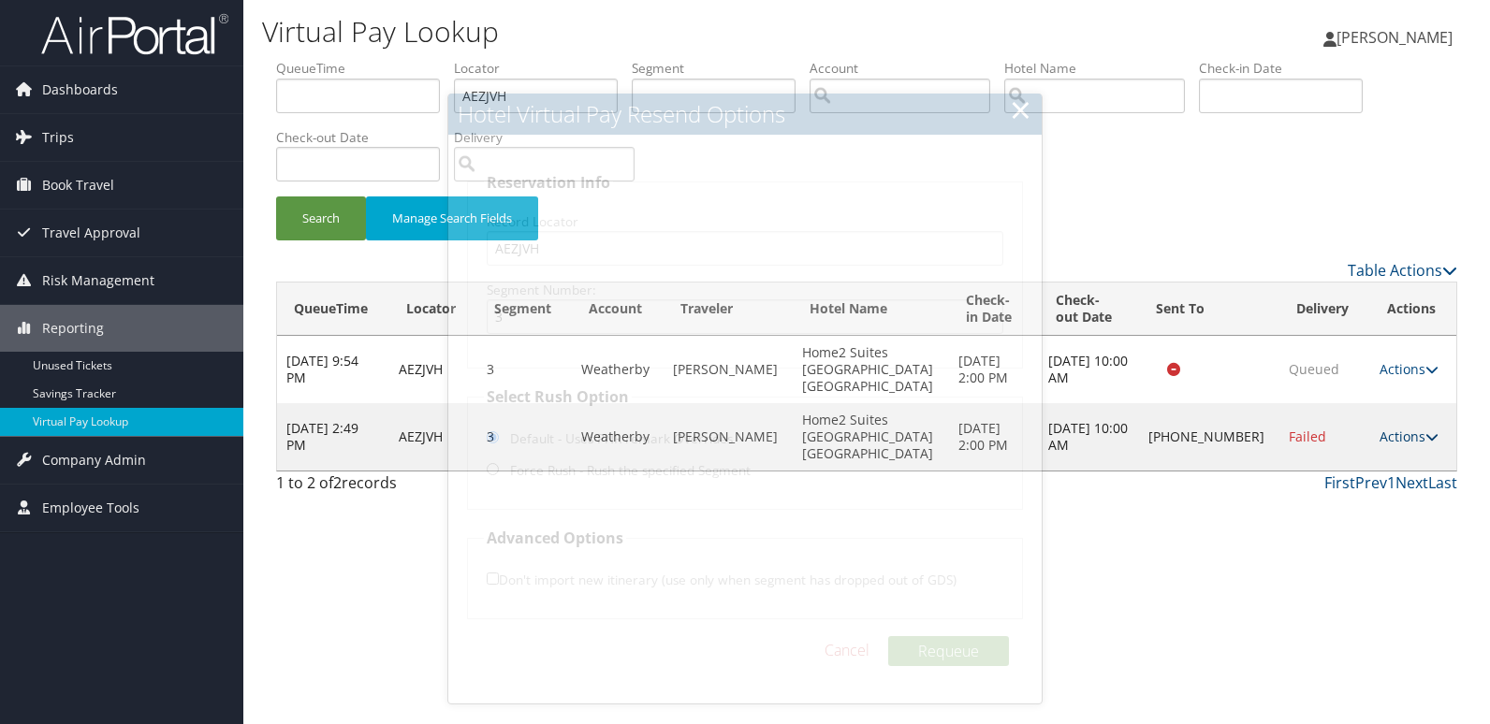
click at [1393, 428] on link "Actions" at bounding box center [1409, 437] width 59 height 18
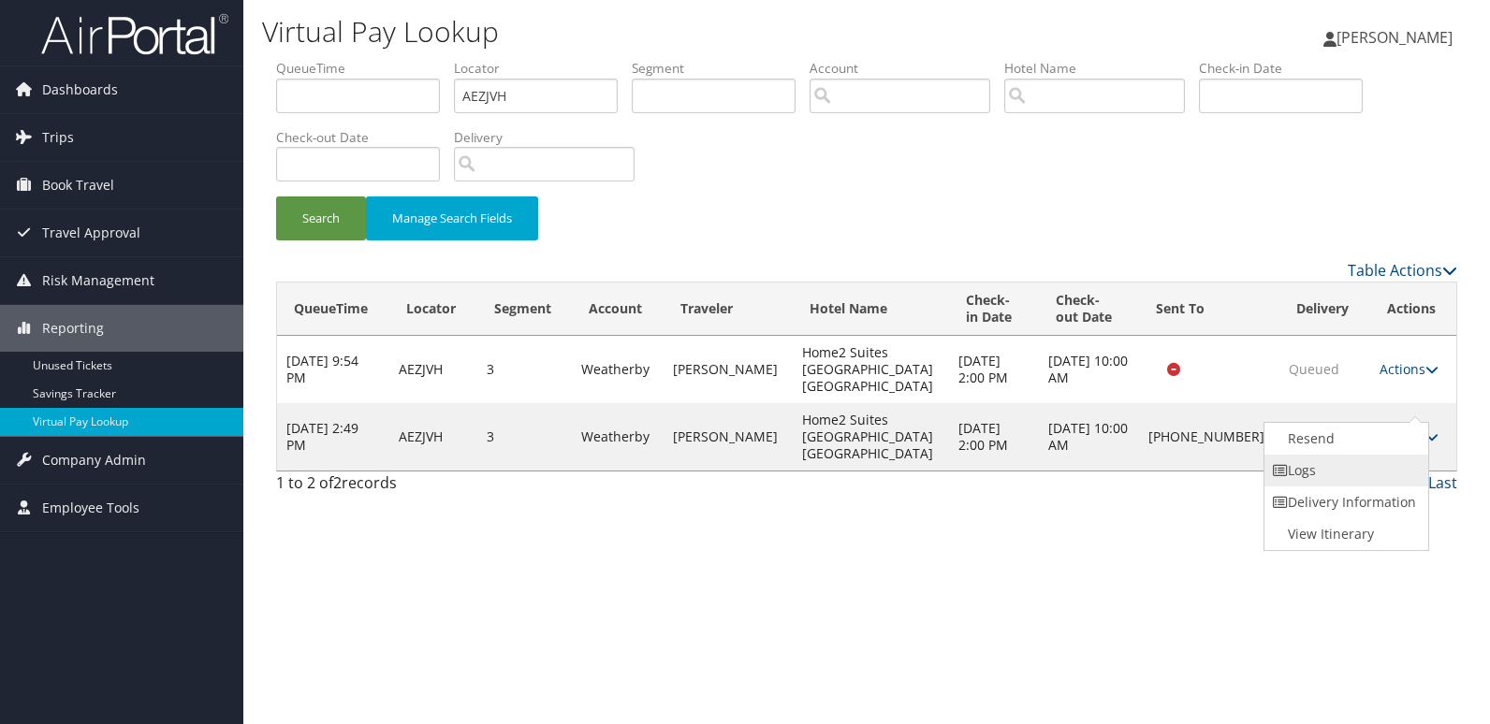
click at [1344, 468] on link "Logs" at bounding box center [1344, 471] width 160 height 32
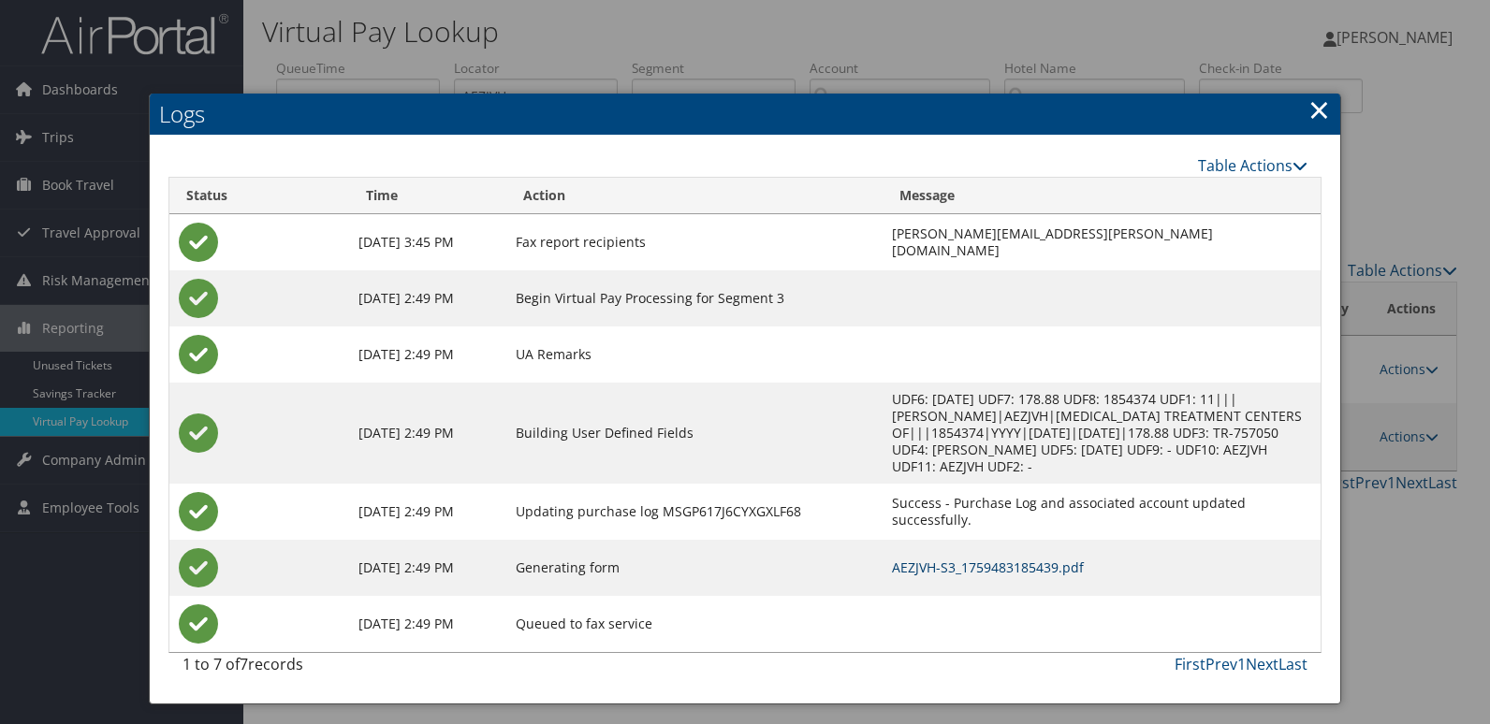
drag, startPoint x: 857, startPoint y: 547, endPoint x: 890, endPoint y: 546, distance: 32.8
click at [892, 559] on link "AEZJVH-S3_1759483185439.pdf" at bounding box center [988, 568] width 192 height 18
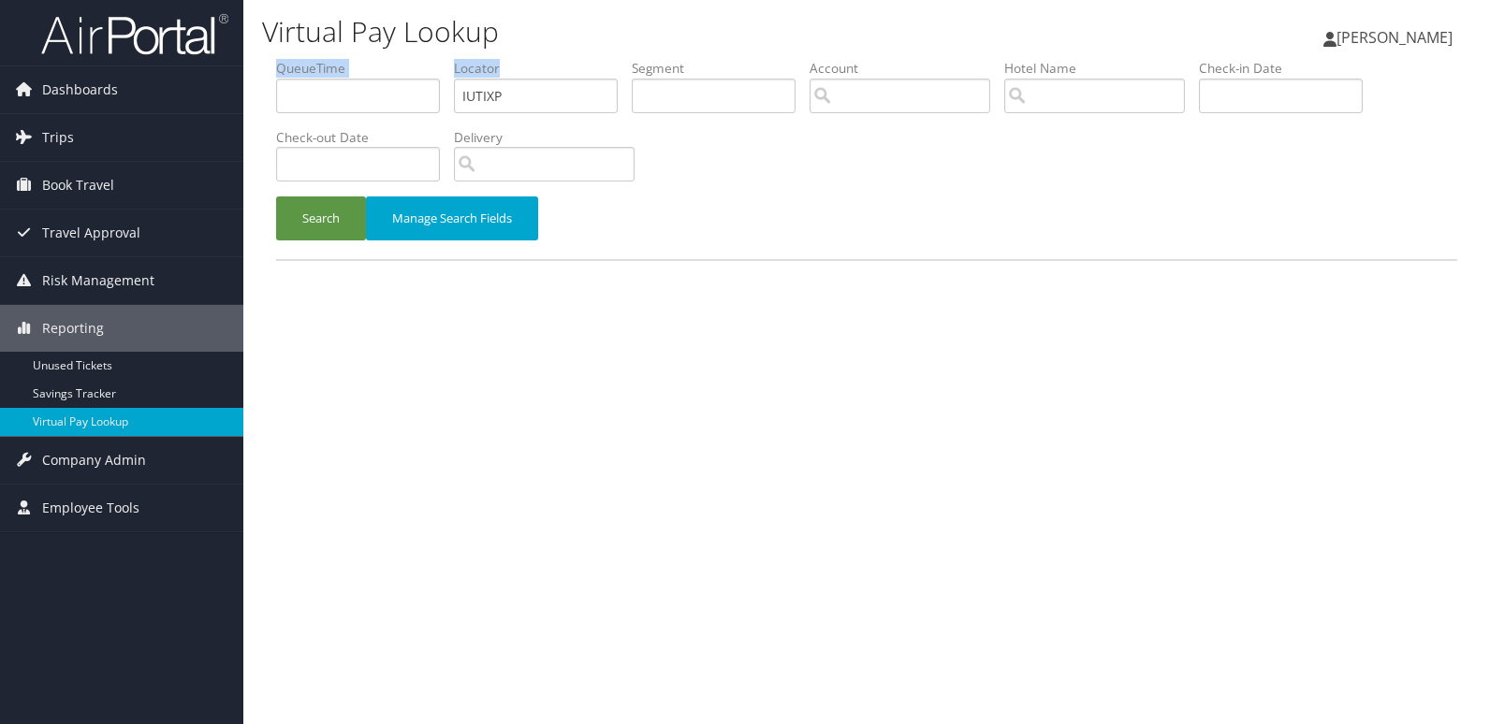
click at [363, 59] on ul "QueueTime Locator IUTIXP Segment Account Traveler Hotel Name Check-in Date Chec…" at bounding box center [866, 59] width 1181 height 0
drag, startPoint x: 513, startPoint y: 98, endPoint x: 400, endPoint y: 112, distance: 114.1
click at [402, 59] on ul "QueueTime Locator IUTIXP Segment Account Traveler Hotel Name Check-in Date Chec…" at bounding box center [866, 59] width 1181 height 0
paste input "JESSQL"
type input "JESSQL"
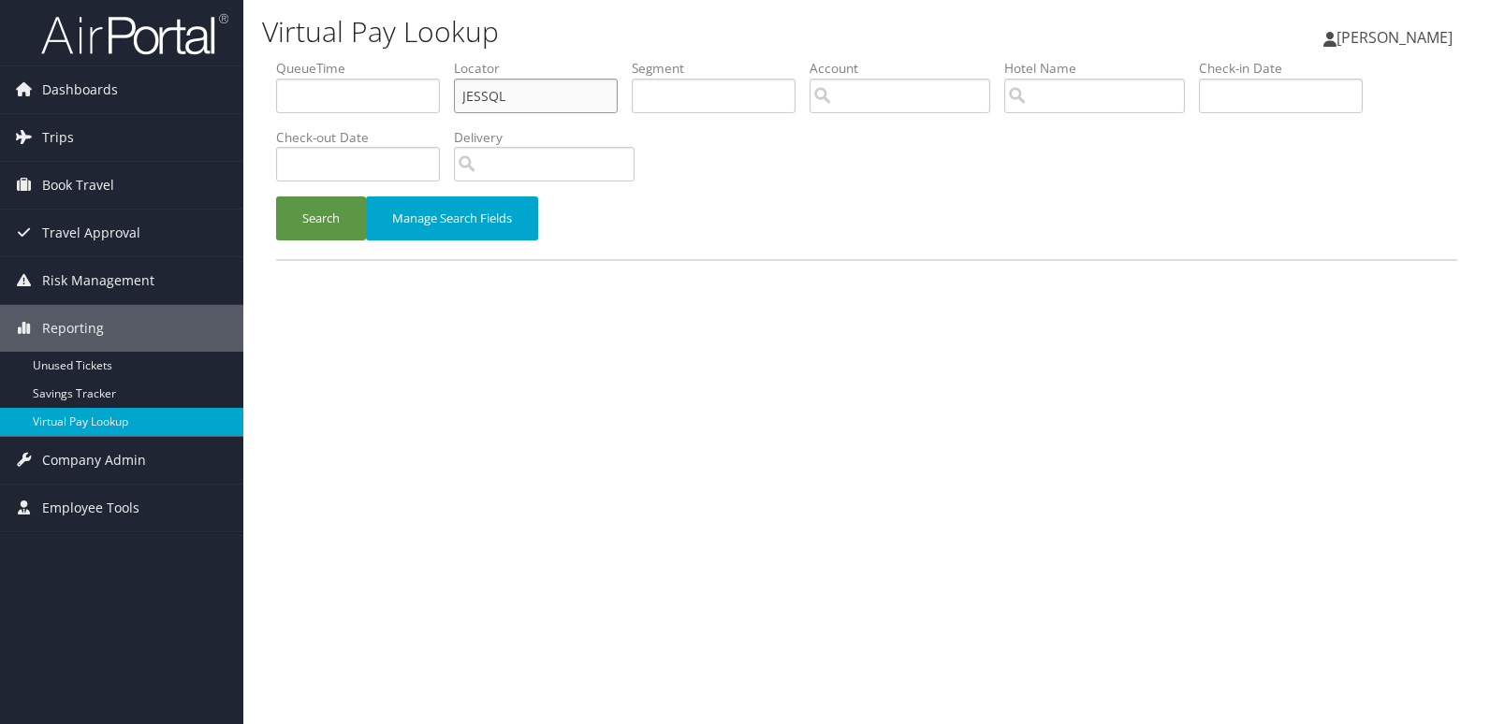
click at [276, 197] on button "Search" at bounding box center [321, 219] width 90 height 44
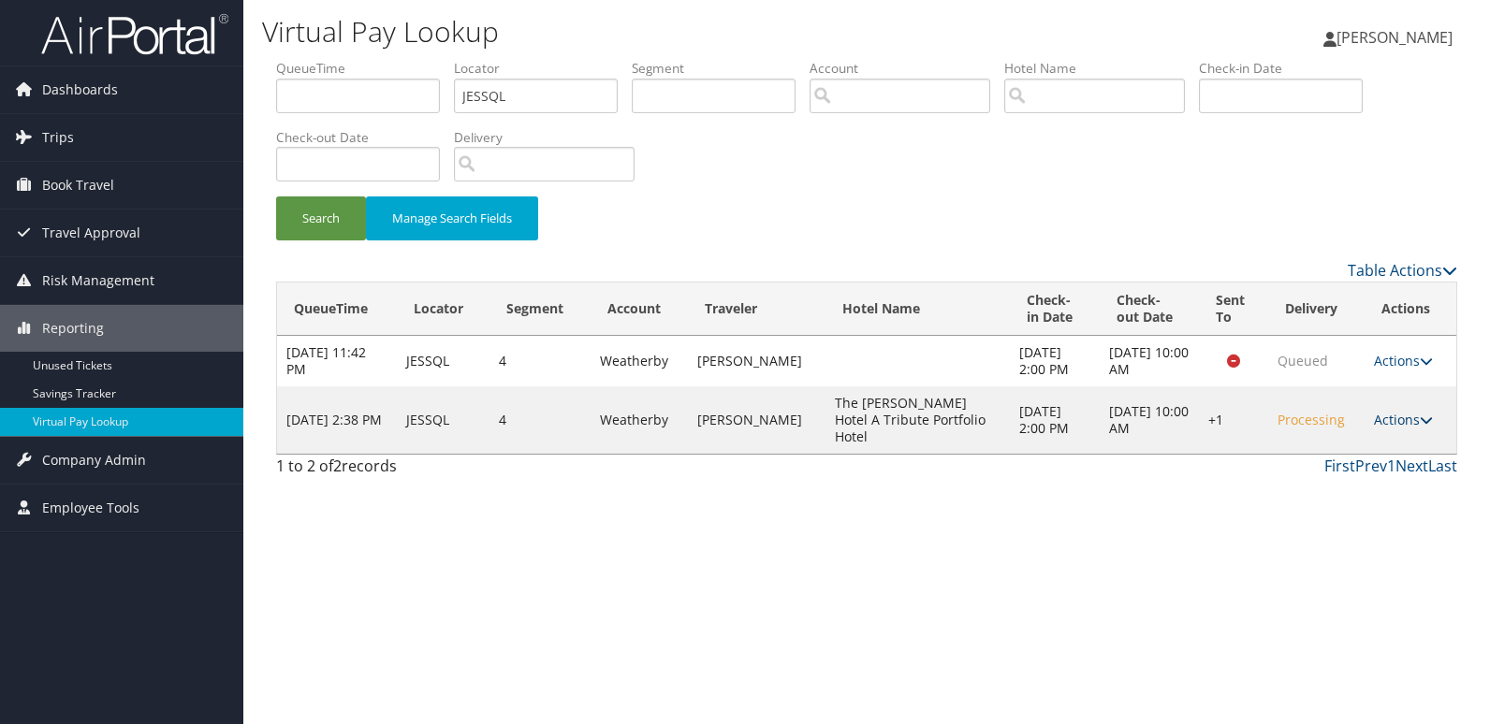
click at [1387, 411] on link "Actions" at bounding box center [1403, 420] width 59 height 18
click at [1348, 460] on link "Logs" at bounding box center [1346, 471] width 160 height 32
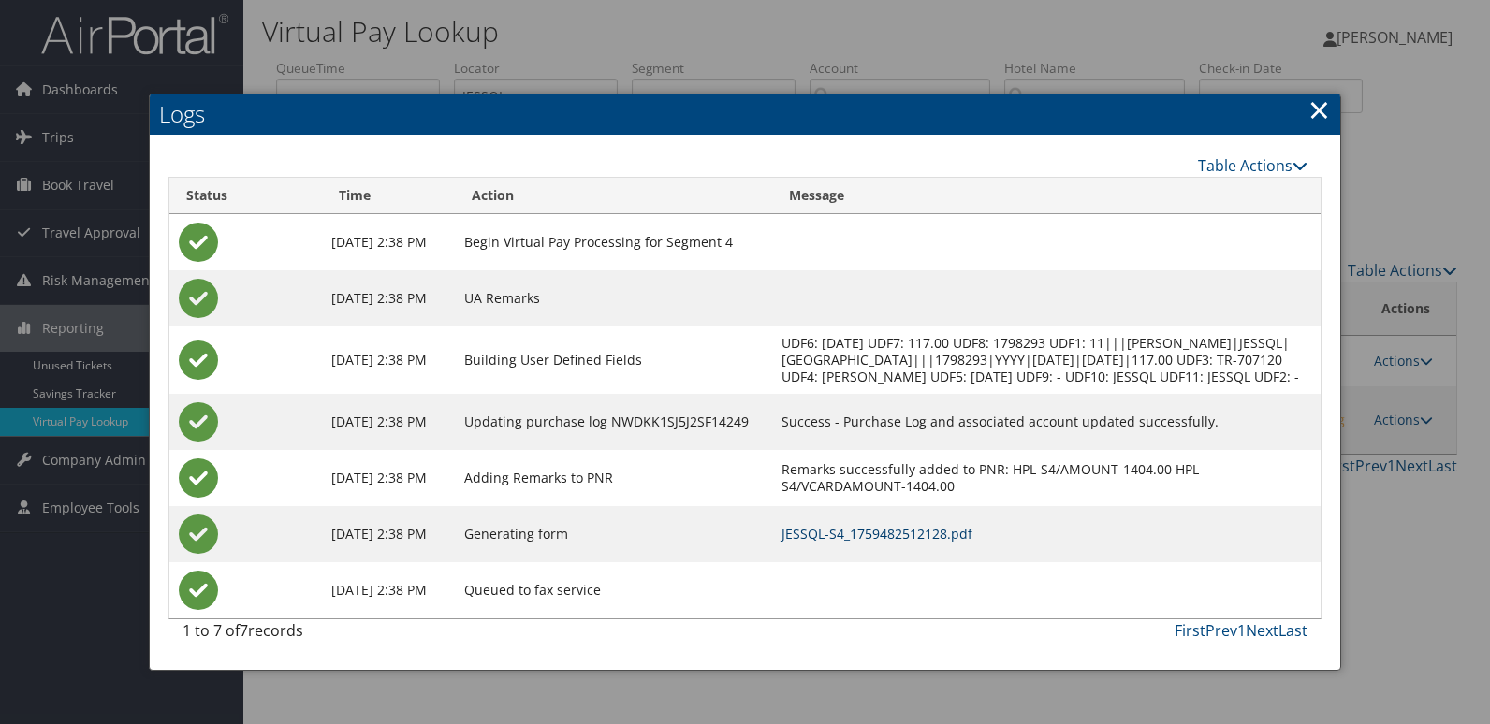
click at [959, 543] on link "JESSQL-S4_1759482512128.pdf" at bounding box center [876, 534] width 191 height 18
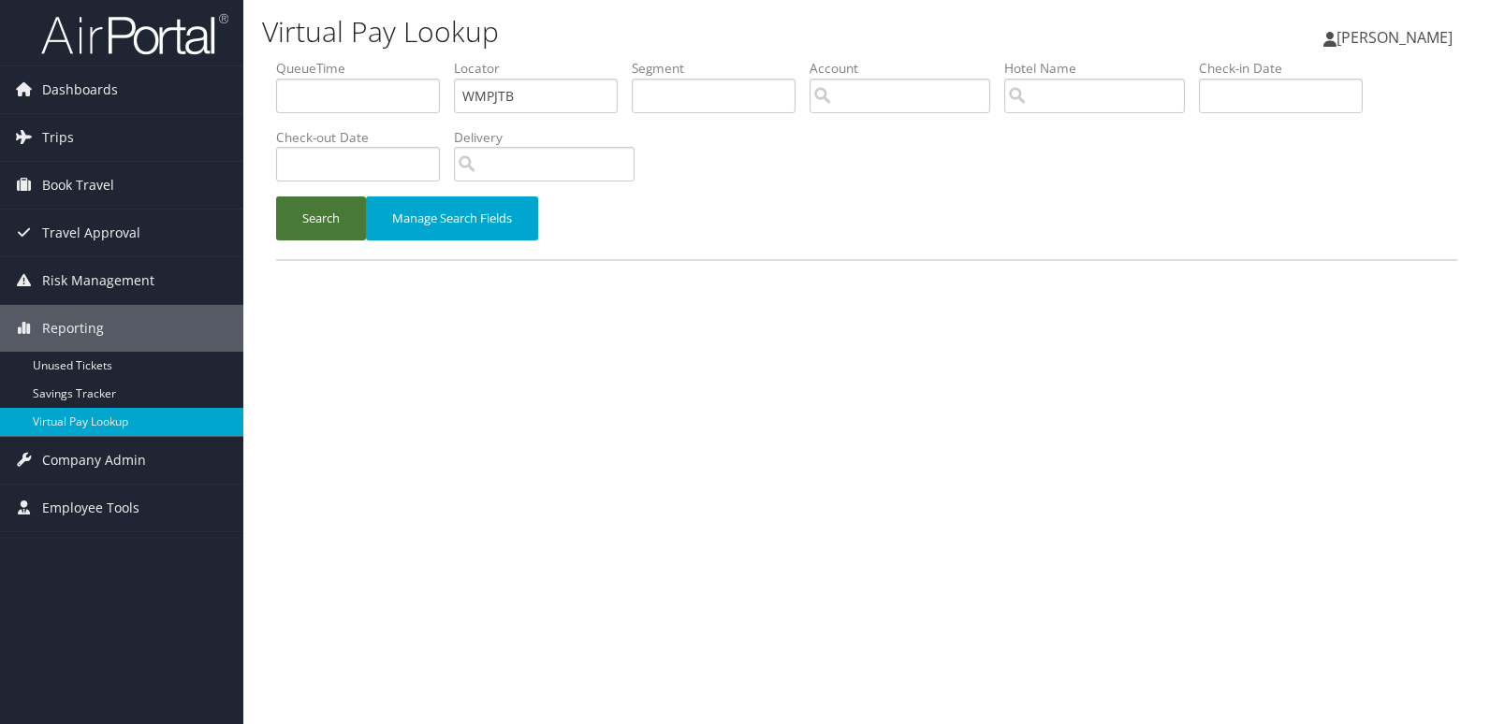
click at [316, 226] on button "Search" at bounding box center [321, 219] width 90 height 44
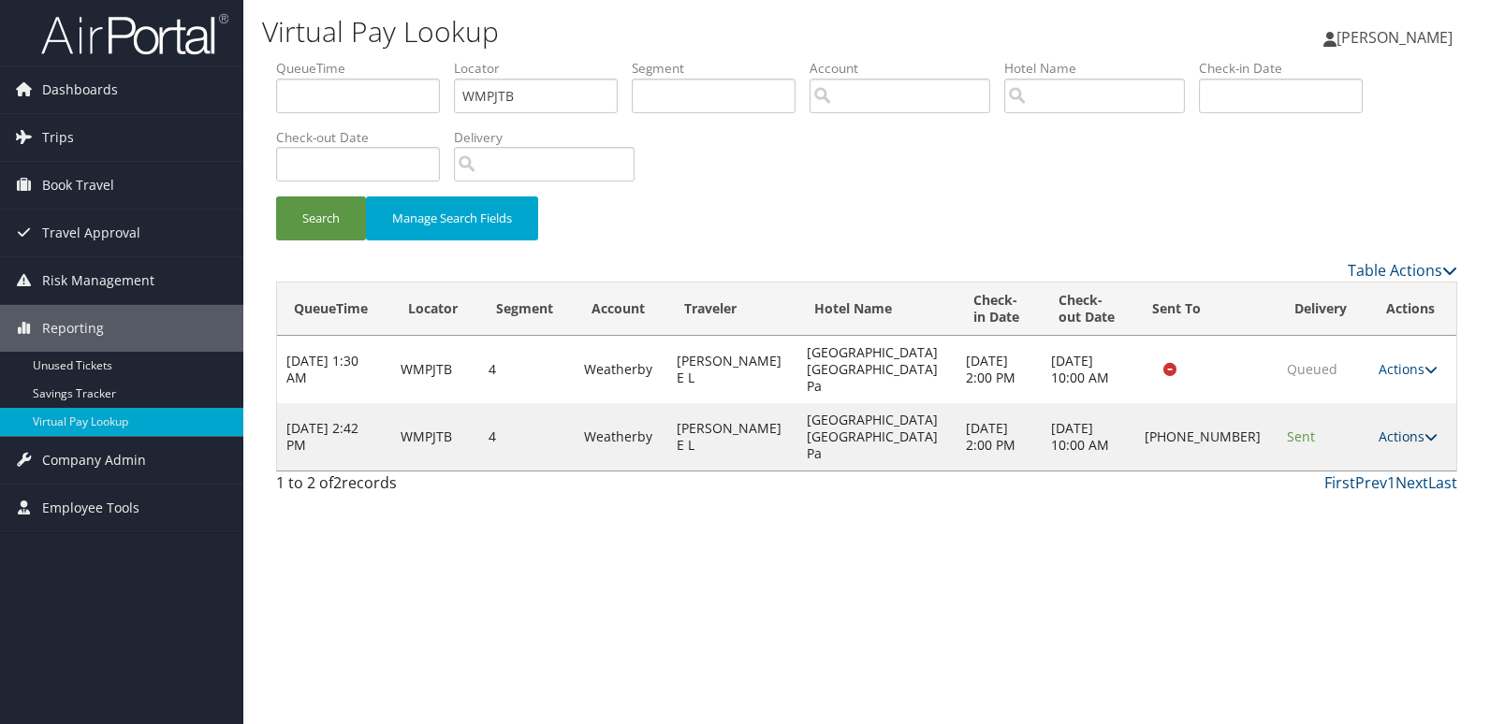
click at [1394, 428] on link "Actions" at bounding box center [1408, 437] width 59 height 18
click at [1322, 472] on link "Logs" at bounding box center [1343, 471] width 160 height 32
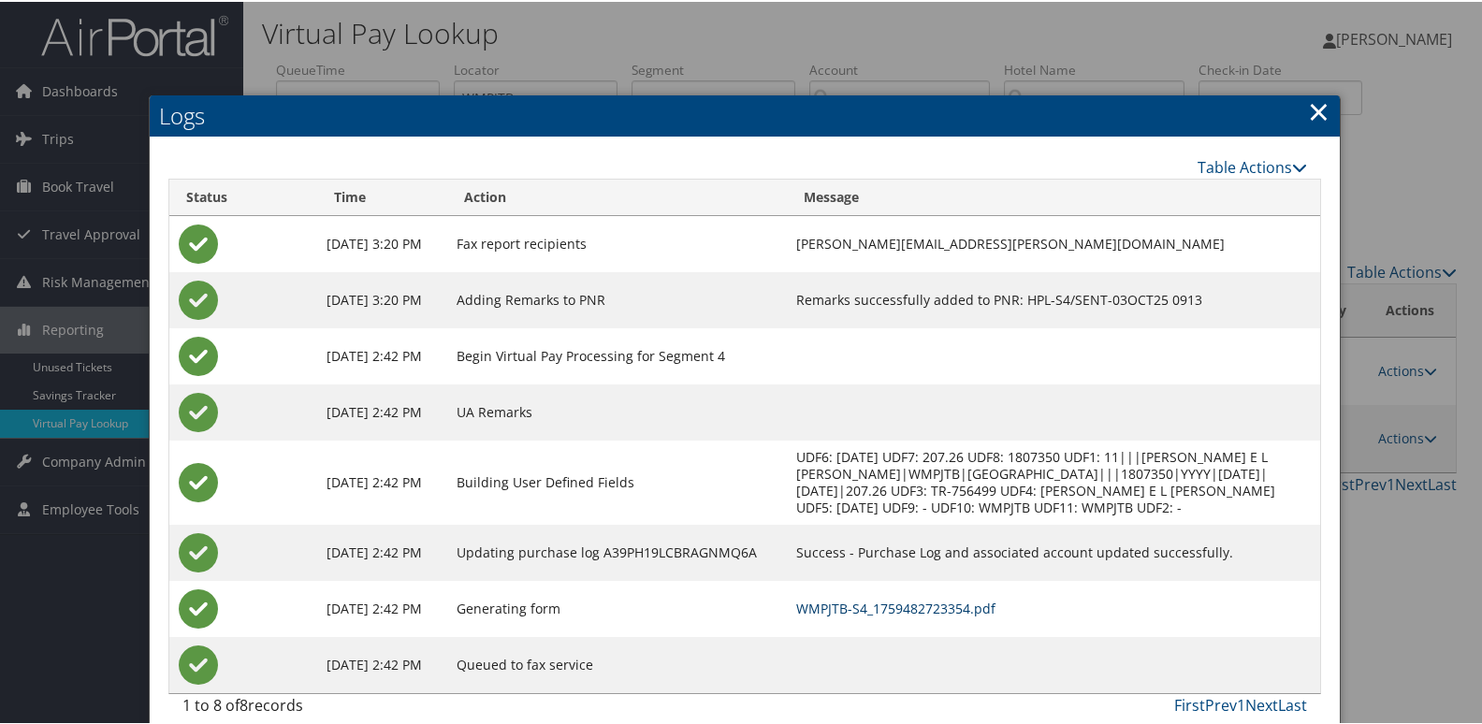
click at [796, 605] on link "WMPJTB-S4_1759482723354.pdf" at bounding box center [895, 607] width 199 height 18
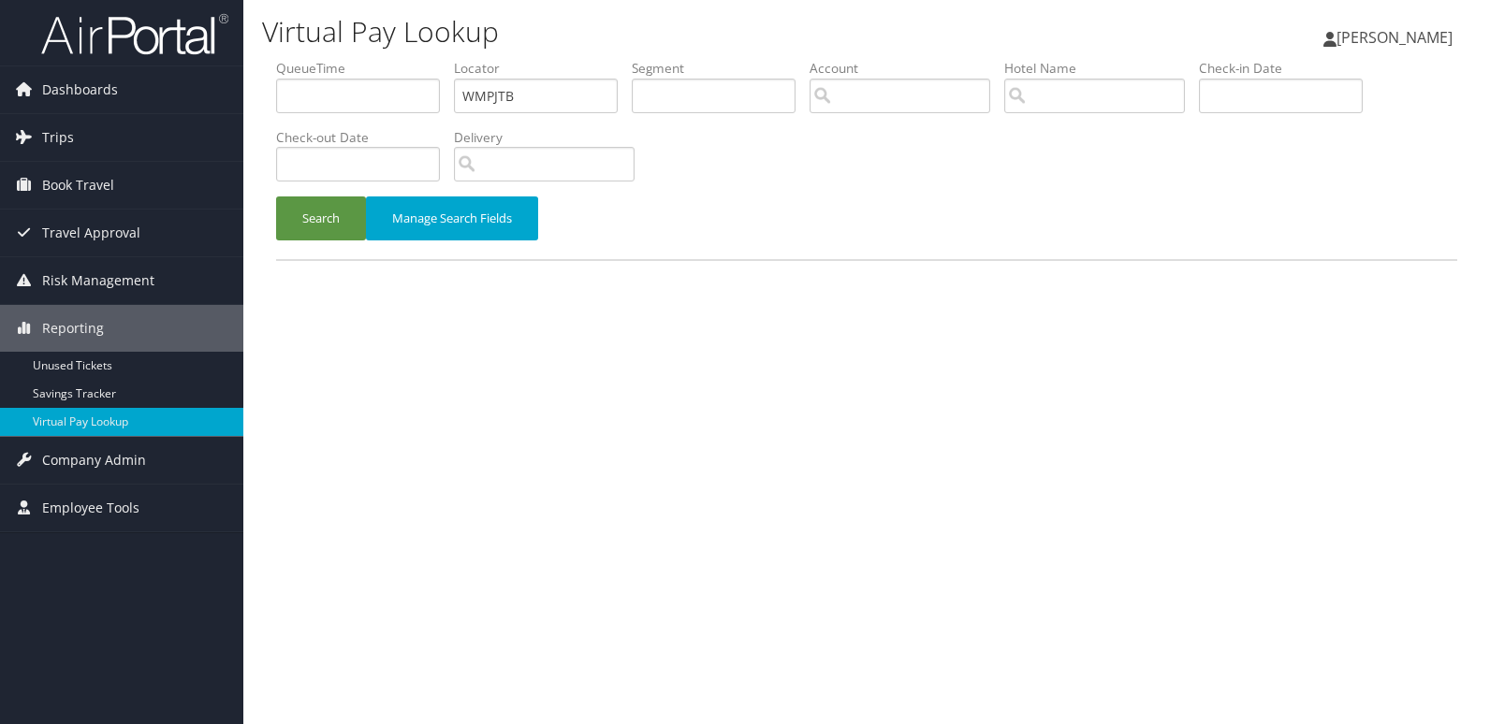
click at [323, 242] on div "Search Manage Search Fields" at bounding box center [866, 228] width 1209 height 63
click at [298, 212] on button "Search" at bounding box center [321, 219] width 90 height 44
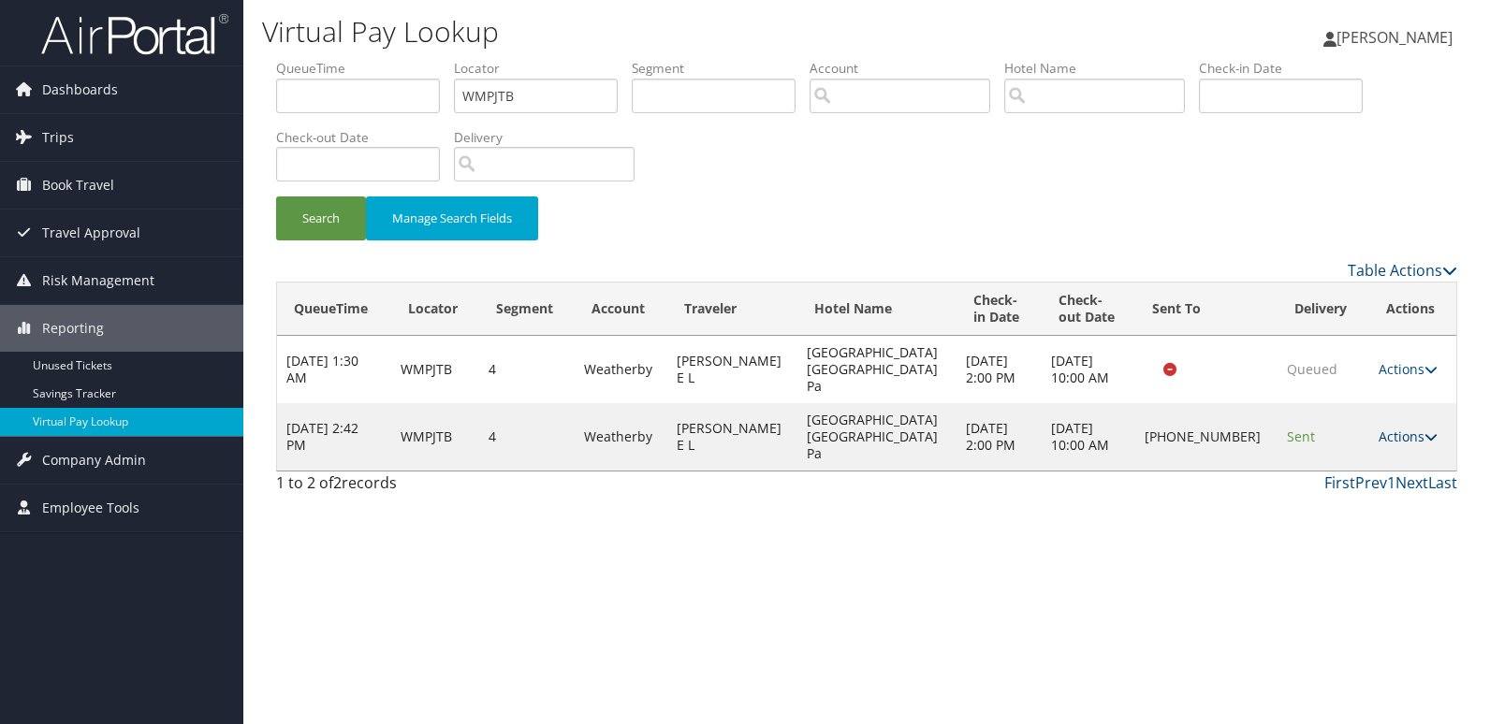
click at [1379, 428] on link "Actions" at bounding box center [1408, 437] width 59 height 18
click at [1334, 438] on link "Resend" at bounding box center [1343, 439] width 160 height 32
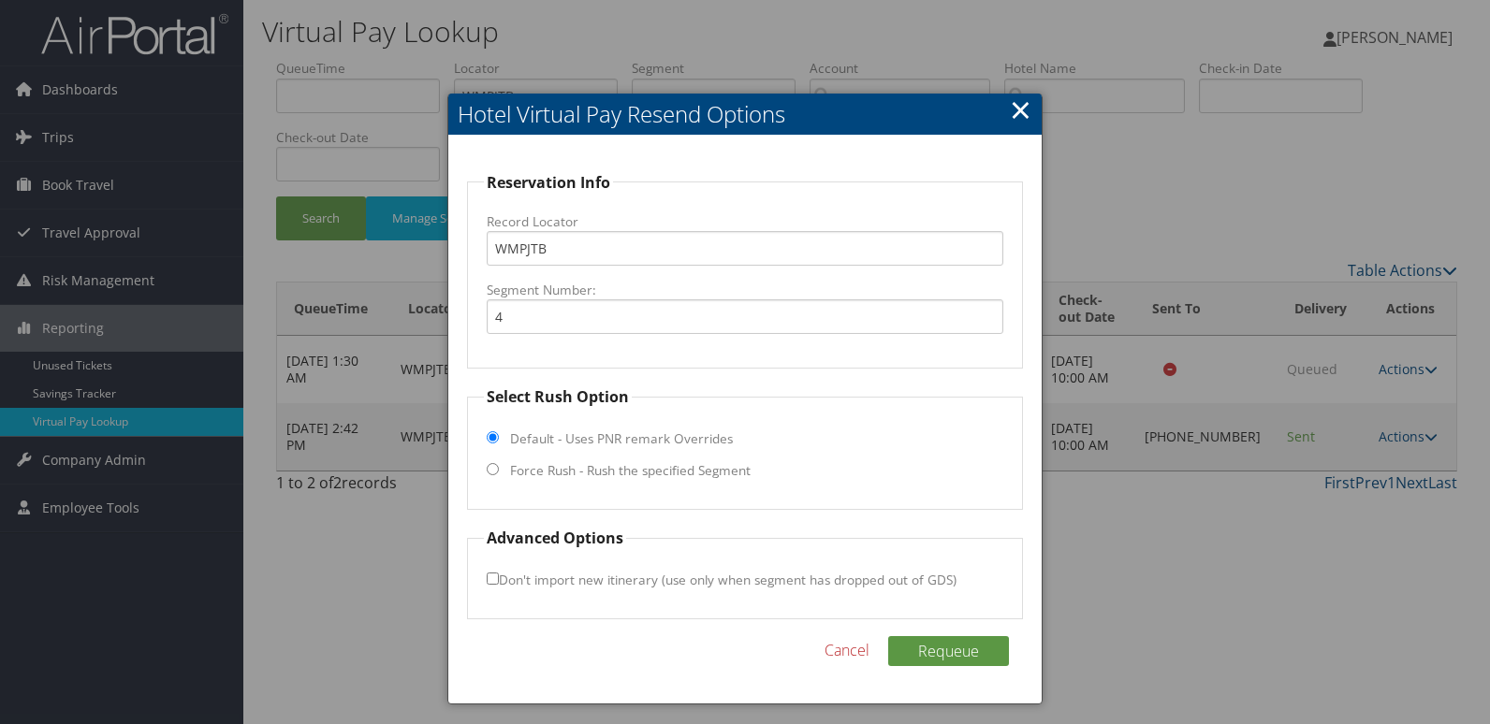
click at [523, 475] on label "Force Rush - Rush the specified Segment" at bounding box center [630, 470] width 241 height 19
click at [499, 475] on input "Force Rush - Rush the specified Segment" at bounding box center [493, 469] width 12 height 12
radio input "true"
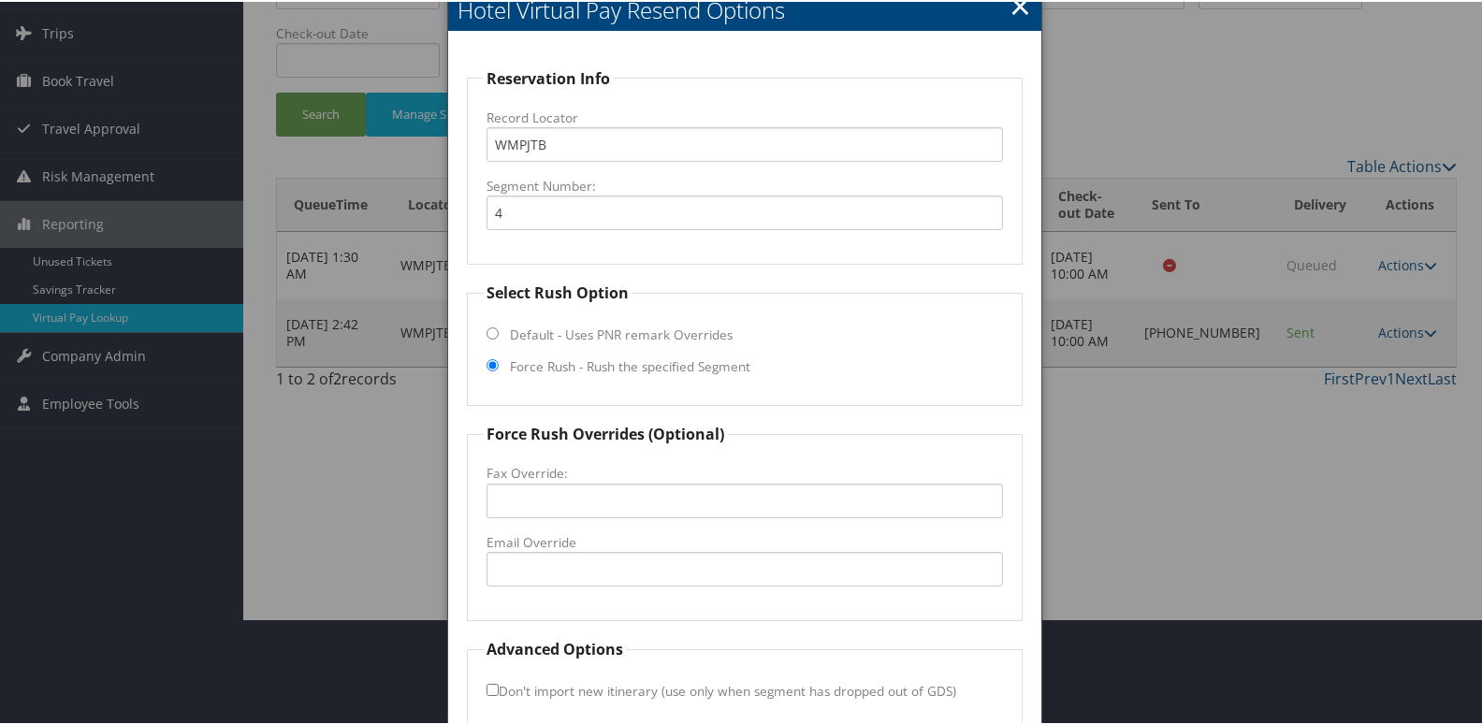
scroll to position [196, 0]
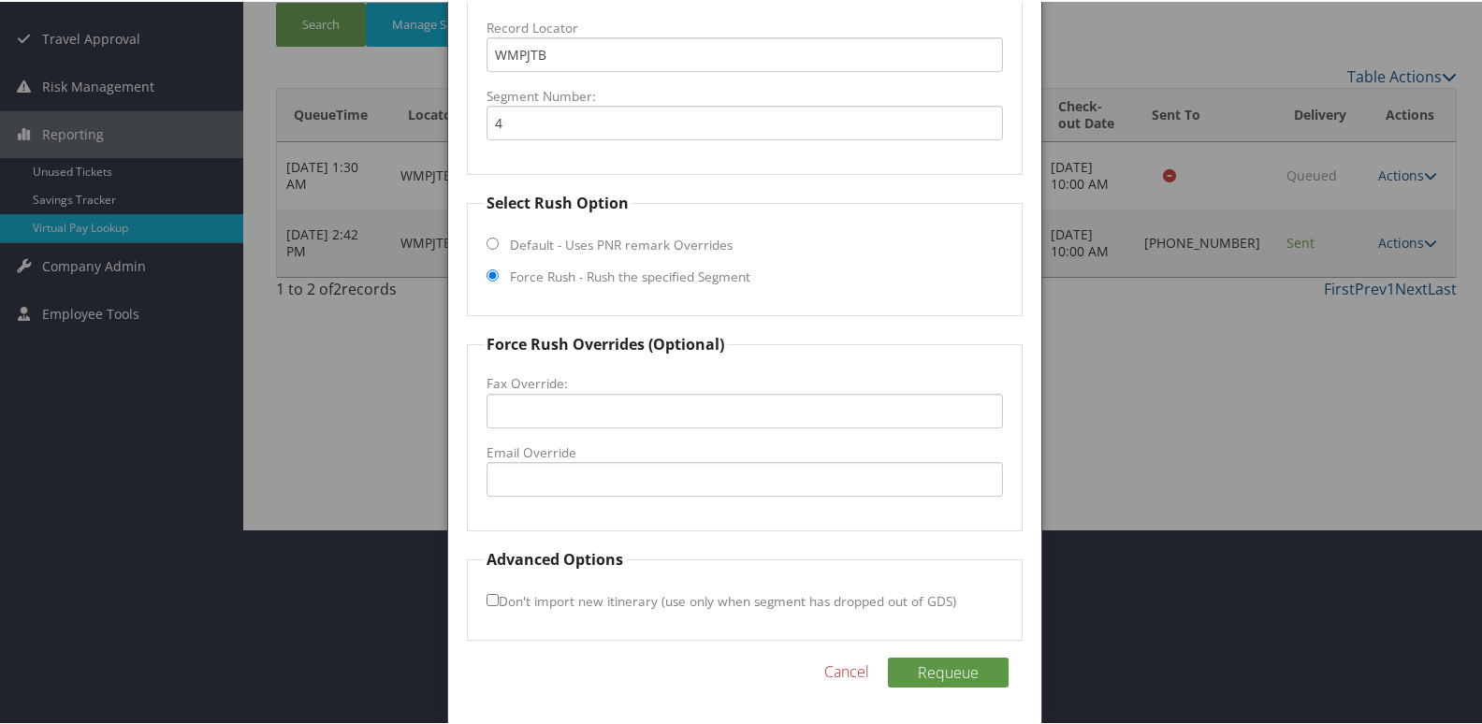
click at [547, 497] on fieldset "Force Rush Overrides (Optional) Fax Override: Email Override" at bounding box center [745, 430] width 557 height 198
click at [554, 484] on input "Email Override" at bounding box center [746, 477] width 518 height 35
click at [522, 479] on input "getpi.frontdesk@gmail.com" at bounding box center [746, 477] width 518 height 35
type input "getpa.frontdesk@gmail.com"
click at [718, 454] on label "Email Override" at bounding box center [746, 451] width 518 height 19
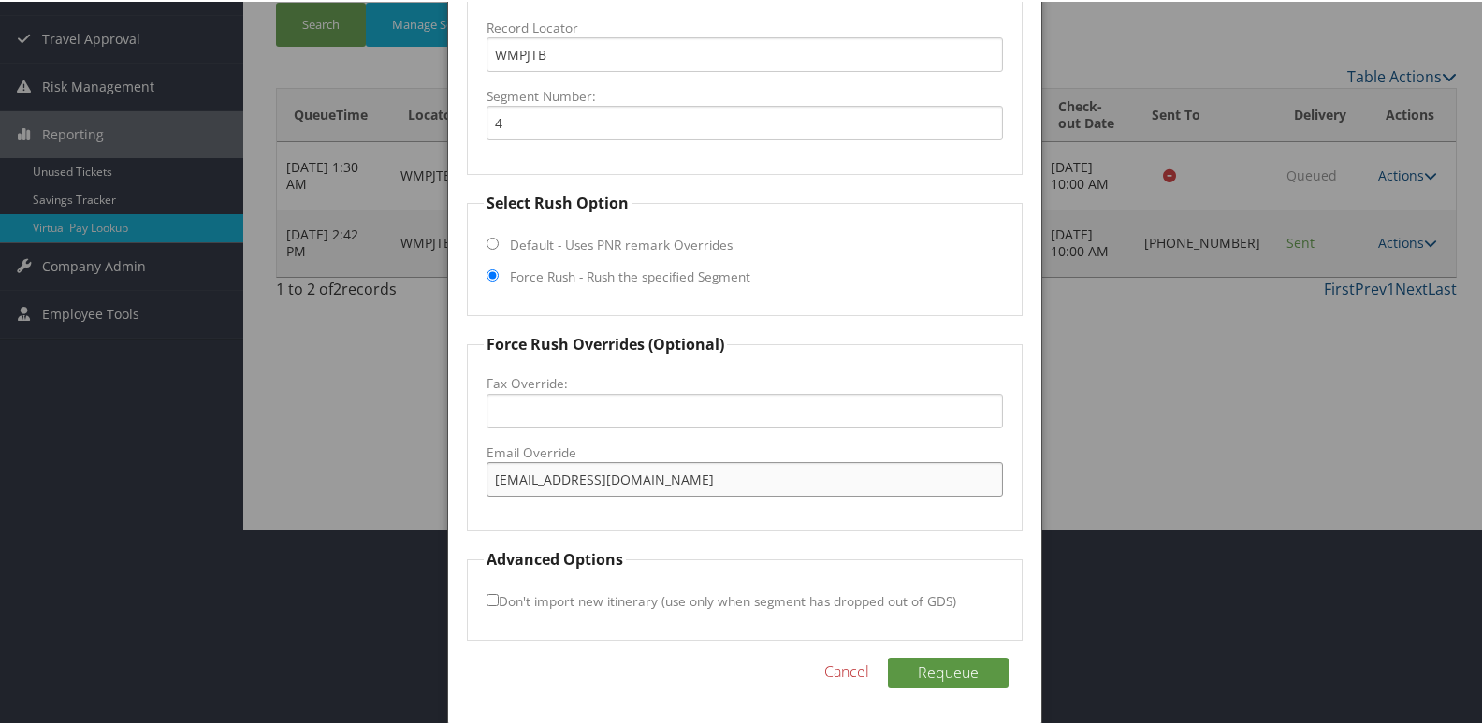
click at [718, 460] on input "getpa.frontdesk@gmail.com" at bounding box center [746, 477] width 518 height 35
click at [709, 494] on input "getpa.frontdesk@gmail.com" at bounding box center [746, 477] width 518 height 35
click at [925, 662] on button "Requeue" at bounding box center [948, 671] width 121 height 30
drag, startPoint x: 710, startPoint y: 475, endPoint x: 77, endPoint y: 506, distance: 634.4
click at [77, 506] on body "Menu Dashboards ► AirPortal 360™ (Manager) My Travel Dashboard Trips ► Airtiner…" at bounding box center [745, 166] width 1490 height 724
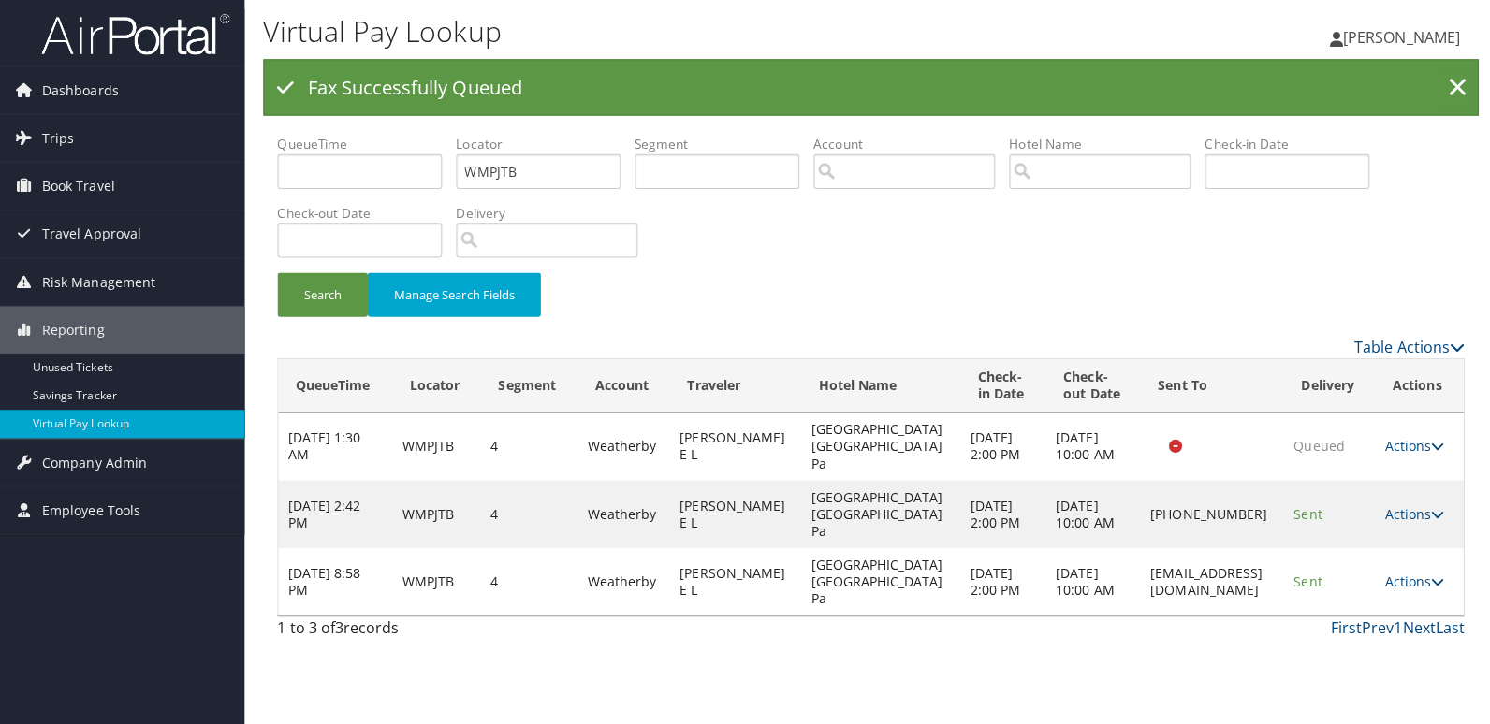
scroll to position [0, 0]
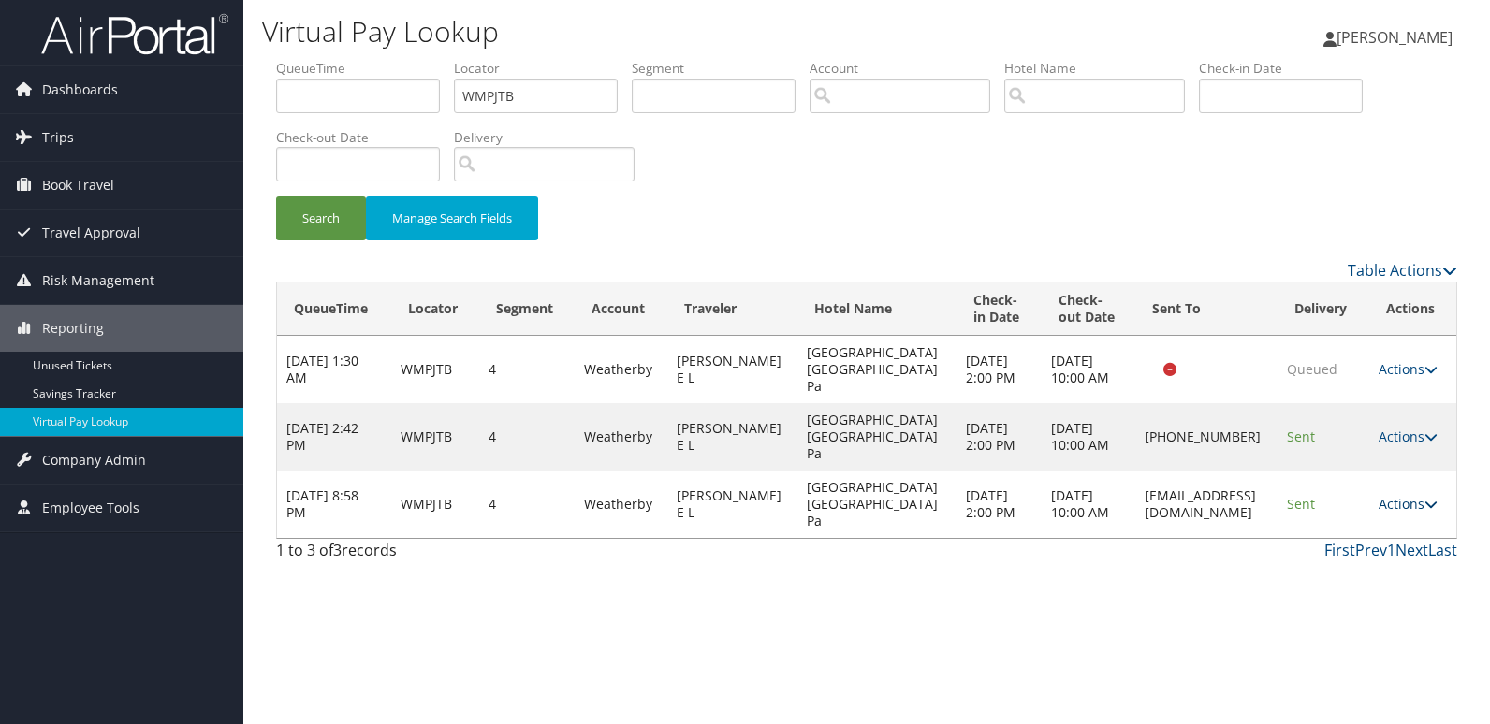
click at [1410, 497] on link "Actions" at bounding box center [1408, 504] width 59 height 18
drag, startPoint x: 1254, startPoint y: 507, endPoint x: 1086, endPoint y: 522, distance: 169.1
click at [1135, 522] on td "getpa.frontdesk@gmail.com" at bounding box center [1206, 504] width 142 height 67
copy td "getpa.frontdesk@gmail.com"
click at [1407, 502] on link "Actions" at bounding box center [1408, 504] width 59 height 18
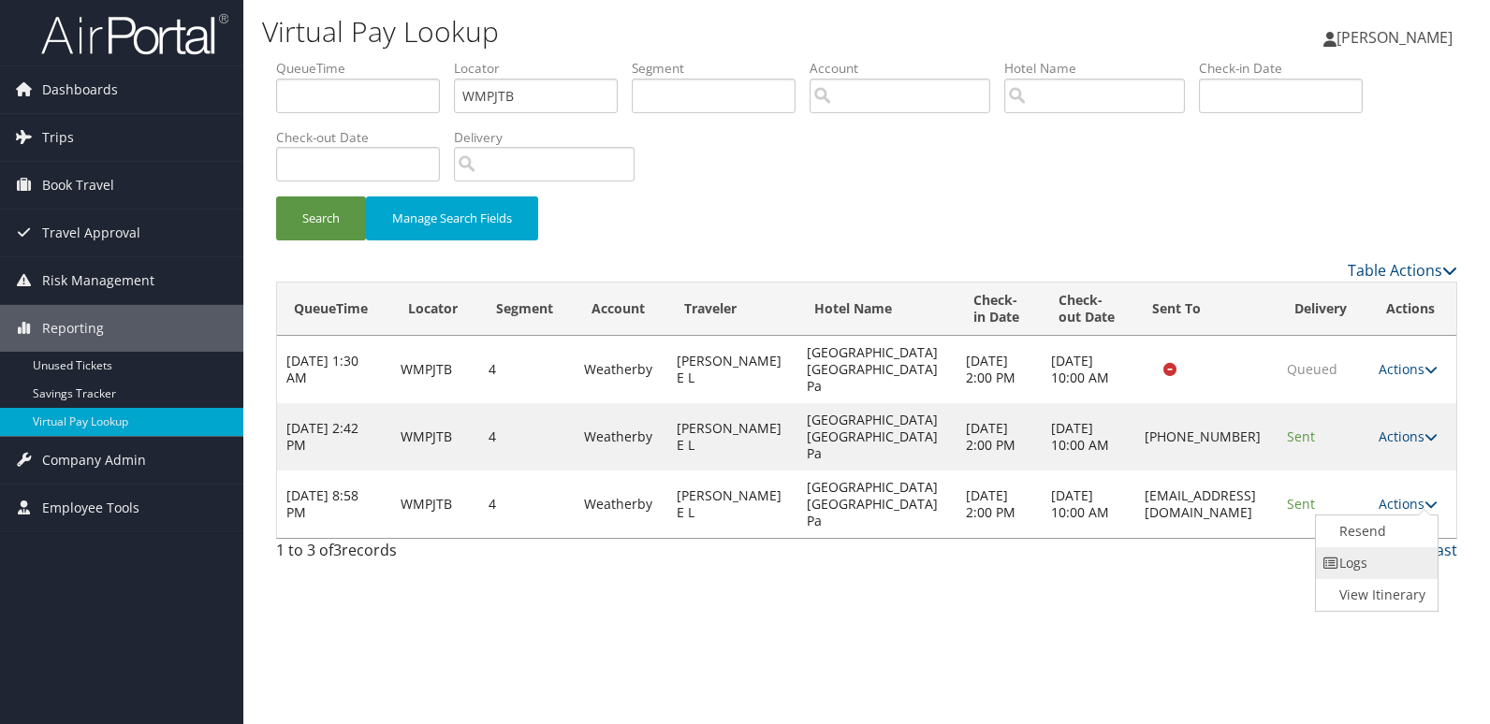
click at [1367, 557] on link "Logs" at bounding box center [1375, 563] width 118 height 32
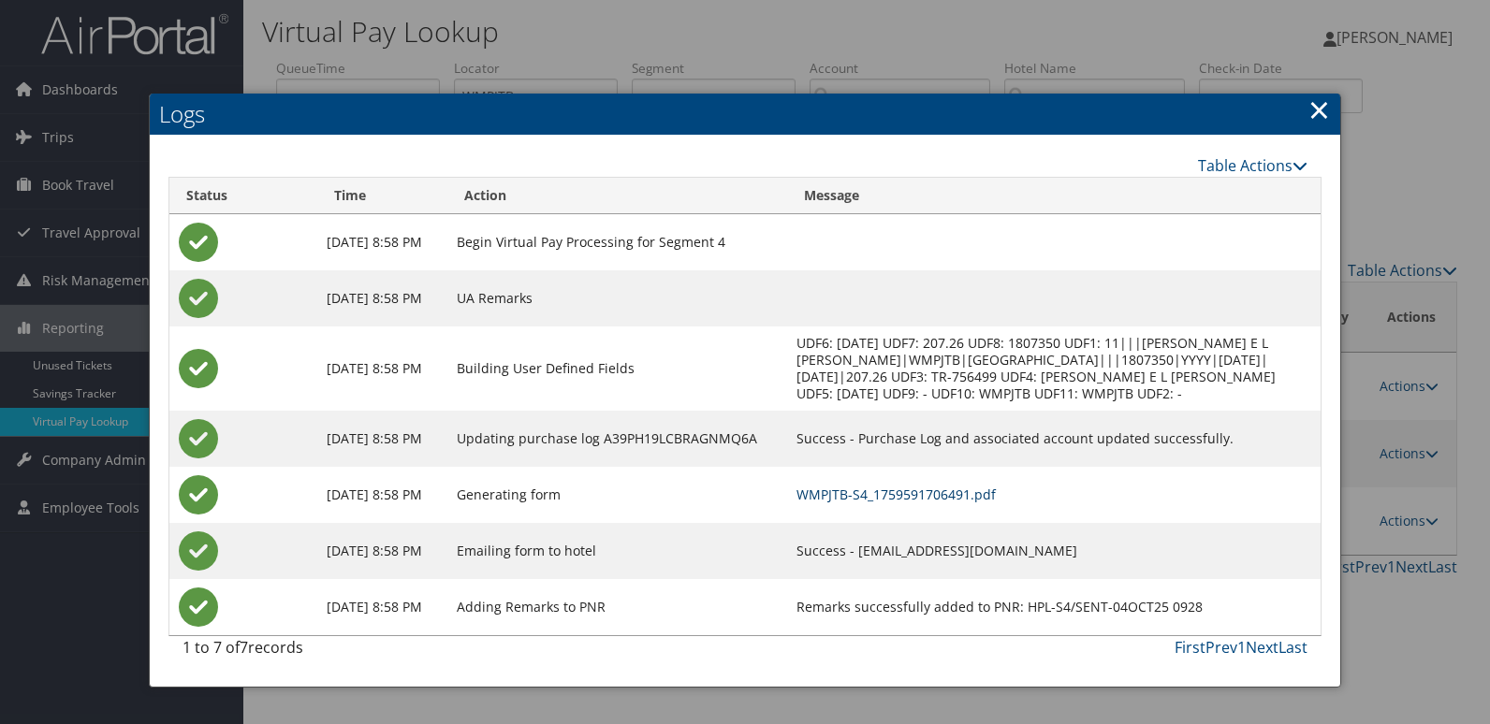
click at [872, 502] on link "WMPJTB-S4_1759591706491.pdf" at bounding box center [895, 495] width 199 height 18
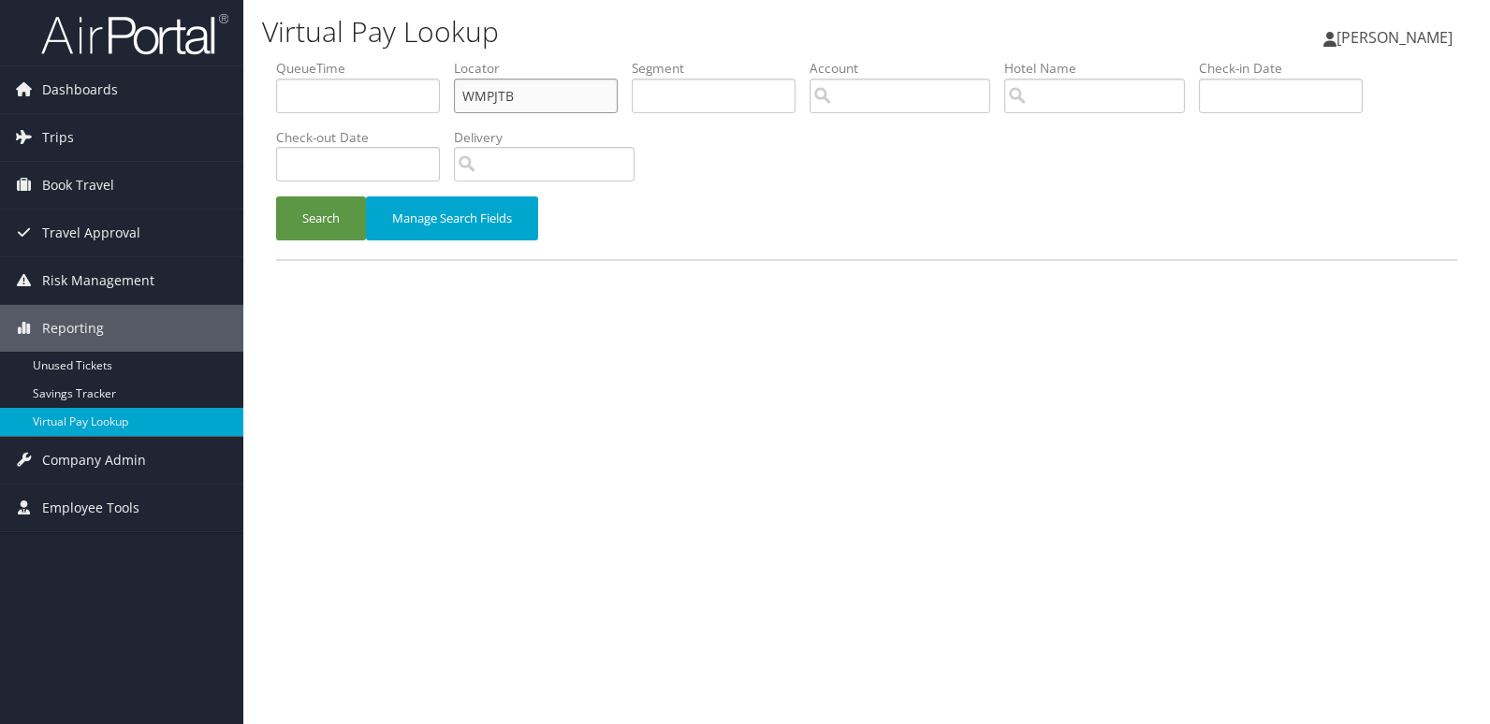
drag, startPoint x: 533, startPoint y: 99, endPoint x: 447, endPoint y: 97, distance: 85.2
click at [447, 59] on ul "QueueTime Locator WMPJTB Segment Account Traveler Hotel Name Check-in Date Chec…" at bounding box center [866, 59] width 1181 height 0
paste input "DCBJSI"
type input "DCBJSI"
click at [276, 197] on button "Search" at bounding box center [321, 219] width 90 height 44
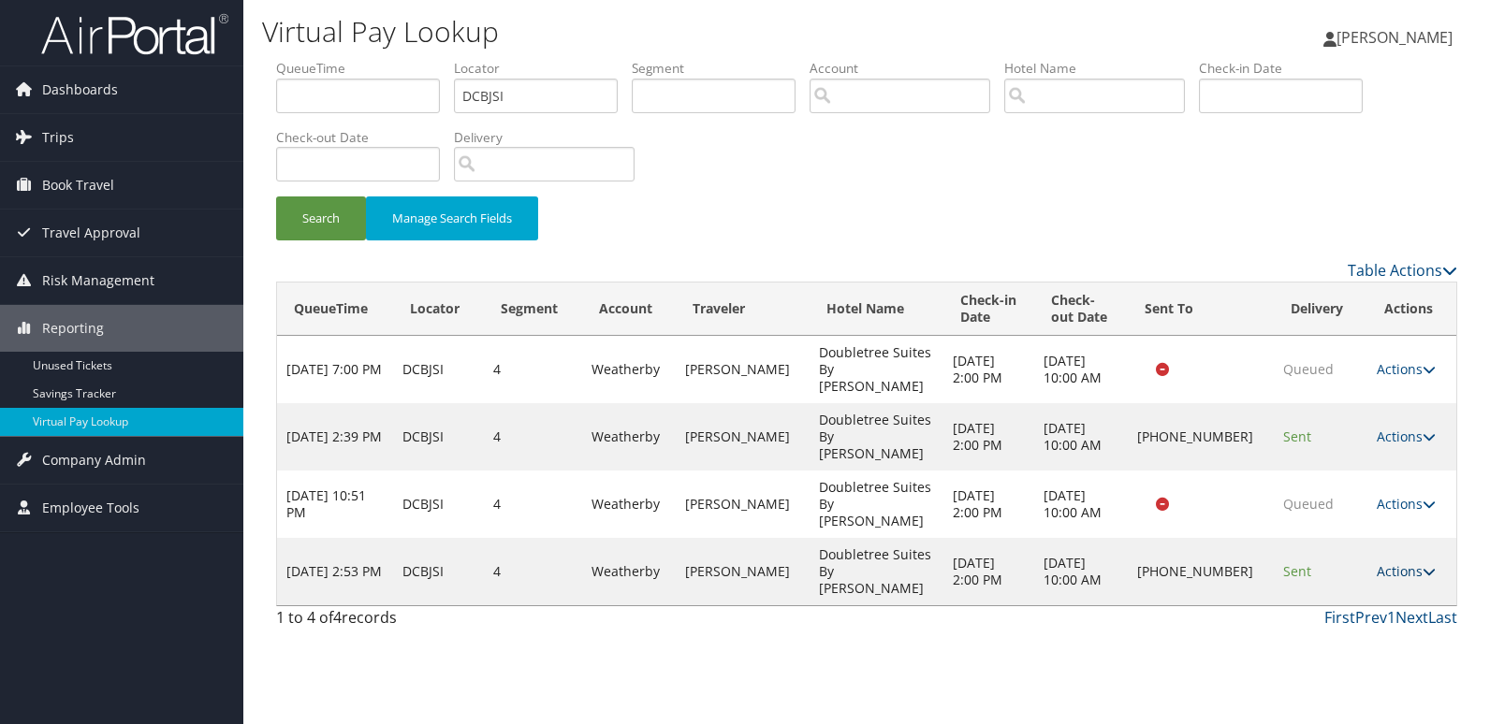
click at [1405, 562] on link "Actions" at bounding box center [1406, 571] width 59 height 18
click at [1320, 572] on link "Logs" at bounding box center [1343, 572] width 160 height 32
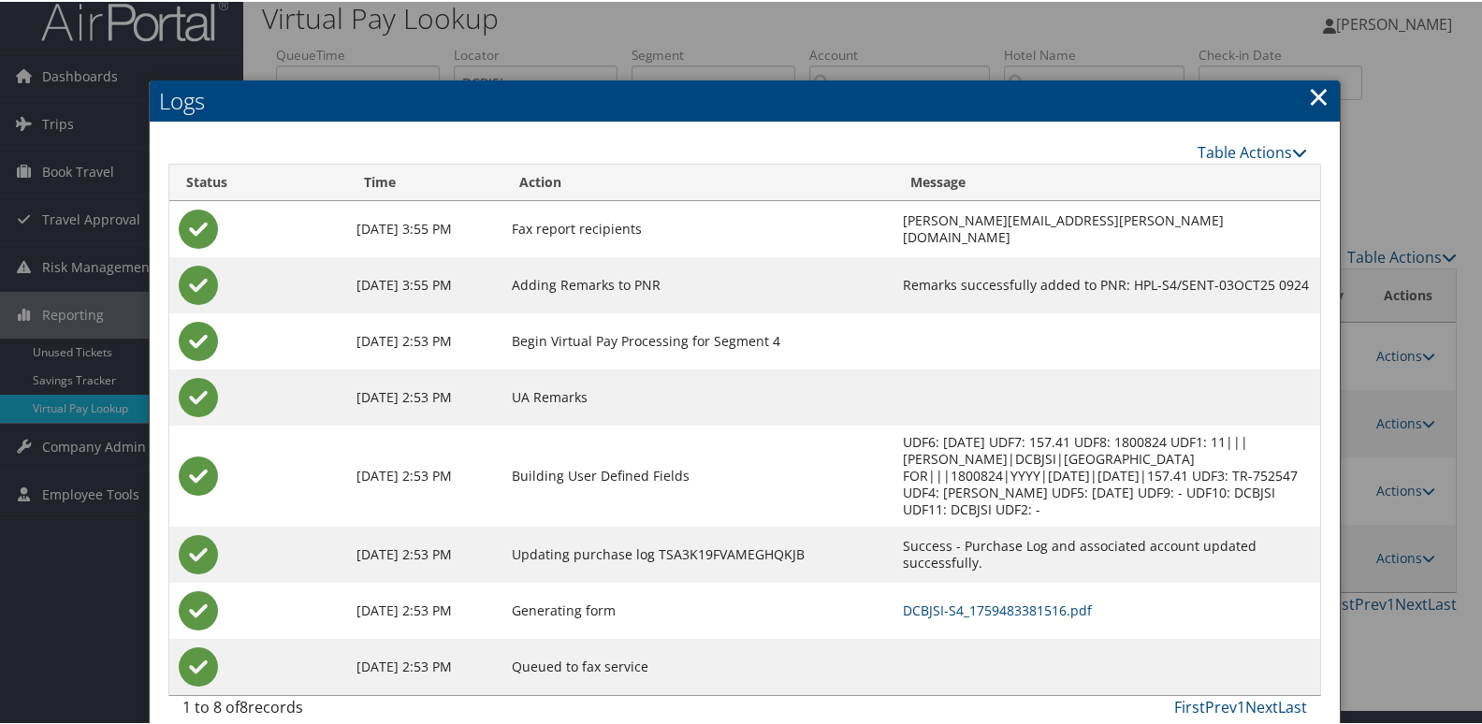
scroll to position [20, 0]
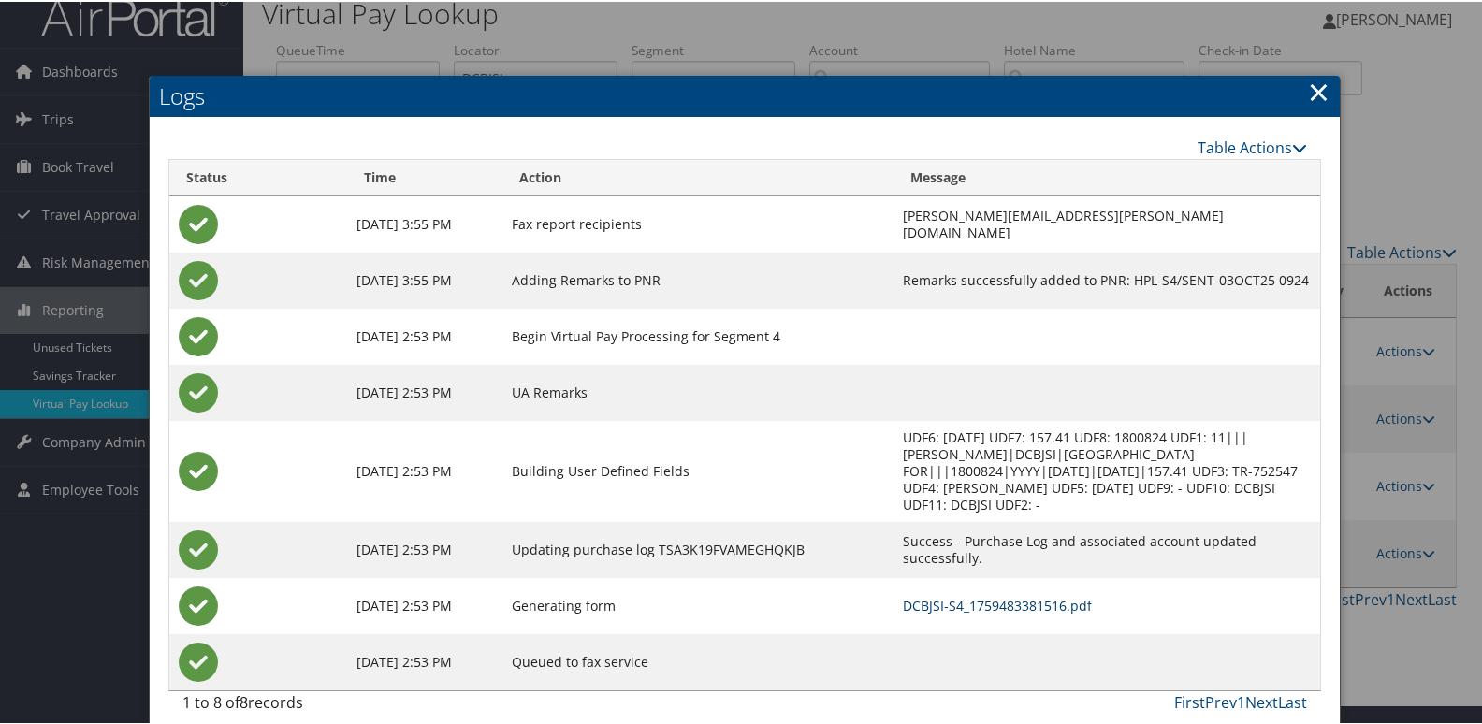
click at [932, 595] on link "DCBJSI-S4_1759483381516.pdf" at bounding box center [997, 604] width 189 height 18
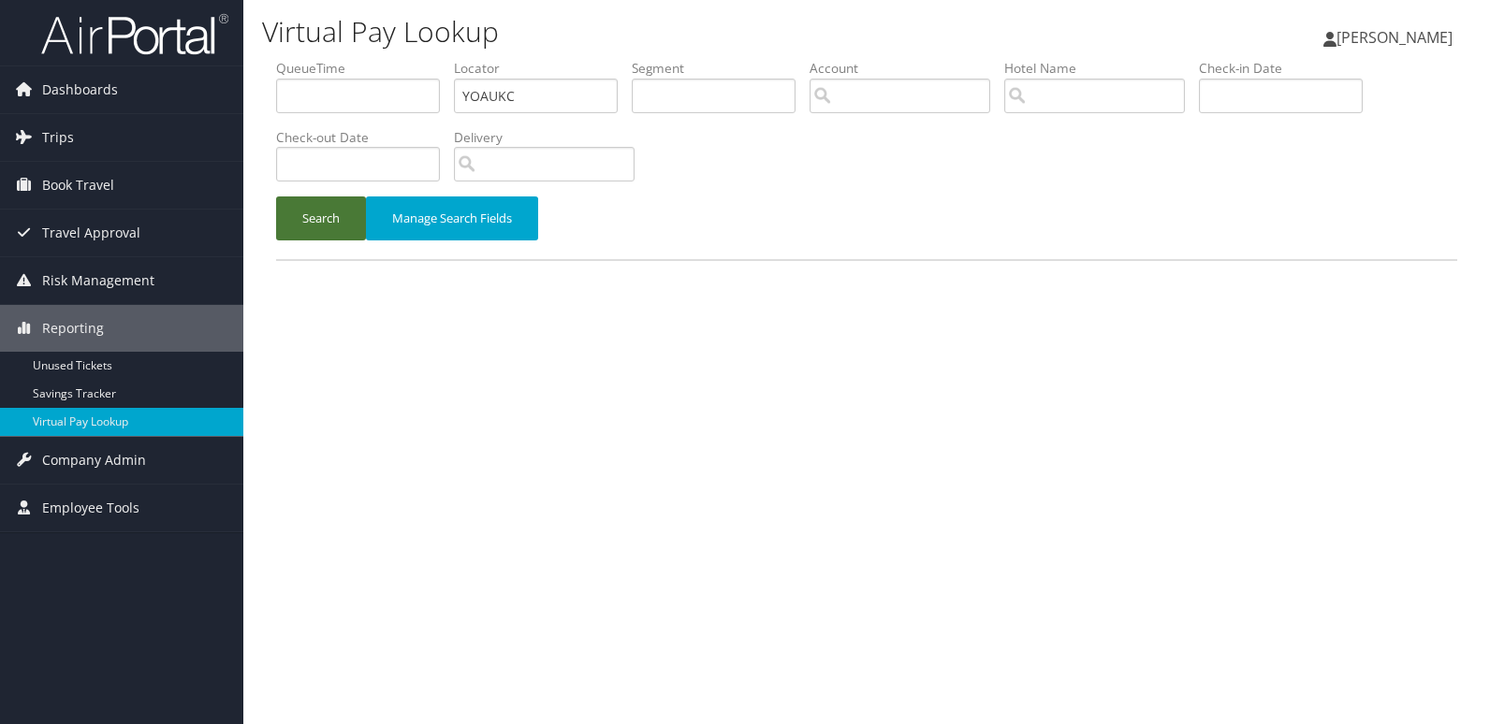
click at [328, 235] on button "Search" at bounding box center [321, 219] width 90 height 44
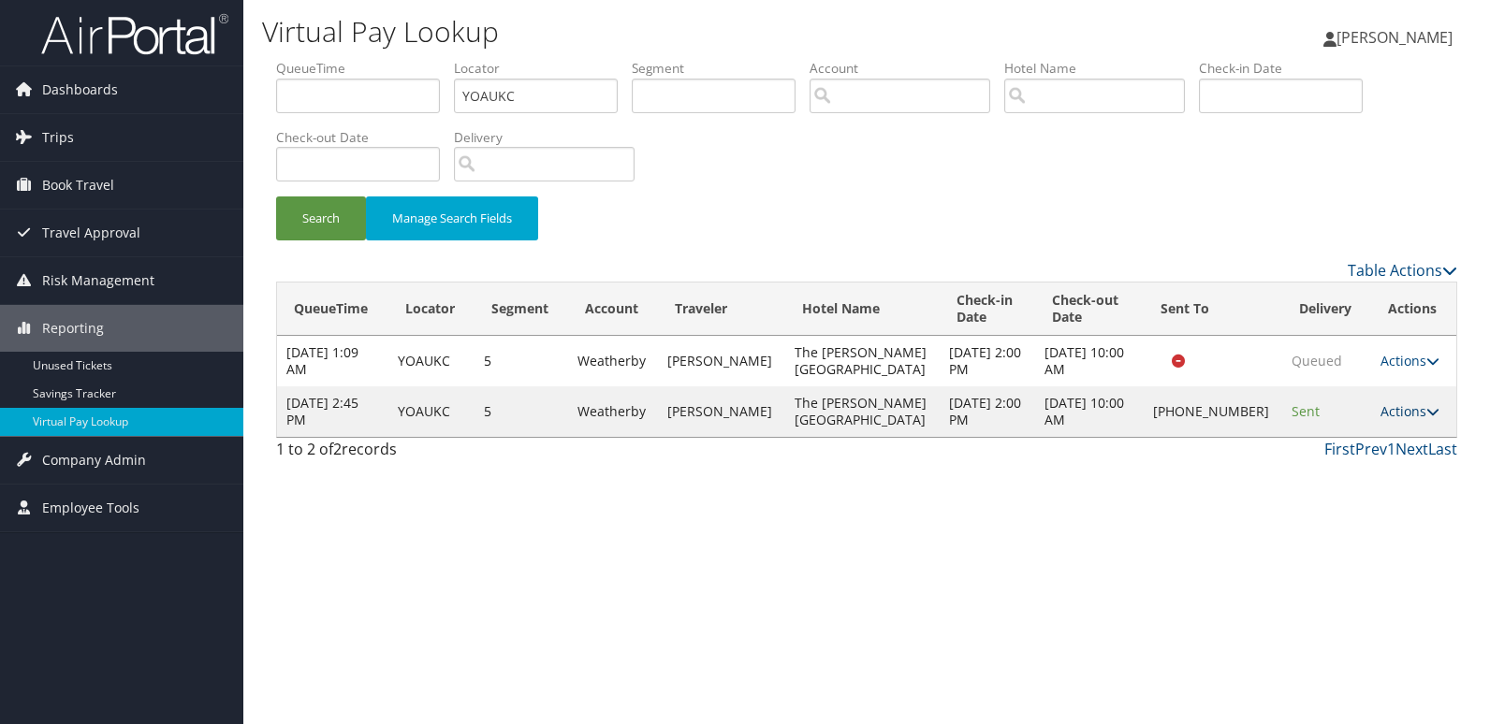
click at [1405, 417] on link "Actions" at bounding box center [1409, 411] width 59 height 18
click at [1330, 481] on link "Logs" at bounding box center [1343, 471] width 160 height 32
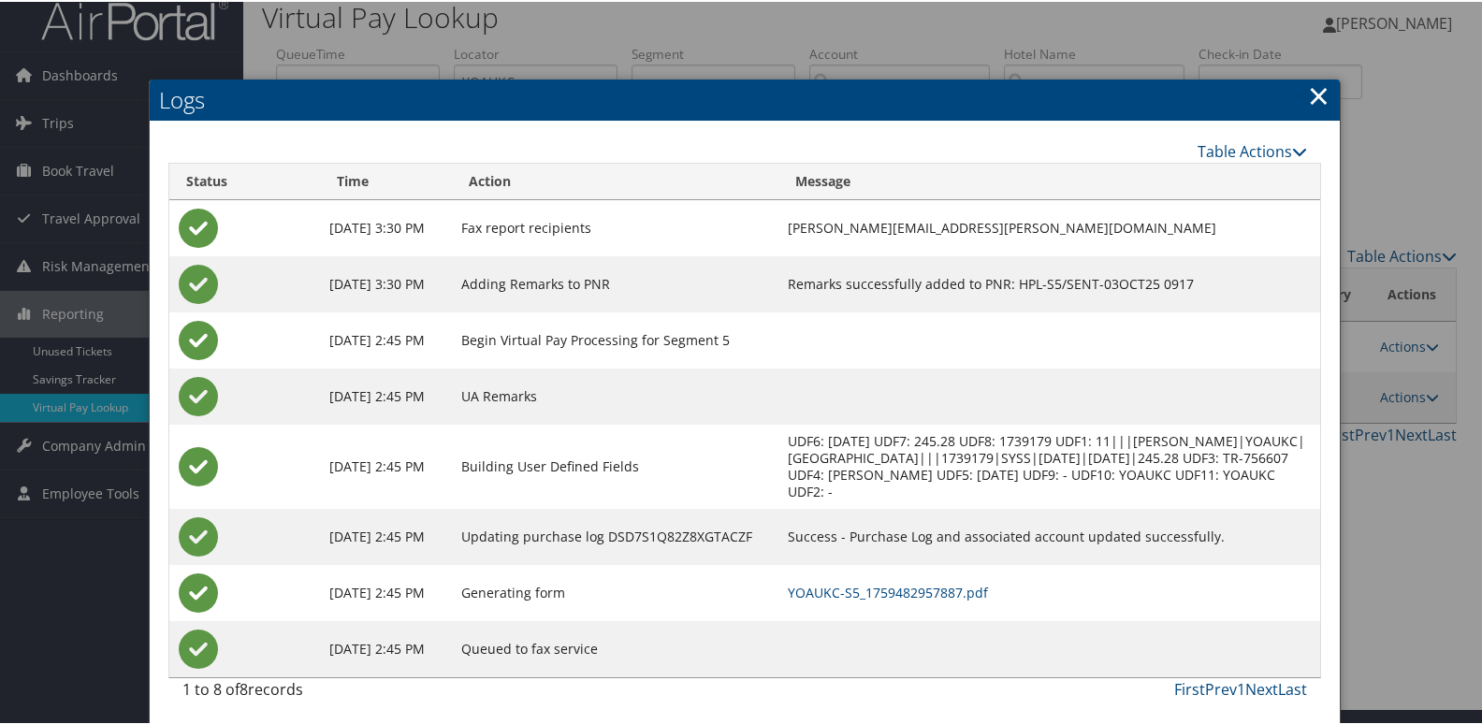
scroll to position [20, 0]
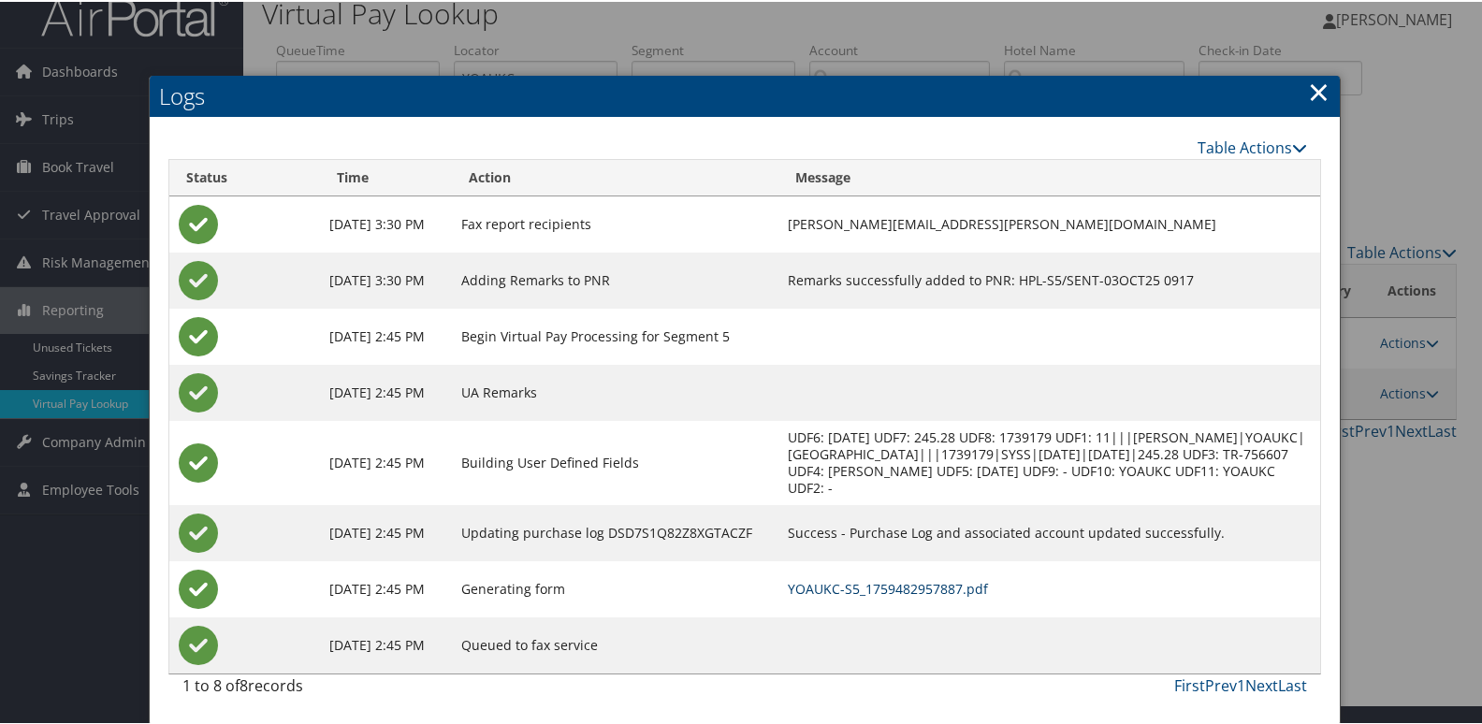
click at [915, 589] on link "YOAUKC-S5_1759482957887.pdf" at bounding box center [888, 587] width 200 height 18
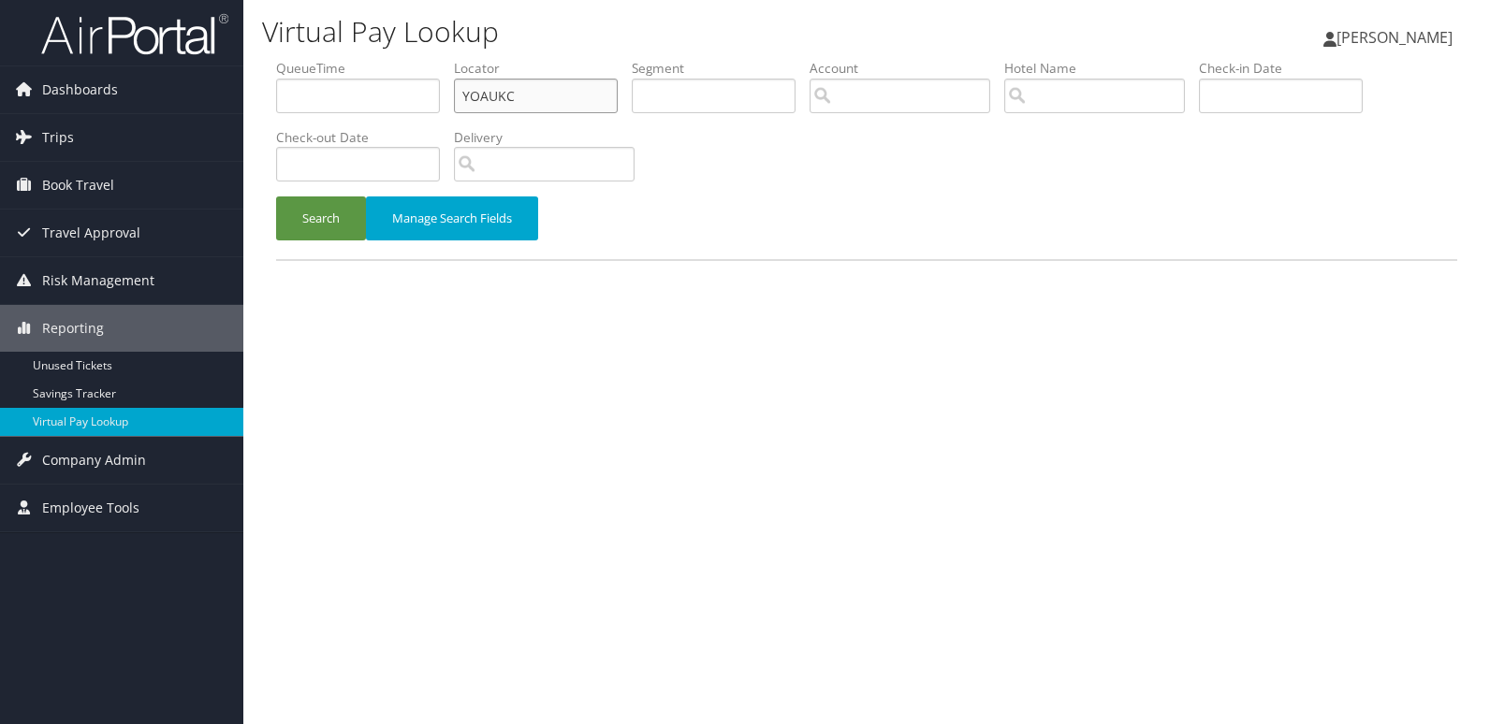
drag, startPoint x: 517, startPoint y: 100, endPoint x: 388, endPoint y: 99, distance: 128.2
click at [388, 59] on ul "QueueTime Locator YOAUKC Segment Account Traveler Hotel Name Check-in Date Chec…" at bounding box center [866, 59] width 1181 height 0
paste input "FHEWH"
type input "FHEWHC"
click at [276, 197] on button "Search" at bounding box center [321, 219] width 90 height 44
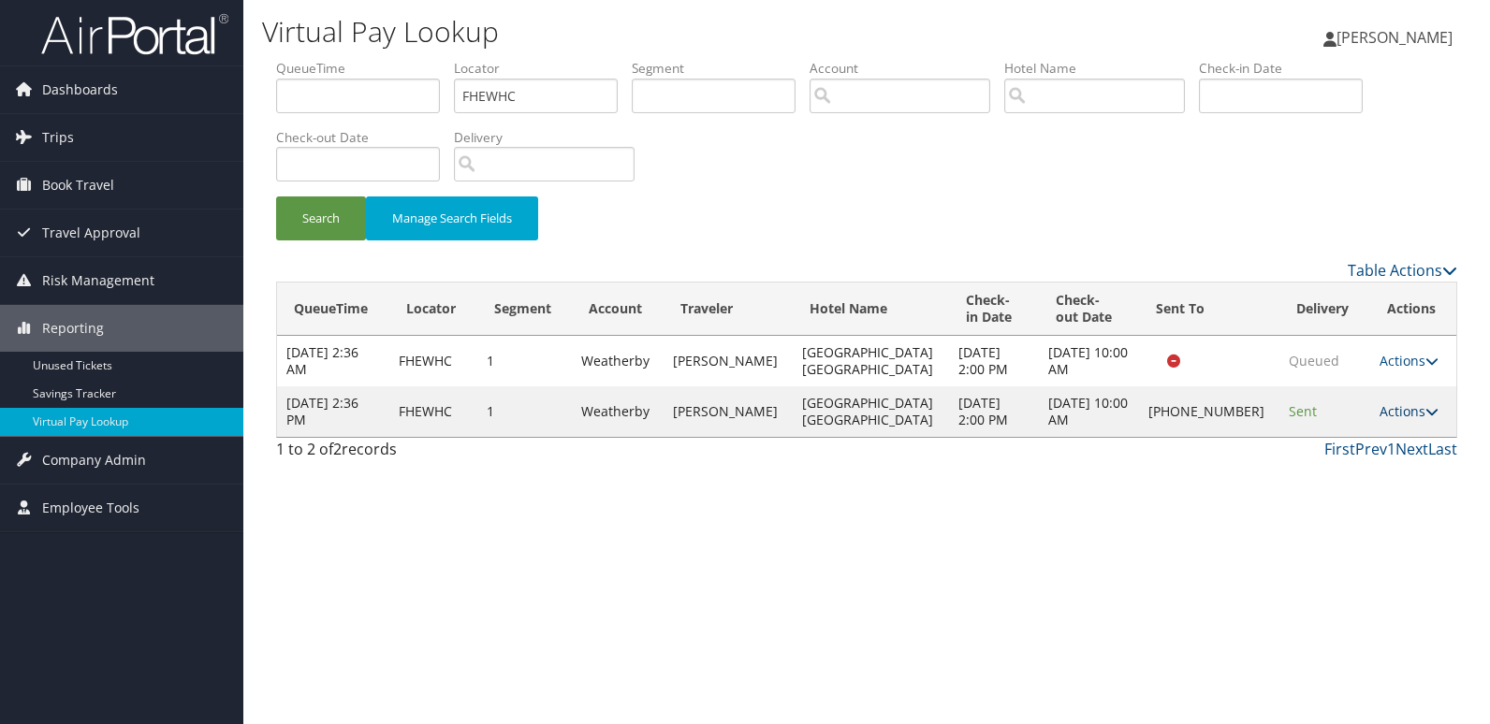
click at [1394, 406] on link "Actions" at bounding box center [1409, 411] width 59 height 18
click at [1342, 475] on link "Logs" at bounding box center [1345, 471] width 160 height 32
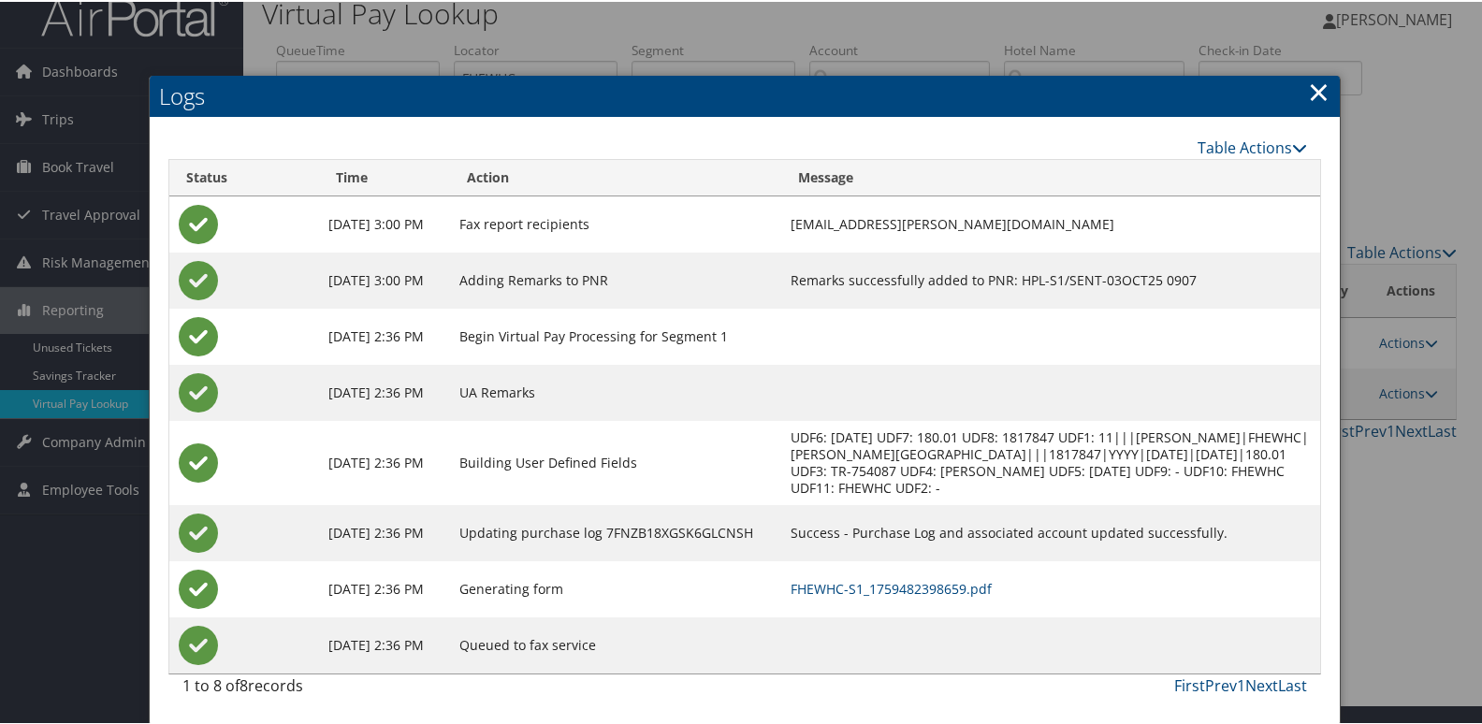
scroll to position [36, 0]
click at [922, 591] on link "FHEWHC-S1_1759482398659.pdf" at bounding box center [891, 587] width 201 height 18
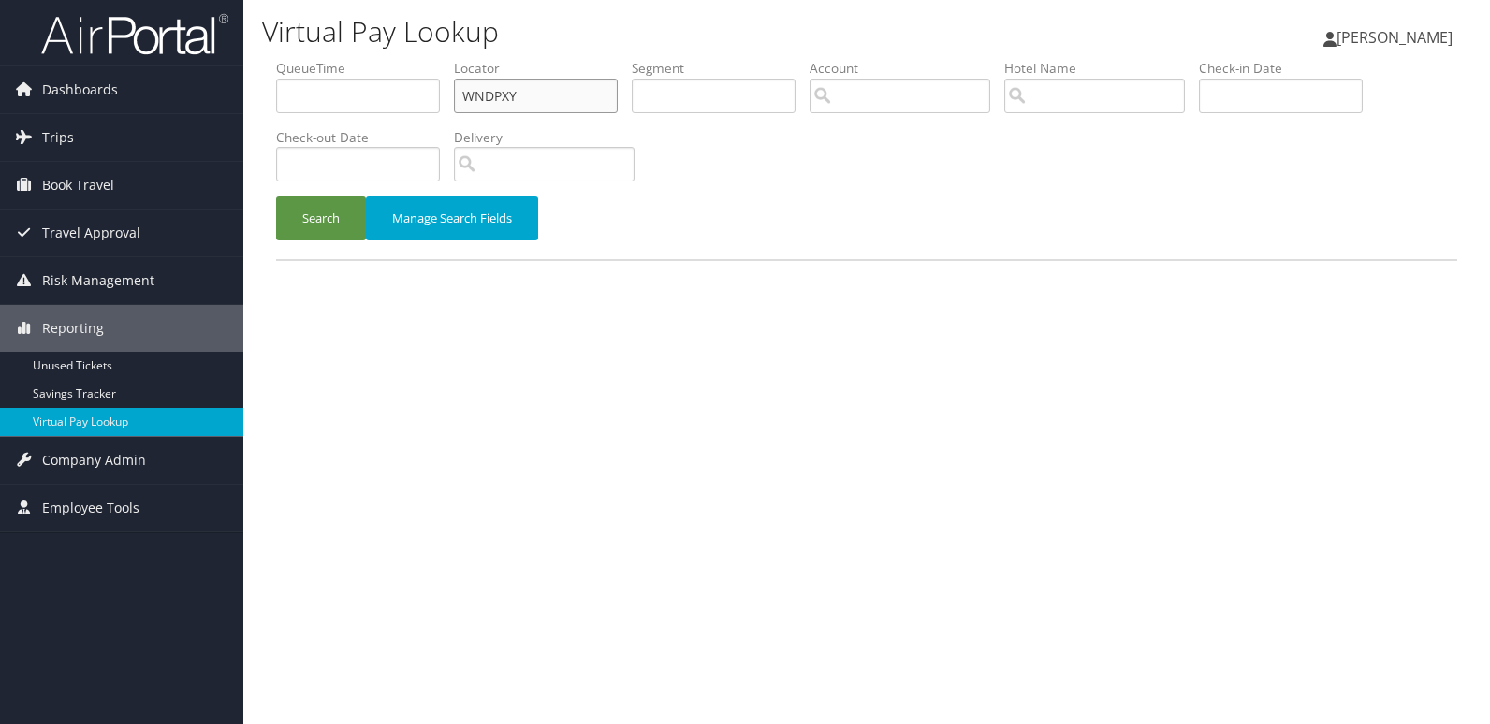
drag, startPoint x: 533, startPoint y: 95, endPoint x: 319, endPoint y: 95, distance: 213.4
click at [319, 59] on ul "QueueTime Locator WNDPXY Segment Account Traveler Hotel Name Check-in Date Chec…" at bounding box center [866, 59] width 1181 height 0
paste input "GVLLYB"
type input "GVLLYB"
click at [276, 197] on button "Search" at bounding box center [321, 219] width 90 height 44
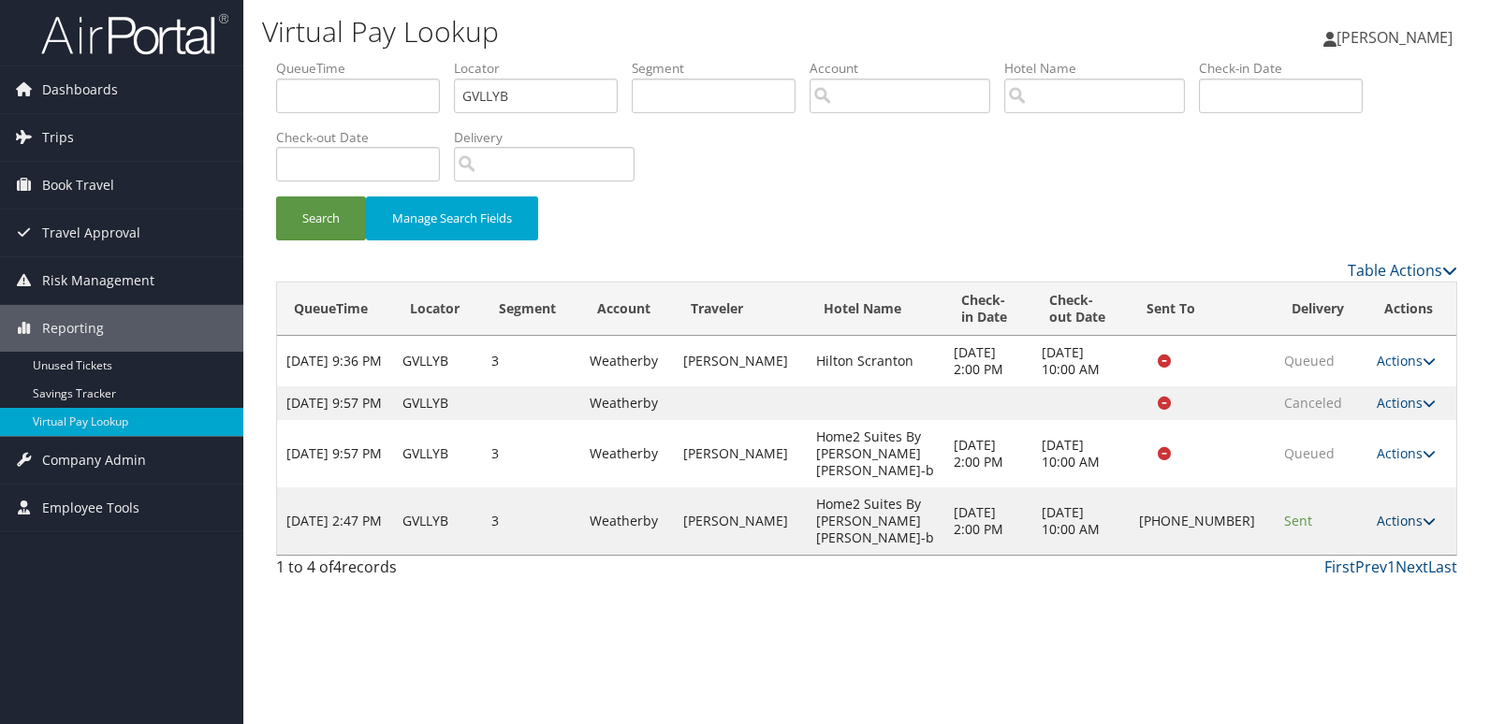
click at [1396, 513] on link "Actions" at bounding box center [1406, 521] width 59 height 18
click at [1331, 560] on link "Logs" at bounding box center [1343, 572] width 160 height 32
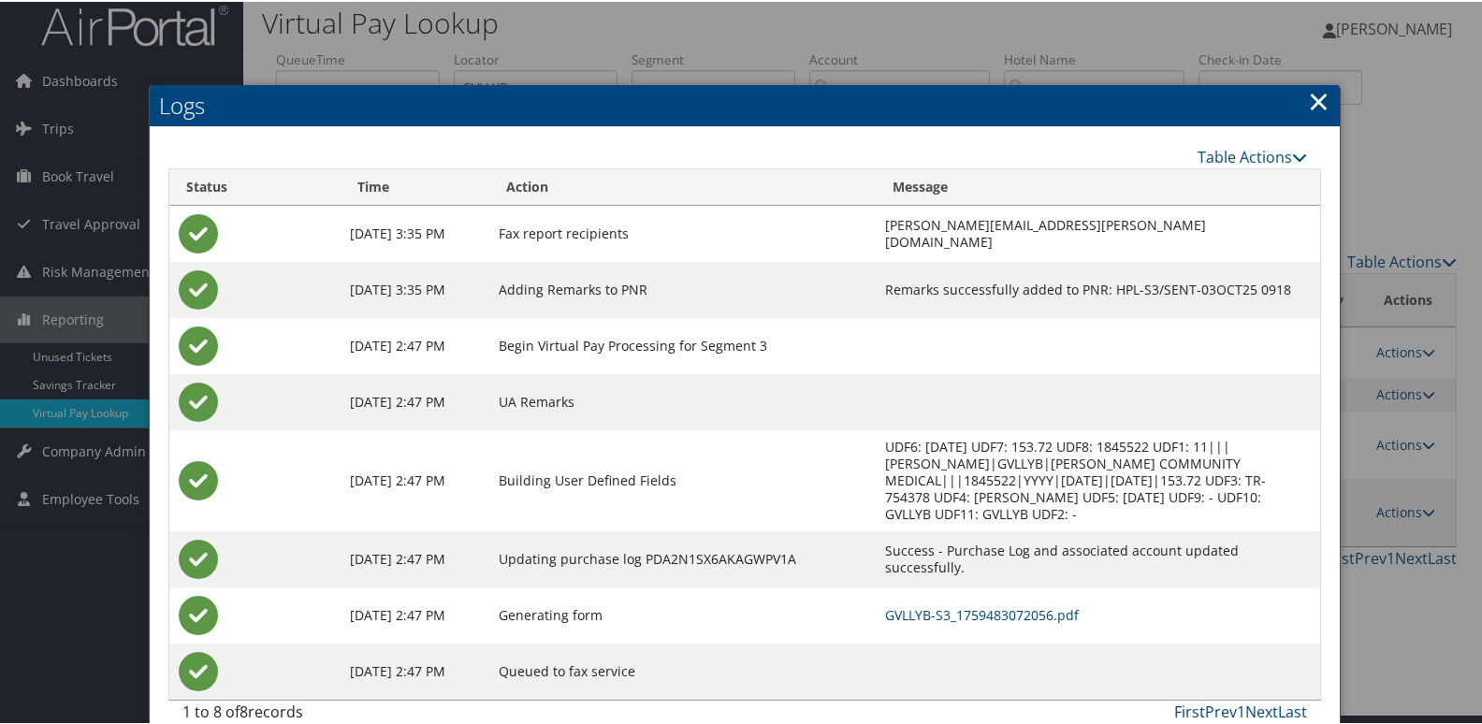
scroll to position [20, 0]
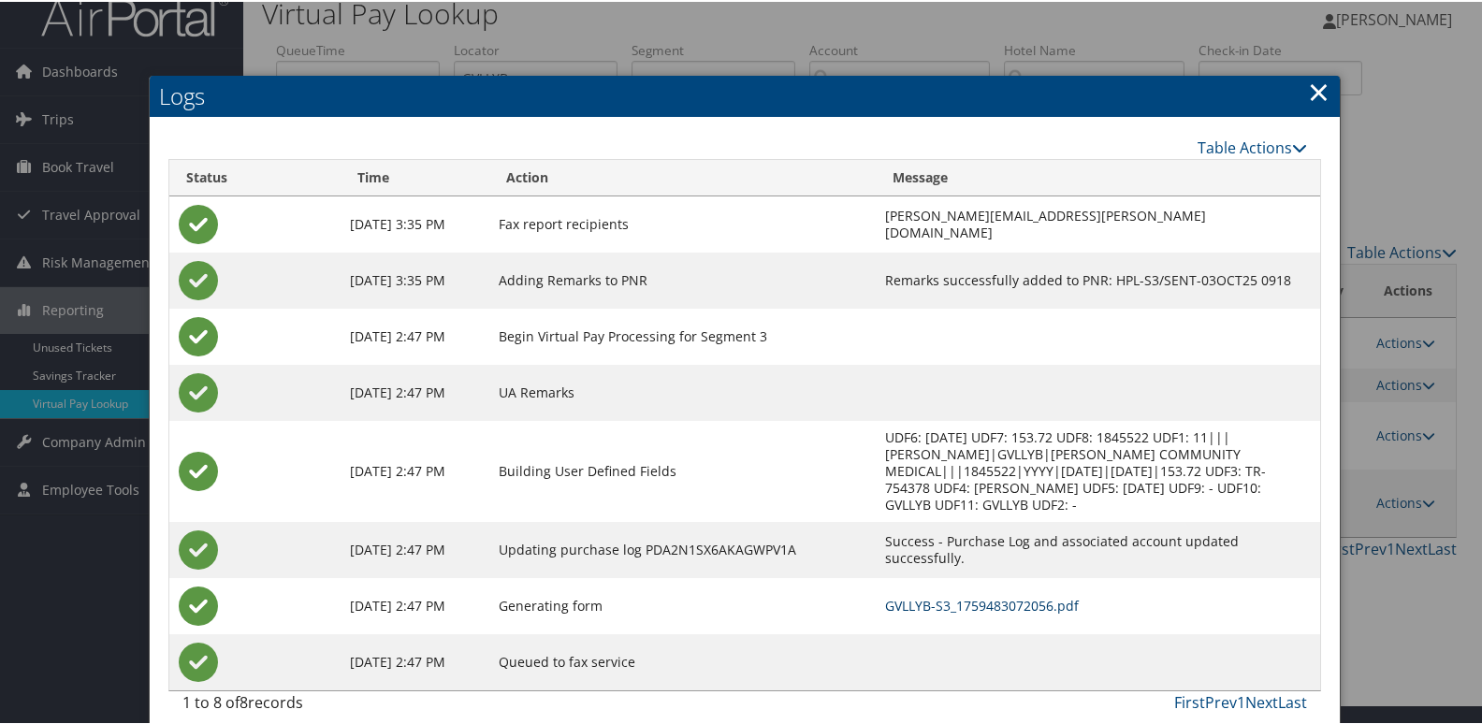
click at [905, 595] on link "GVLLYB-S3_1759483072056.pdf" at bounding box center [982, 604] width 194 height 18
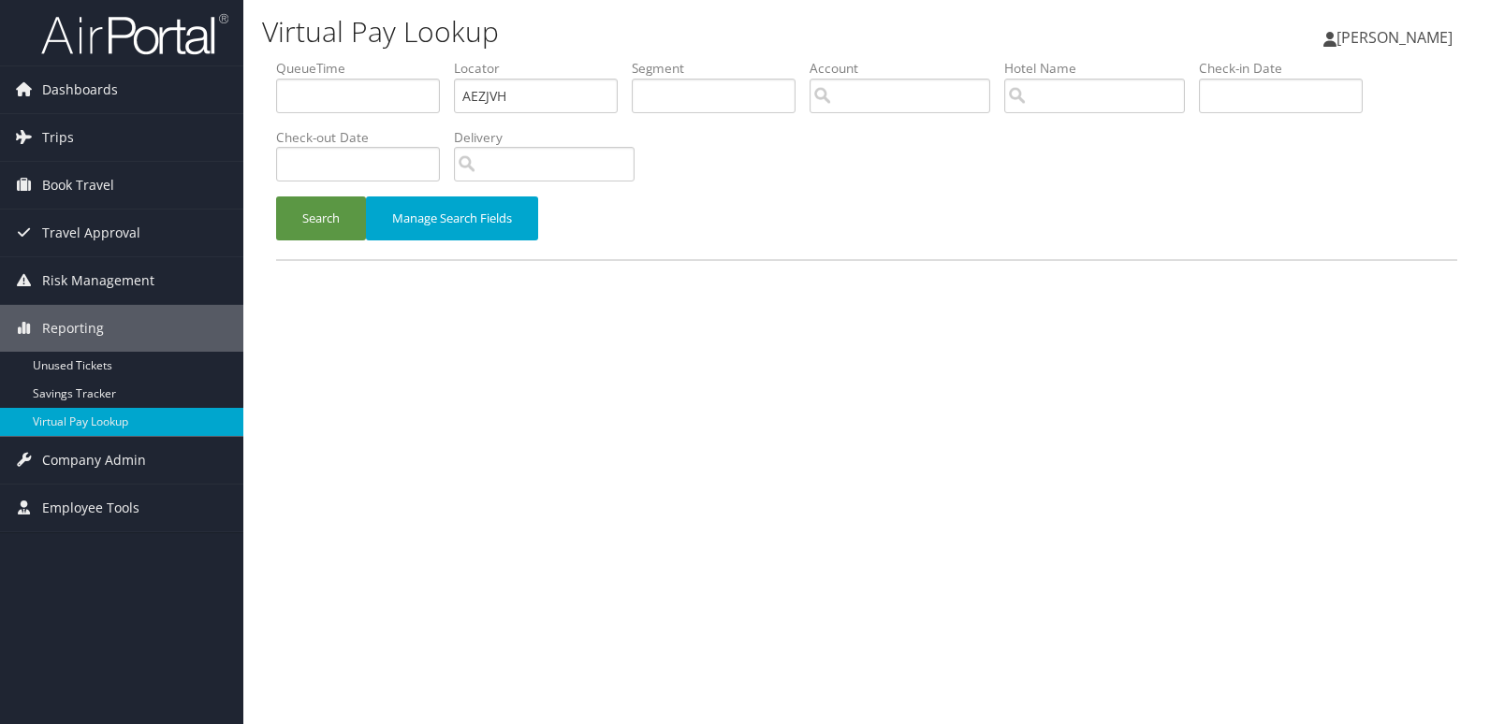
click at [344, 203] on button "Search" at bounding box center [321, 219] width 90 height 44
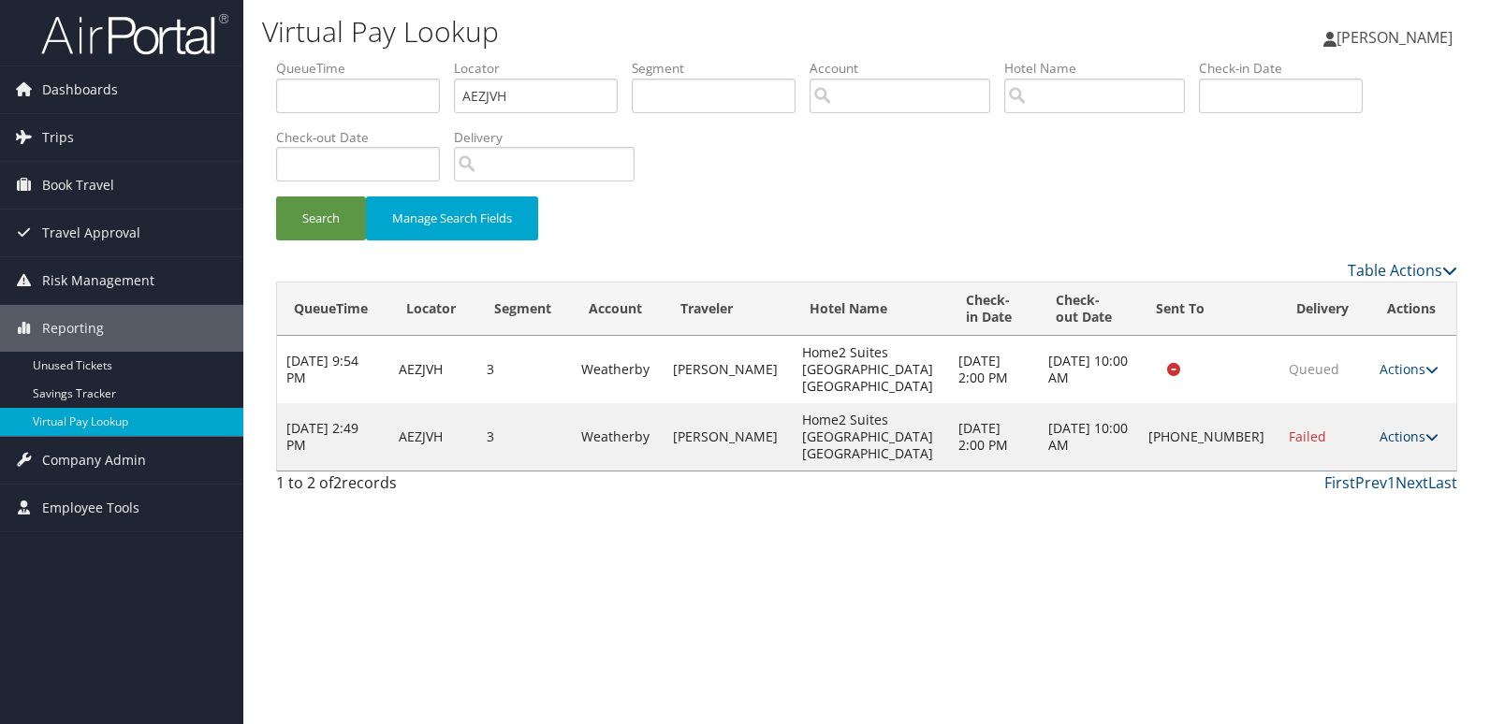
click at [1394, 428] on link "Actions" at bounding box center [1409, 437] width 59 height 18
click at [1341, 442] on link "Resend" at bounding box center [1344, 439] width 160 height 32
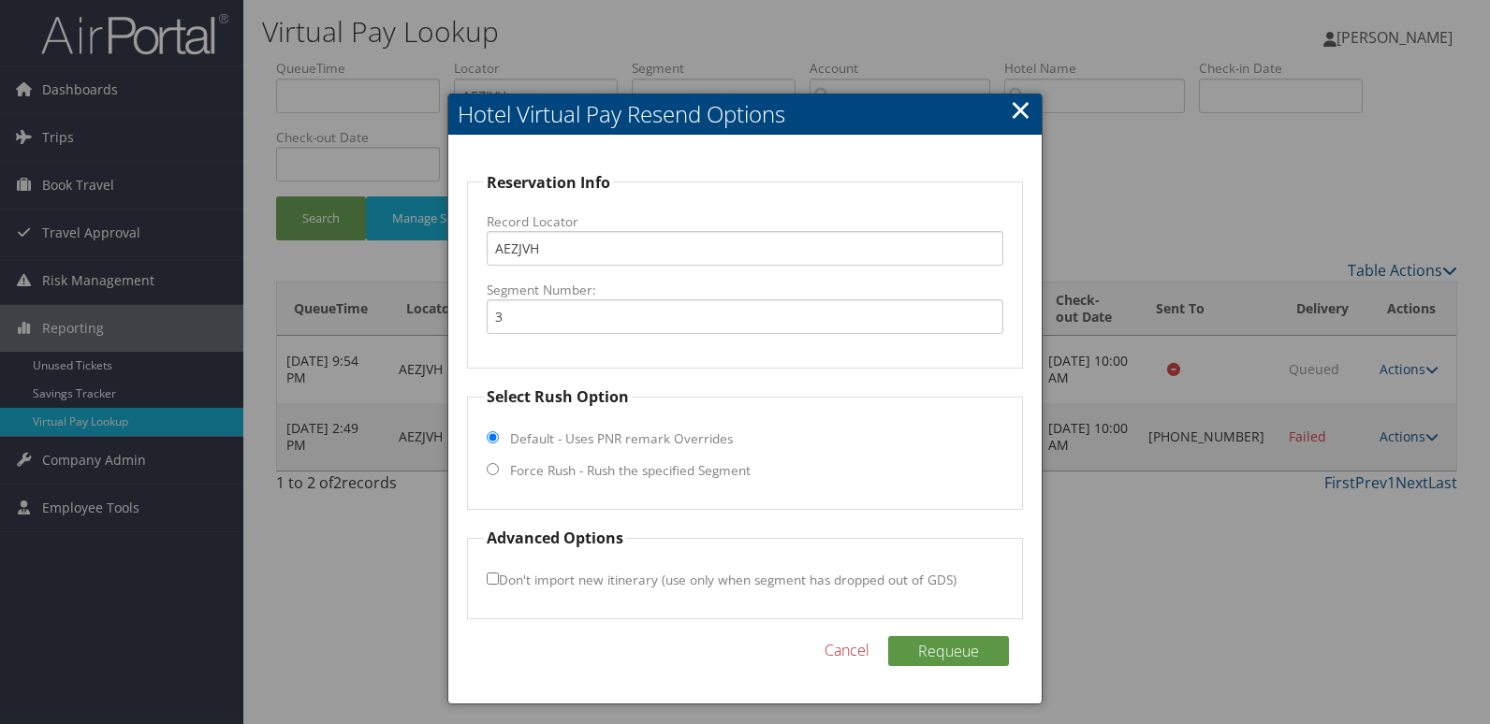
click at [580, 471] on label "Force Rush - Rush the specified Segment" at bounding box center [630, 470] width 241 height 19
click at [499, 471] on input "Force Rush - Rush the specified Segment" at bounding box center [493, 469] width 12 height 12
radio input "true"
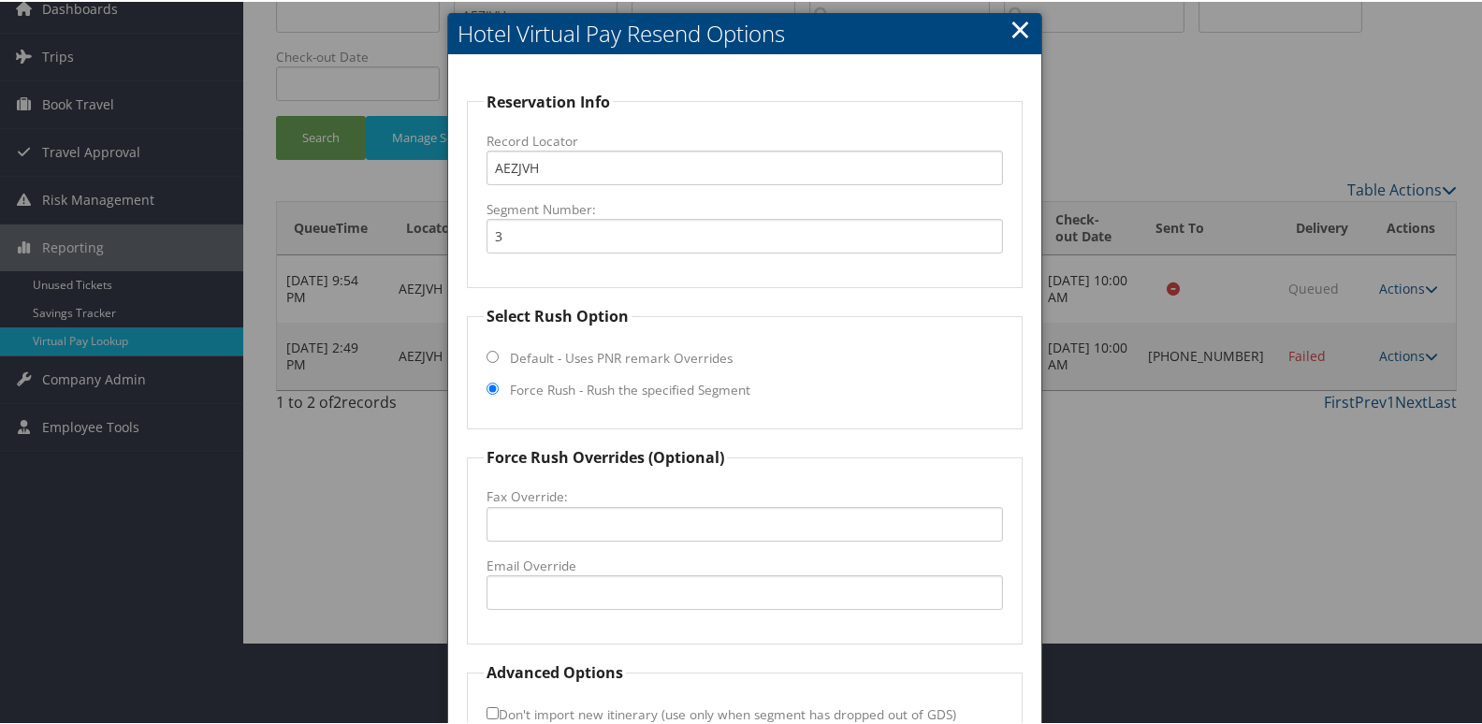
scroll to position [196, 0]
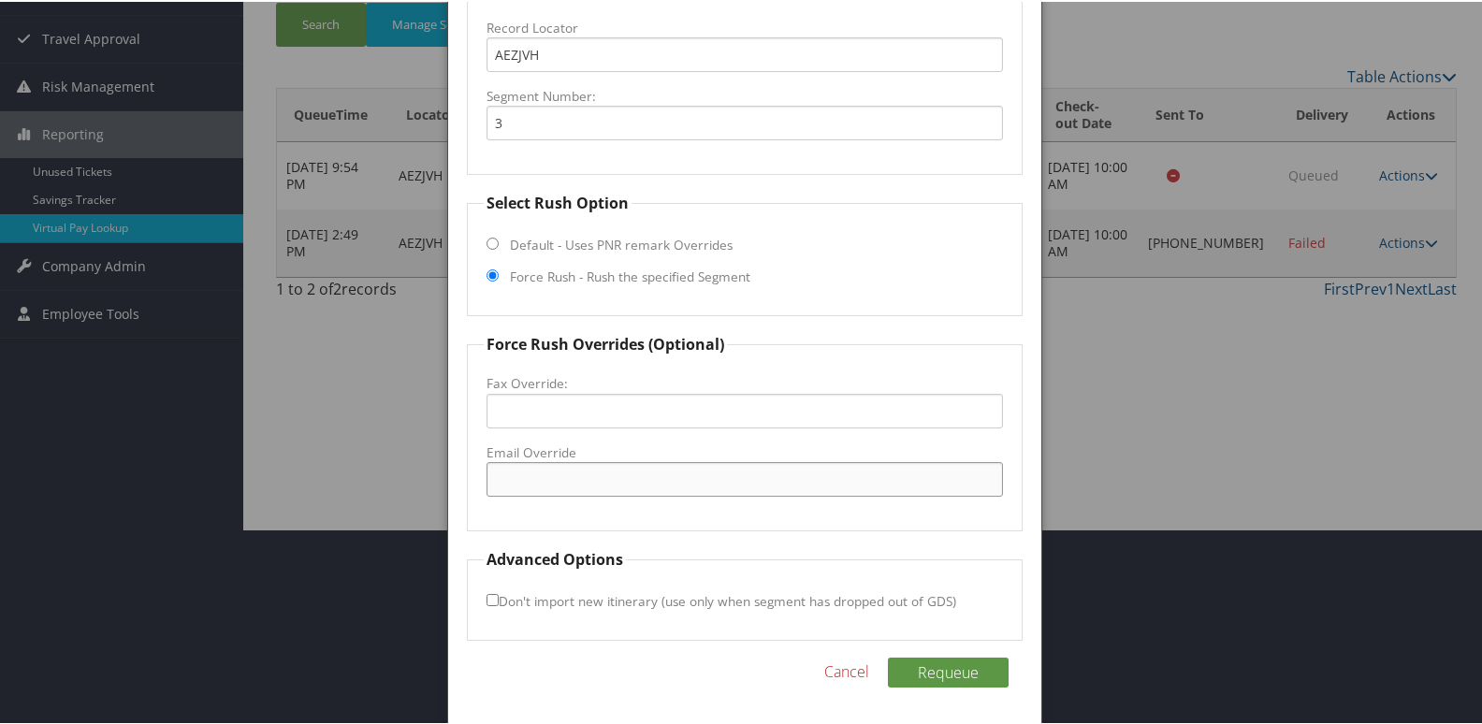
click at [543, 476] on input "Email Override" at bounding box center [746, 477] width 518 height 35
click at [460, 407] on div "Reservation Info Record Locator AEZJVH Segment Number: 3 Select Rush Option Def…" at bounding box center [745, 332] width 594 height 784
click at [548, 414] on input "Fax Override:" at bounding box center [746, 409] width 518 height 35
click at [1113, 346] on div at bounding box center [745, 362] width 1490 height 724
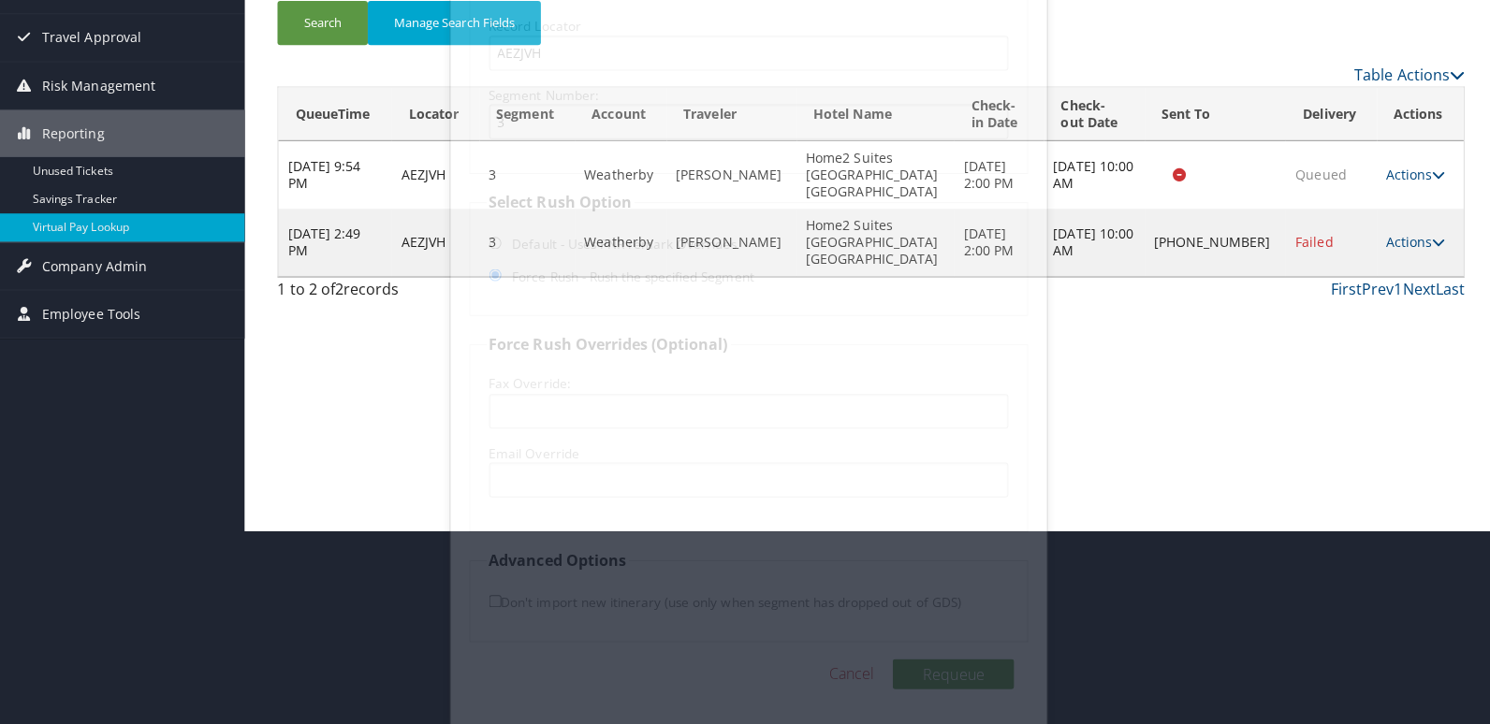
scroll to position [0, 0]
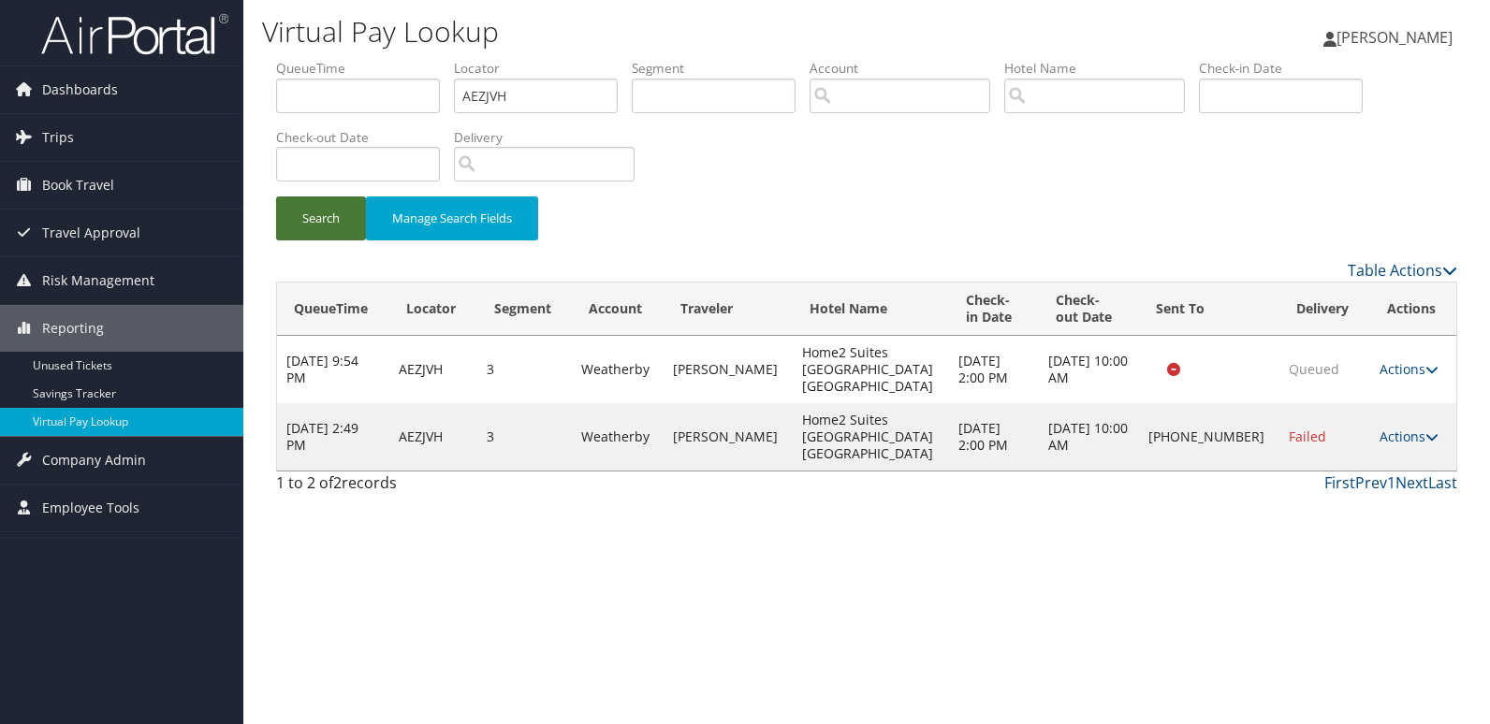
click at [319, 225] on button "Search" at bounding box center [321, 219] width 90 height 44
click at [1394, 428] on link "Actions" at bounding box center [1409, 437] width 59 height 18
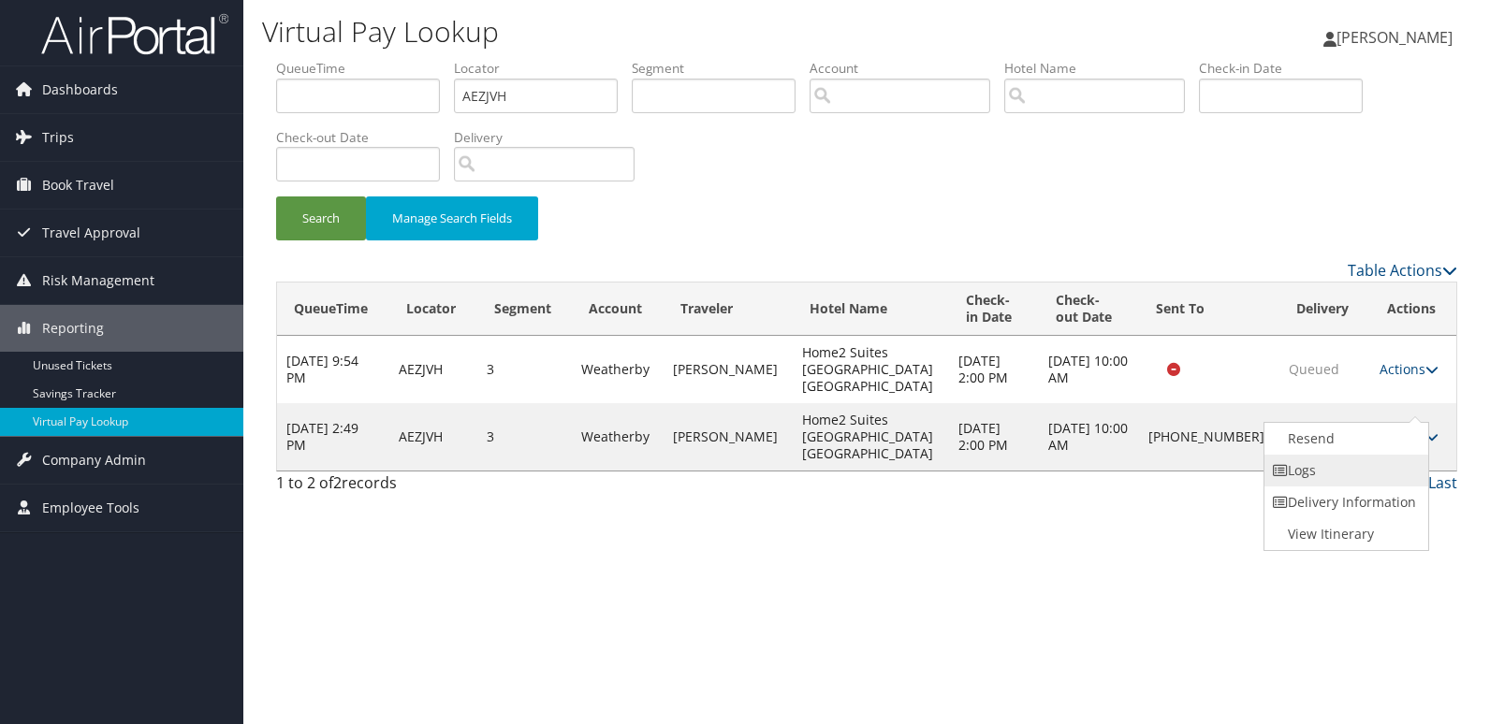
click at [1325, 477] on link "Logs" at bounding box center [1344, 471] width 160 height 32
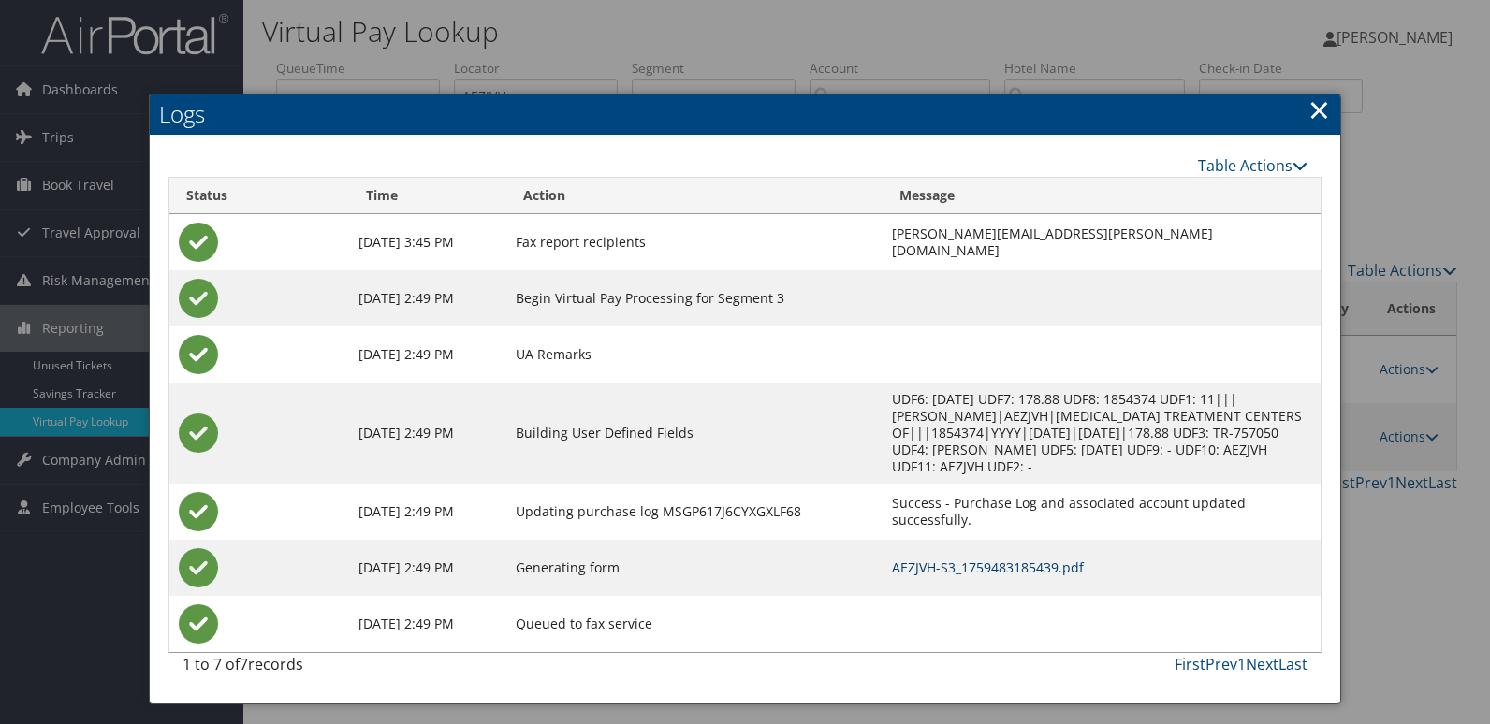
drag, startPoint x: 898, startPoint y: 547, endPoint x: 927, endPoint y: 547, distance: 30.0
click at [898, 559] on link "AEZJVH-S3_1759483185439.pdf" at bounding box center [988, 568] width 192 height 18
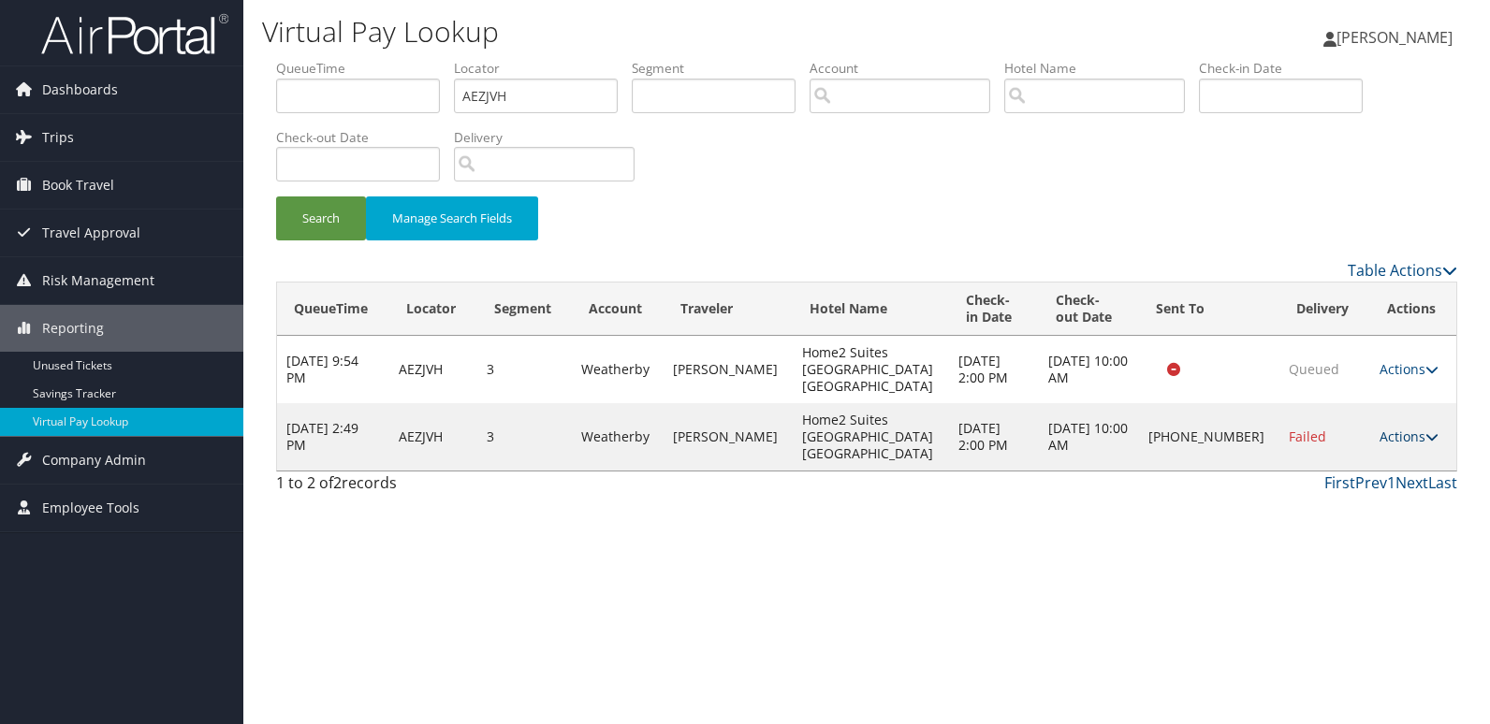
click at [1415, 428] on link "Actions" at bounding box center [1409, 437] width 59 height 18
click at [1304, 448] on link "Resend" at bounding box center [1344, 439] width 160 height 32
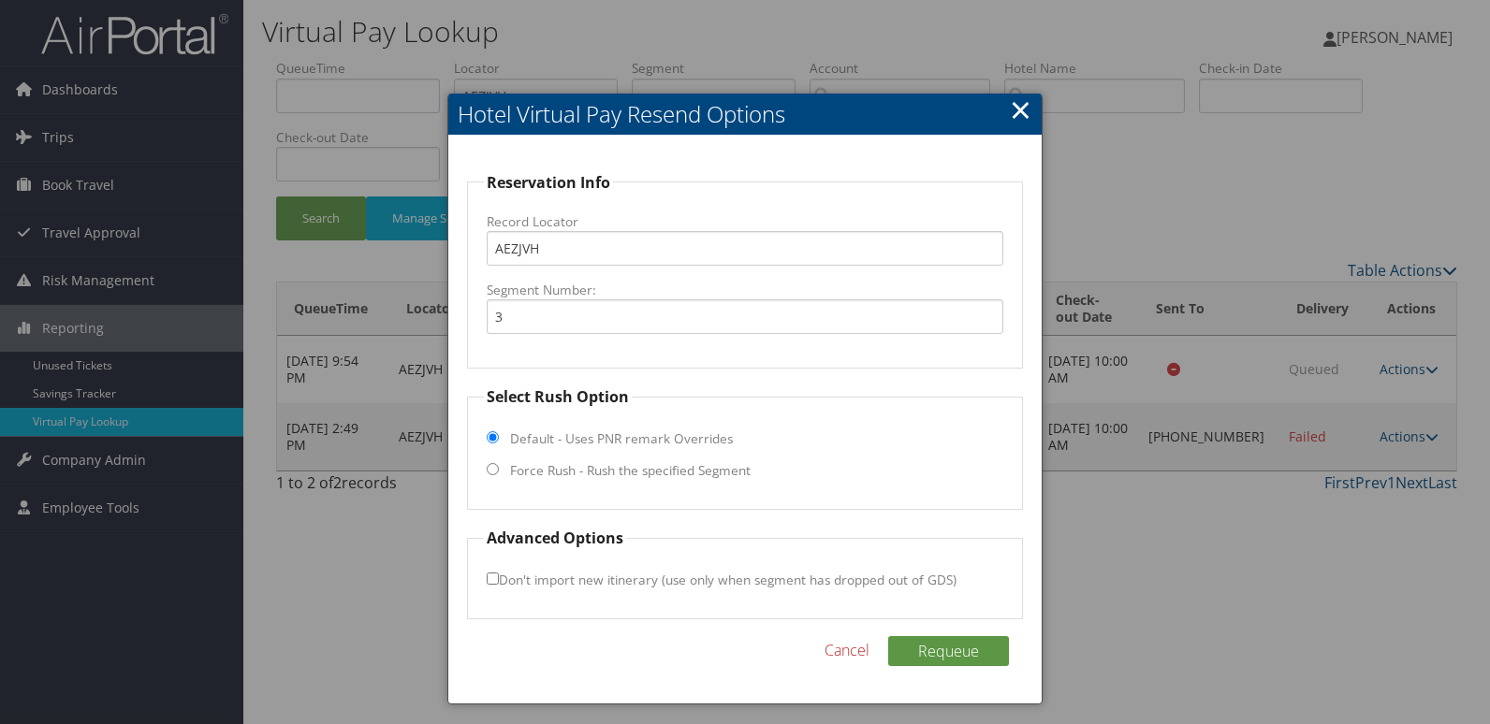
click at [569, 468] on label "Force Rush - Rush the specified Segment" at bounding box center [630, 470] width 241 height 19
click at [499, 468] on input "Force Rush - Rush the specified Segment" at bounding box center [493, 469] width 12 height 12
radio input "true"
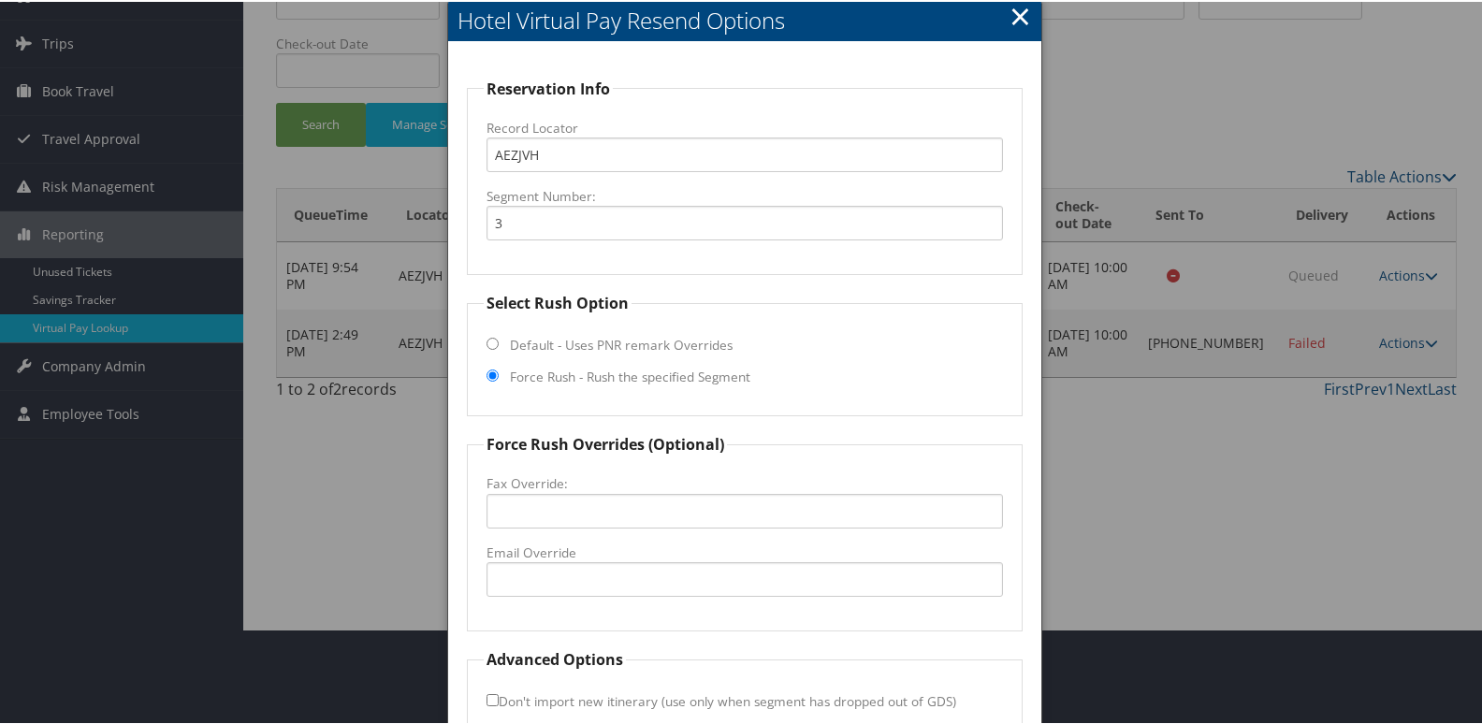
scroll to position [196, 0]
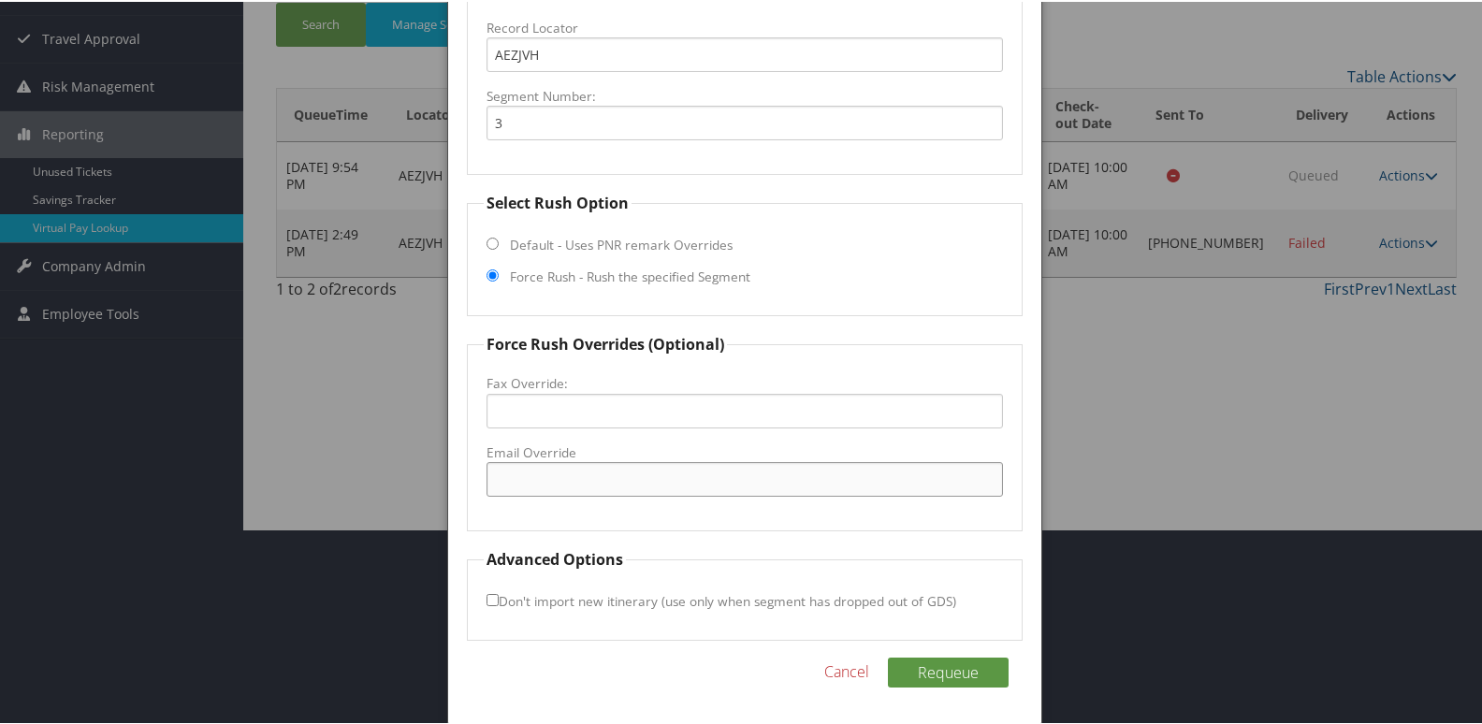
click at [603, 479] on input "Email Override" at bounding box center [746, 477] width 518 height 35
drag, startPoint x: 571, startPoint y: 479, endPoint x: 927, endPoint y: 506, distance: 356.7
click at [926, 506] on fieldset "Force Rush Overrides (Optional) Fax Override: Email Override home2suitestroy@gm…" at bounding box center [745, 430] width 557 height 198
click at [609, 479] on input "home2suites" at bounding box center [746, 477] width 518 height 35
drag, startPoint x: 729, startPoint y: 472, endPoint x: 336, endPoint y: 469, distance: 393.1
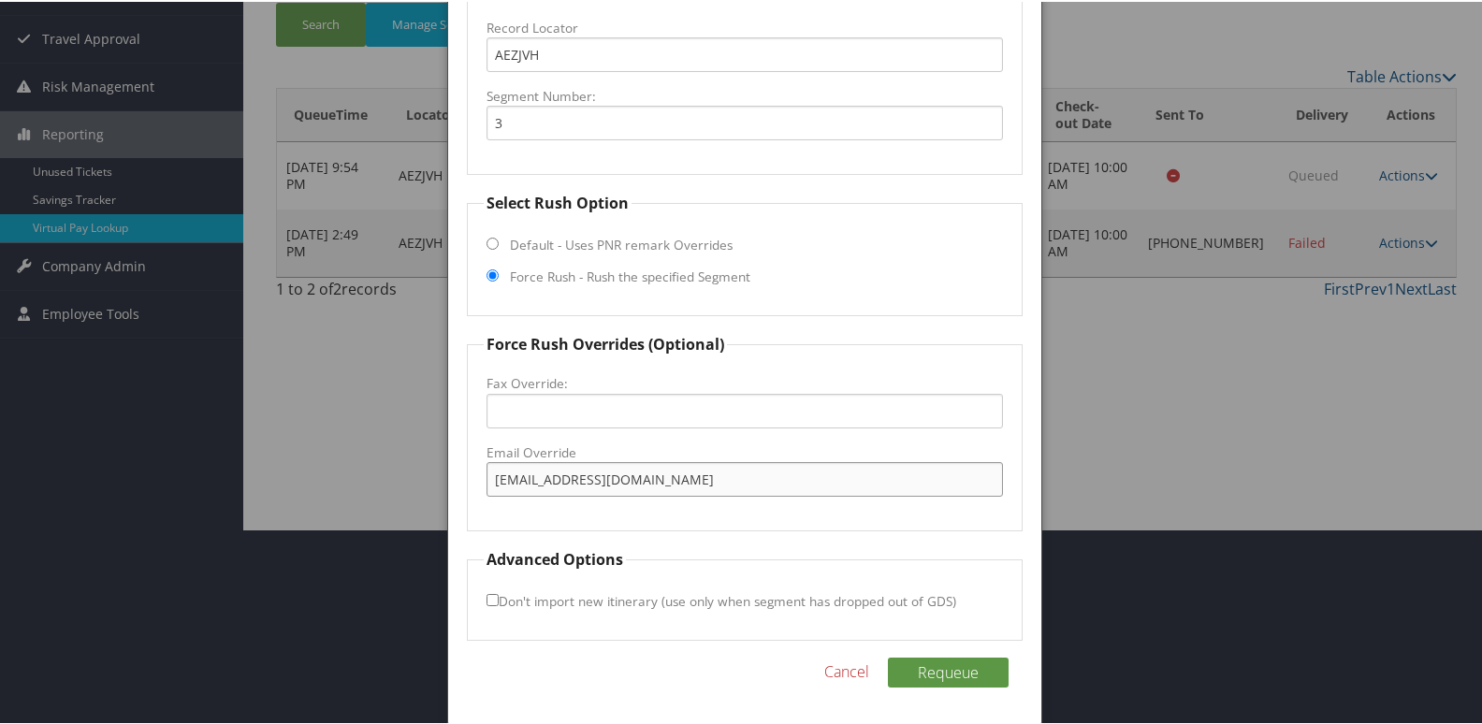
click at [337, 469] on body "Menu Dashboards ► AirPortal 360™ (Manager) My Travel Dashboard Trips ► Airtiner…" at bounding box center [745, 166] width 1490 height 724
type input "home2suitesnewnan@gmail.com"
click at [931, 667] on button "Requeue" at bounding box center [948, 671] width 121 height 30
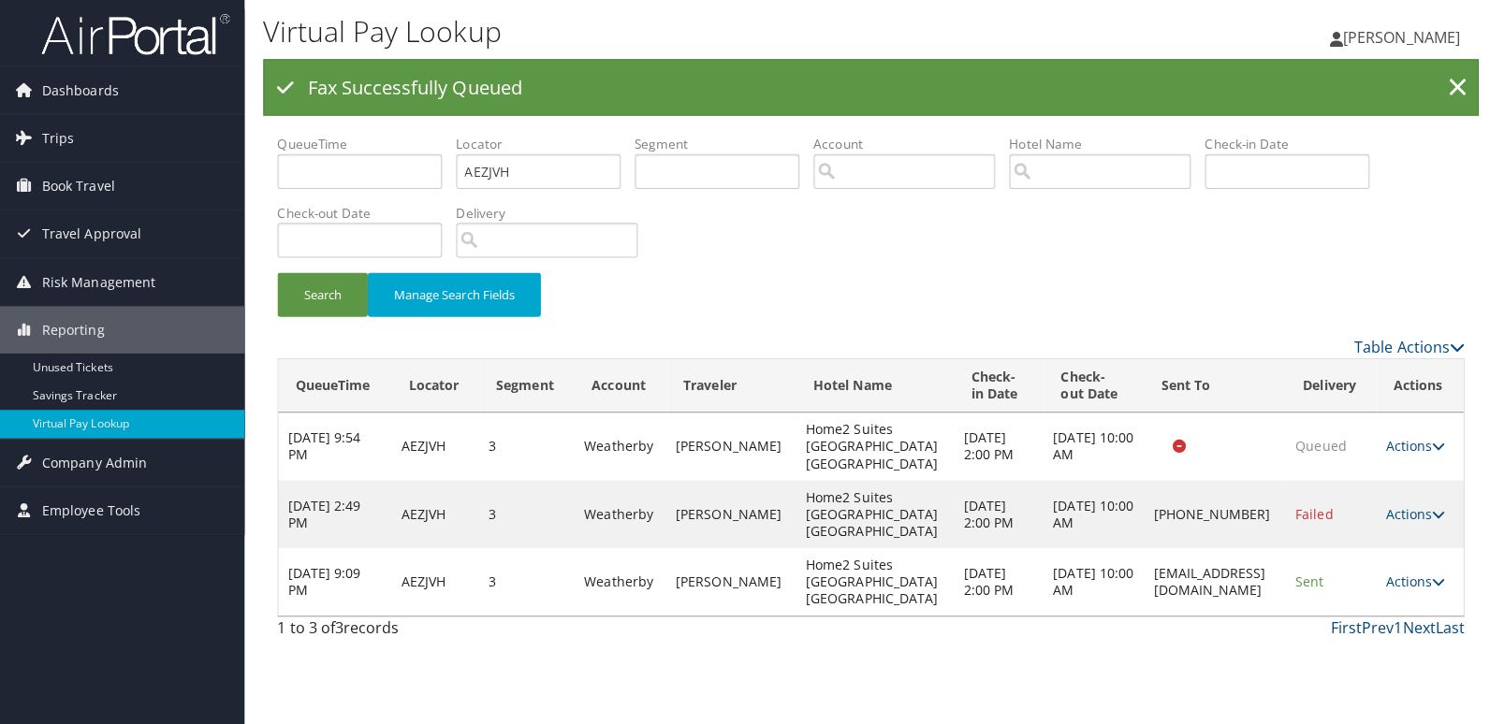
scroll to position [0, 0]
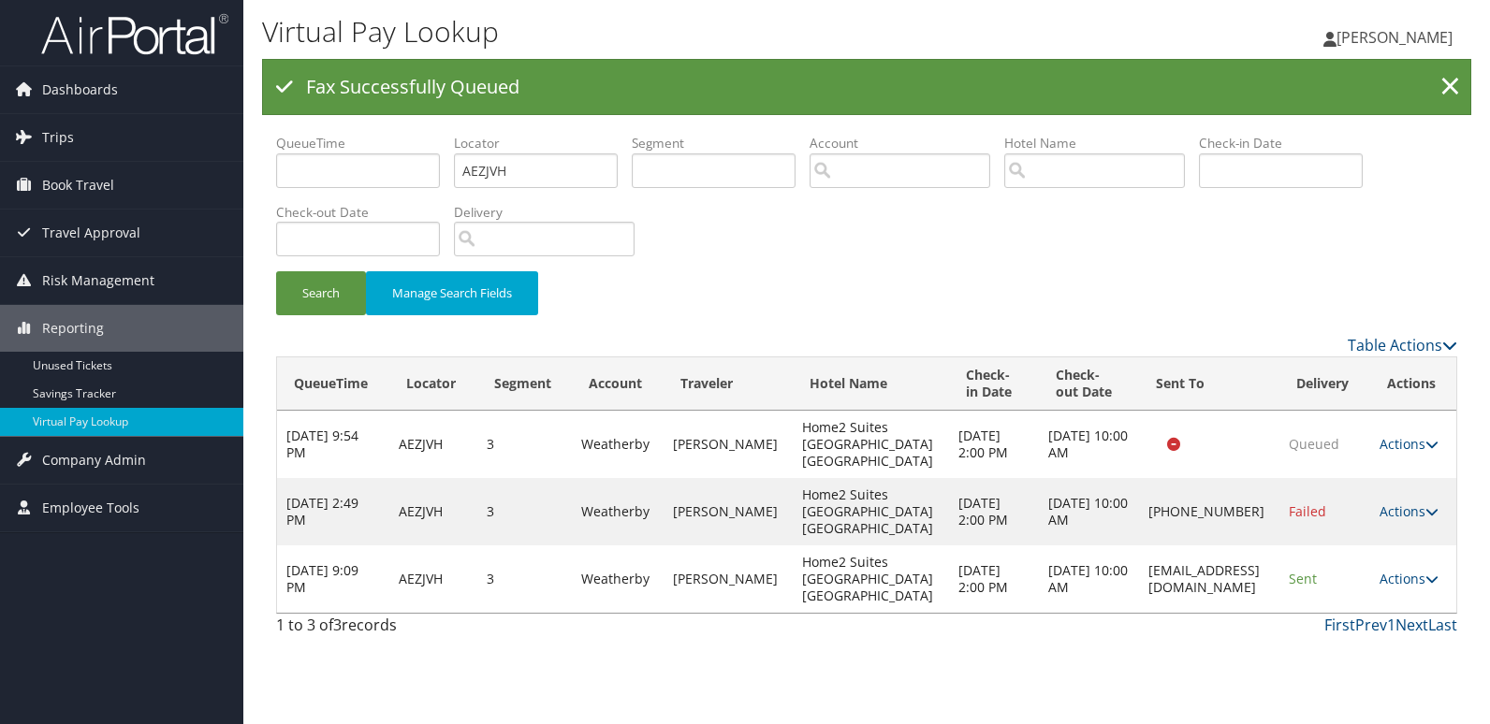
drag, startPoint x: 1277, startPoint y: 574, endPoint x: 1045, endPoint y: 590, distance: 232.6
click at [1045, 590] on tr "Oct 4, 2025 9:09 PM AEZJVH 3 Weatherby DAVIS JOSHUA Home2 Suites Atlanta Newnan…" at bounding box center [866, 579] width 1179 height 67
copy tr "home2suitesnewnan@gmail.com"
click at [1417, 578] on link "Actions" at bounding box center [1409, 579] width 59 height 18
click at [1377, 622] on ul "Resend Logs View Itinerary" at bounding box center [1380, 638] width 124 height 97
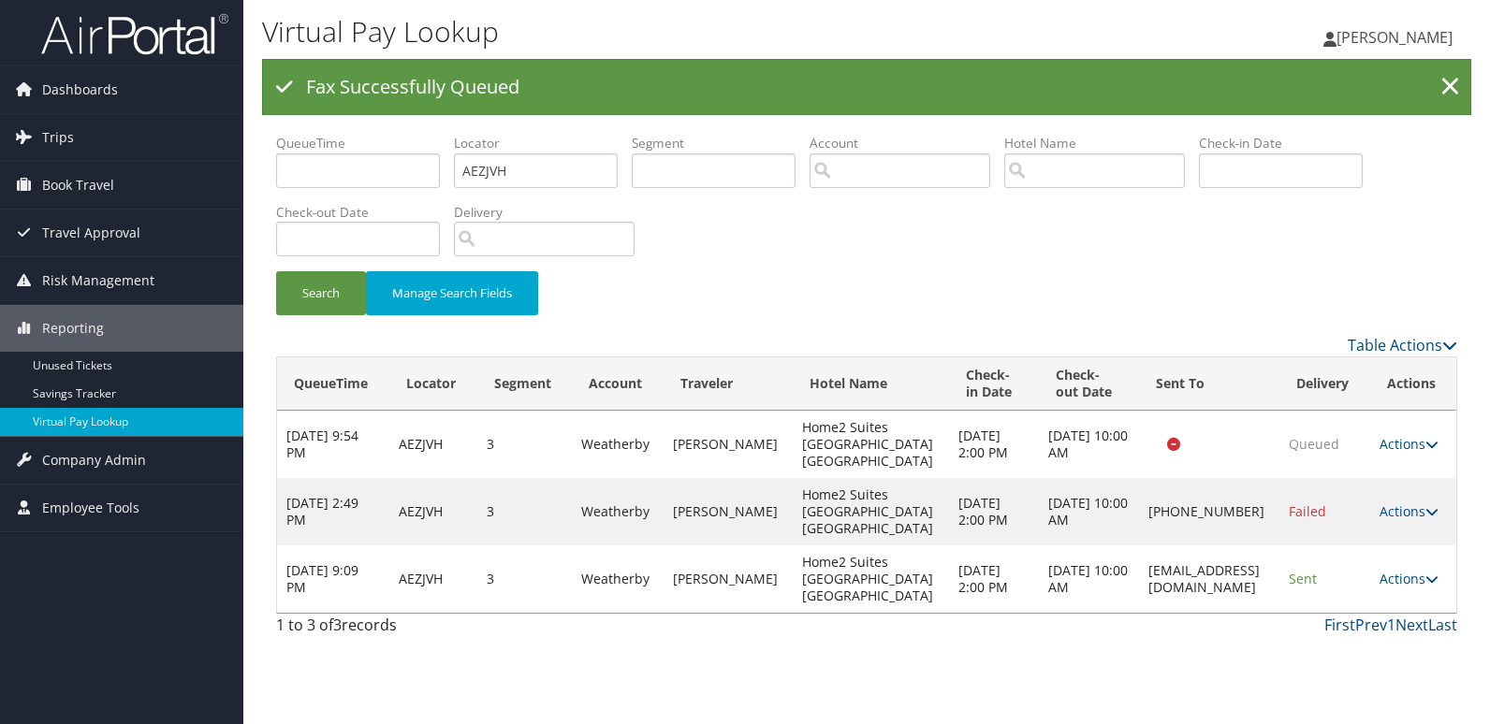
click at [1336, 608] on td "Sent" at bounding box center [1324, 579] width 90 height 67
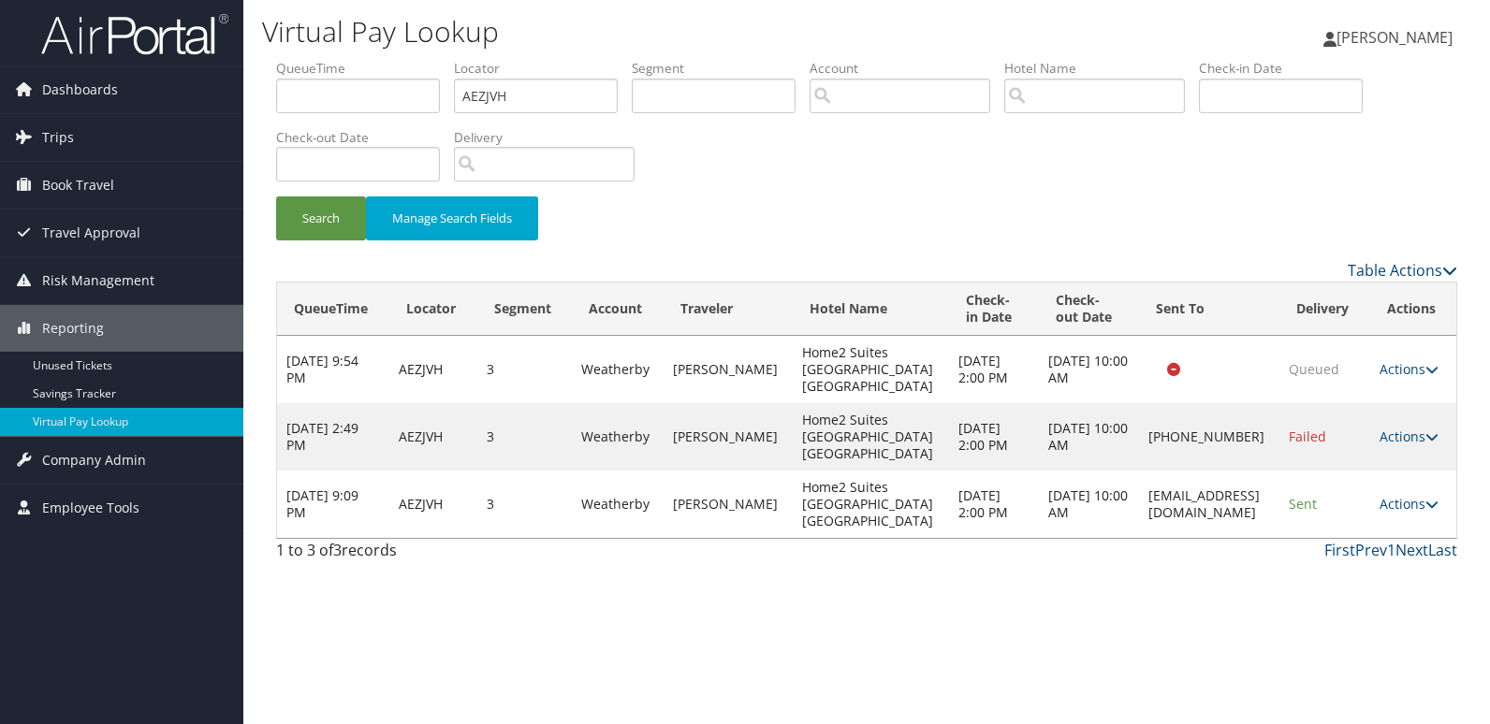
click at [1408, 578] on div "Virtual Pay Lookup Luke Perry Luke Perry My Settings Travel Agency Contacts Vie…" at bounding box center [866, 362] width 1247 height 724
click at [1407, 509] on link "Actions" at bounding box center [1409, 504] width 59 height 18
click at [1377, 558] on link "Logs" at bounding box center [1378, 563] width 118 height 32
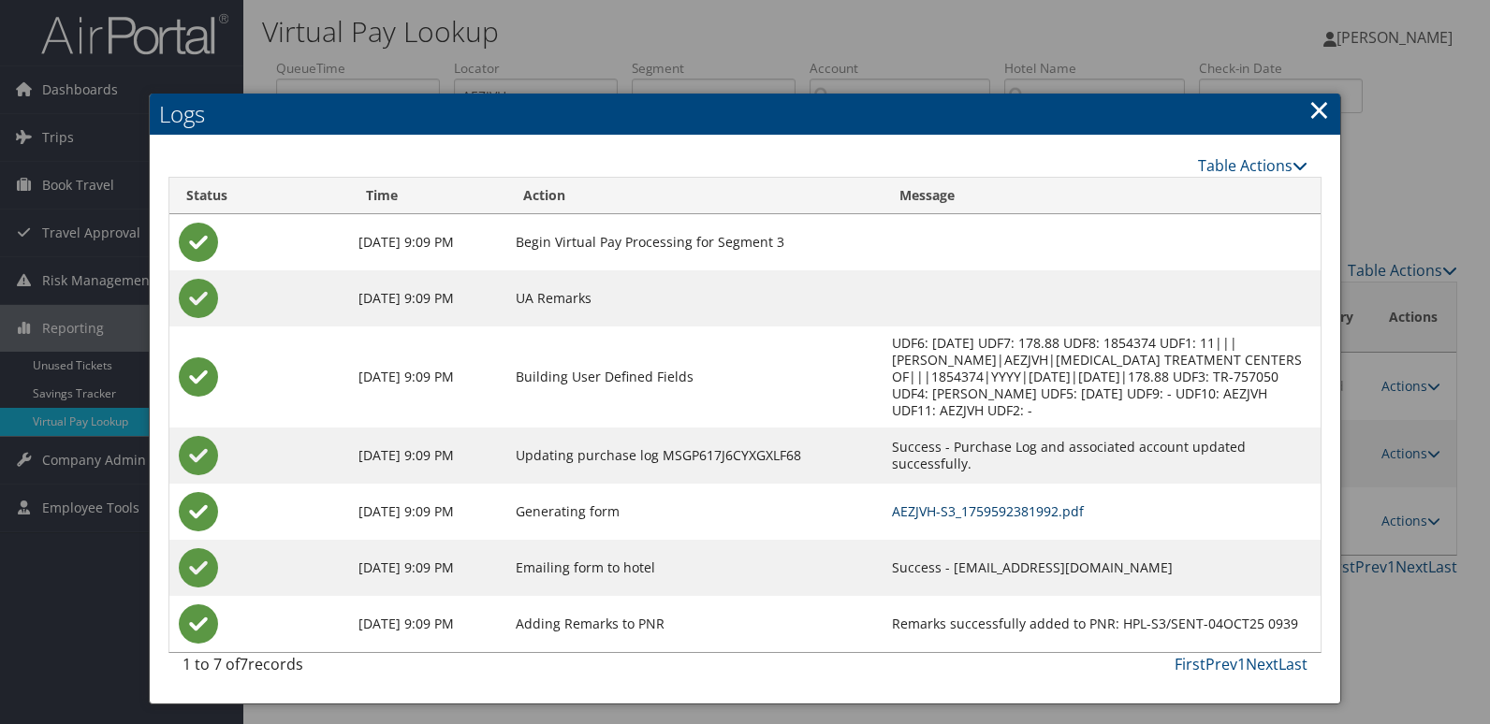
click at [964, 503] on link "AEZJVH-S3_1759592381992.pdf" at bounding box center [988, 512] width 192 height 18
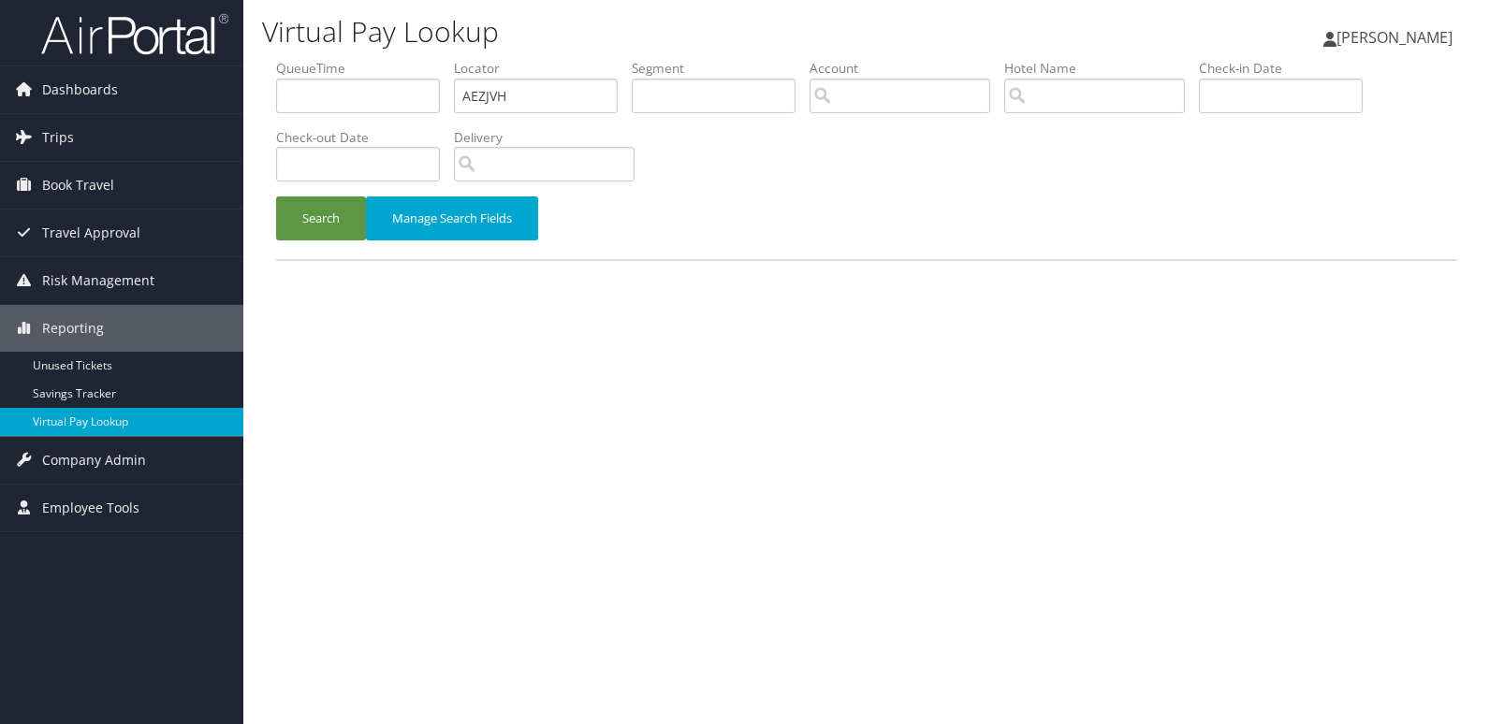
click at [361, 59] on ul "QueueTime Locator AEZJVH Segment Account Traveler Hotel Name Check-in Date Chec…" at bounding box center [866, 59] width 1181 height 0
type input "OOBQYC"
click at [276, 197] on button "Search" at bounding box center [321, 219] width 90 height 44
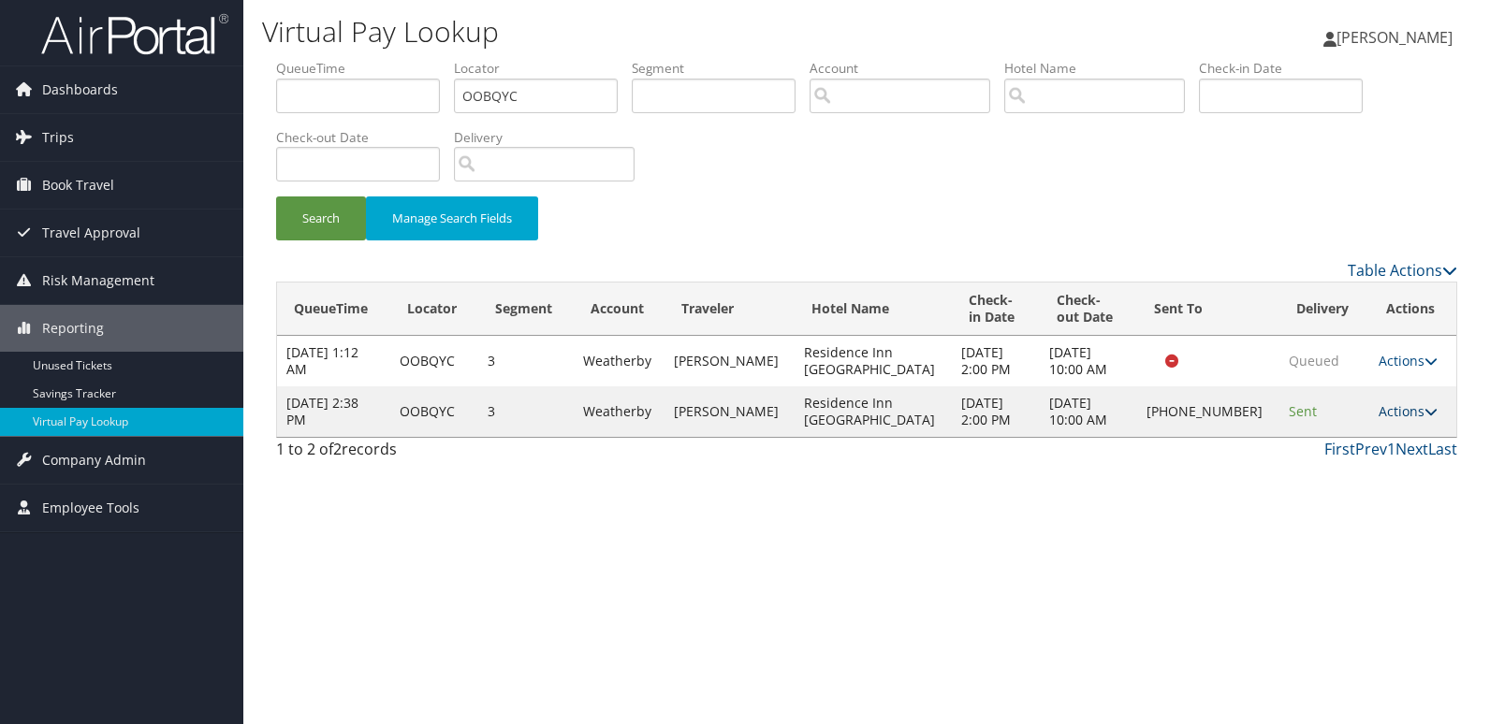
click at [1380, 414] on link "Actions" at bounding box center [1408, 411] width 59 height 18
click at [1333, 463] on link "Logs" at bounding box center [1343, 471] width 160 height 32
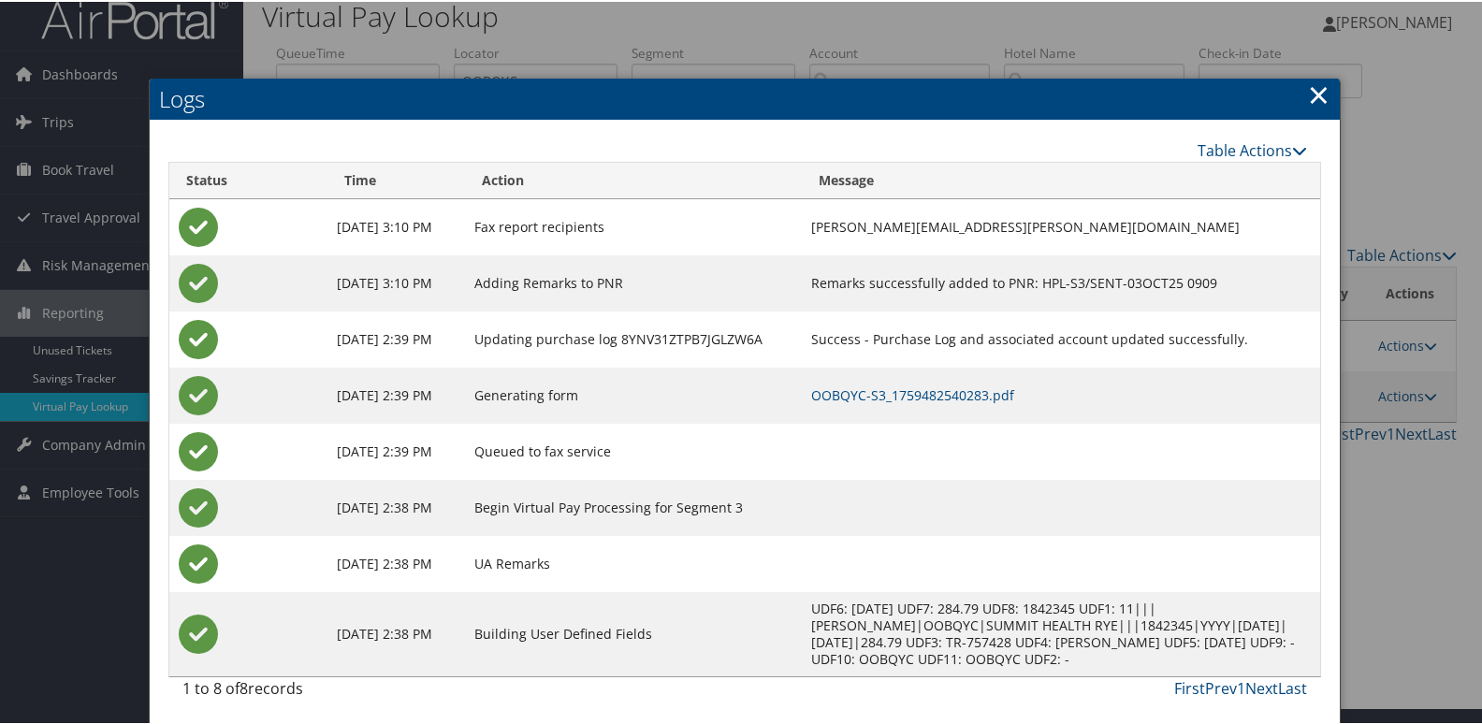
scroll to position [20, 0]
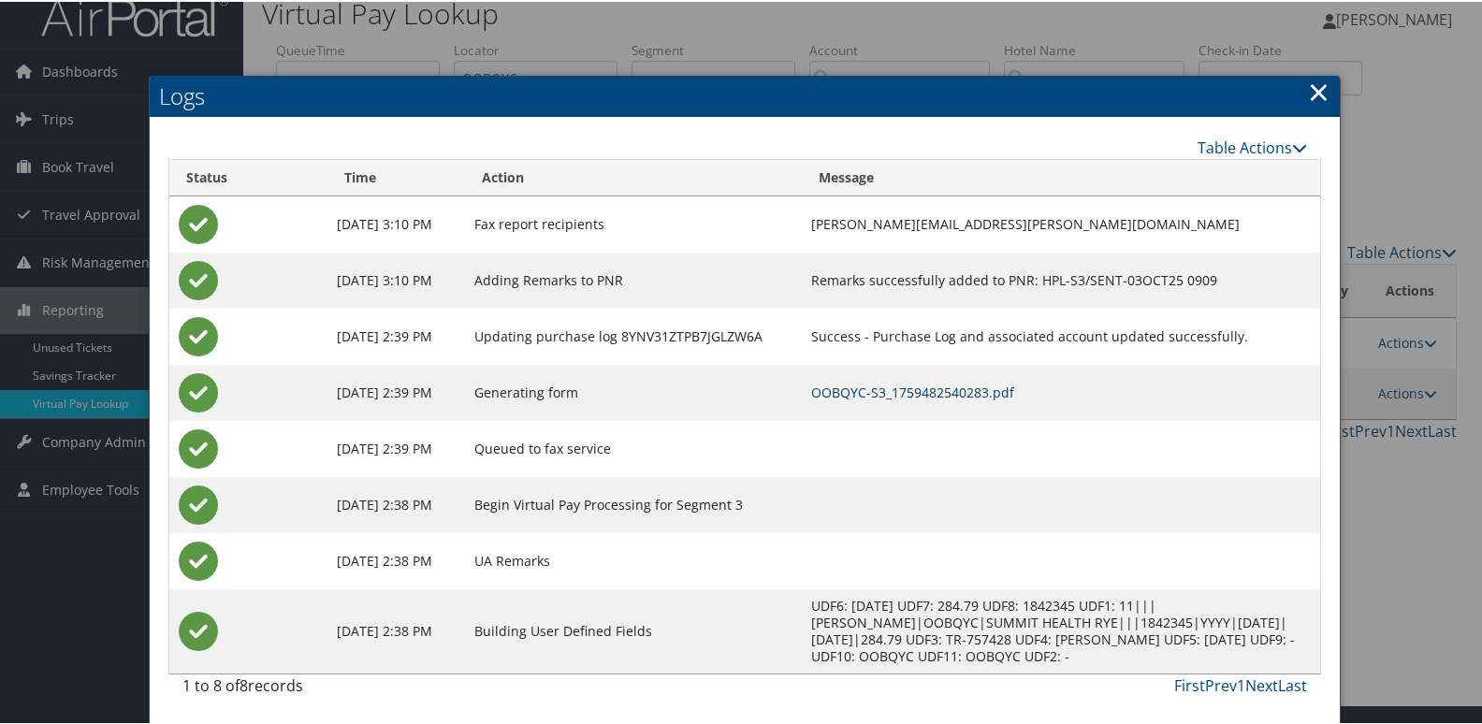
click at [923, 391] on link "OOBQYC-S3_1759482540283.pdf" at bounding box center [912, 391] width 203 height 18
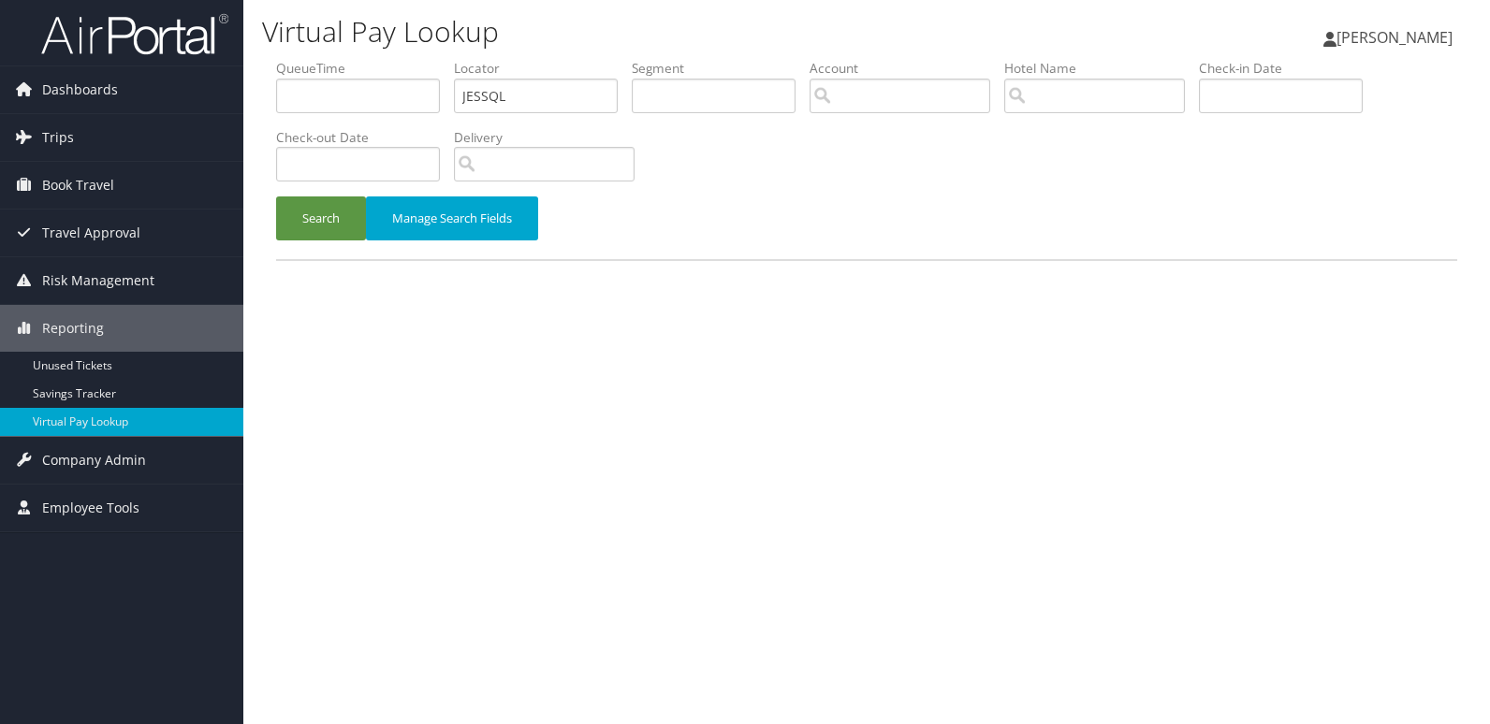
click at [321, 227] on button "Search" at bounding box center [321, 219] width 90 height 44
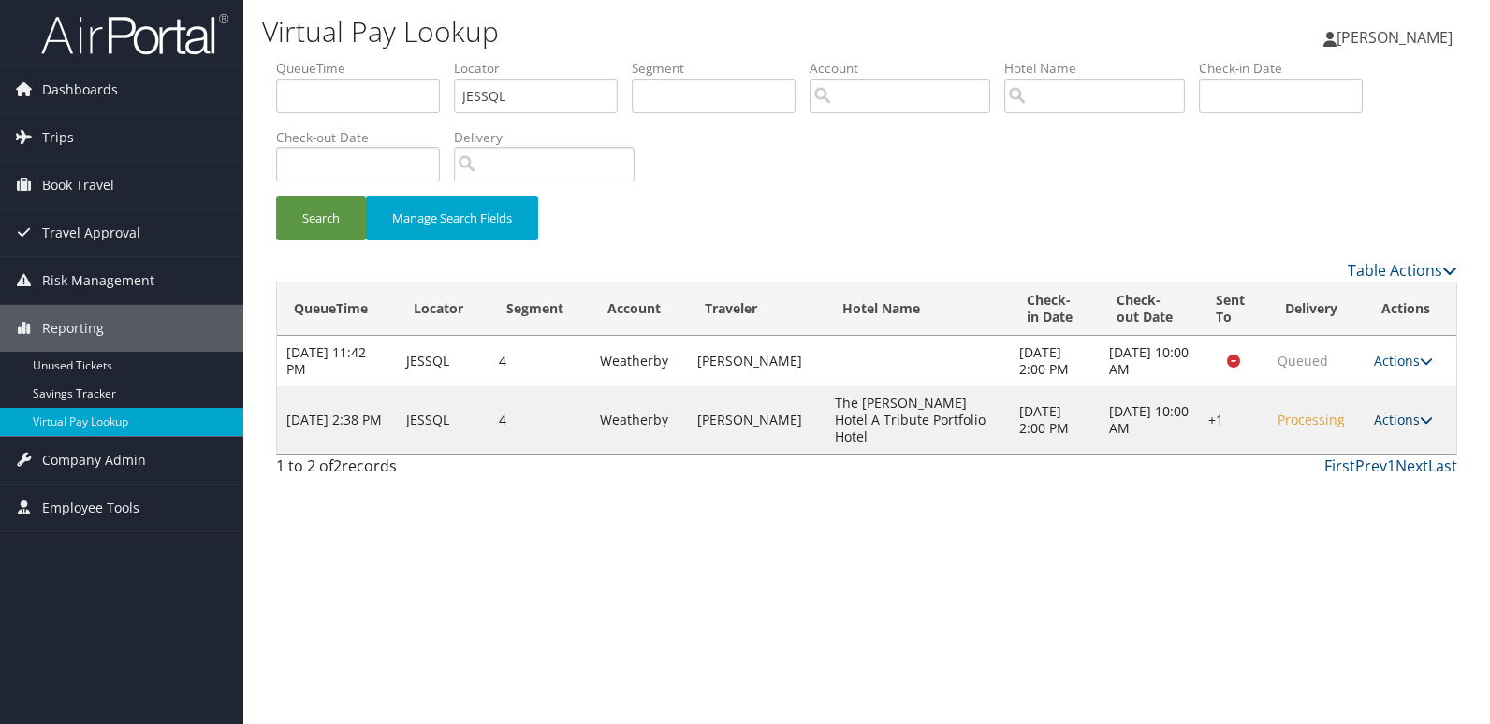
click at [1397, 411] on link "Actions" at bounding box center [1403, 420] width 59 height 18
click at [1338, 473] on link "Logs" at bounding box center [1346, 471] width 160 height 32
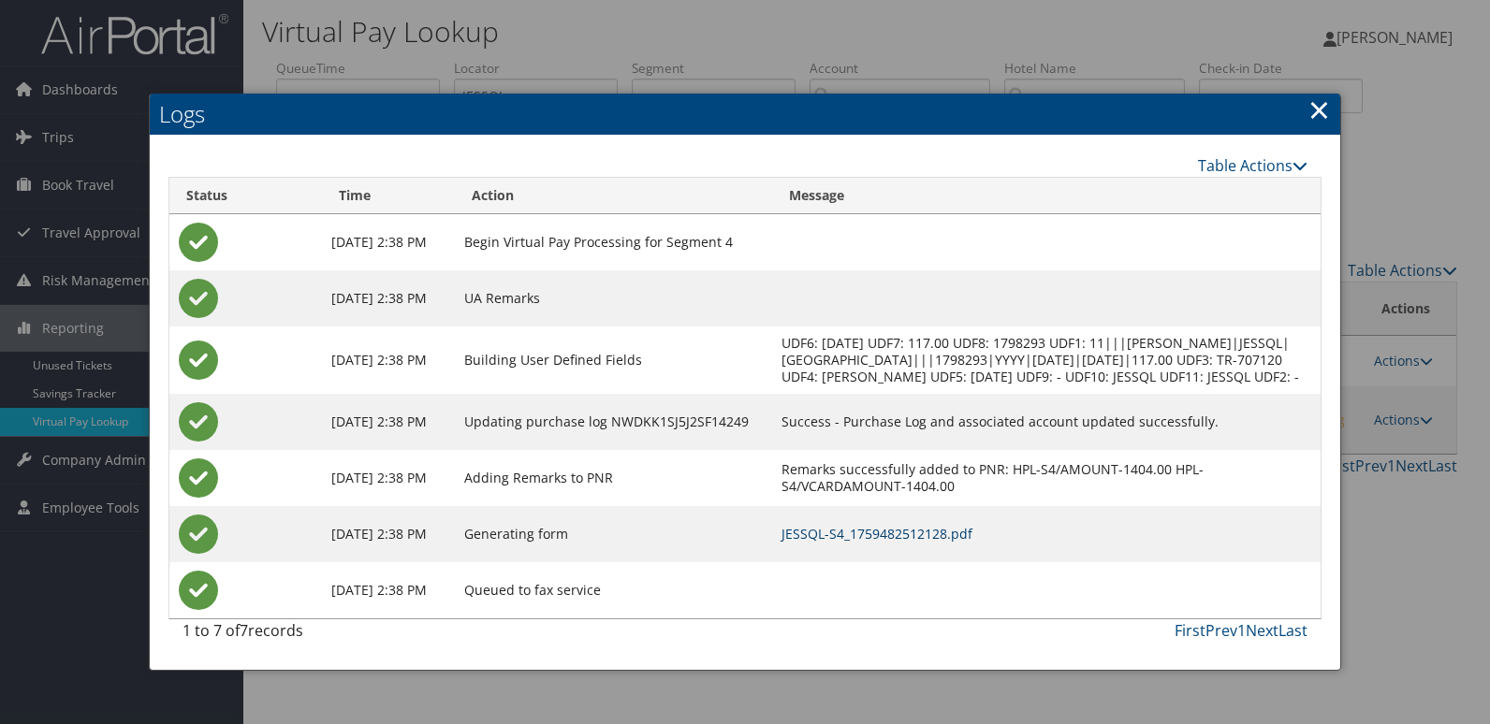
click at [965, 543] on link "JESSQL-S4_1759482512128.pdf" at bounding box center [876, 534] width 191 height 18
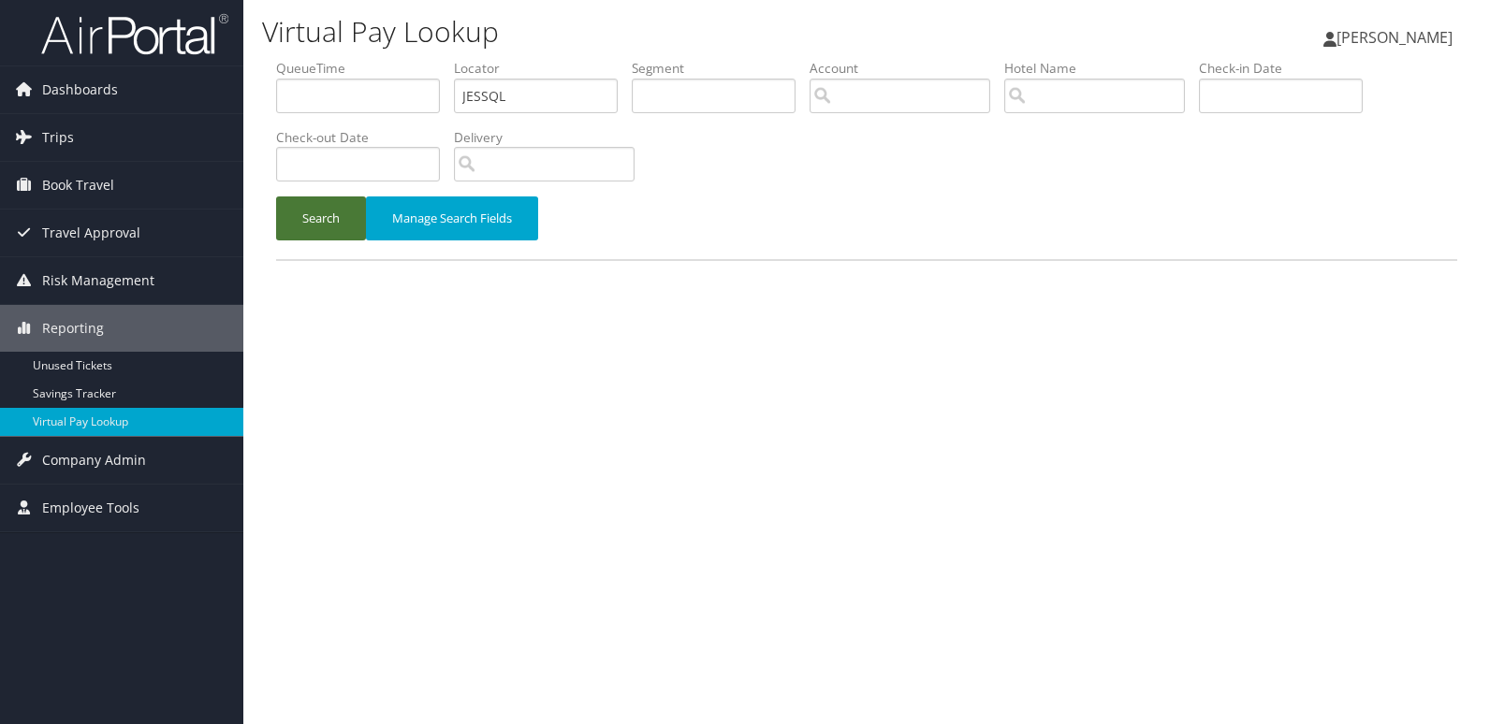
click at [355, 213] on button "Search" at bounding box center [321, 219] width 90 height 44
click at [318, 226] on button "Search" at bounding box center [321, 219] width 90 height 44
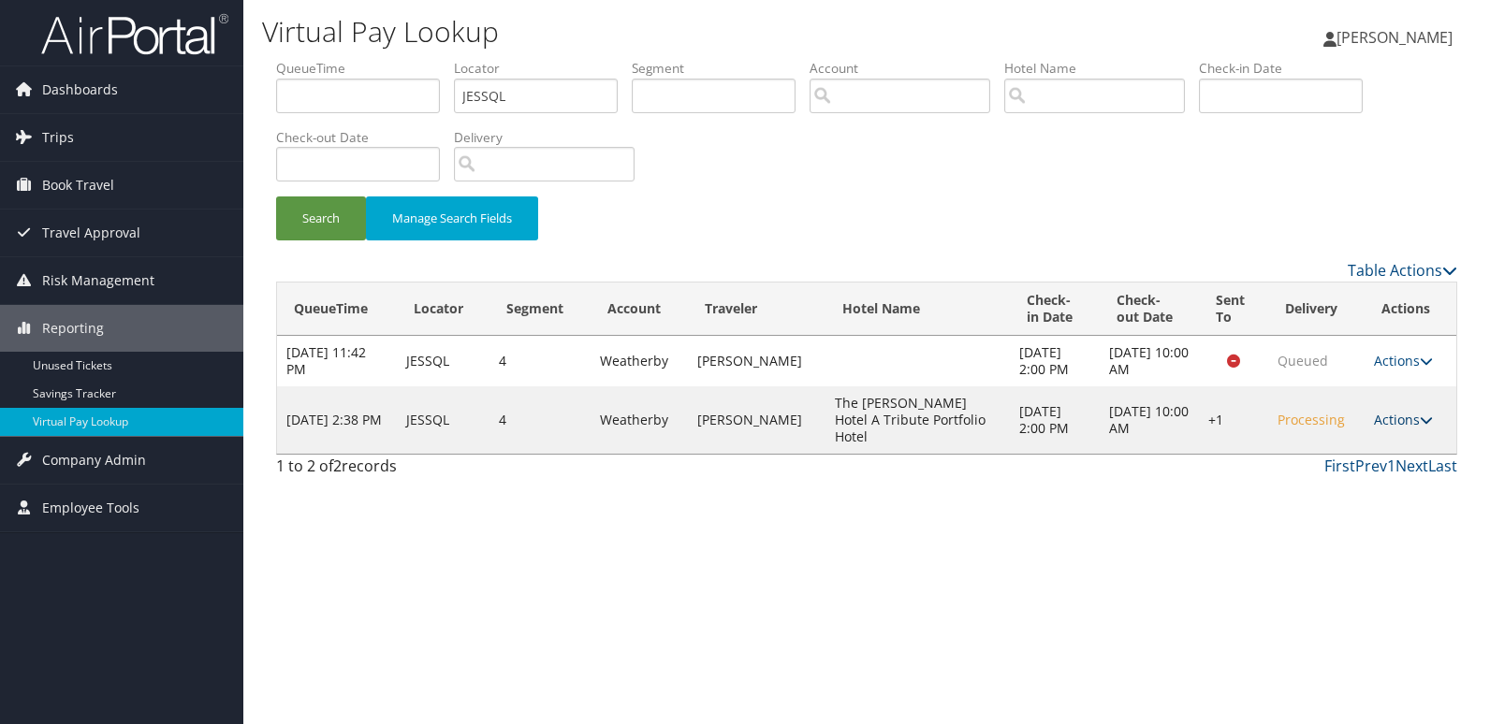
click at [1395, 411] on link "Actions" at bounding box center [1403, 420] width 59 height 18
click at [1318, 477] on link "Logs" at bounding box center [1346, 471] width 160 height 32
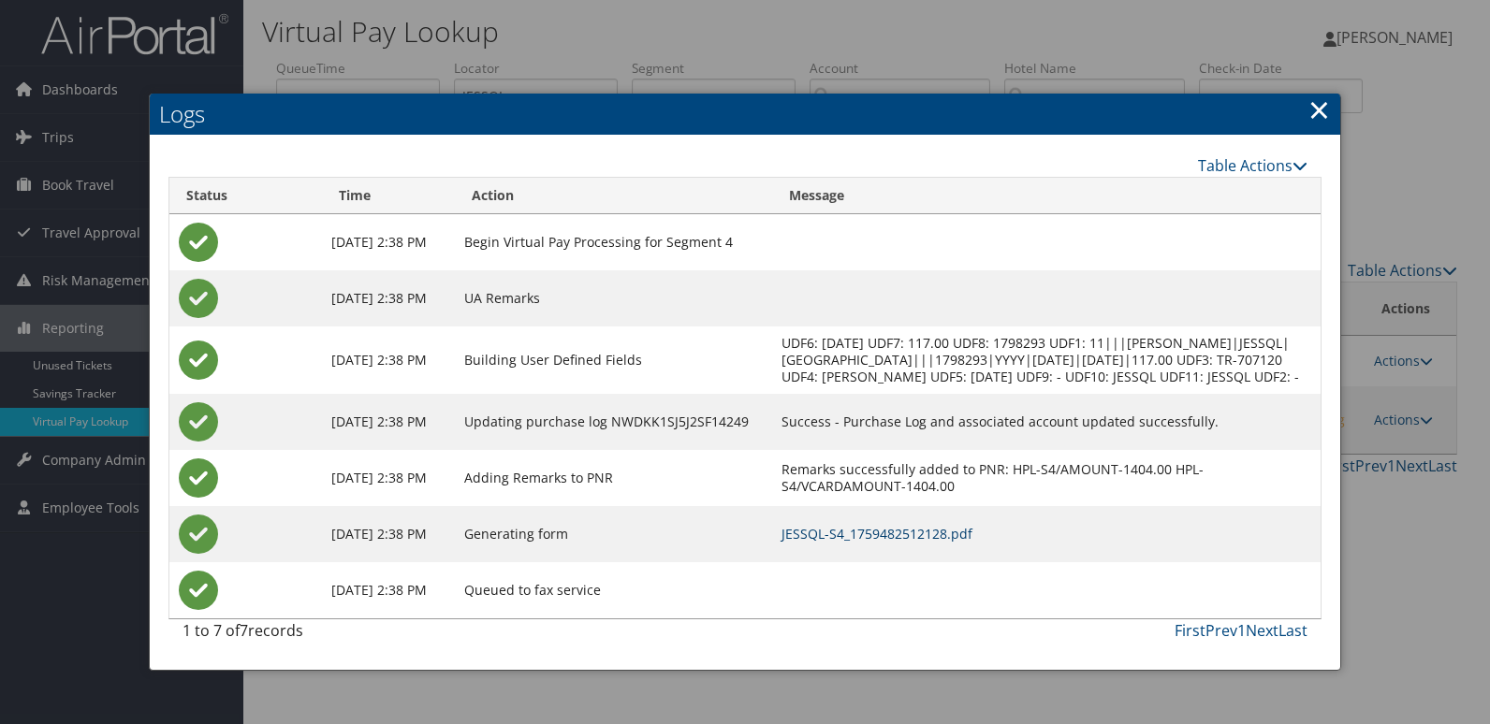
click at [937, 543] on link "JESSQL-S4_1759482512128.pdf" at bounding box center [876, 534] width 191 height 18
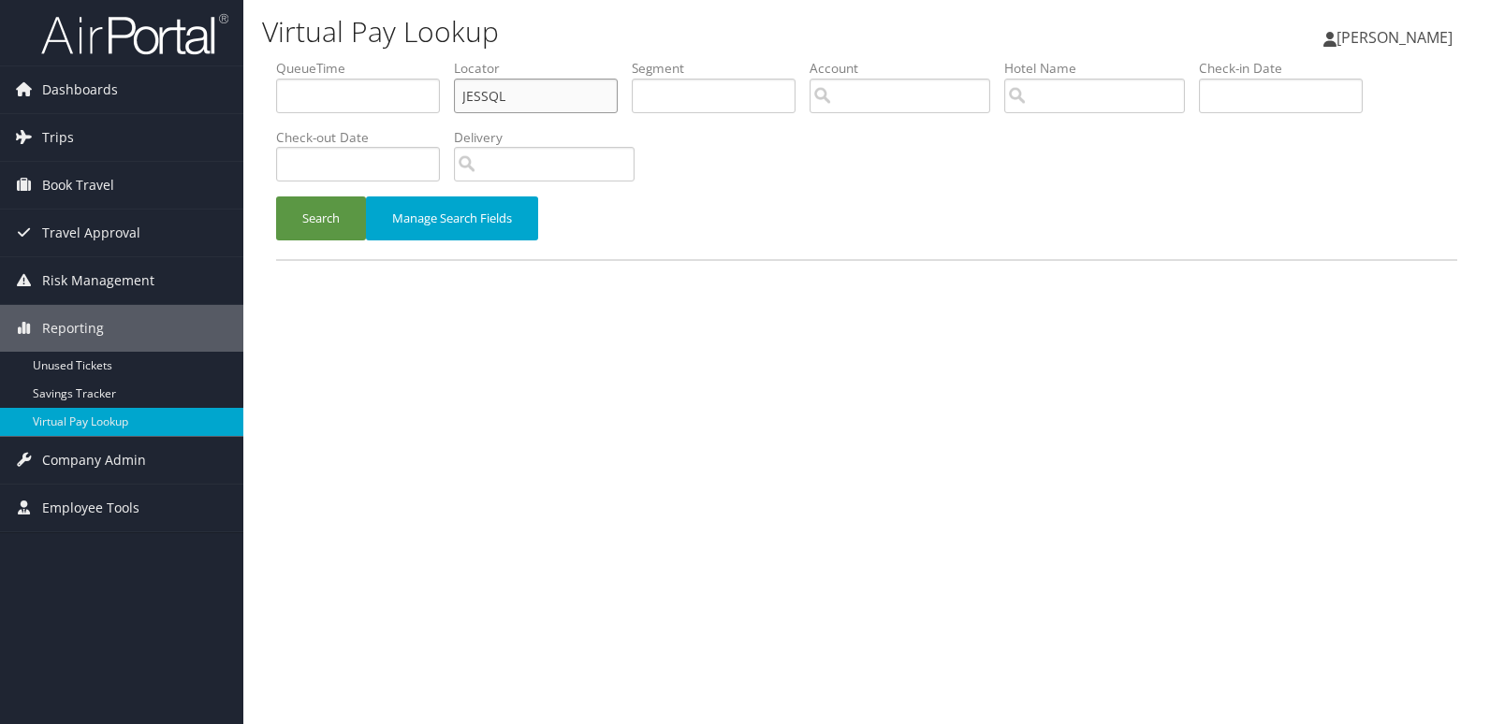
drag, startPoint x: 520, startPoint y: 92, endPoint x: 338, endPoint y: 105, distance: 183.0
click at [338, 59] on ul "QueueTime Locator JESSQL Segment Account Traveler Hotel Name Check-in Date Chec…" at bounding box center [866, 59] width 1181 height 0
paste input "IEIFUT"
click at [276, 197] on button "Search" at bounding box center [321, 219] width 90 height 44
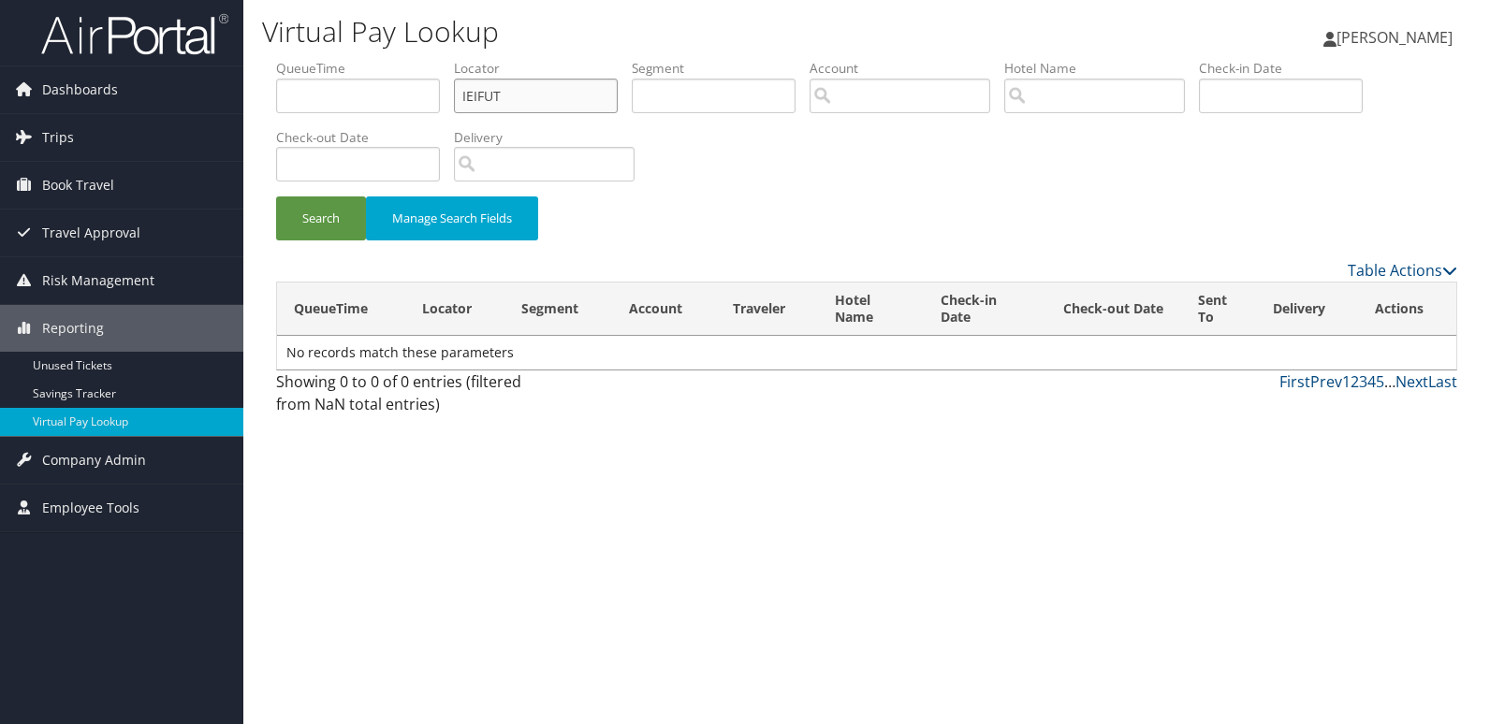
click at [550, 91] on input "IEIFUT" at bounding box center [536, 96] width 164 height 35
type input "IEIFUT"
click at [276, 197] on button "Search" at bounding box center [321, 219] width 90 height 44
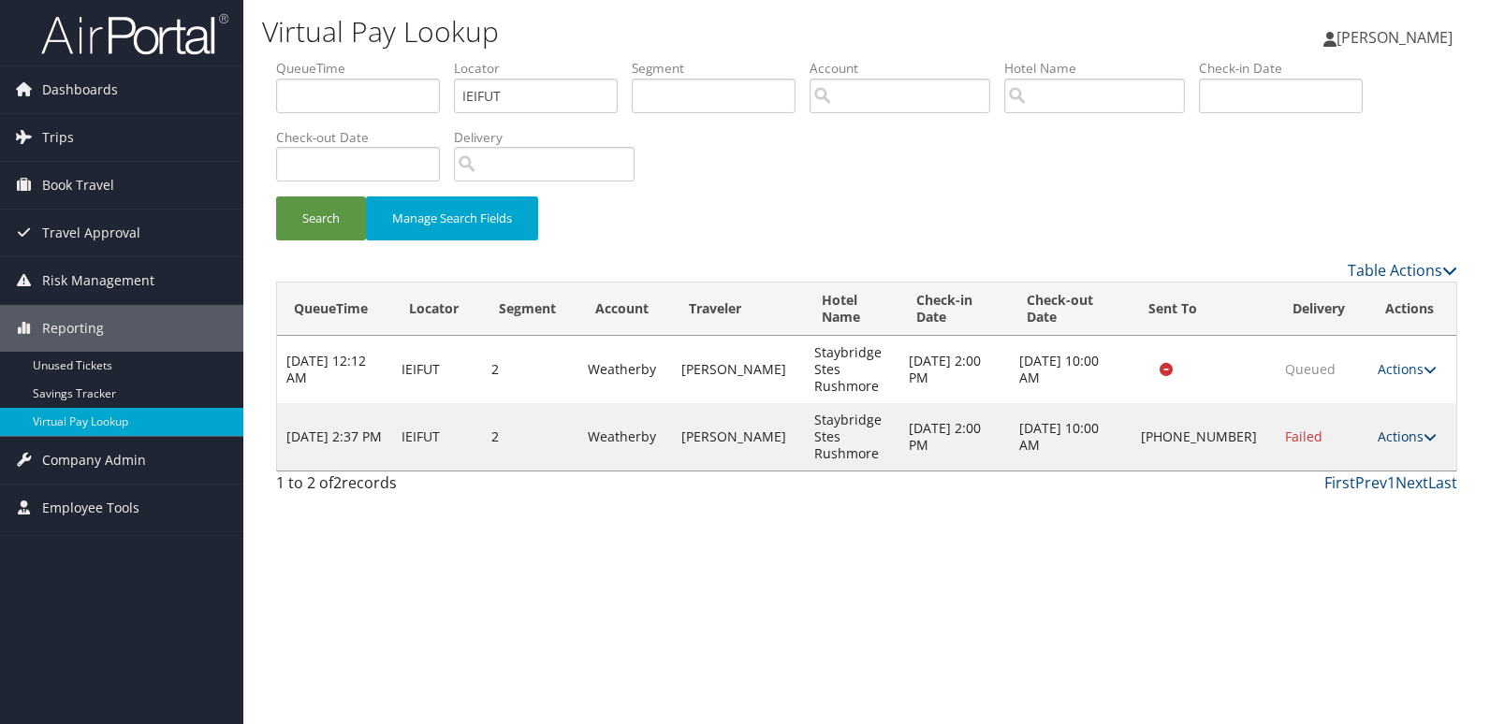
click at [1378, 432] on link "Actions" at bounding box center [1407, 437] width 59 height 18
click at [1307, 495] on link "Logs" at bounding box center [1343, 496] width 160 height 32
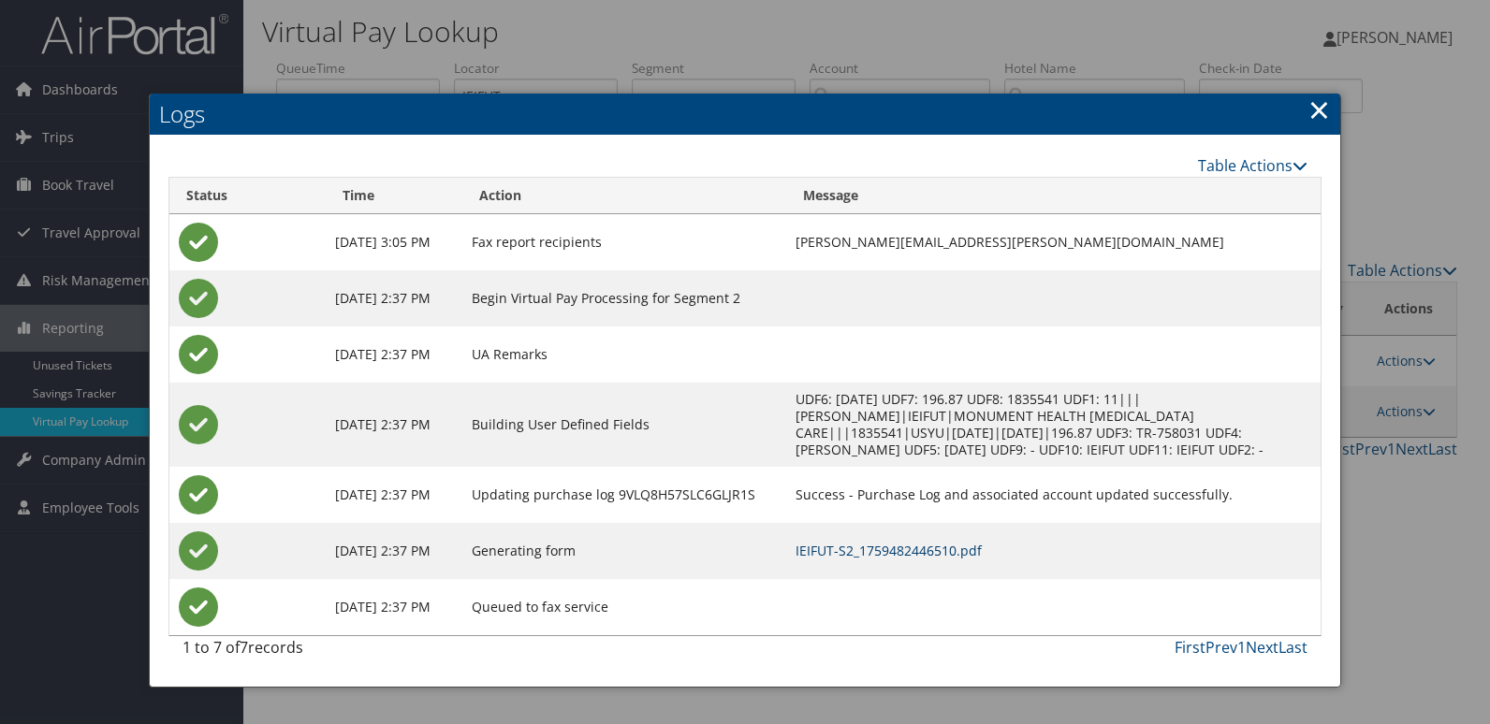
click at [865, 557] on link "IEIFUT-S2_1759482446510.pdf" at bounding box center [889, 551] width 186 height 18
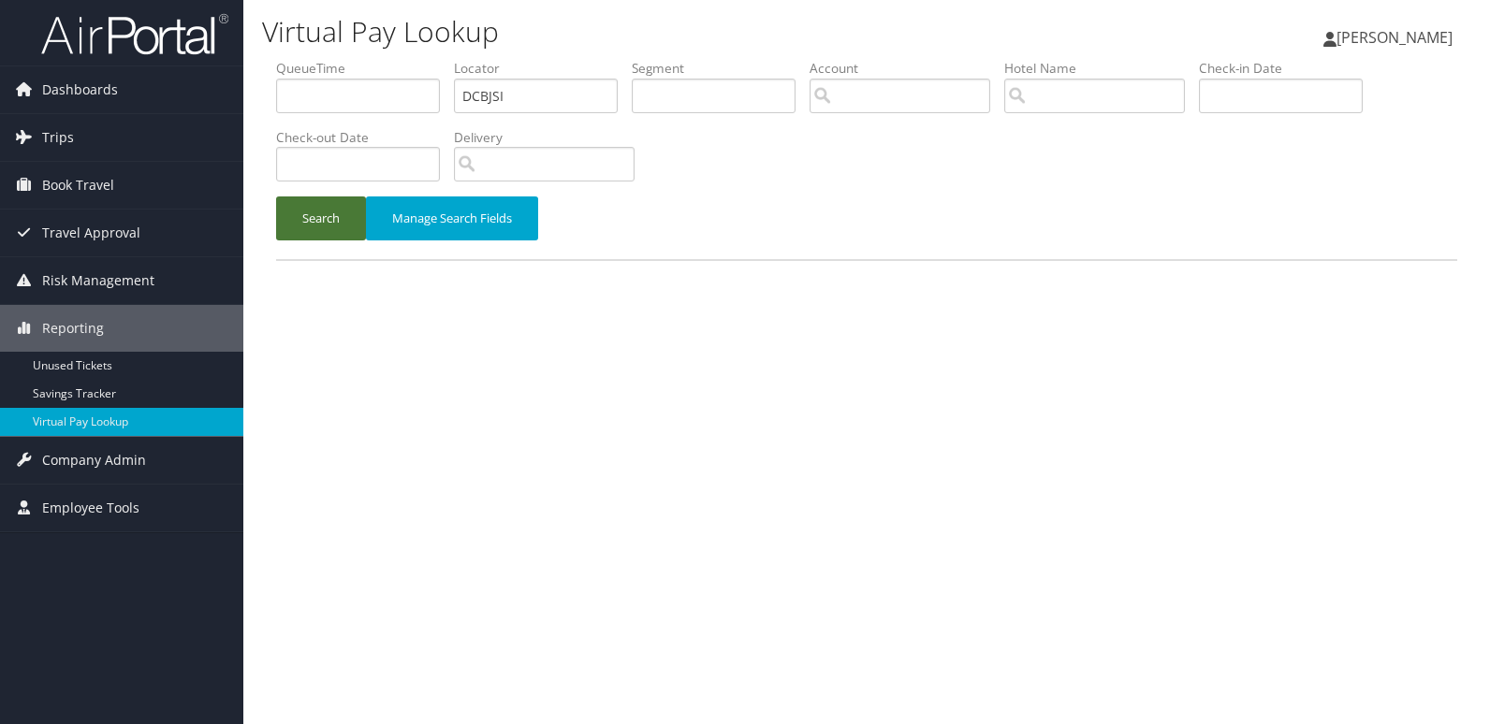
click at [330, 217] on button "Search" at bounding box center [321, 219] width 90 height 44
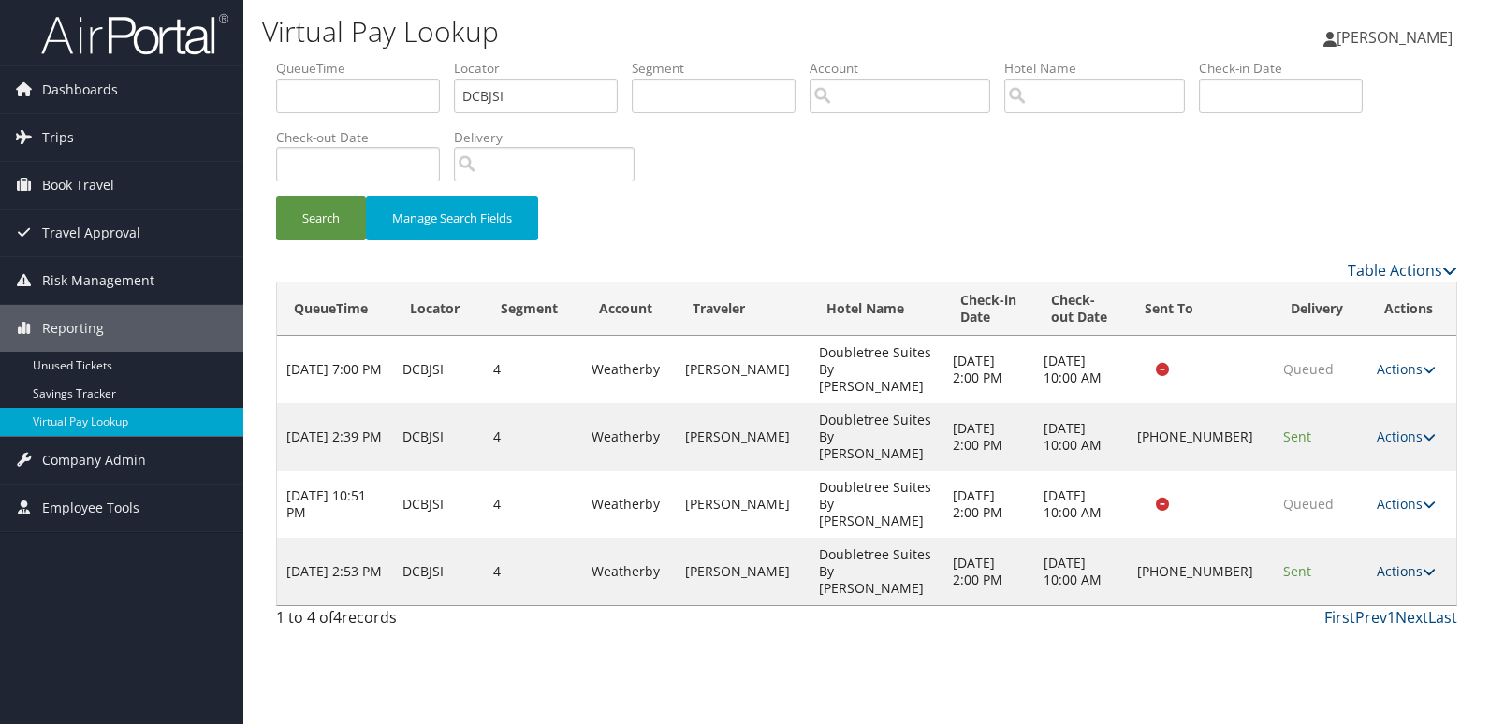
click at [1385, 562] on link "Actions" at bounding box center [1406, 571] width 59 height 18
click at [1319, 577] on link "Logs" at bounding box center [1343, 572] width 160 height 32
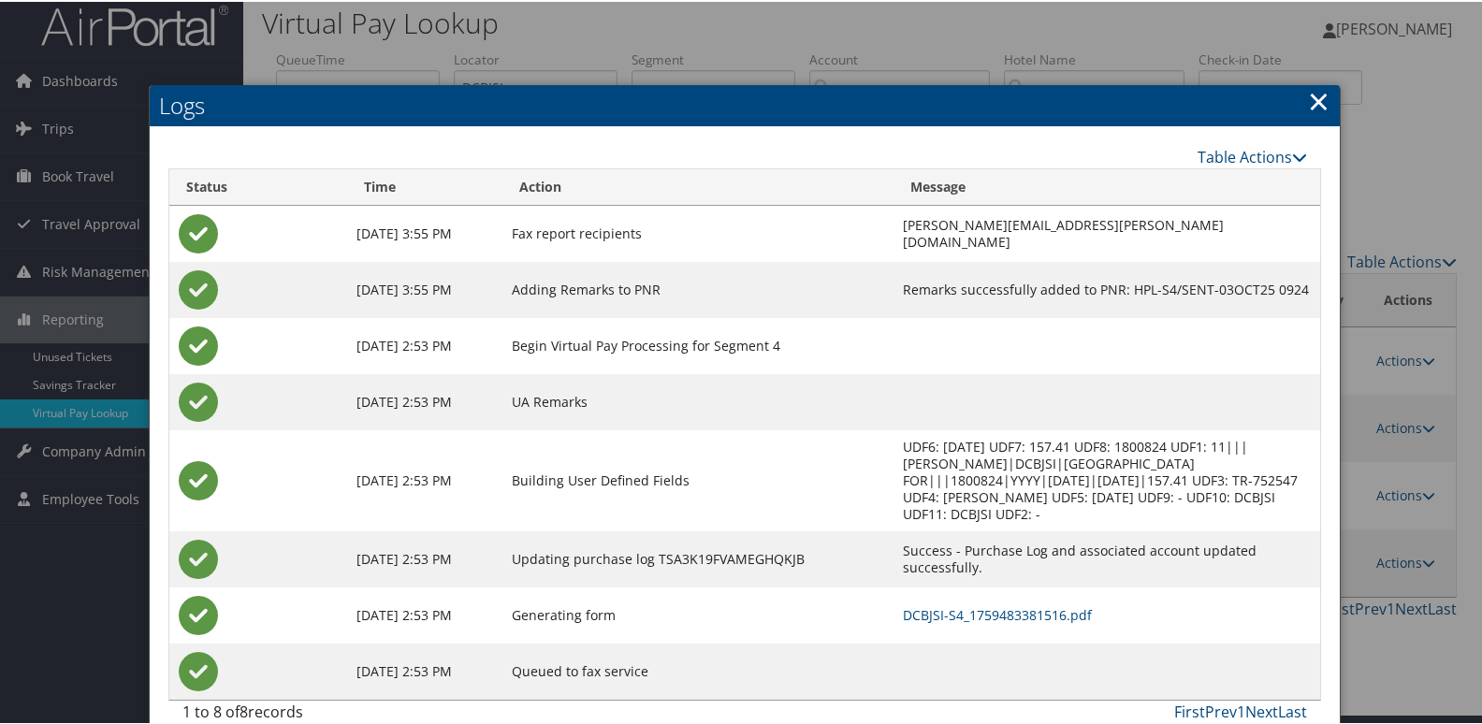
scroll to position [20, 0]
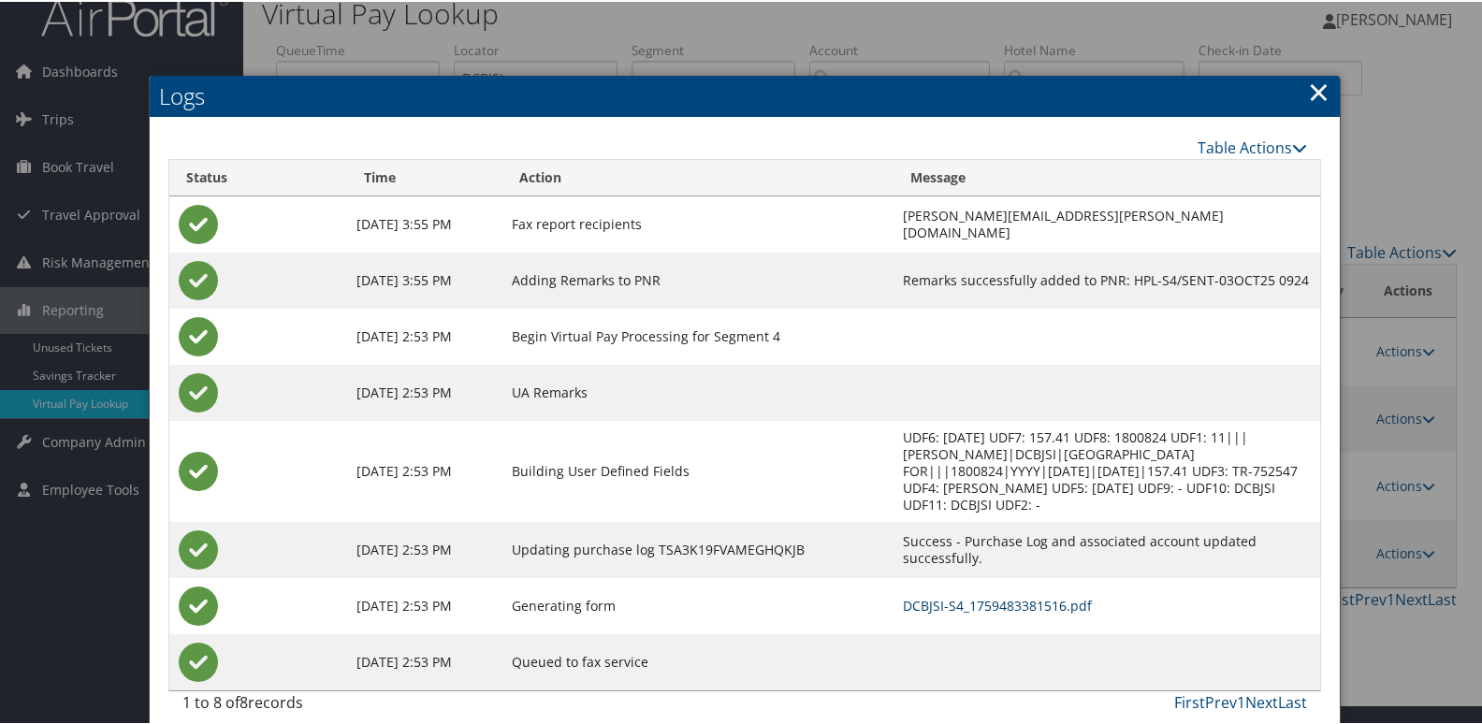
click at [922, 595] on link "DCBJSI-S4_1759483381516.pdf" at bounding box center [997, 604] width 189 height 18
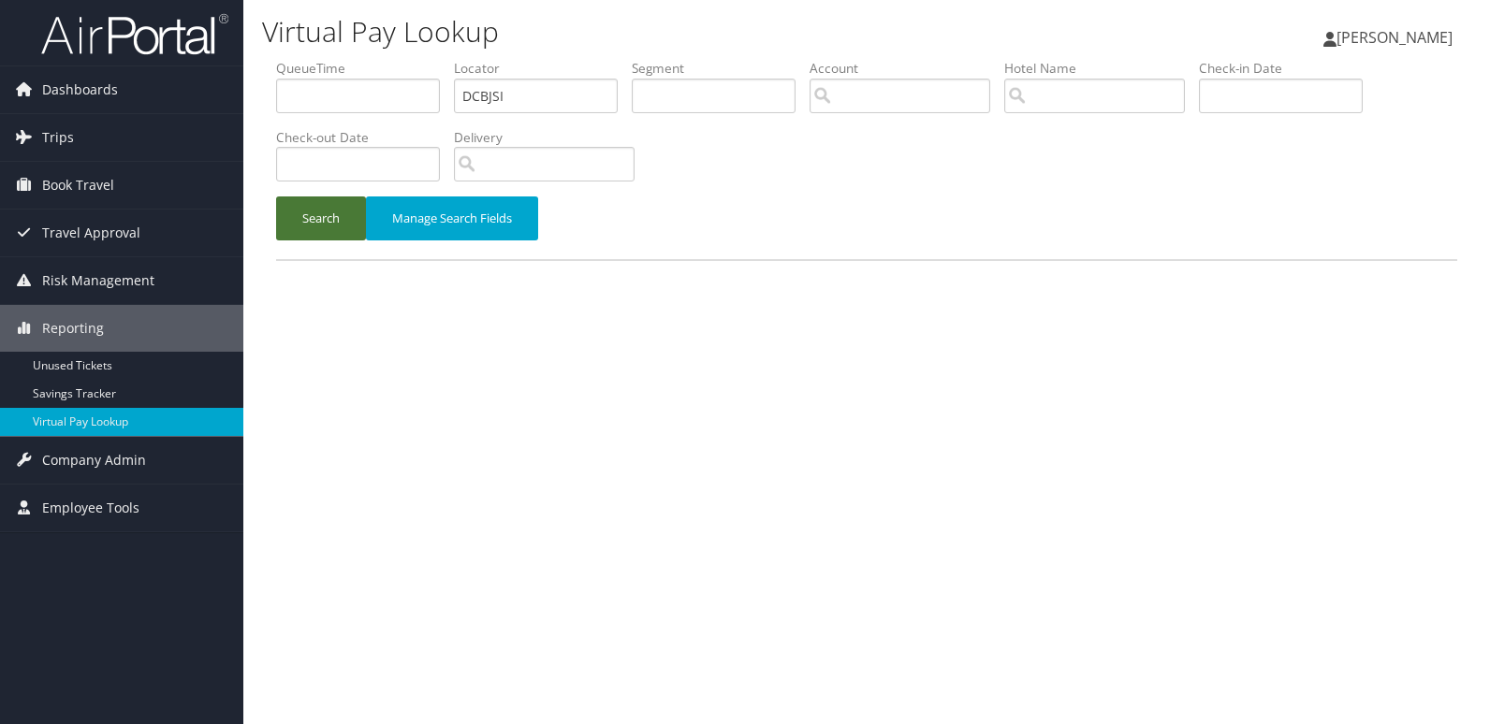
click at [334, 240] on button "Search" at bounding box center [321, 219] width 90 height 44
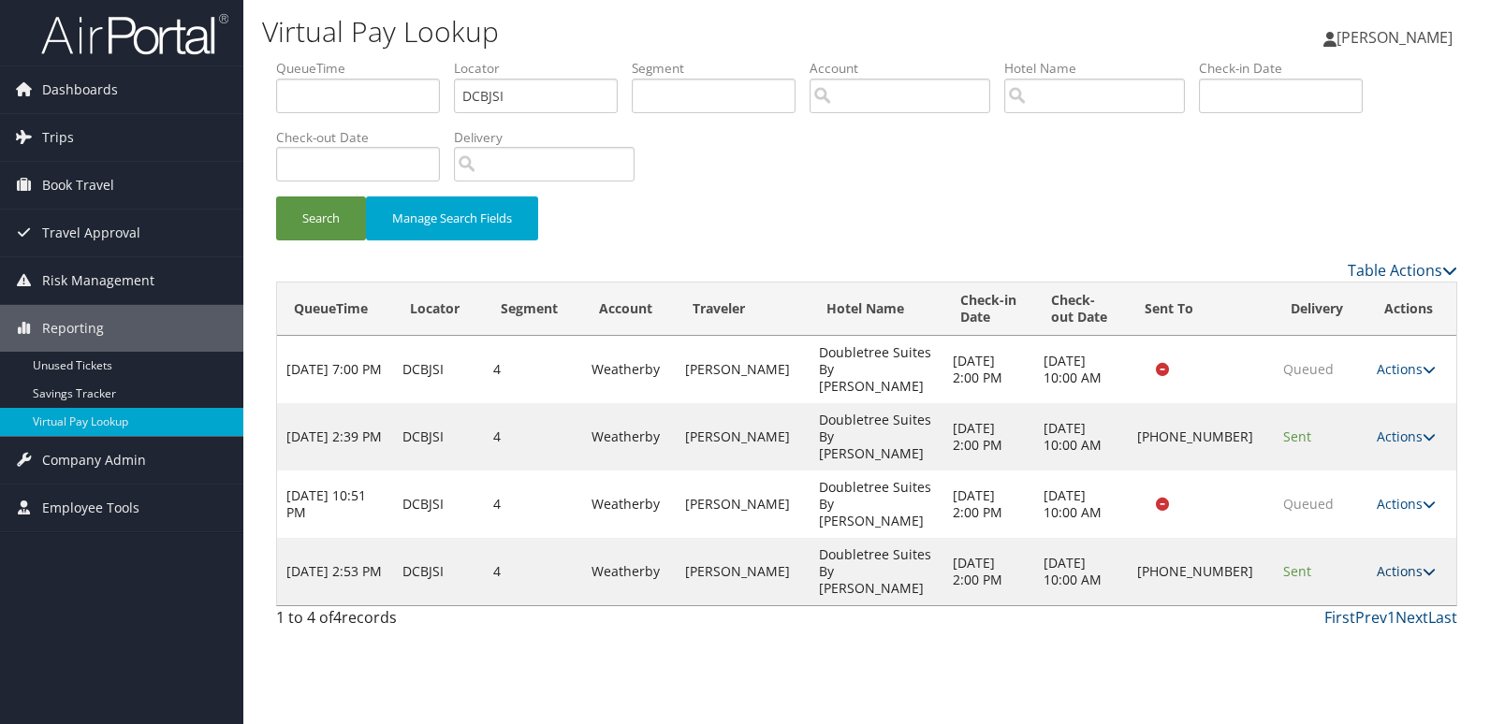
click at [1423, 565] on icon at bounding box center [1429, 571] width 13 height 13
click at [1351, 533] on link "Resend" at bounding box center [1343, 540] width 160 height 32
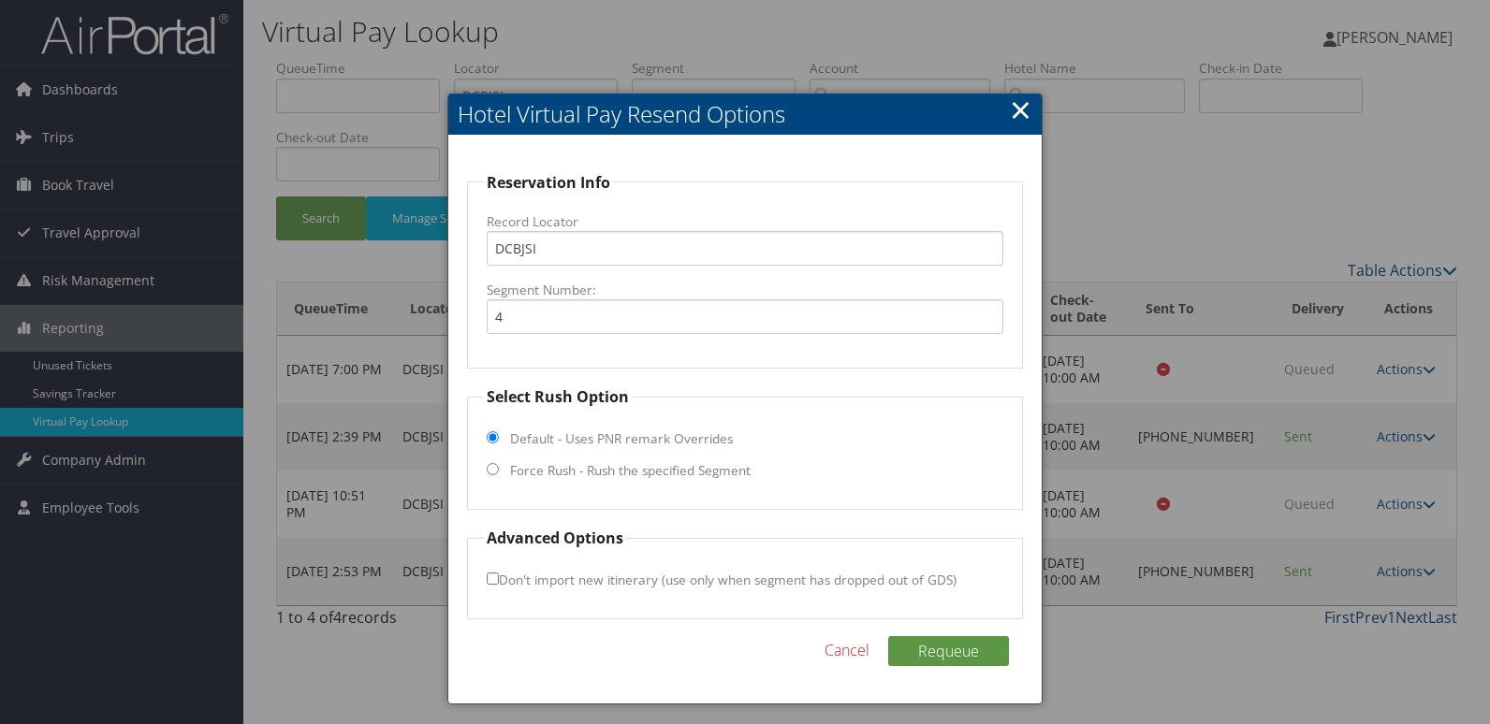
click at [572, 478] on label "Force Rush - Rush the specified Segment" at bounding box center [630, 470] width 241 height 19
click at [499, 475] on input "Force Rush - Rush the specified Segment" at bounding box center [493, 469] width 12 height 12
radio input "true"
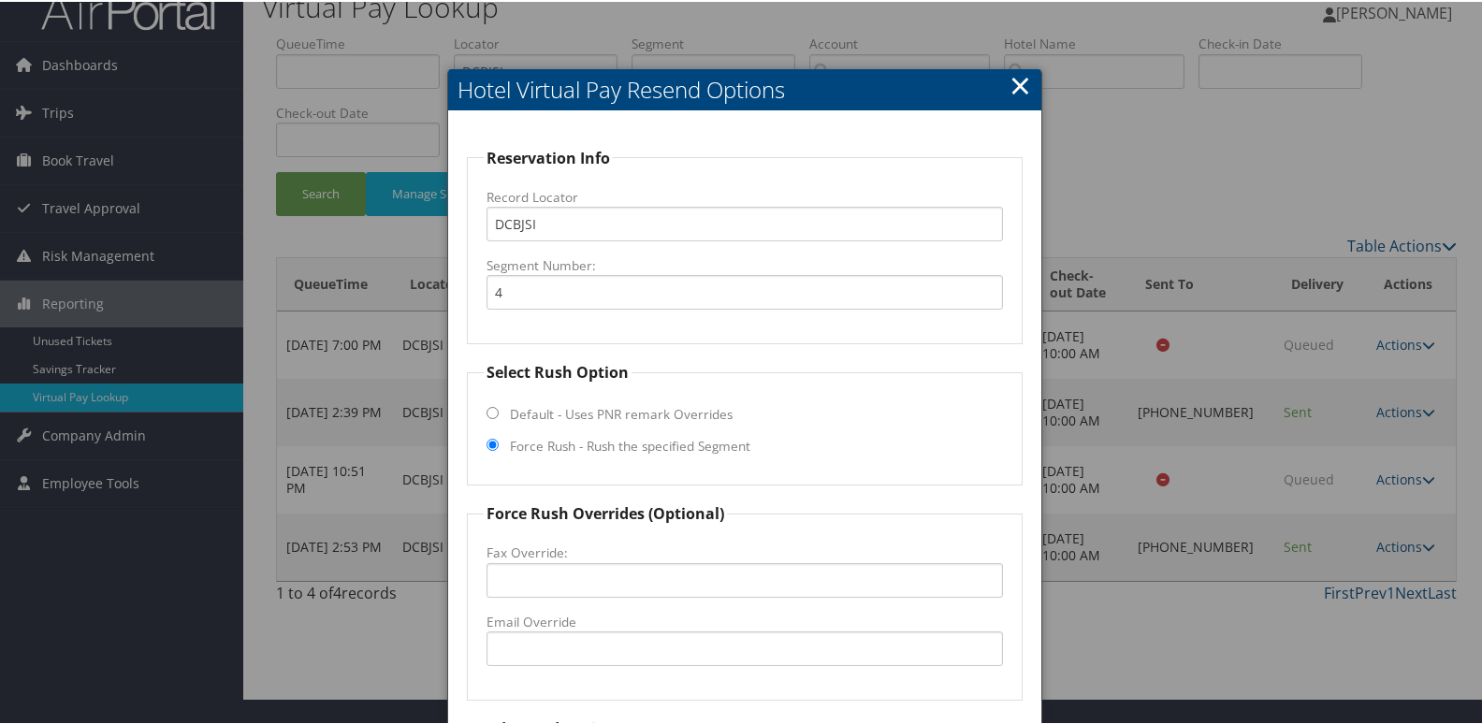
scroll to position [196, 0]
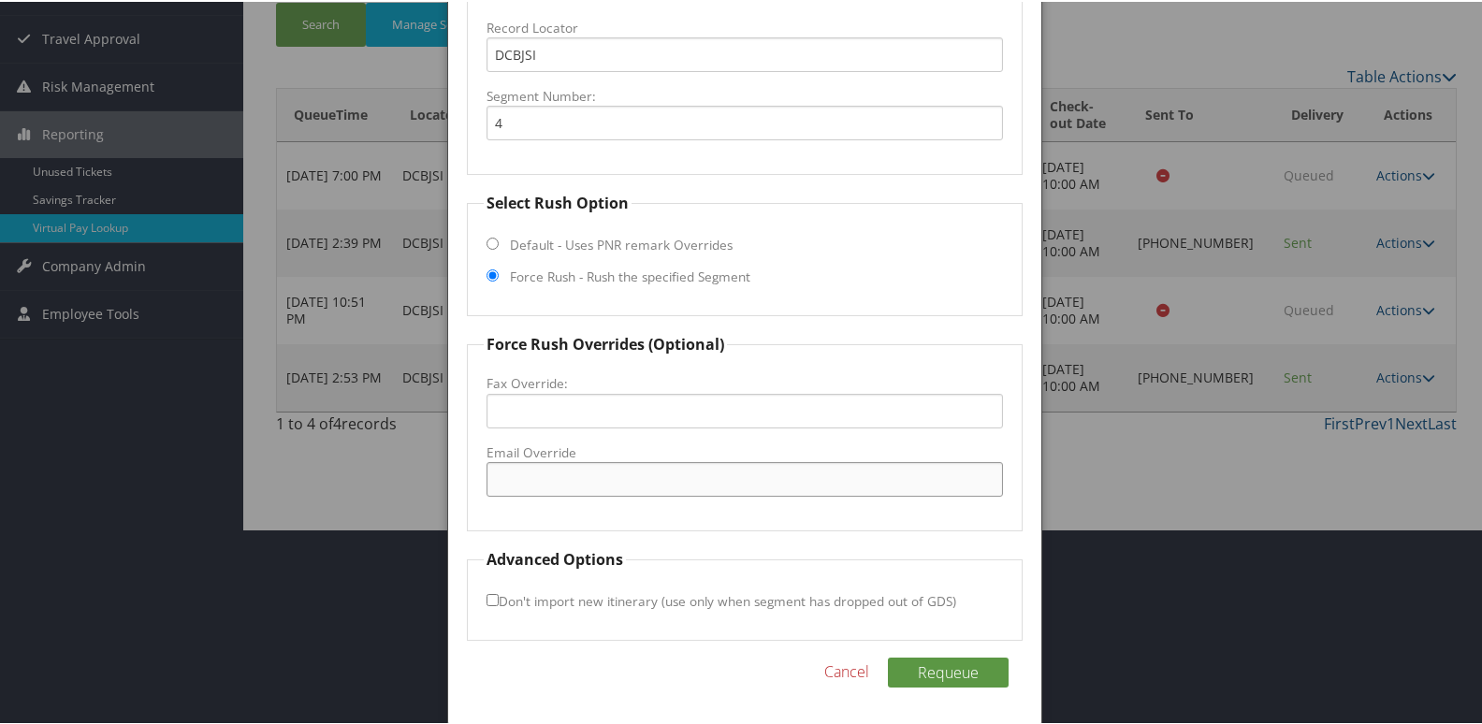
click at [566, 476] on input "Email Override" at bounding box center [746, 477] width 518 height 35
type input "andrea.reed@hilton.com"
click at [888, 656] on button "Requeue" at bounding box center [948, 671] width 121 height 30
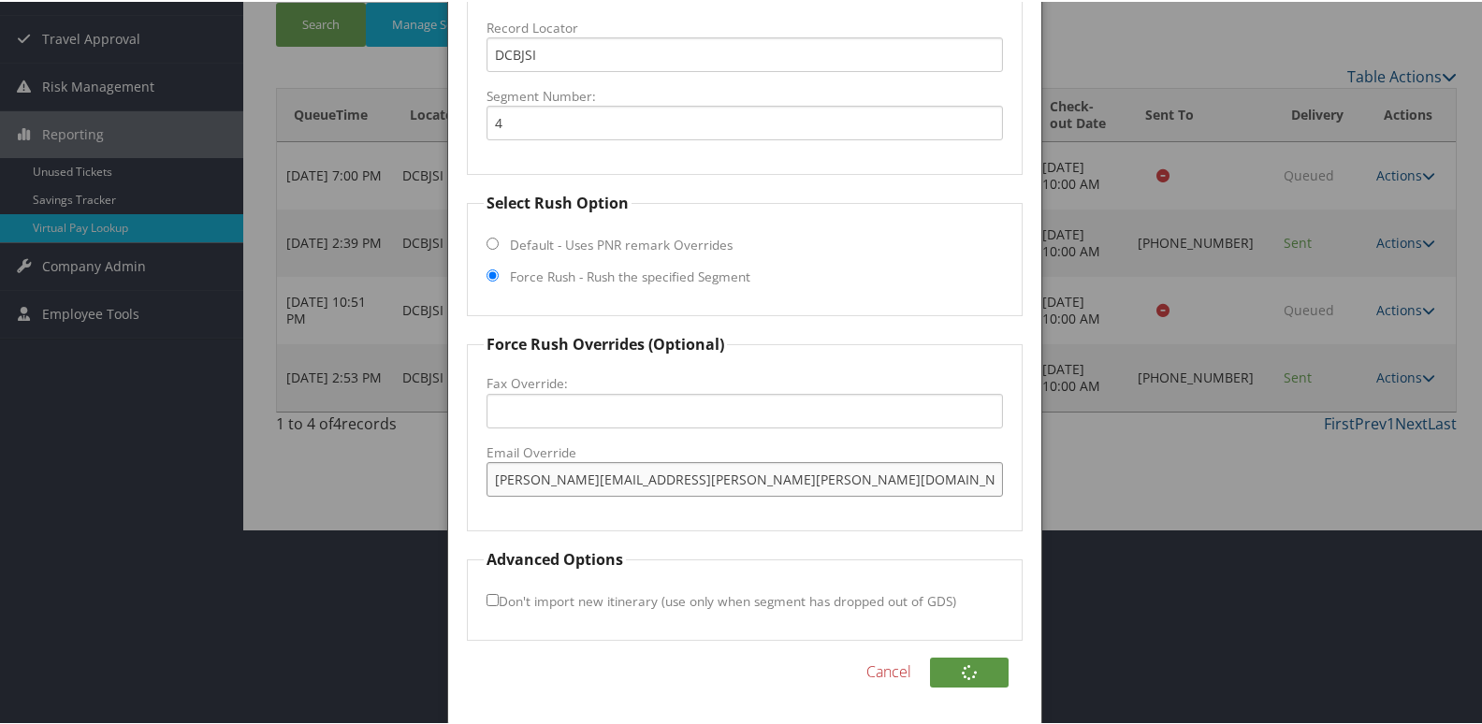
drag, startPoint x: 701, startPoint y: 477, endPoint x: 146, endPoint y: 477, distance: 555.0
click at [146, 477] on body "Menu Dashboards ► AirPortal 360™ (Manager) My Travel Dashboard Trips ► Airtiner…" at bounding box center [745, 166] width 1490 height 724
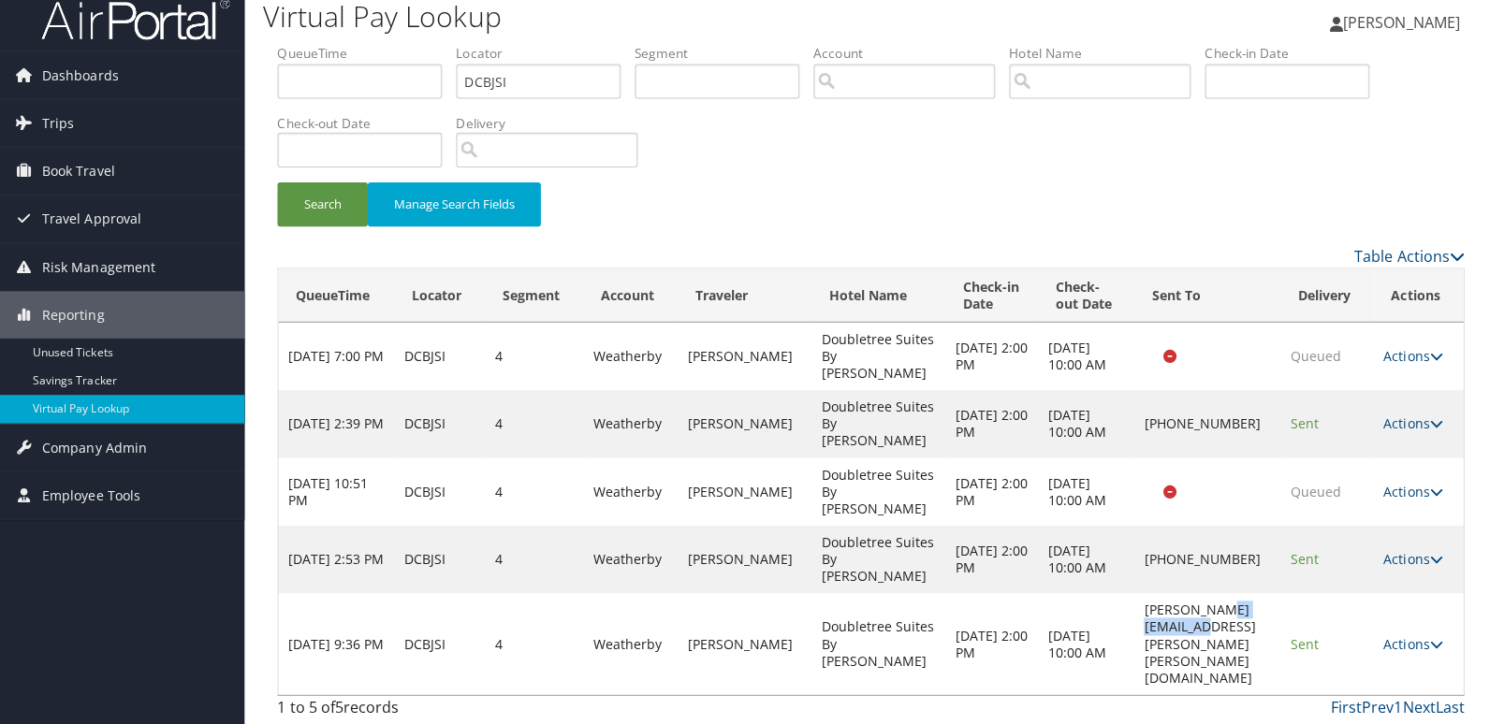
scroll to position [0, 0]
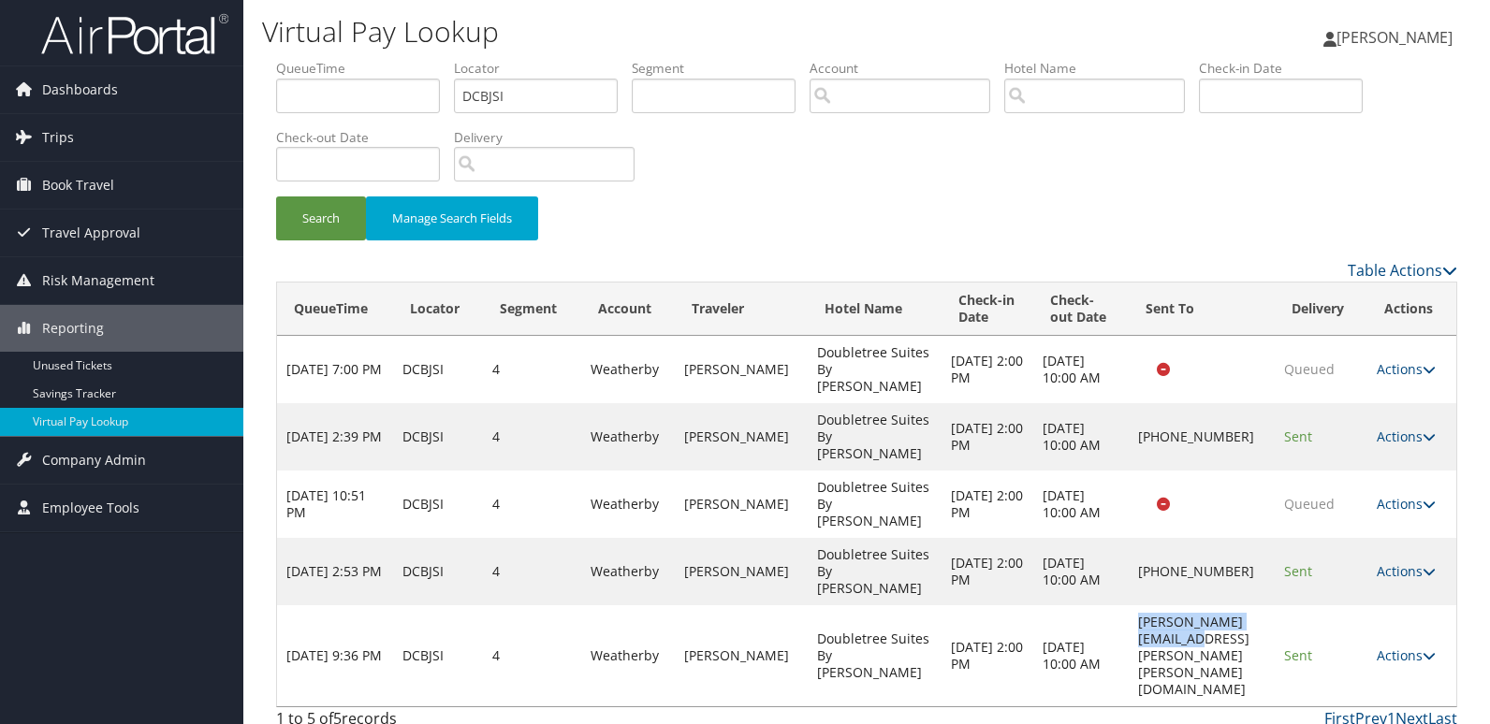
drag, startPoint x: 1255, startPoint y: 655, endPoint x: 1096, endPoint y: 613, distance: 164.6
click at [1129, 613] on td "andrea.reed@hilton.com" at bounding box center [1201, 656] width 145 height 101
copy td "andrea.reed@hilton.com"
click at [1401, 647] on link "Actions" at bounding box center [1406, 656] width 59 height 18
click at [1348, 650] on link "Logs" at bounding box center [1373, 656] width 118 height 32
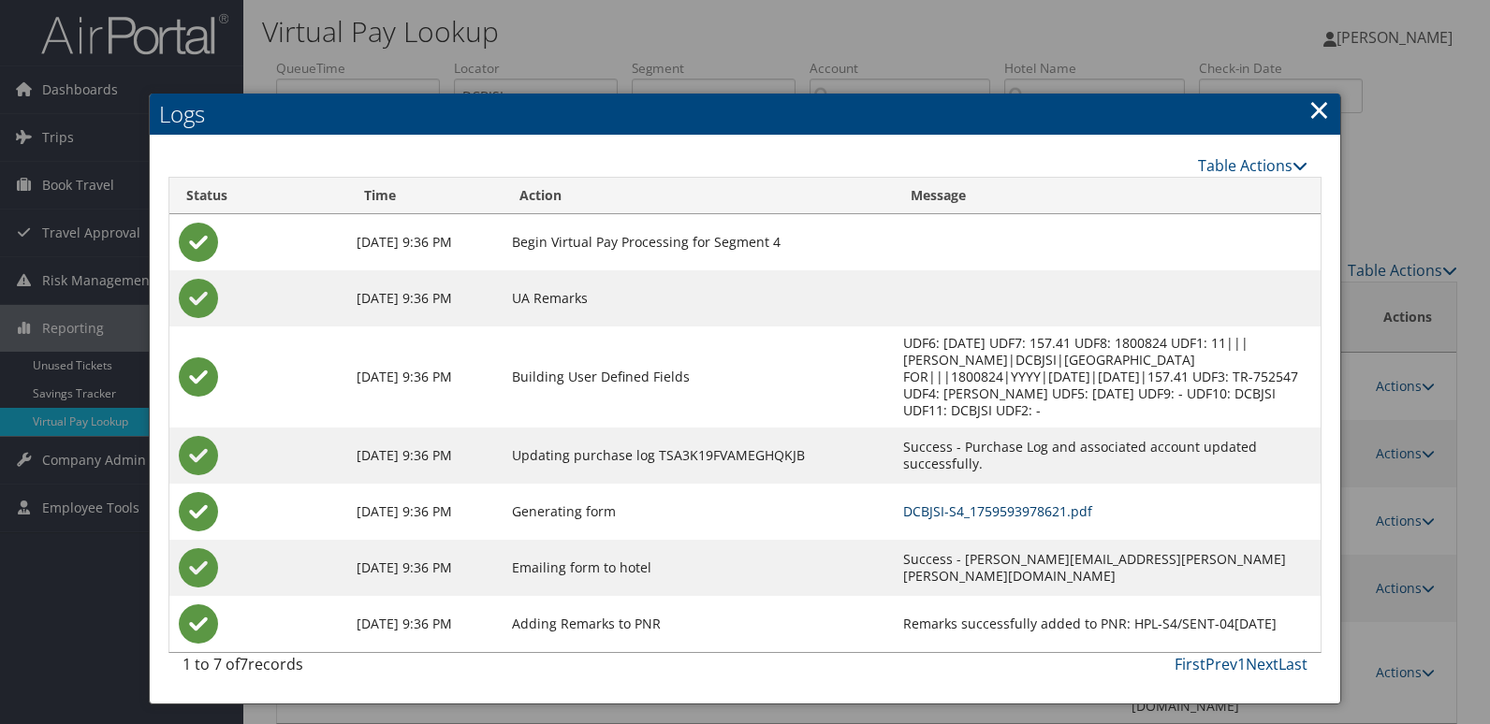
click at [1006, 513] on link "DCBJSI-S4_1759593978621.pdf" at bounding box center [997, 512] width 189 height 18
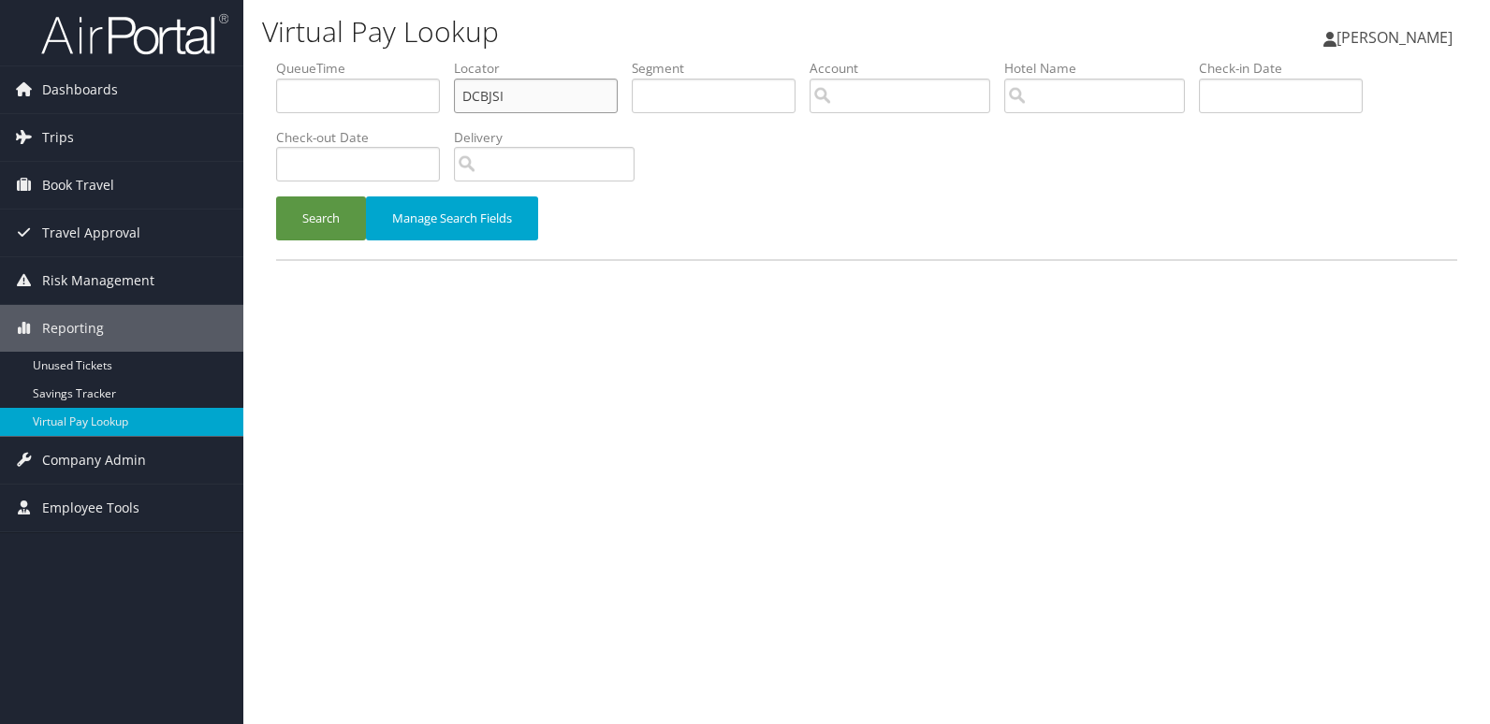
drag, startPoint x: 431, startPoint y: 96, endPoint x: 341, endPoint y: 92, distance: 90.0
click at [341, 59] on ul "QueueTime Locator DCBJSI Segment Account Traveler Hotel Name Check-in Date Chec…" at bounding box center [866, 59] width 1181 height 0
paste input "IDHEBZ"
type input "IDHEBZ"
click at [322, 235] on button "Search" at bounding box center [321, 219] width 90 height 44
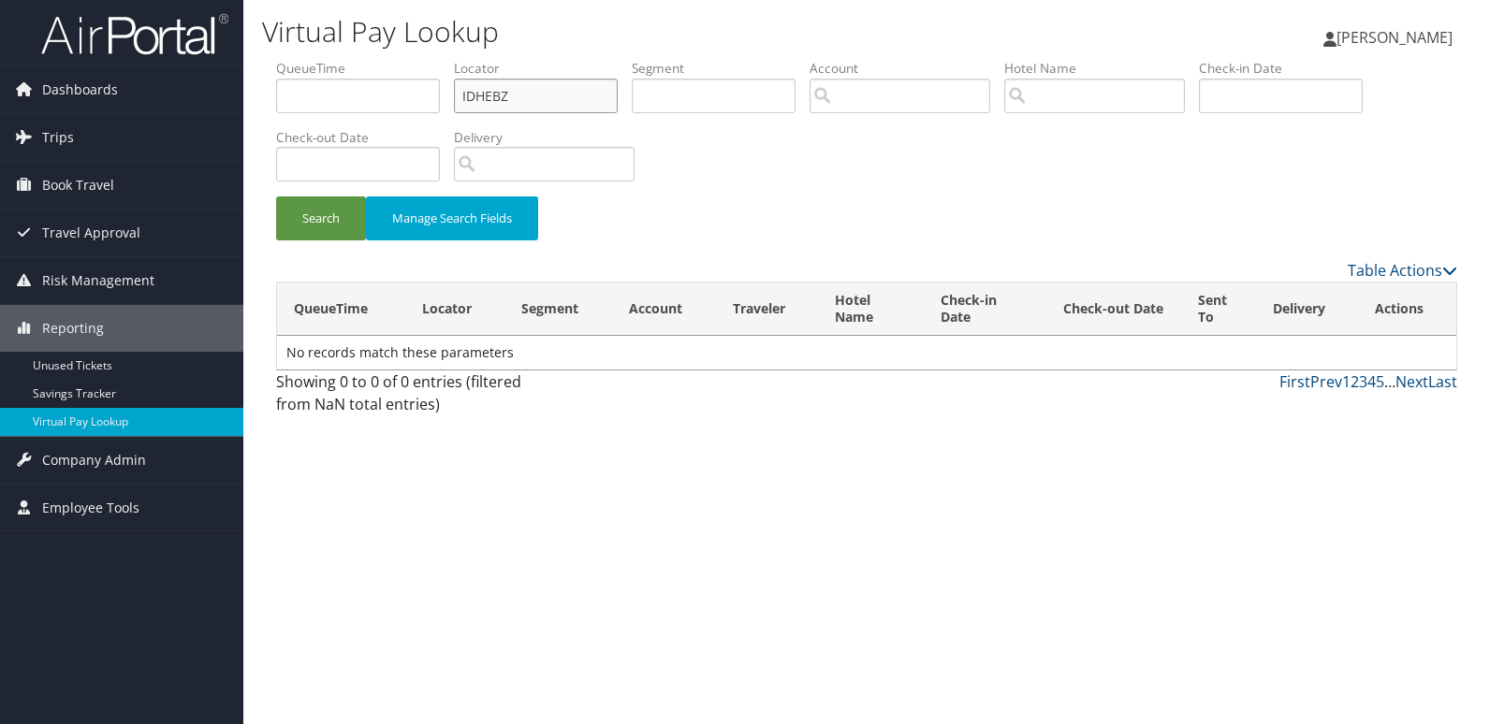
click at [489, 95] on input "IDHEBZ" at bounding box center [536, 96] width 164 height 35
type input "IDHEBZ"
click at [276, 197] on button "Search" at bounding box center [321, 219] width 90 height 44
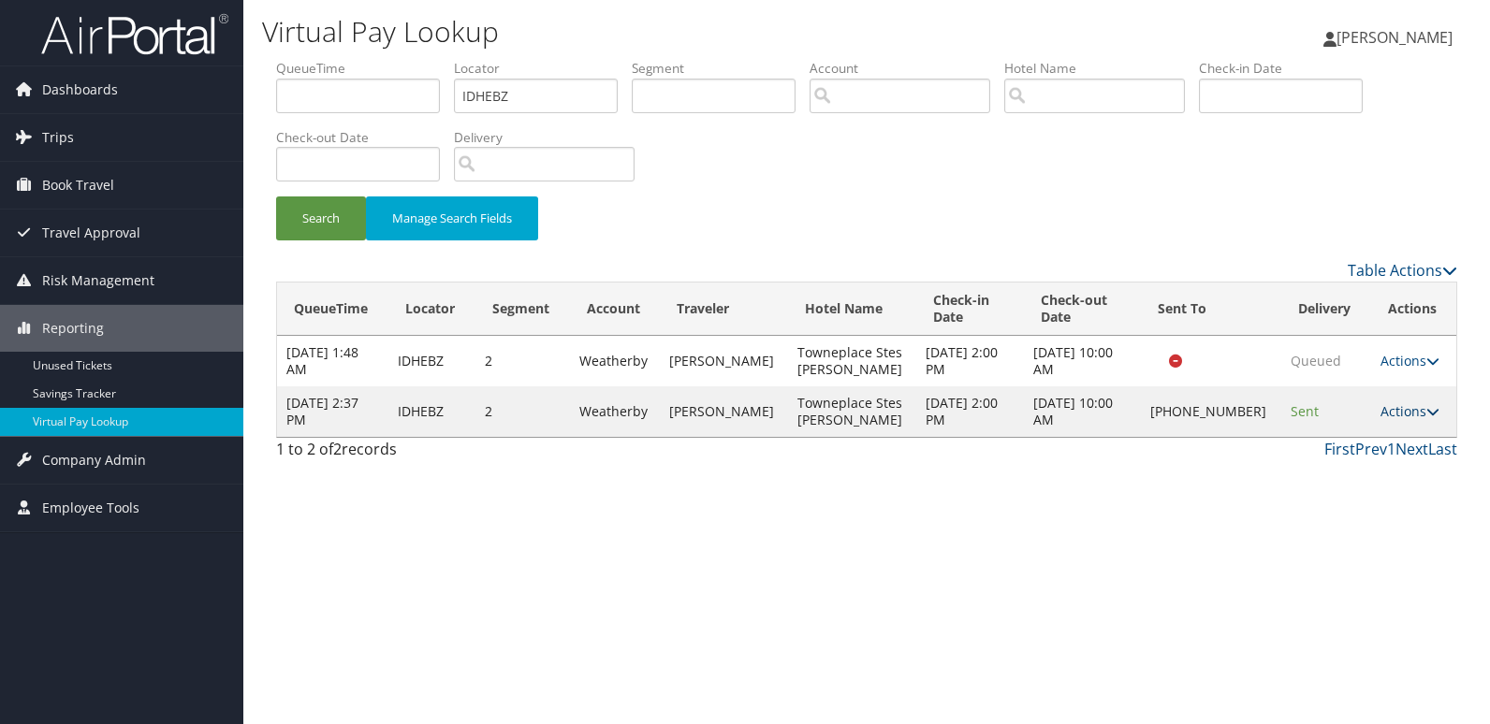
click at [1391, 420] on link "Actions" at bounding box center [1409, 411] width 59 height 18
click at [1341, 500] on link "Logs" at bounding box center [1343, 496] width 160 height 32
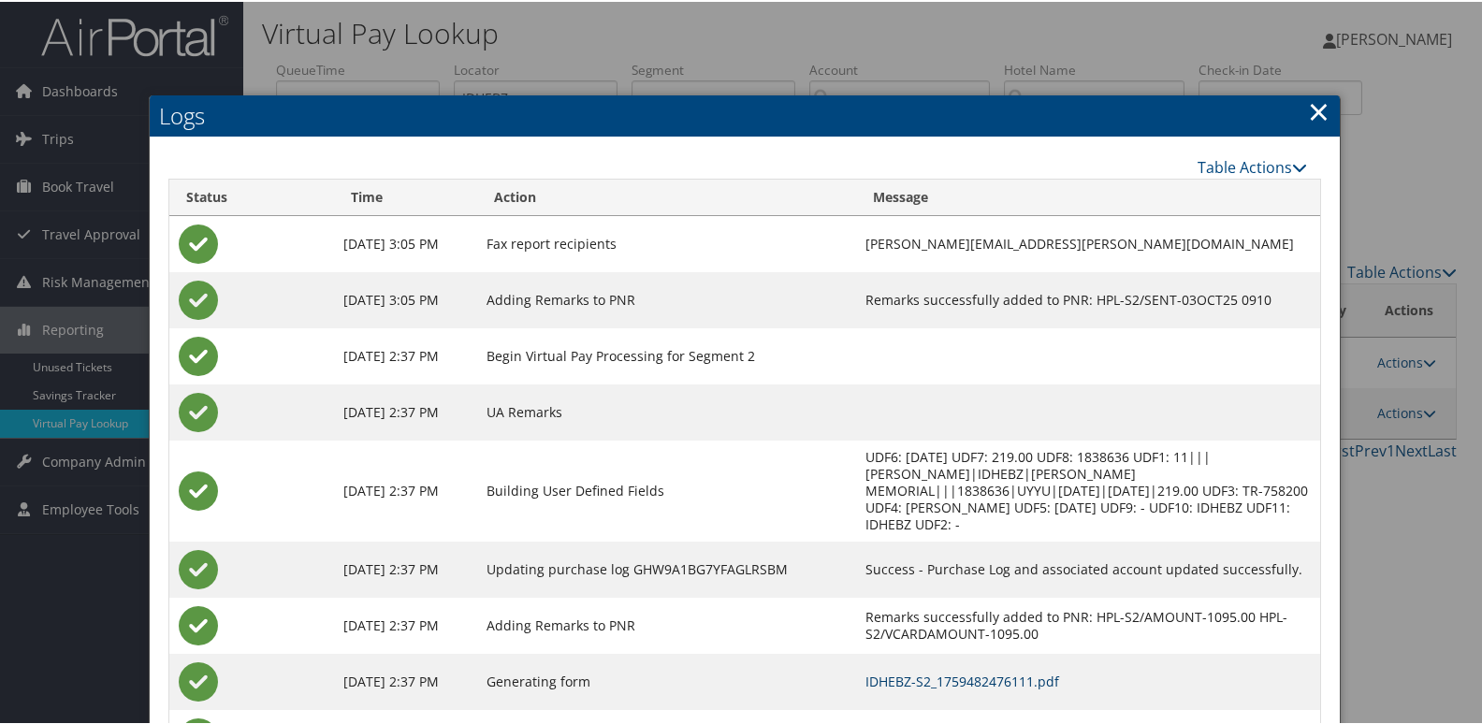
click at [956, 671] on link "IDHEBZ-S2_1759482476111.pdf" at bounding box center [963, 680] width 194 height 18
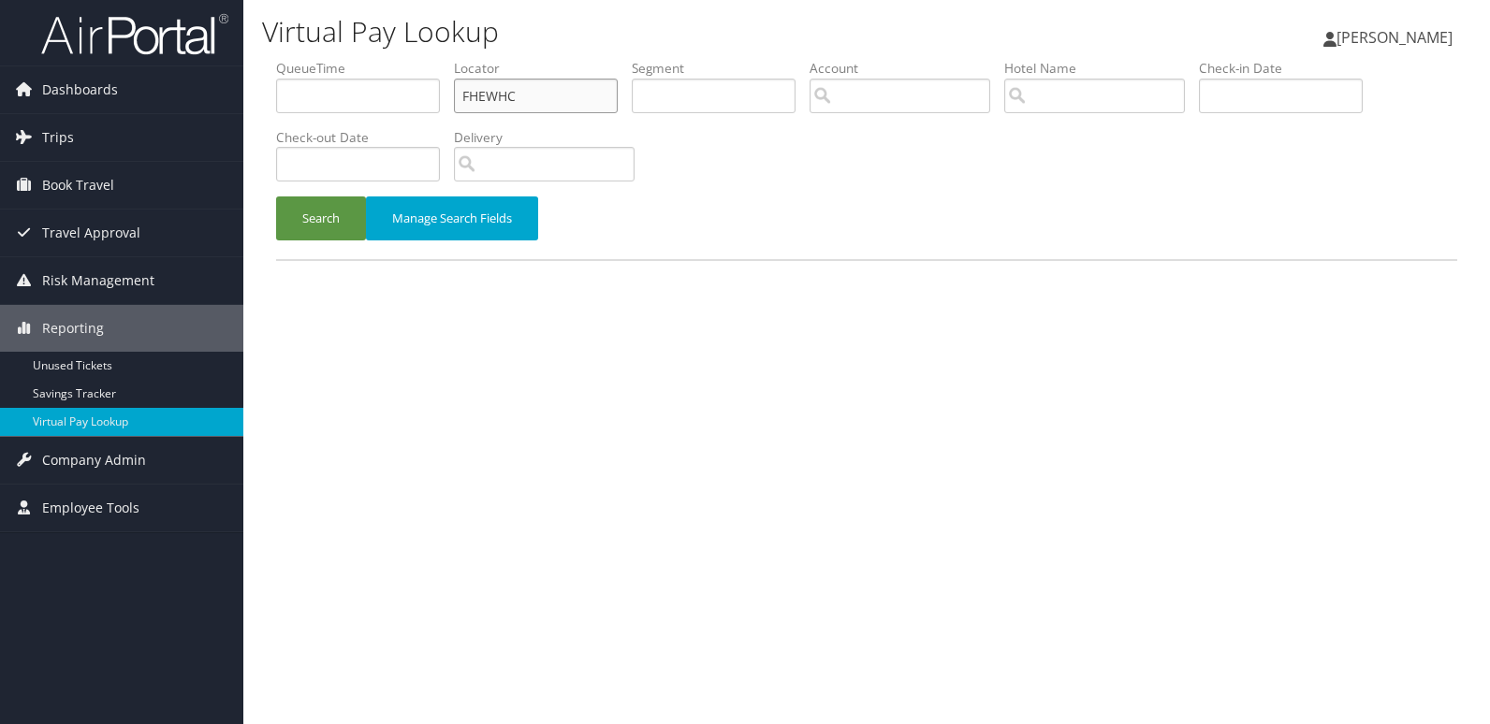
drag, startPoint x: 528, startPoint y: 95, endPoint x: 399, endPoint y: 118, distance: 131.1
click at [403, 59] on ul "QueueTime Locator FHEWHC Segment Account Traveler Hotel Name Check-in Date Chec…" at bounding box center [866, 59] width 1181 height 0
paste input "APVLTJ"
type input "APVLTJ"
click at [276, 197] on button "Search" at bounding box center [321, 219] width 90 height 44
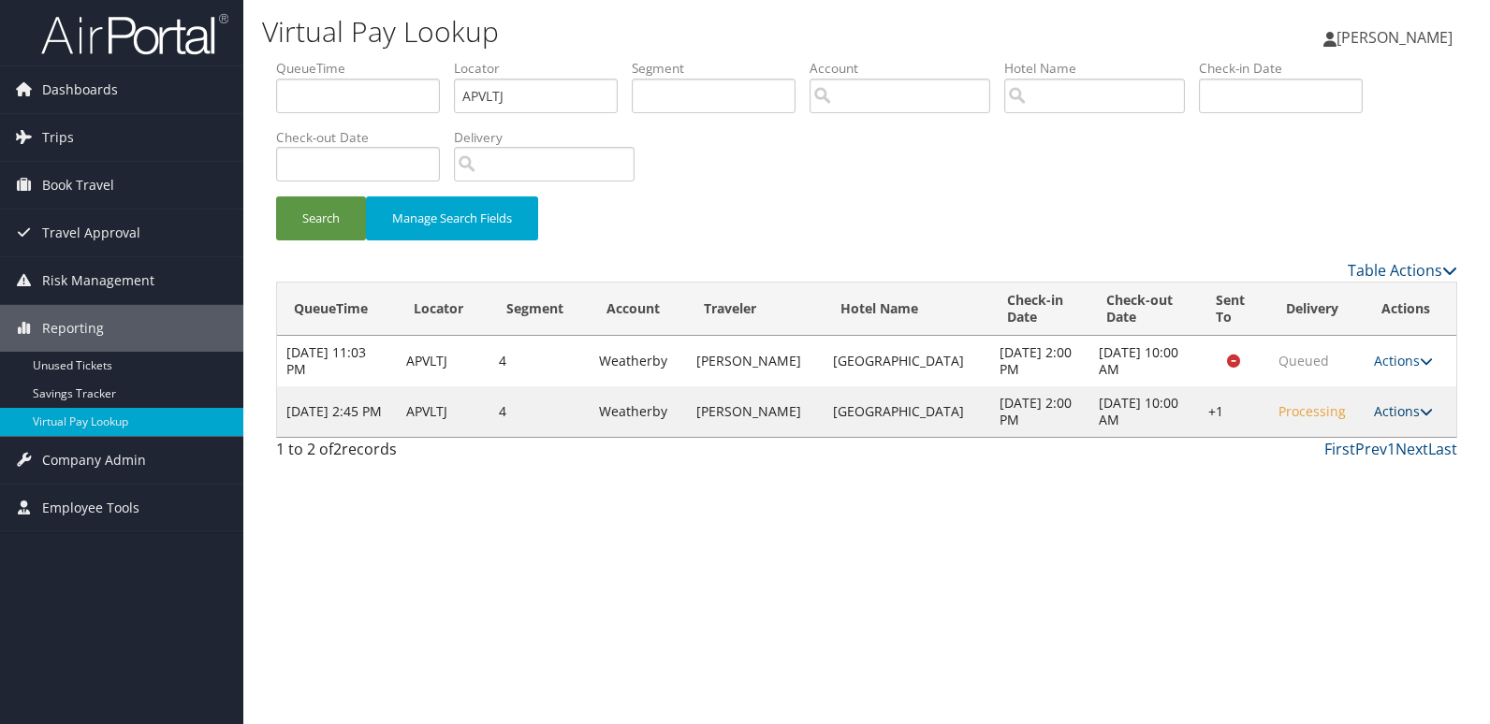
click at [1392, 409] on link "Actions" at bounding box center [1403, 411] width 59 height 18
click at [1353, 484] on link "Logs" at bounding box center [1345, 471] width 160 height 32
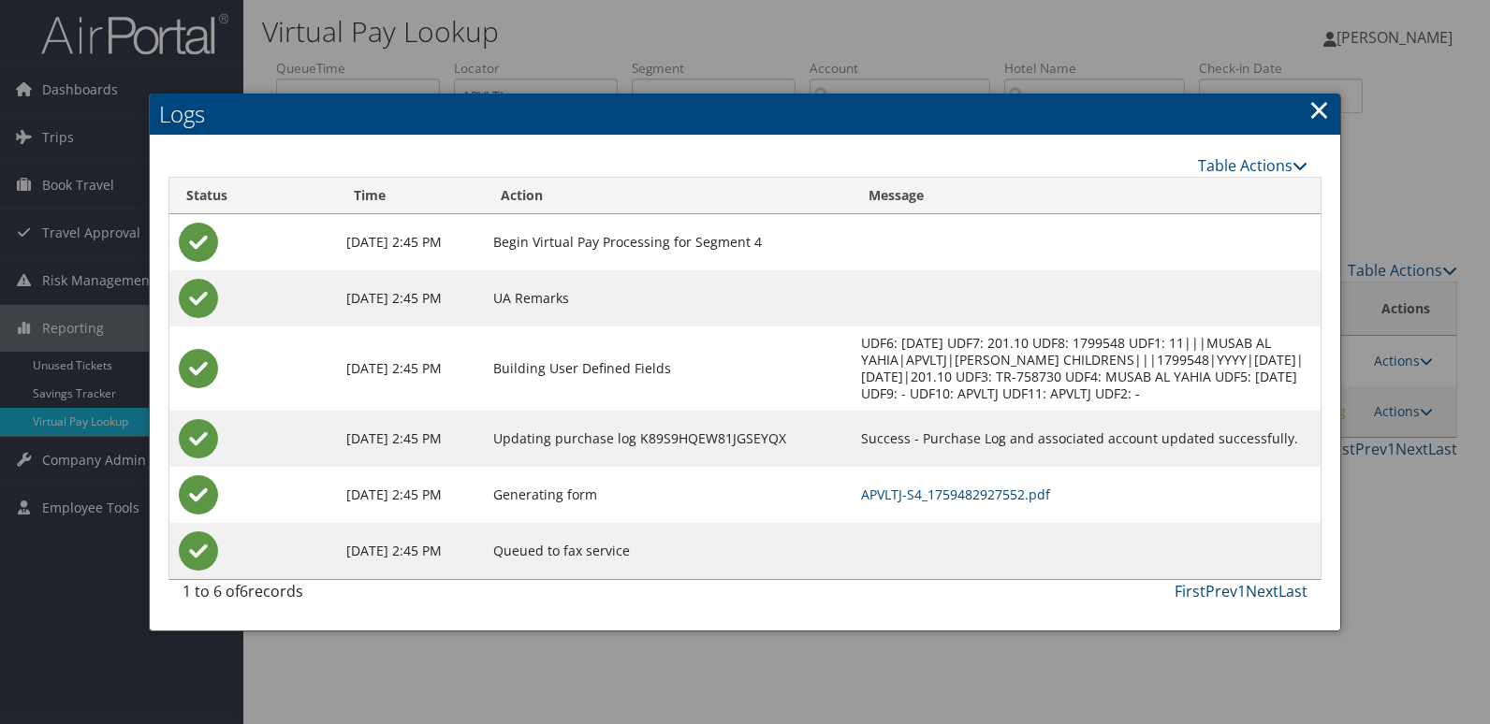
click at [937, 482] on td "APVLTJ-S4_1759482927552.pdf" at bounding box center [1086, 495] width 469 height 56
click at [929, 497] on link "APVLTJ-S4_1759482927552.pdf" at bounding box center [955, 495] width 189 height 18
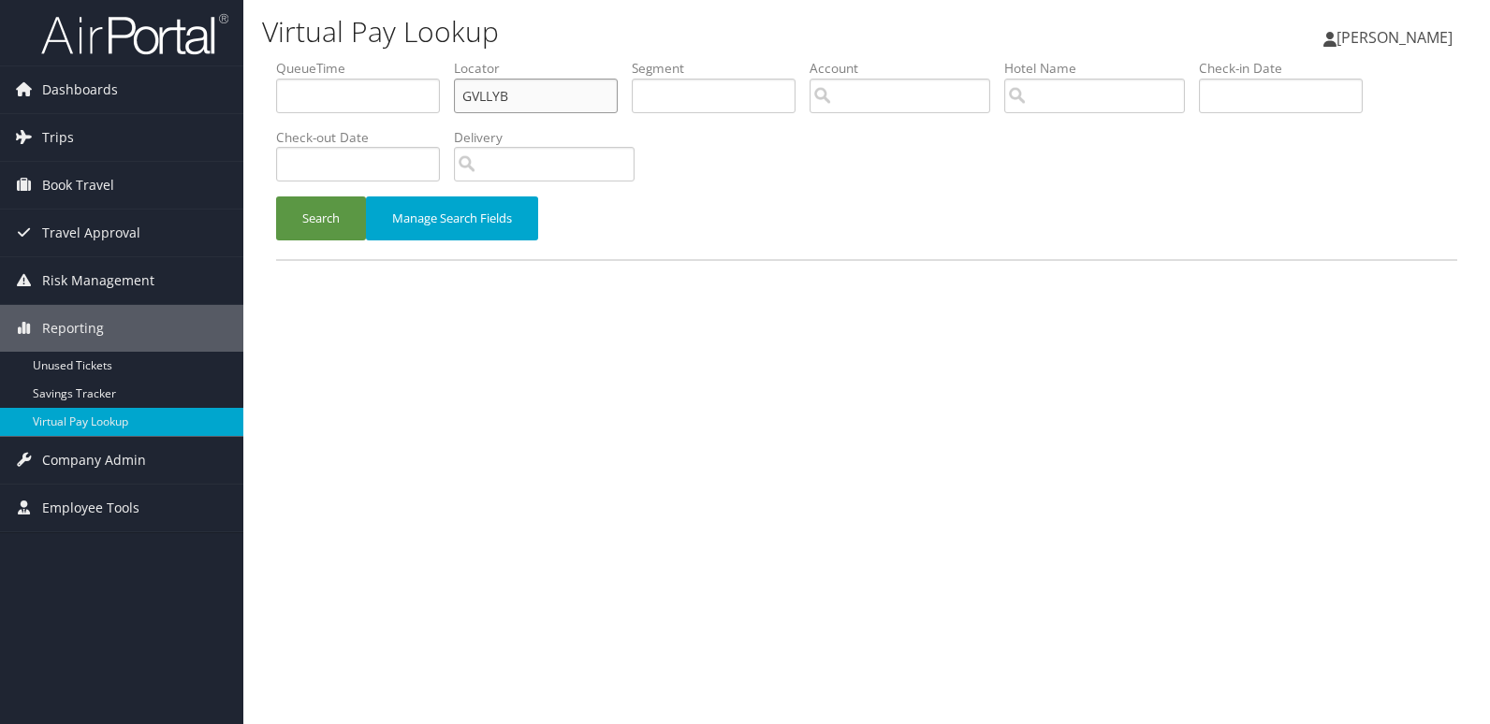
drag, startPoint x: 522, startPoint y: 102, endPoint x: 338, endPoint y: 107, distance: 184.4
click at [338, 59] on ul "QueueTime Locator GVLLYB Segment Account Traveler Hotel Name Check-in Date Chec…" at bounding box center [866, 59] width 1181 height 0
paste input "APVLTJ"
type input "APVLTJ"
click at [276, 197] on button "Search" at bounding box center [321, 219] width 90 height 44
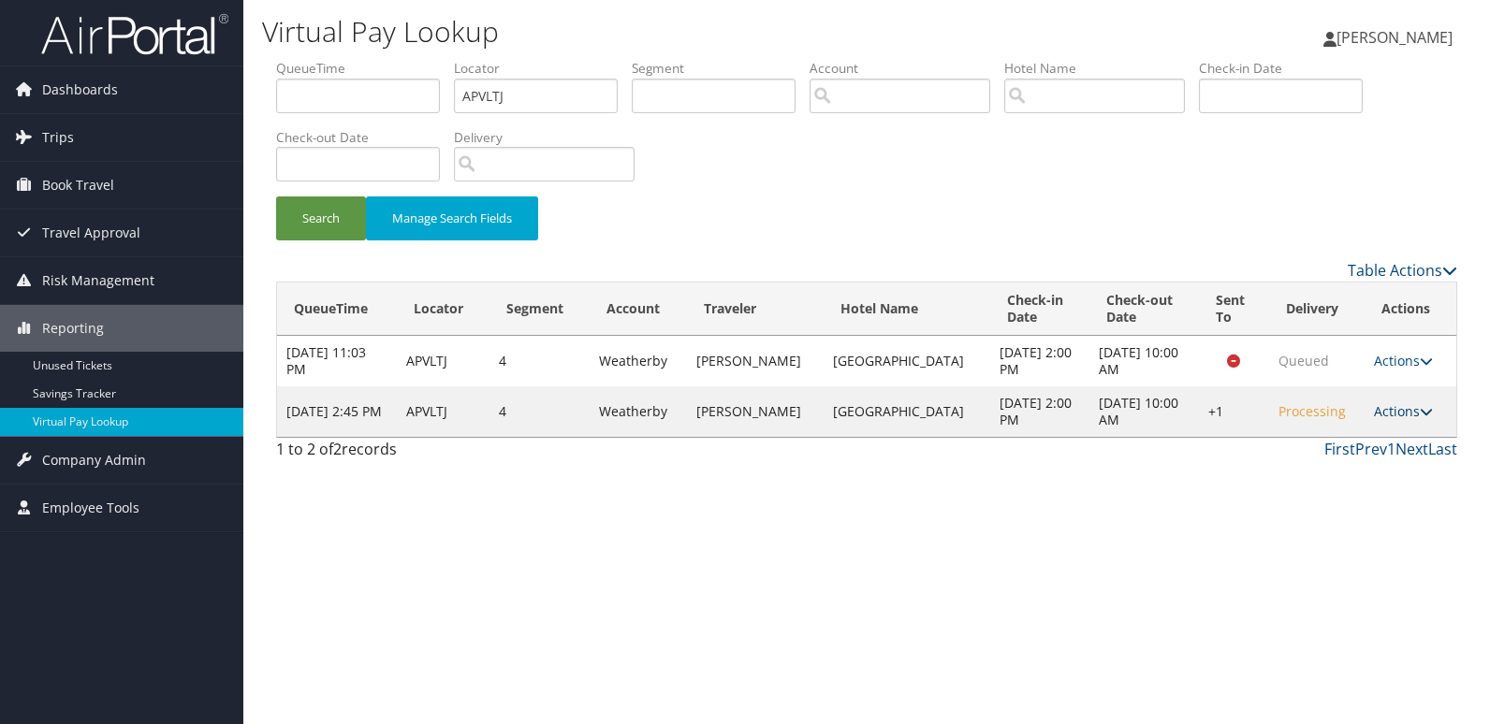
click at [1393, 413] on link "Actions" at bounding box center [1403, 411] width 59 height 18
click at [1341, 474] on link "Logs" at bounding box center [1345, 471] width 160 height 32
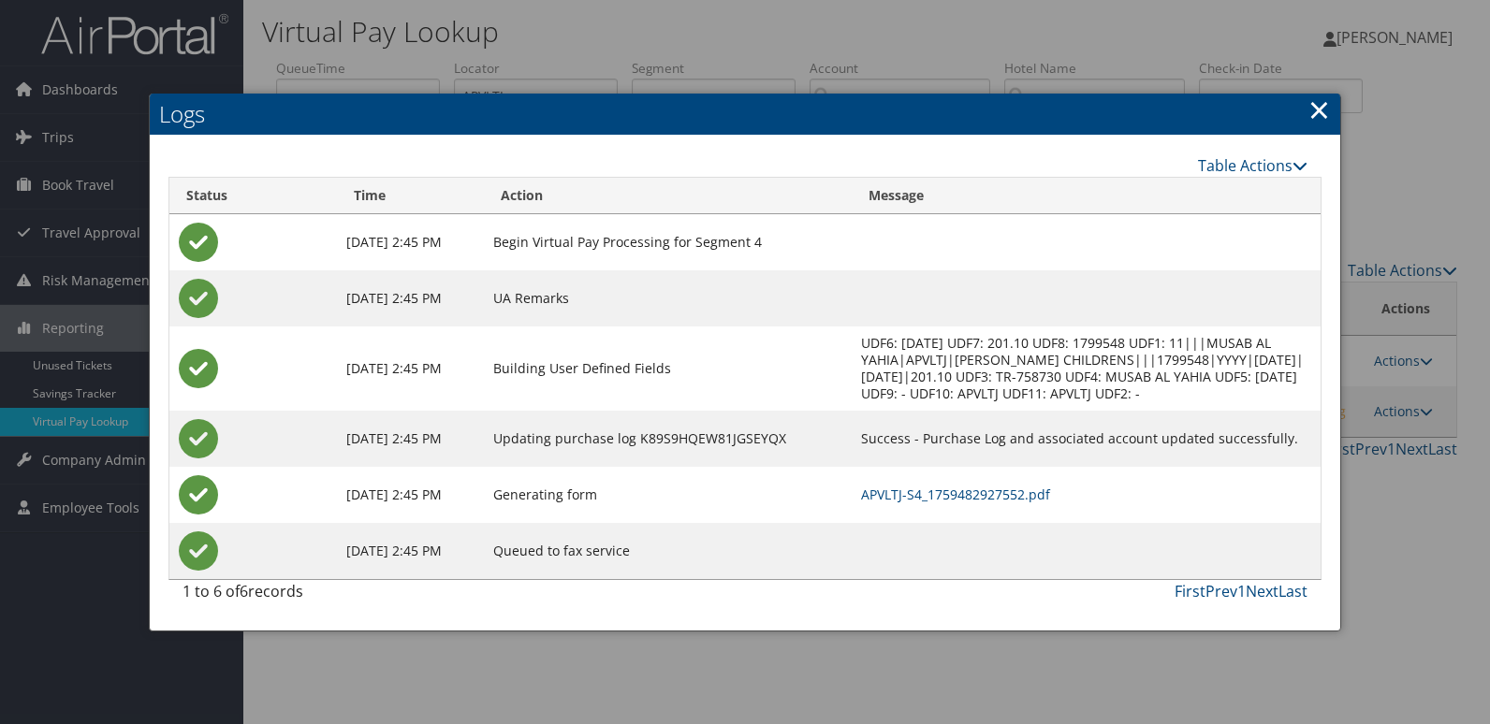
click at [959, 504] on td "APVLTJ-S4_1759482927552.pdf" at bounding box center [1086, 495] width 469 height 56
click at [962, 501] on link "APVLTJ-S4_1759482927552.pdf" at bounding box center [955, 495] width 189 height 18
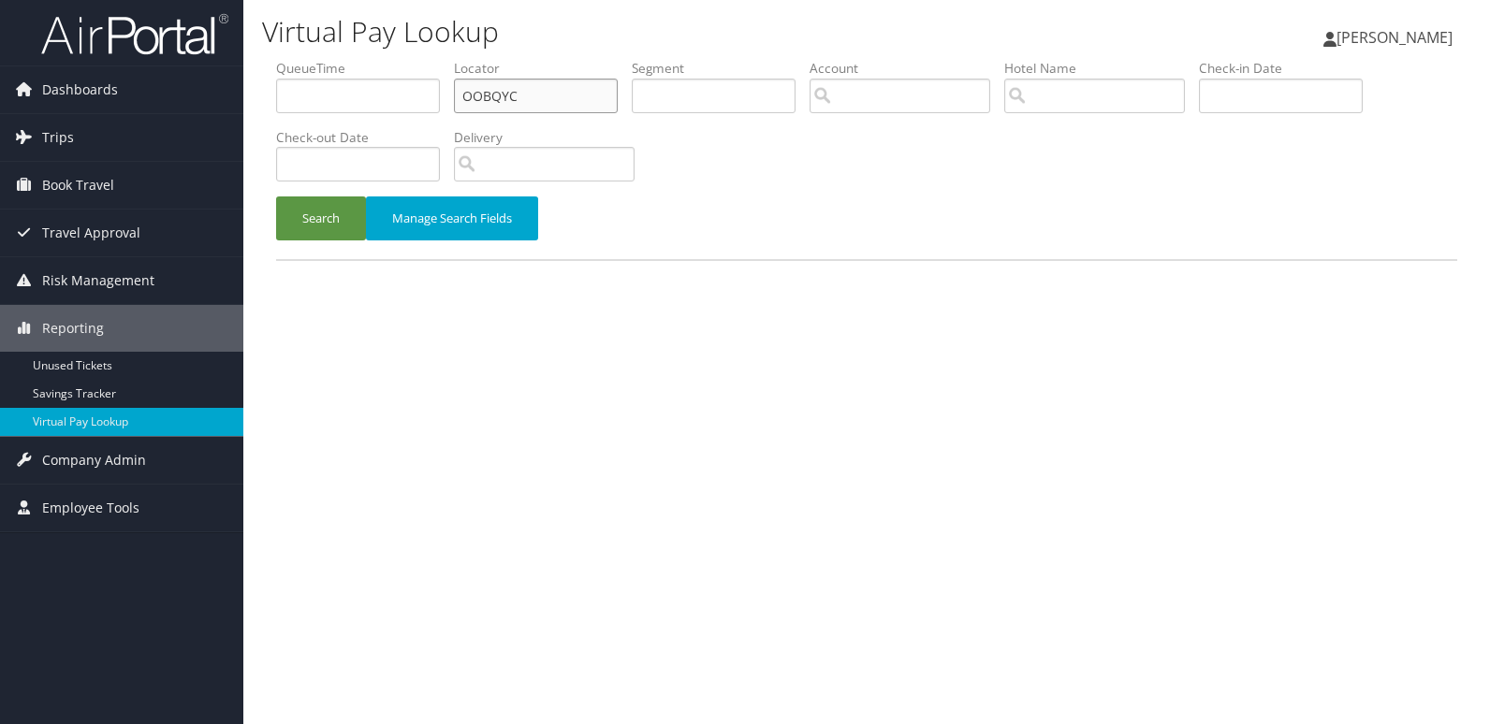
drag, startPoint x: 0, startPoint y: 0, endPoint x: 381, endPoint y: 101, distance: 394.1
click at [384, 59] on ul "QueueTime Locator OOBQYC Segment Account Traveler Hotel Name Check-in Date Chec…" at bounding box center [866, 59] width 1181 height 0
paste input "HCWDJB"
type input "HCWDJB"
click at [313, 229] on button "Search" at bounding box center [321, 219] width 90 height 44
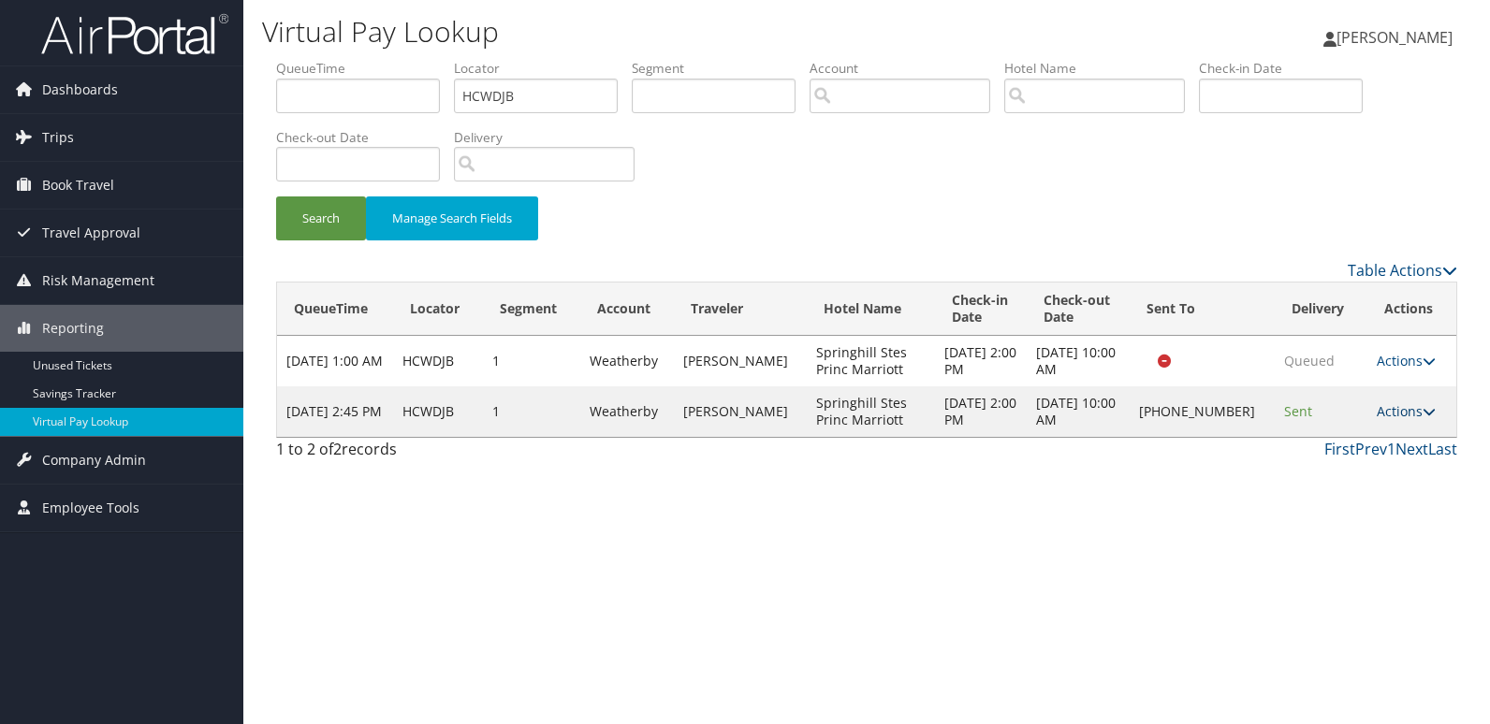
click at [1398, 410] on link "Actions" at bounding box center [1406, 411] width 59 height 18
click at [1345, 460] on link "Logs" at bounding box center [1343, 471] width 160 height 32
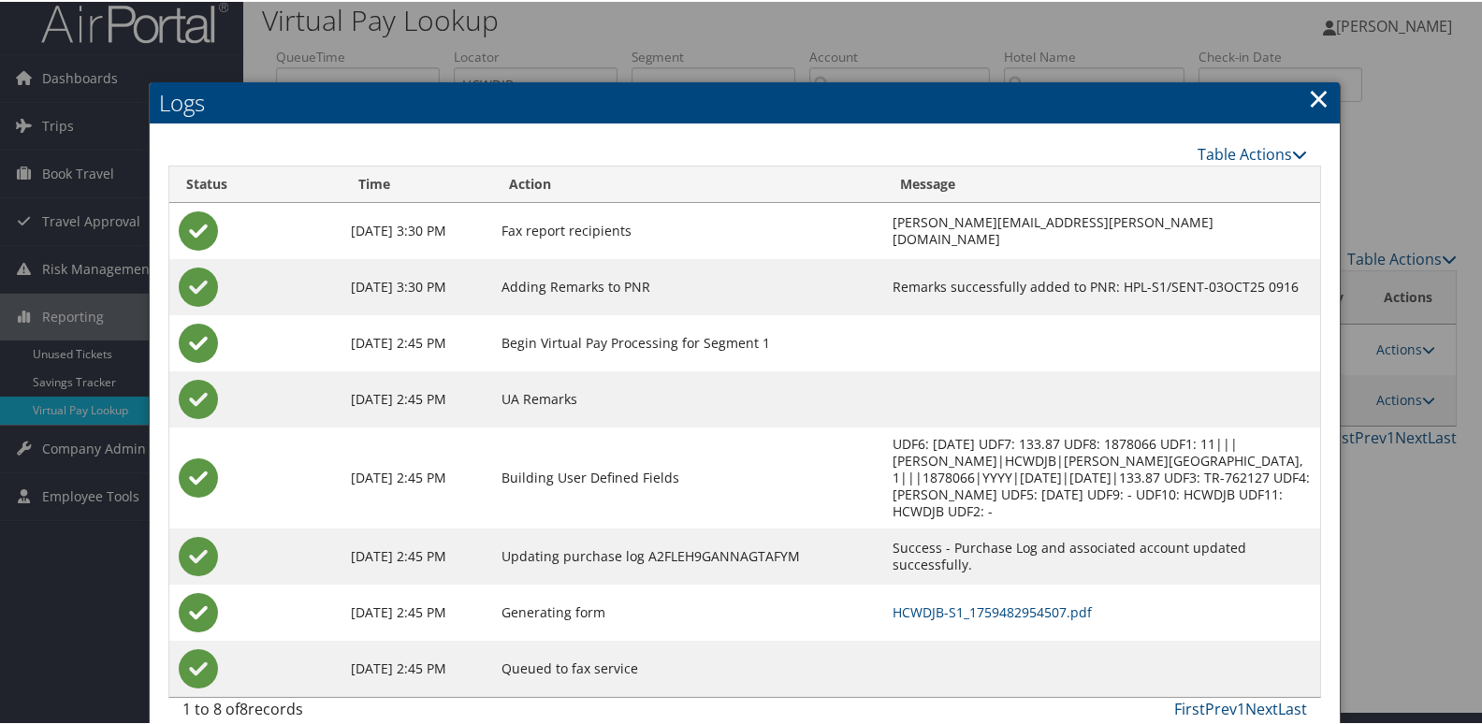
scroll to position [20, 0]
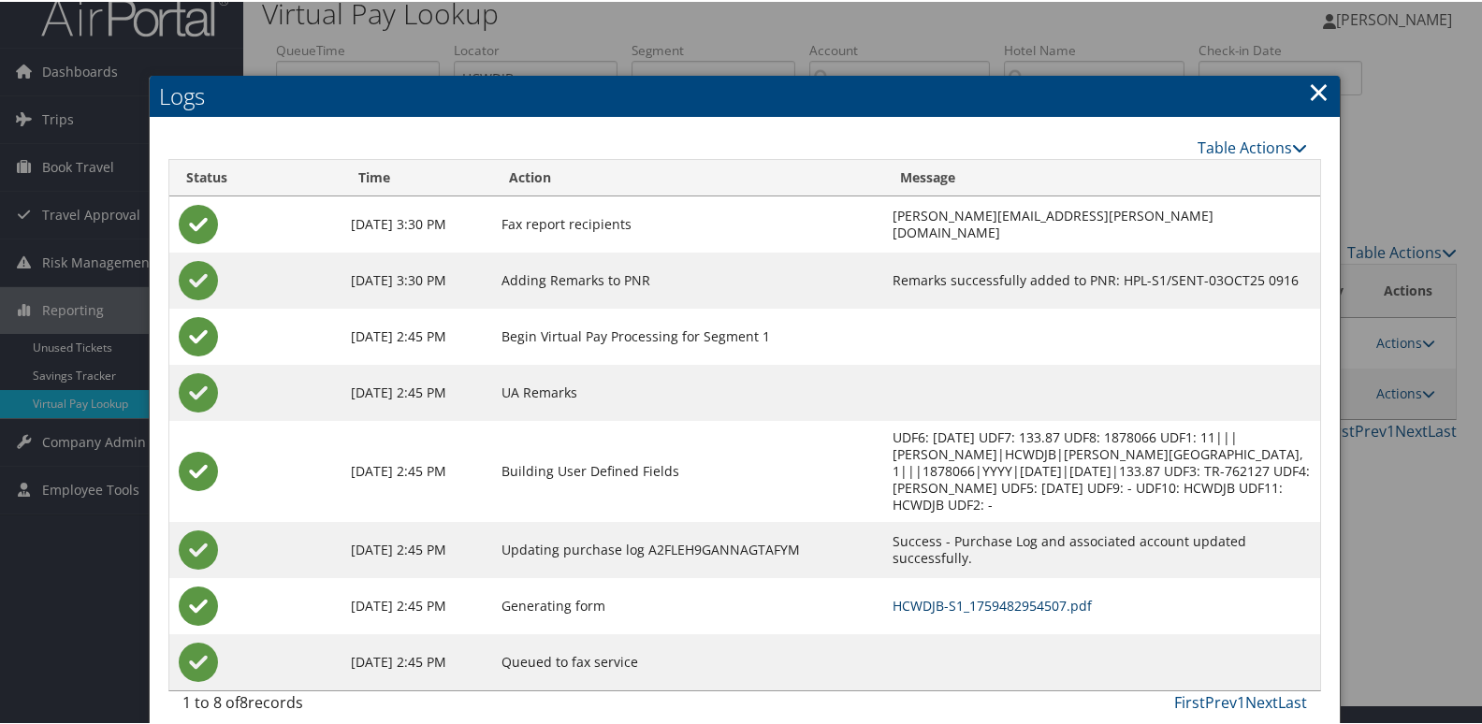
click at [893, 595] on link "HCWDJB-S1_1759482954507.pdf" at bounding box center [992, 604] width 199 height 18
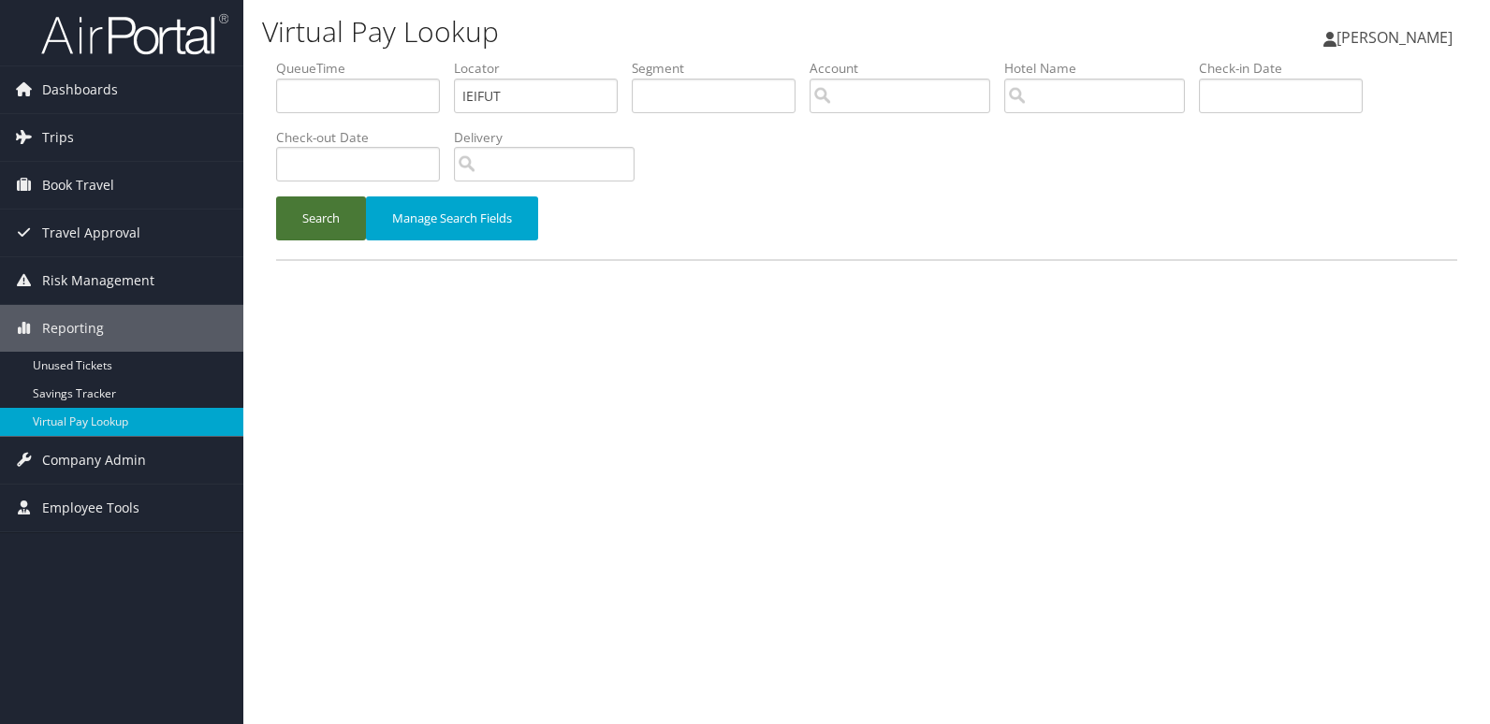
click at [325, 212] on button "Search" at bounding box center [321, 219] width 90 height 44
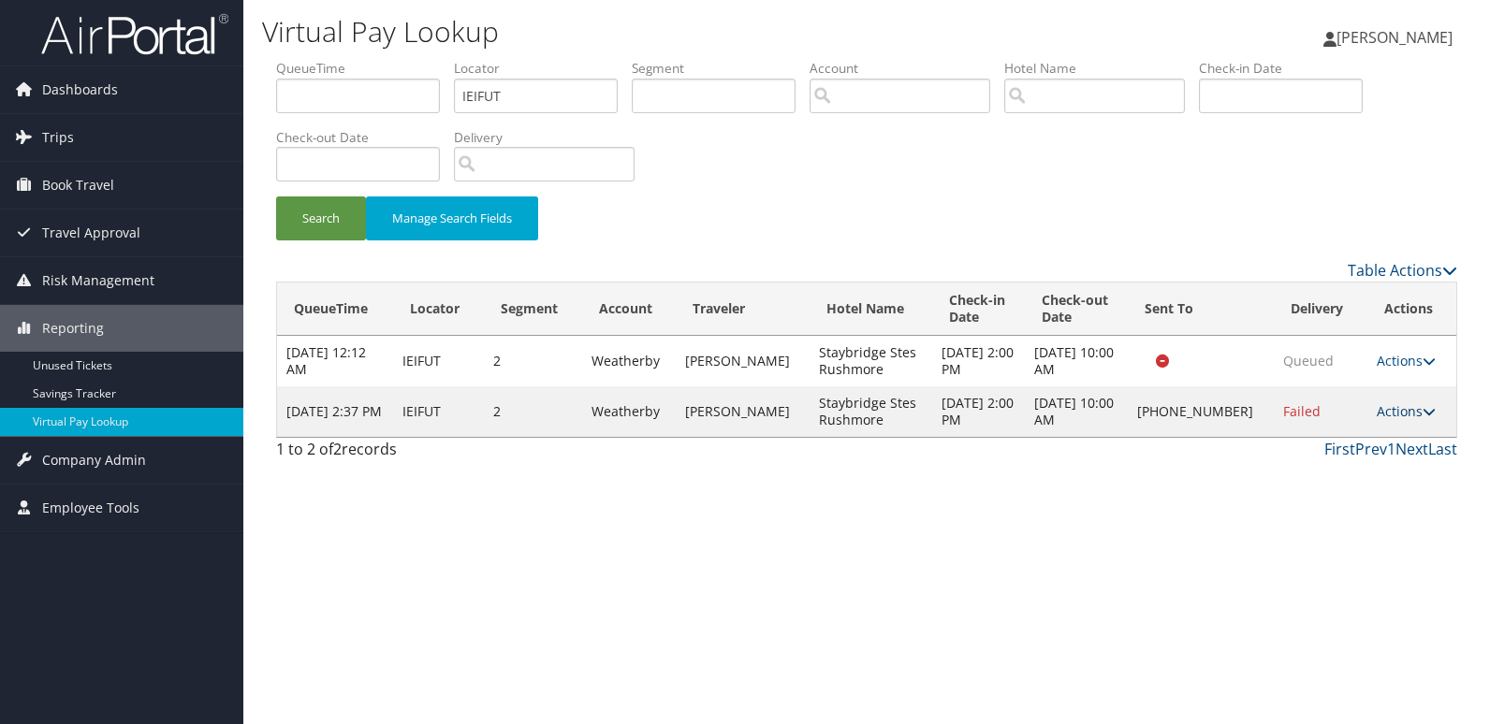
click at [1406, 415] on link "Actions" at bounding box center [1406, 411] width 59 height 18
click at [1344, 451] on link "Resend" at bounding box center [1343, 439] width 160 height 32
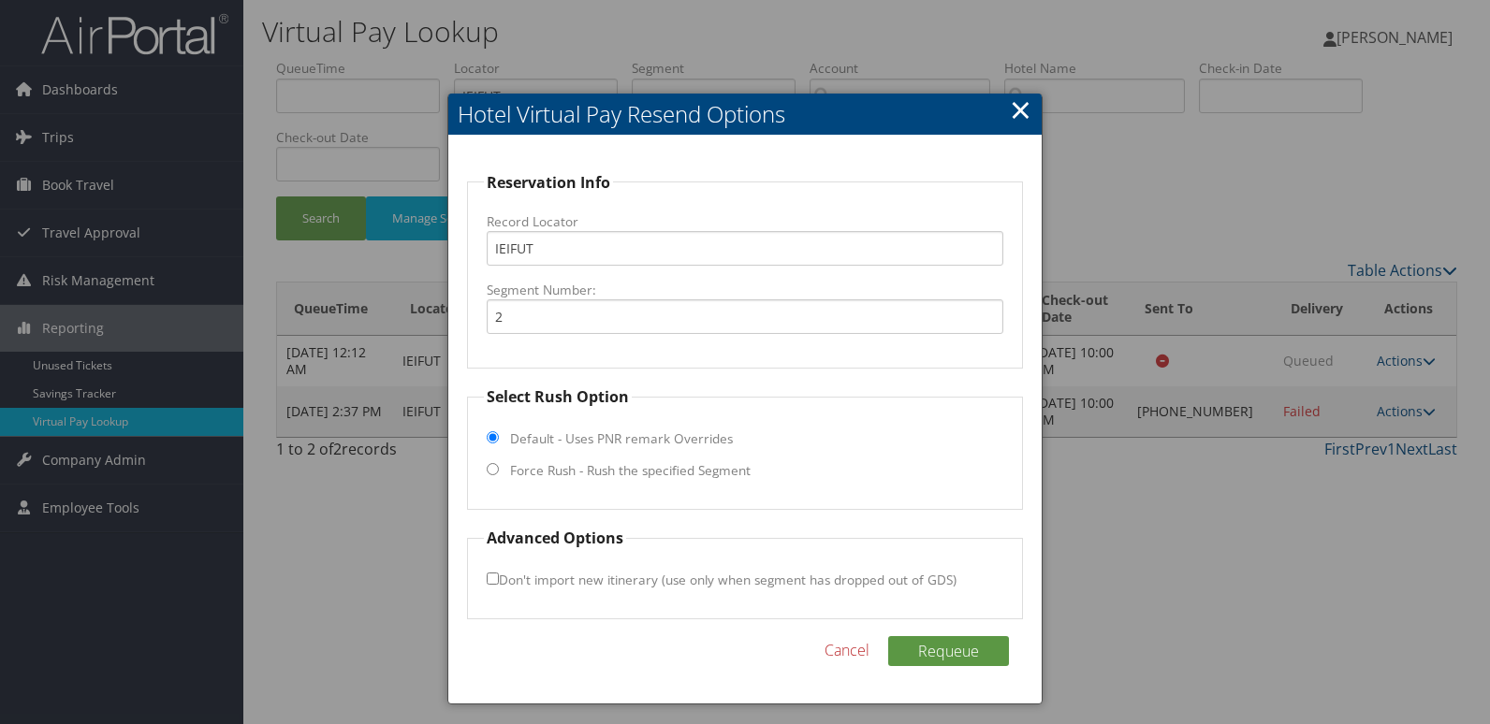
click at [641, 470] on label "Force Rush - Rush the specified Segment" at bounding box center [630, 470] width 241 height 19
click at [499, 470] on input "Force Rush - Rush the specified Segment" at bounding box center [493, 469] width 12 height 12
radio input "true"
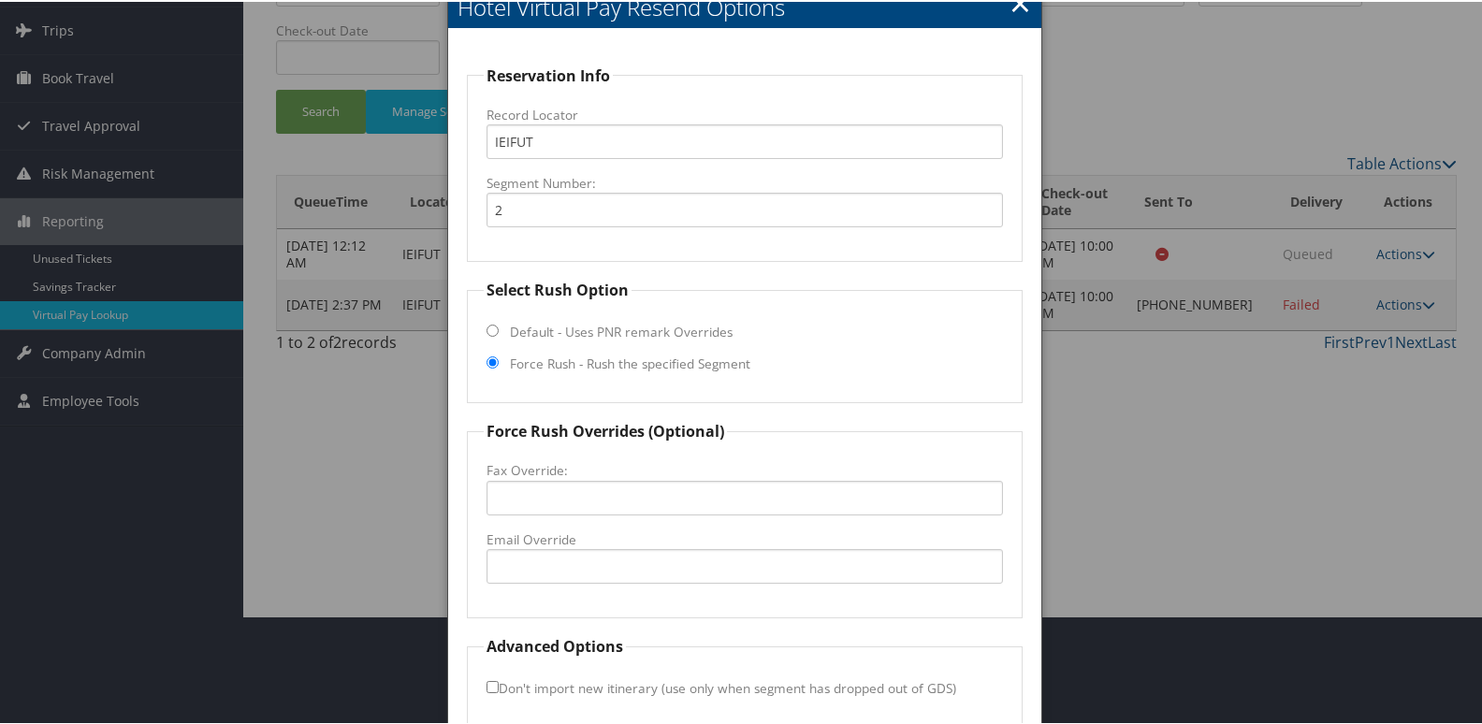
scroll to position [196, 0]
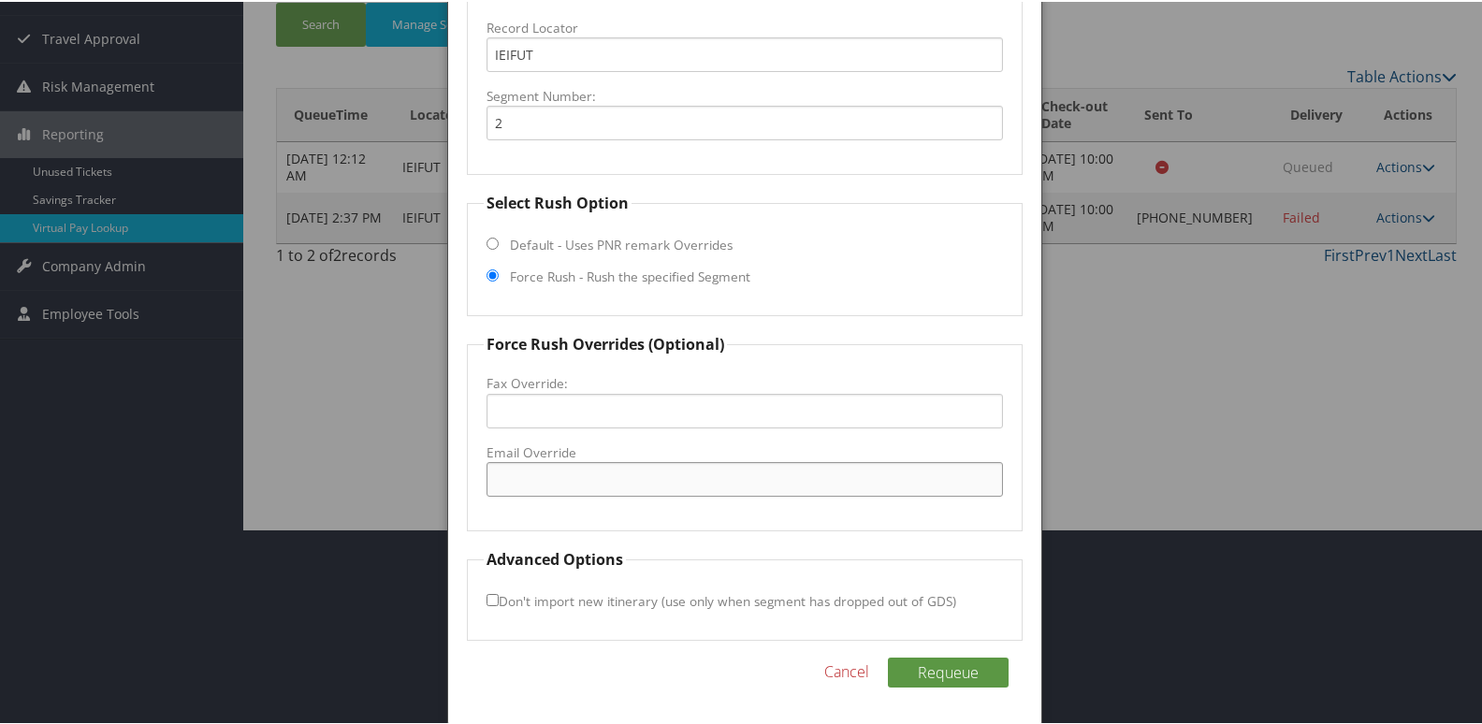
click at [592, 480] on input "Email Override" at bounding box center [746, 477] width 518 height 35
drag, startPoint x: 517, startPoint y: 483, endPoint x: 567, endPoint y: 487, distance: 50.7
click at [516, 483] on input "fd.sdrat@gmail.com" at bounding box center [746, 477] width 518 height 35
drag, startPoint x: 662, startPoint y: 478, endPoint x: 443, endPoint y: 478, distance: 219.0
click at [443, 478] on body "Menu Dashboards ► AirPortal 360™ (Manager) My Travel Dashboard Trips ► Airtiner…" at bounding box center [745, 166] width 1490 height 724
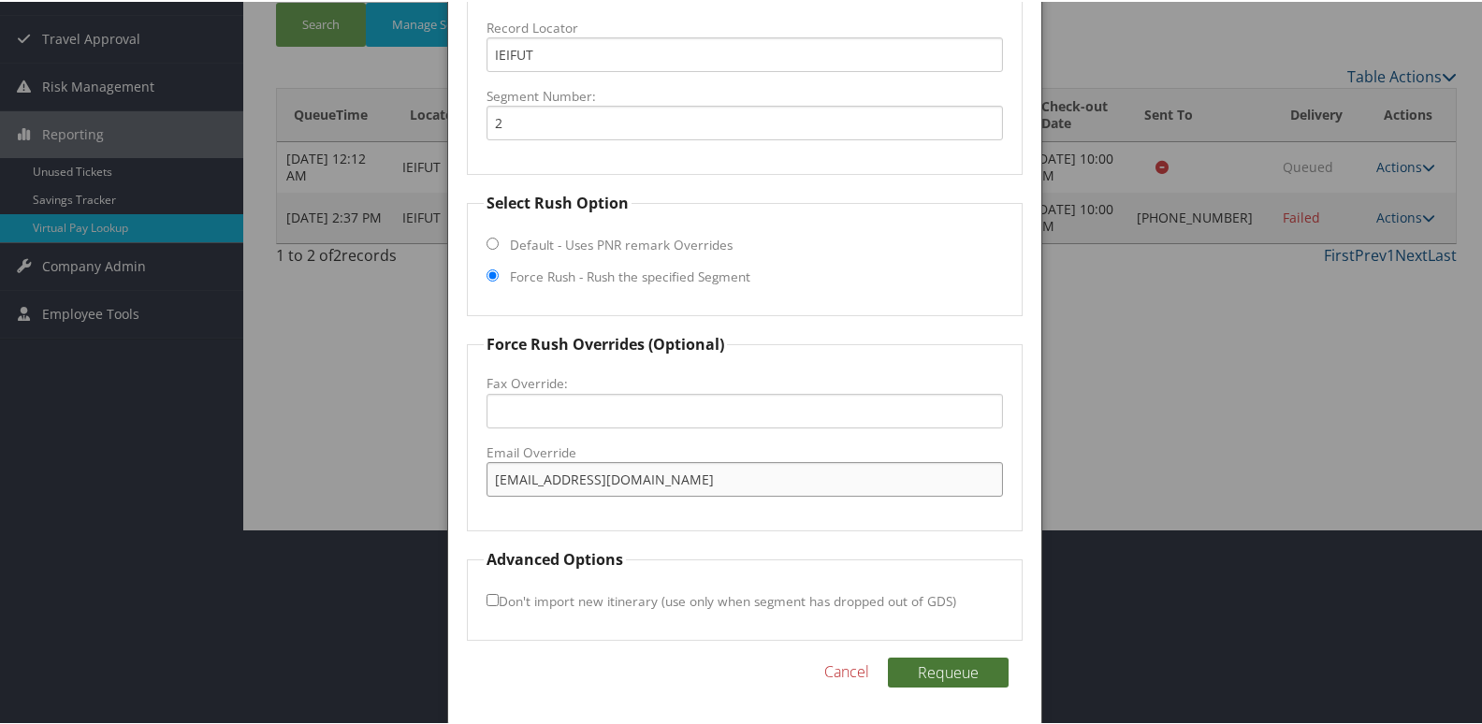
type input "fd.sb.rap@gmail.com"
click at [941, 673] on button "Requeue" at bounding box center [948, 671] width 121 height 30
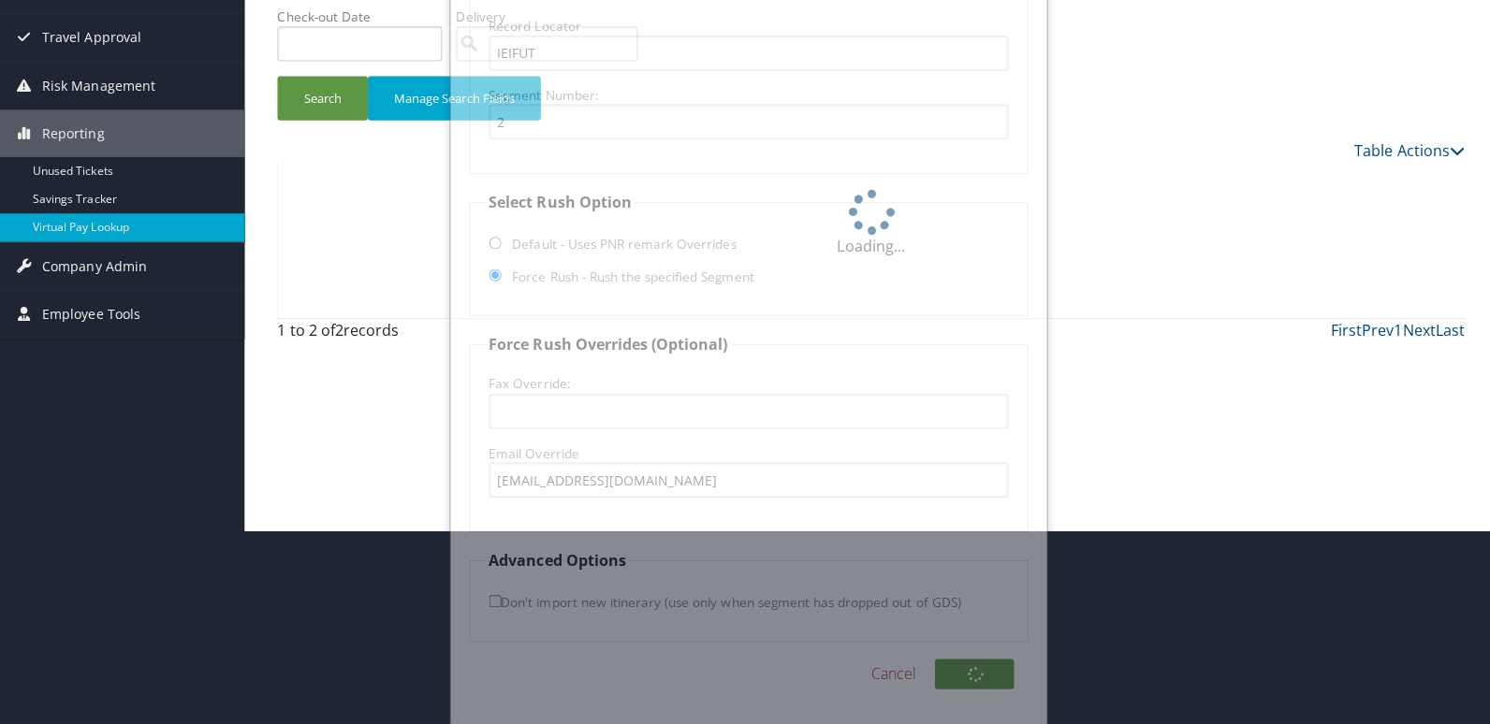
scroll to position [0, 0]
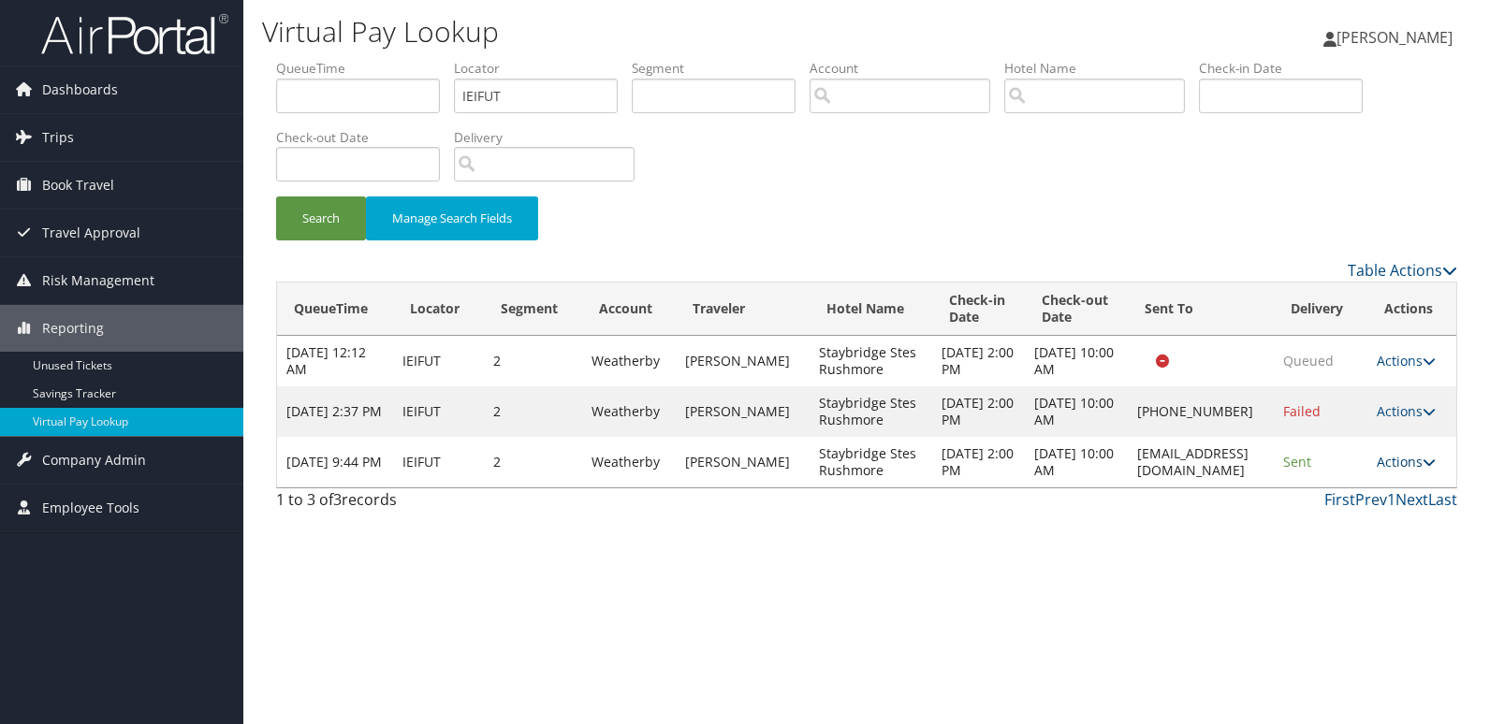
click at [1413, 462] on link "Actions" at bounding box center [1406, 462] width 59 height 18
click at [1367, 515] on link "Logs" at bounding box center [1371, 521] width 118 height 32
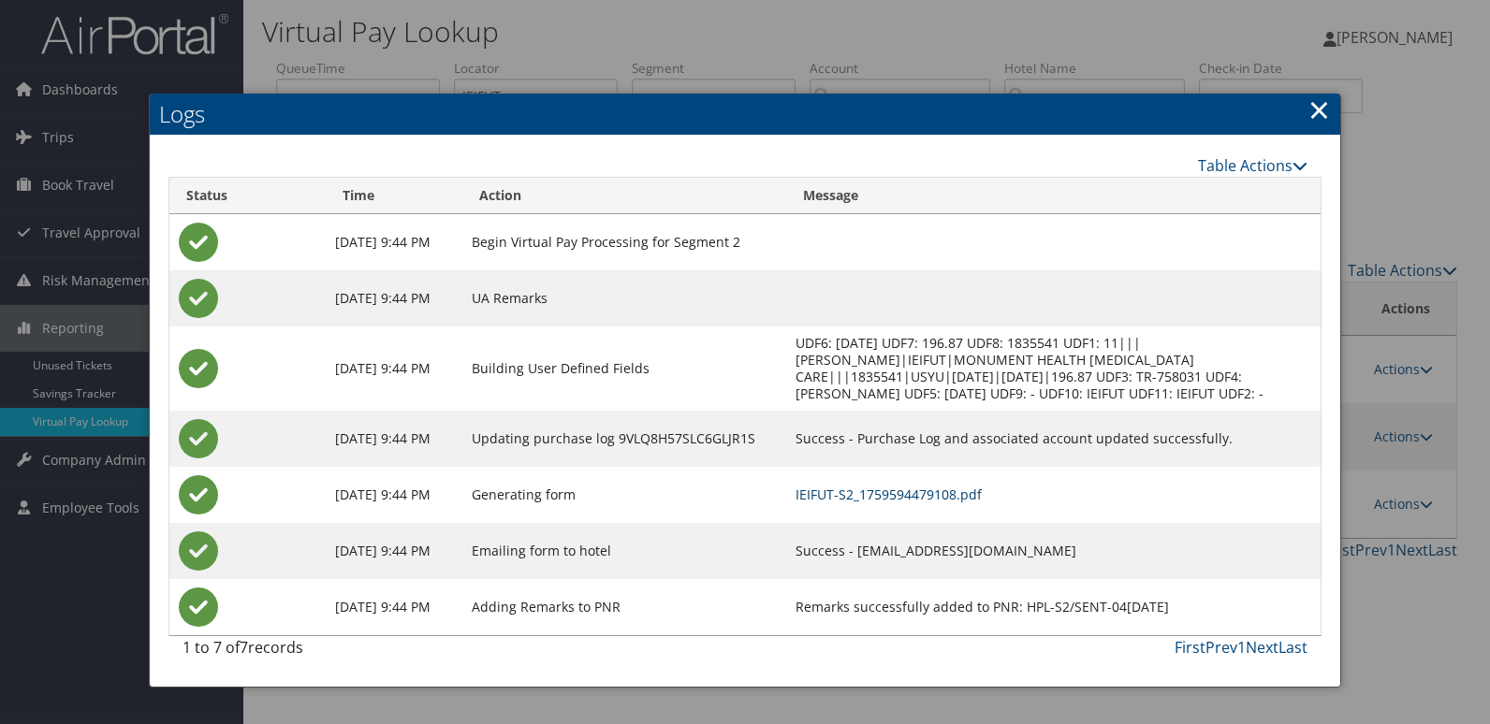
click at [950, 504] on link "IEIFUT-S2_1759594479108.pdf" at bounding box center [889, 495] width 186 height 18
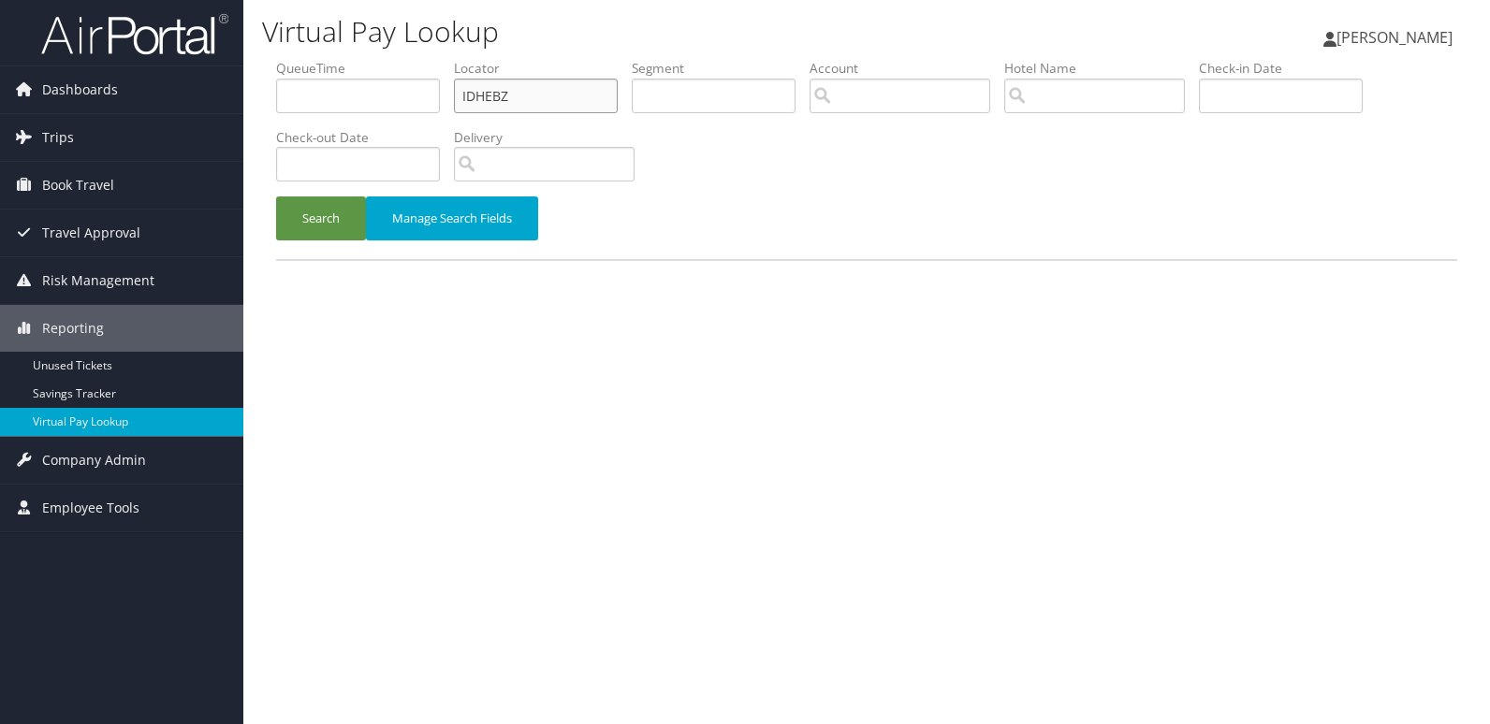
drag, startPoint x: 555, startPoint y: 98, endPoint x: 267, endPoint y: 128, distance: 289.8
click at [204, 128] on div "Dashboards AirPortal 360™ (Manager) My Travel Dashboard Trips Airtinerary® Look…" at bounding box center [745, 362] width 1490 height 724
paste input "GVLLYB"
type input "GVLLYB"
click at [326, 209] on button "Search" at bounding box center [321, 219] width 90 height 44
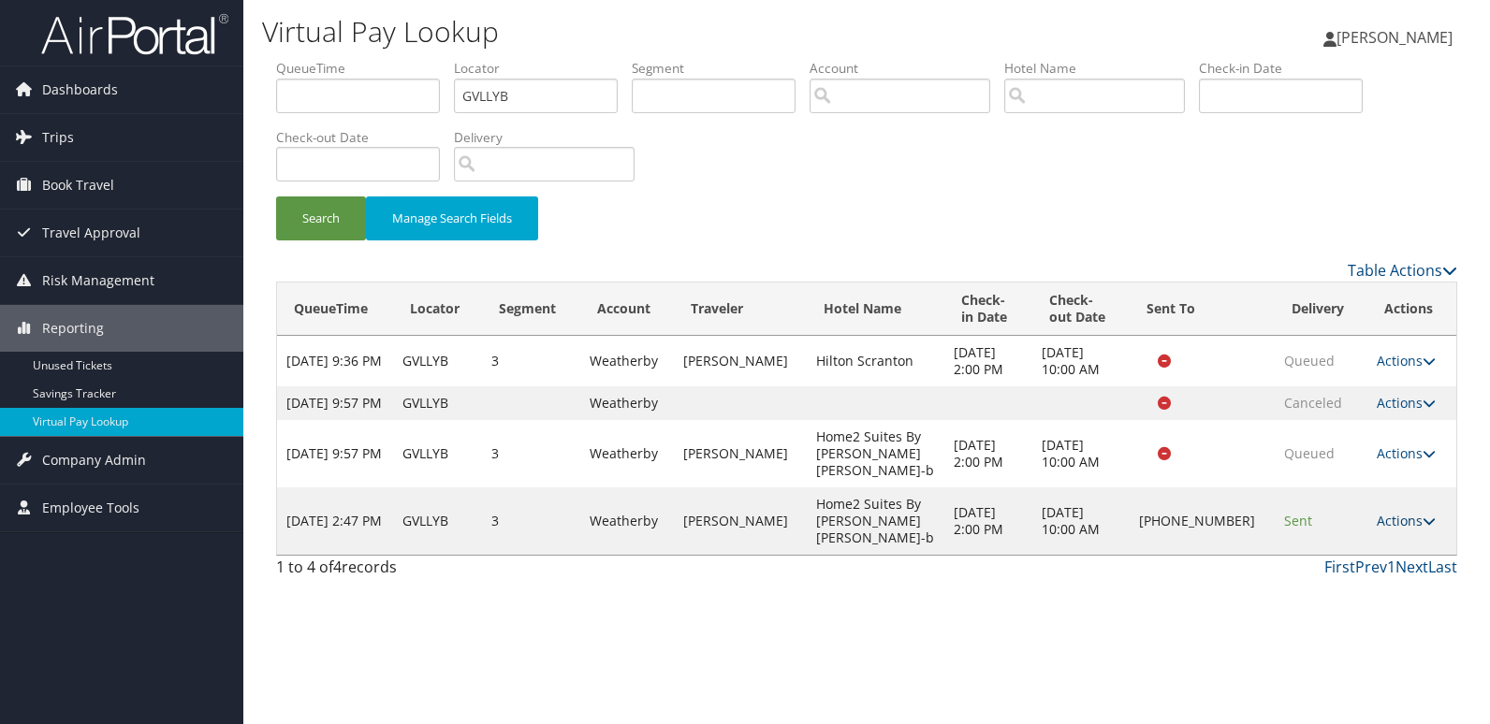
click at [1394, 513] on link "Actions" at bounding box center [1406, 521] width 59 height 18
click at [1350, 558] on link "Logs" at bounding box center [1343, 572] width 160 height 32
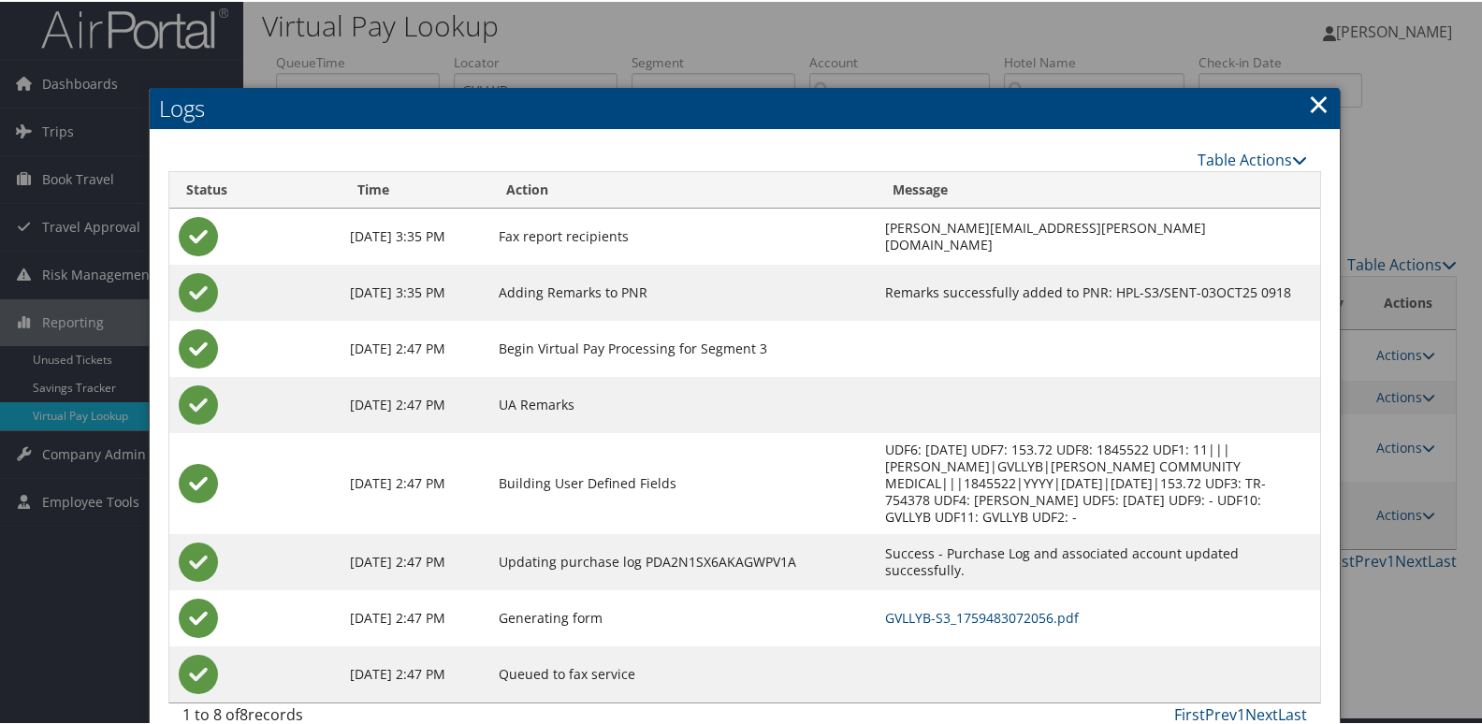
scroll to position [20, 0]
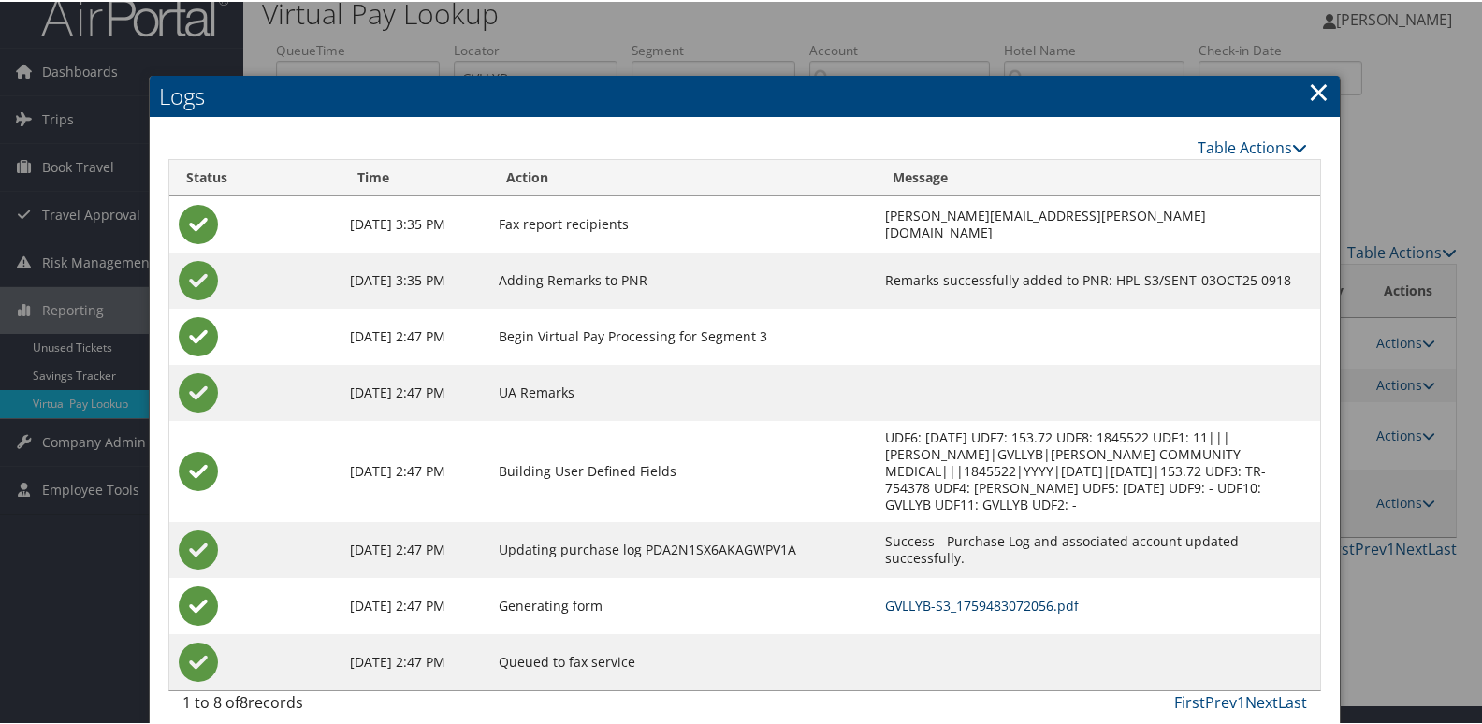
click at [936, 595] on link "GVLLYB-S3_1759483072056.pdf" at bounding box center [982, 604] width 194 height 18
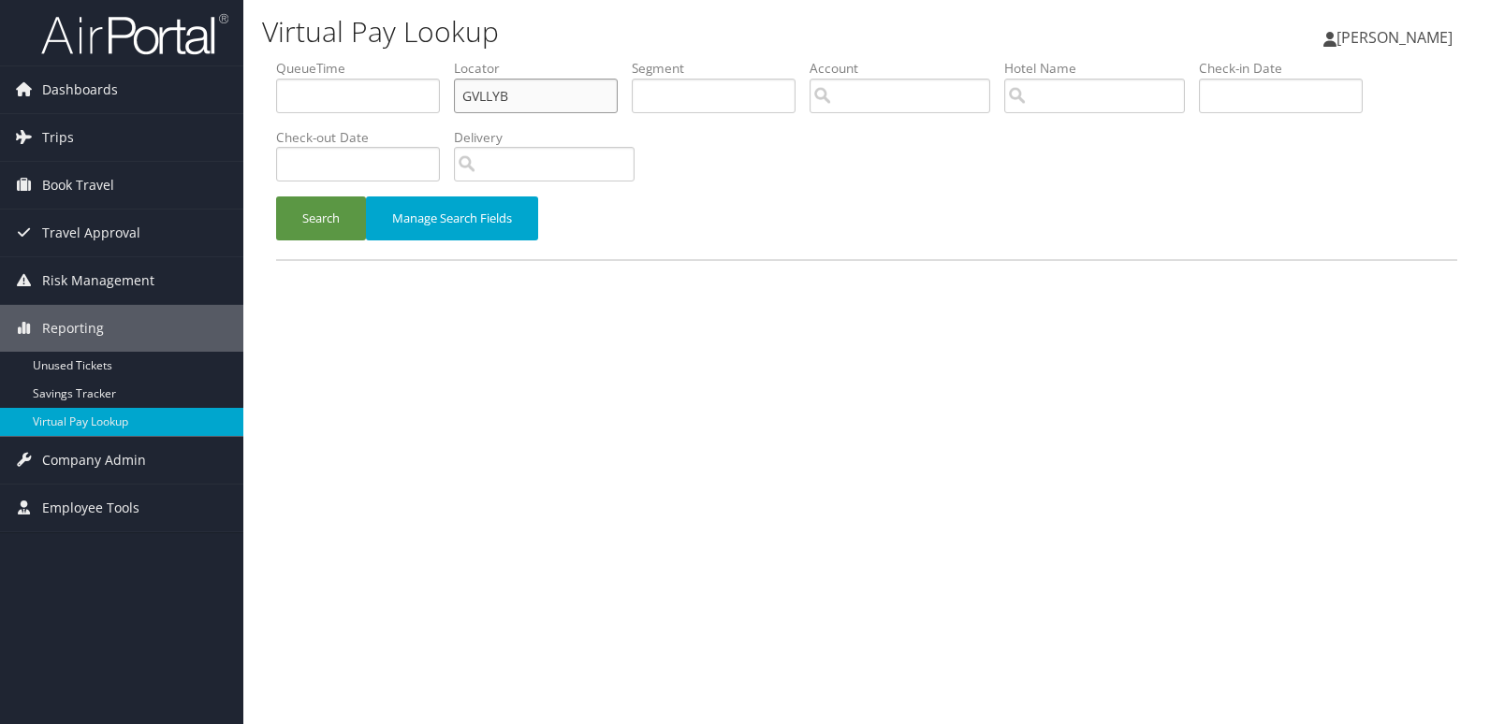
click at [468, 87] on input "GVLLYB" at bounding box center [536, 96] width 164 height 35
paste input "OOBQYC"
type input "OOBQYC"
click at [290, 220] on button "Search" at bounding box center [321, 219] width 90 height 44
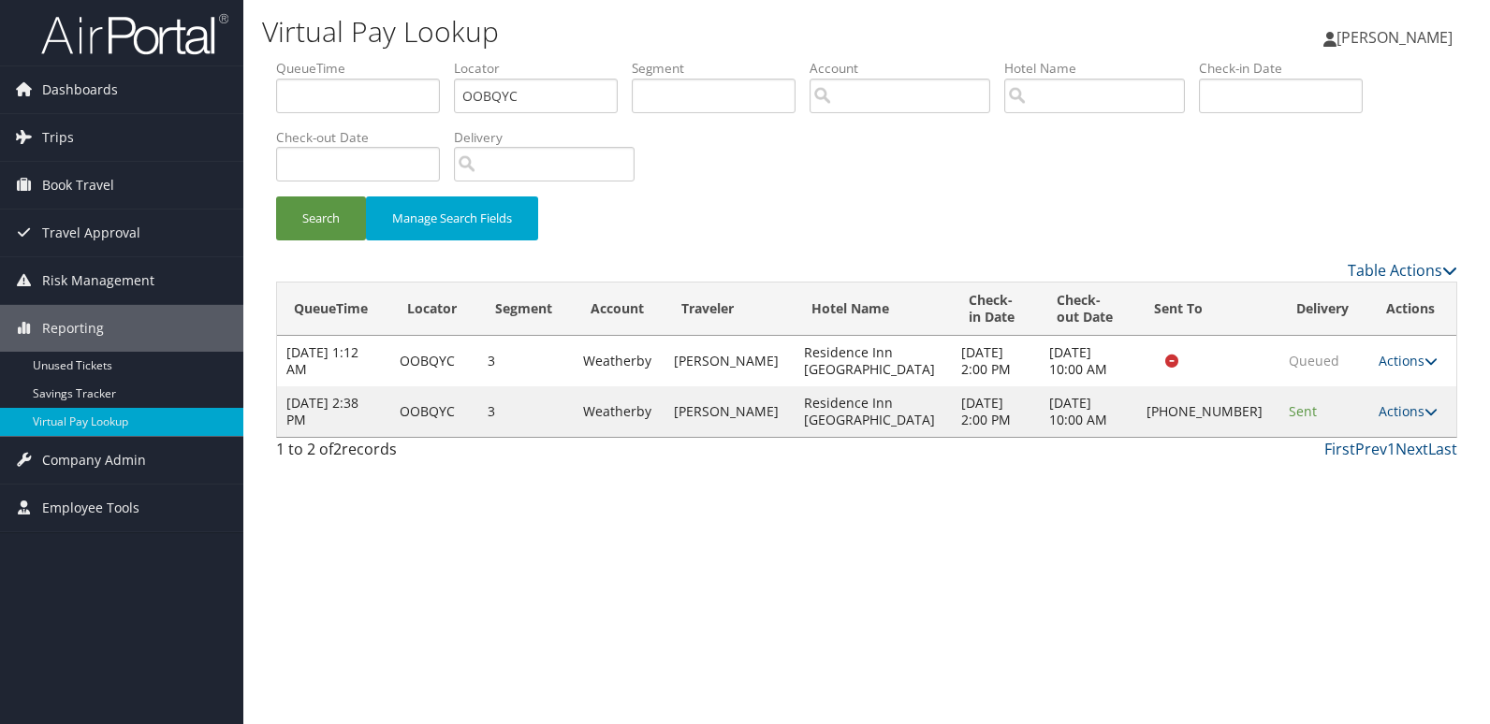
drag, startPoint x: 1412, startPoint y: 411, endPoint x: 1382, endPoint y: 444, distance: 44.4
click at [1413, 411] on link "Actions" at bounding box center [1408, 411] width 59 height 18
click at [1319, 475] on link "Logs" at bounding box center [1343, 471] width 160 height 32
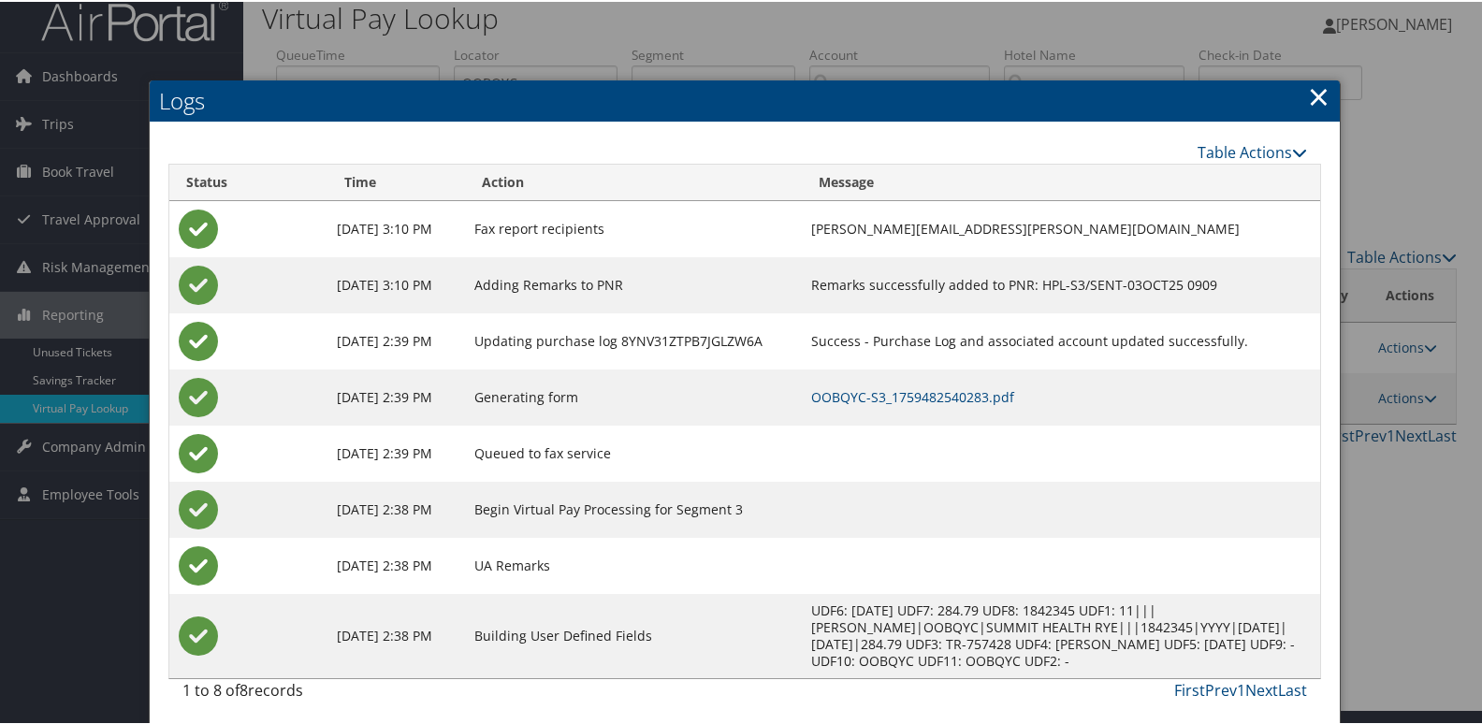
scroll to position [20, 0]
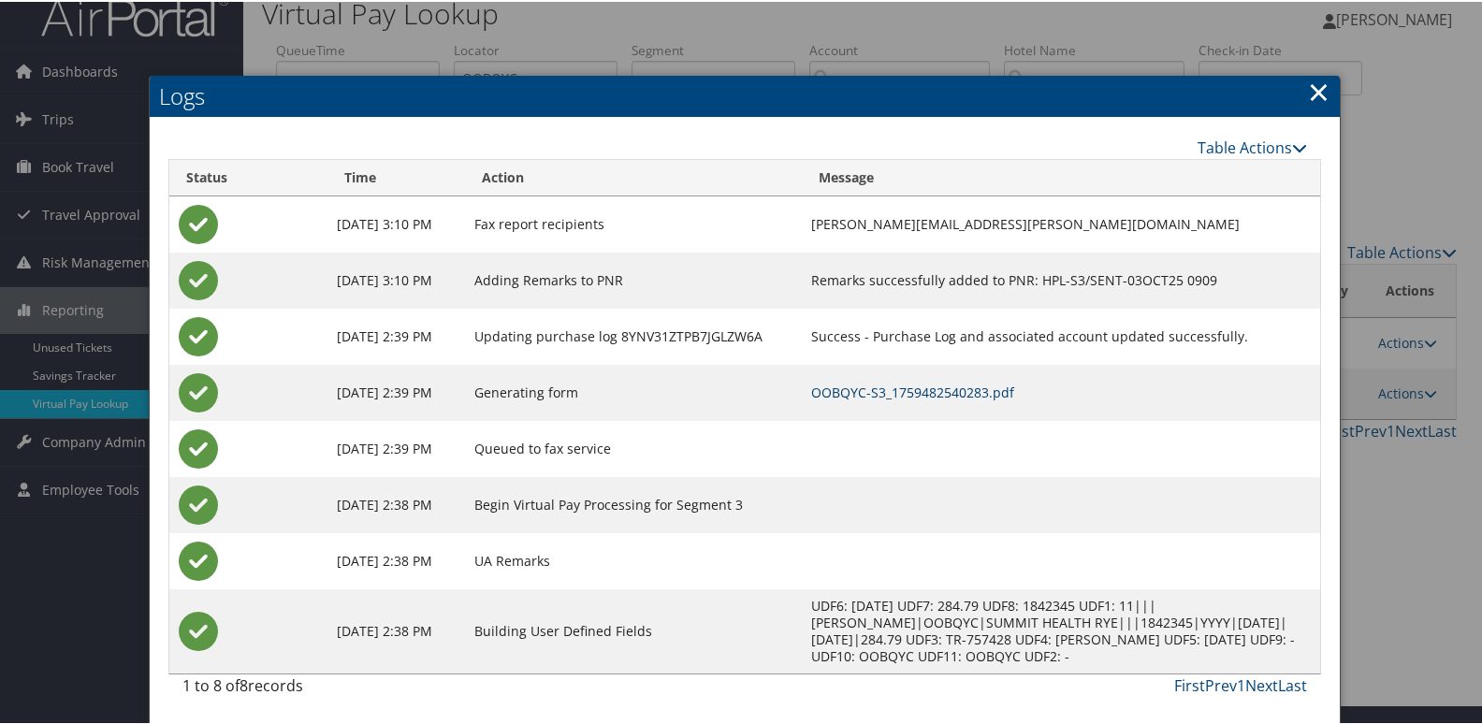
drag, startPoint x: 905, startPoint y: 390, endPoint x: 959, endPoint y: 406, distance: 56.6
click at [905, 390] on link "OOBQYC-S3_1759482540283.pdf" at bounding box center [912, 391] width 203 height 18
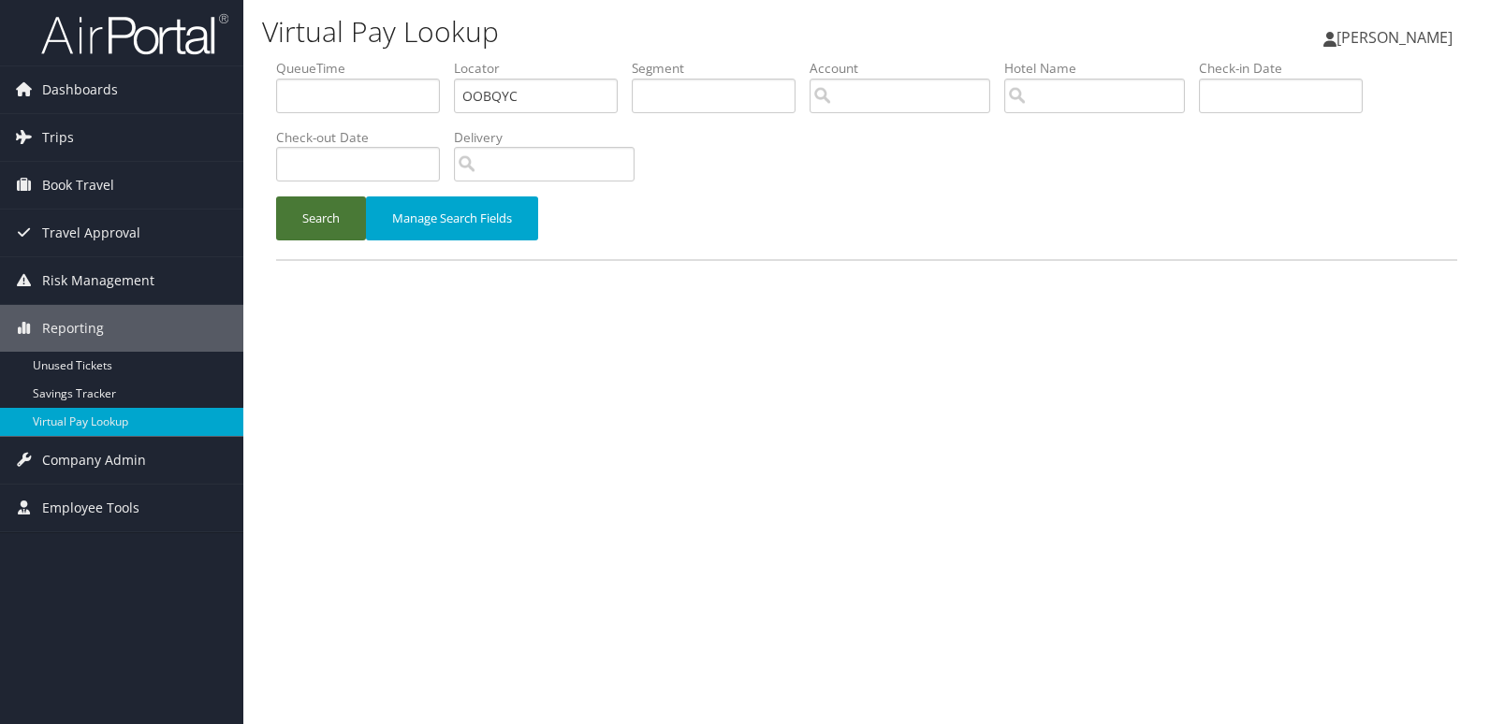
click at [295, 217] on button "Search" at bounding box center [321, 219] width 90 height 44
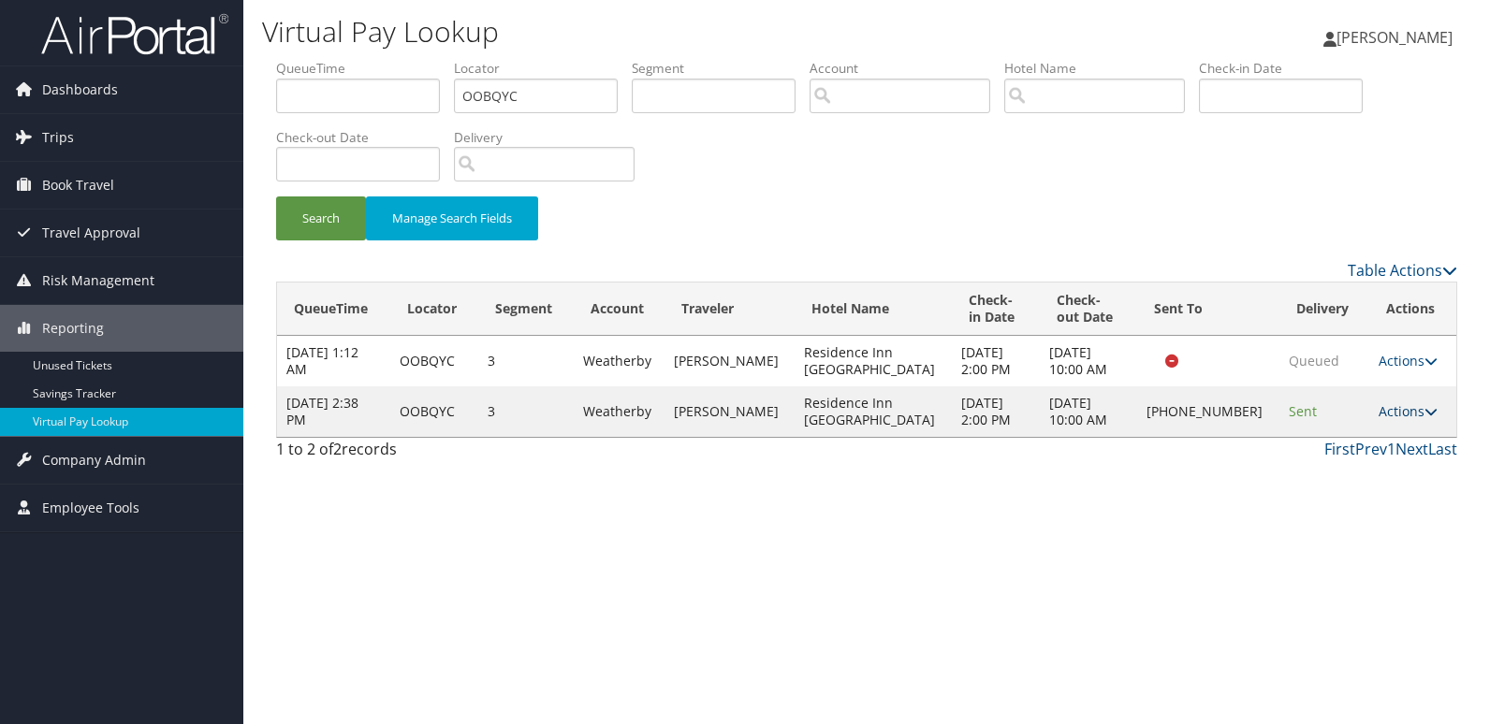
click at [1407, 404] on link "Actions" at bounding box center [1408, 411] width 59 height 18
click at [1327, 474] on link "Logs" at bounding box center [1343, 471] width 160 height 32
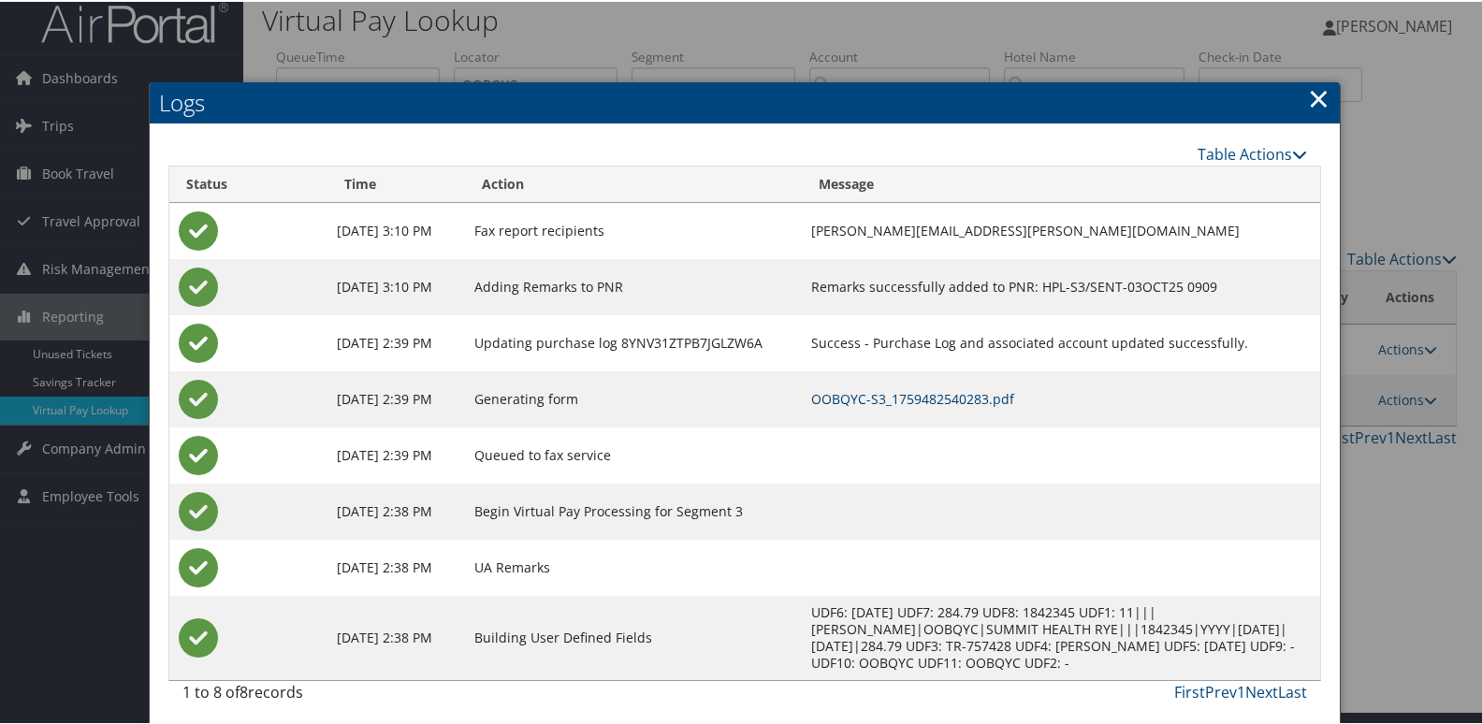
scroll to position [20, 0]
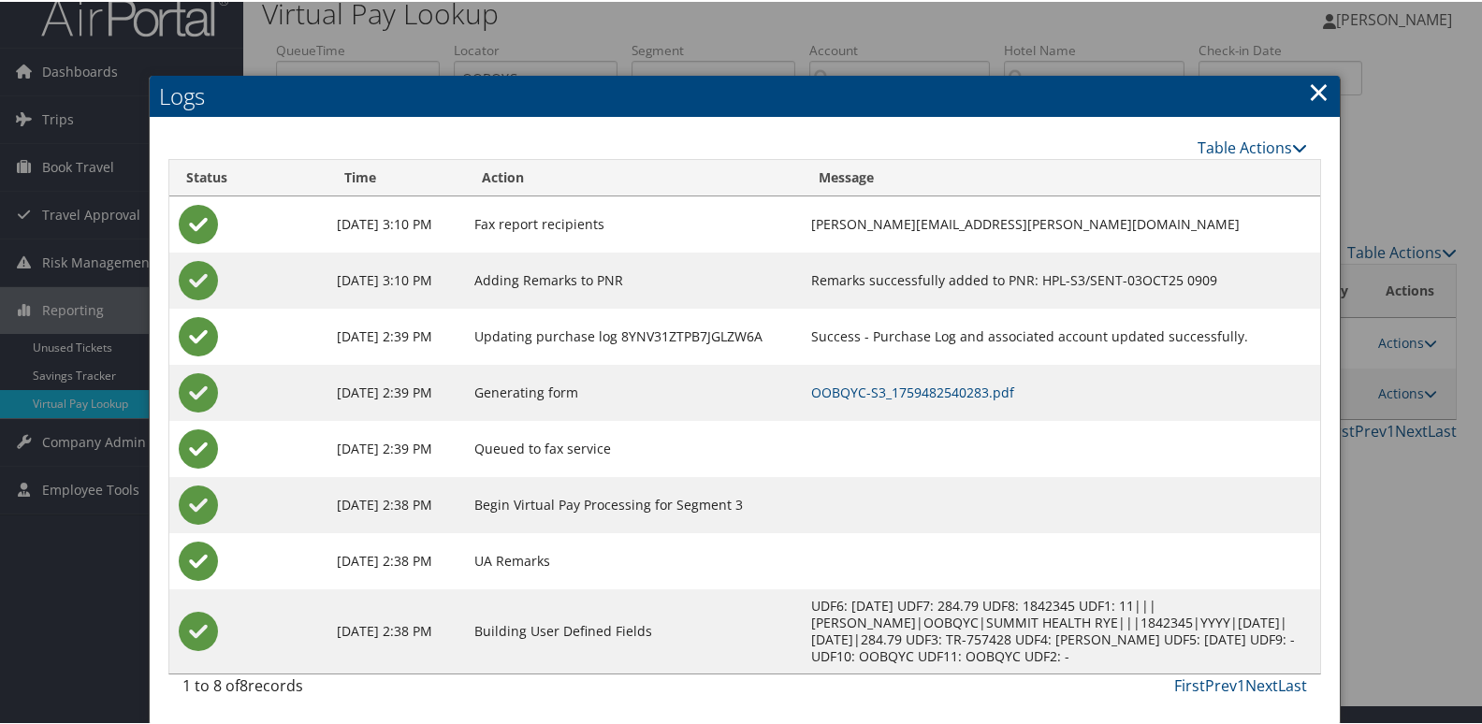
click at [912, 379] on td "OOBQYC-S3_1759482540283.pdf" at bounding box center [1061, 391] width 518 height 56
click at [900, 392] on link "OOBQYC-S3_1759482540283.pdf" at bounding box center [912, 391] width 203 height 18
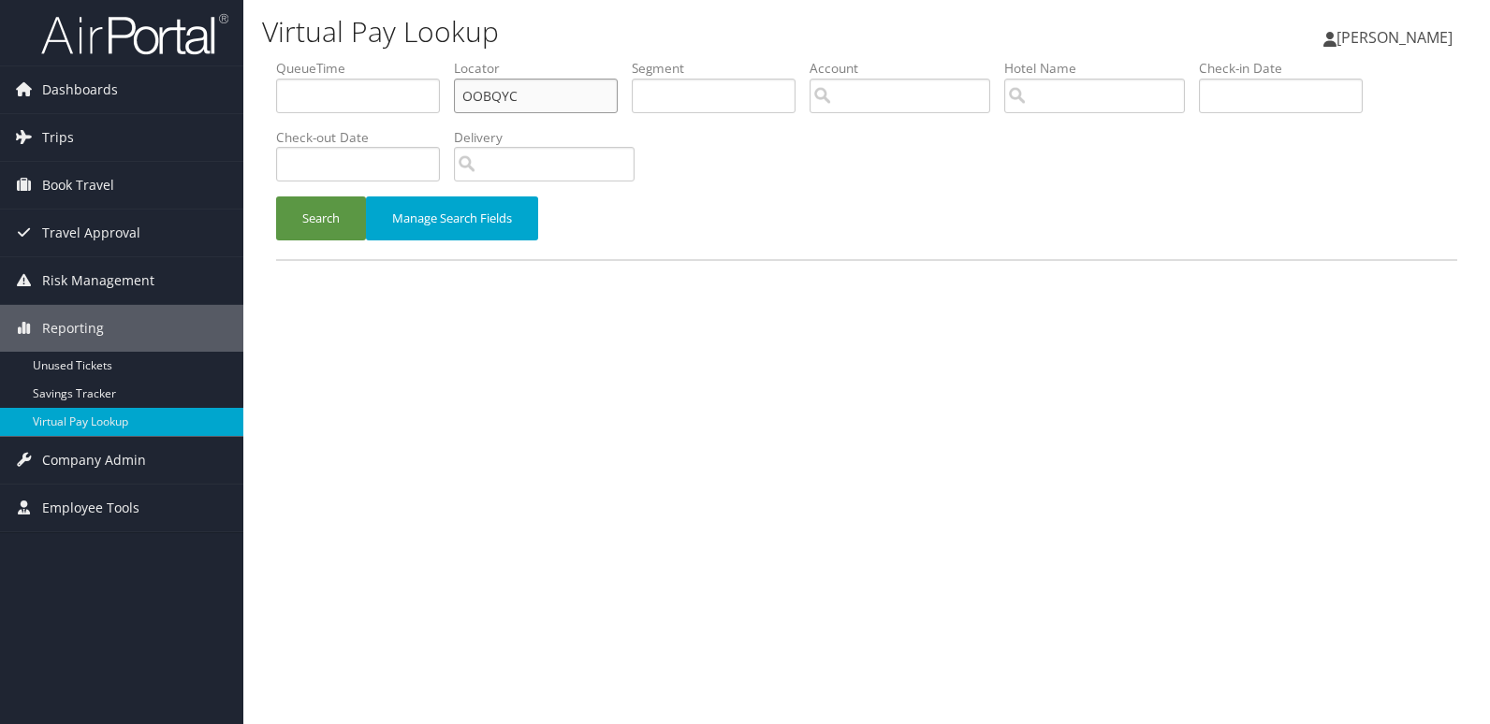
drag, startPoint x: 528, startPoint y: 92, endPoint x: 343, endPoint y: 102, distance: 184.7
click at [343, 59] on ul "QueueTime Locator OOBQYC Segment Account Traveler Hotel Name Check-in Date Chec…" at bounding box center [866, 59] width 1181 height 0
paste input "IEIFUT"
type input "IEIFUT"
click at [276, 197] on button "Search" at bounding box center [321, 219] width 90 height 44
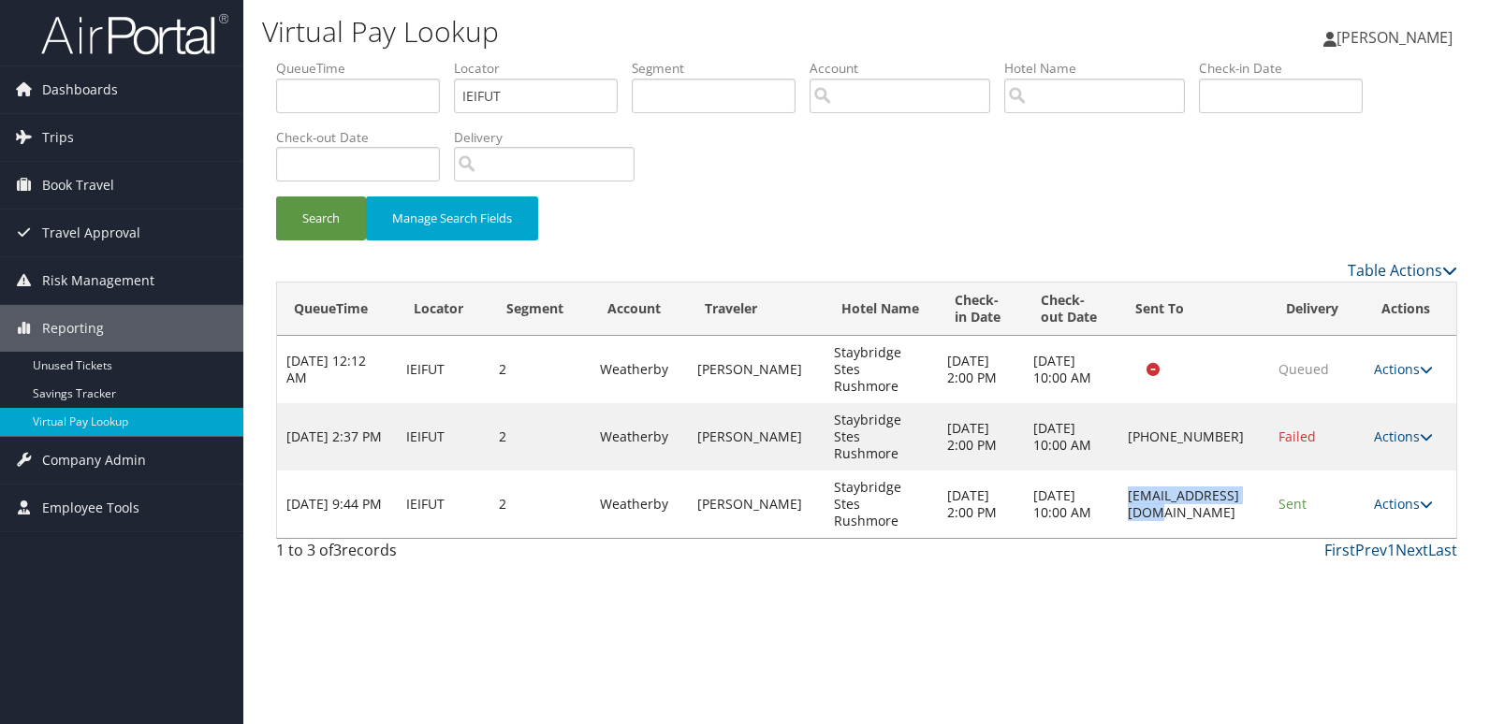
drag, startPoint x: 1205, startPoint y: 463, endPoint x: 1099, endPoint y: 469, distance: 106.8
click at [1118, 471] on td "[EMAIL_ADDRESS][DOMAIN_NAME]" at bounding box center [1193, 504] width 150 height 67
copy td "[EMAIL_ADDRESS][DOMAIN_NAME]"
click at [1401, 495] on link "Actions" at bounding box center [1403, 504] width 59 height 18
click at [1357, 512] on link "Logs" at bounding box center [1368, 521] width 118 height 32
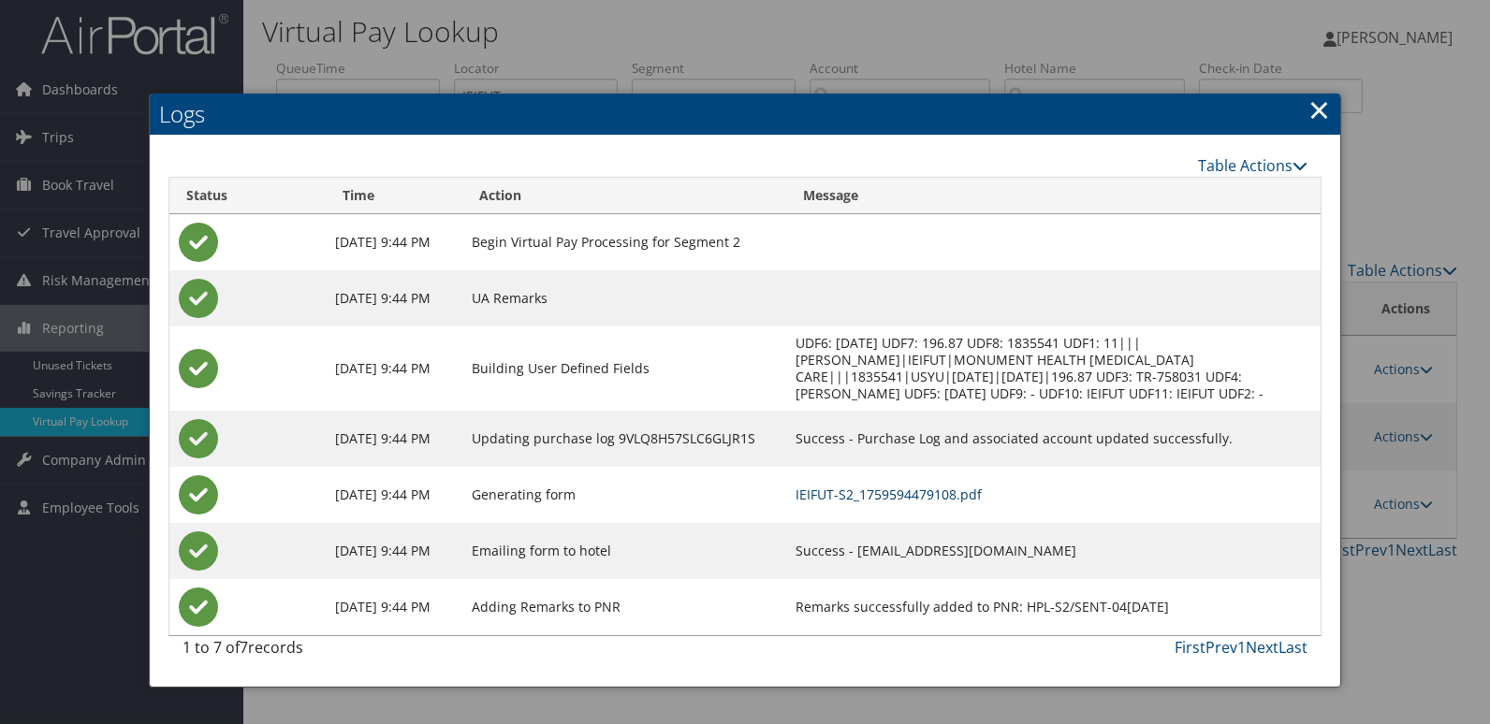
click at [969, 504] on link "IEIFUT-S2_1759594479108.pdf" at bounding box center [889, 495] width 186 height 18
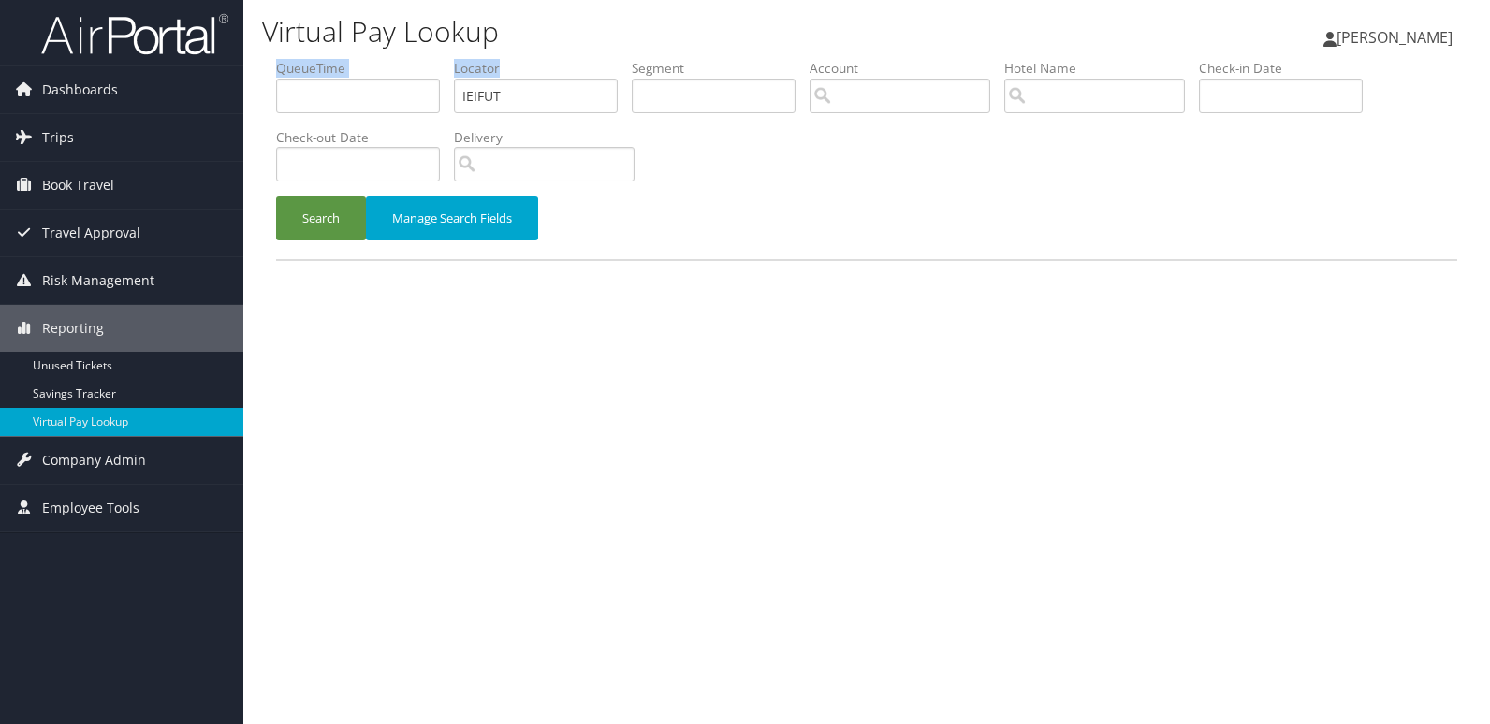
drag, startPoint x: 525, startPoint y: 114, endPoint x: 298, endPoint y: 102, distance: 227.7
click at [298, 59] on ul "QueueTime Locator IEIFUT Segment Account Traveler Hotel Name Check-in Date Chec…" at bounding box center [866, 59] width 1181 height 0
click at [529, 103] on input "IEIFUT" at bounding box center [536, 96] width 164 height 35
drag, startPoint x: 526, startPoint y: 96, endPoint x: 402, endPoint y: 98, distance: 123.6
click at [402, 59] on ul "QueueTime Locator IEIFUT Segment Account Traveler Hotel Name Check-in Date Chec…" at bounding box center [866, 59] width 1181 height 0
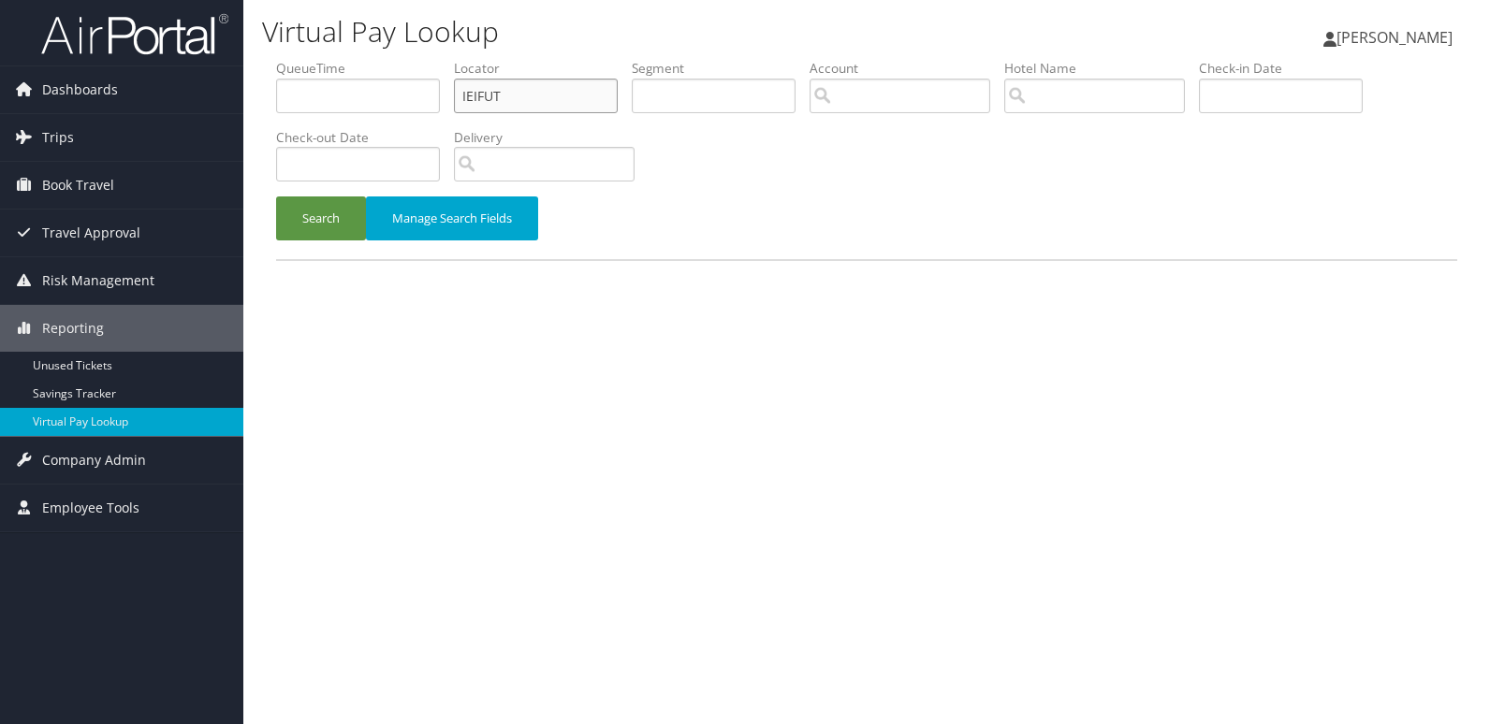
paste input "IDHEBZ"
type input "IDHEBZ"
click at [276, 197] on button "Search" at bounding box center [321, 219] width 90 height 44
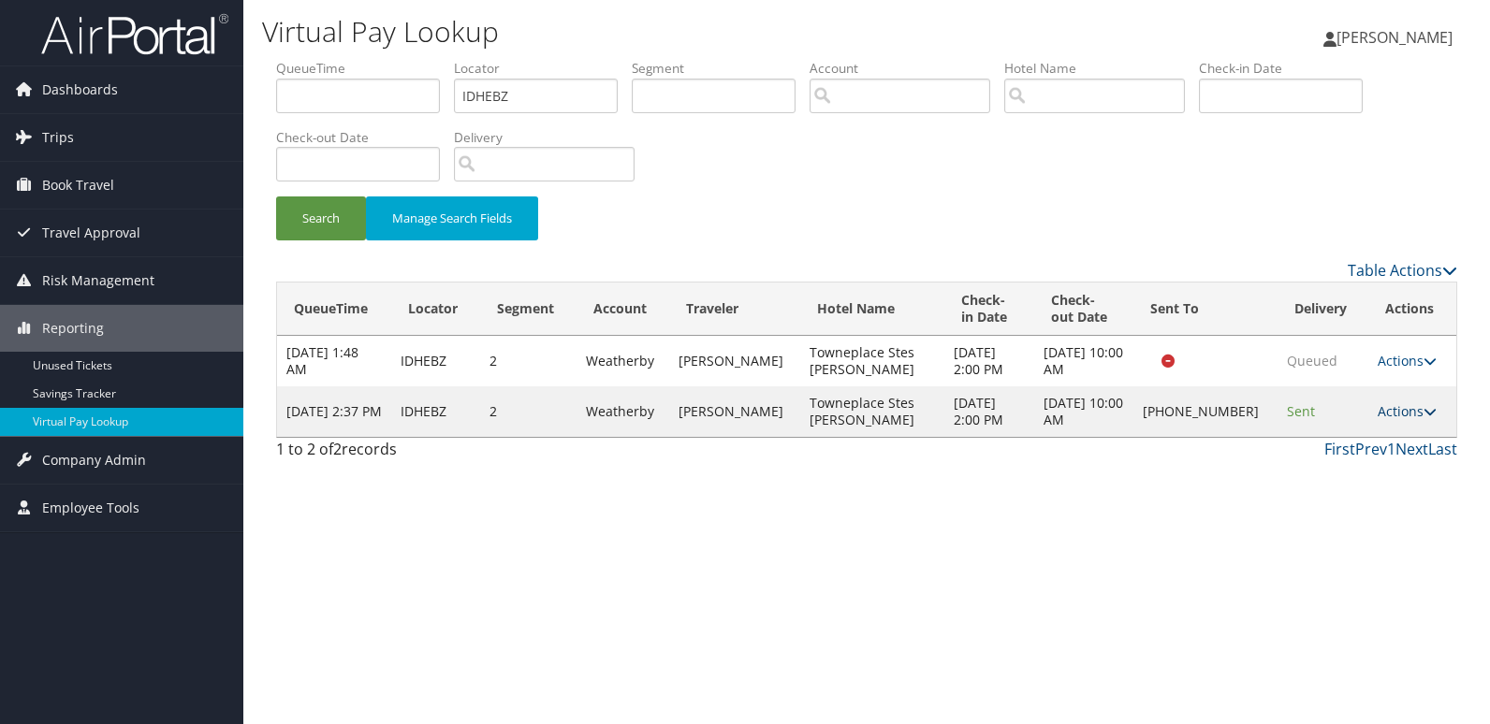
click at [1389, 409] on link "Actions" at bounding box center [1407, 411] width 59 height 18
click at [1346, 463] on link "Logs" at bounding box center [1344, 471] width 160 height 32
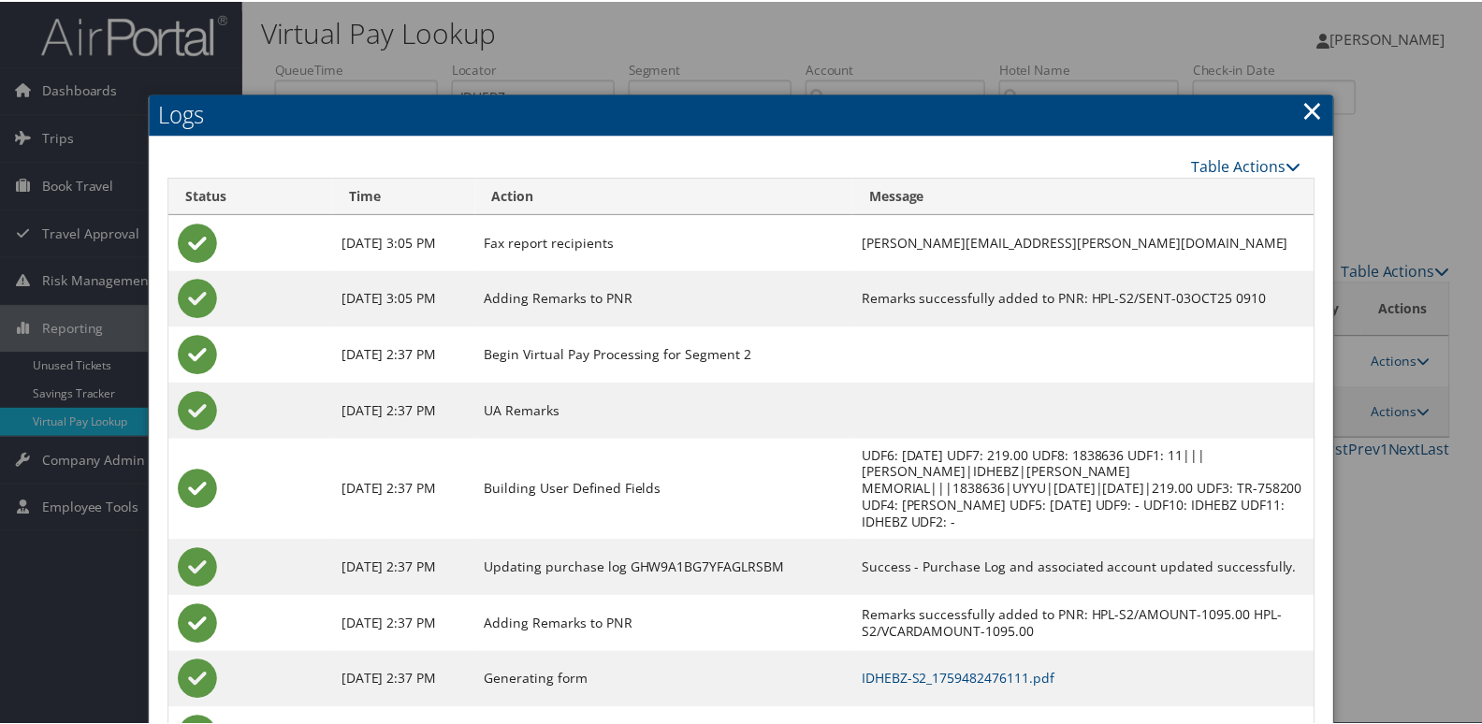
scroll to position [76, 0]
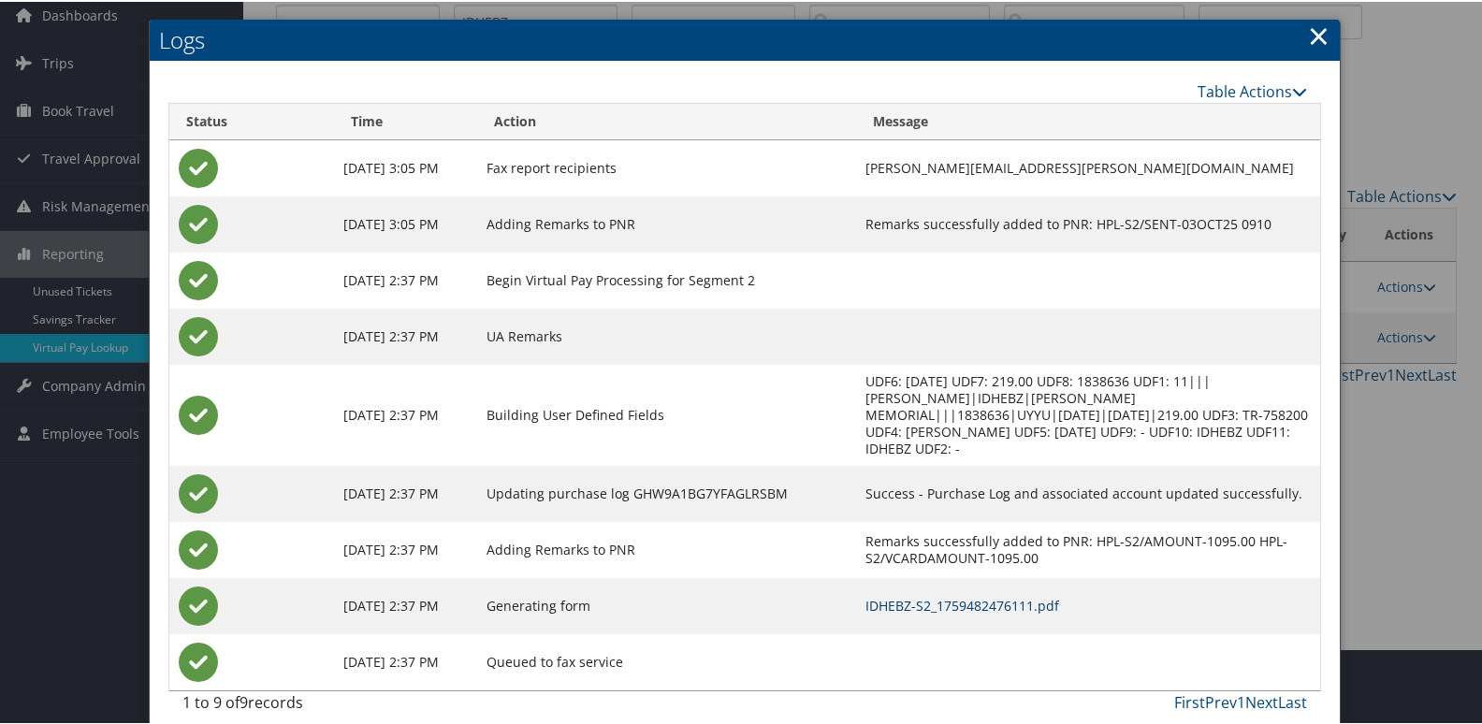
click at [866, 595] on link "IDHEBZ-S2_1759482476111.pdf" at bounding box center [963, 604] width 194 height 18
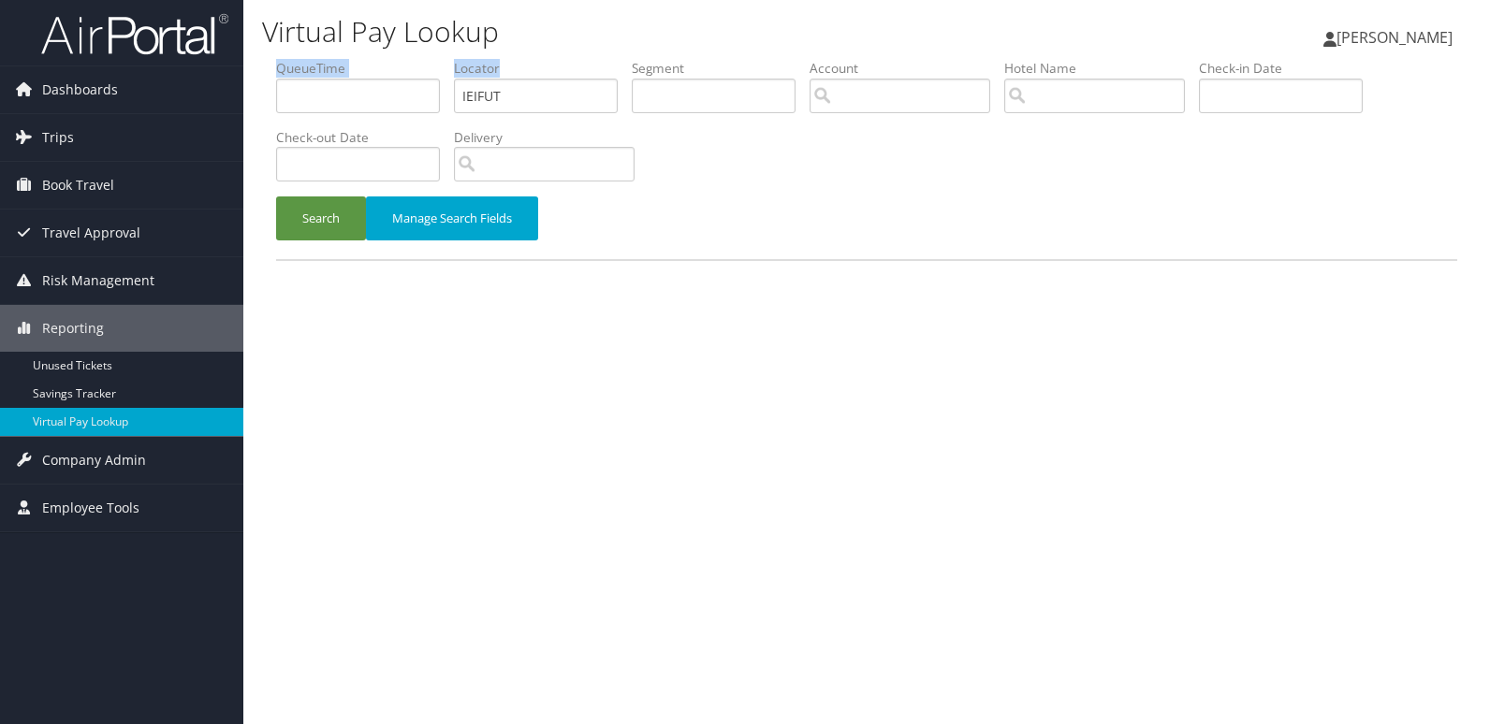
click at [422, 59] on ul "QueueTime Locator IEIFUT Segment Account Traveler Hotel Name Check-in Date Chec…" at bounding box center [866, 59] width 1181 height 0
drag, startPoint x: 561, startPoint y: 89, endPoint x: 264, endPoint y: 109, distance: 297.4
click at [276, 109] on form "QueueTime Locator IEIFUT Segment Account Traveler Hotel Name Check-in Date Chec…" at bounding box center [866, 159] width 1181 height 200
paste input "UVRKKM"
type input "UVRKKM"
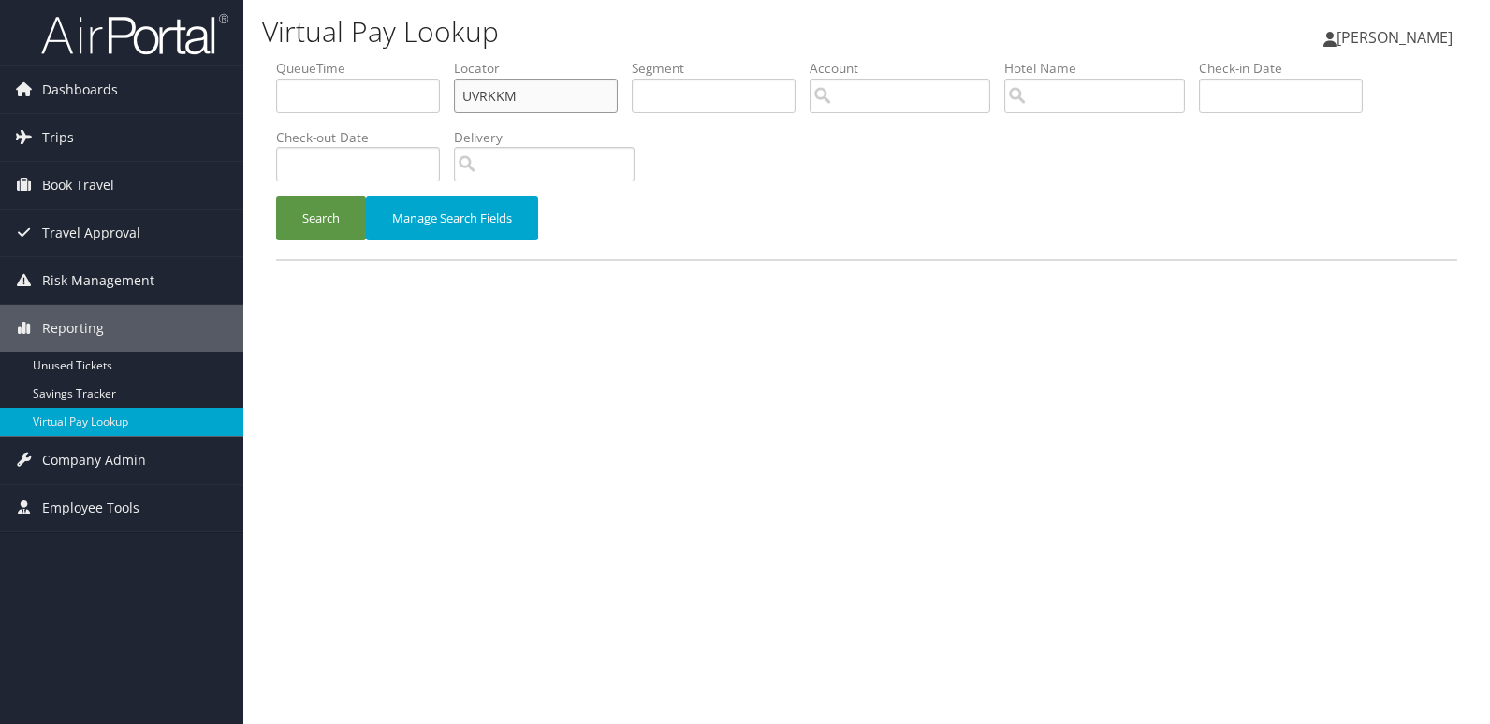
click at [276, 197] on button "Search" at bounding box center [321, 219] width 90 height 44
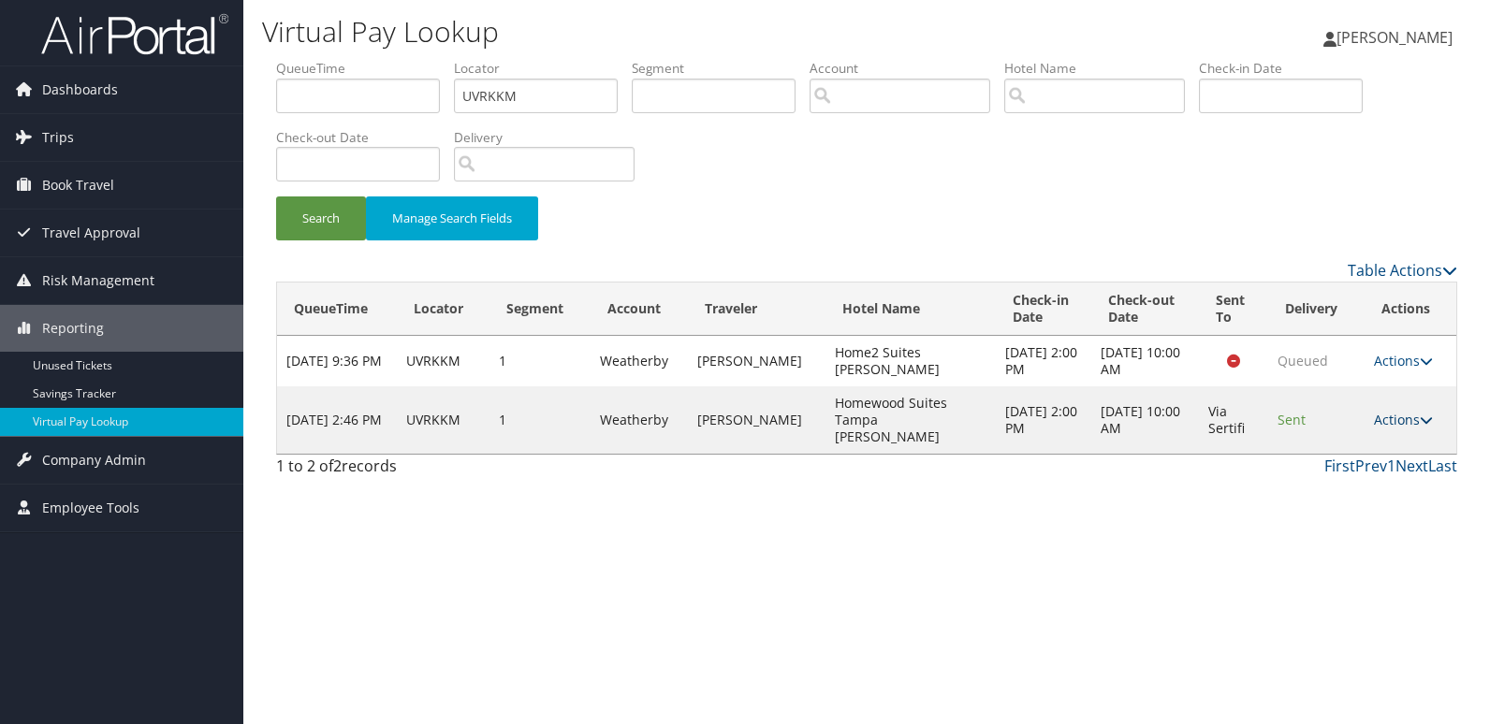
click at [1388, 416] on link "Actions" at bounding box center [1403, 420] width 59 height 18
click at [1366, 441] on link "Resend" at bounding box center [1367, 439] width 118 height 32
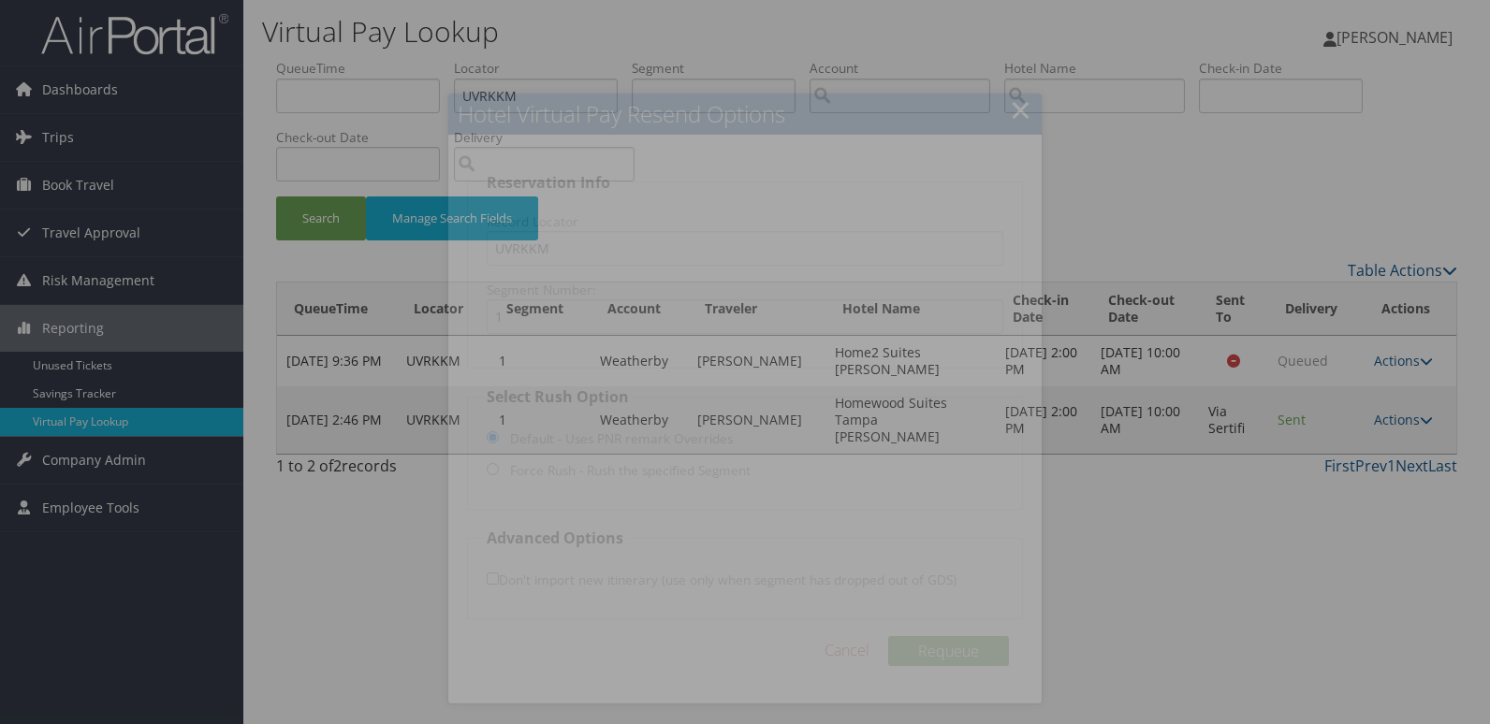
click at [1348, 470] on div at bounding box center [745, 362] width 1490 height 724
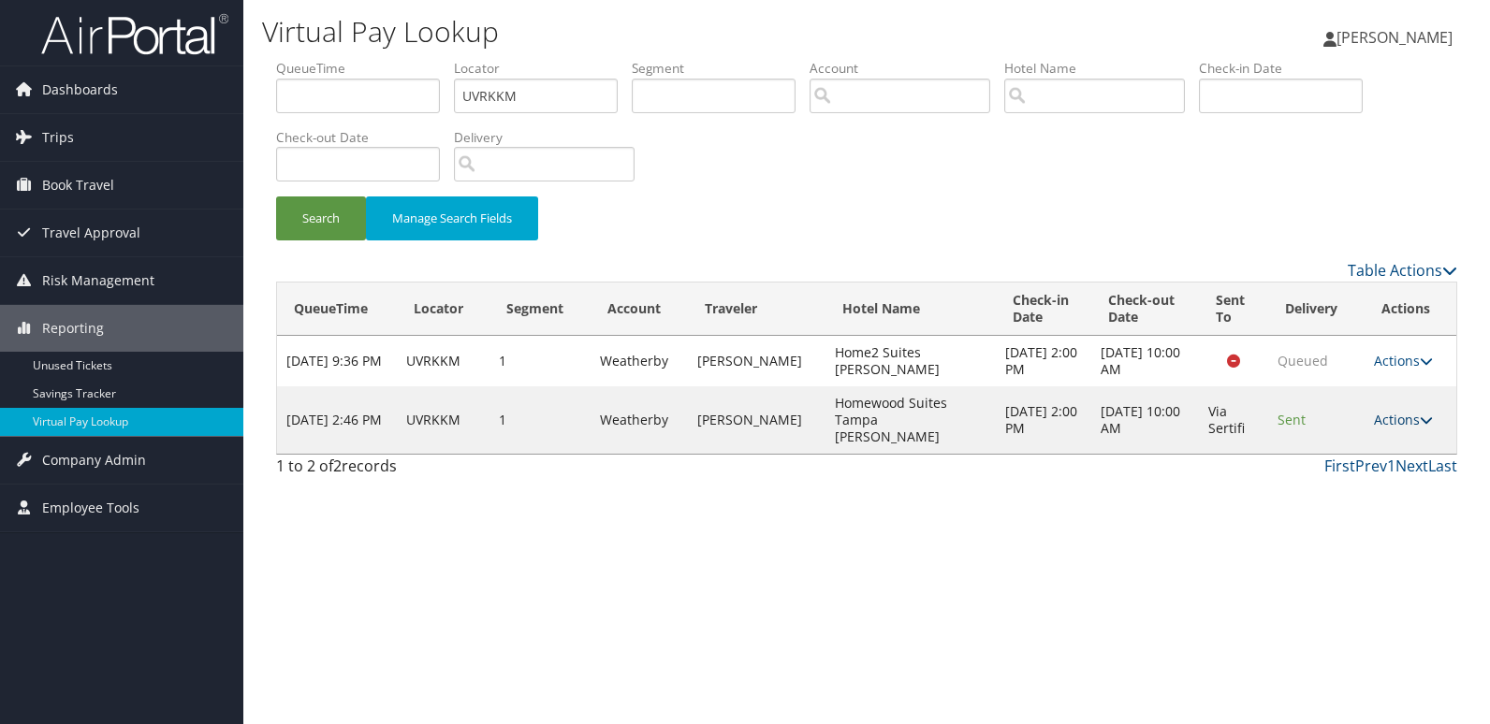
drag, startPoint x: 1405, startPoint y: 405, endPoint x: 1398, endPoint y: 438, distance: 33.4
click at [1404, 411] on link "Actions" at bounding box center [1403, 420] width 59 height 18
click at [1361, 466] on link "Logs" at bounding box center [1367, 471] width 118 height 32
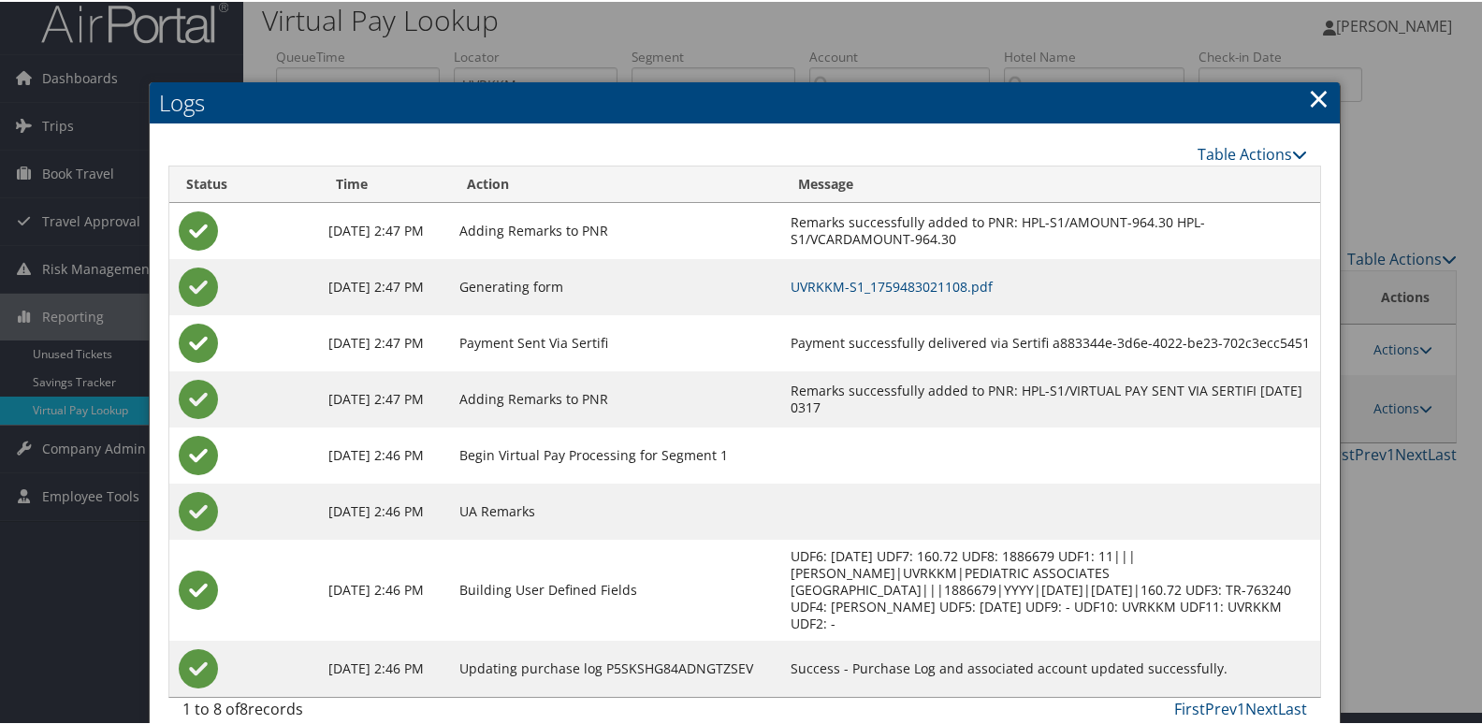
scroll to position [36, 0]
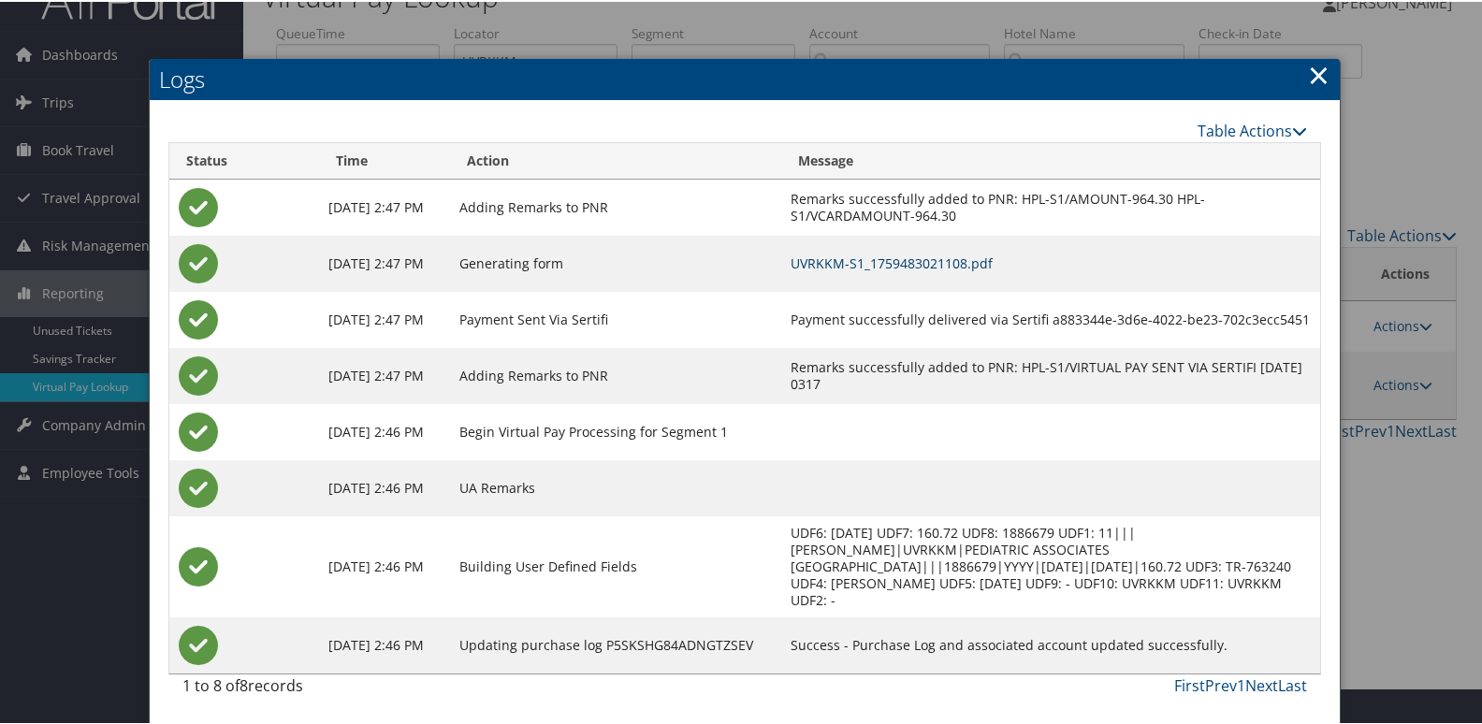
click at [953, 266] on link "UVRKKM-S1_1759483021108.pdf" at bounding box center [892, 262] width 202 height 18
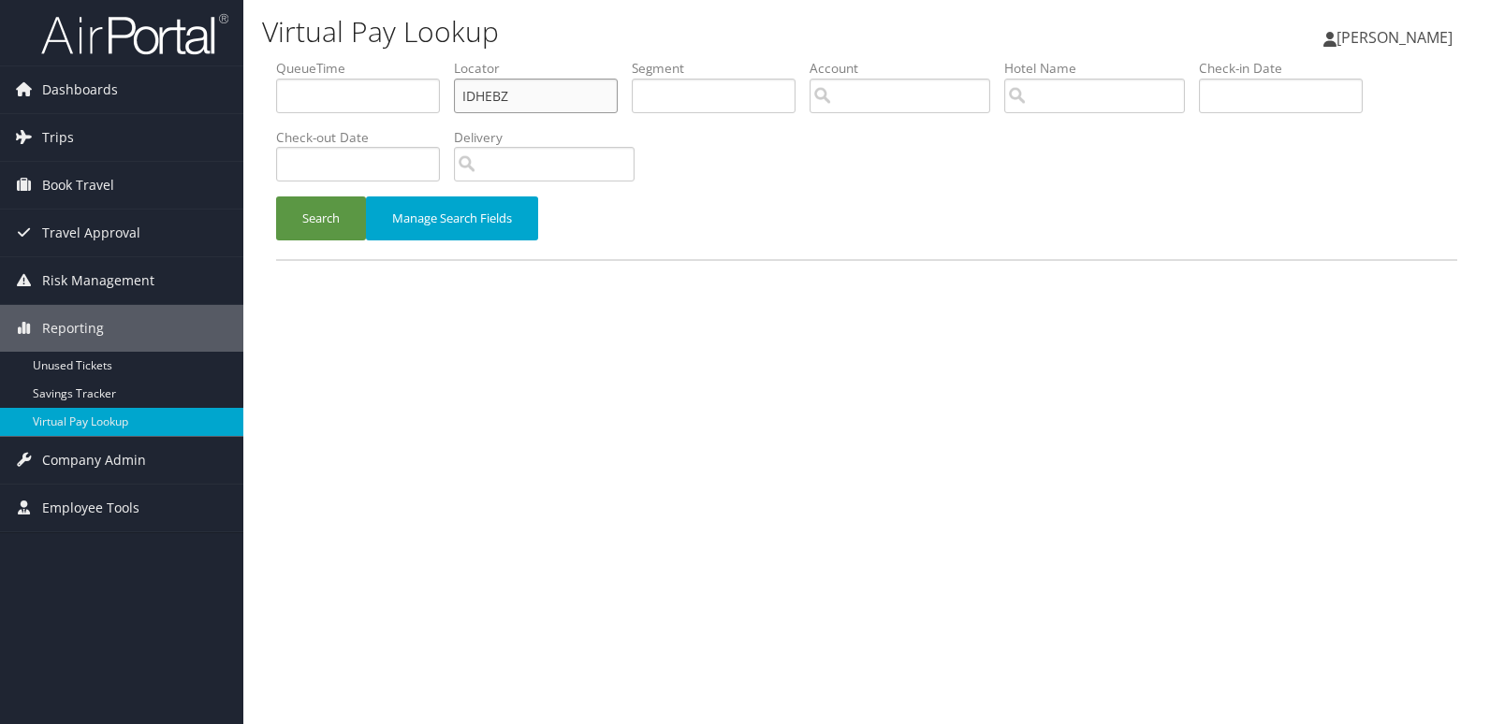
drag, startPoint x: 517, startPoint y: 97, endPoint x: 302, endPoint y: 87, distance: 214.6
click at [302, 59] on ul "QueueTime Locator IDHEBZ Segment Account Traveler Hotel Name Check-in Date Chec…" at bounding box center [866, 59] width 1181 height 0
paste input "JKFLKT"
type input "JKFLKT"
click at [276, 197] on button "Search" at bounding box center [321, 219] width 90 height 44
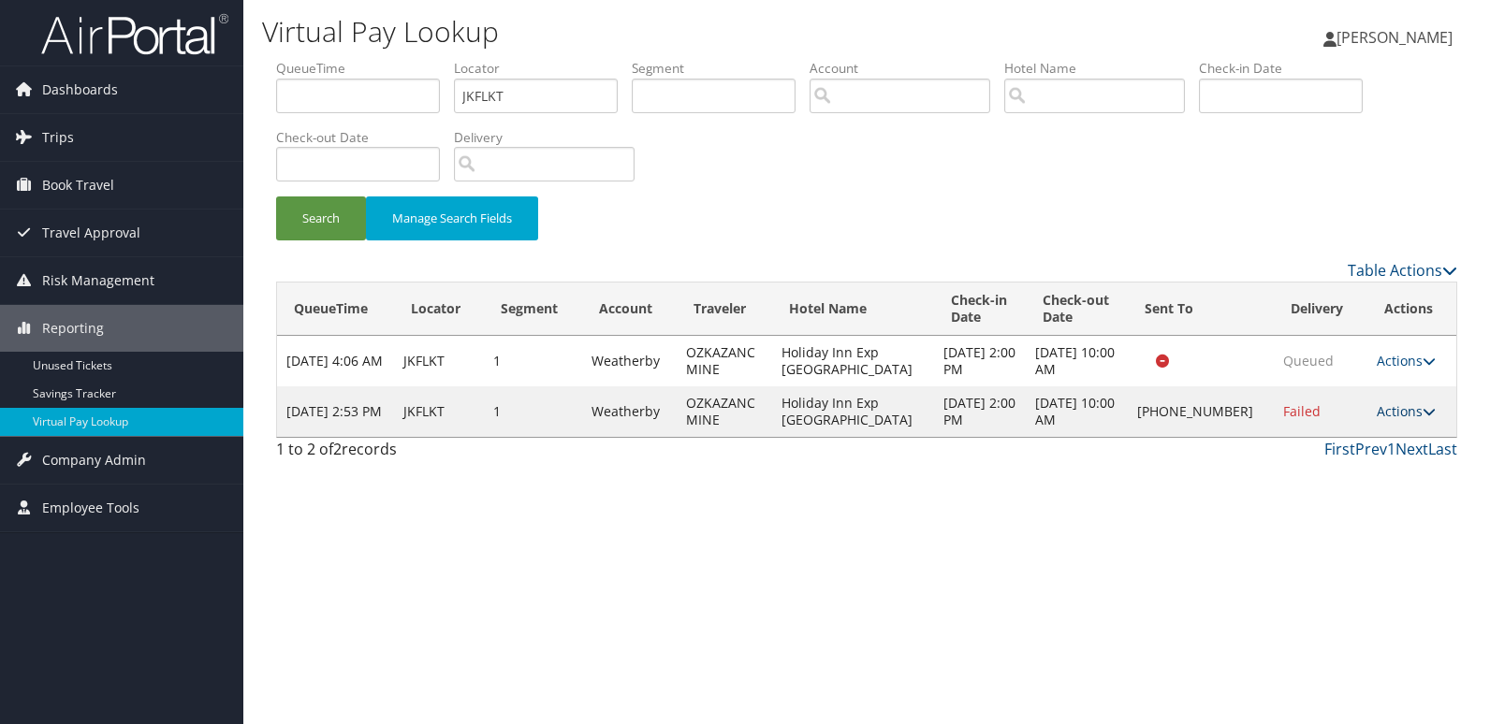
click at [1409, 406] on link "Actions" at bounding box center [1406, 411] width 59 height 18
click at [1340, 471] on link "Logs" at bounding box center [1343, 471] width 160 height 32
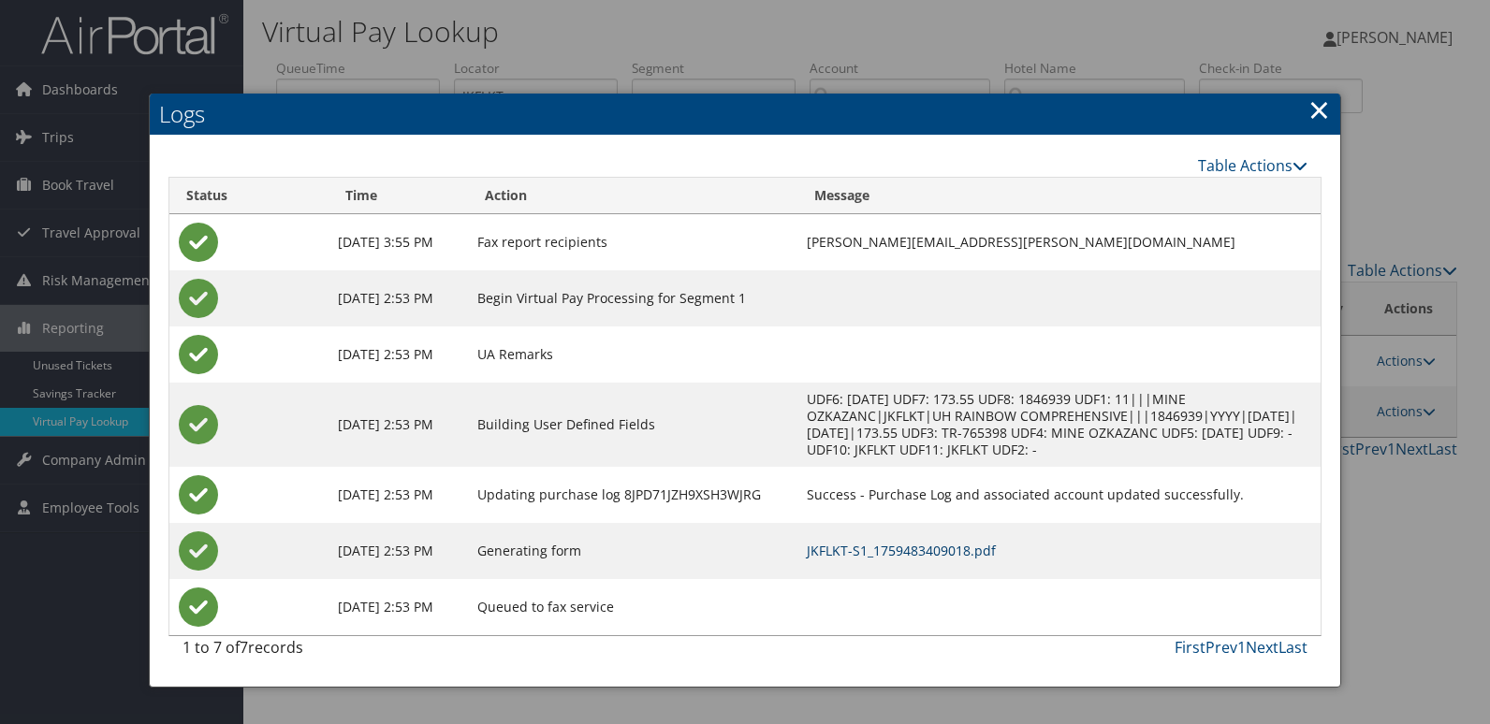
drag, startPoint x: 931, startPoint y: 549, endPoint x: 1072, endPoint y: 583, distance: 144.4
click at [930, 550] on link "JKFLKT-S1_1759483409018.pdf" at bounding box center [901, 551] width 189 height 18
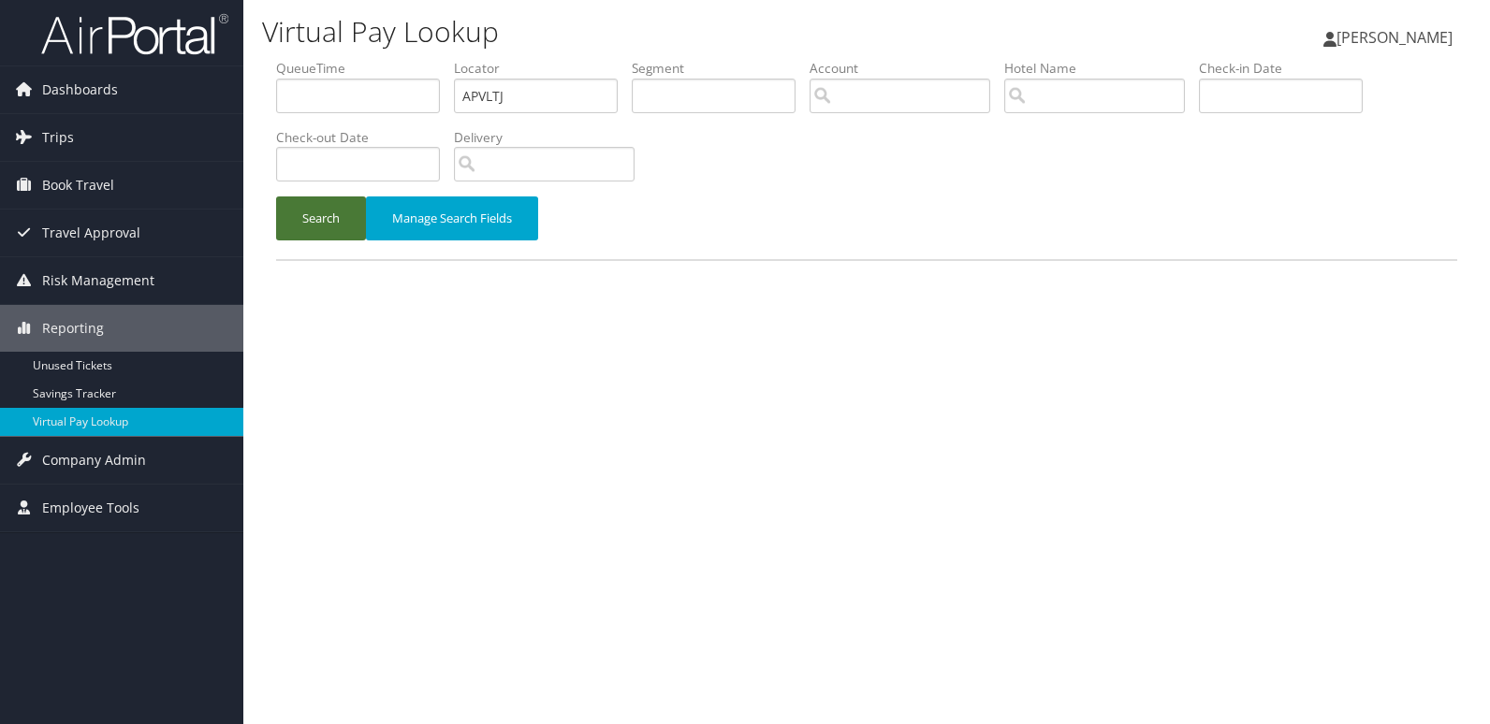
drag, startPoint x: 0, startPoint y: 0, endPoint x: 324, endPoint y: 235, distance: 400.1
click at [327, 239] on button "Search" at bounding box center [321, 219] width 90 height 44
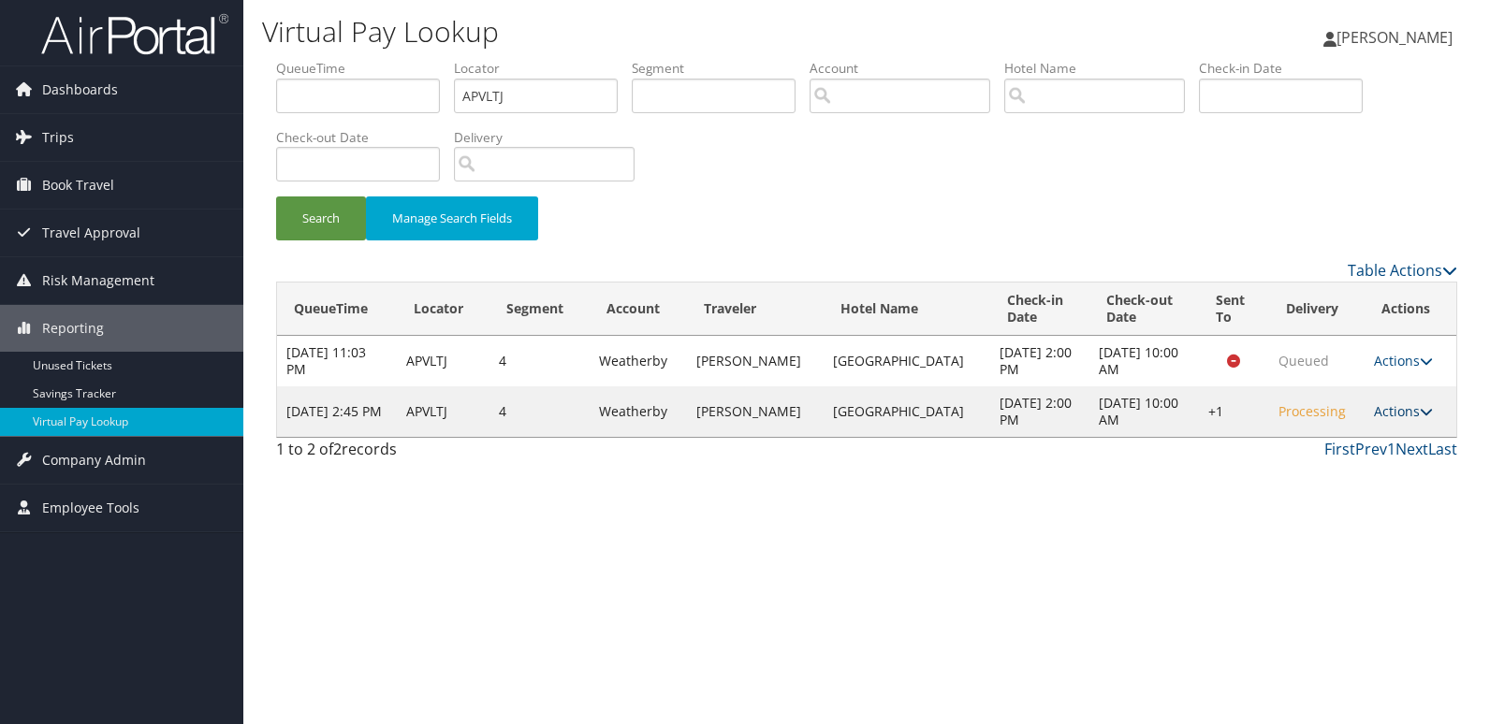
click at [1395, 407] on link "Actions" at bounding box center [1403, 411] width 59 height 18
click at [1343, 452] on link "Resend" at bounding box center [1345, 439] width 160 height 32
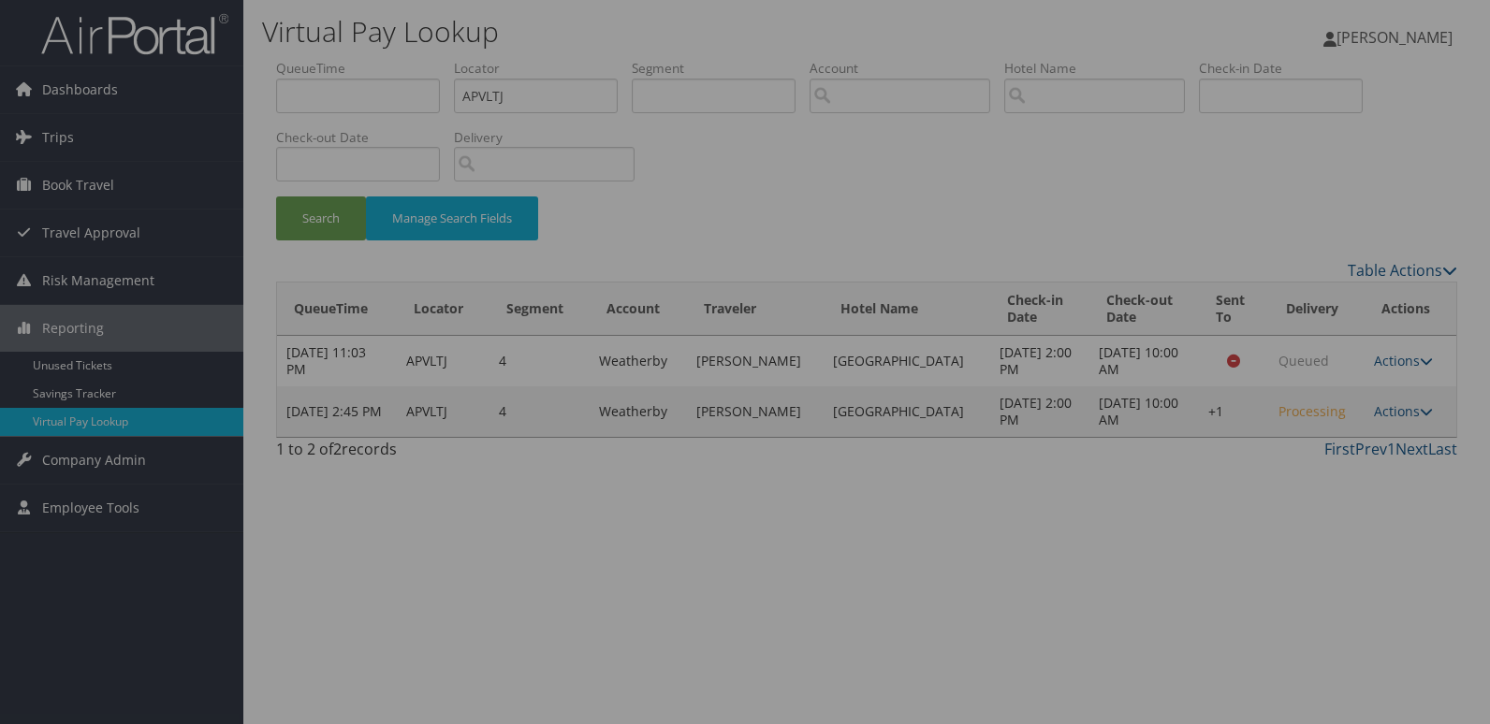
click at [1210, 420] on div at bounding box center [745, 362] width 1490 height 724
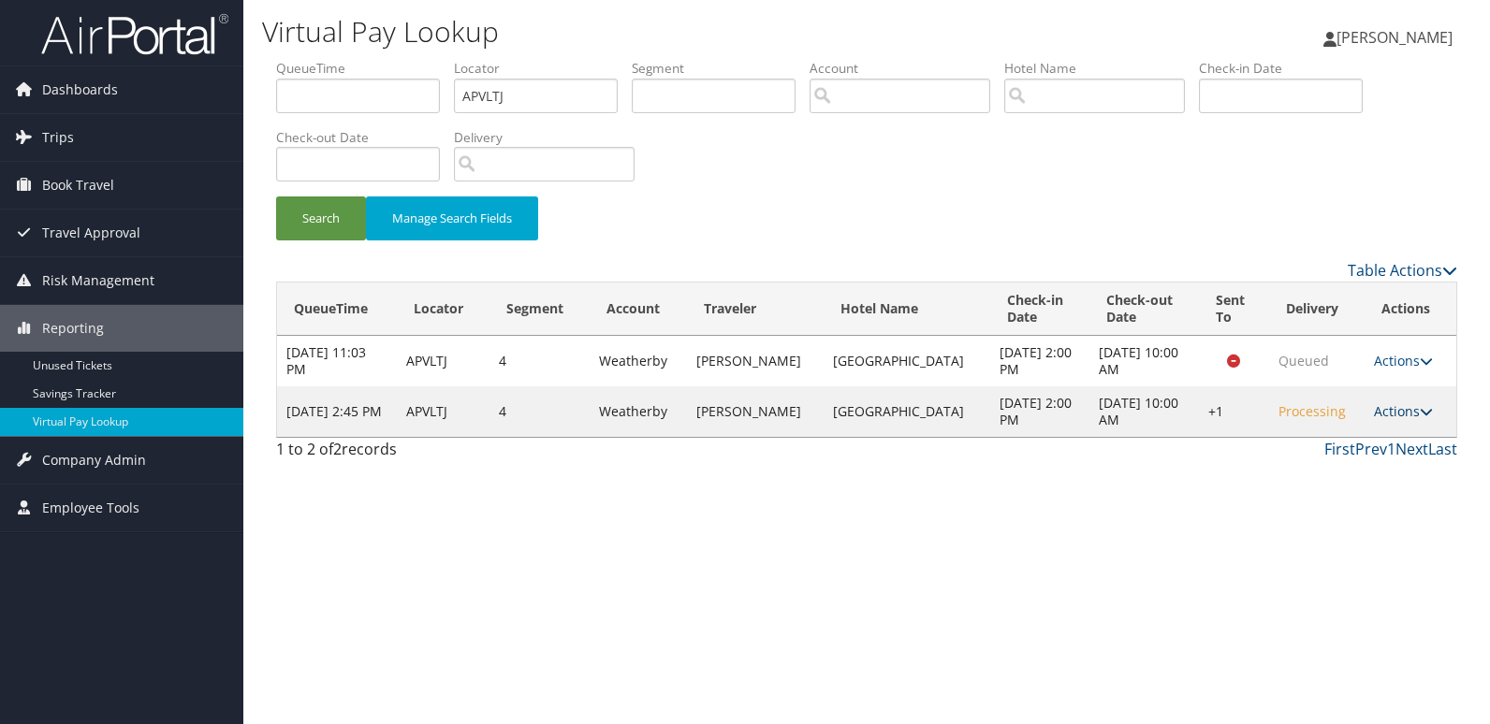
click at [1397, 418] on link "Actions" at bounding box center [1403, 411] width 59 height 18
click at [1347, 461] on link "Logs" at bounding box center [1345, 471] width 160 height 32
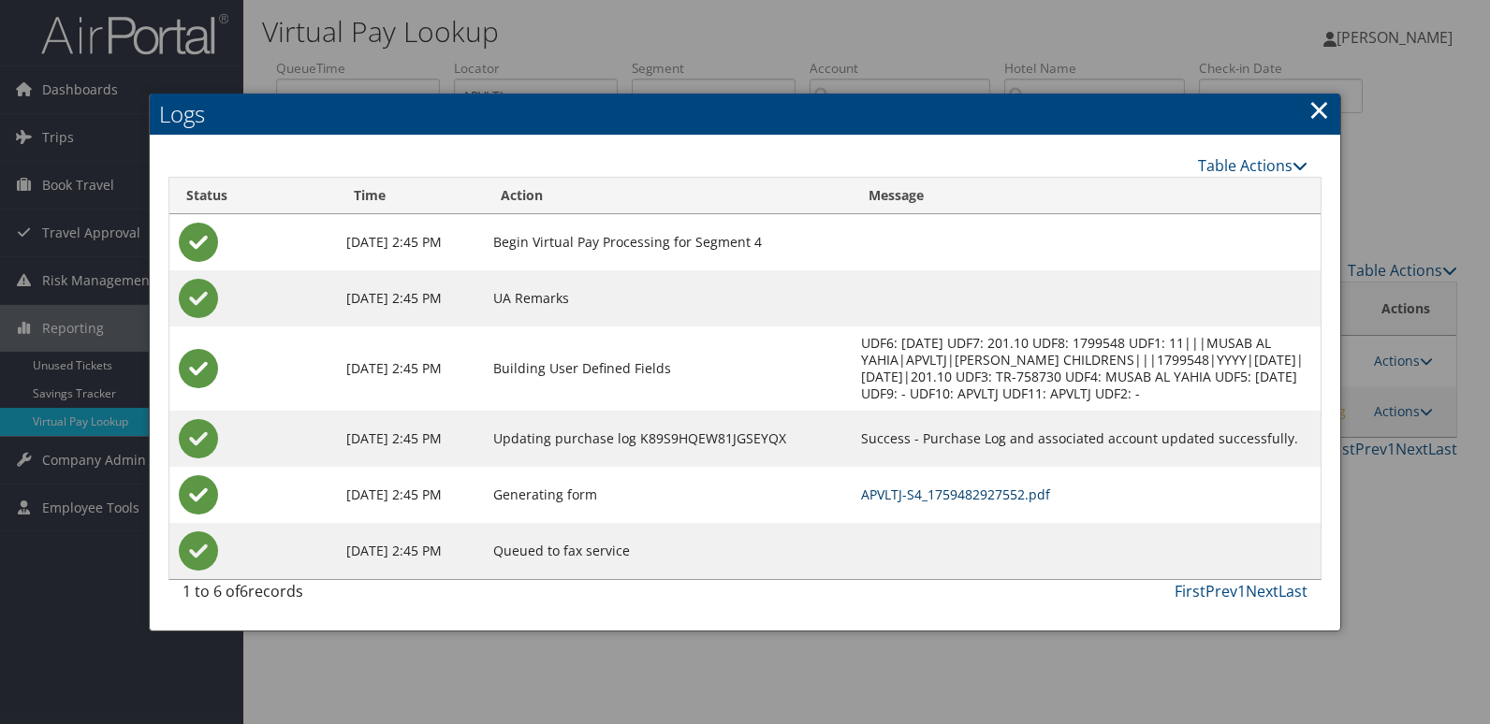
click at [897, 497] on link "APVLTJ-S4_1759482927552.pdf" at bounding box center [955, 495] width 189 height 18
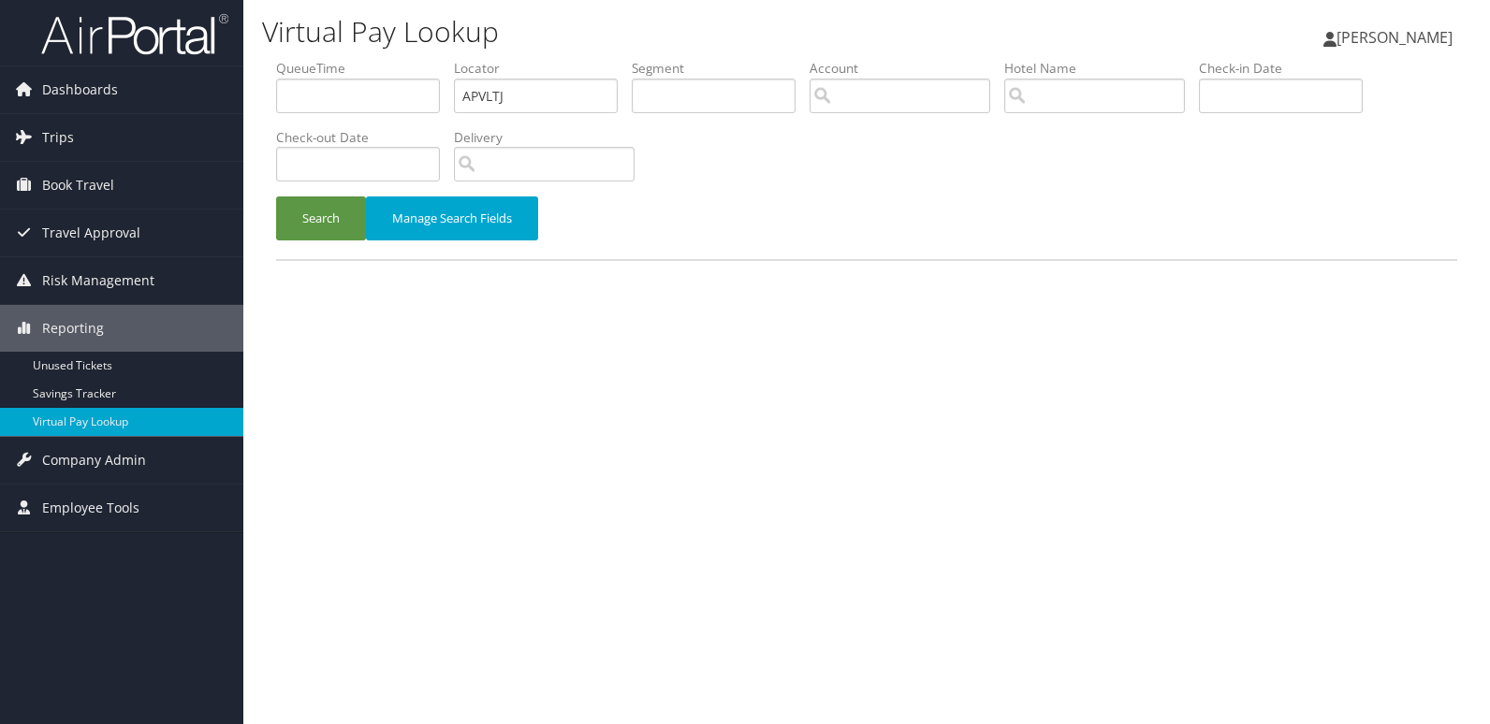
click at [328, 243] on div "Search Manage Search Fields" at bounding box center [866, 228] width 1209 height 63
click at [309, 211] on button "Search" at bounding box center [321, 219] width 90 height 44
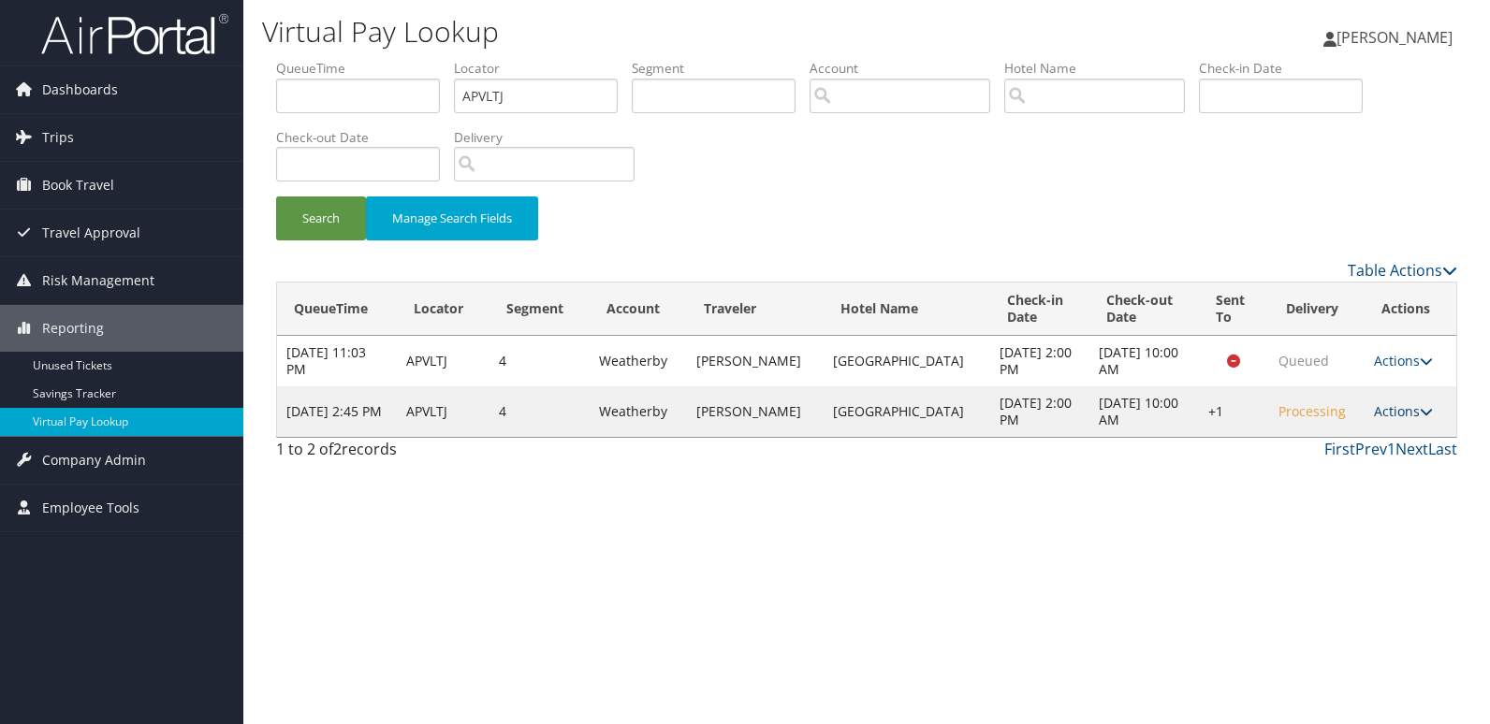
click at [1395, 413] on link "Actions" at bounding box center [1403, 411] width 59 height 18
click at [1319, 436] on link "Resend" at bounding box center [1345, 439] width 160 height 32
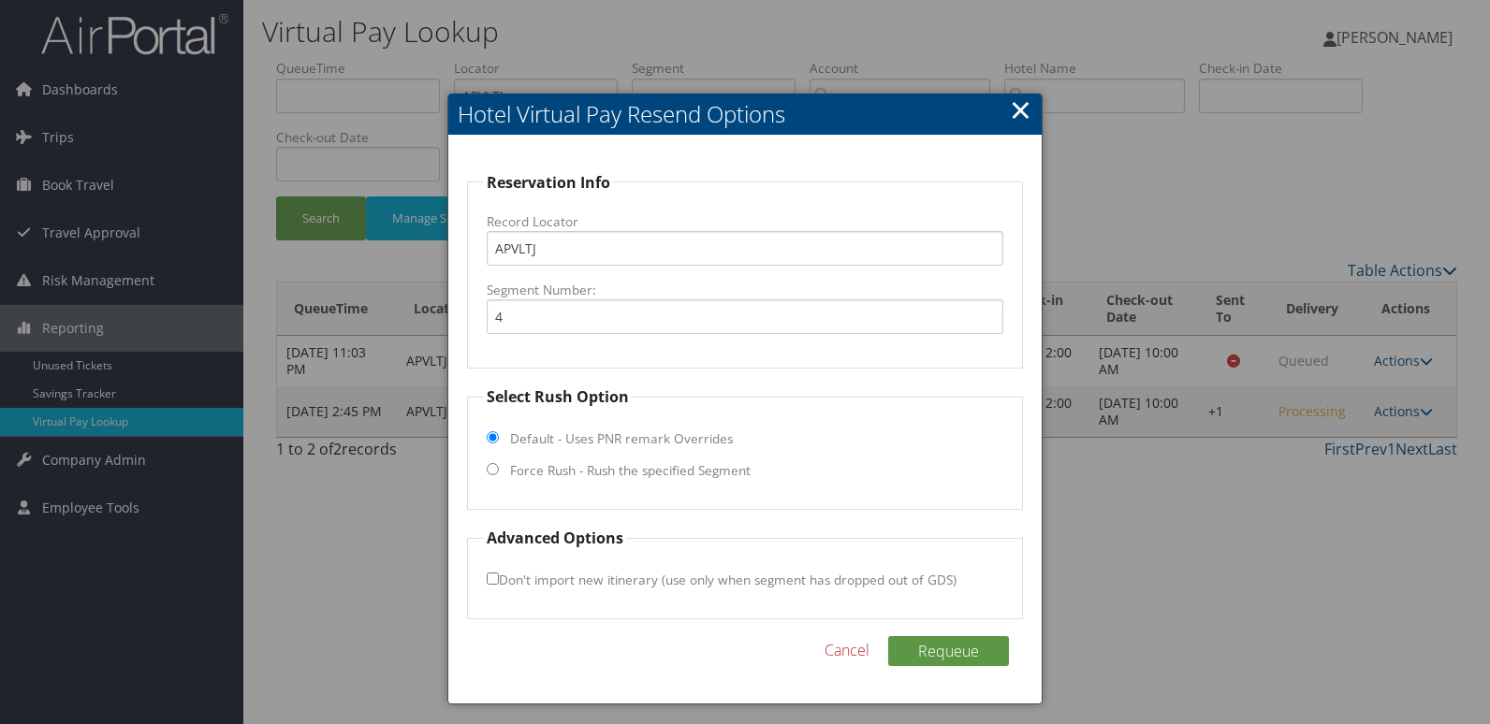
click at [597, 466] on label "Force Rush - Rush the specified Segment" at bounding box center [630, 470] width 241 height 19
click at [499, 466] on input "Force Rush - Rush the specified Segment" at bounding box center [493, 469] width 12 height 12
radio input "true"
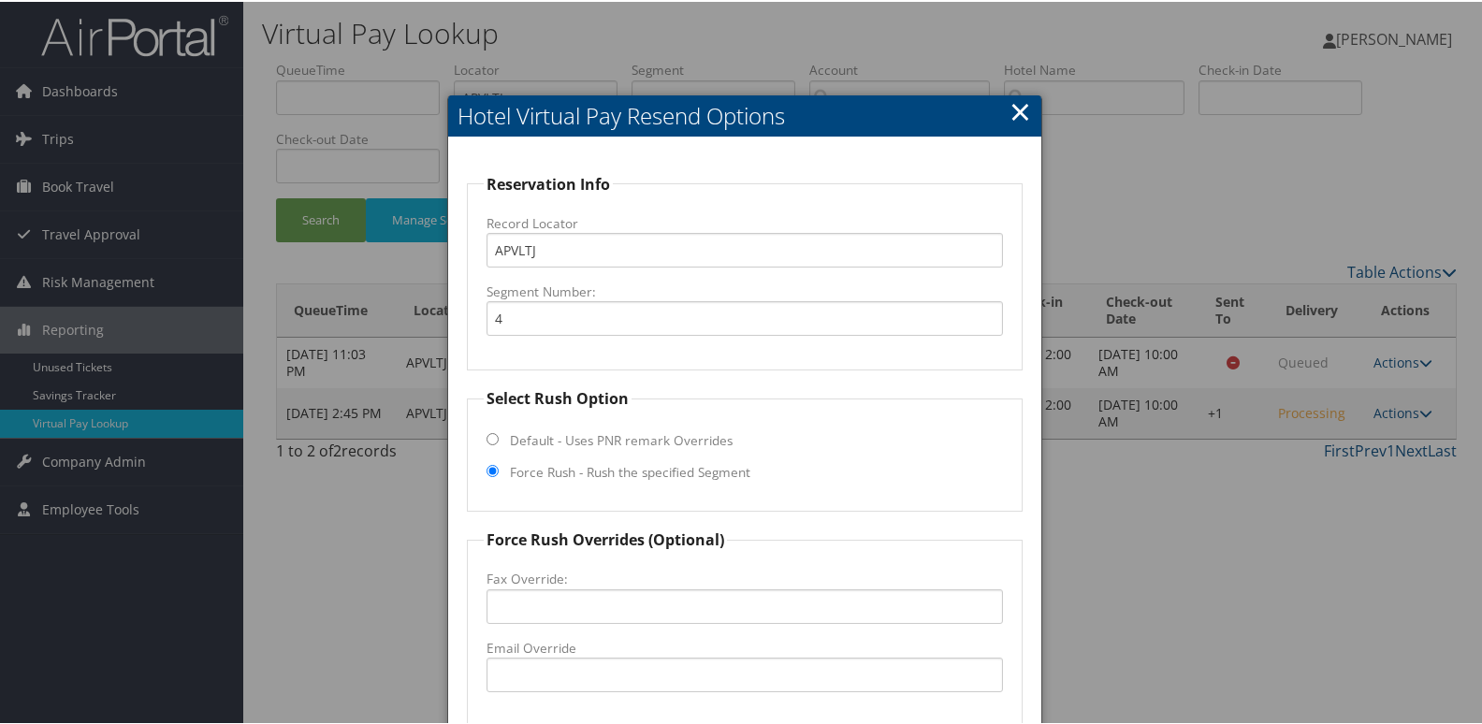
scroll to position [196, 0]
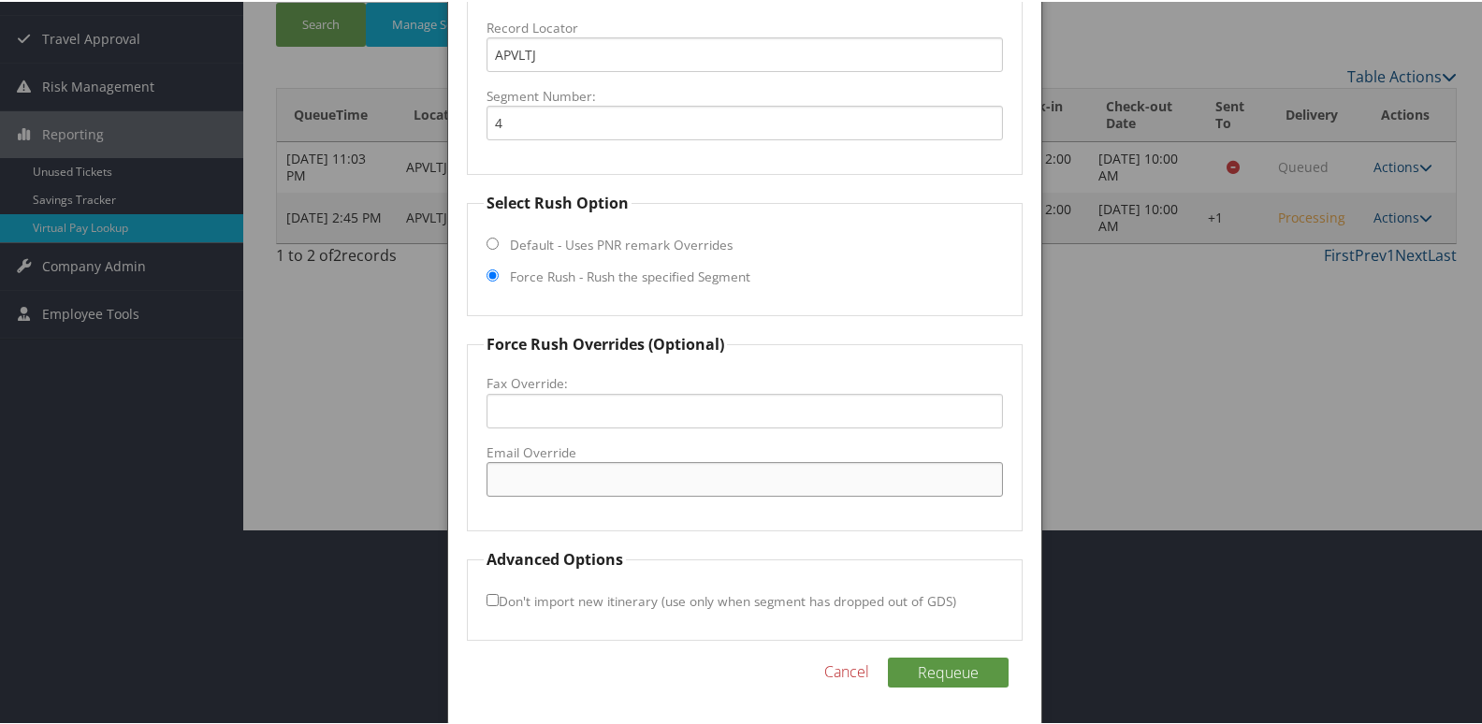
click at [546, 482] on input "Email Override" at bounding box center [746, 477] width 518 height 35
click at [575, 489] on input "Email Override" at bounding box center [746, 477] width 518 height 35
click at [630, 484] on input "Email Override" at bounding box center [746, 477] width 518 height 35
click at [1128, 332] on div at bounding box center [745, 362] width 1490 height 724
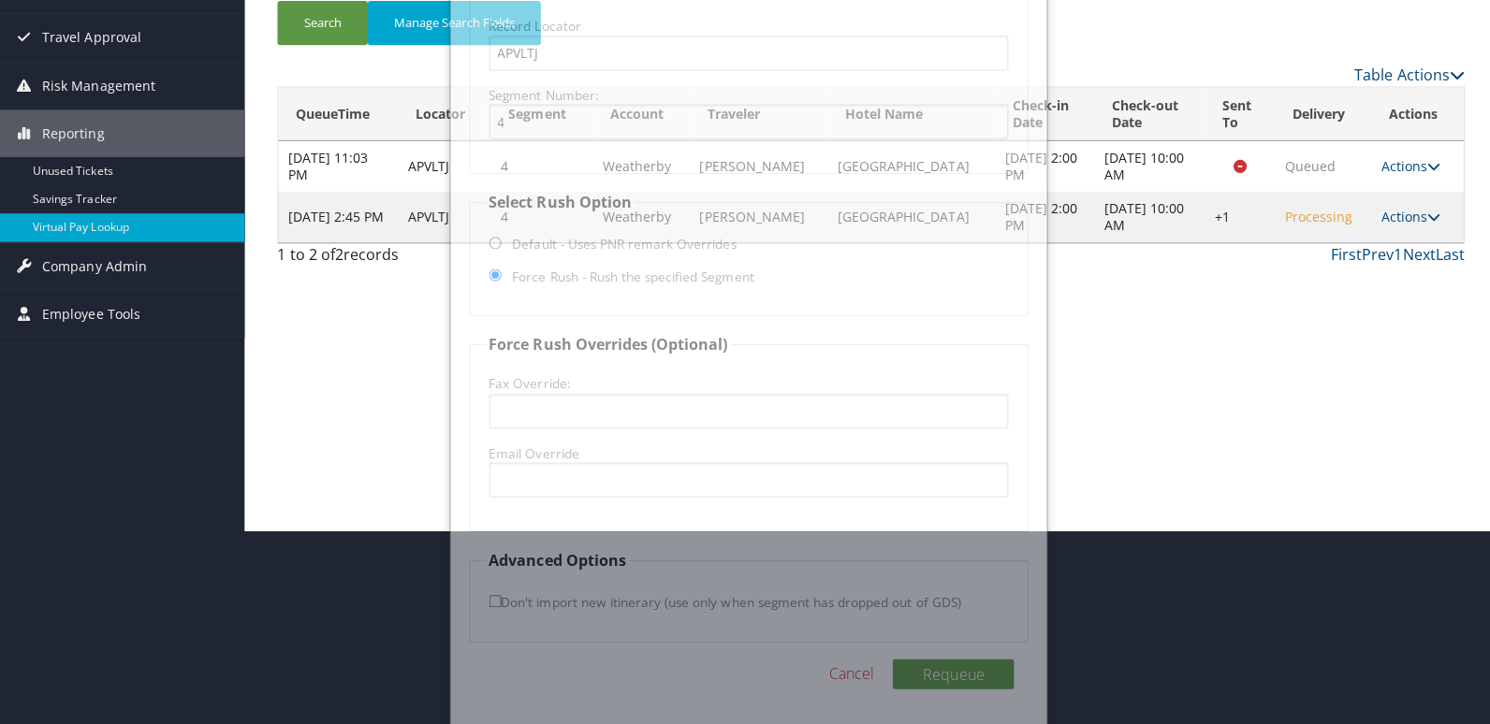
scroll to position [0, 0]
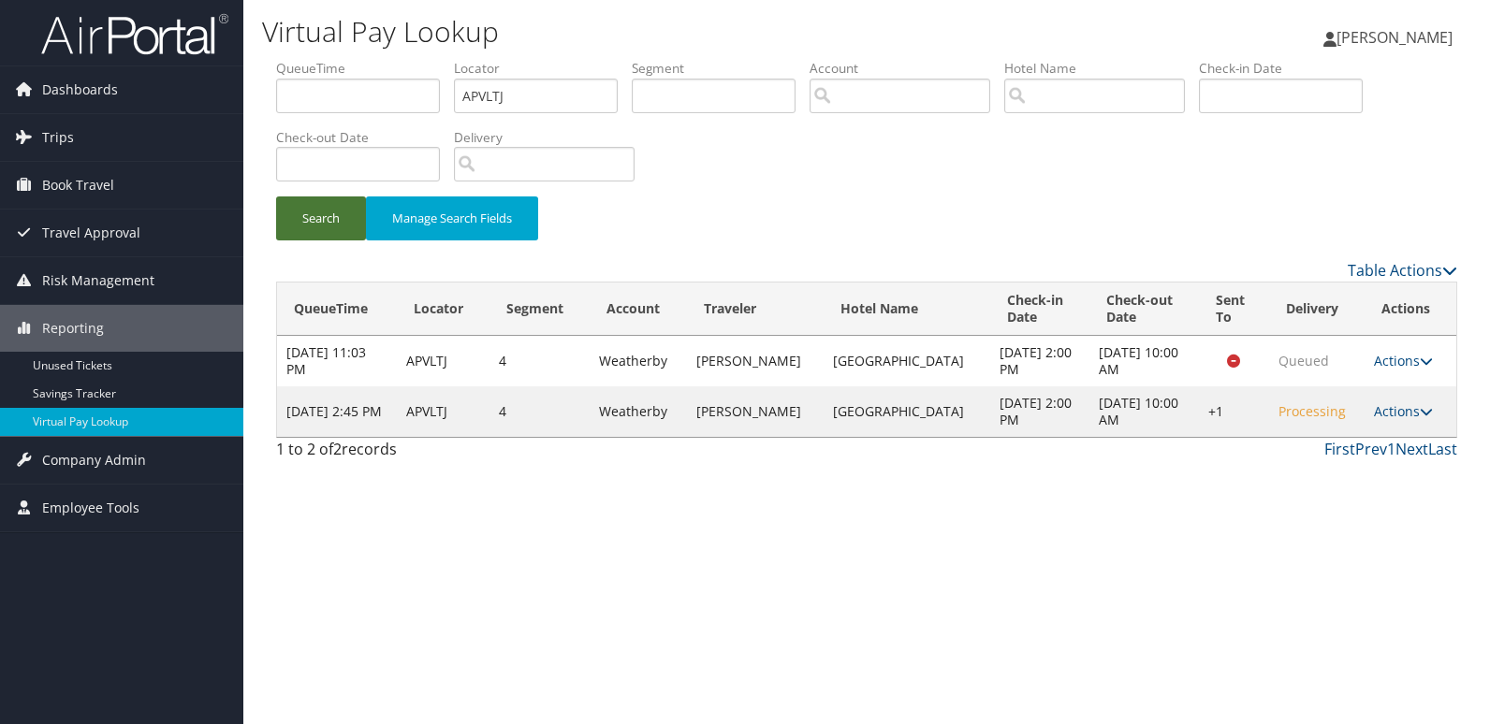
click at [330, 235] on button "Search" at bounding box center [321, 219] width 90 height 44
drag, startPoint x: 528, startPoint y: 96, endPoint x: 218, endPoint y: 104, distance: 309.9
click at [218, 104] on div "Dashboards AirPortal 360™ (Manager) My Travel Dashboard Trips Airtinerary® Look…" at bounding box center [745, 362] width 1490 height 724
paste input "GTMYTS"
type input "GTMYTS"
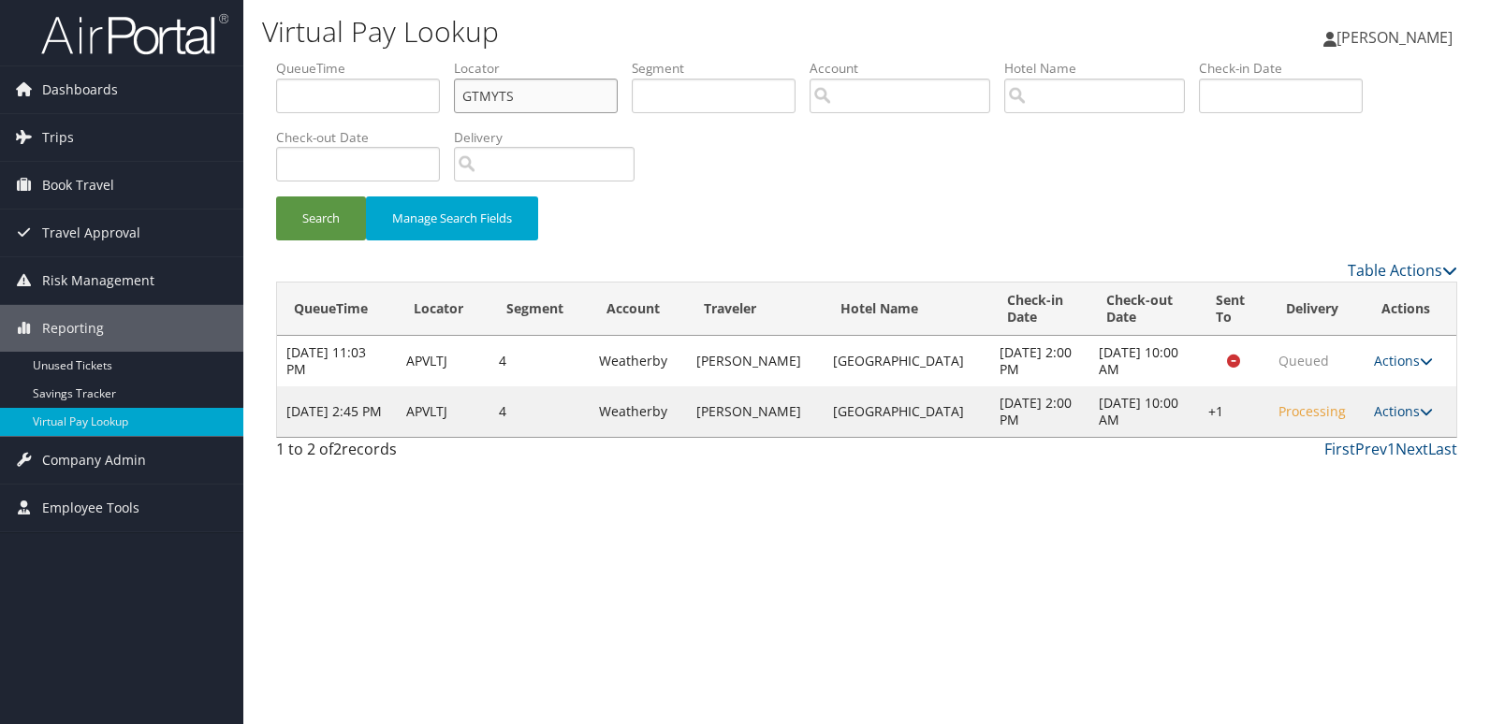
click at [276, 197] on button "Search" at bounding box center [321, 219] width 90 height 44
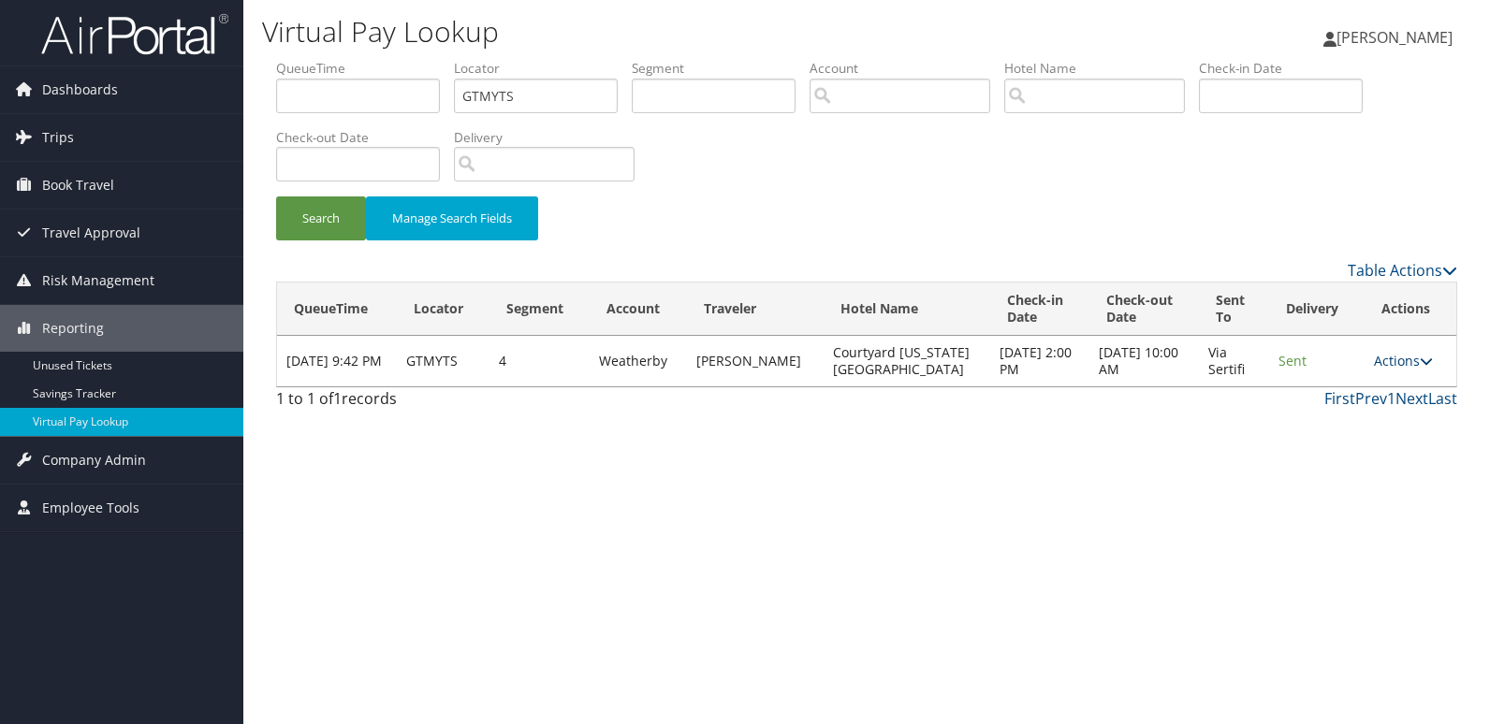
click at [1398, 361] on link "Actions" at bounding box center [1403, 361] width 59 height 18
click at [1365, 434] on link "Logs" at bounding box center [1366, 420] width 118 height 32
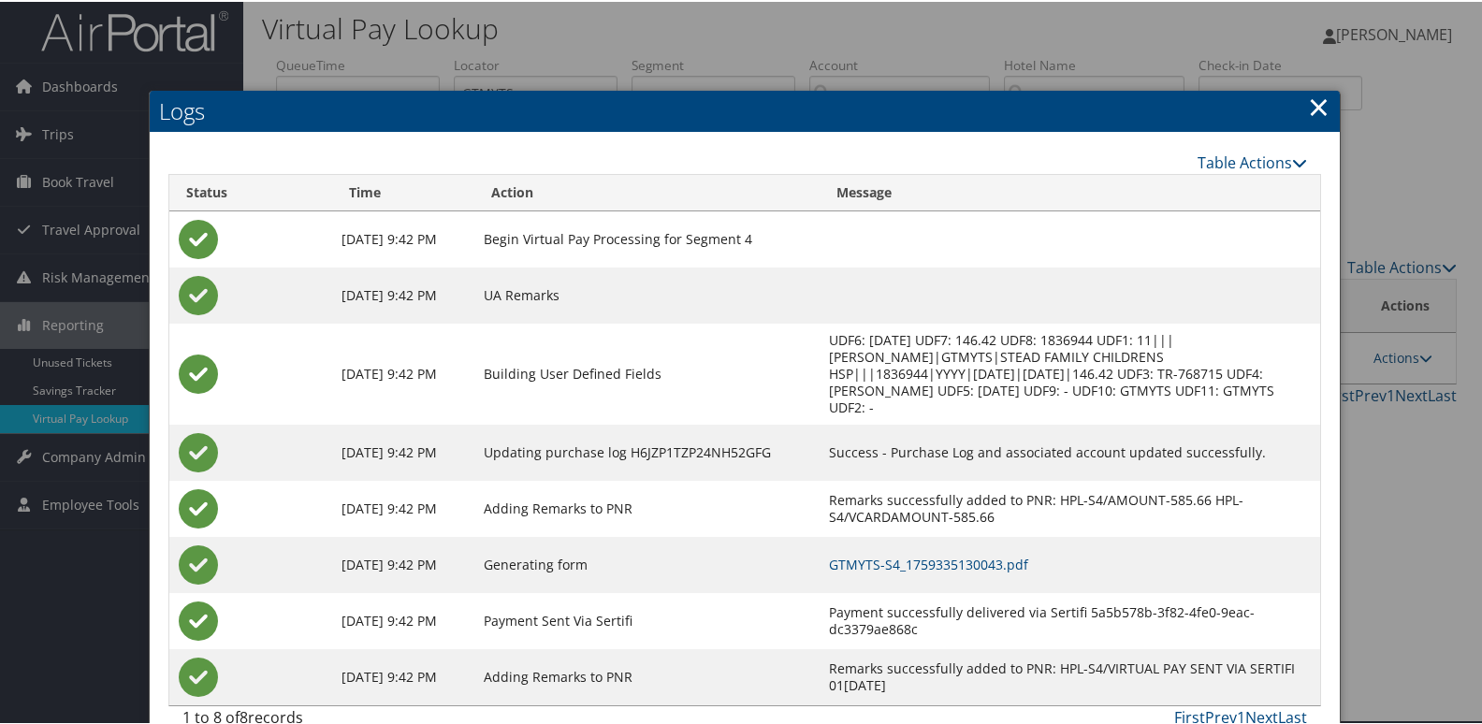
scroll to position [36, 0]
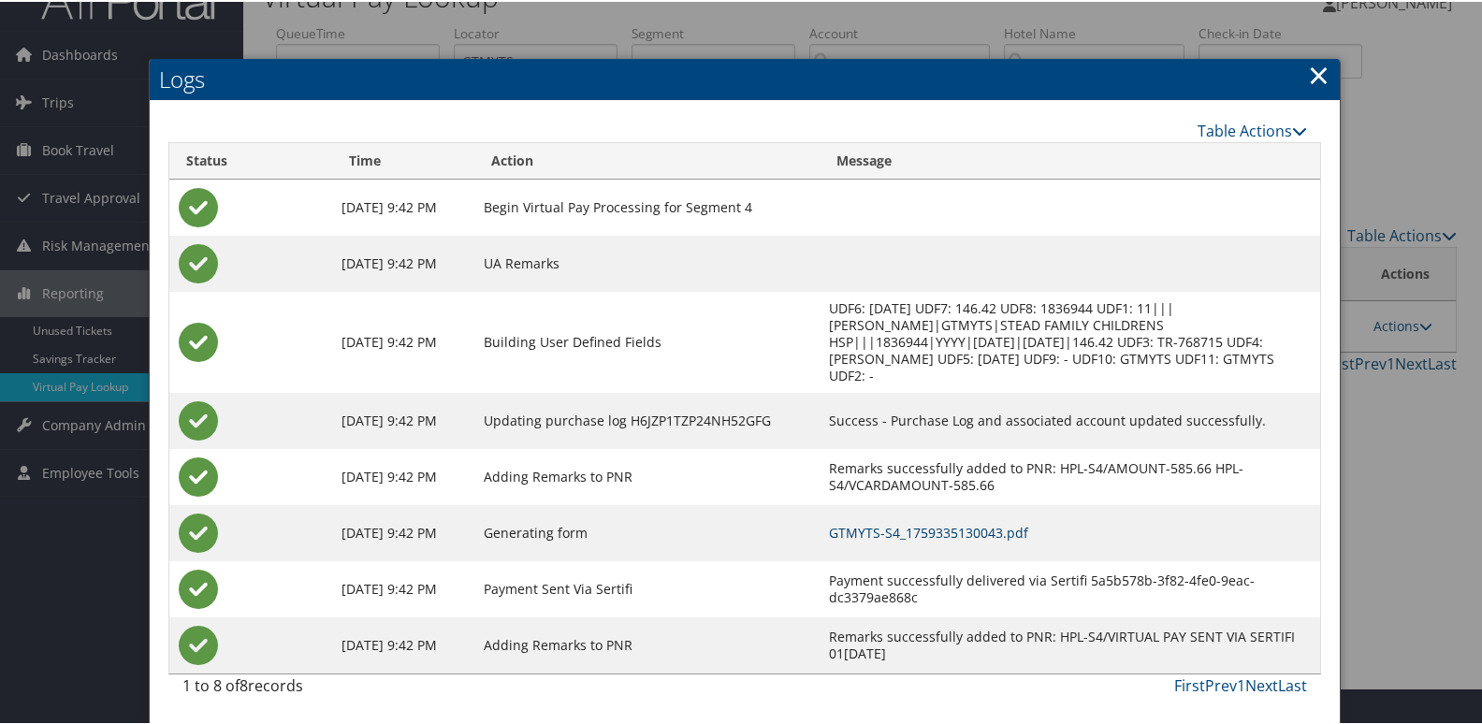
click at [1025, 541] on td "GTMYTS-S4_1759335130043.pdf" at bounding box center [1070, 532] width 500 height 56
click at [1023, 534] on link "GTMYTS-S4_1759335130043.pdf" at bounding box center [928, 531] width 199 height 18
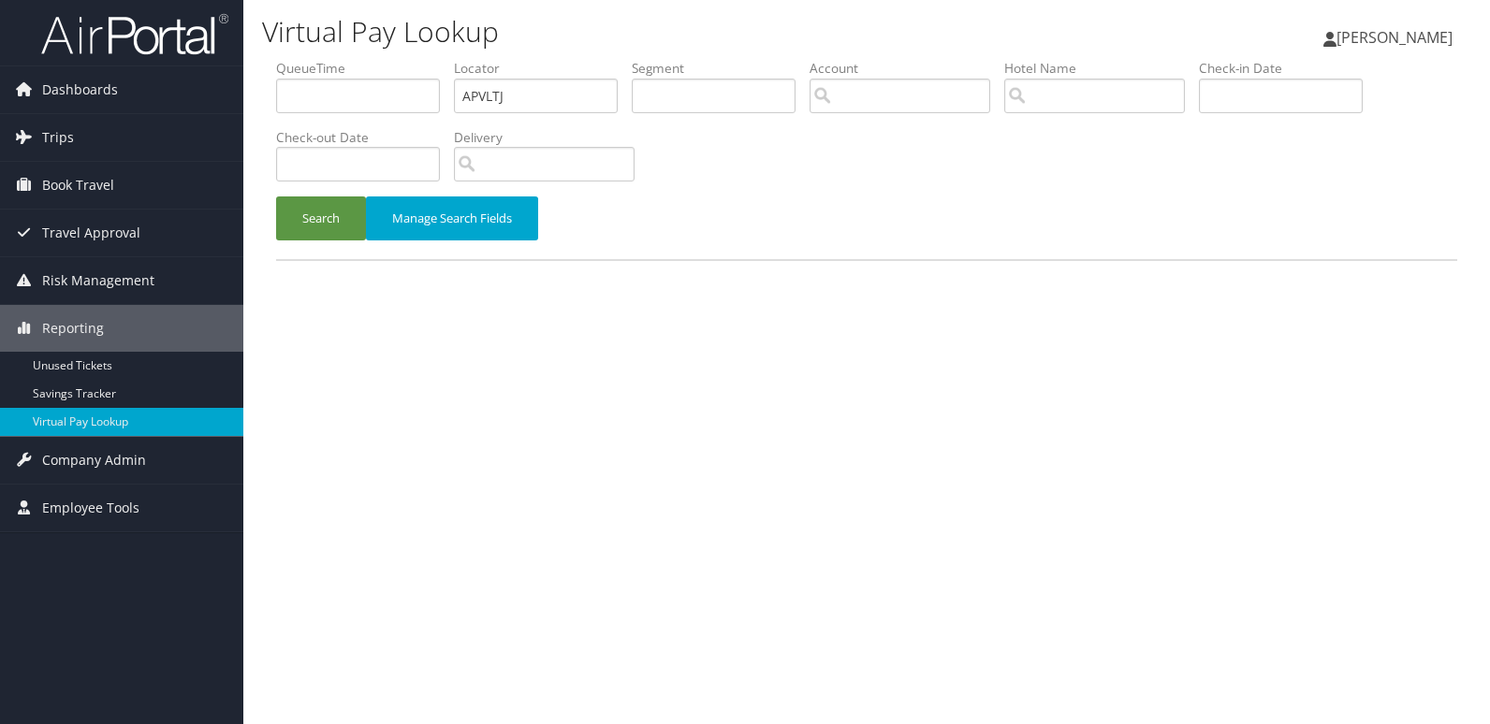
click at [376, 59] on ul "QueueTime Locator APVLTJ Segment Account Traveler Hotel Name Check-in Date Chec…" at bounding box center [866, 59] width 1181 height 0
type input "SKSXIT"
click at [276, 197] on button "Search" at bounding box center [321, 219] width 90 height 44
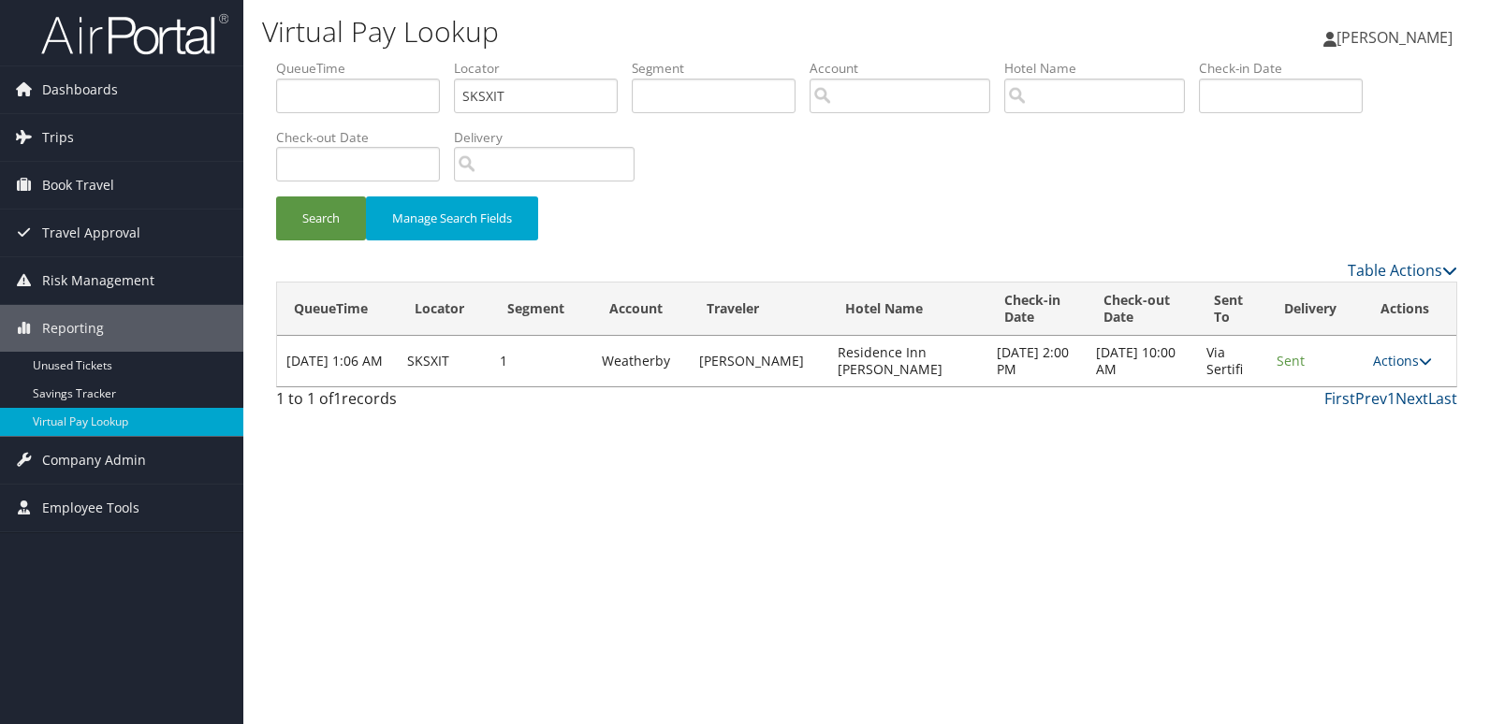
click at [1391, 351] on td "Actions Resend Logs View Itinerary" at bounding box center [1410, 361] width 93 height 51
click at [1391, 360] on link "Actions" at bounding box center [1402, 361] width 59 height 18
click at [1375, 411] on link "Logs" at bounding box center [1366, 420] width 118 height 32
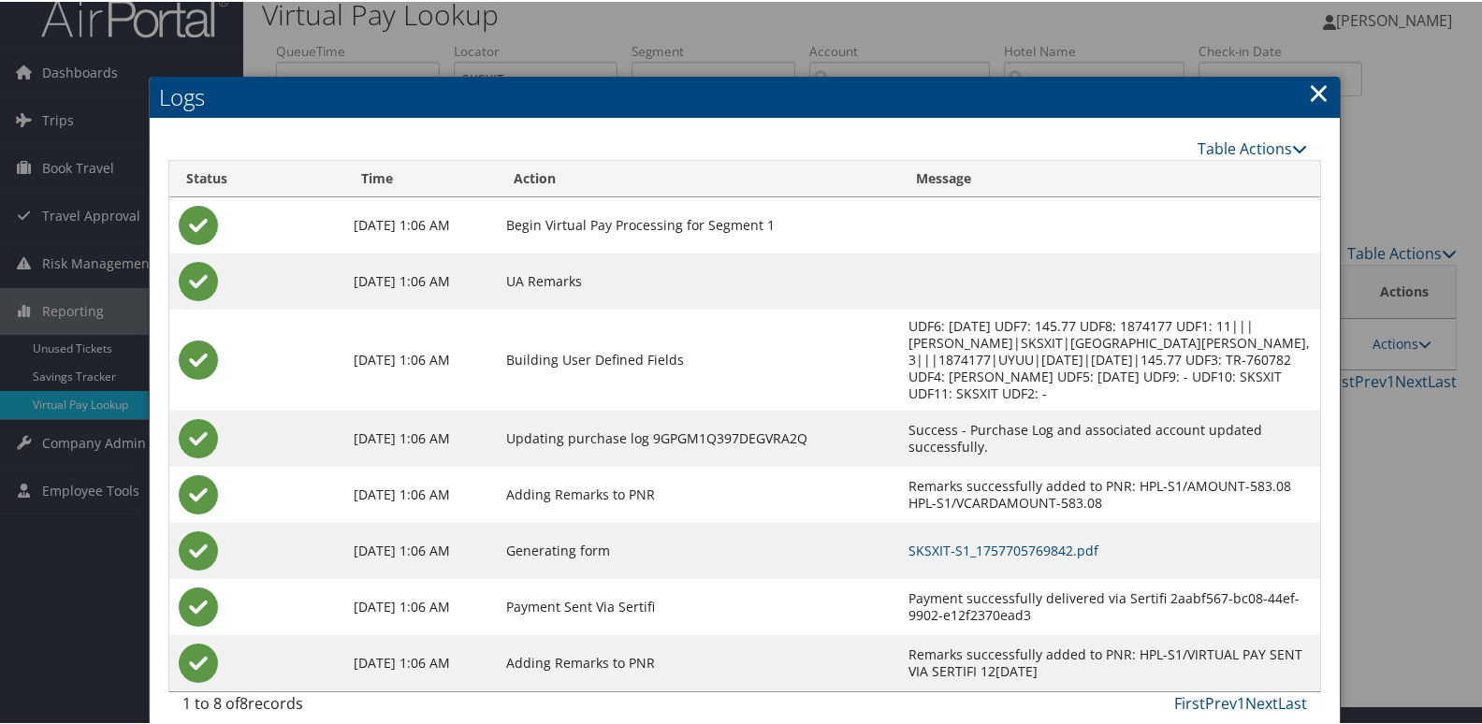
scroll to position [36, 0]
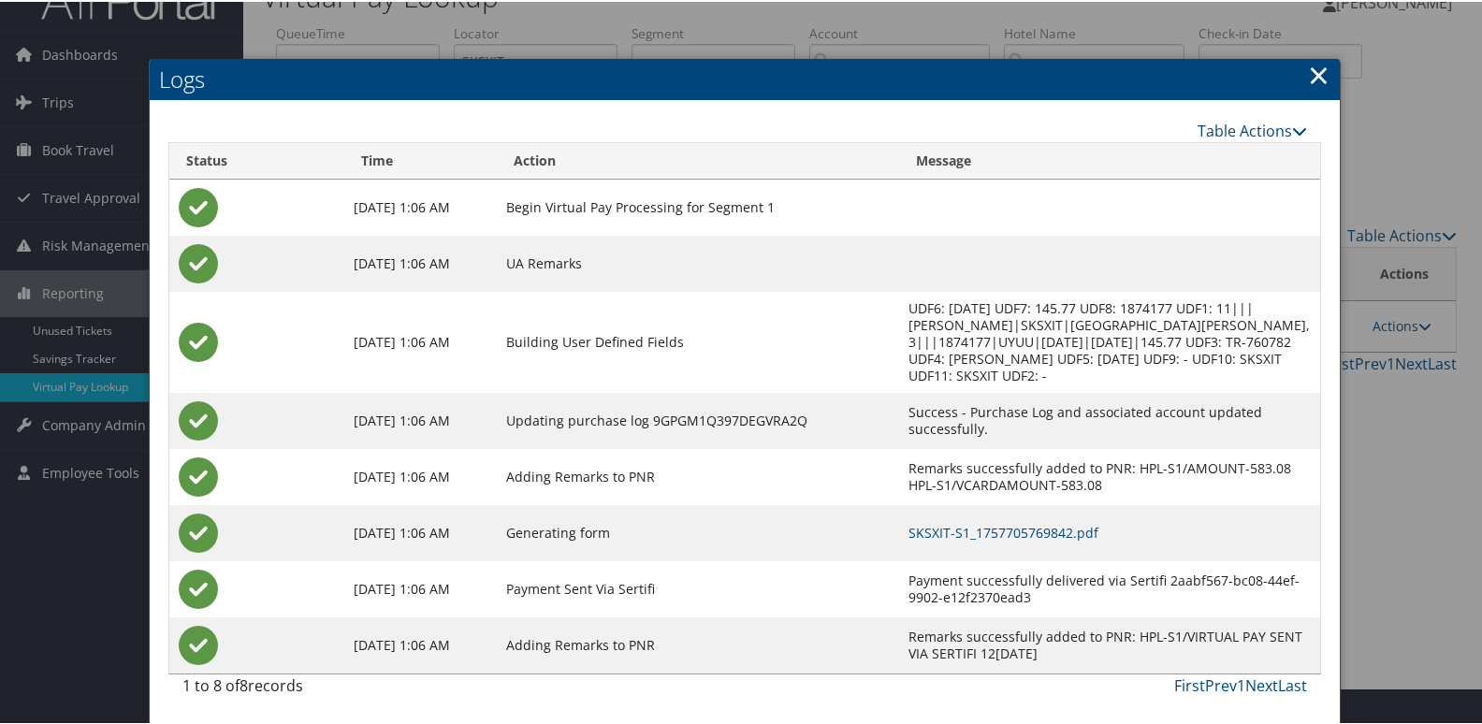
click at [989, 541] on td "SKSXIT-S1_1757705769842.pdf" at bounding box center [1109, 532] width 420 height 56
click at [998, 533] on link "SKSXIT-S1_1757705769842.pdf" at bounding box center [1004, 531] width 190 height 18
